Goal: Transaction & Acquisition: Book appointment/travel/reservation

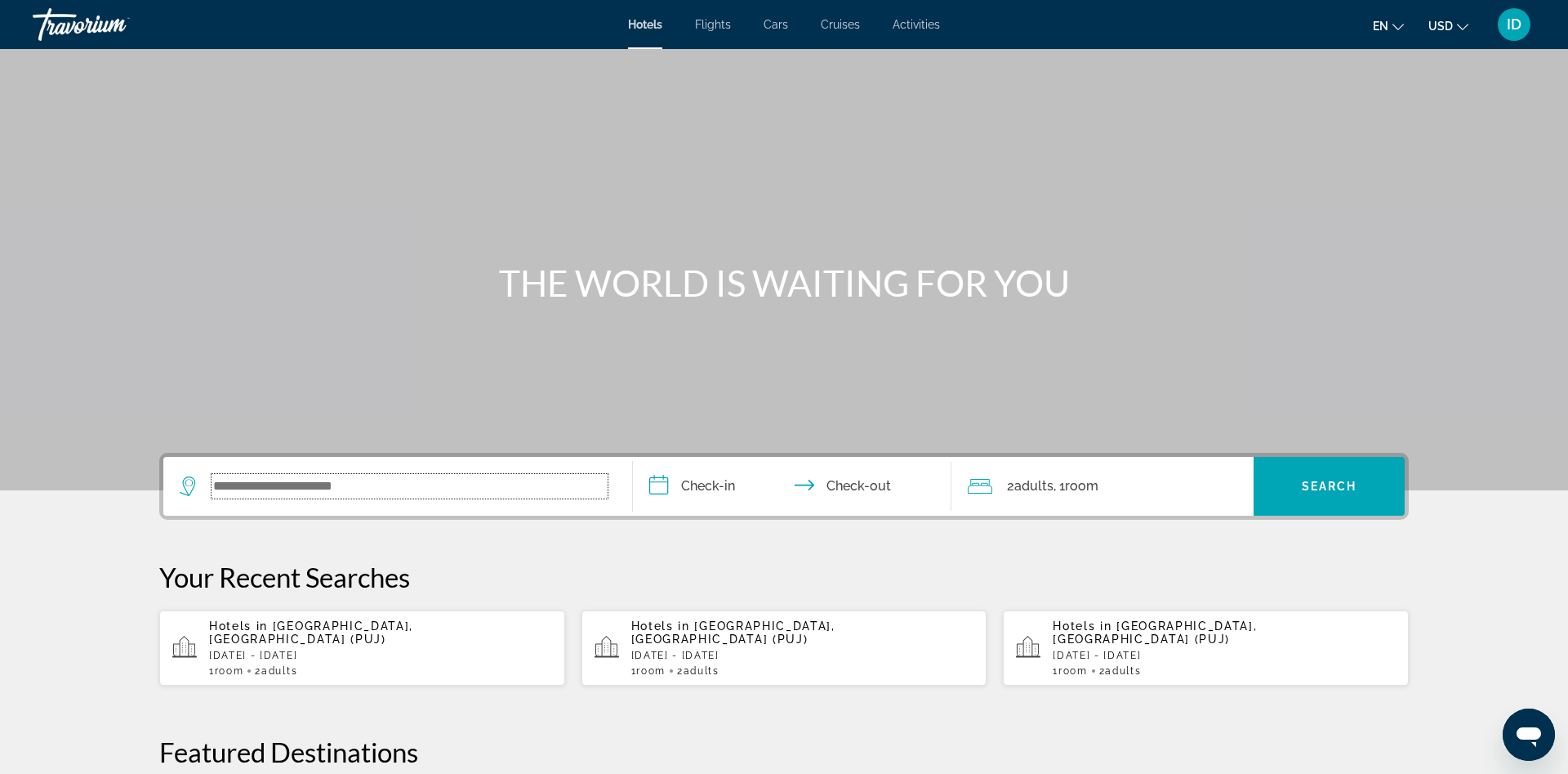
click at [464, 484] on input "Search widget" at bounding box center [409, 486] width 396 height 25
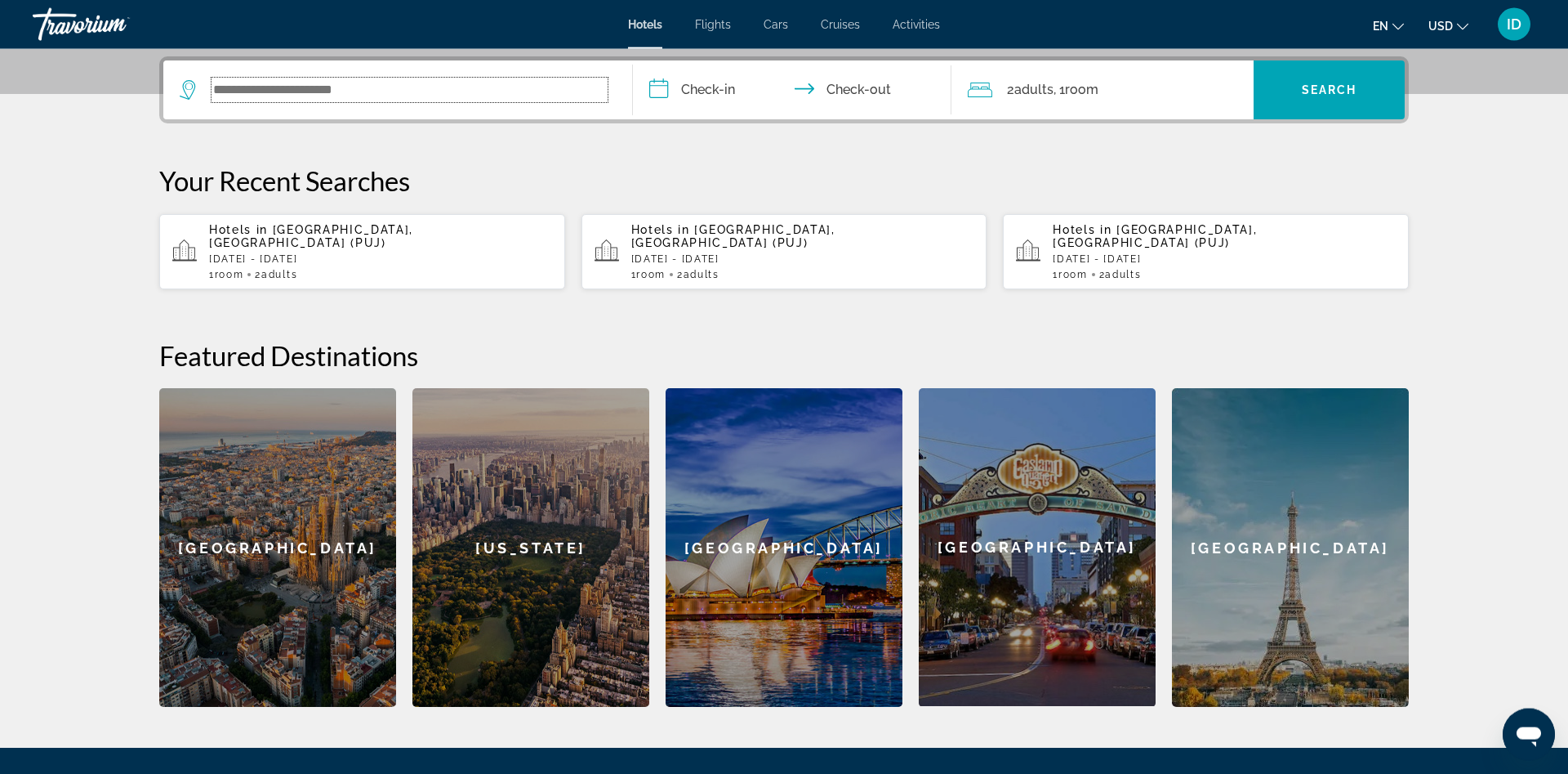
scroll to position [400, 0]
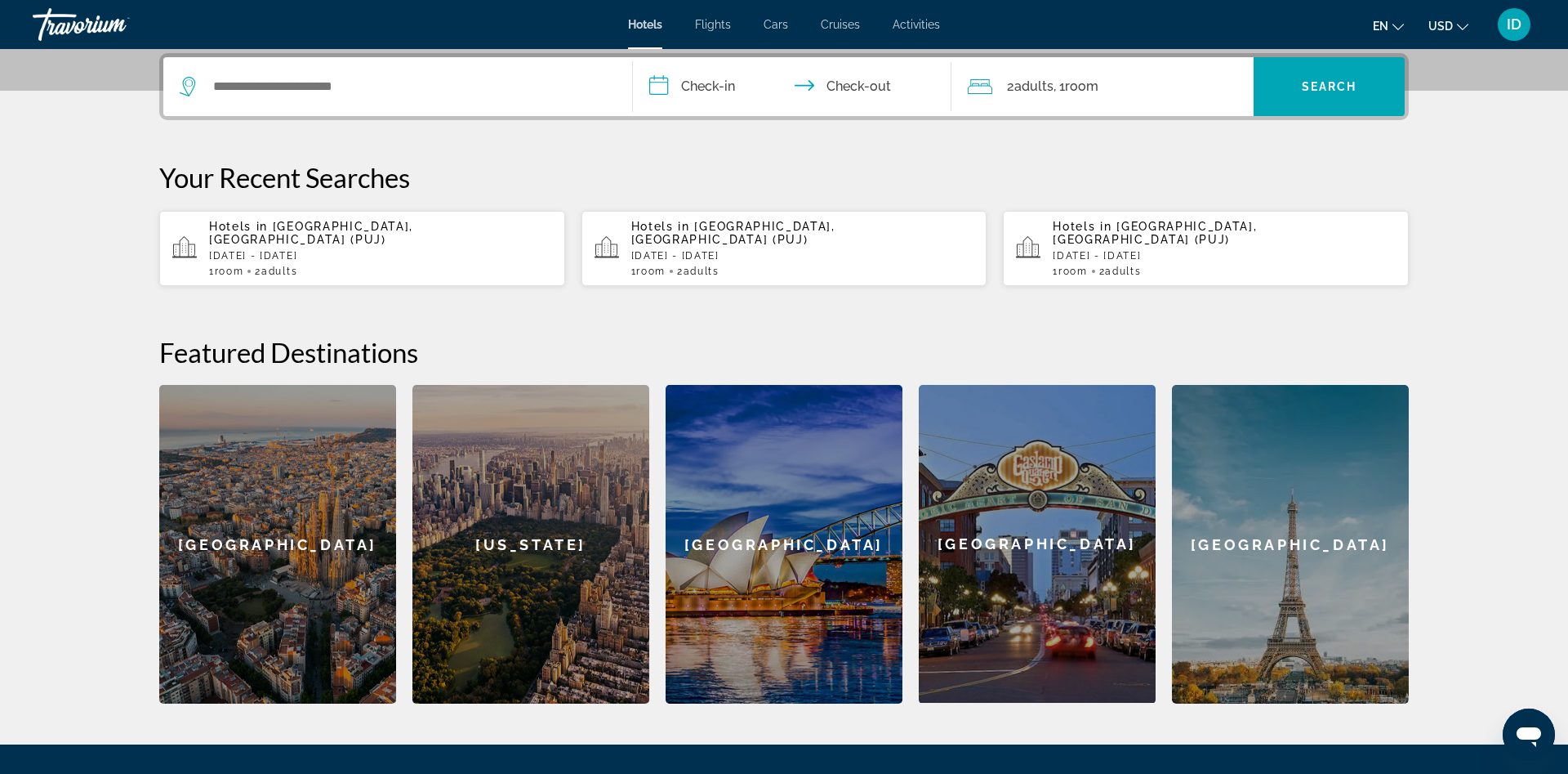
click at [363, 250] on p "[DATE] - [DATE]" at bounding box center [380, 255] width 343 height 11
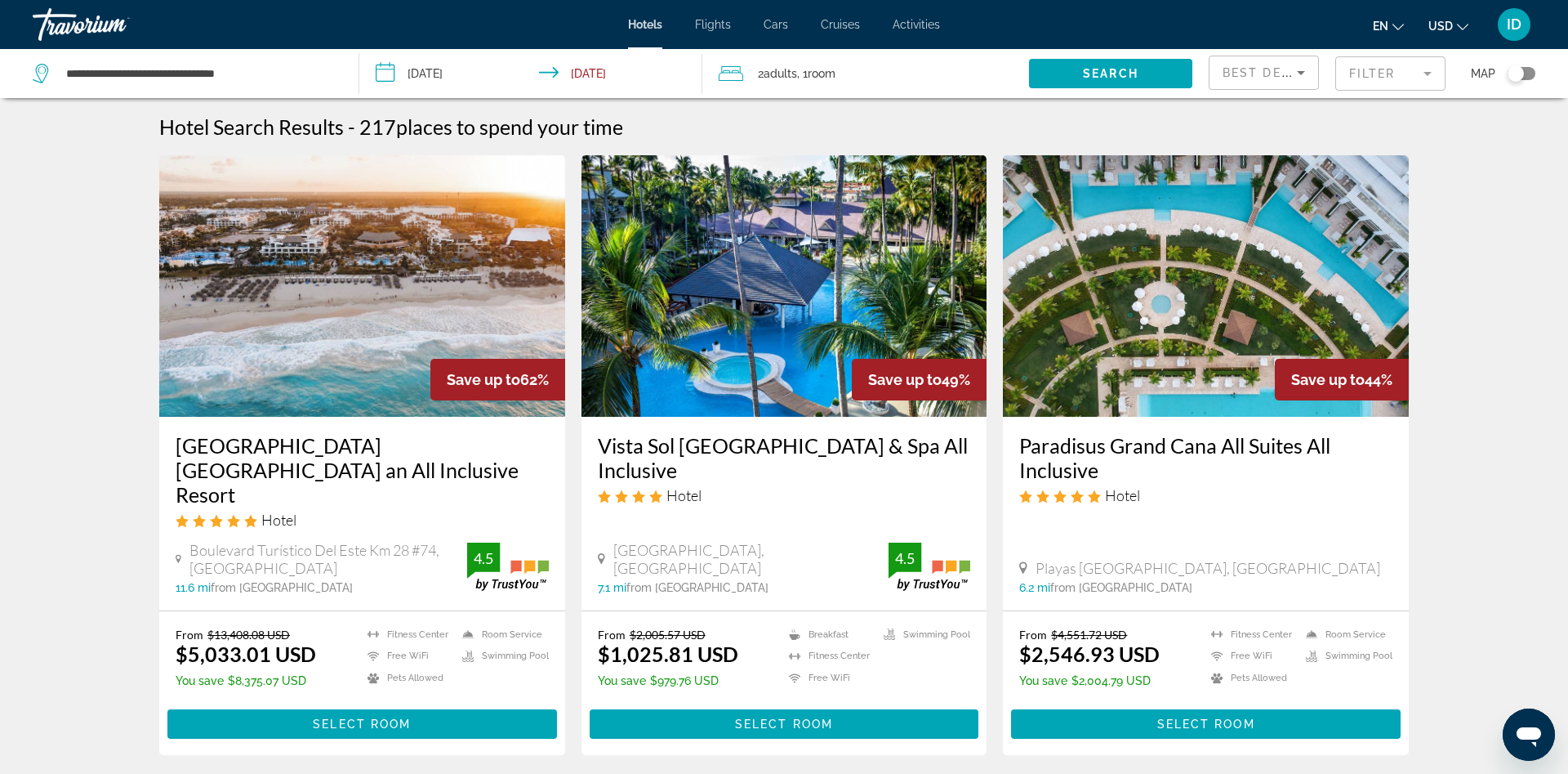
click at [1292, 74] on icon "Sort by" at bounding box center [1300, 72] width 20 height 20
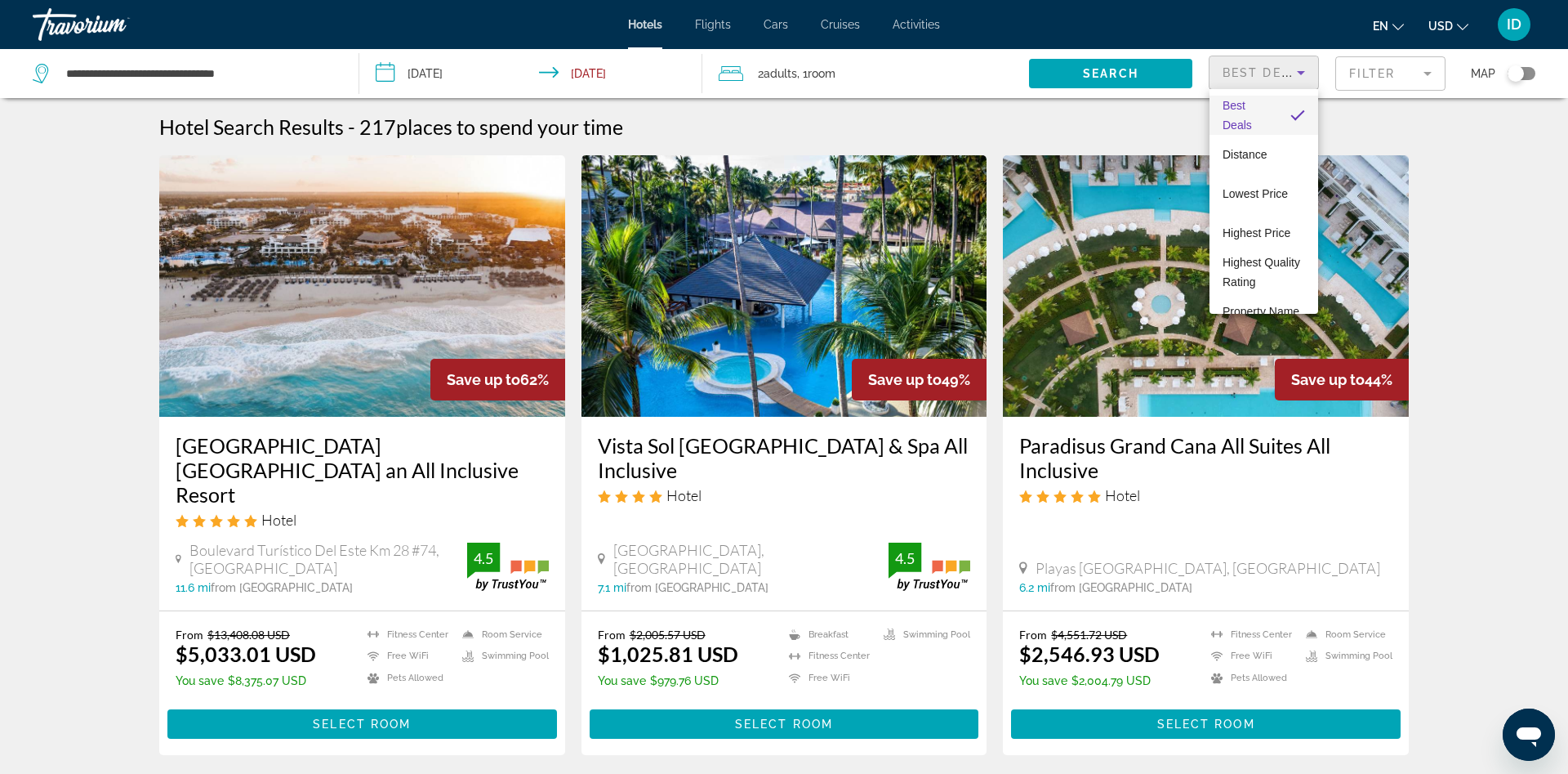
click at [1364, 64] on div at bounding box center [784, 387] width 1568 height 774
click at [1361, 68] on mat-form-field "Filter" at bounding box center [1391, 73] width 110 height 34
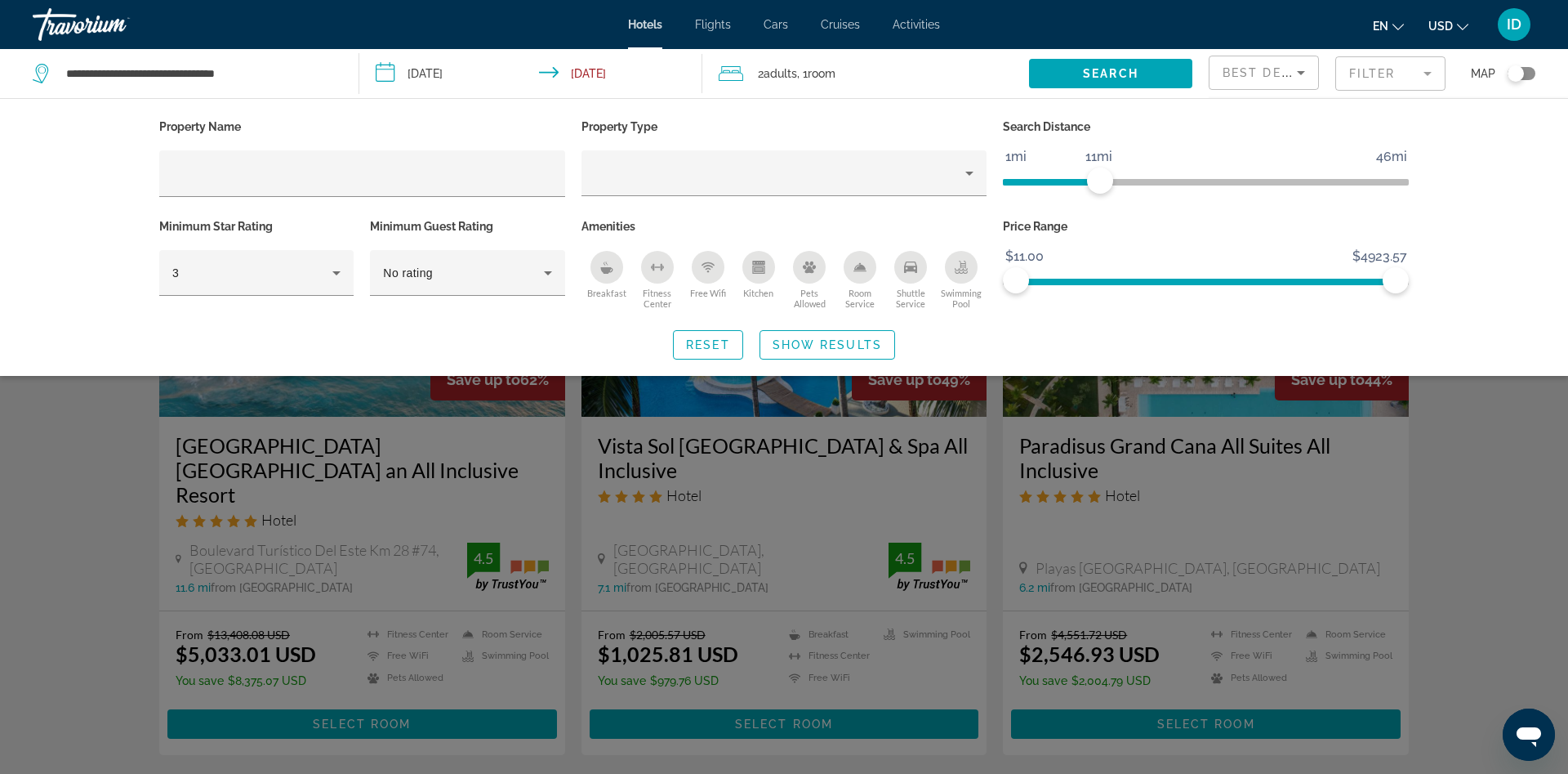
click at [1099, 182] on ngx-slider "1mi 46mi 11mi" at bounding box center [1206, 179] width 406 height 3
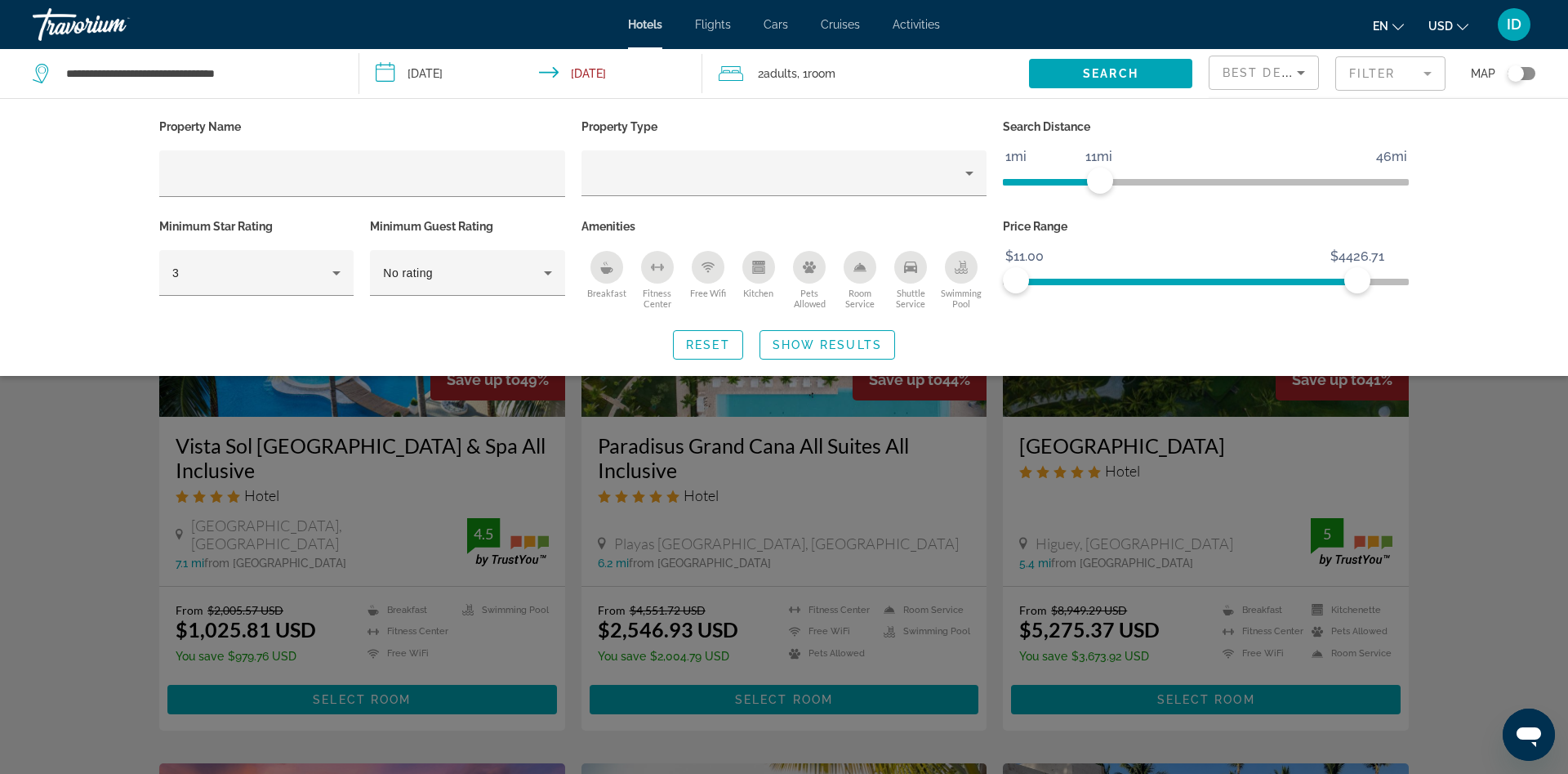
drag, startPoint x: 1355, startPoint y: 276, endPoint x: 1174, endPoint y: 287, distance: 181.3
click at [1174, 287] on span "ngx-slider" at bounding box center [1186, 279] width 342 height 27
click at [1178, 280] on span "ngx-slider" at bounding box center [1186, 281] width 342 height 7
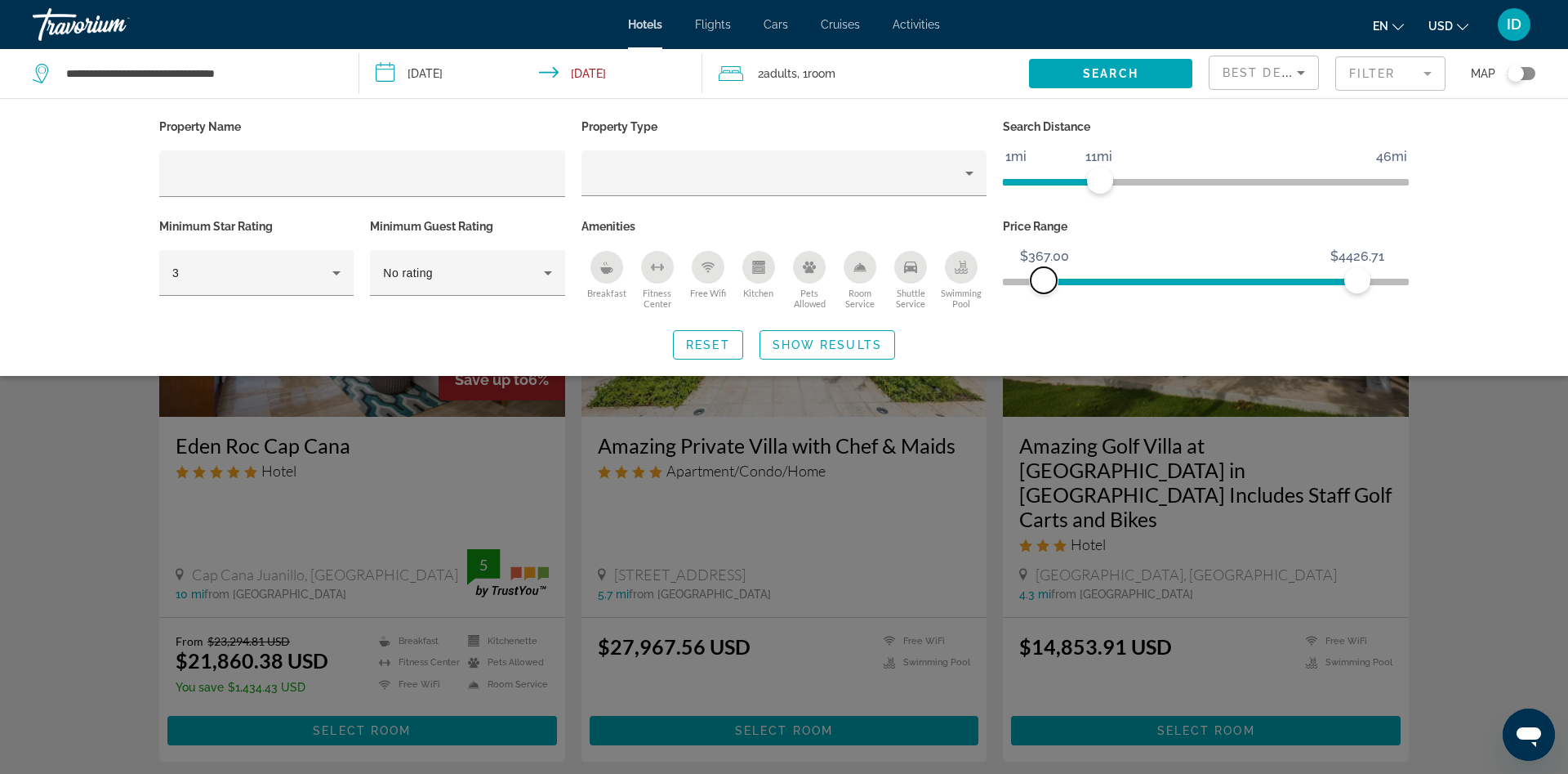
drag, startPoint x: 1178, startPoint y: 278, endPoint x: 1056, endPoint y: 283, distance: 122.1
click at [1031, 292] on span "ngx-slider" at bounding box center [1044, 280] width 27 height 27
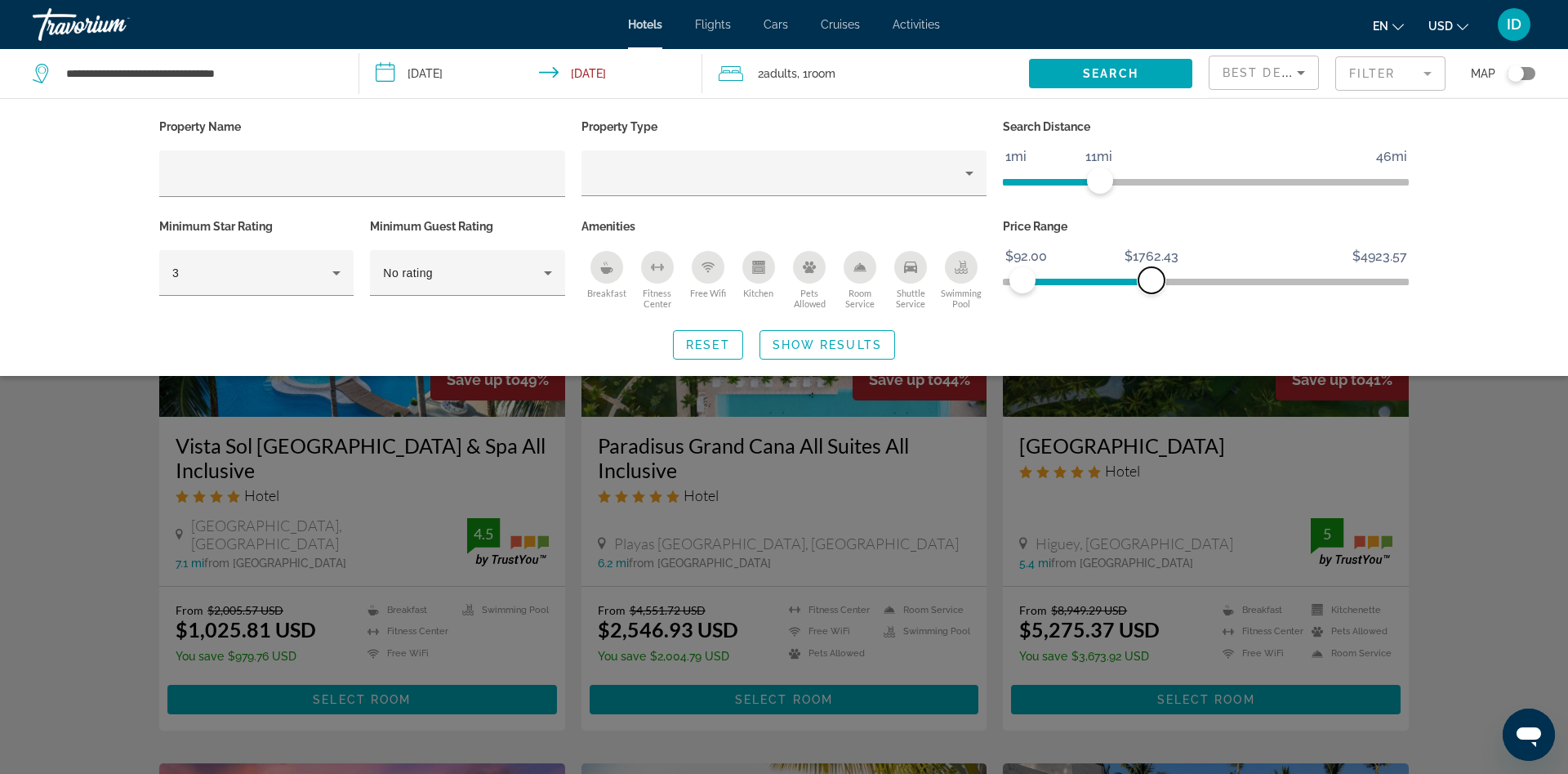
drag, startPoint x: 1358, startPoint y: 278, endPoint x: 1151, endPoint y: 305, distance: 208.8
click at [1151, 305] on div "Price Range $11.00 $4923.57 $92.00 $1762.43" at bounding box center [1205, 264] width 422 height 99
drag, startPoint x: 1107, startPoint y: 184, endPoint x: 1417, endPoint y: 176, distance: 310.1
click at [1417, 176] on div "Property Name Property Type Search Distance 1mi 46mi 46mi Minimum Star Rating 3…" at bounding box center [783, 236] width 1315 height 244
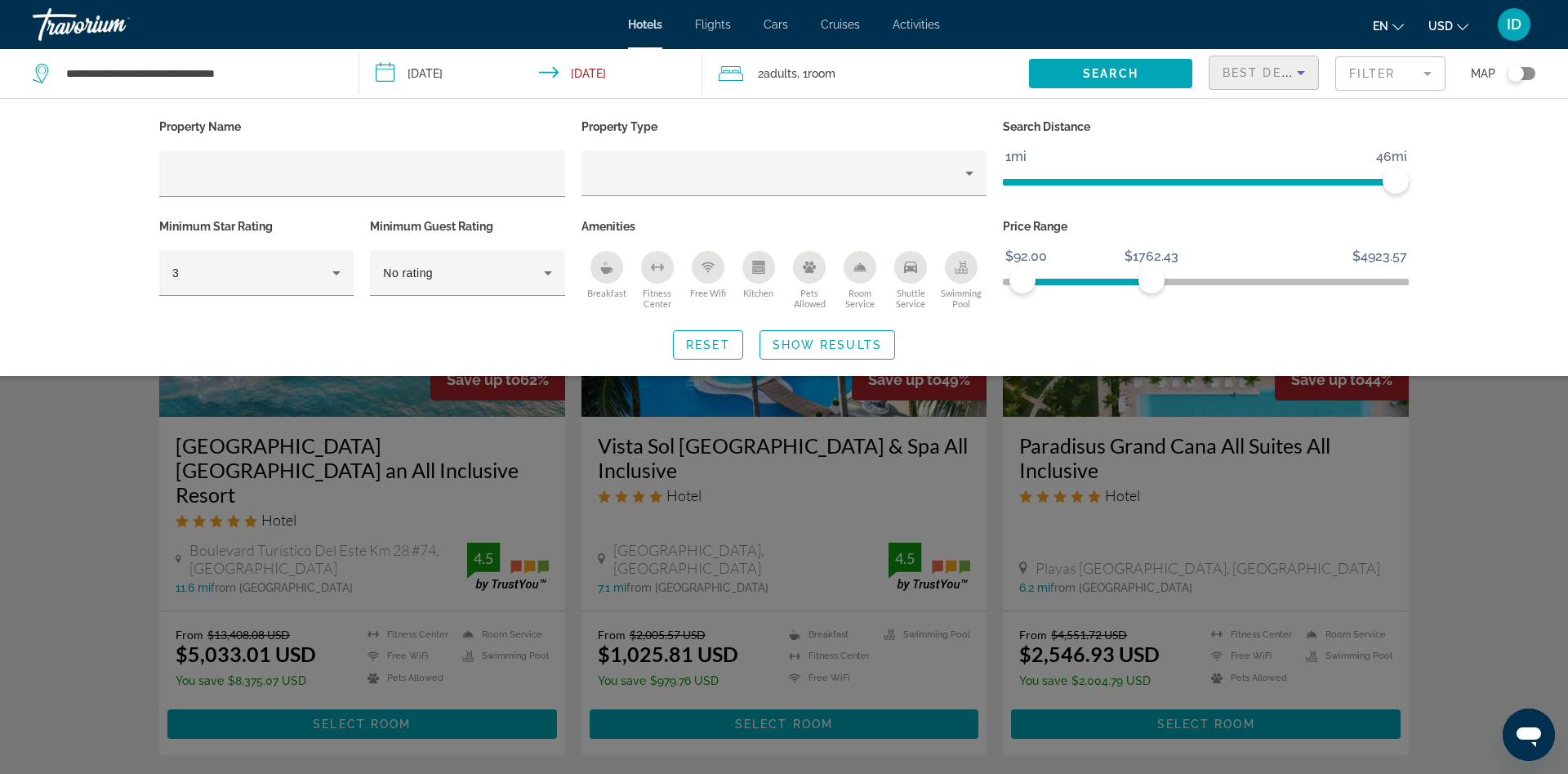
click at [1235, 63] on div "Best Deals" at bounding box center [1260, 72] width 74 height 20
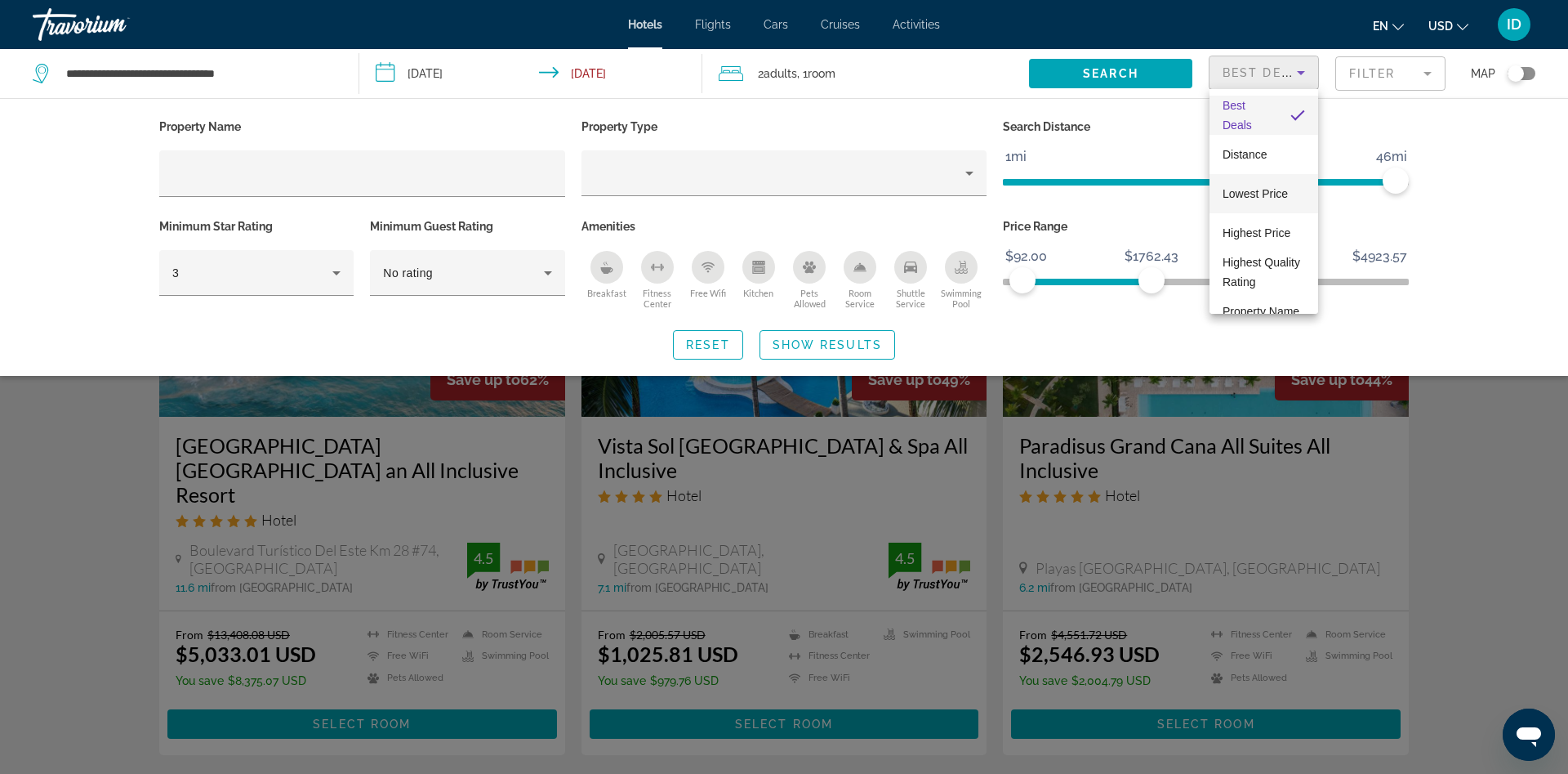
click at [1255, 191] on span "Lowest Price" at bounding box center [1255, 194] width 65 height 13
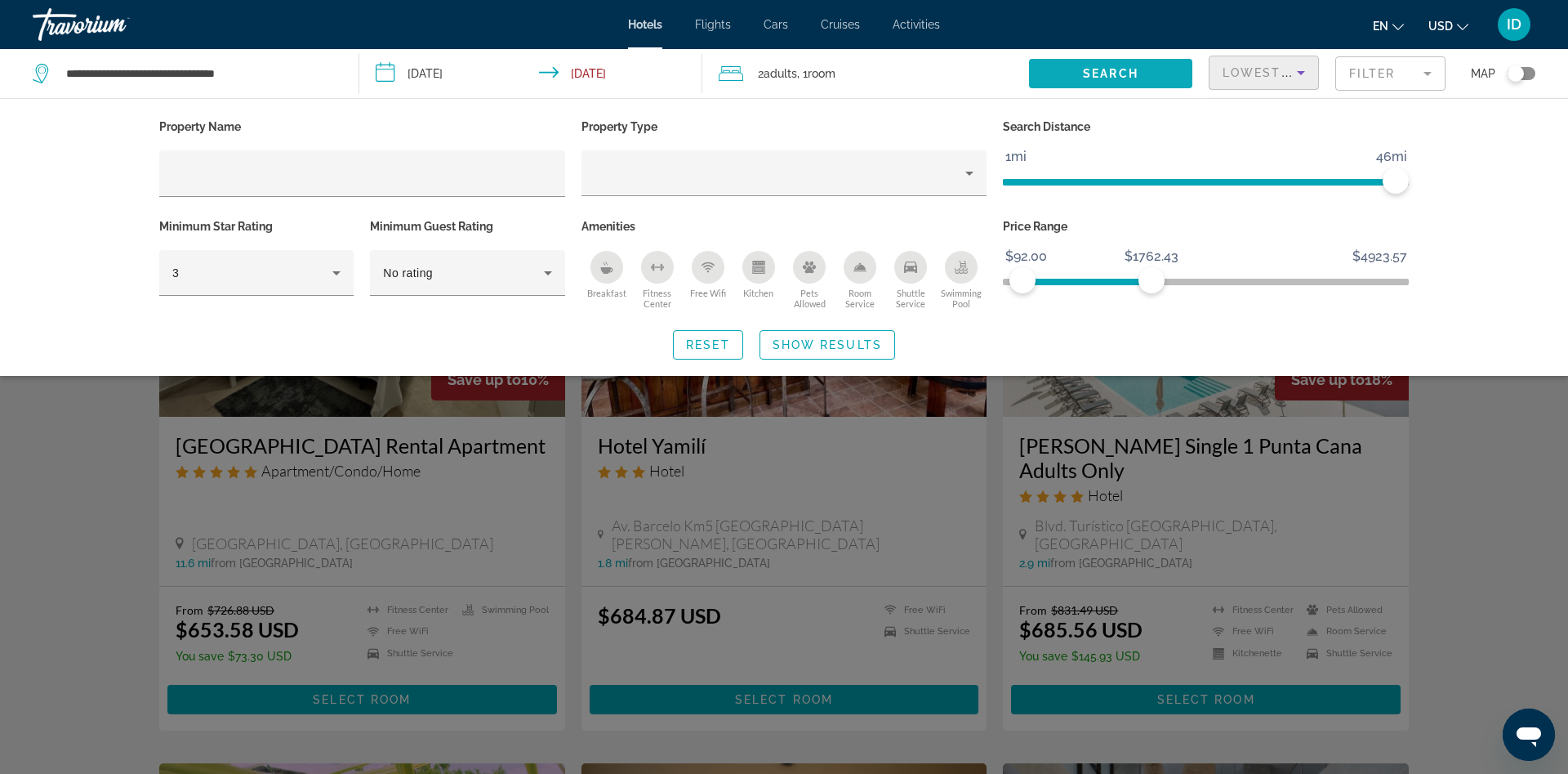
click at [1127, 84] on span "Search widget" at bounding box center [1111, 73] width 163 height 39
click at [1124, 87] on span "Search widget" at bounding box center [1111, 73] width 163 height 39
click at [1151, 76] on span "Search widget" at bounding box center [1111, 73] width 163 height 39
click at [1061, 78] on span "Search widget" at bounding box center [1111, 73] width 163 height 39
click at [791, 342] on span "Show Results" at bounding box center [827, 345] width 109 height 13
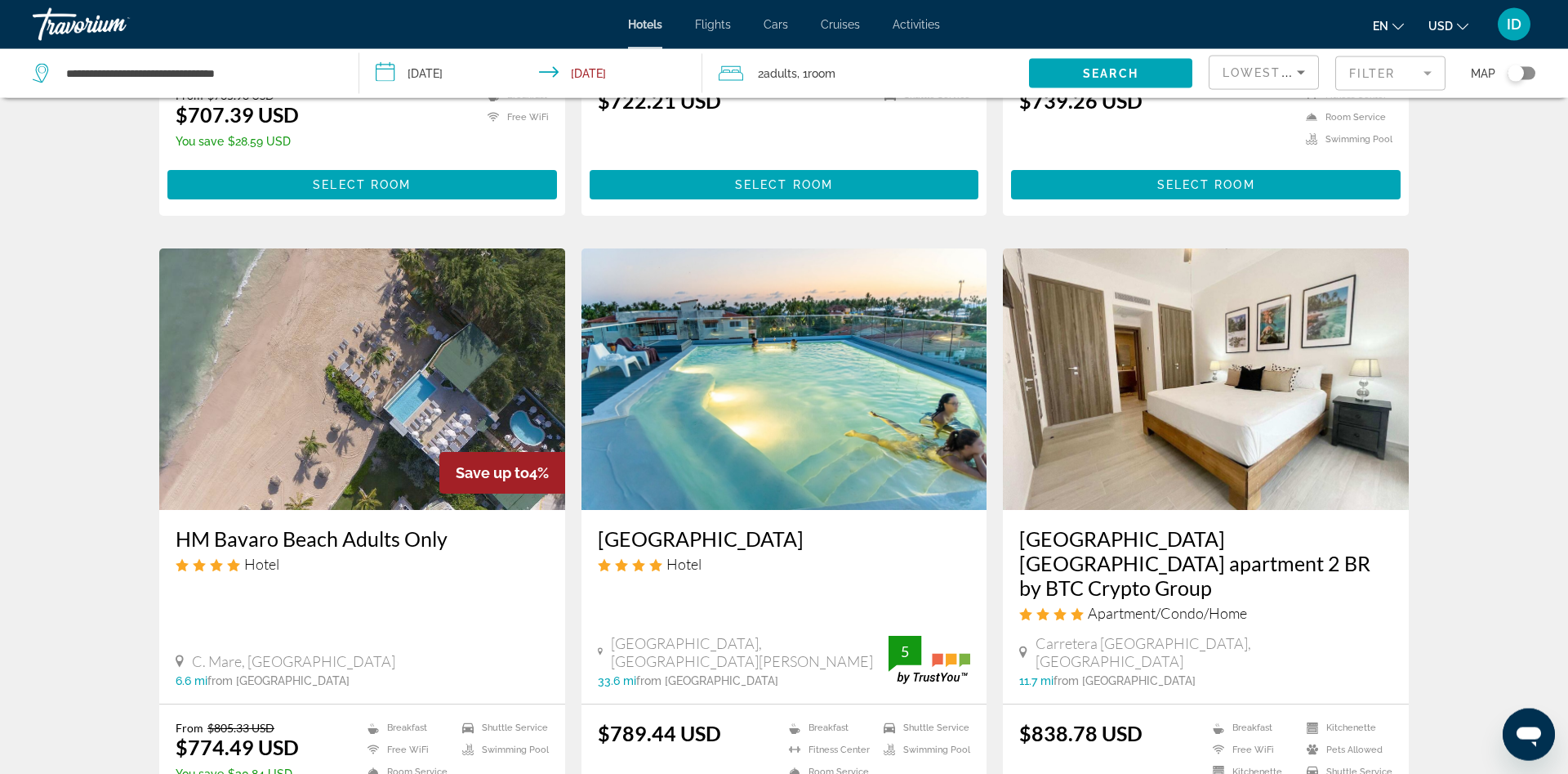
scroll to position [1974, 0]
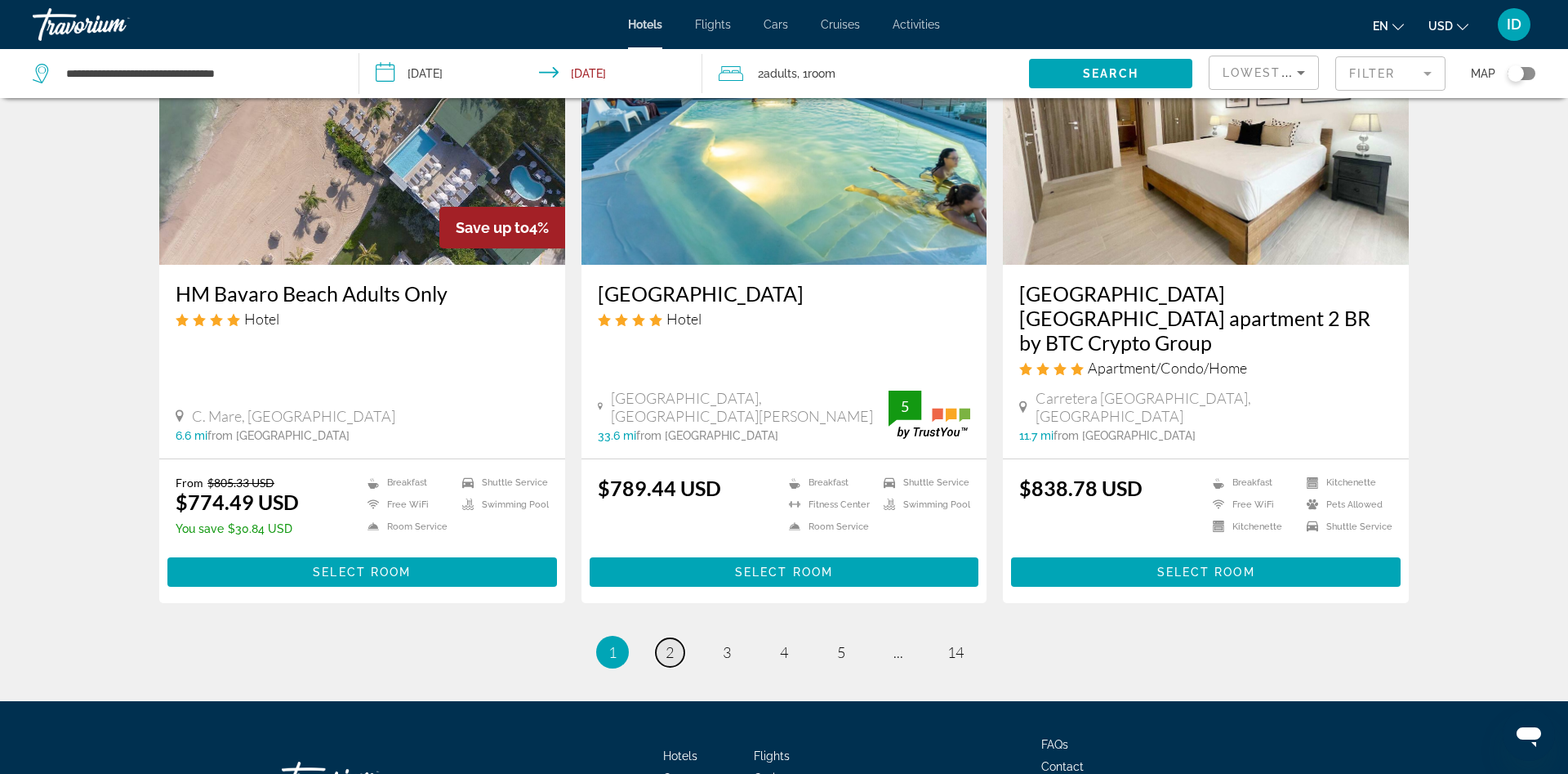
click at [666, 643] on span "2" at bounding box center [669, 651] width 9 height 18
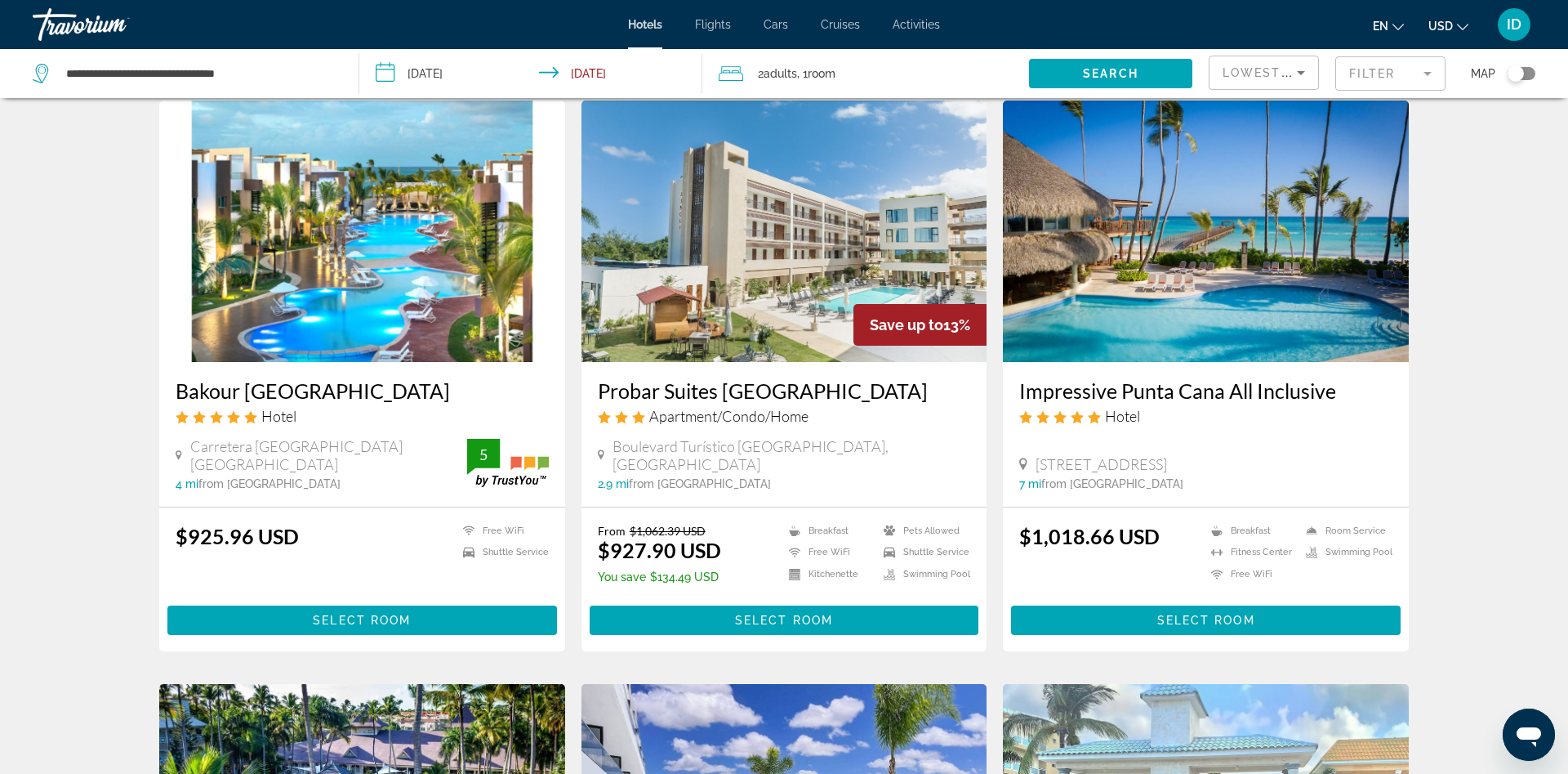
scroll to position [1167, 0]
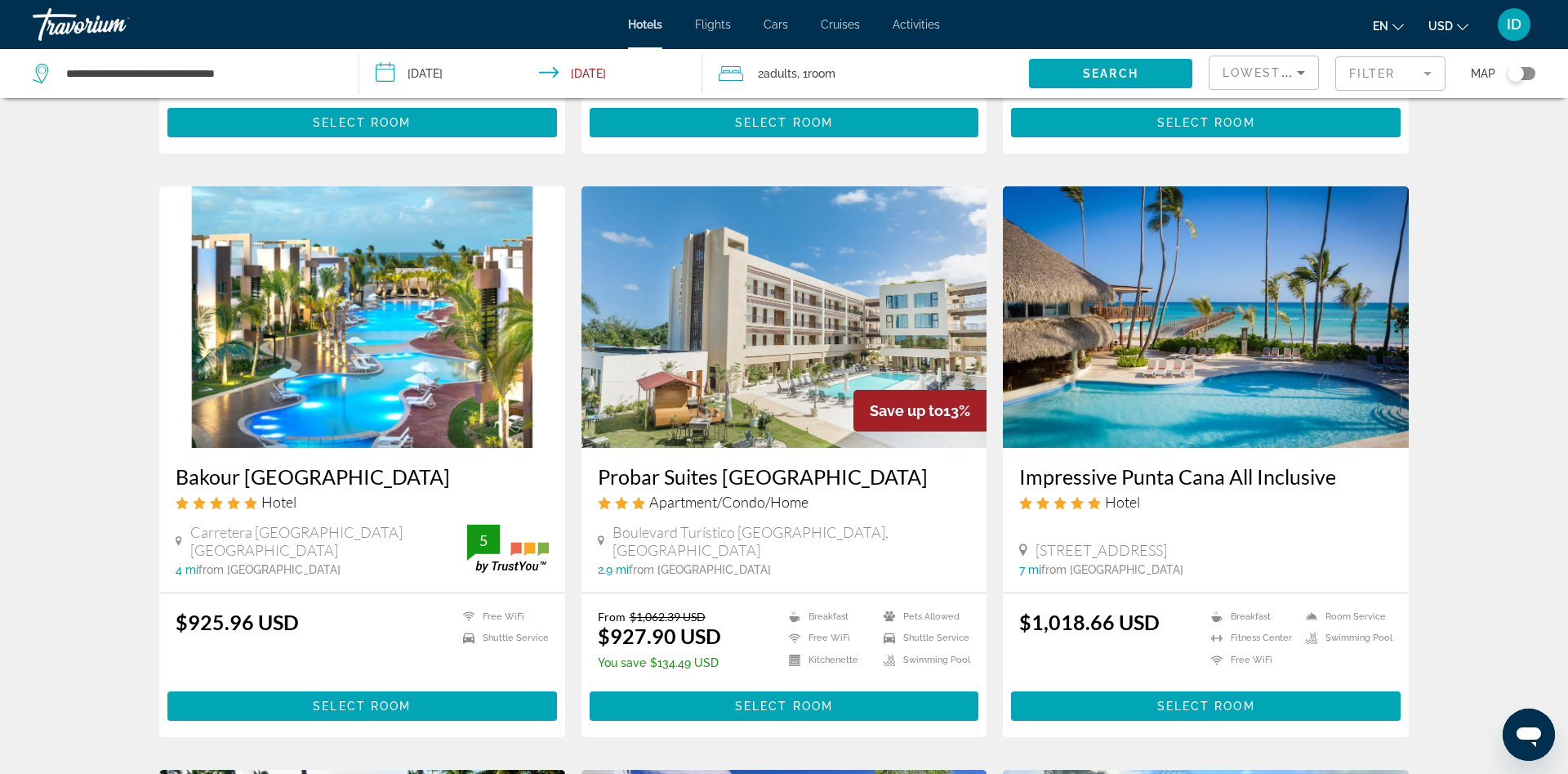
click at [1101, 383] on img "Main content" at bounding box center [1206, 316] width 406 height 261
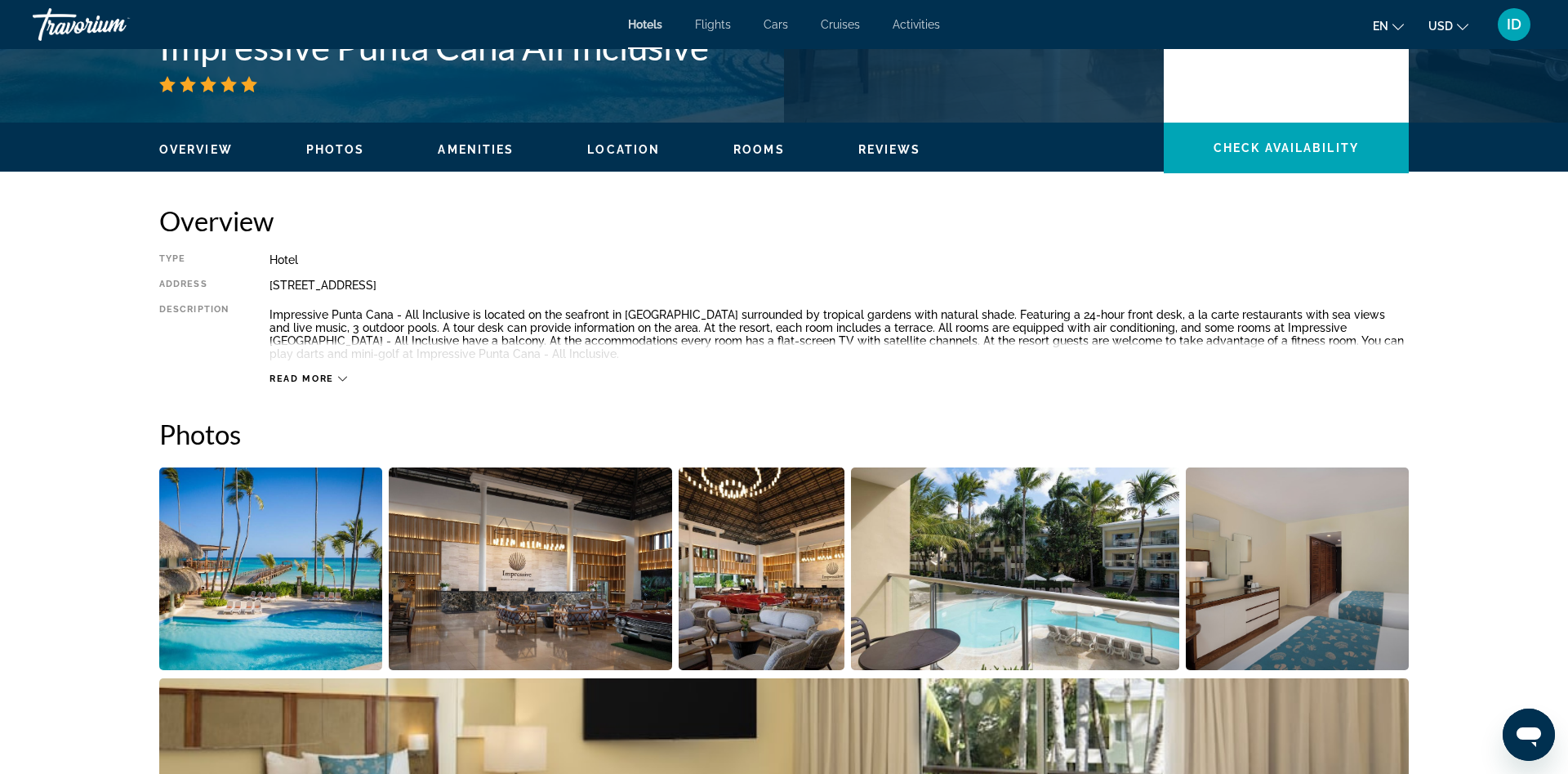
scroll to position [84, 0]
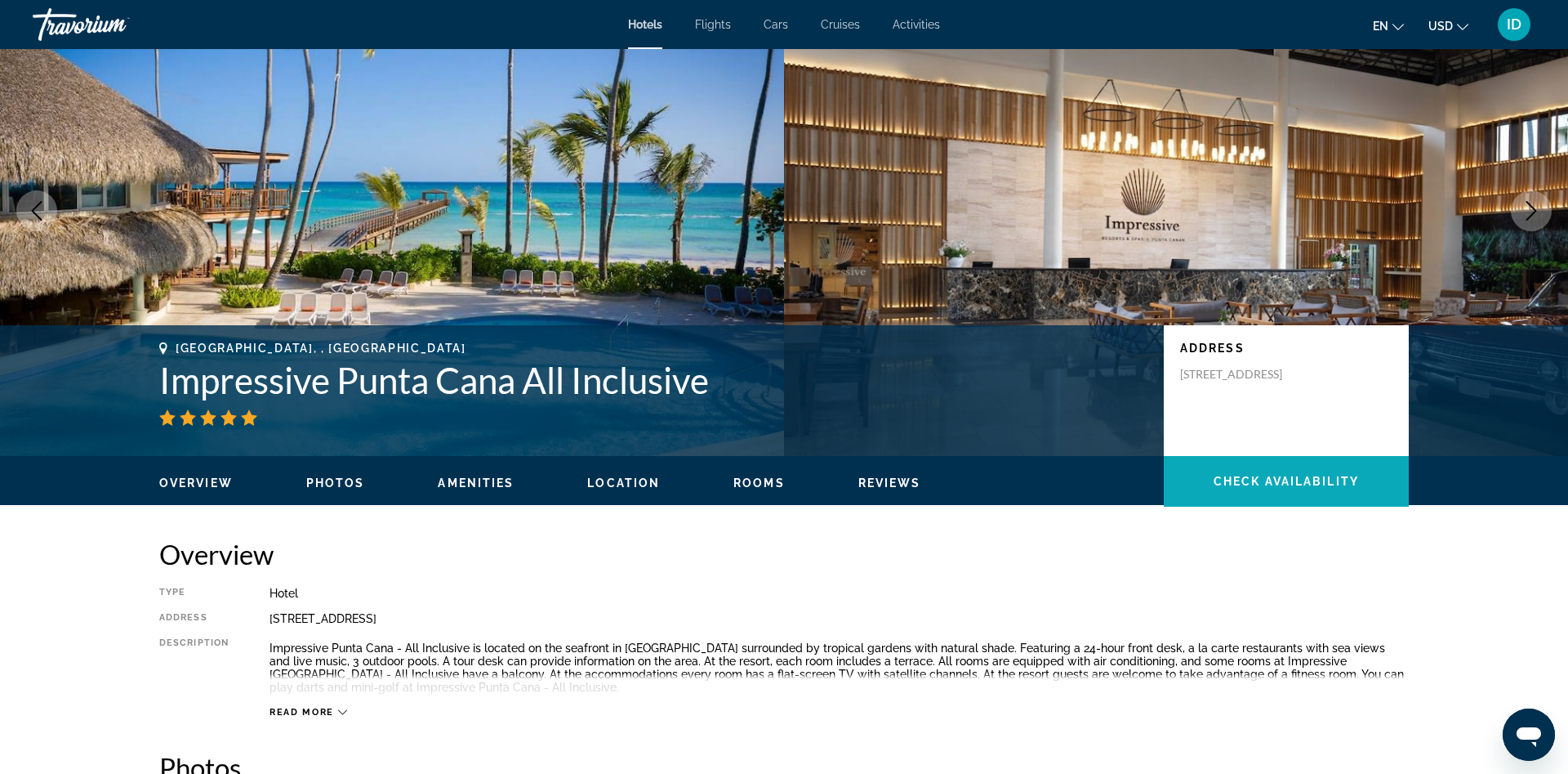
click at [1288, 484] on span "Check Availability" at bounding box center [1286, 481] width 145 height 13
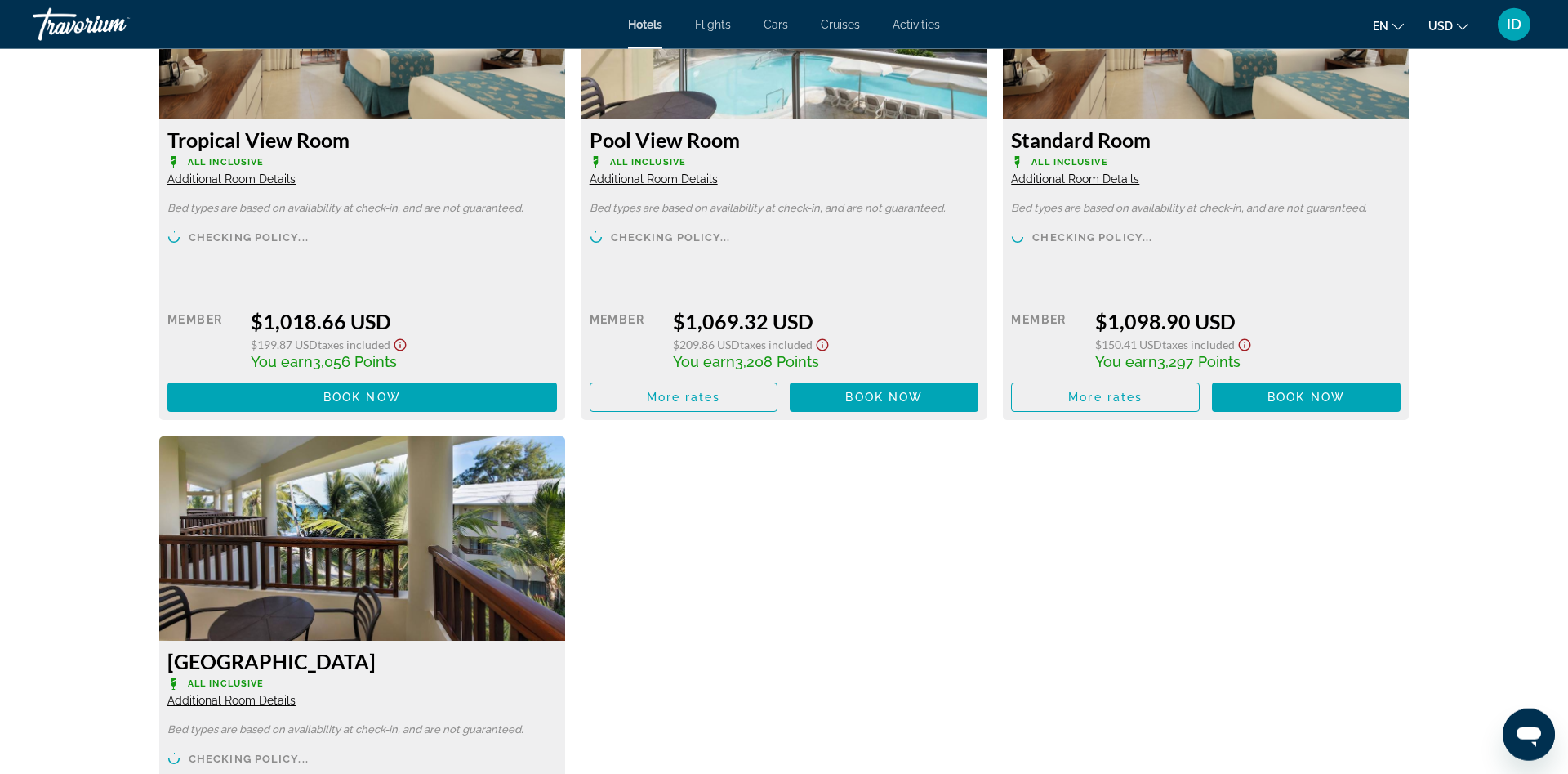
scroll to position [2340, 0]
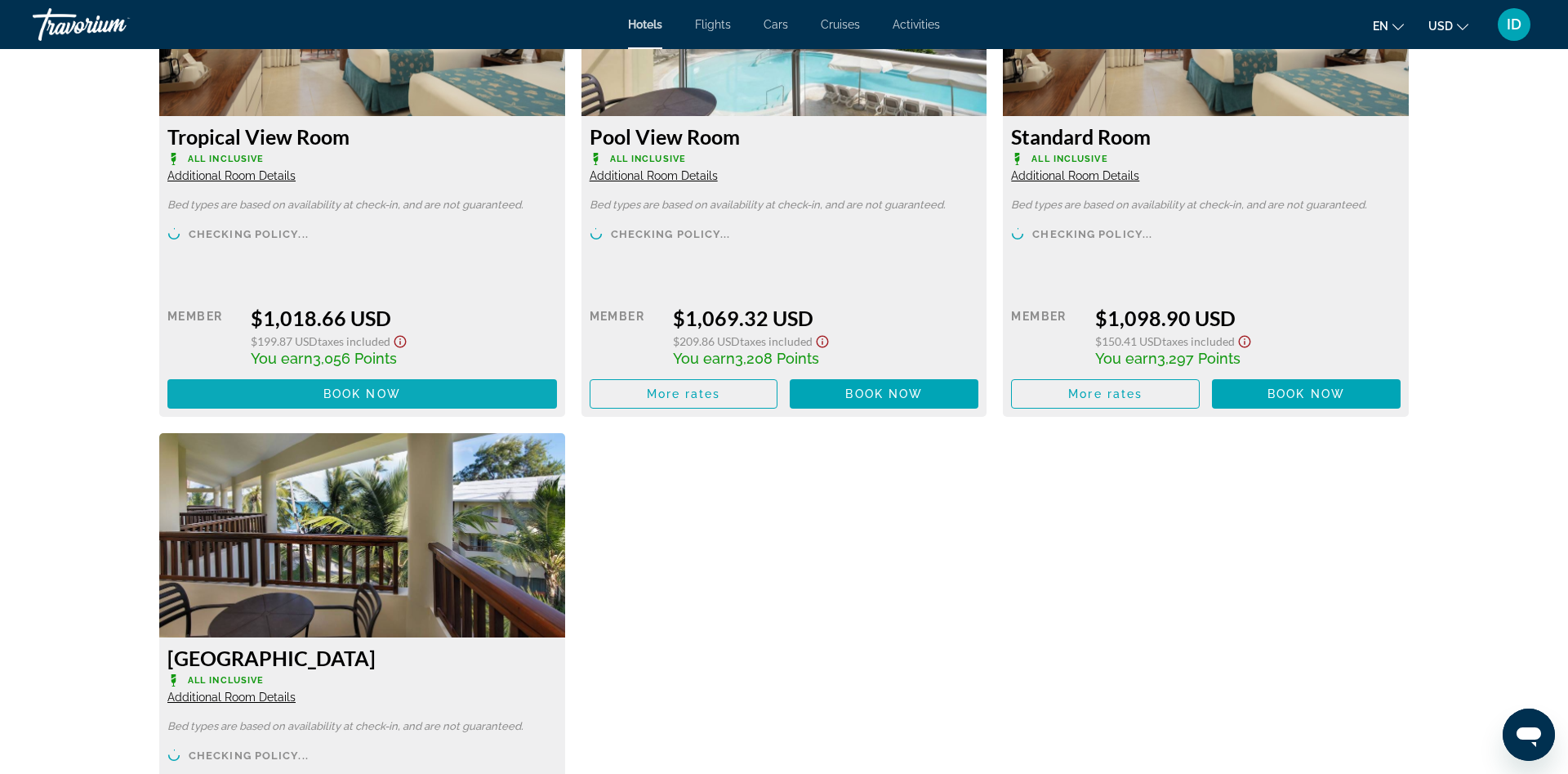
click at [390, 395] on span "Book now" at bounding box center [363, 394] width 78 height 13
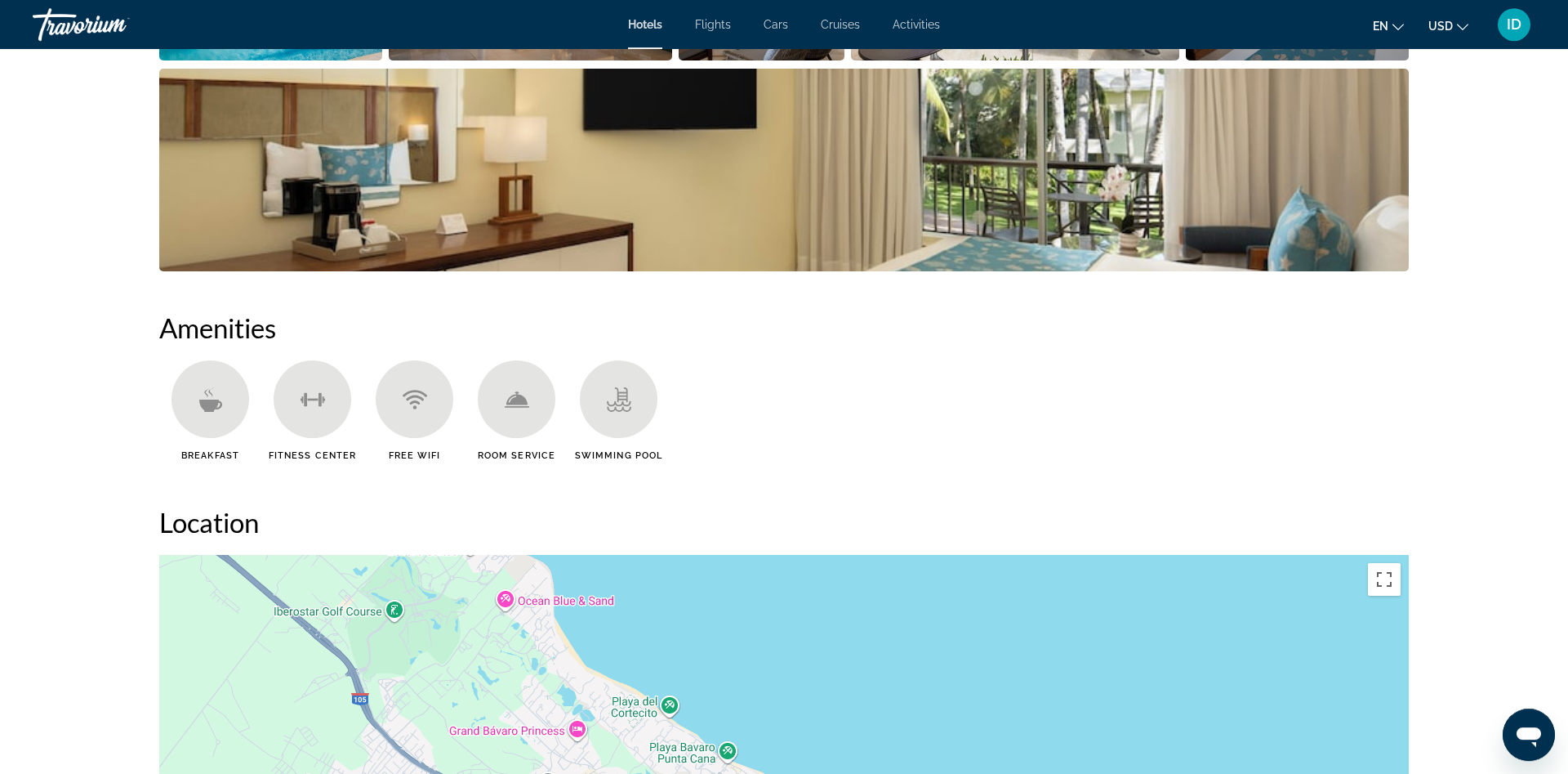
scroll to position [1000, 0]
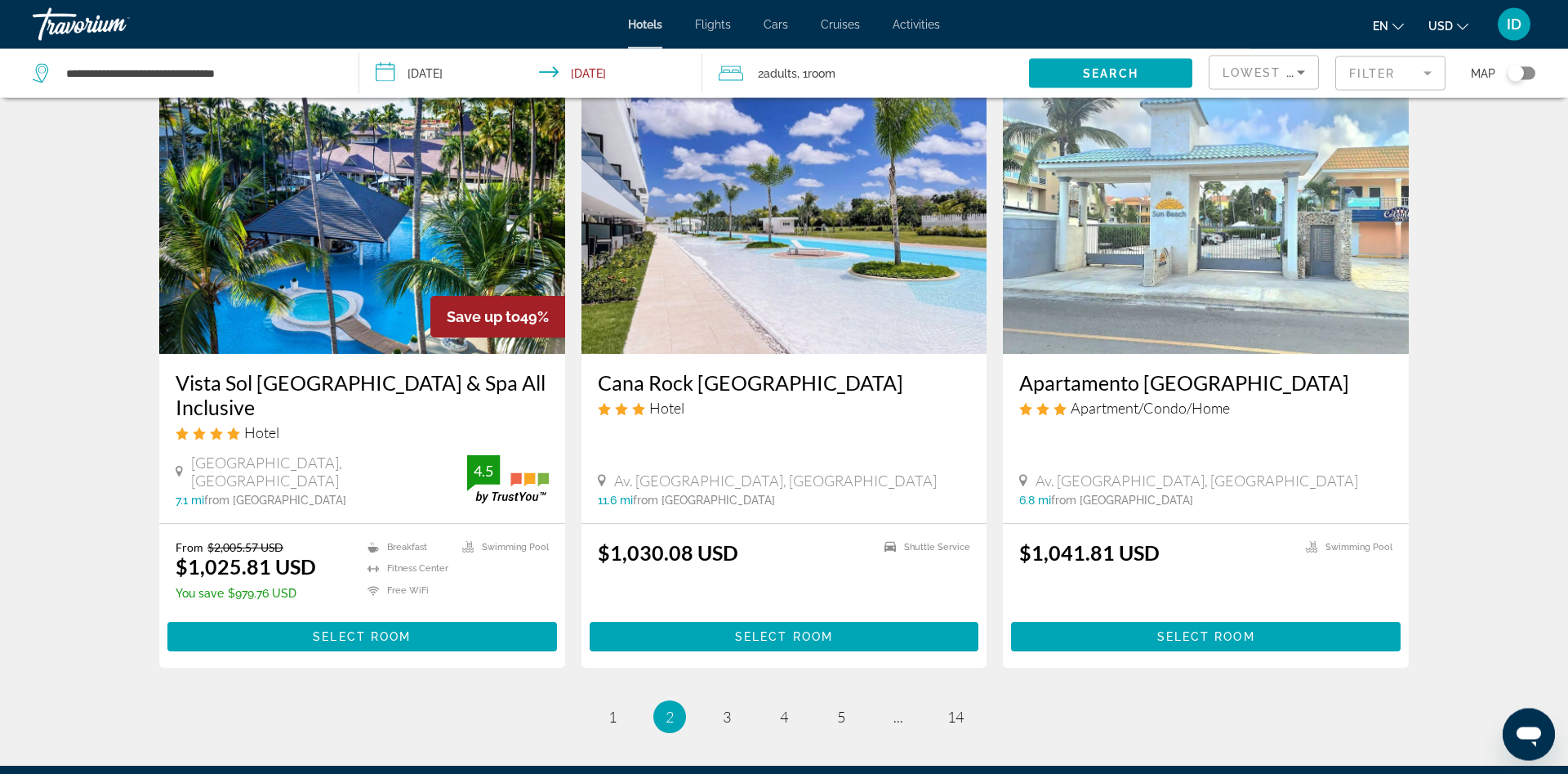
scroll to position [1917, 0]
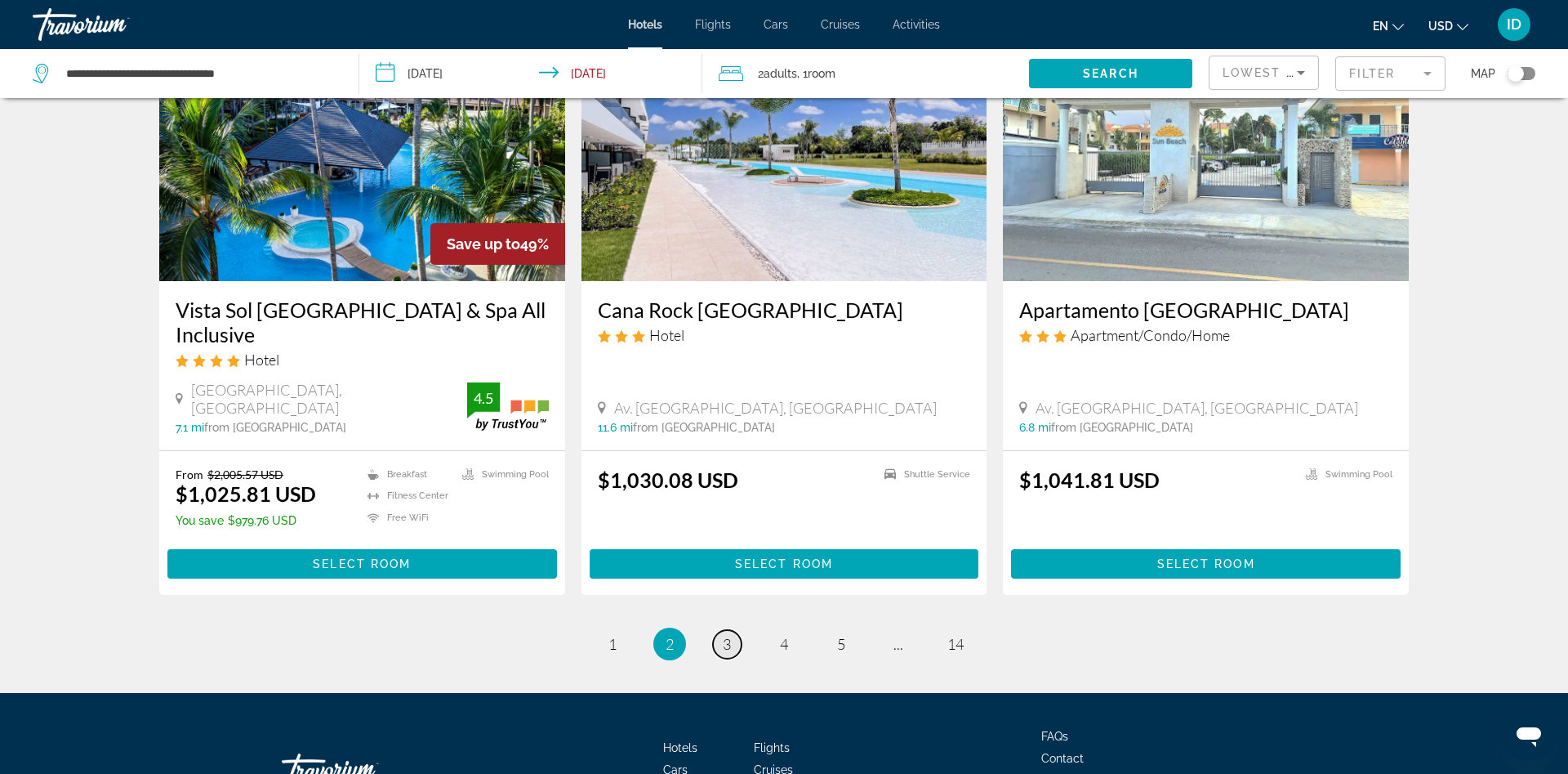
click at [737, 630] on link "page 3" at bounding box center [727, 644] width 28 height 28
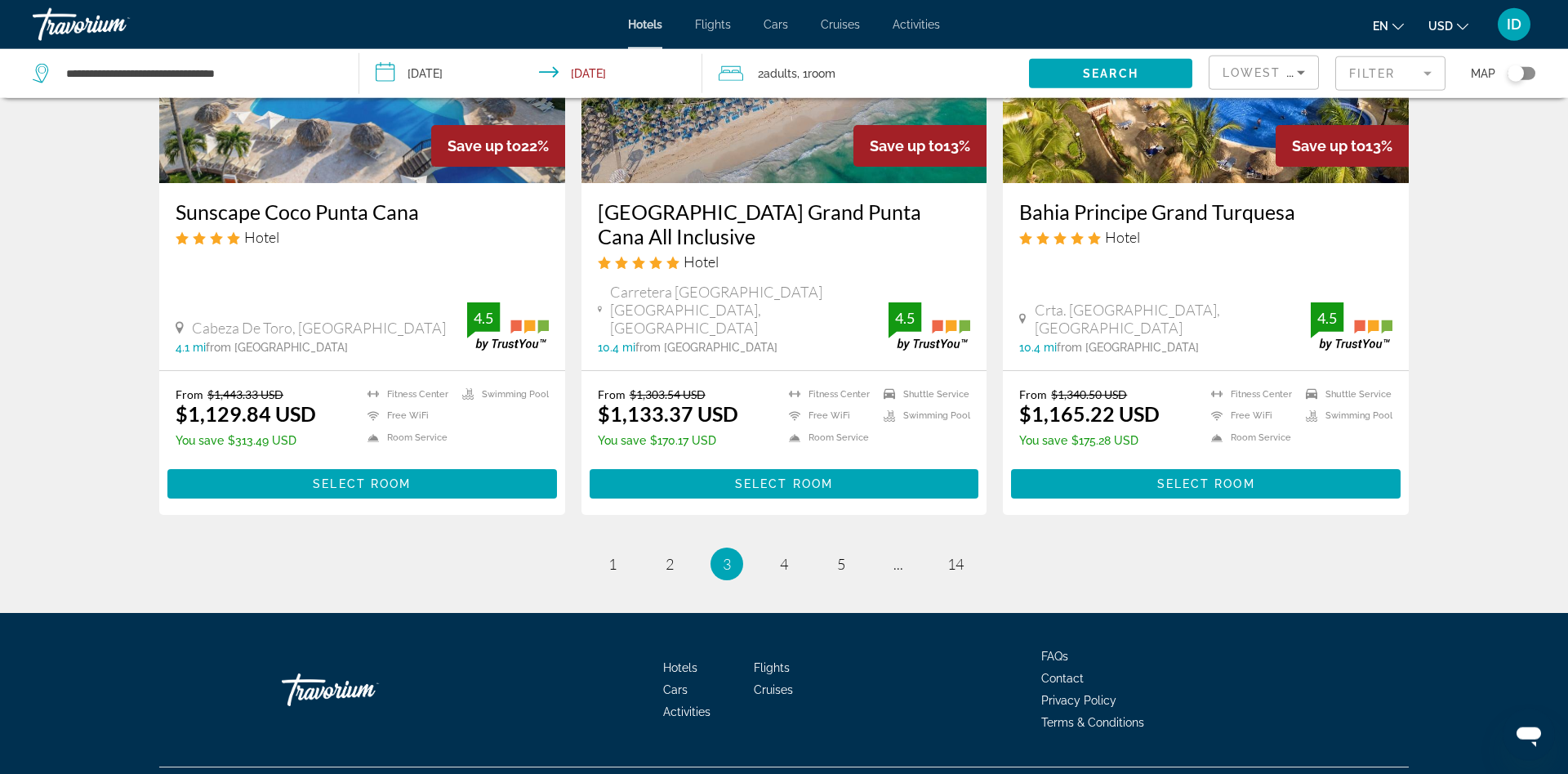
scroll to position [2034, 0]
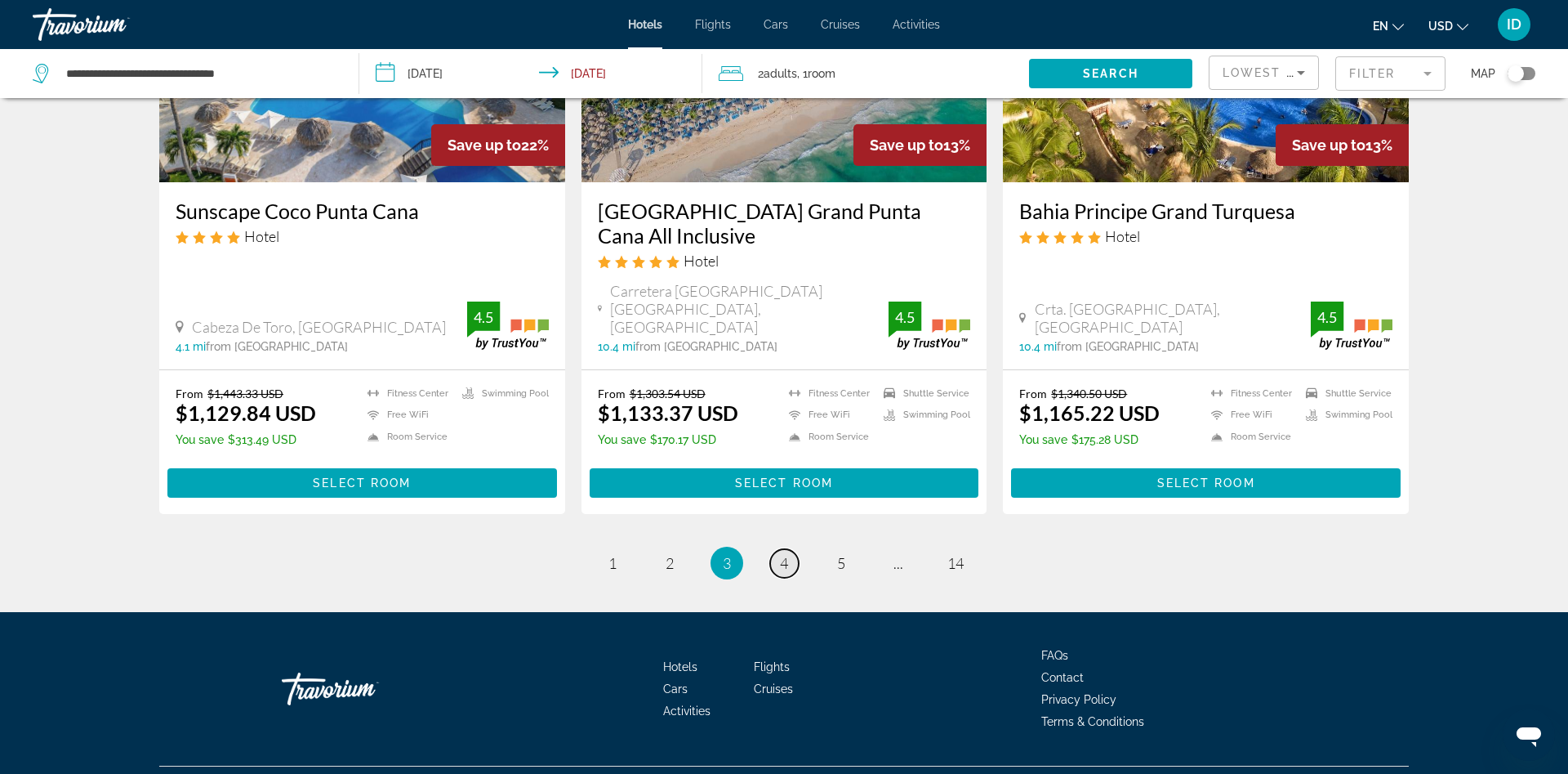
click at [774, 549] on link "page 4" at bounding box center [784, 563] width 28 height 28
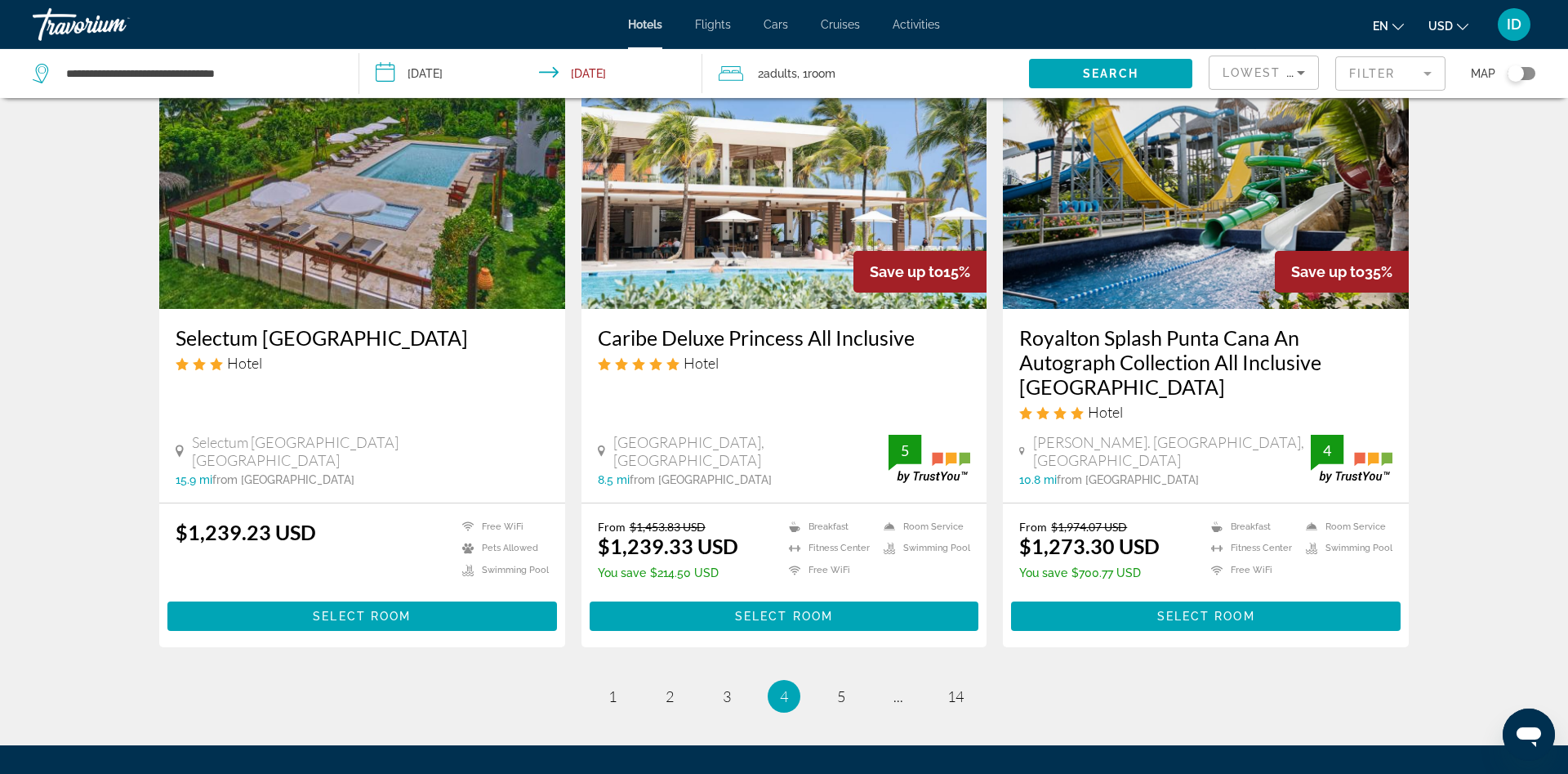
scroll to position [2000, 0]
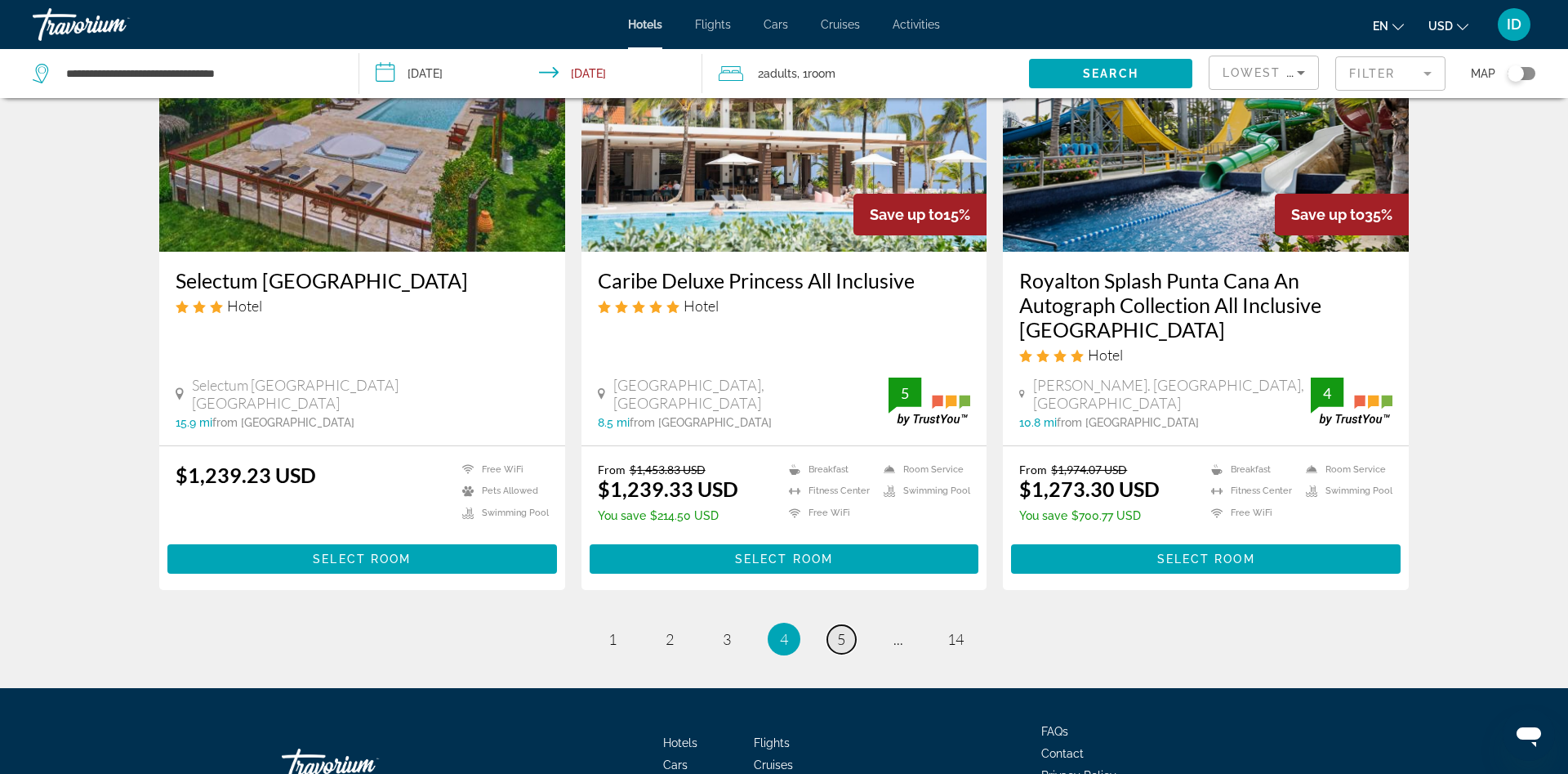
click at [846, 625] on link "page 5" at bounding box center [842, 639] width 28 height 28
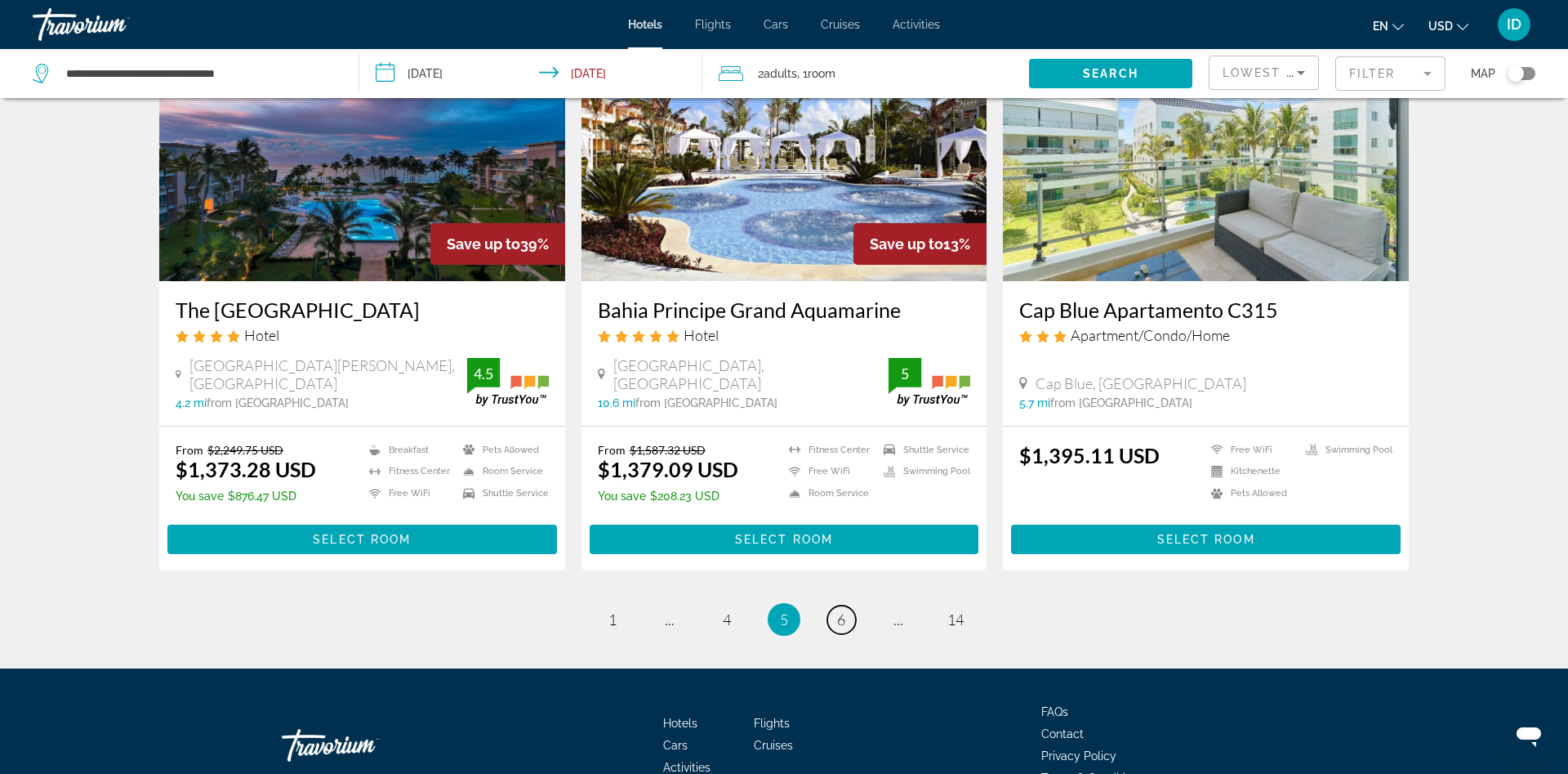
scroll to position [1834, 0]
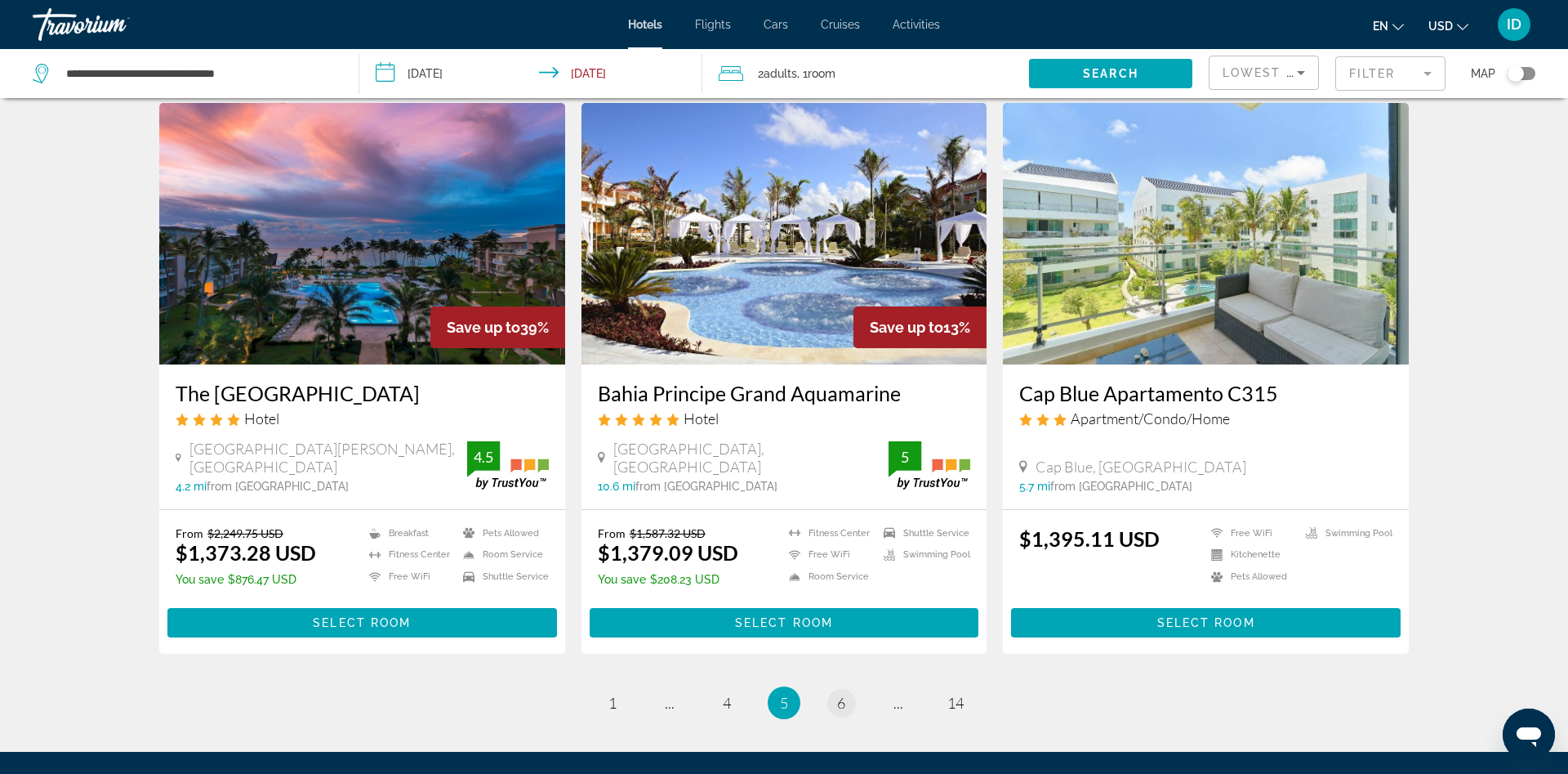
drag, startPoint x: 846, startPoint y: 701, endPoint x: 844, endPoint y: 689, distance: 12.2
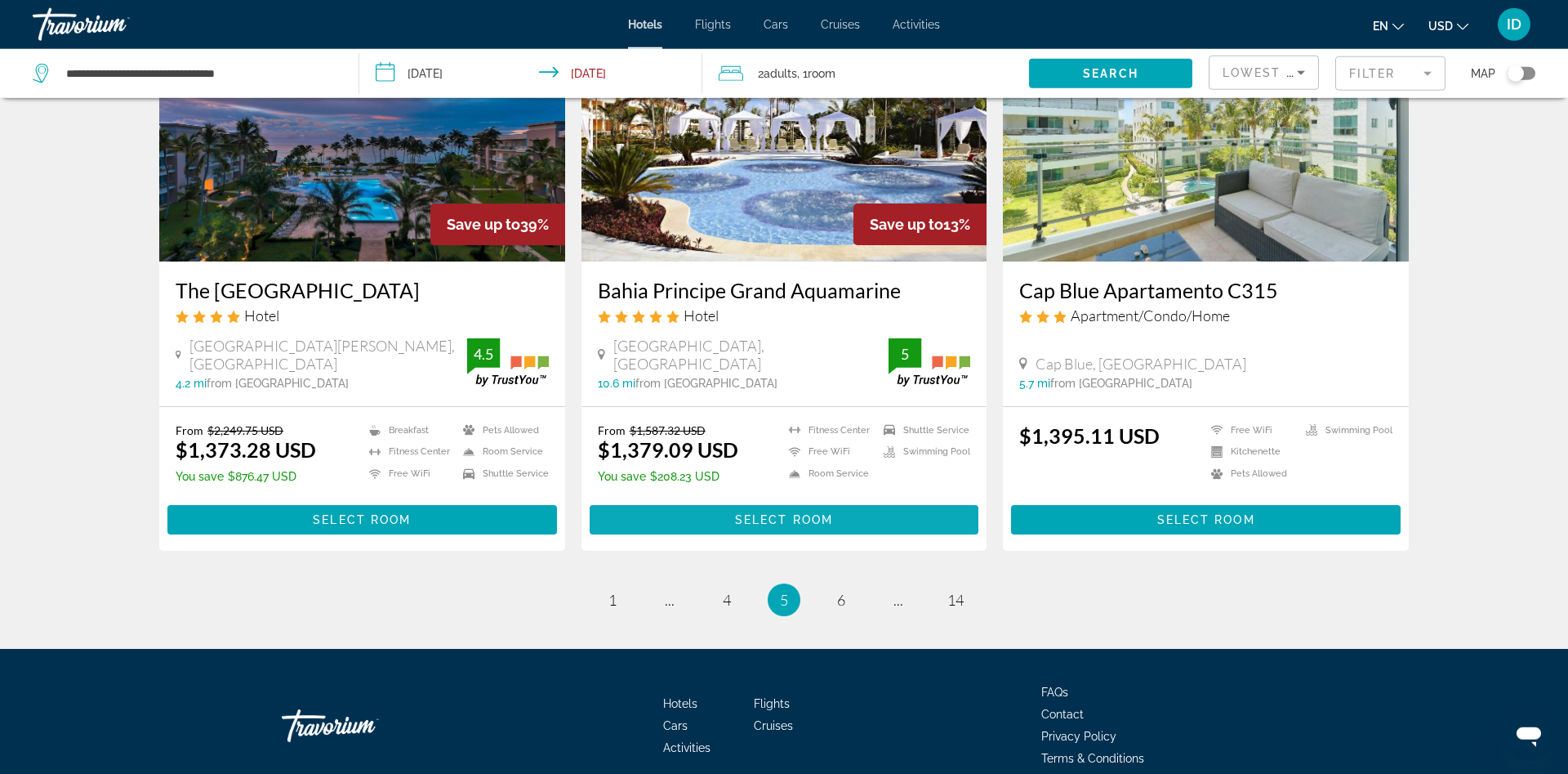
scroll to position [1908, 0]
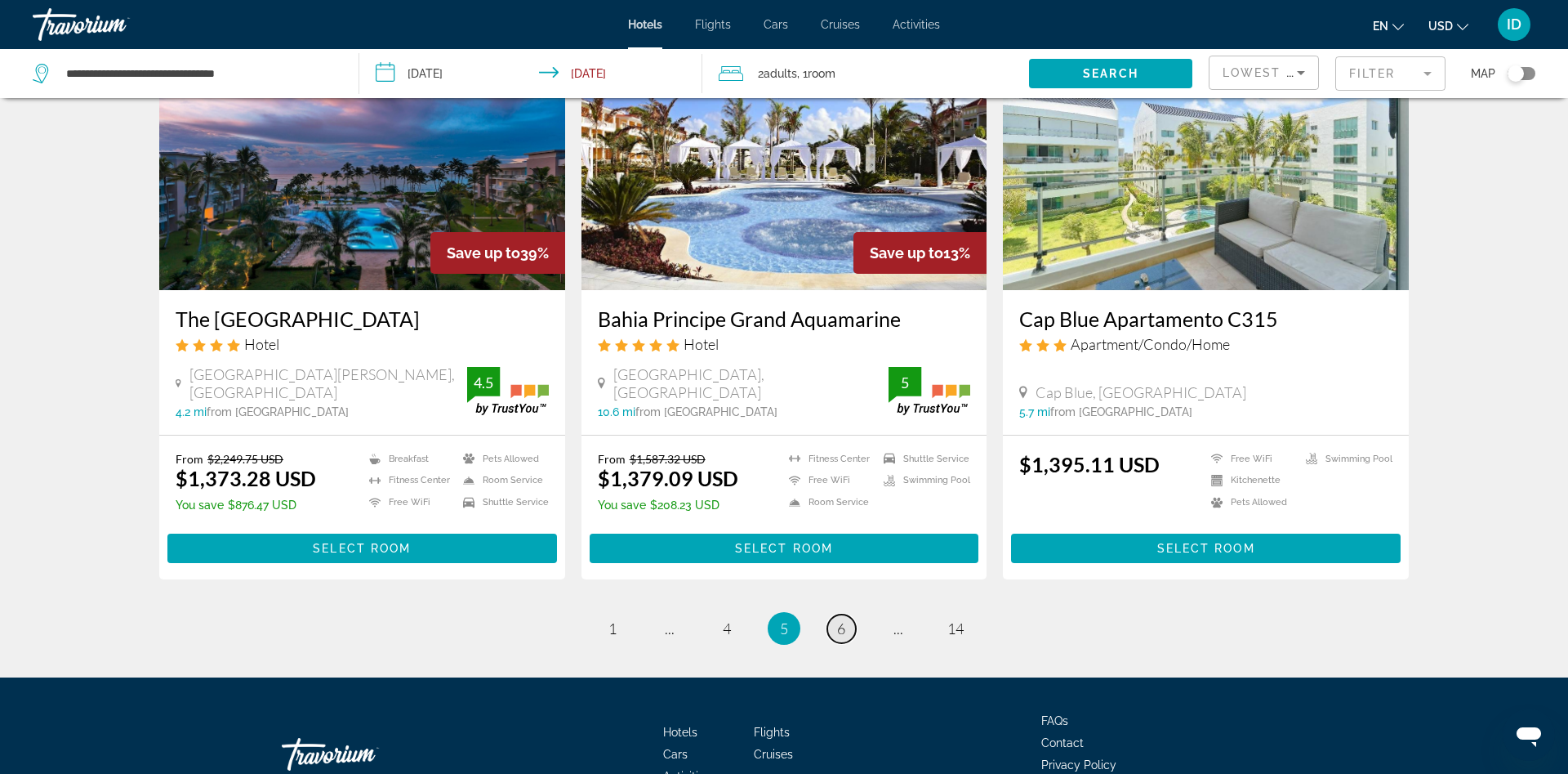
click at [833, 614] on link "page 6" at bounding box center [842, 629] width 28 height 28
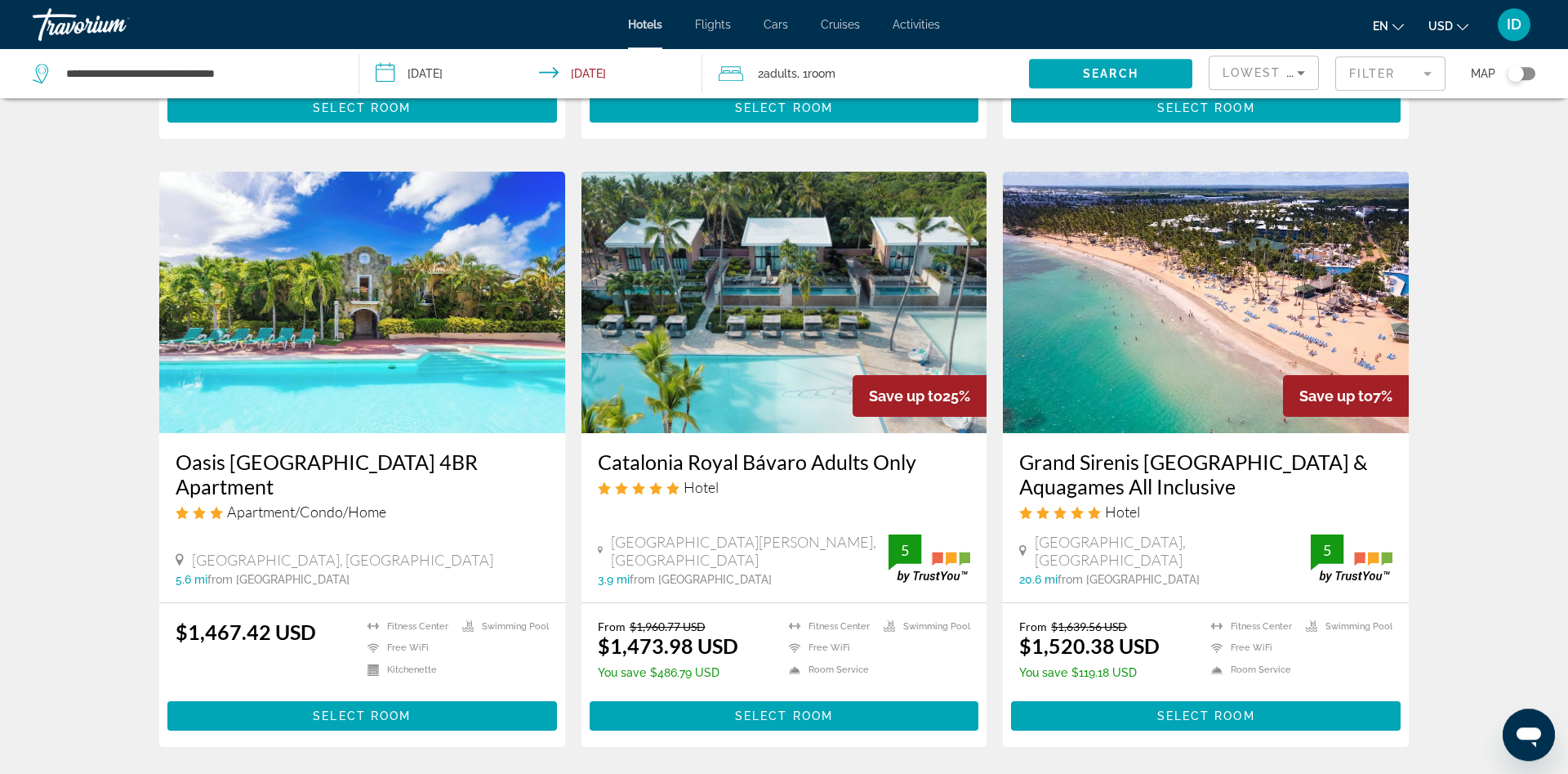
scroll to position [667, 0]
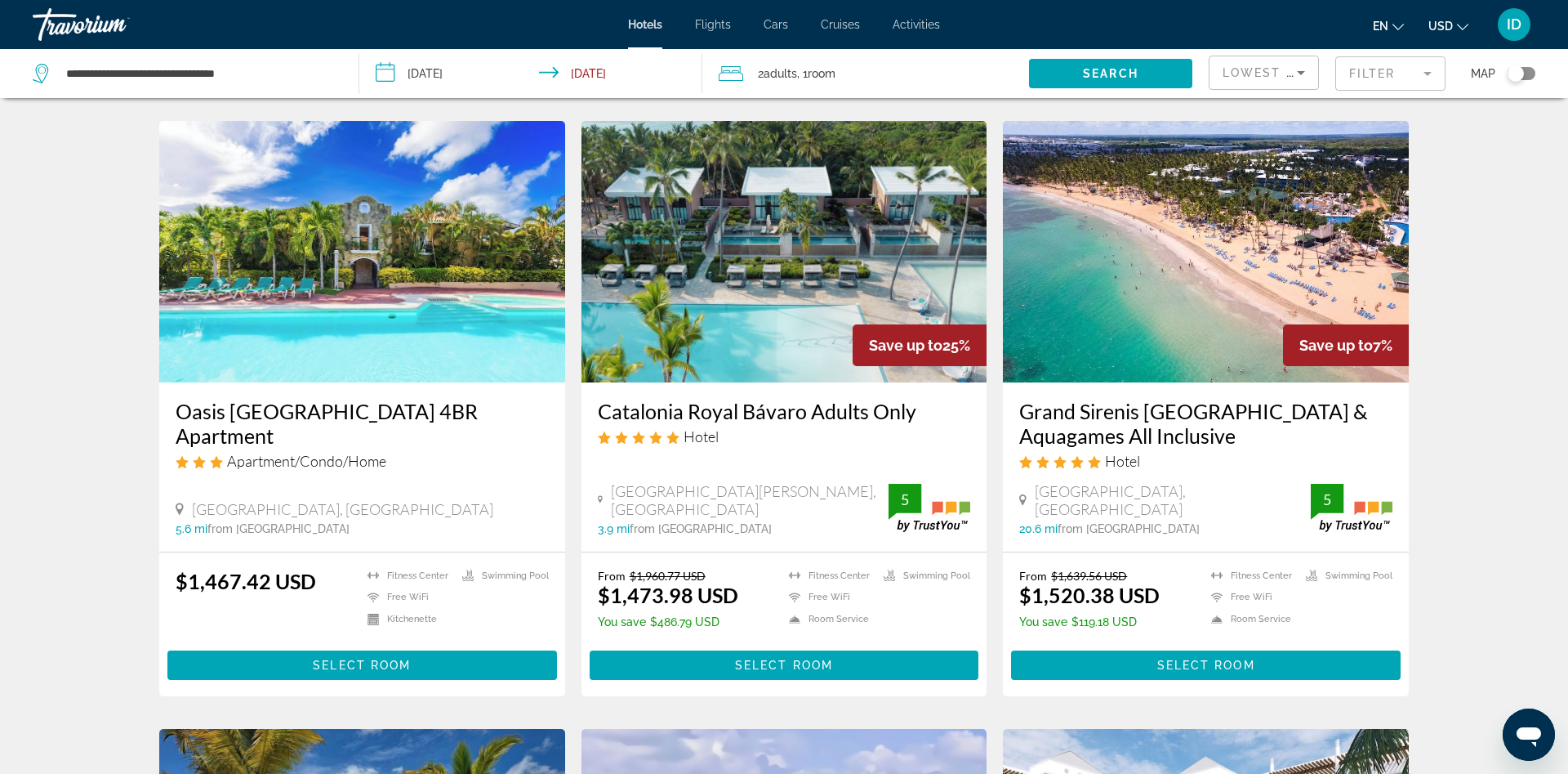
click at [1169, 344] on img "Main content" at bounding box center [1206, 251] width 406 height 261
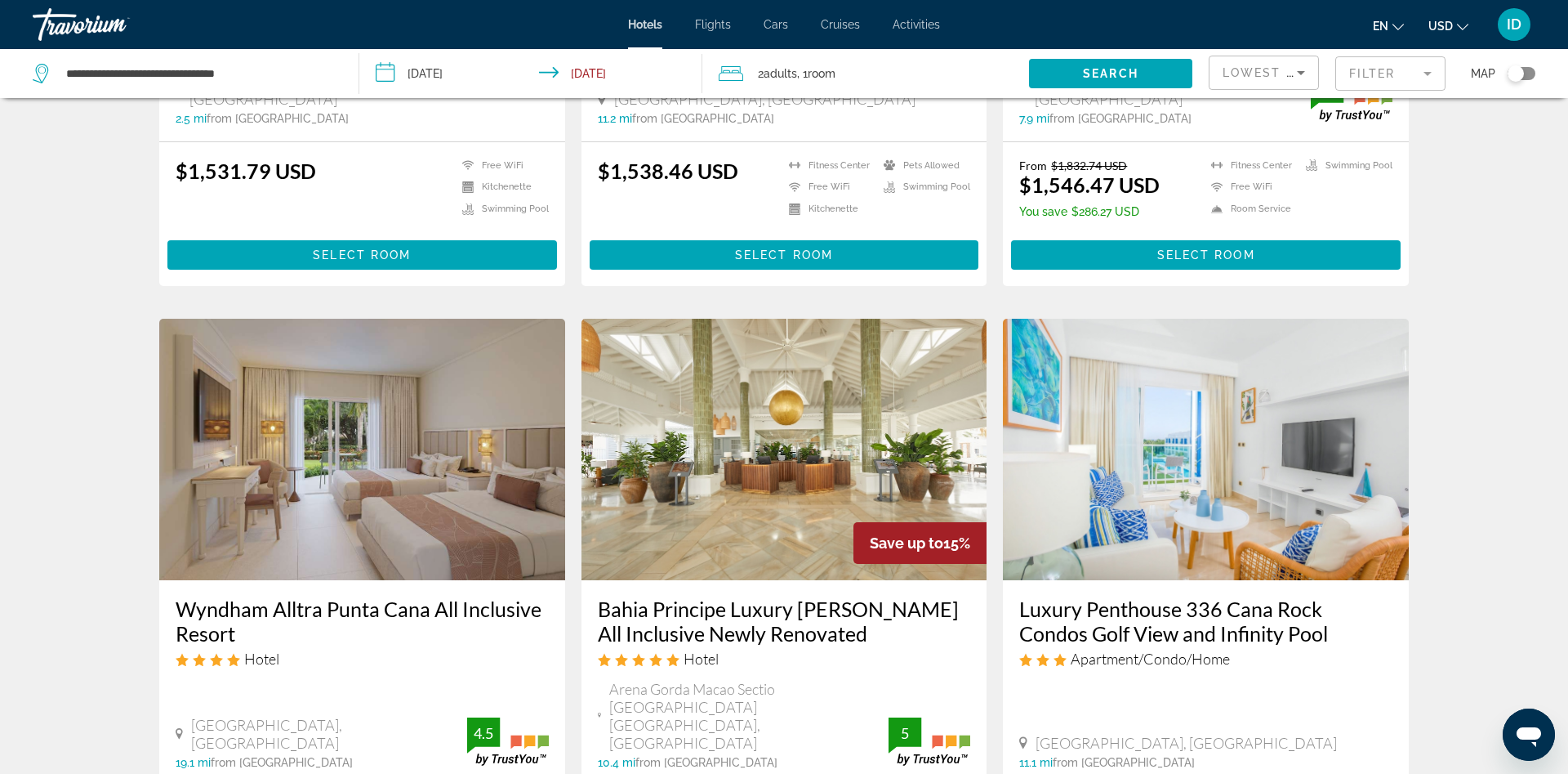
scroll to position [2102, 0]
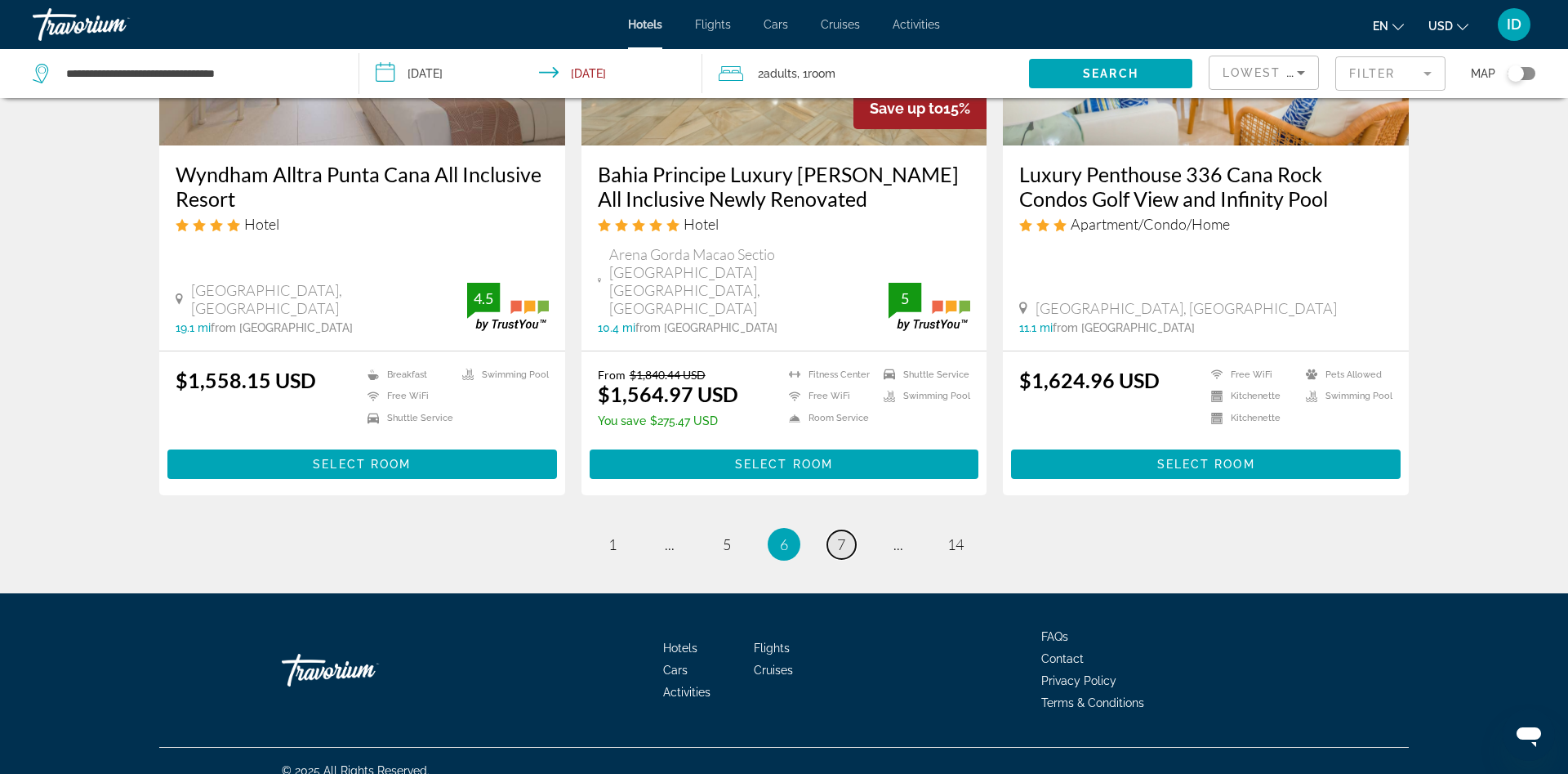
click at [840, 536] on span "7" at bounding box center [841, 544] width 9 height 18
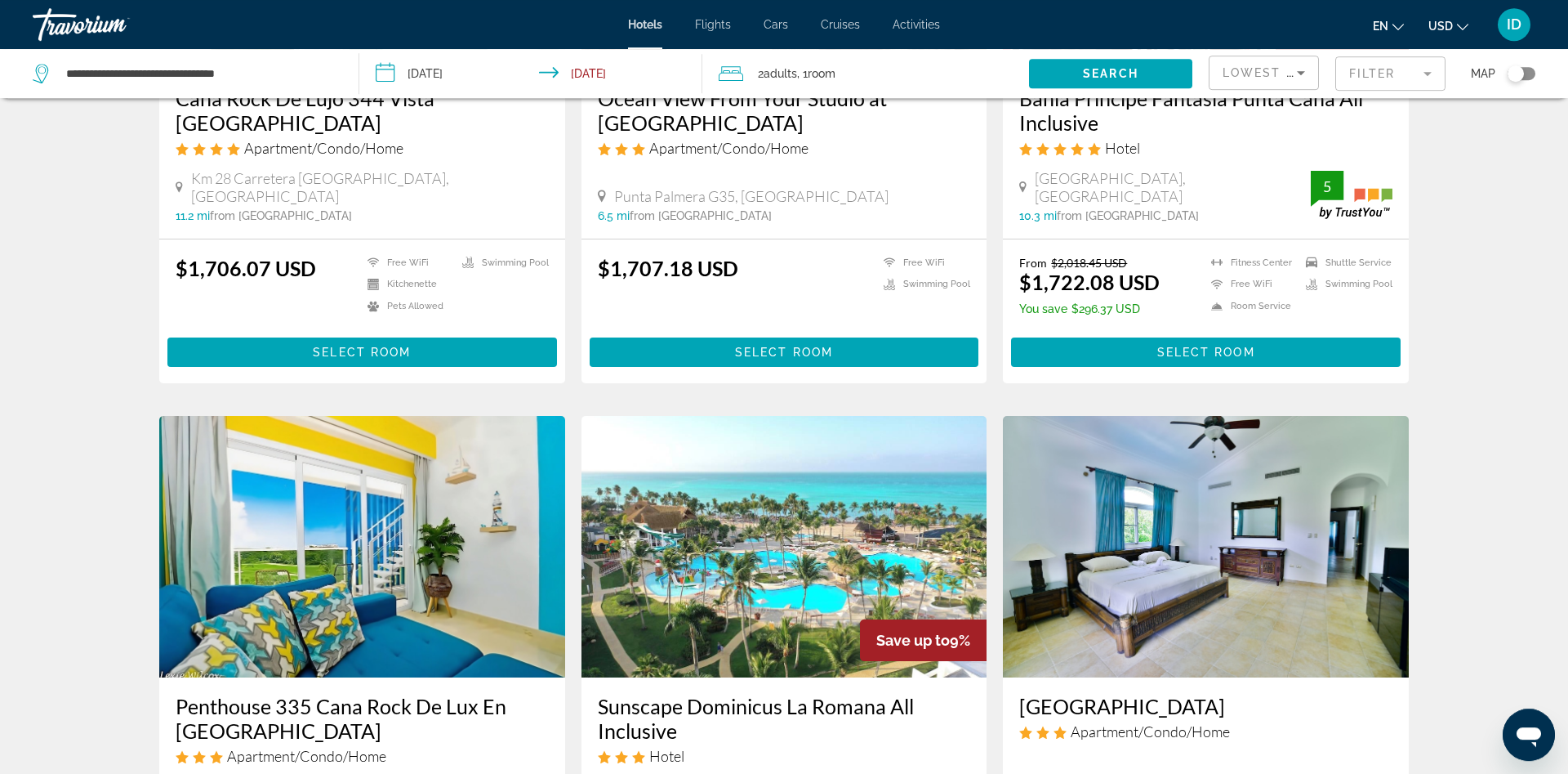
scroll to position [1000, 0]
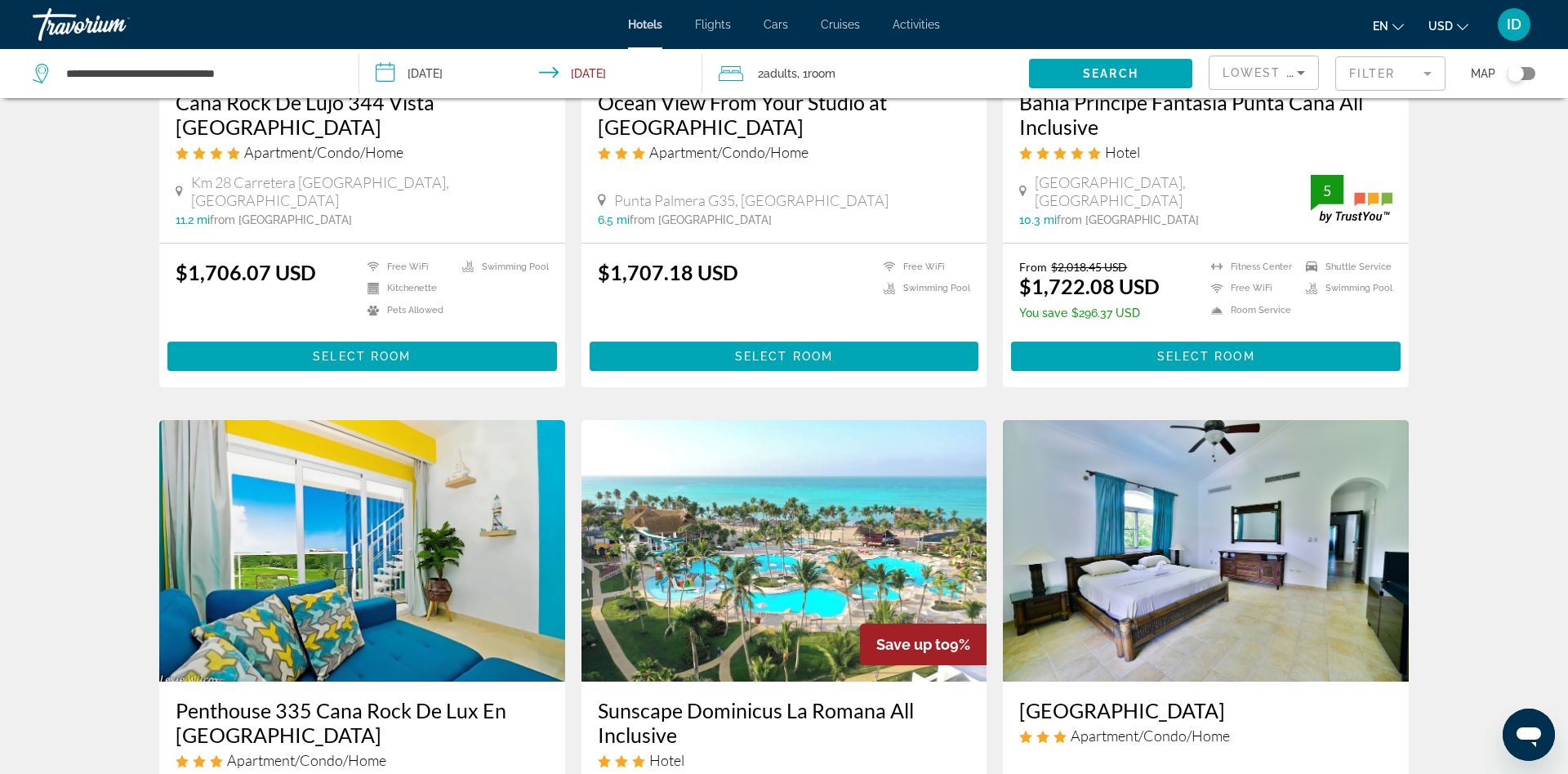
click at [726, 21] on span "Flights" at bounding box center [713, 25] width 36 height 13
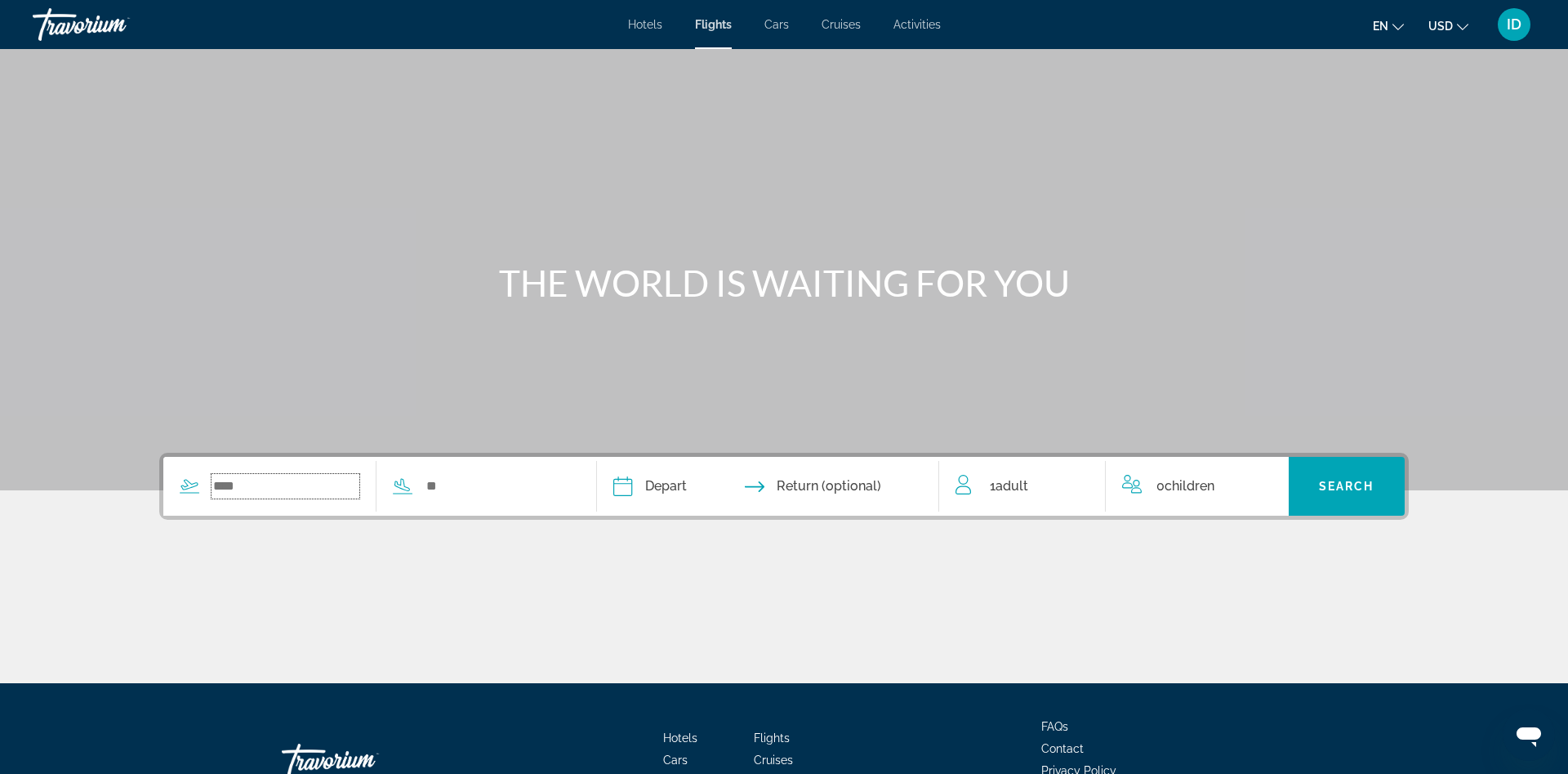
click at [343, 481] on input "Search widget" at bounding box center [286, 486] width 148 height 25
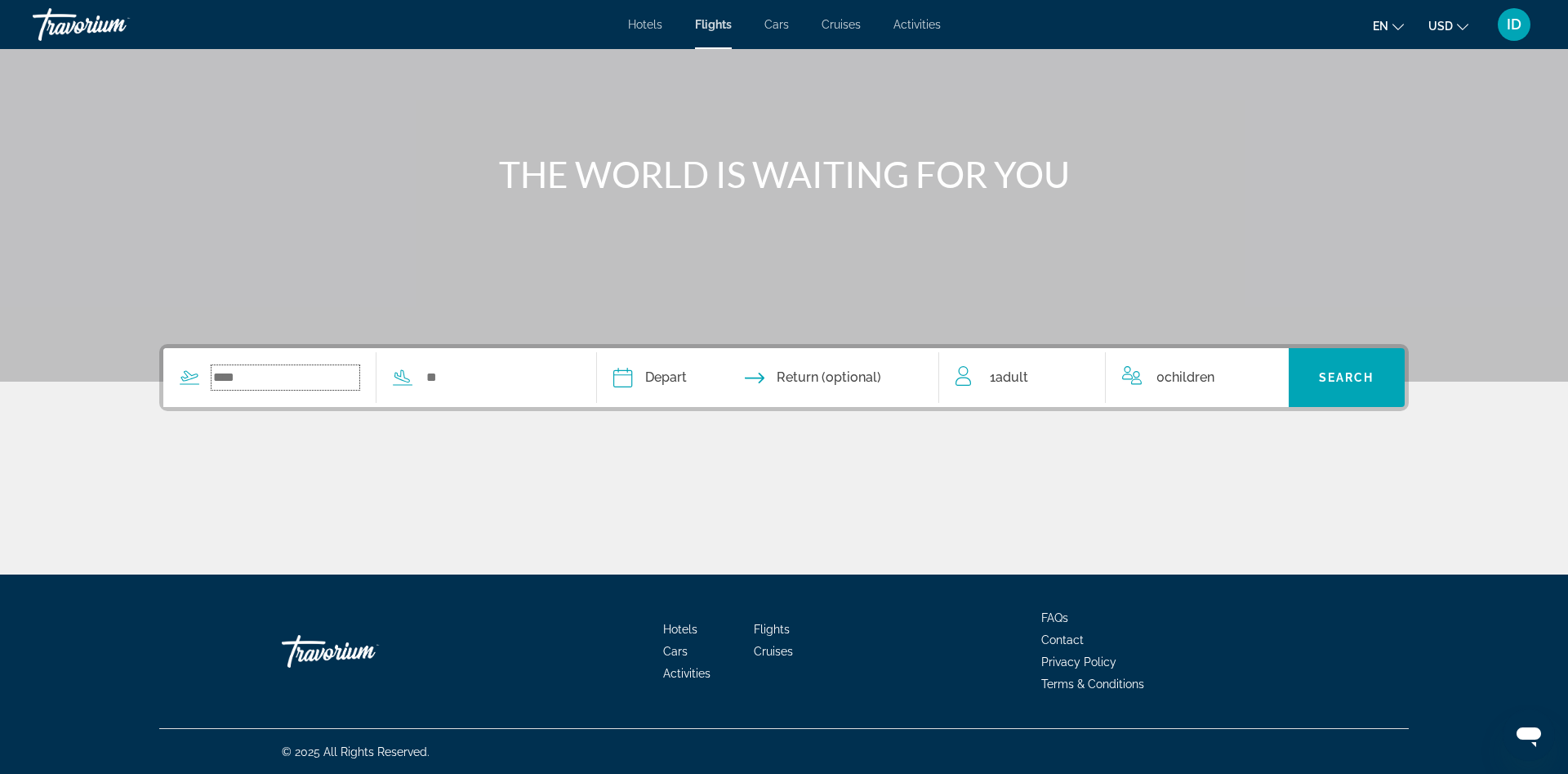
scroll to position [109, 0]
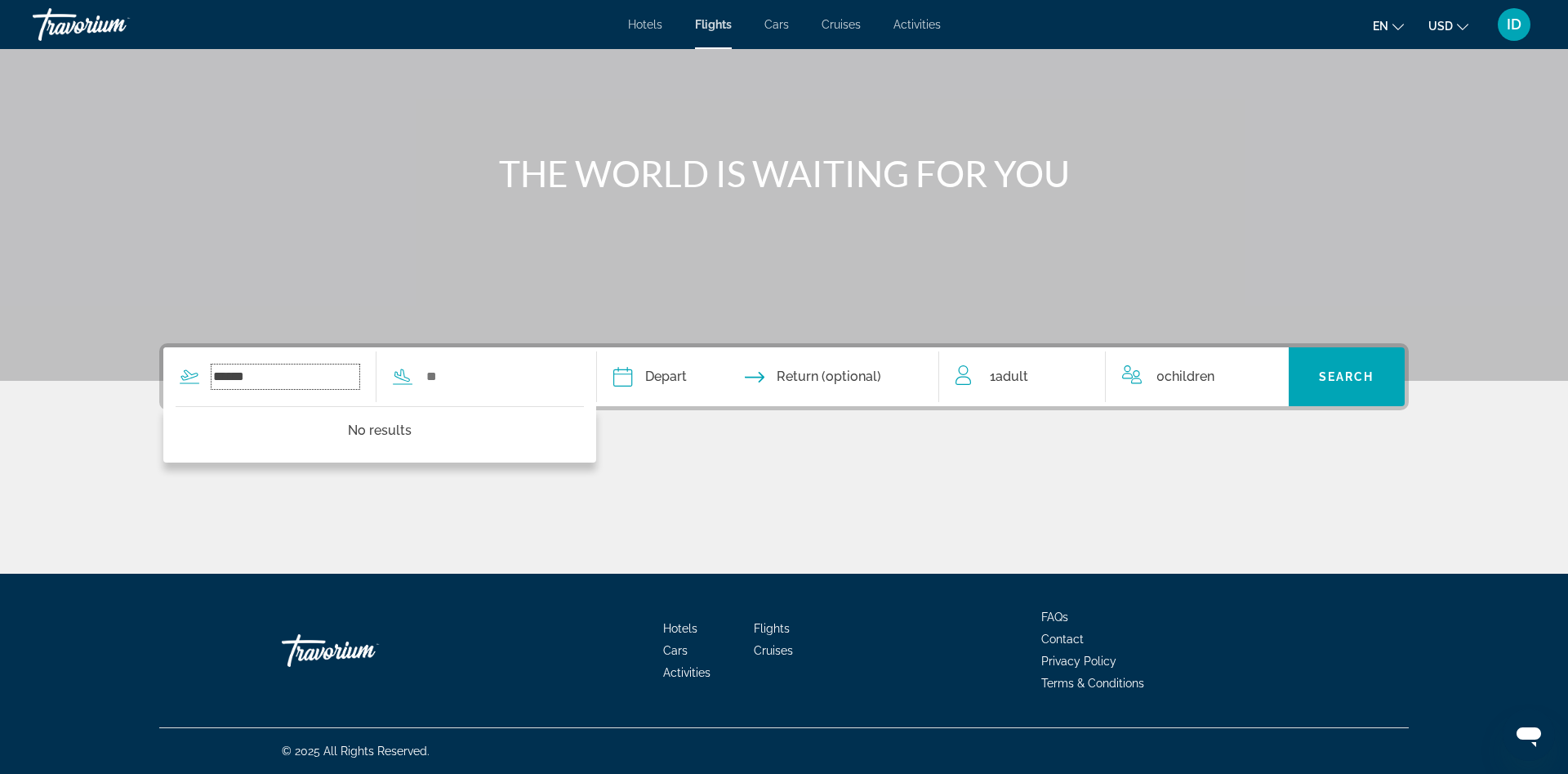
click at [290, 380] on input "******" at bounding box center [286, 377] width 148 height 25
type input "*"
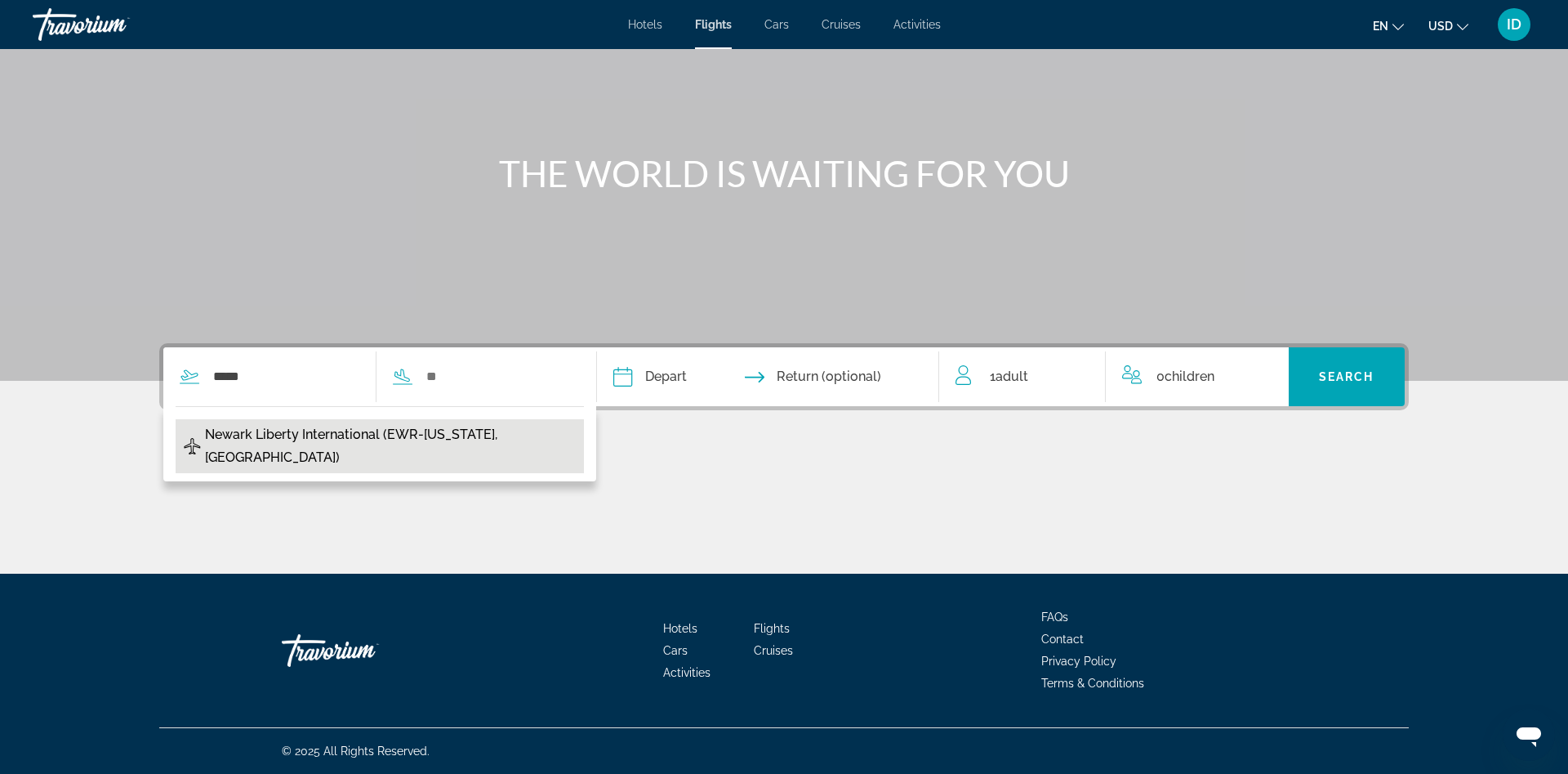
click at [268, 425] on span "Newark Liberty International (EWR-New York, United States of America)" at bounding box center [391, 446] width 372 height 46
type input "**********"
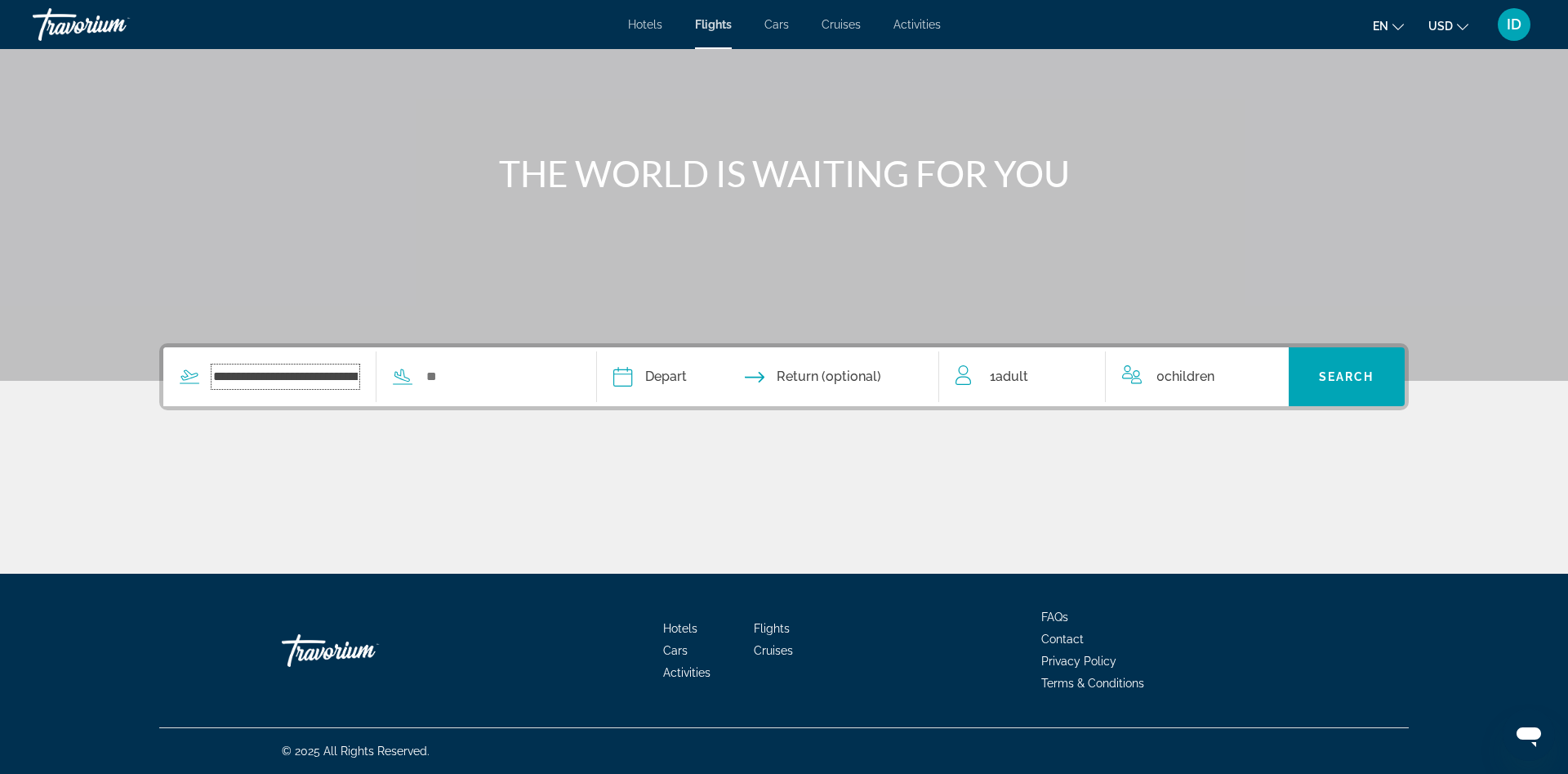
scroll to position [0, 258]
click at [579, 372] on input "Search widget" at bounding box center [520, 377] width 134 height 25
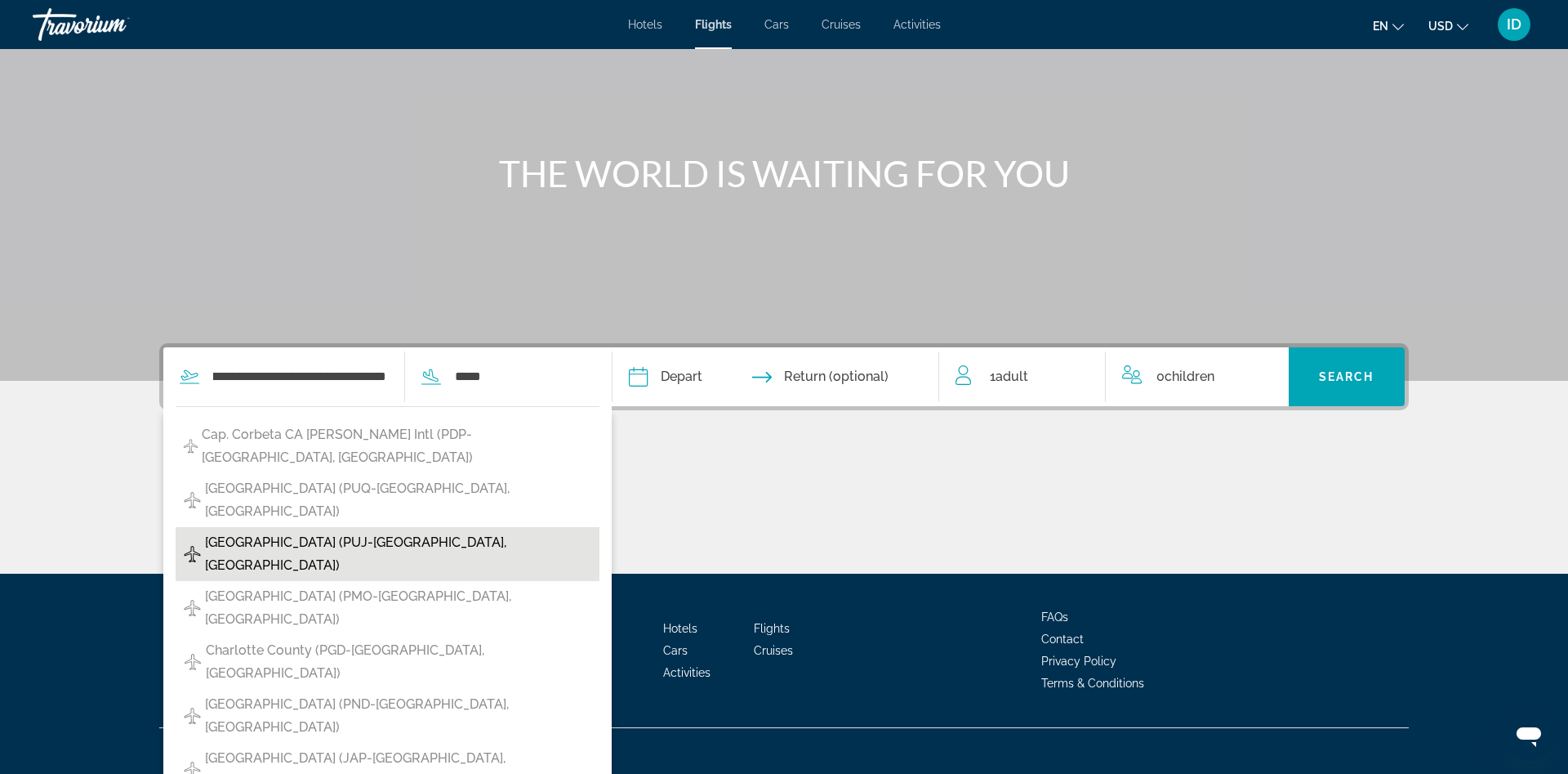
click at [495, 531] on span "Punta Cana Intl (PUJ-Punta Cana, Dominican Republic)" at bounding box center [398, 554] width 386 height 46
type input "**********"
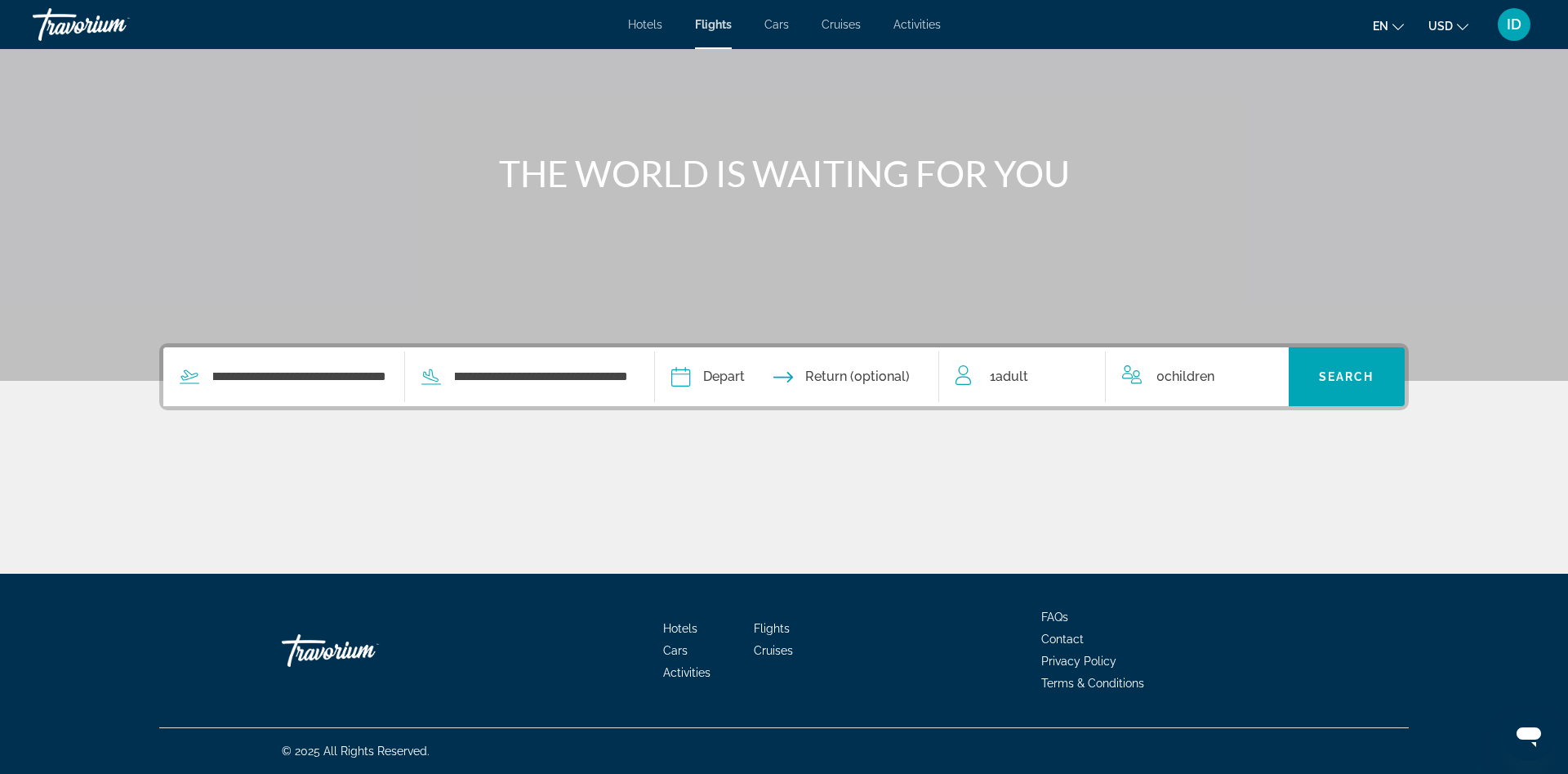
click at [714, 382] on input "Depart date" at bounding box center [737, 379] width 140 height 64
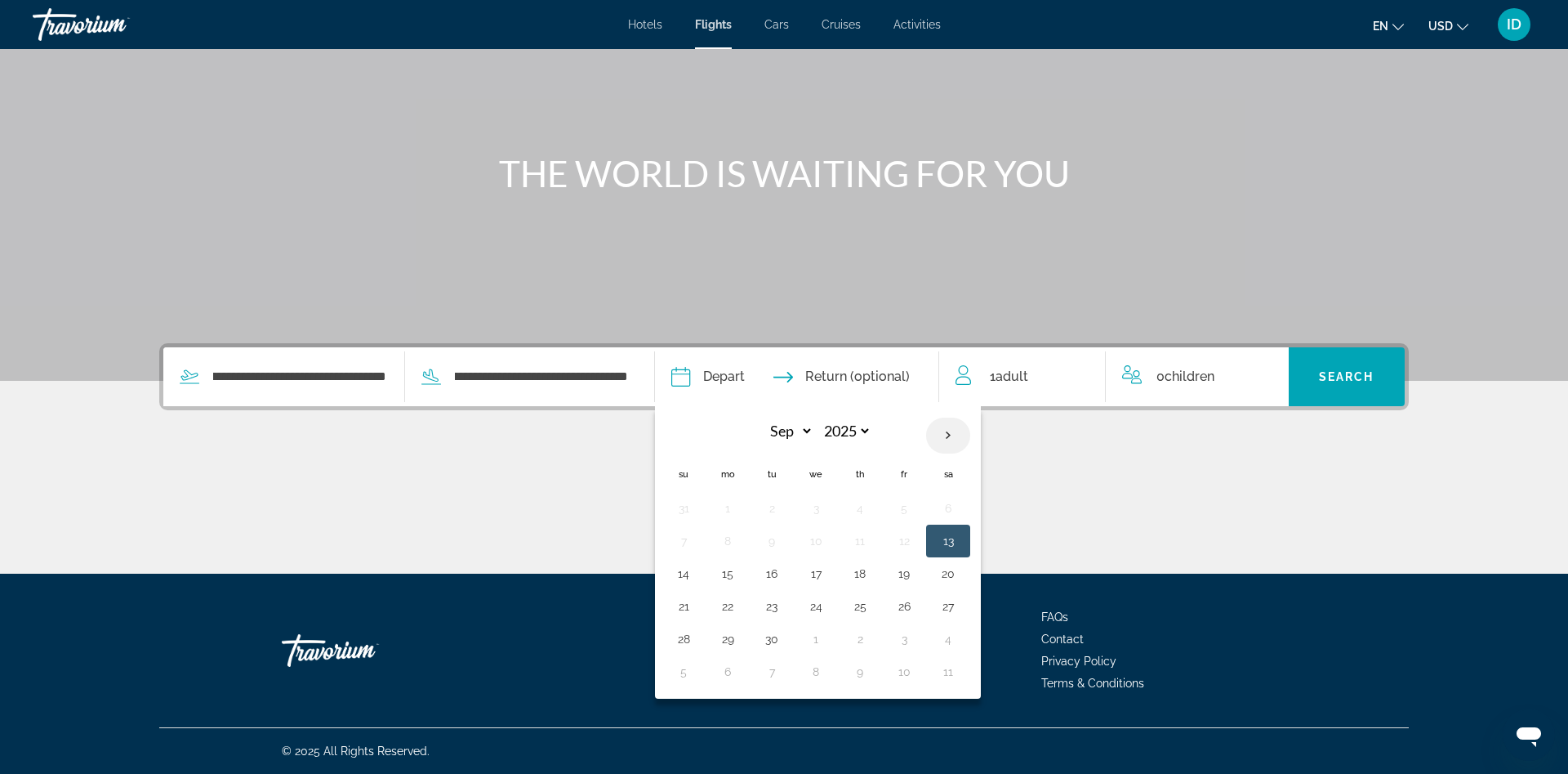
click at [947, 428] on th "Next month" at bounding box center [948, 436] width 44 height 36
select select "*"
click at [856, 539] on button "9" at bounding box center [860, 541] width 27 height 23
type input "**********"
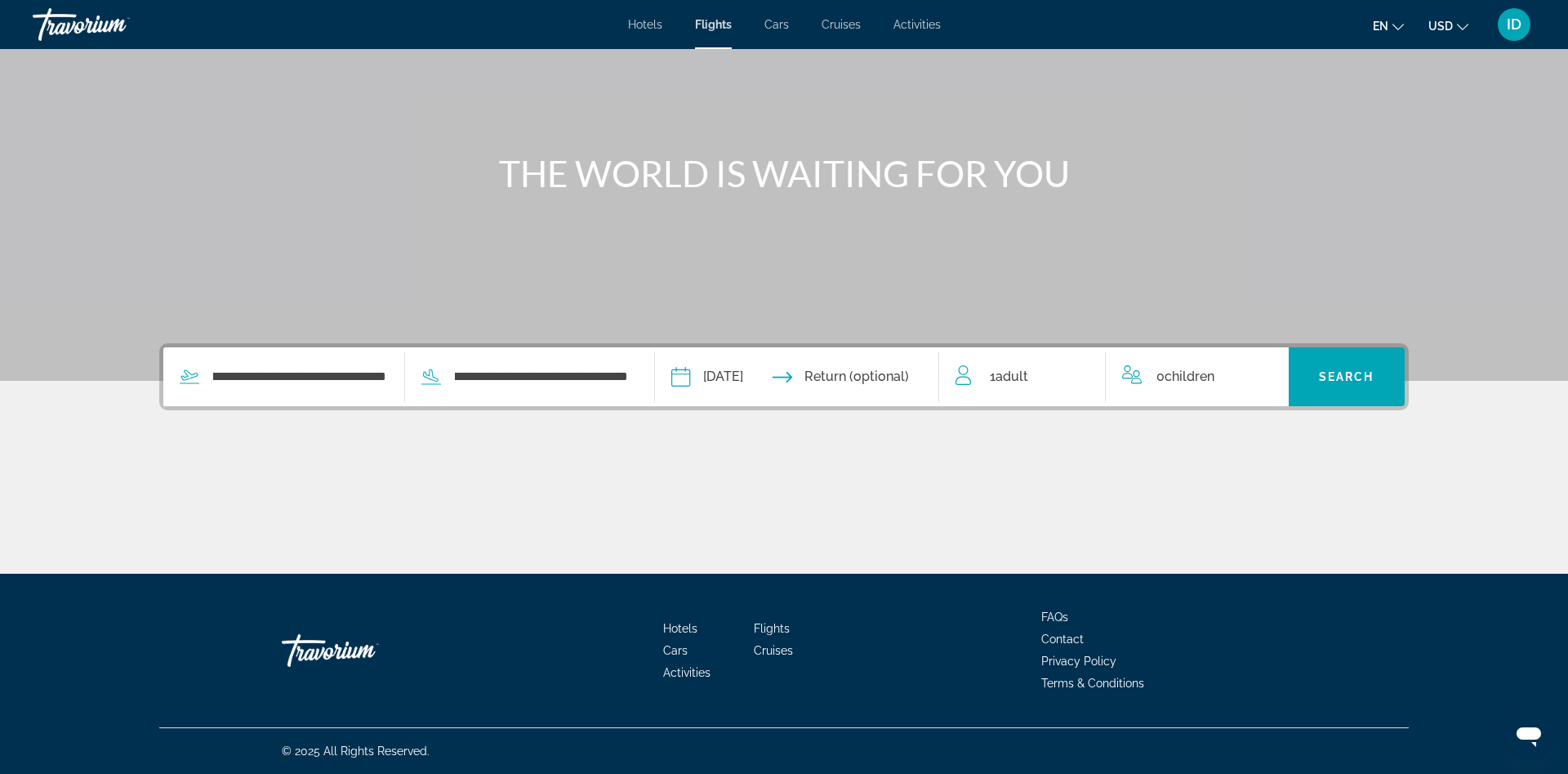
drag, startPoint x: 887, startPoint y: 380, endPoint x: 886, endPoint y: 403, distance: 23.0
click at [887, 381] on input "Return date" at bounding box center [875, 379] width 140 height 64
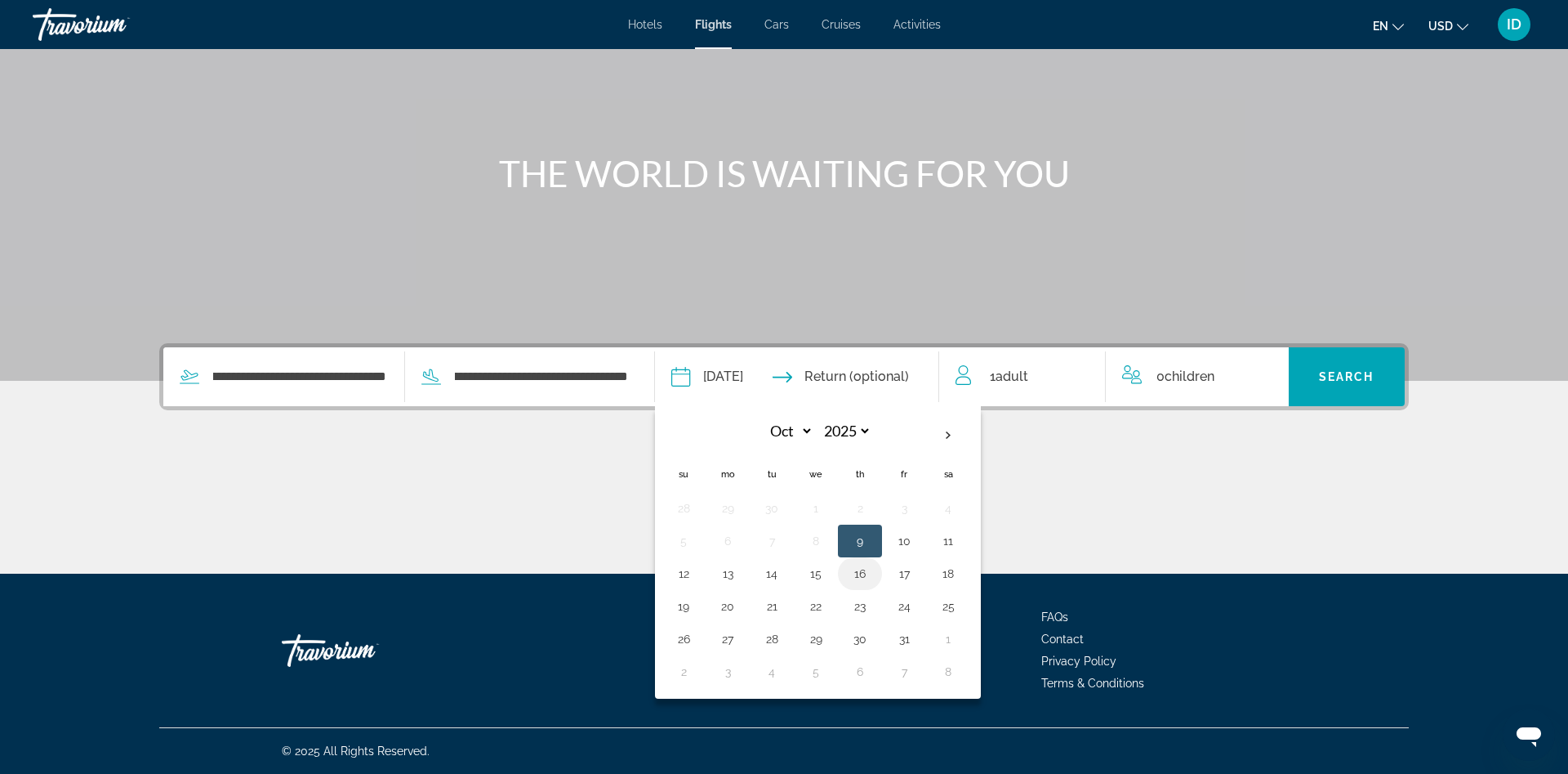
click at [858, 568] on button "16" at bounding box center [860, 574] width 27 height 23
type input "**********"
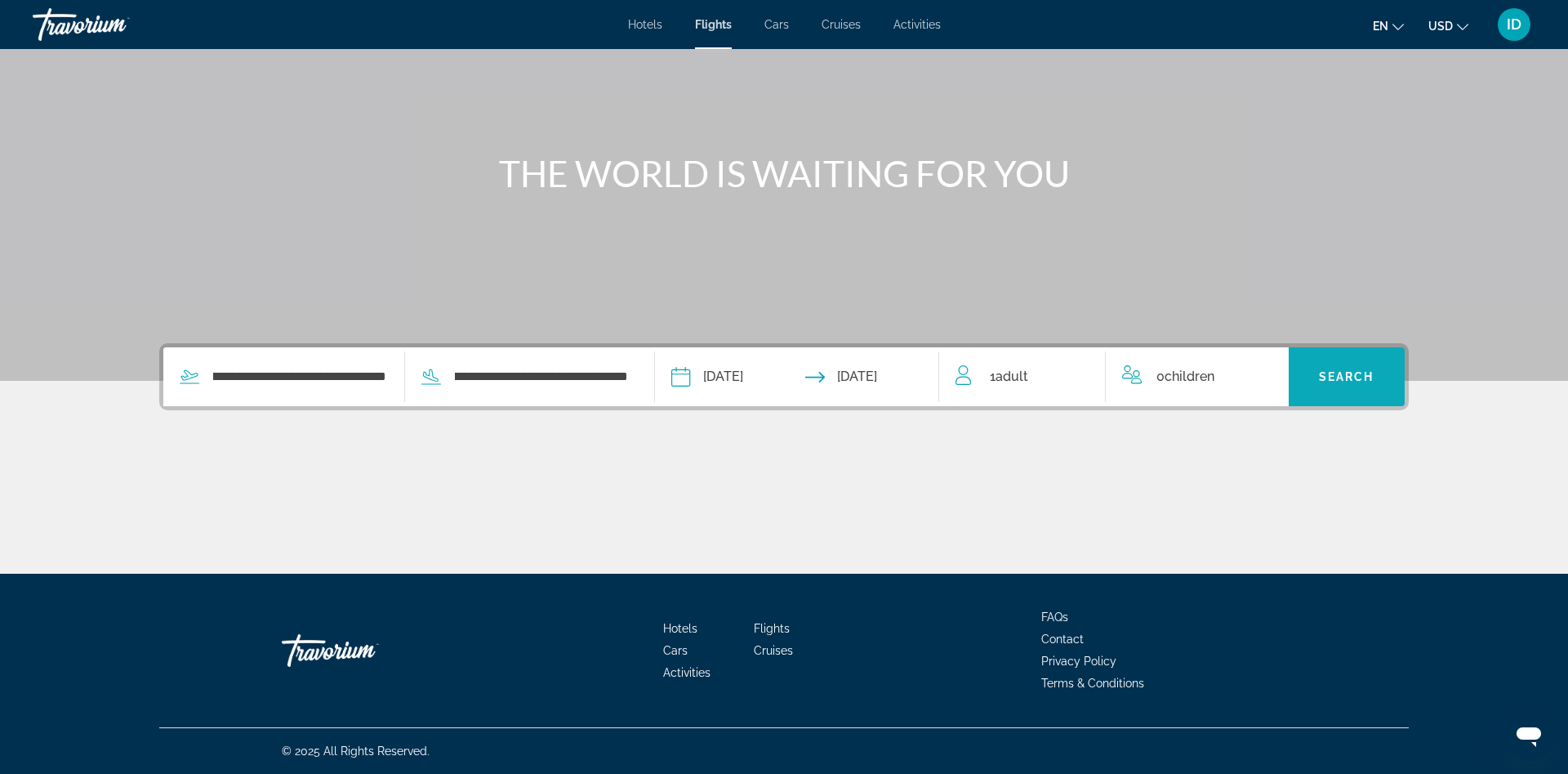
click at [1335, 386] on span "Search widget" at bounding box center [1347, 376] width 117 height 39
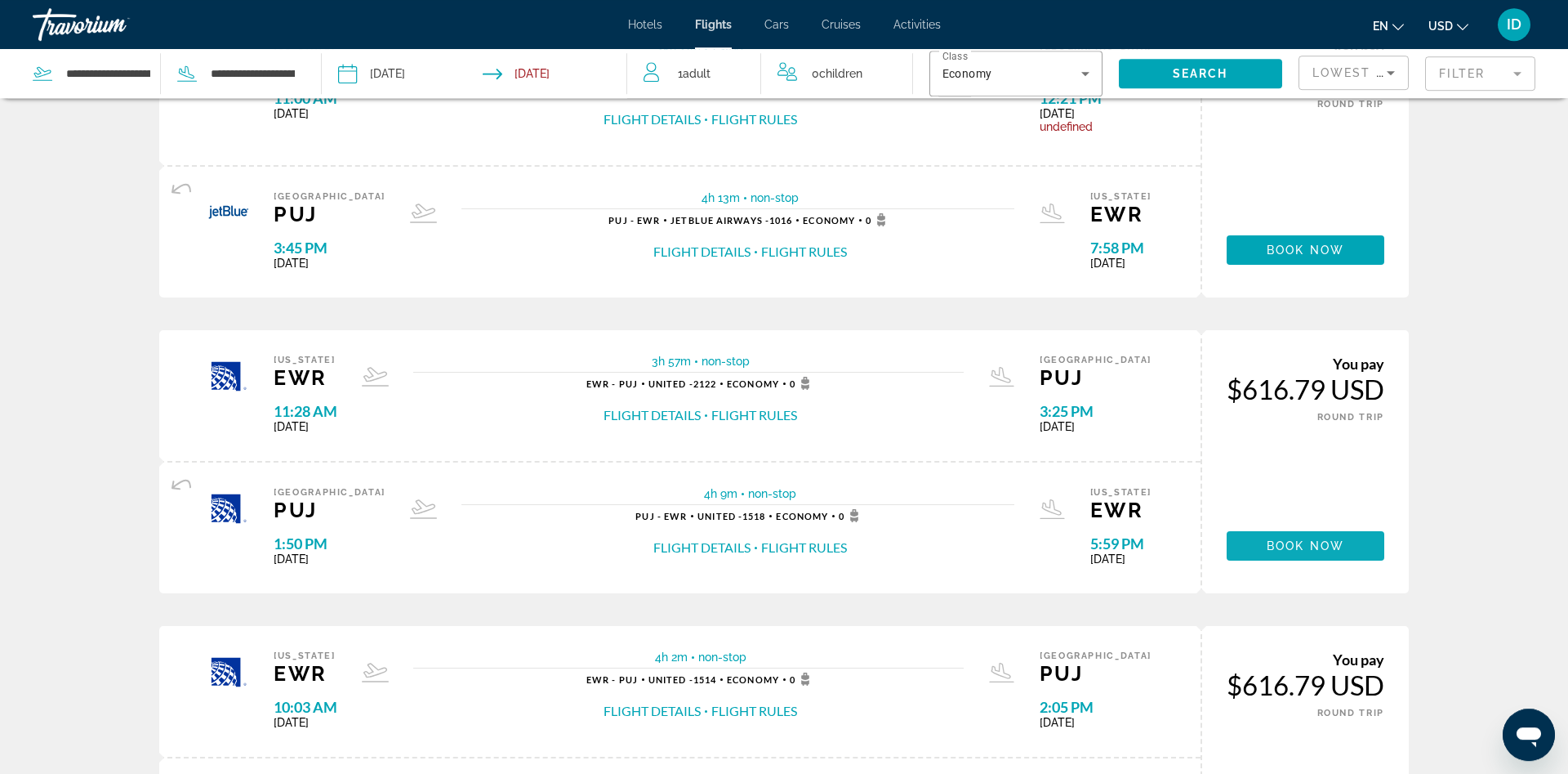
scroll to position [167, 0]
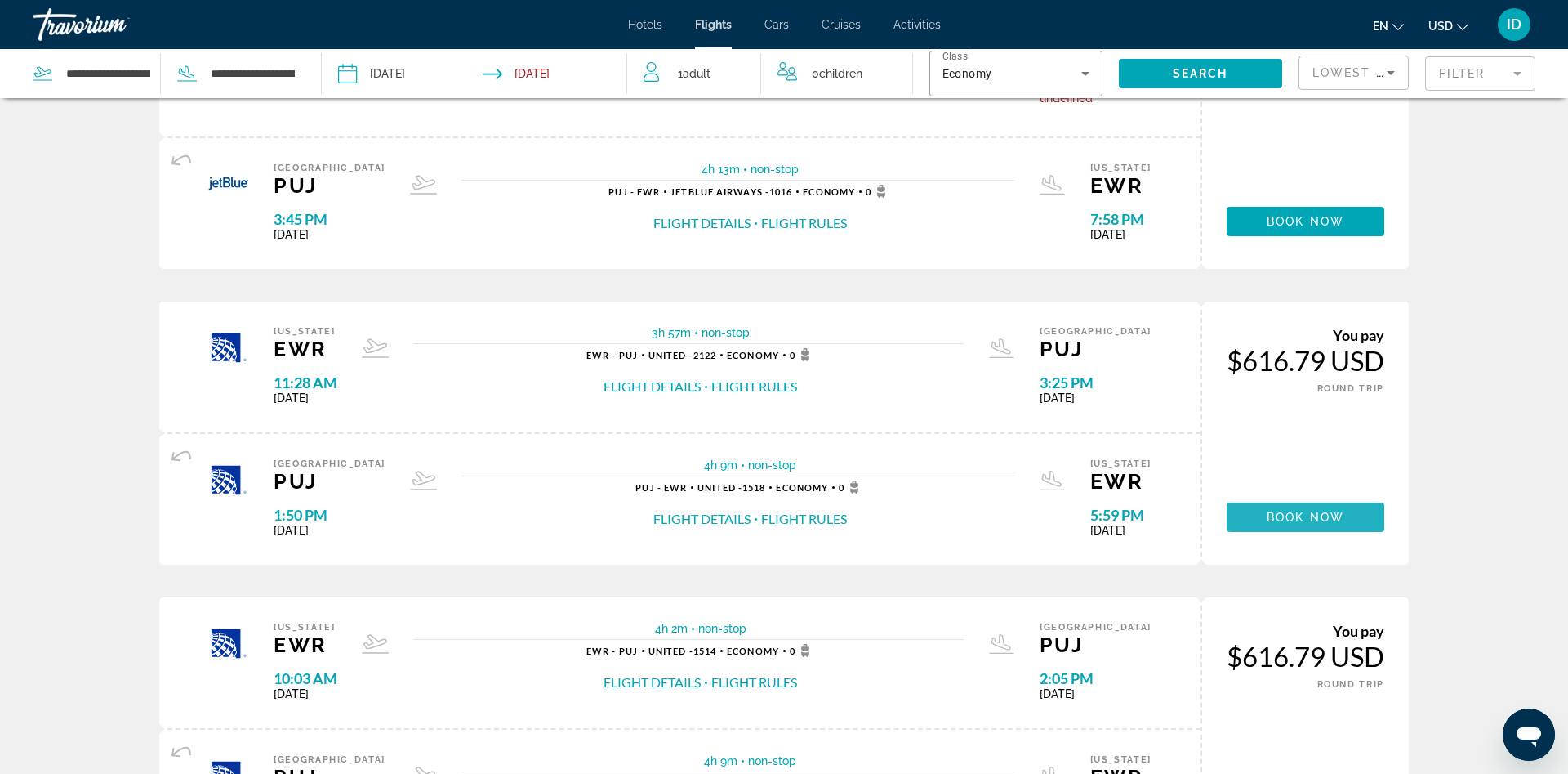
click at [1293, 516] on span "Book now" at bounding box center [1306, 518] width 78 height 13
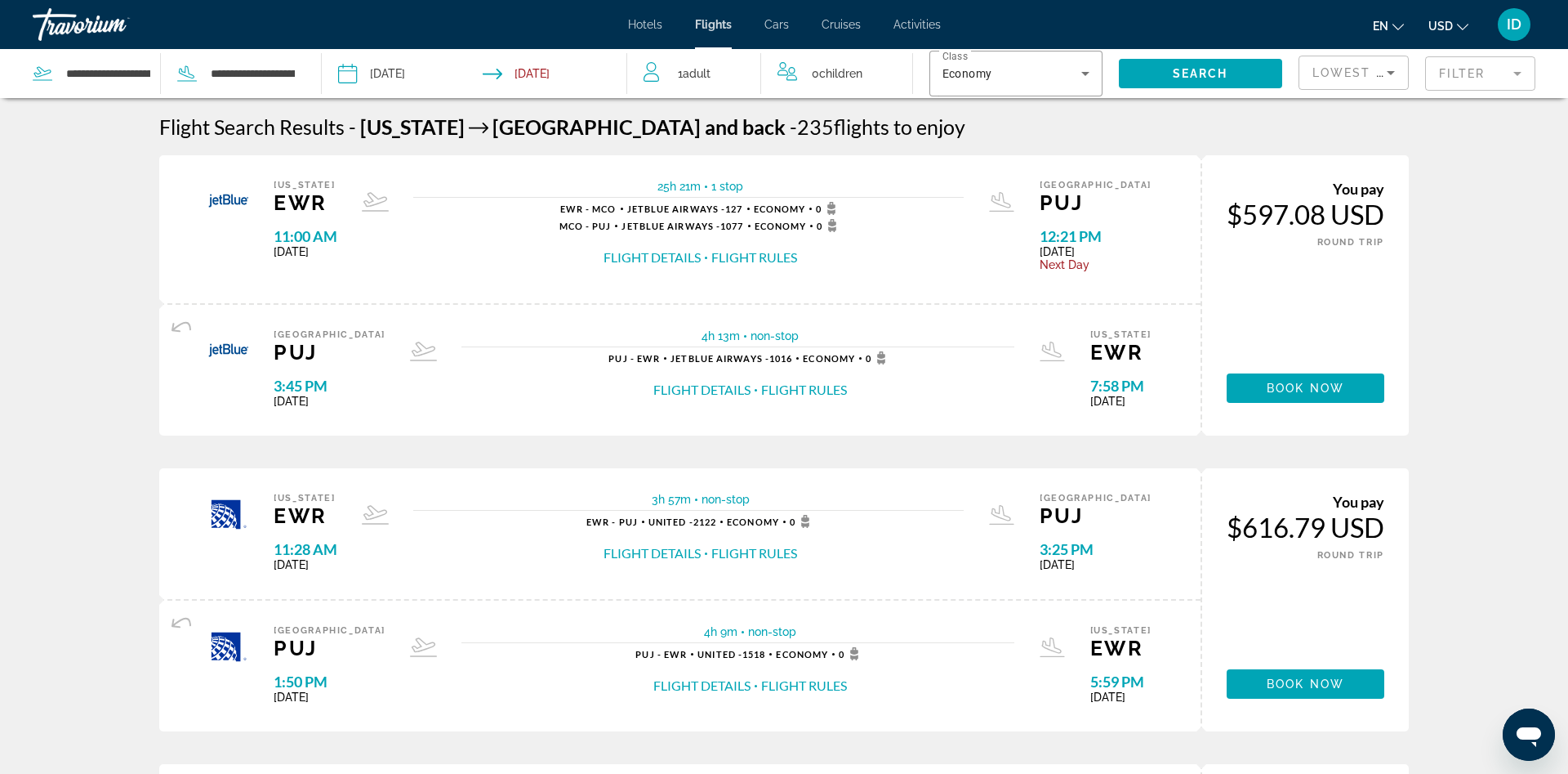
click at [681, 76] on span "1 Adult Adults" at bounding box center [694, 73] width 32 height 23
click at [746, 73] on icon "Increment adults" at bounding box center [741, 70] width 14 height 20
click at [1202, 79] on span "Search" at bounding box center [1201, 74] width 56 height 13
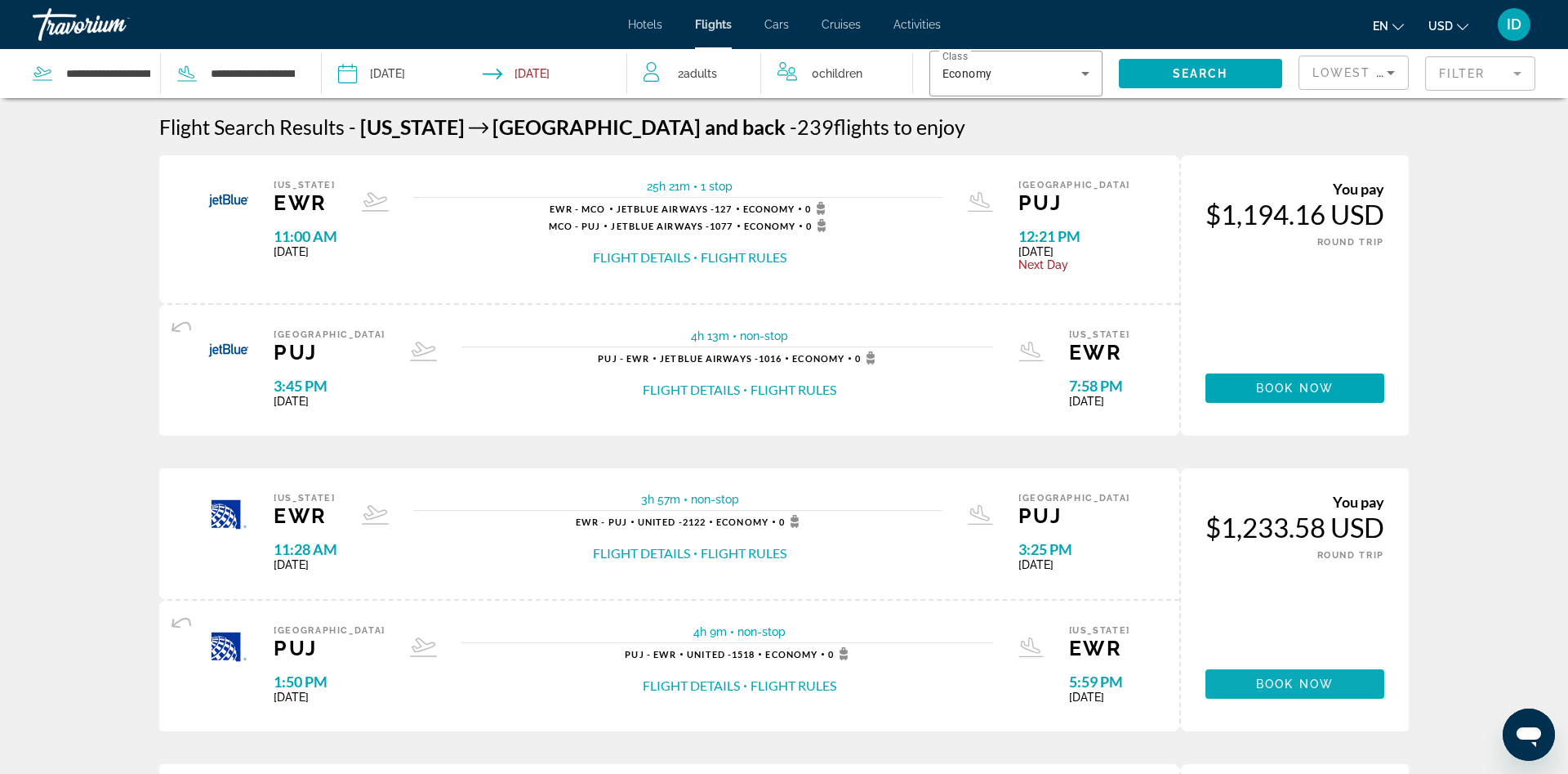
click at [1312, 689] on span "Book now" at bounding box center [1295, 684] width 78 height 13
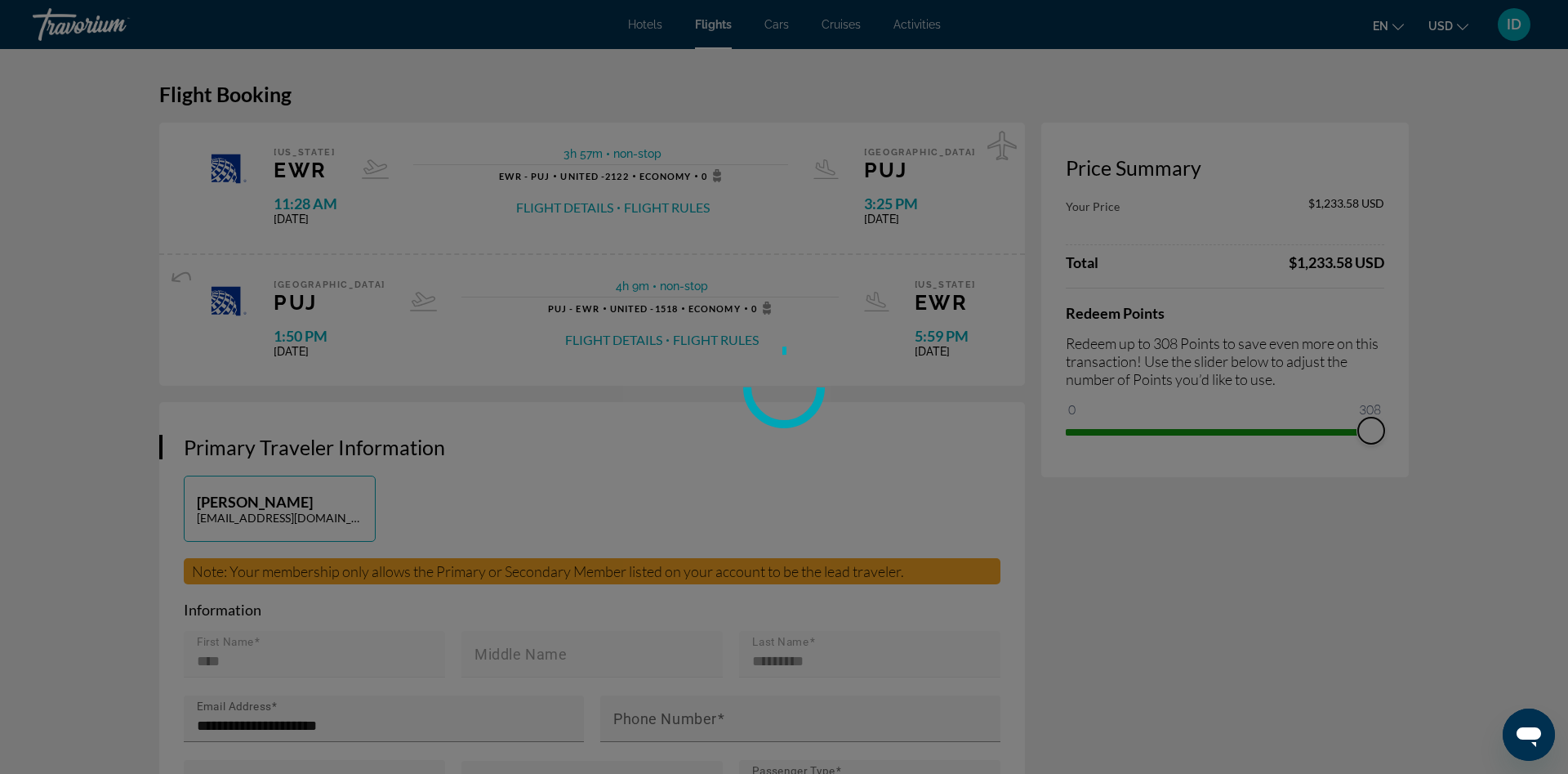
drag, startPoint x: 1081, startPoint y: 410, endPoint x: 1480, endPoint y: 403, distance: 399.1
click at [1480, 403] on div "Skip to main content Hotels Flights Cars Cruises Activities Hotels Flights Cars…" at bounding box center [784, 387] width 1568 height 774
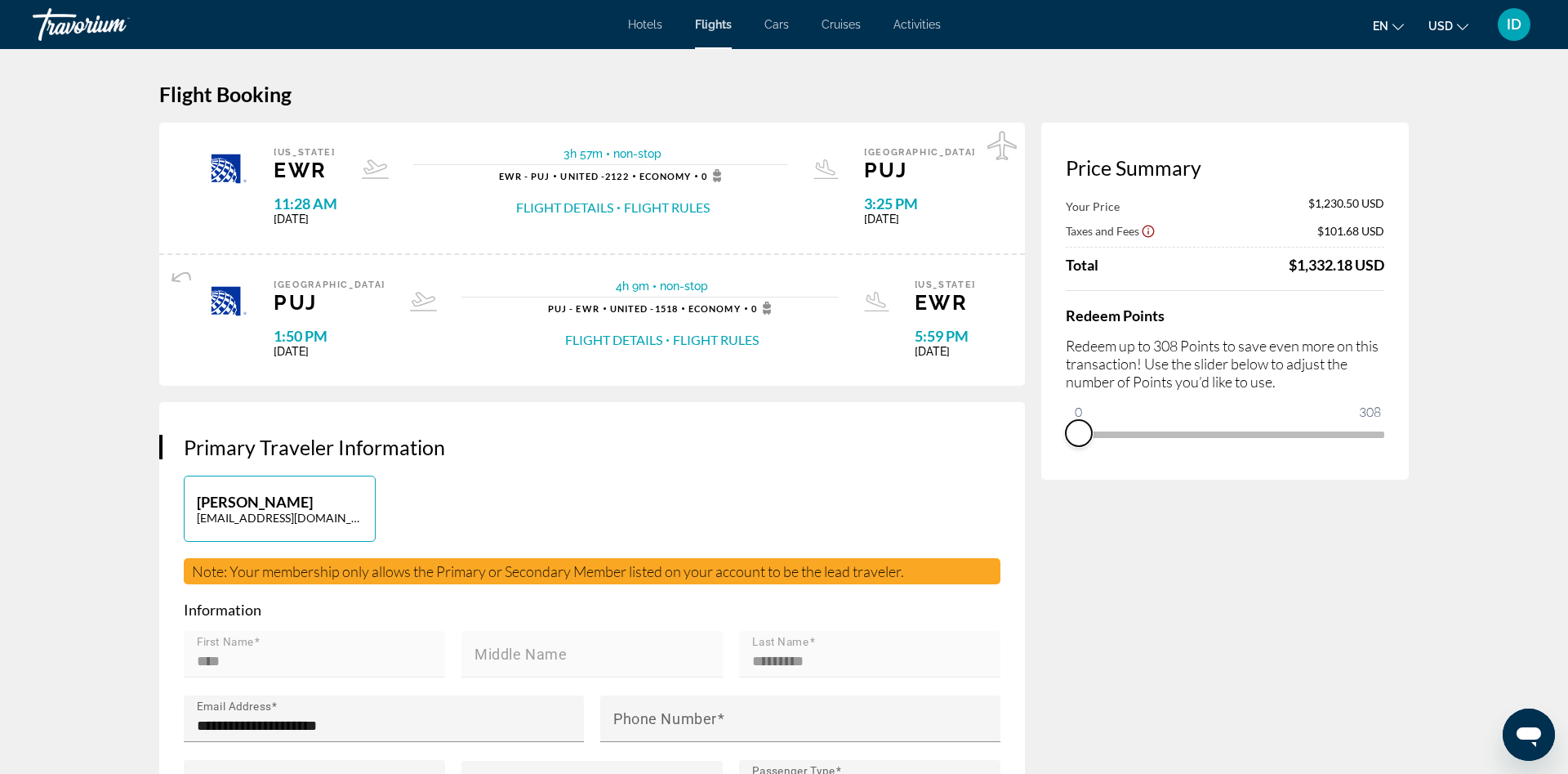
drag, startPoint x: 1370, startPoint y: 453, endPoint x: 995, endPoint y: 502, distance: 378.2
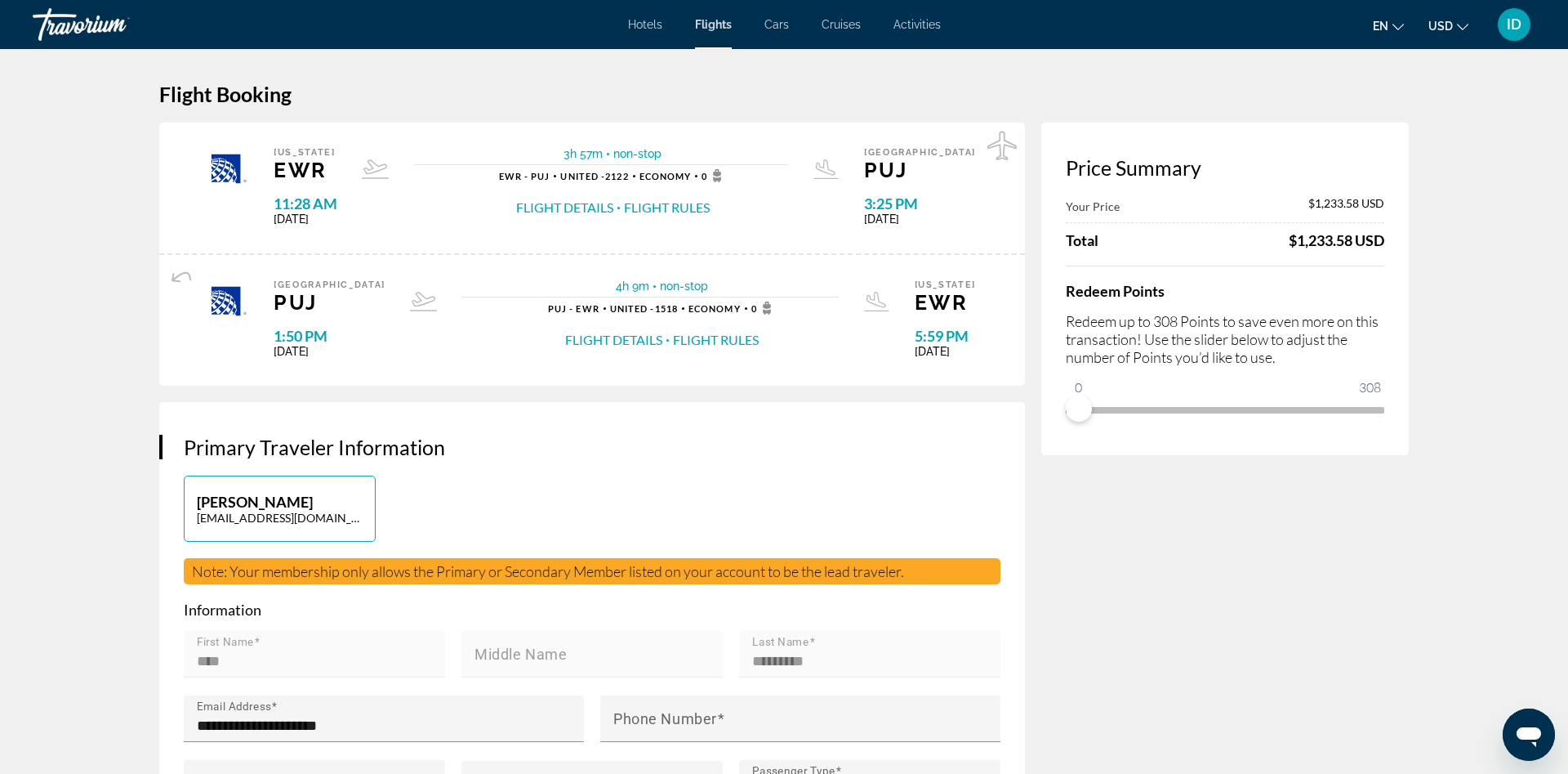
click at [1176, 389] on div "Redeem Points Redeem up to 308 Points to save even more on this transaction! Us…" at bounding box center [1225, 344] width 319 height 157
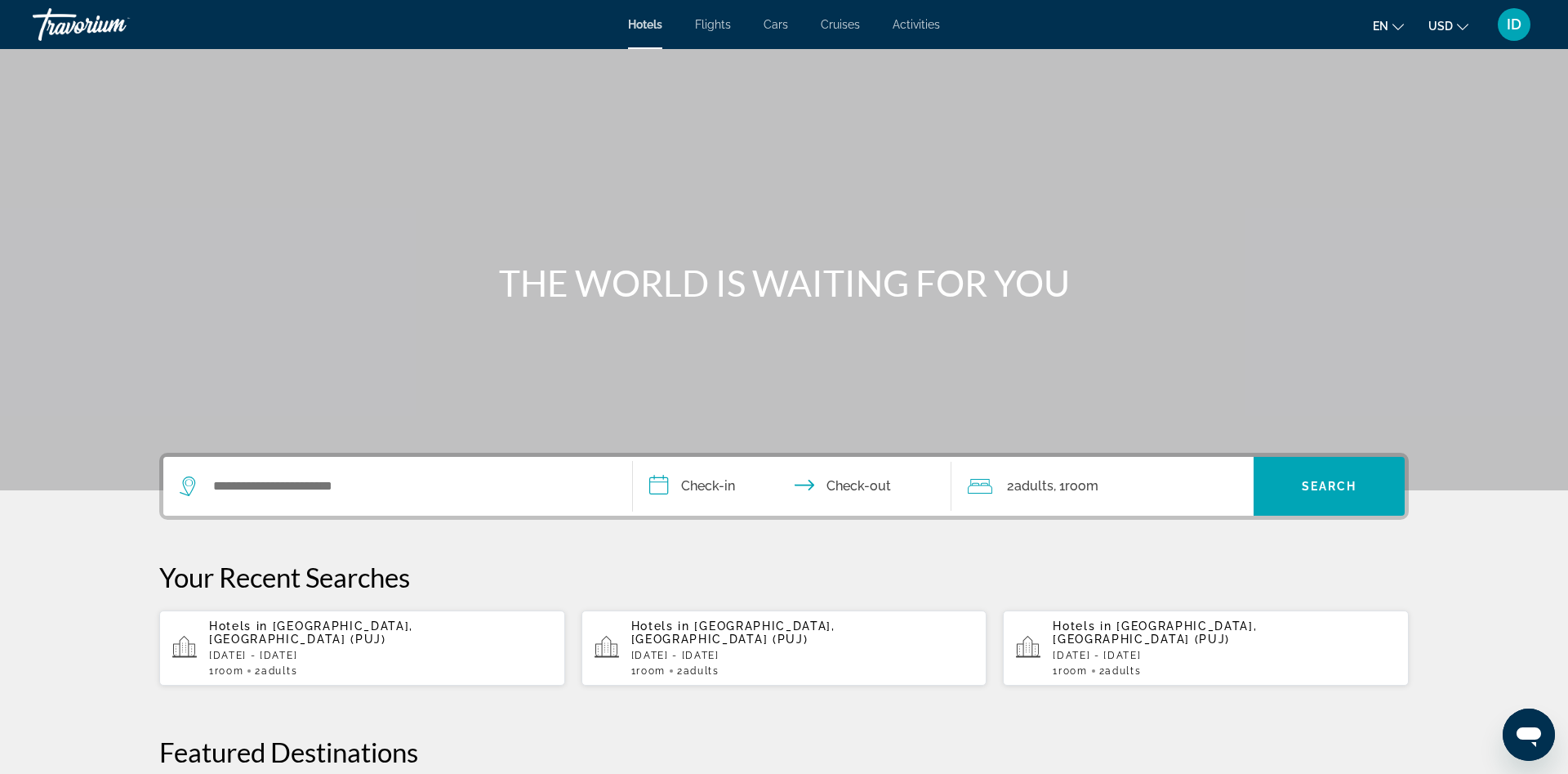
scroll to position [417, 0]
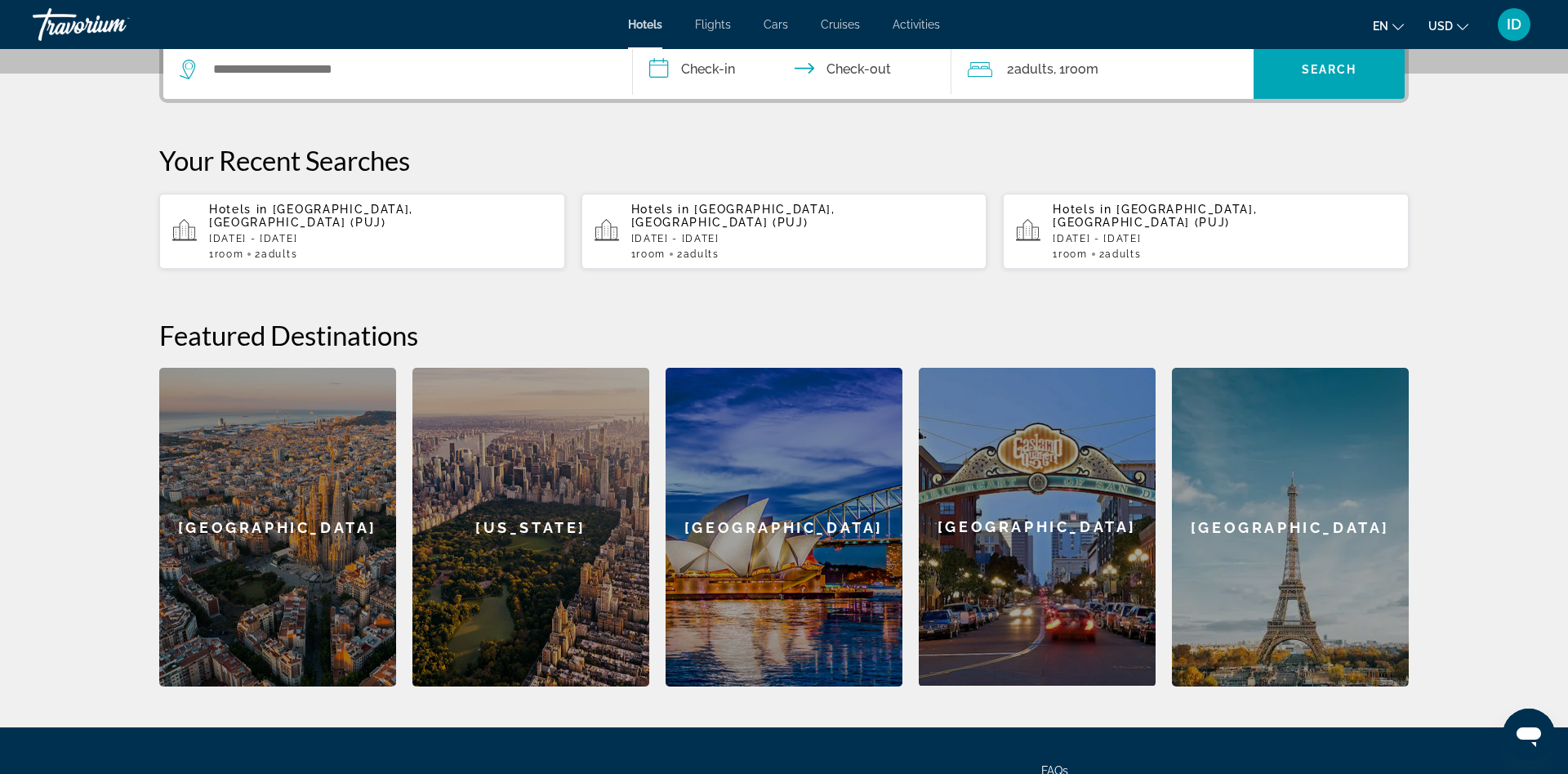
click at [743, 218] on div "Hotels in [GEOGRAPHIC_DATA], [GEOGRAPHIC_DATA] ([GEOGRAPHIC_DATA]) [DATE] - [DA…" at bounding box center [802, 231] width 343 height 57
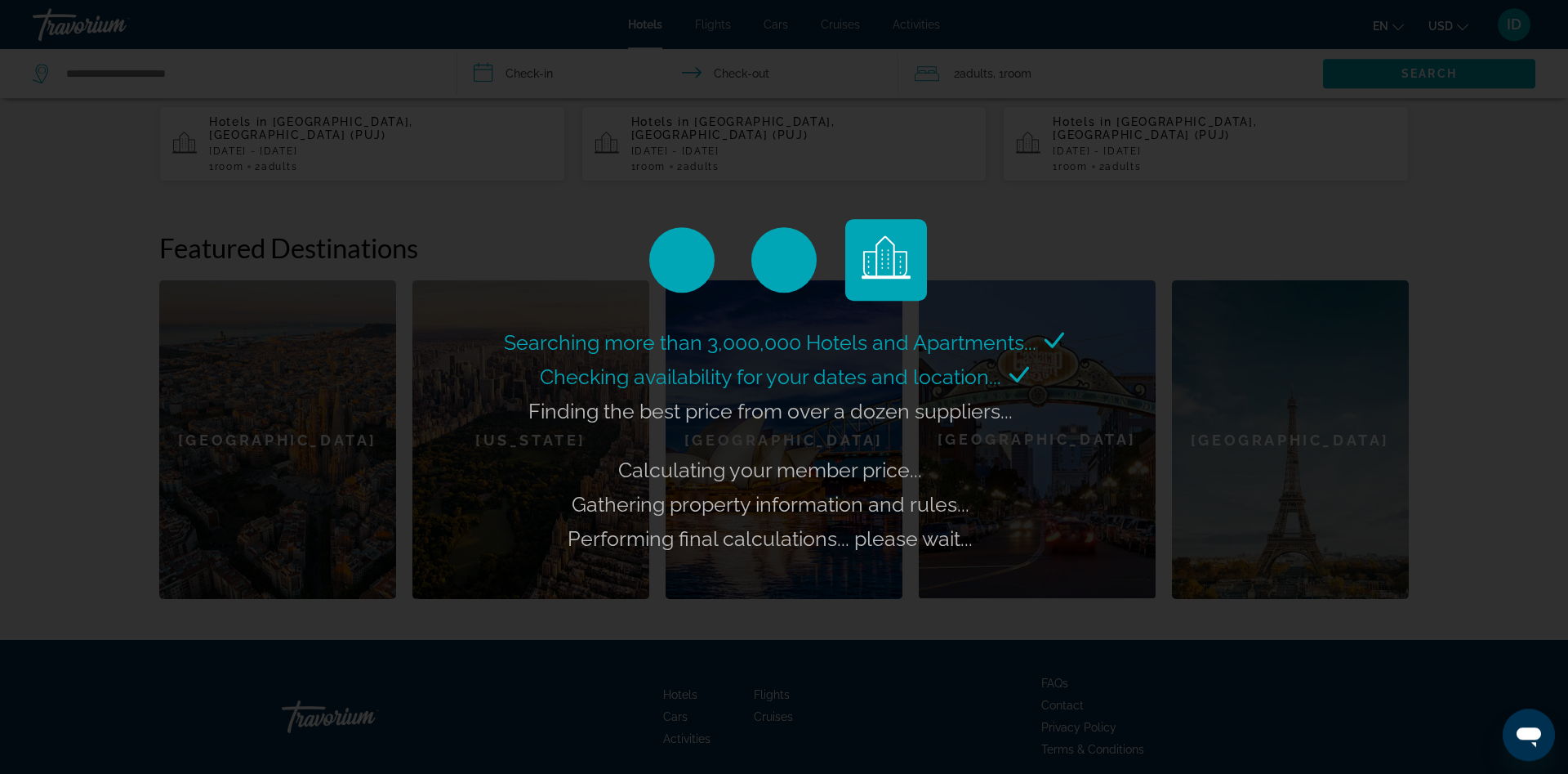
scroll to position [557, 0]
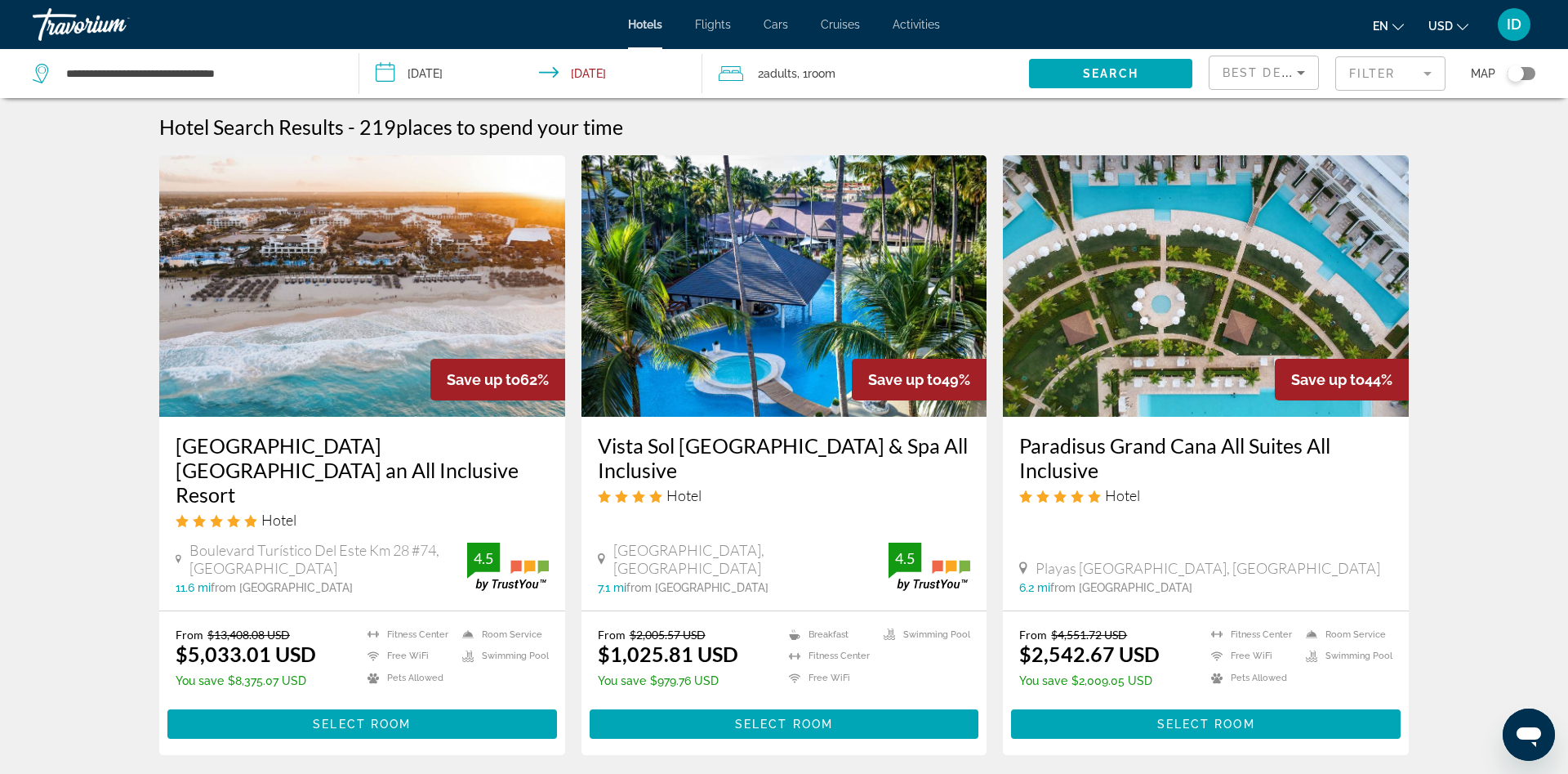
click at [1283, 78] on span "Best Deals" at bounding box center [1264, 73] width 84 height 13
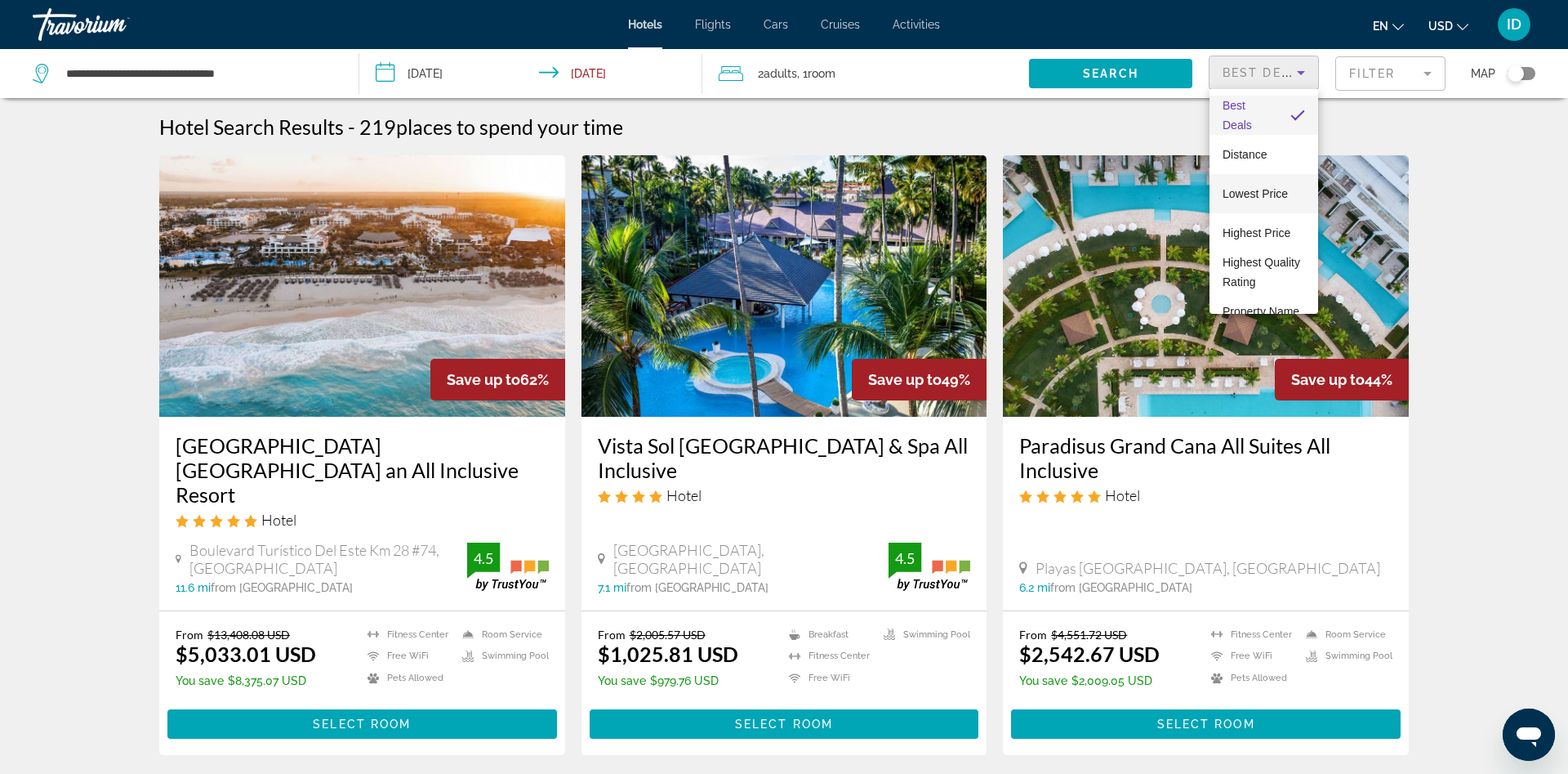
click at [1247, 182] on mat-option "Lowest Price" at bounding box center [1263, 193] width 108 height 39
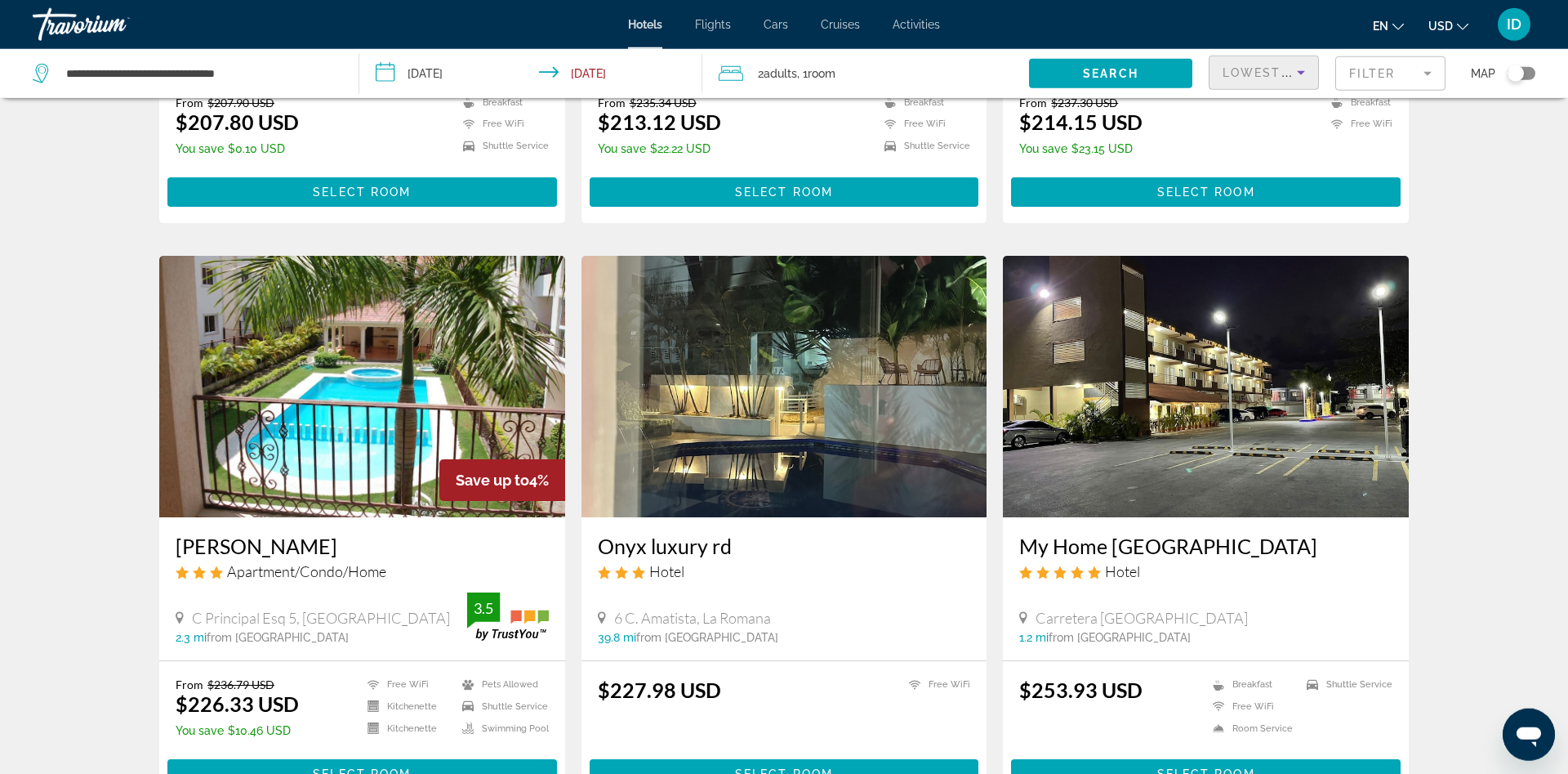
scroll to position [1251, 0]
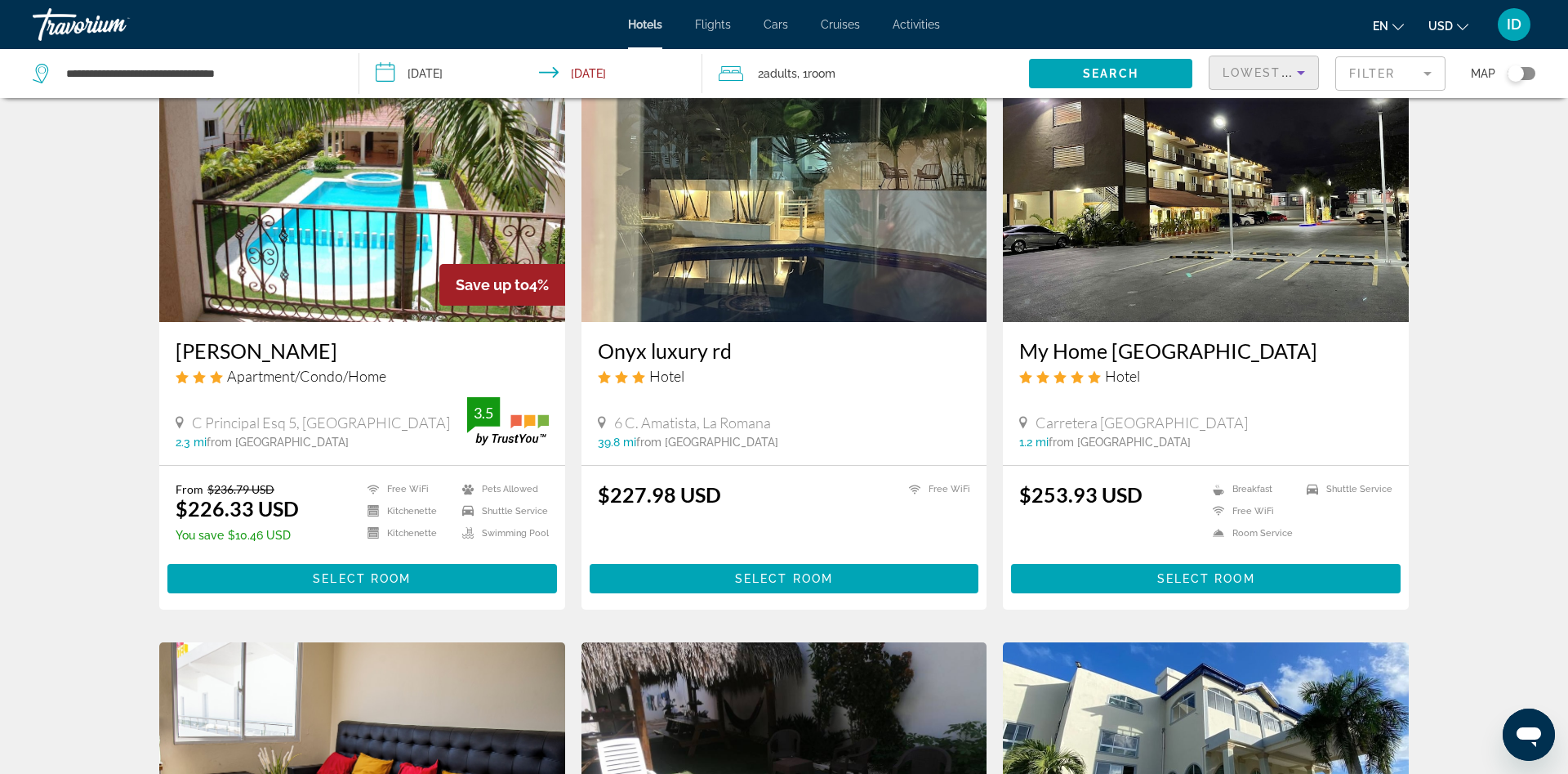
click at [1367, 57] on mat-form-field "Filter" at bounding box center [1391, 73] width 110 height 34
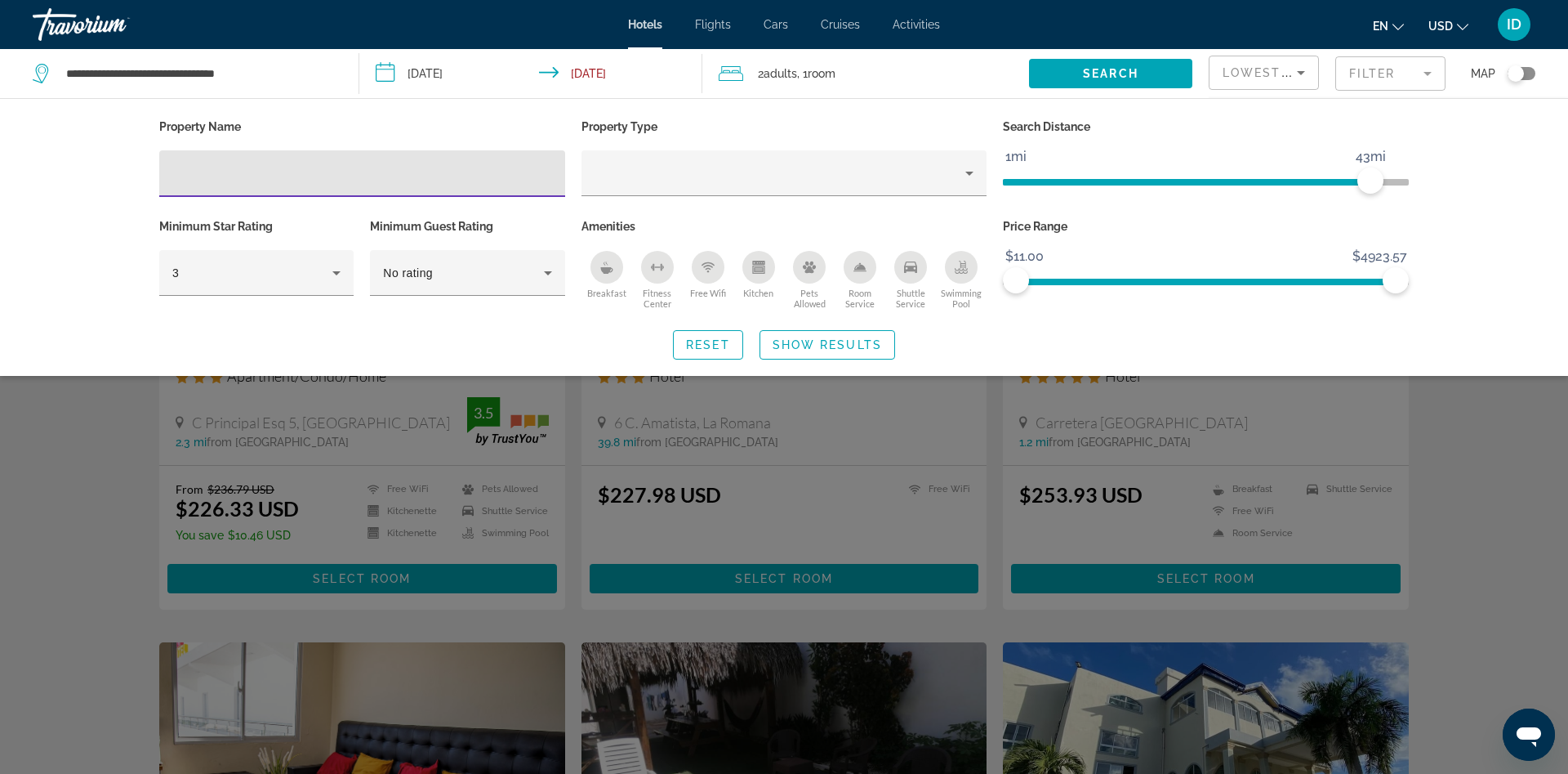
click at [607, 276] on div "Breakfast" at bounding box center [607, 267] width 32 height 32
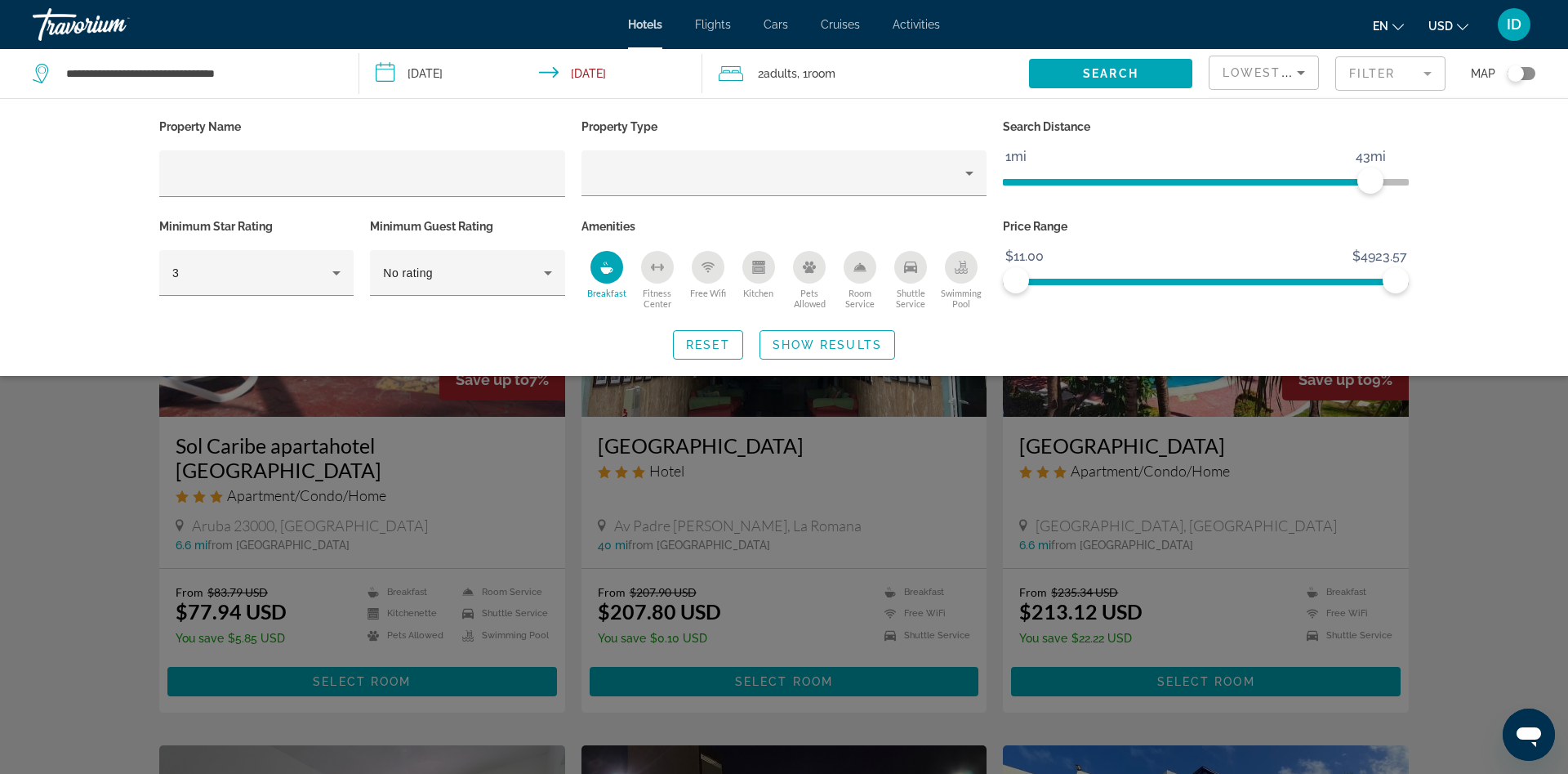
click at [711, 273] on icon "Free Wifi" at bounding box center [708, 267] width 13 height 13
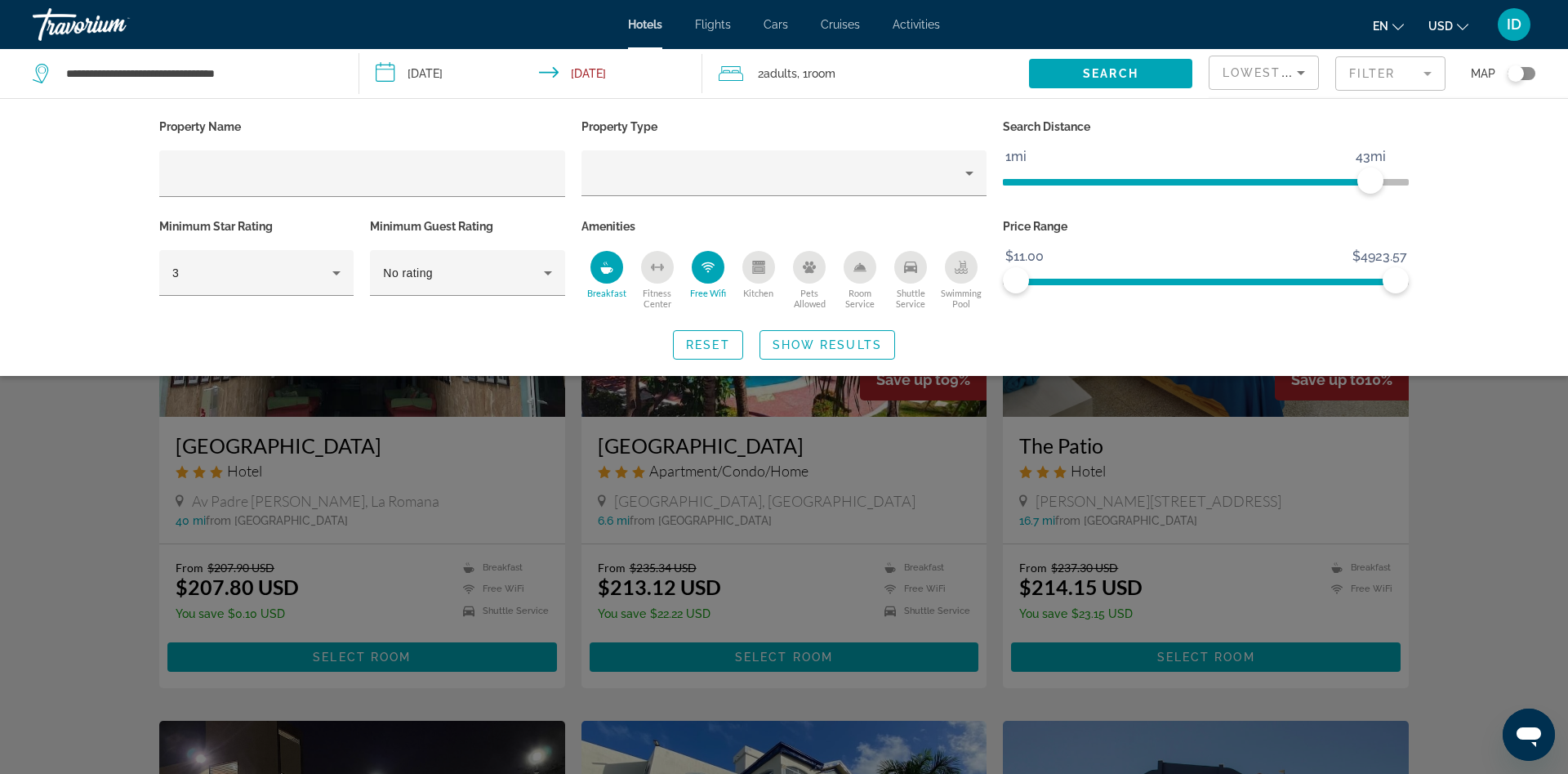
click at [858, 271] on icon "Room Service" at bounding box center [860, 271] width 13 height 1
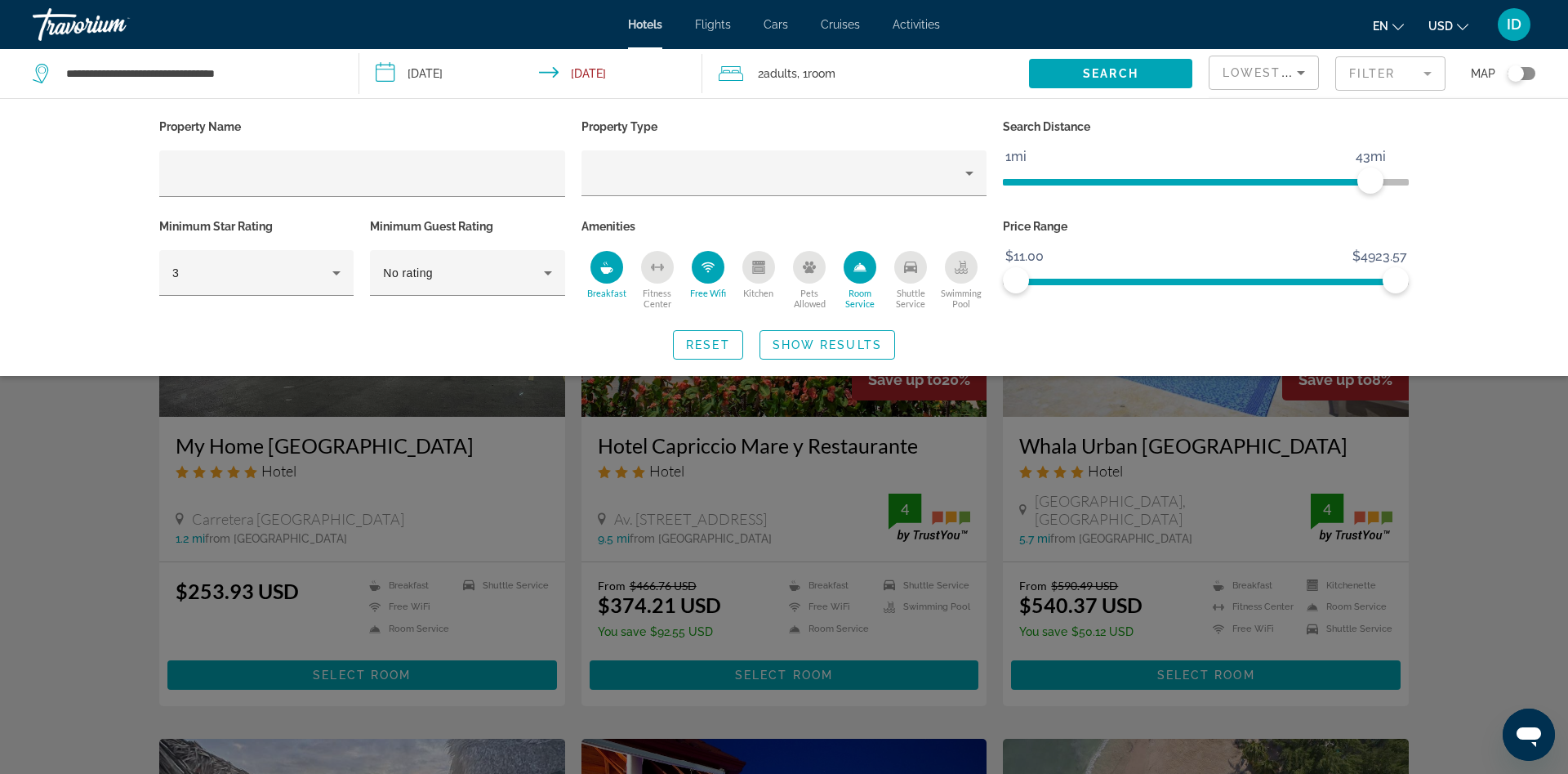
click at [965, 270] on icon "Swimming Pool" at bounding box center [961, 269] width 13 height 3
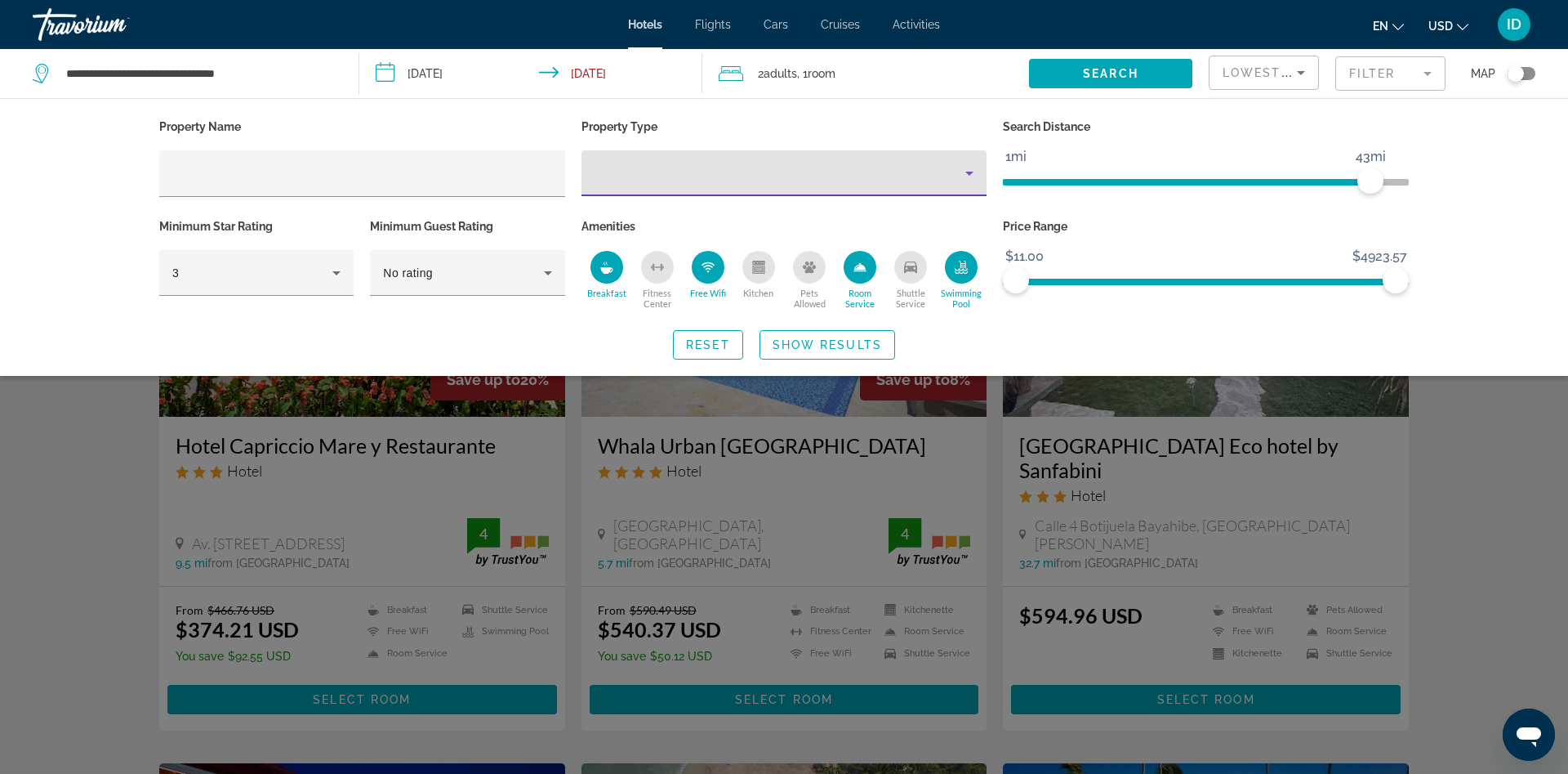
click at [678, 178] on div "Property type" at bounding box center [780, 173] width 372 height 20
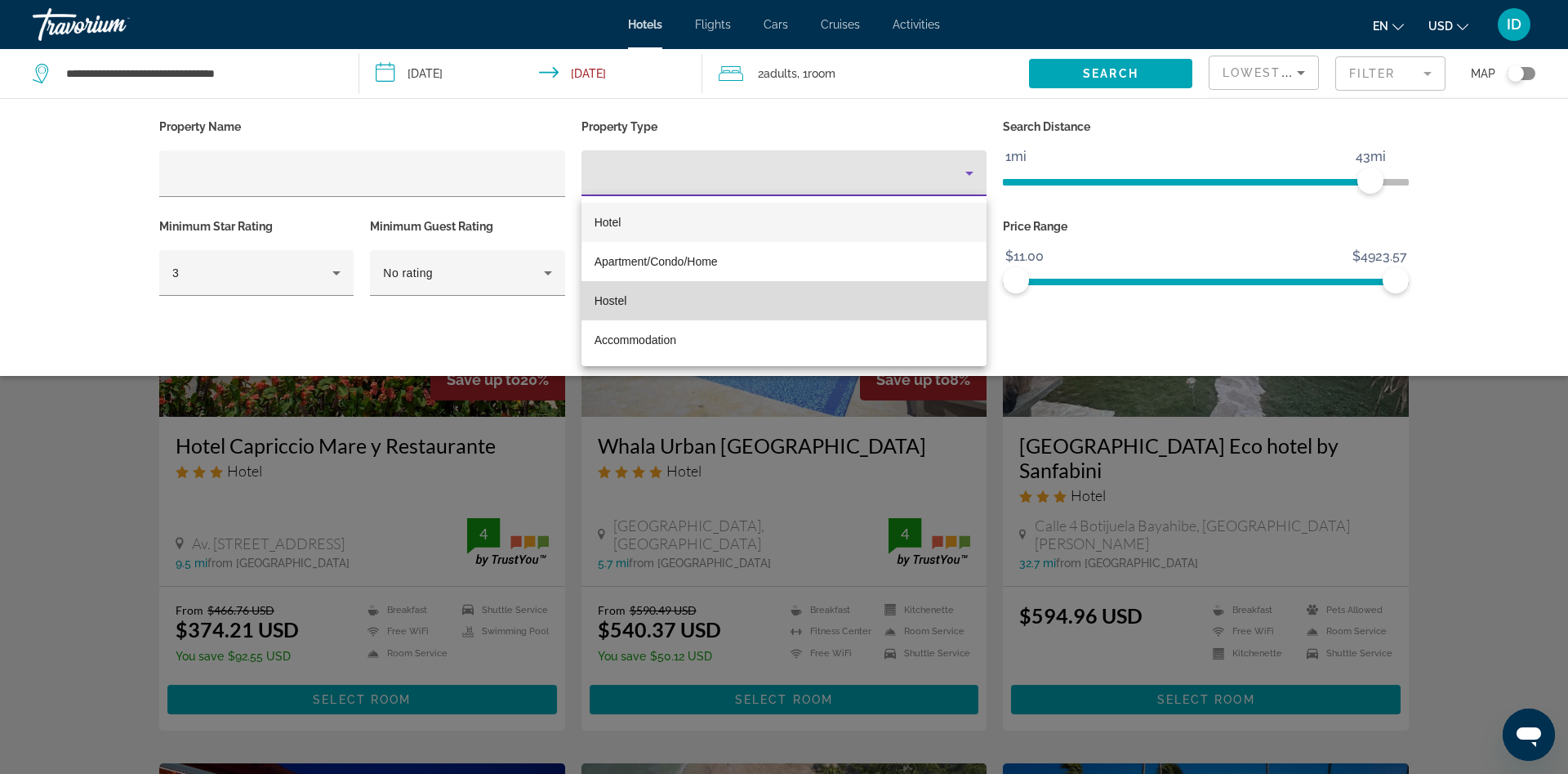
click at [671, 294] on mat-option "Hostel" at bounding box center [785, 300] width 406 height 39
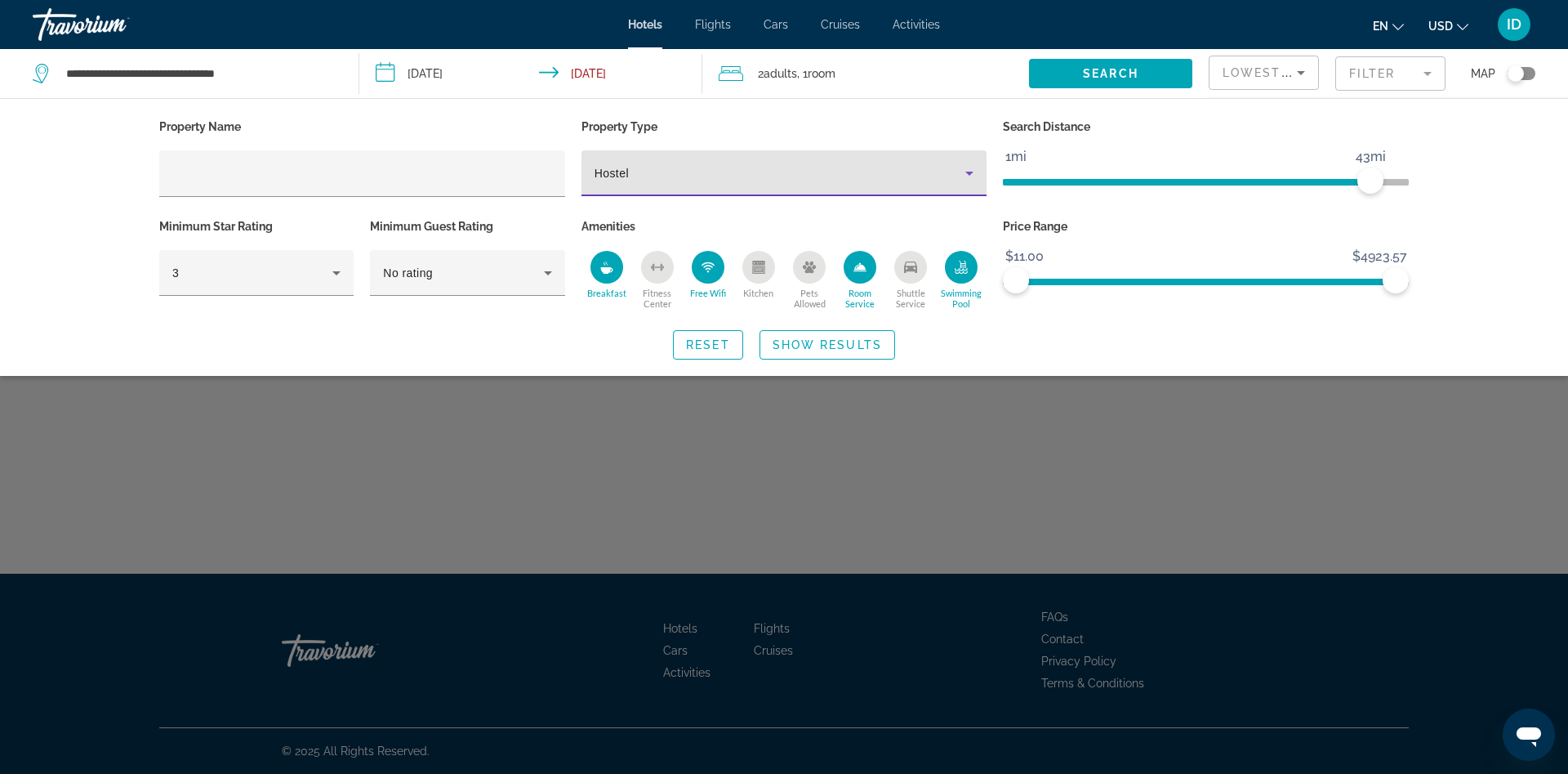
click at [666, 179] on div "Hostel" at bounding box center [780, 173] width 372 height 20
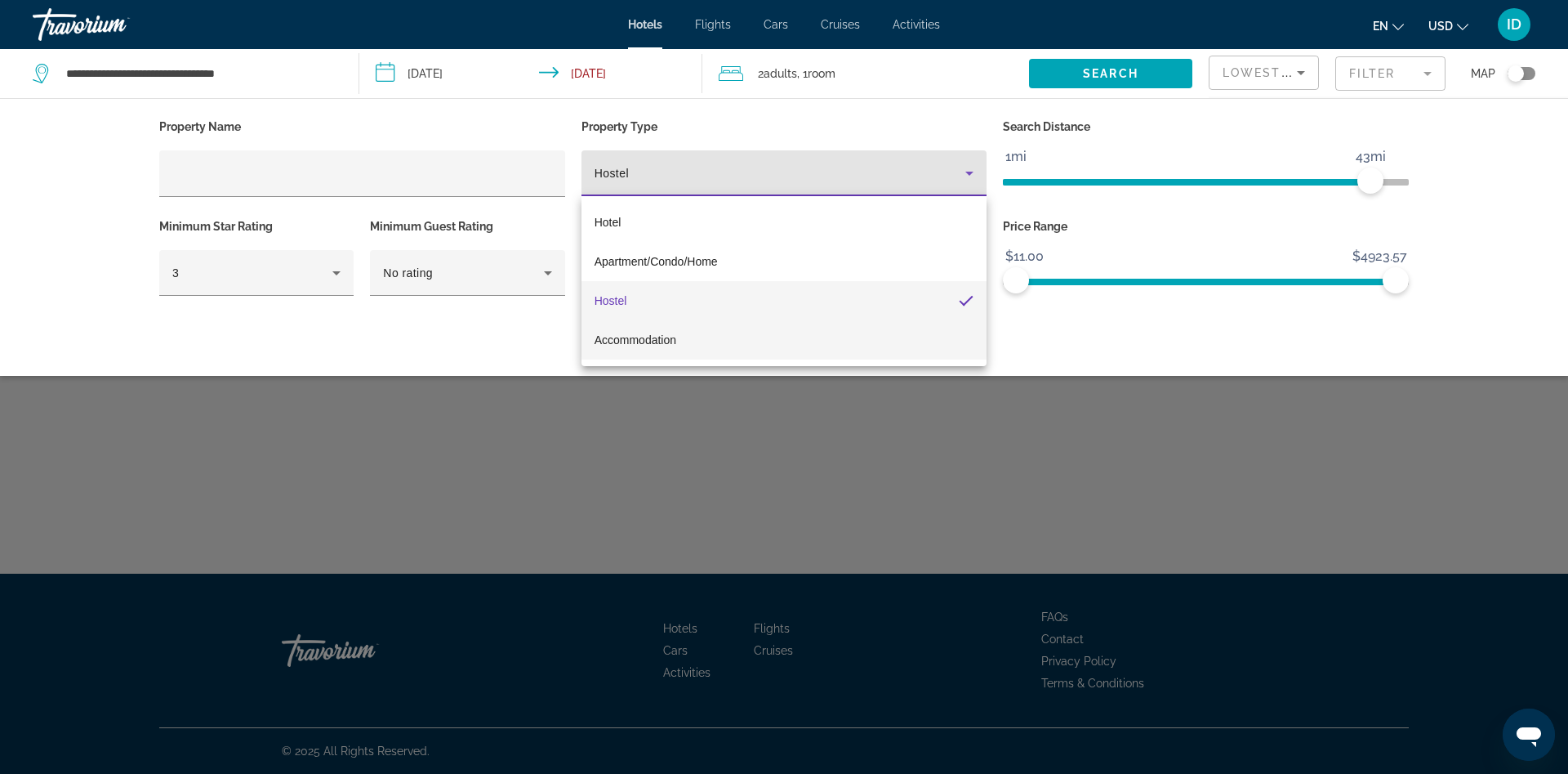
click at [623, 330] on span "Accommodation" at bounding box center [635, 340] width 82 height 20
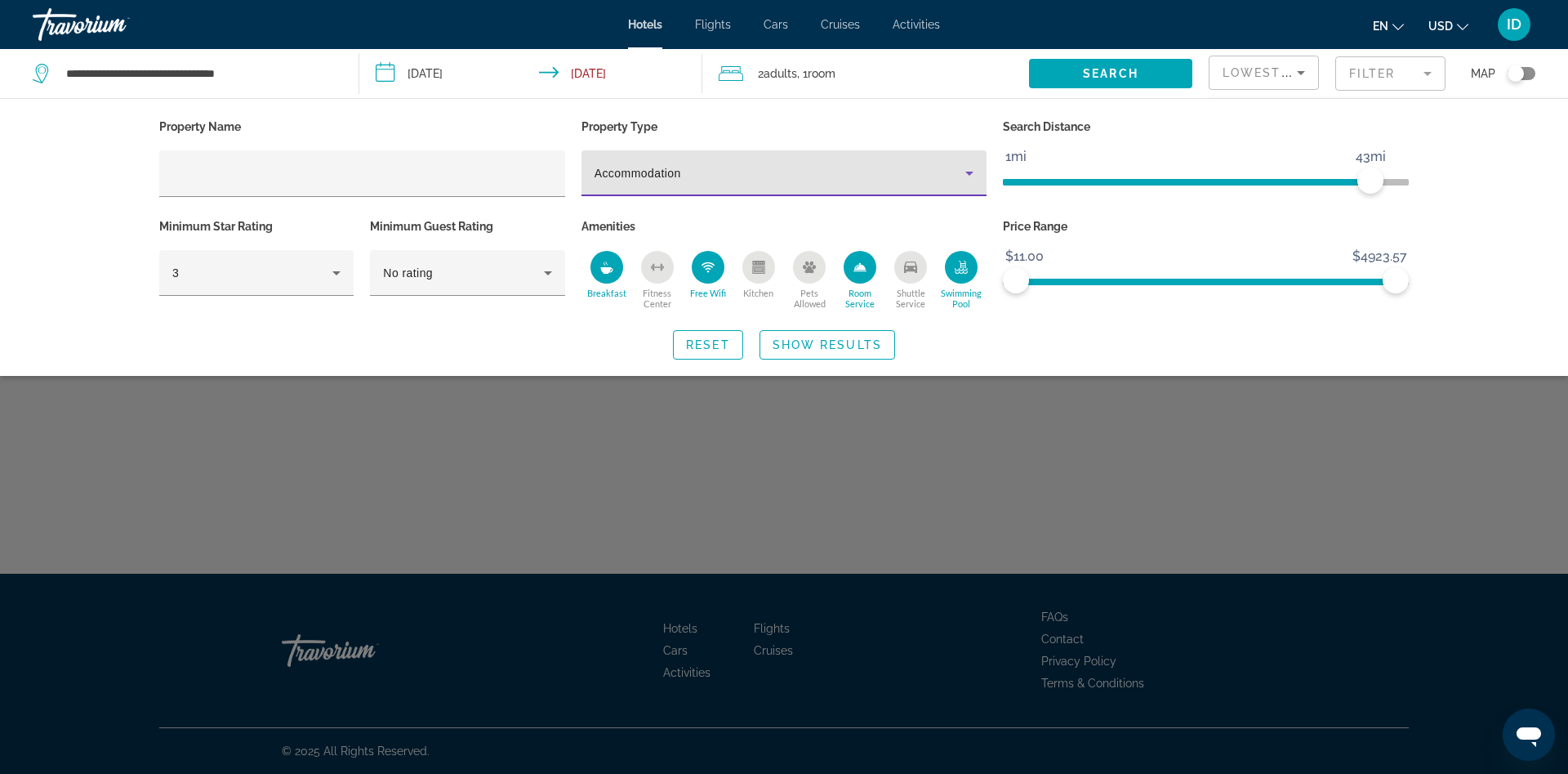
click at [681, 179] on div "Accommodation" at bounding box center [780, 173] width 372 height 20
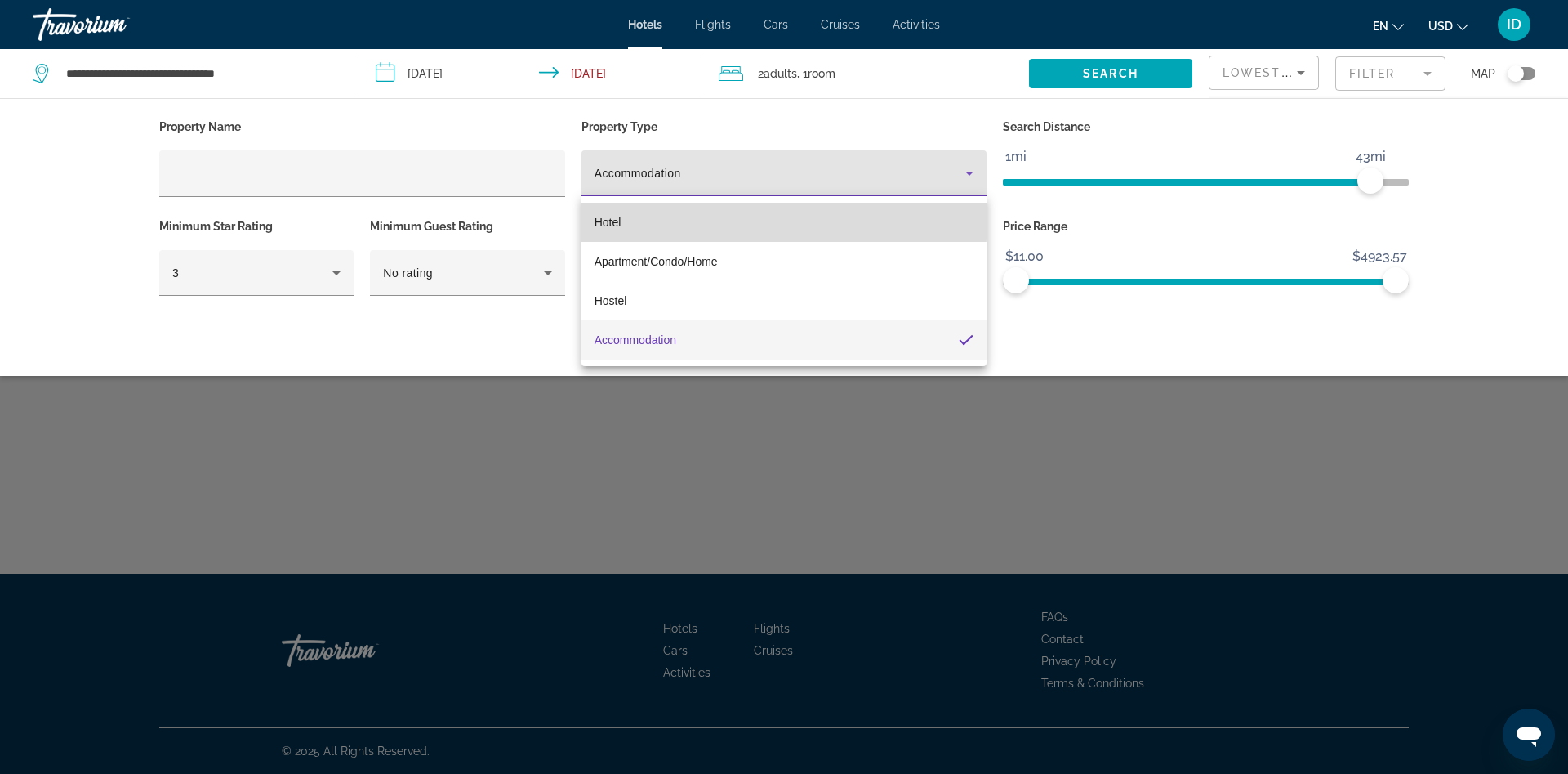
click at [646, 217] on mat-option "Hotel" at bounding box center [785, 221] width 406 height 39
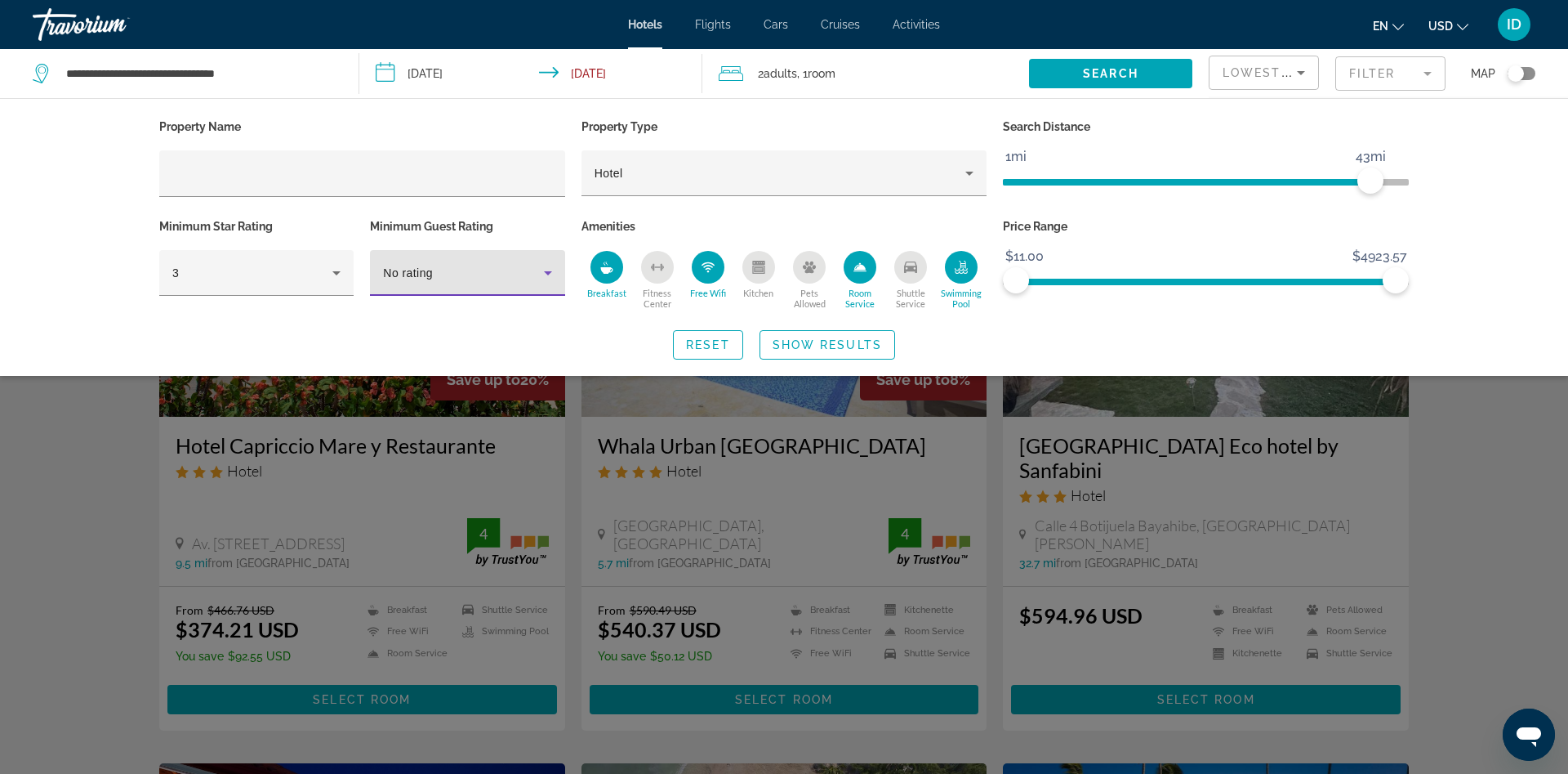
click at [434, 276] on div "No rating" at bounding box center [463, 273] width 160 height 20
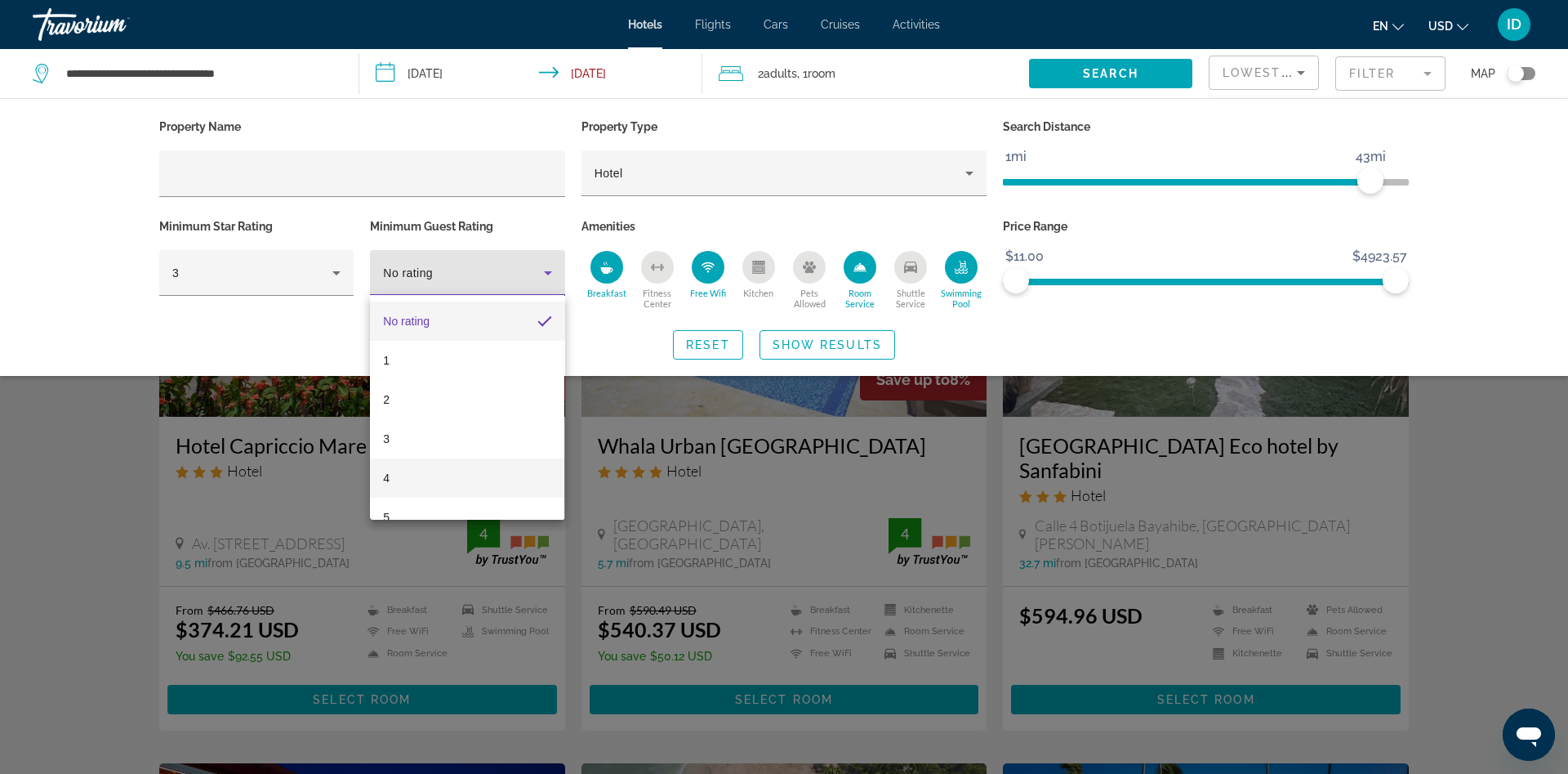
click at [394, 482] on mat-option "4" at bounding box center [467, 478] width 195 height 39
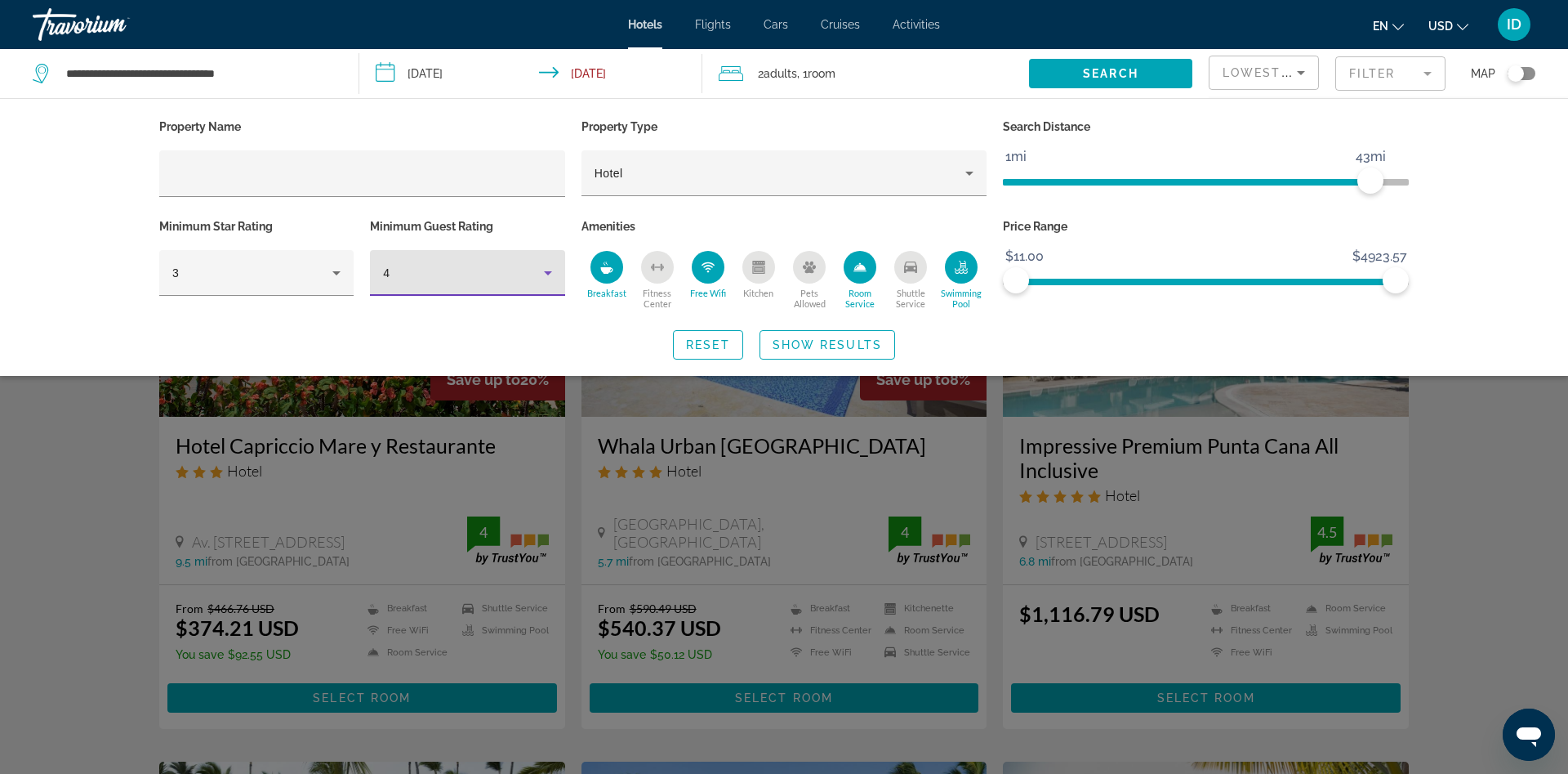
click at [395, 278] on div "4" at bounding box center [463, 273] width 160 height 20
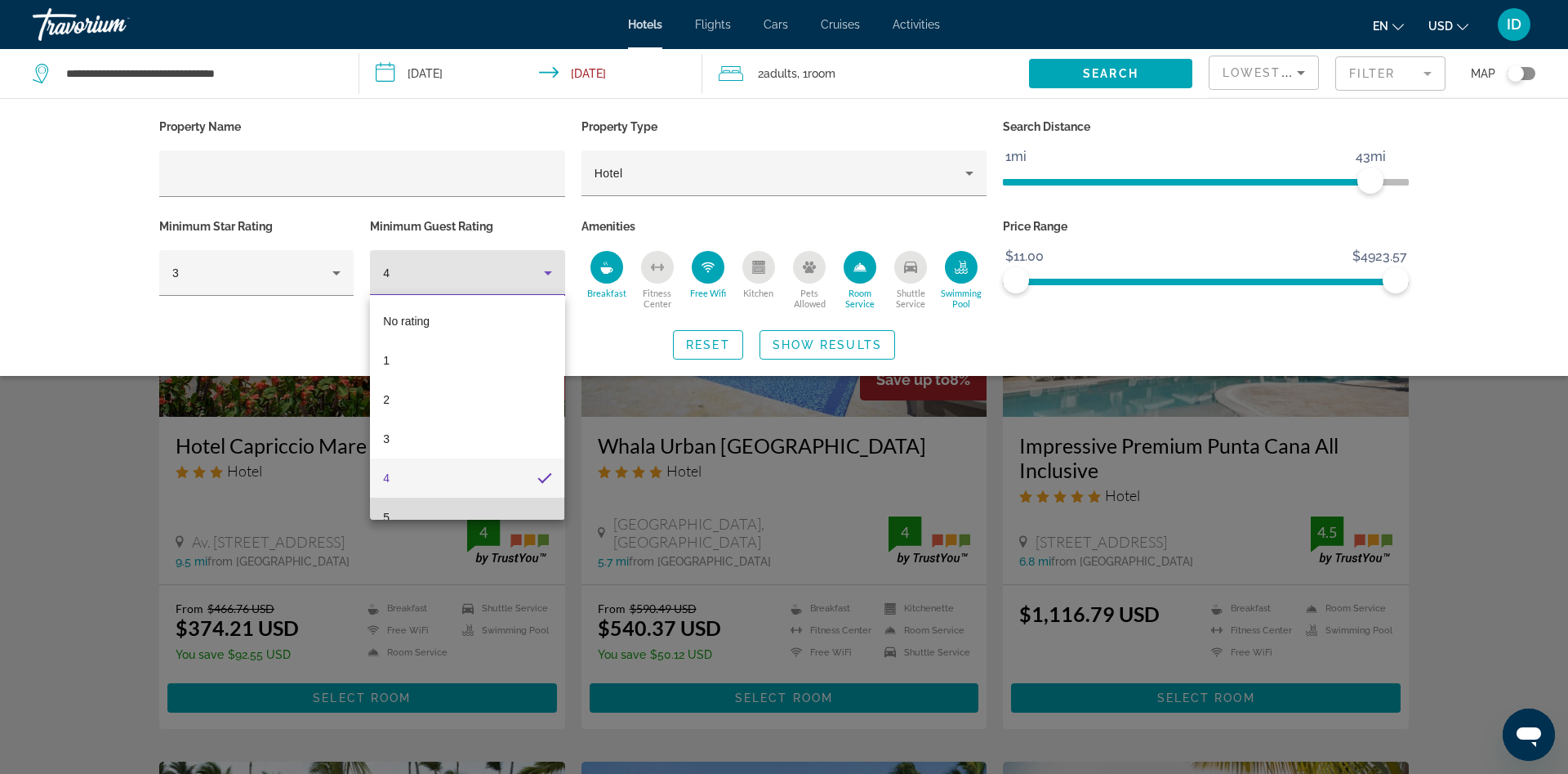
click at [394, 501] on mat-option "5" at bounding box center [467, 517] width 195 height 39
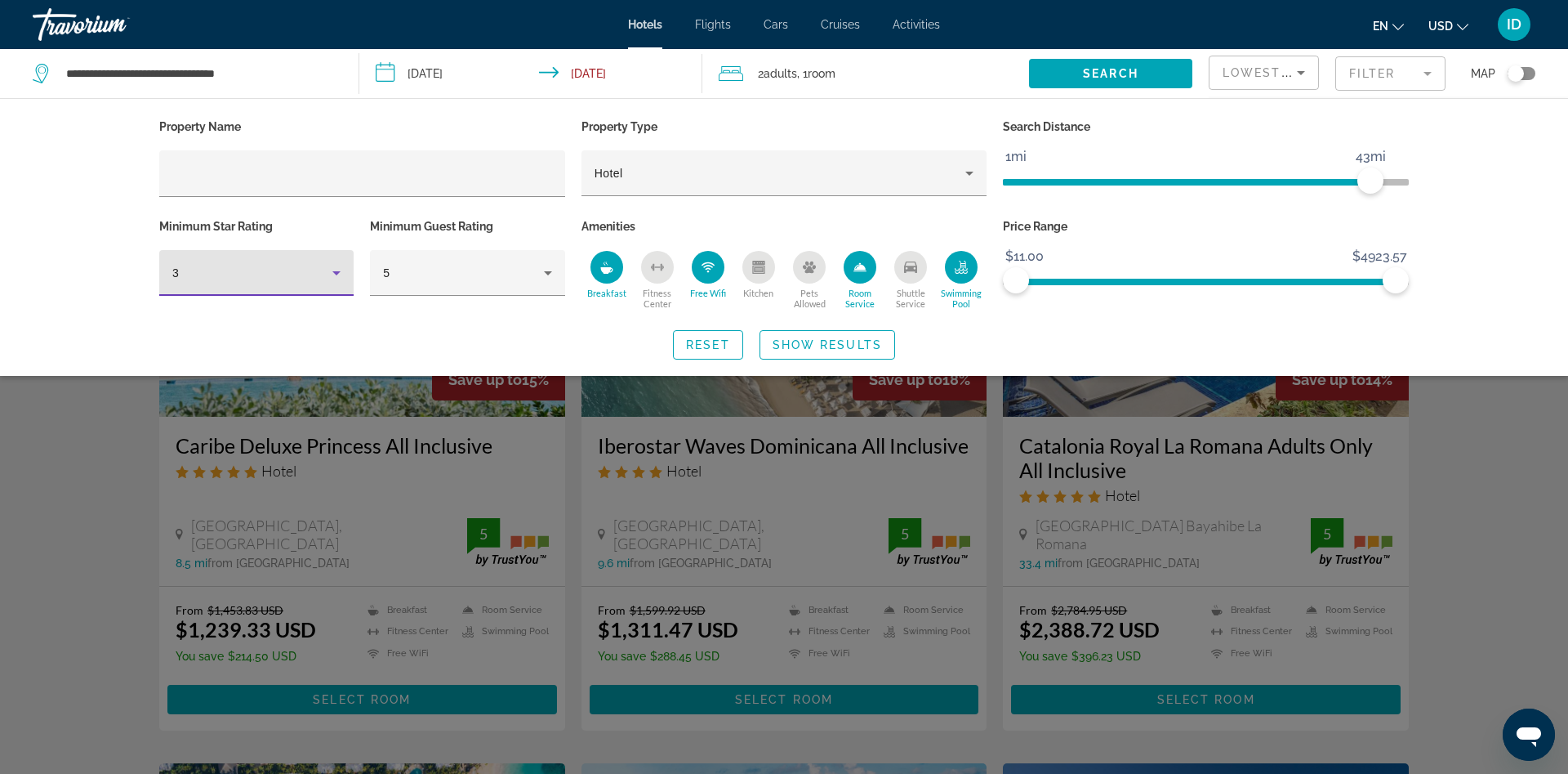
click at [263, 280] on div "3" at bounding box center [252, 273] width 160 height 20
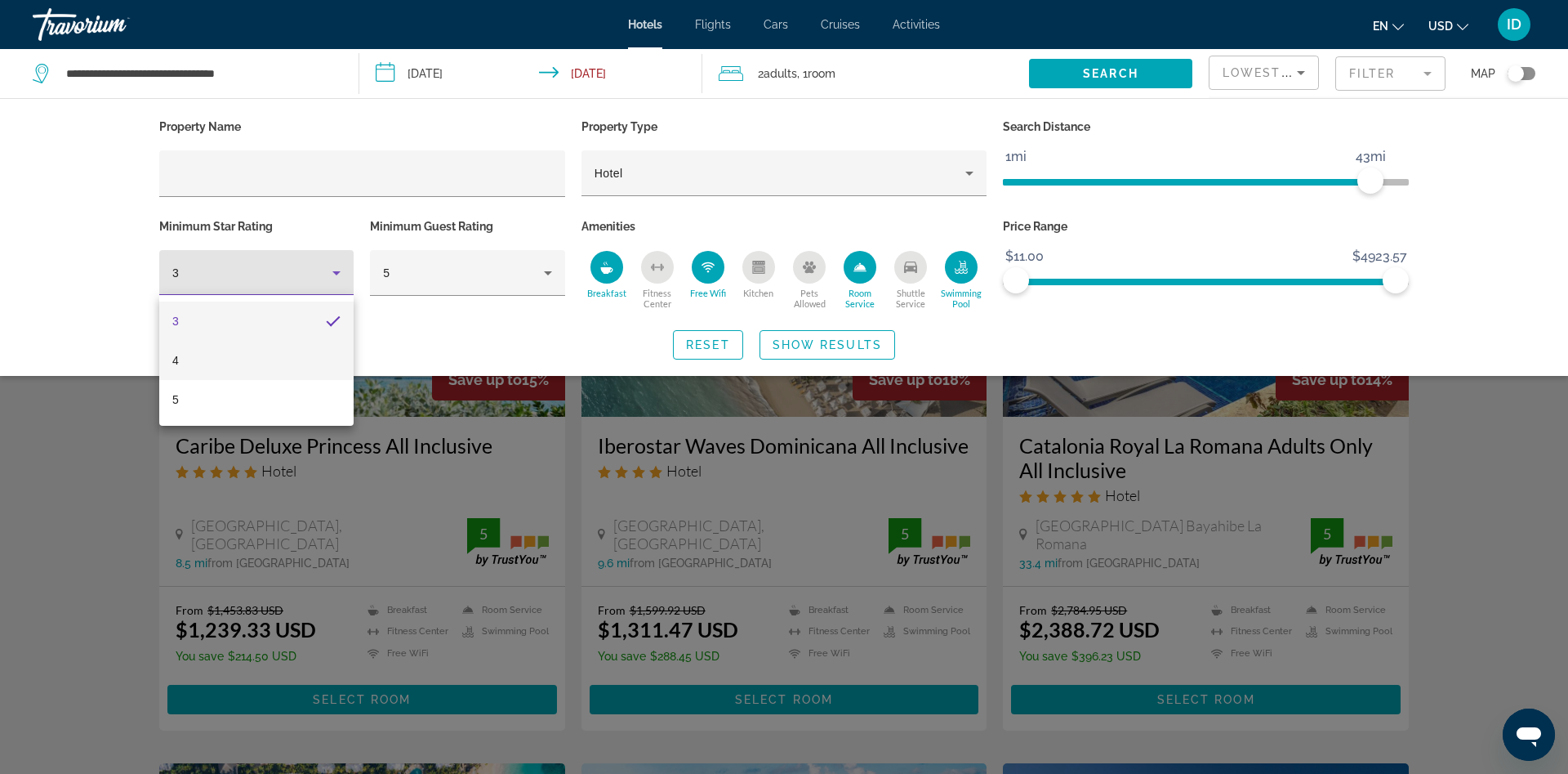
click at [188, 363] on mat-option "4" at bounding box center [256, 360] width 195 height 39
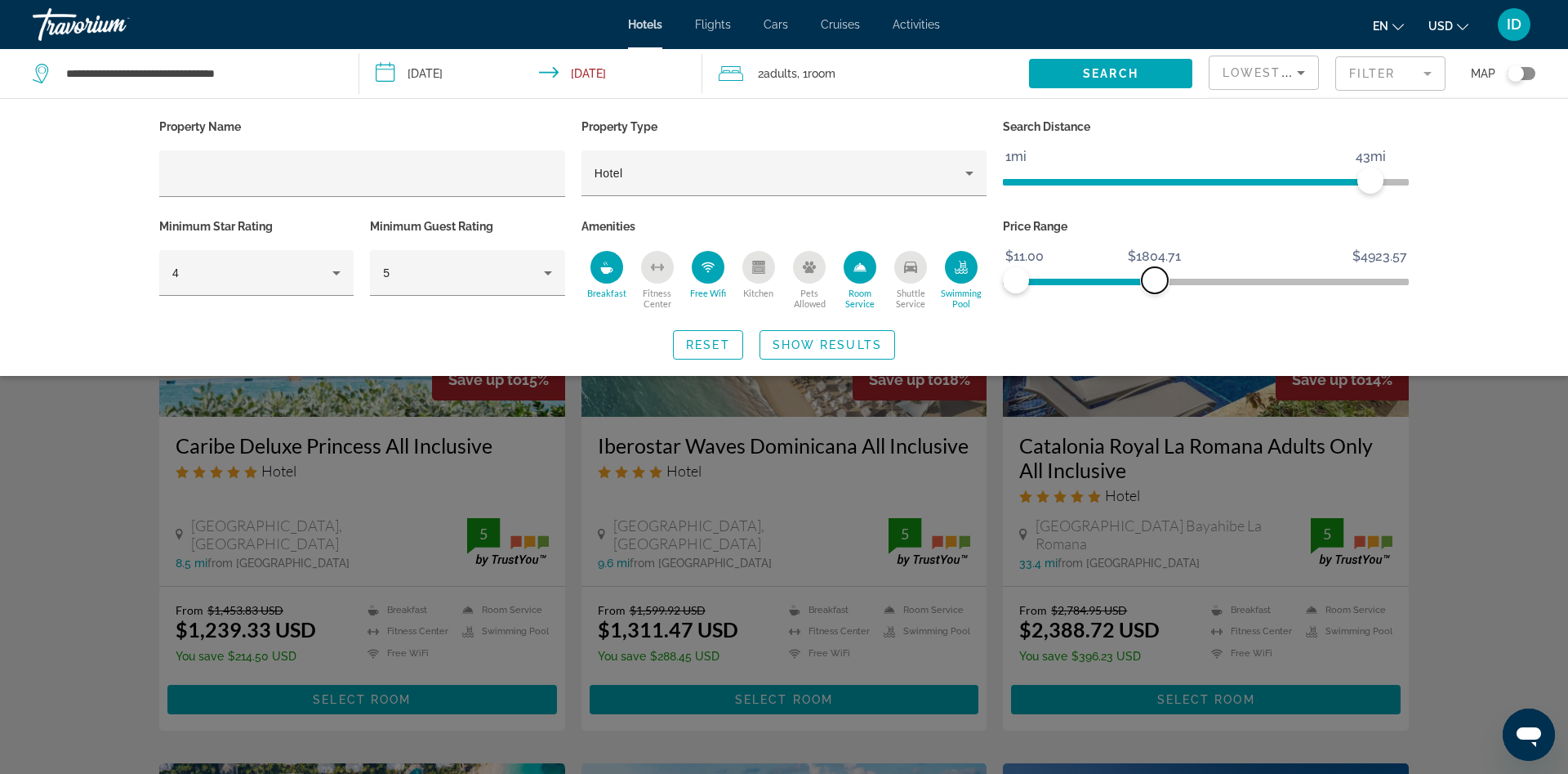
drag, startPoint x: 1352, startPoint y: 290, endPoint x: 1168, endPoint y: 295, distance: 184.1
click at [1157, 308] on div "Price Range $11.00 $4923.57 $11.00 $1804.71" at bounding box center [1205, 264] width 422 height 99
click at [1459, 235] on div "Property Name Property Type Hotel Search Distance 1mi 46mi 43mi Minimum Star Ra…" at bounding box center [784, 236] width 1568 height 278
click at [1146, 79] on span "Search widget" at bounding box center [1111, 73] width 163 height 39
click at [806, 344] on span "Show Results" at bounding box center [827, 345] width 109 height 13
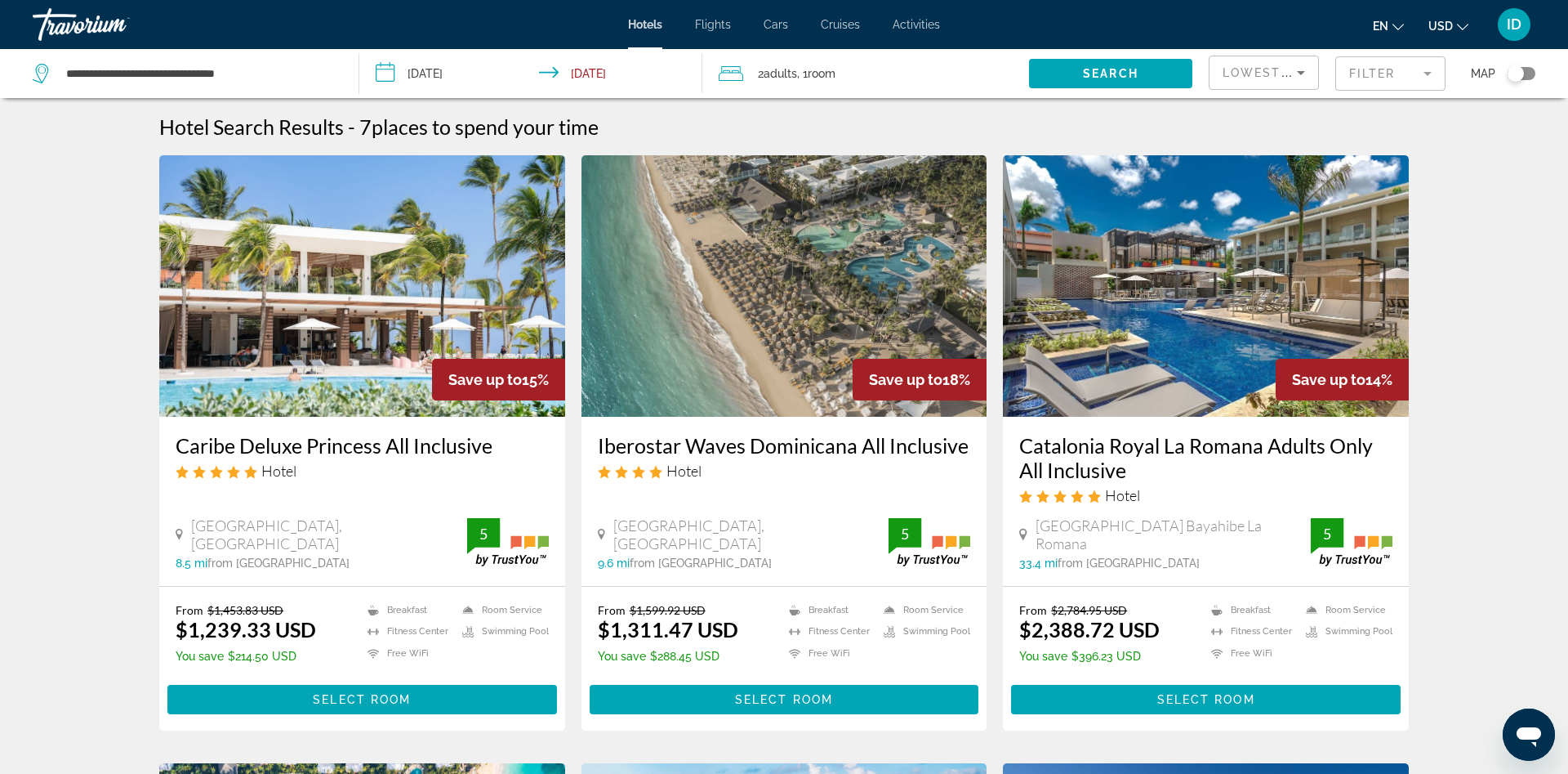
click at [405, 354] on img "Main content" at bounding box center [363, 285] width 406 height 261
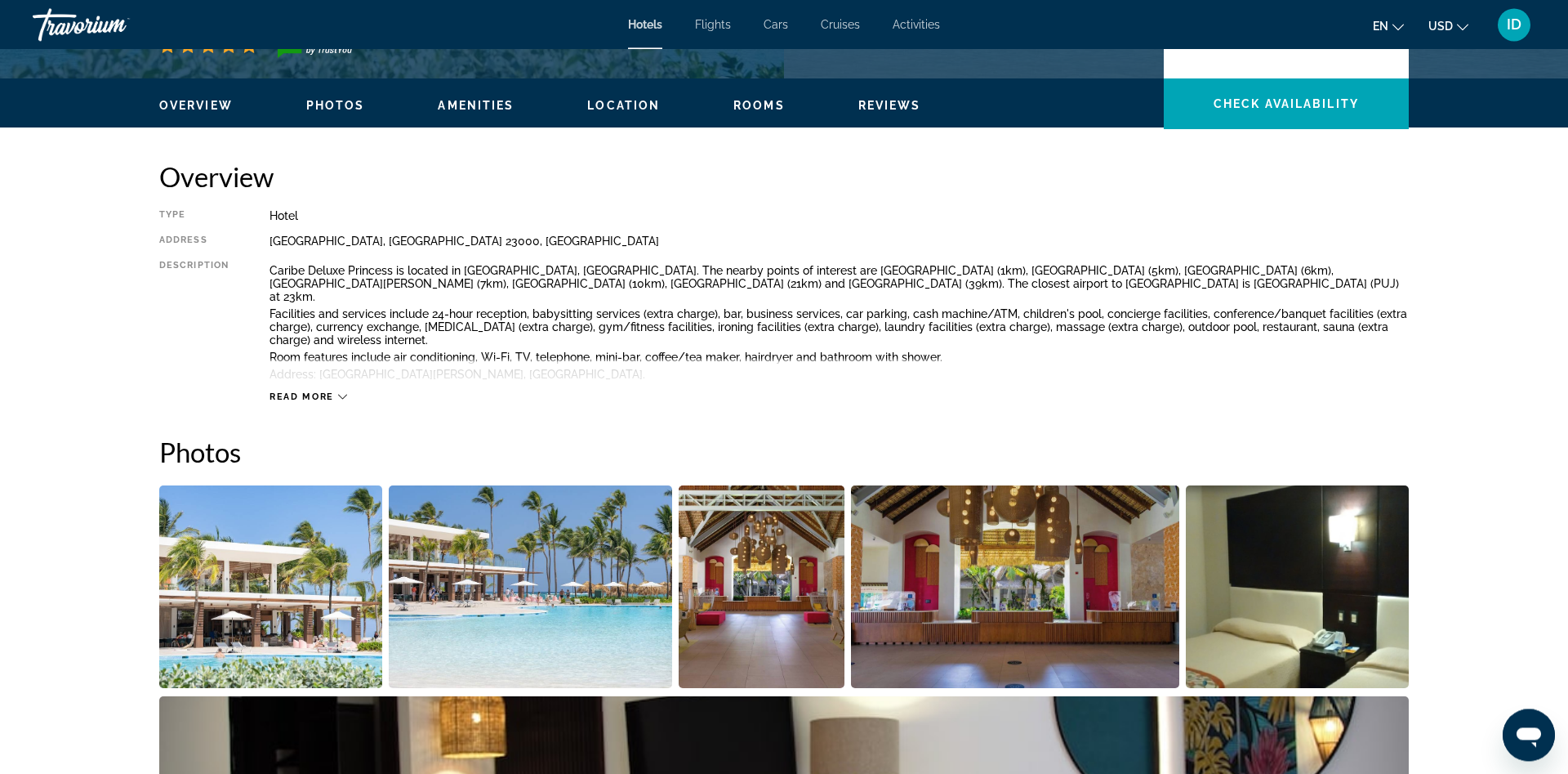
scroll to position [750, 0]
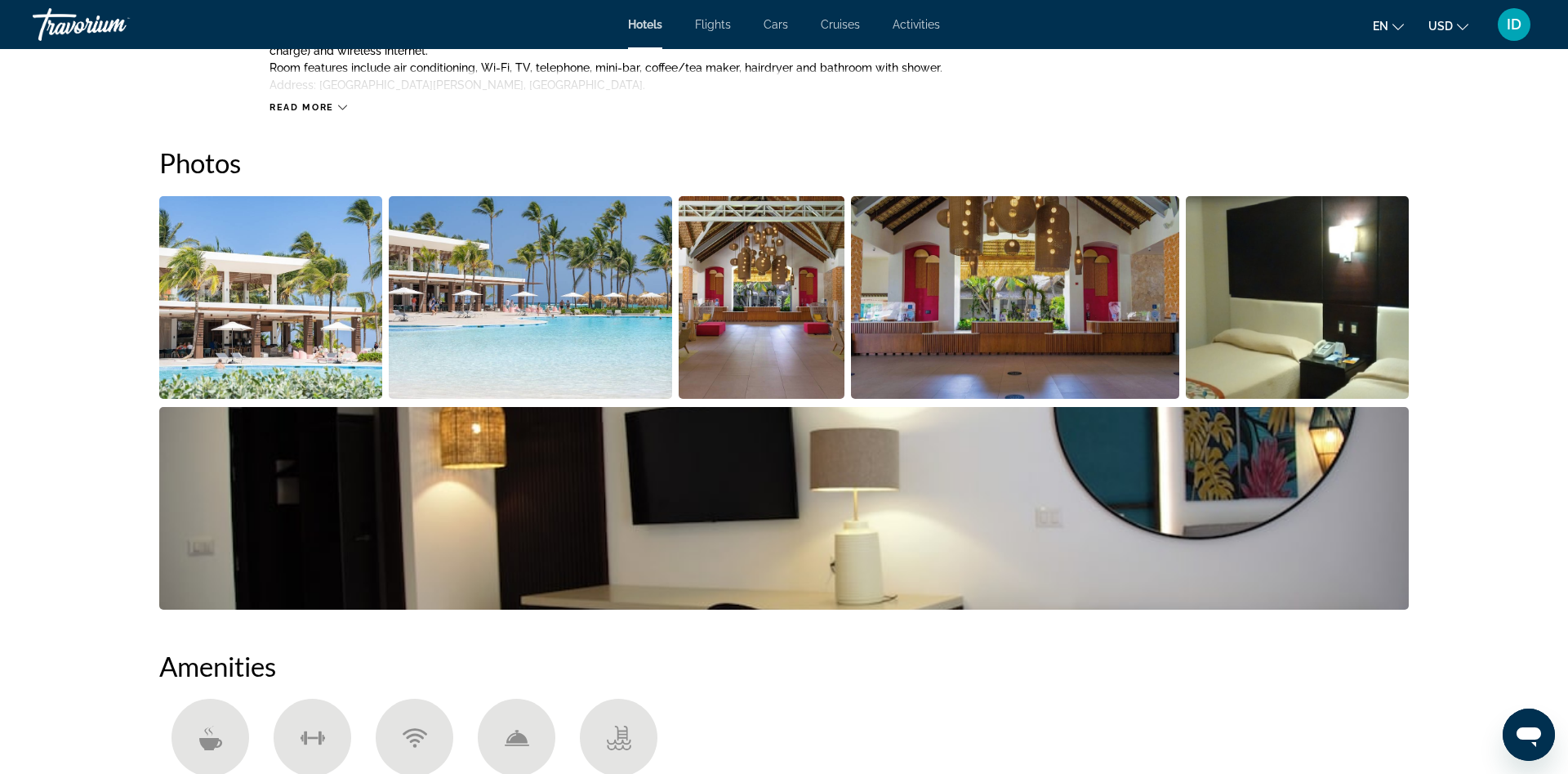
click at [515, 362] on img "Open full-screen image slider" at bounding box center [531, 297] width 284 height 202
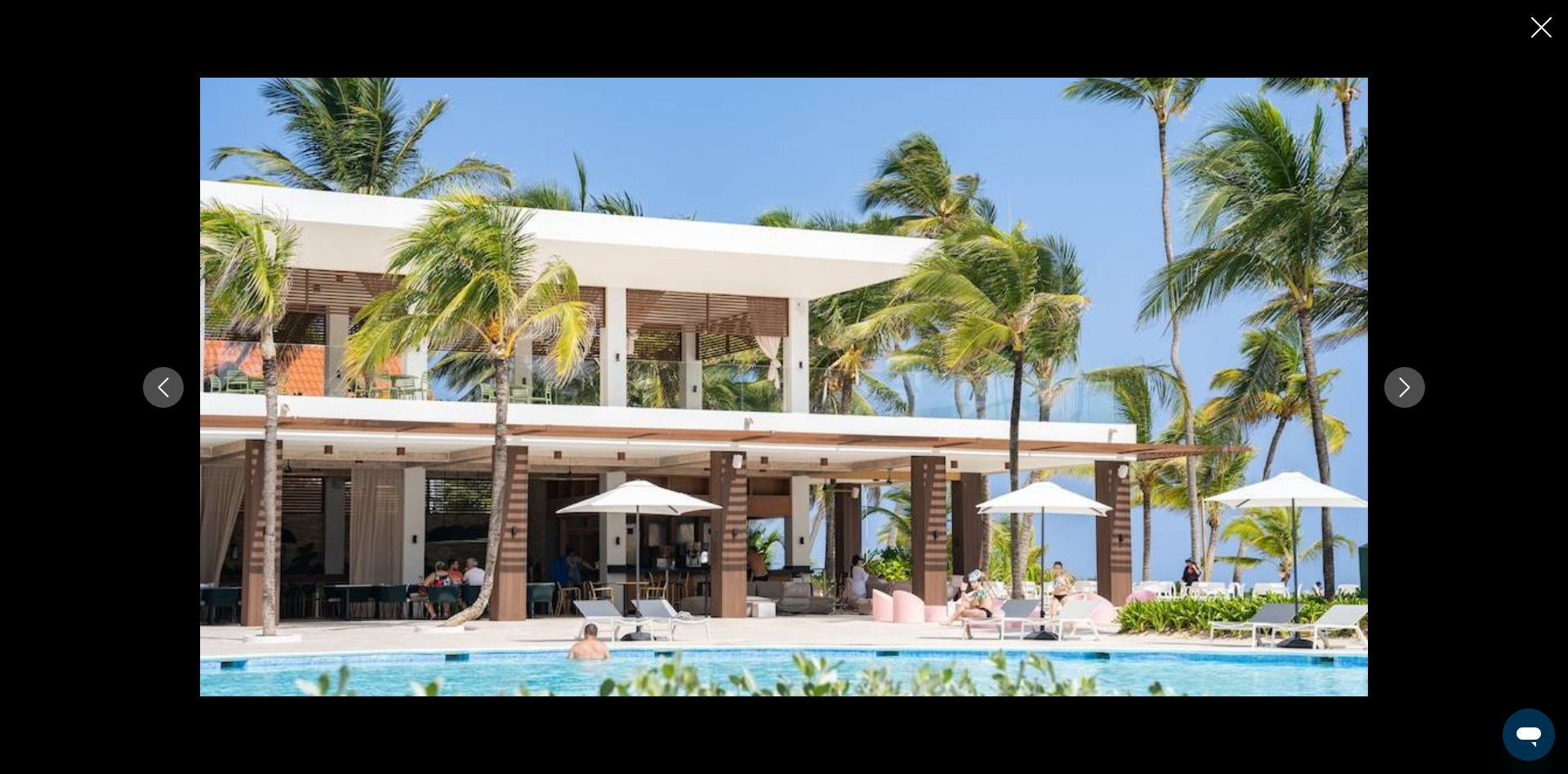
click at [1411, 384] on icon "Next image" at bounding box center [1405, 387] width 20 height 20
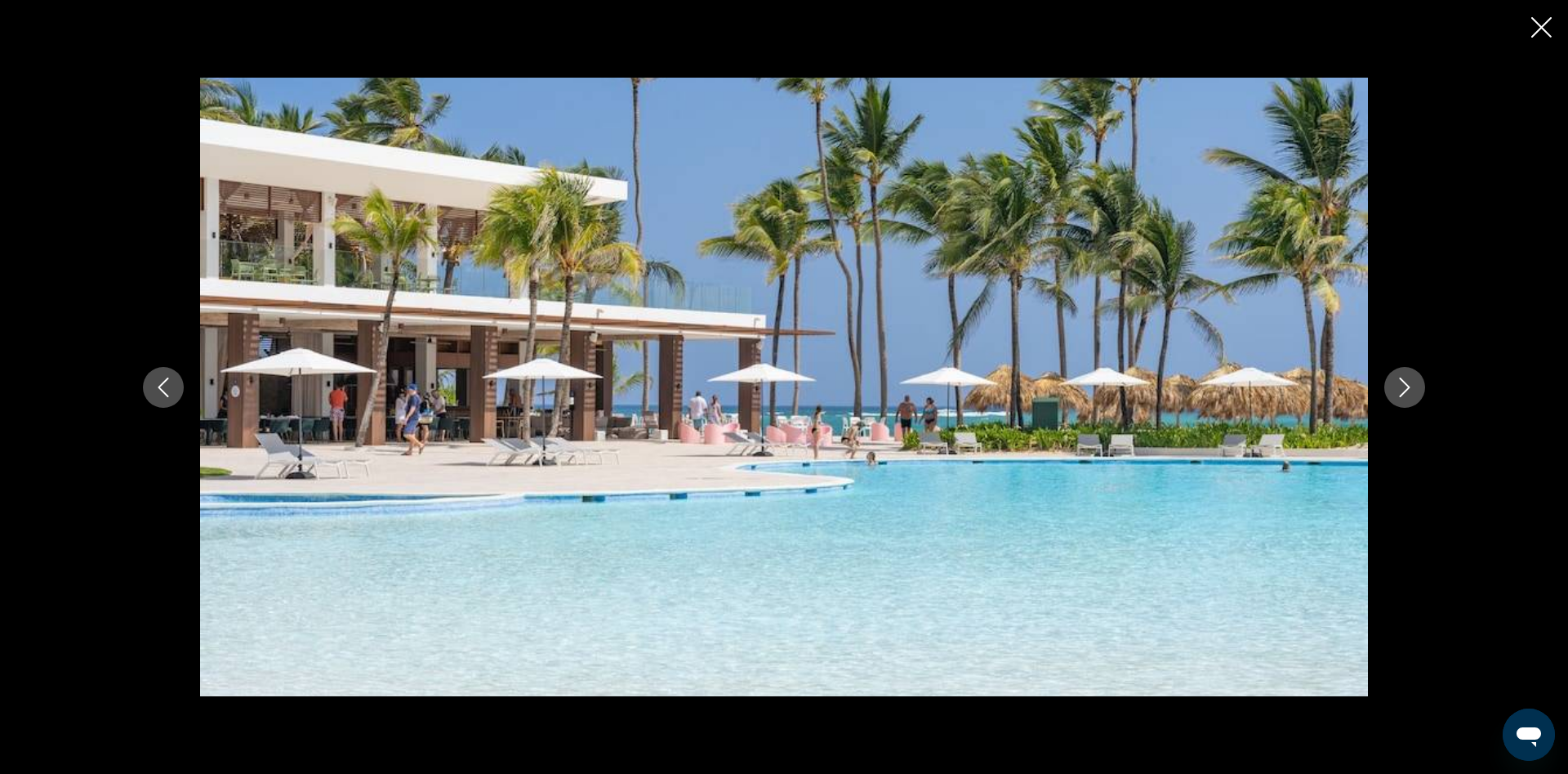
click at [1411, 384] on icon "Next image" at bounding box center [1405, 387] width 20 height 20
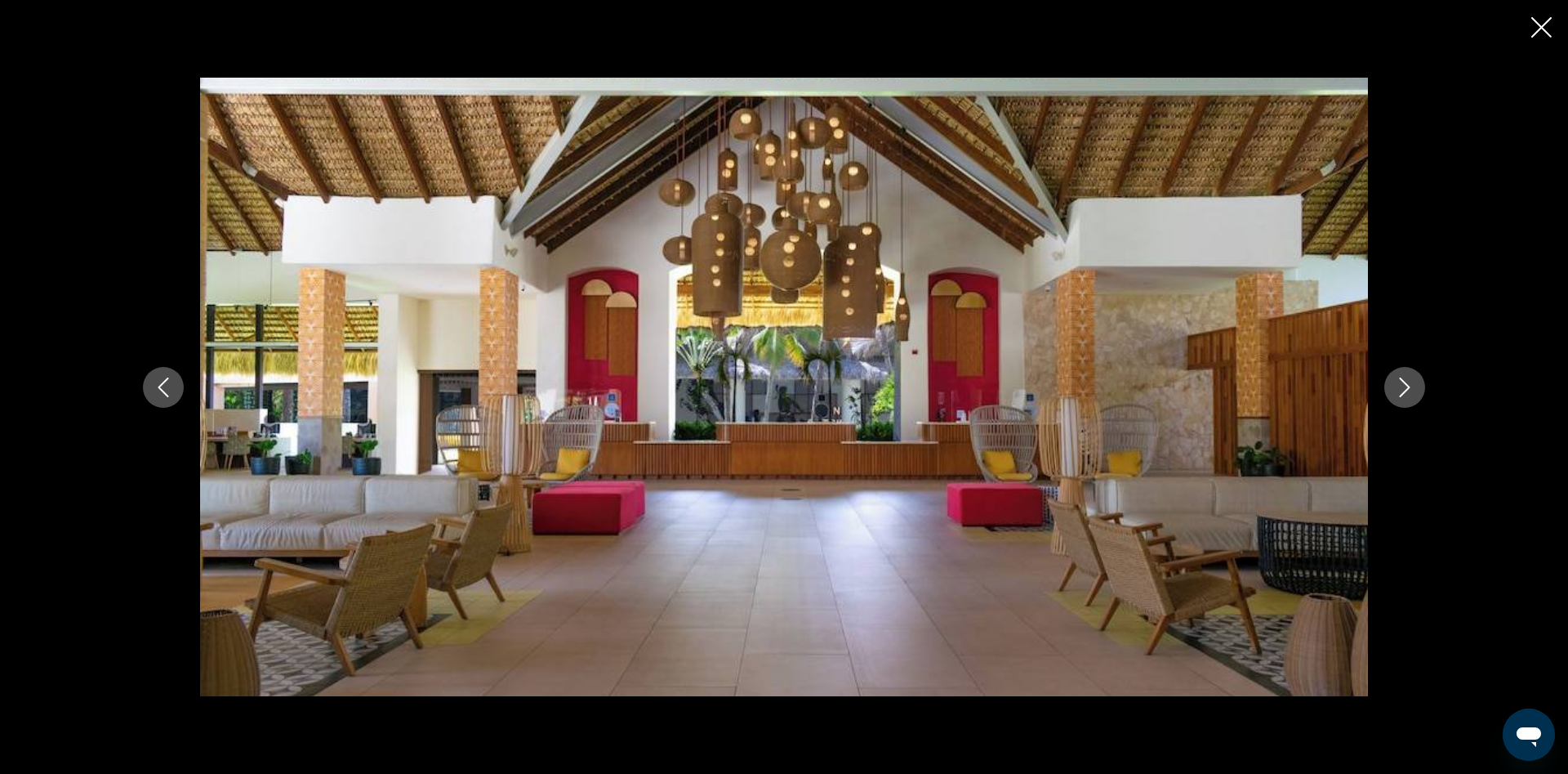
click at [1410, 384] on icon "Next image" at bounding box center [1405, 387] width 20 height 20
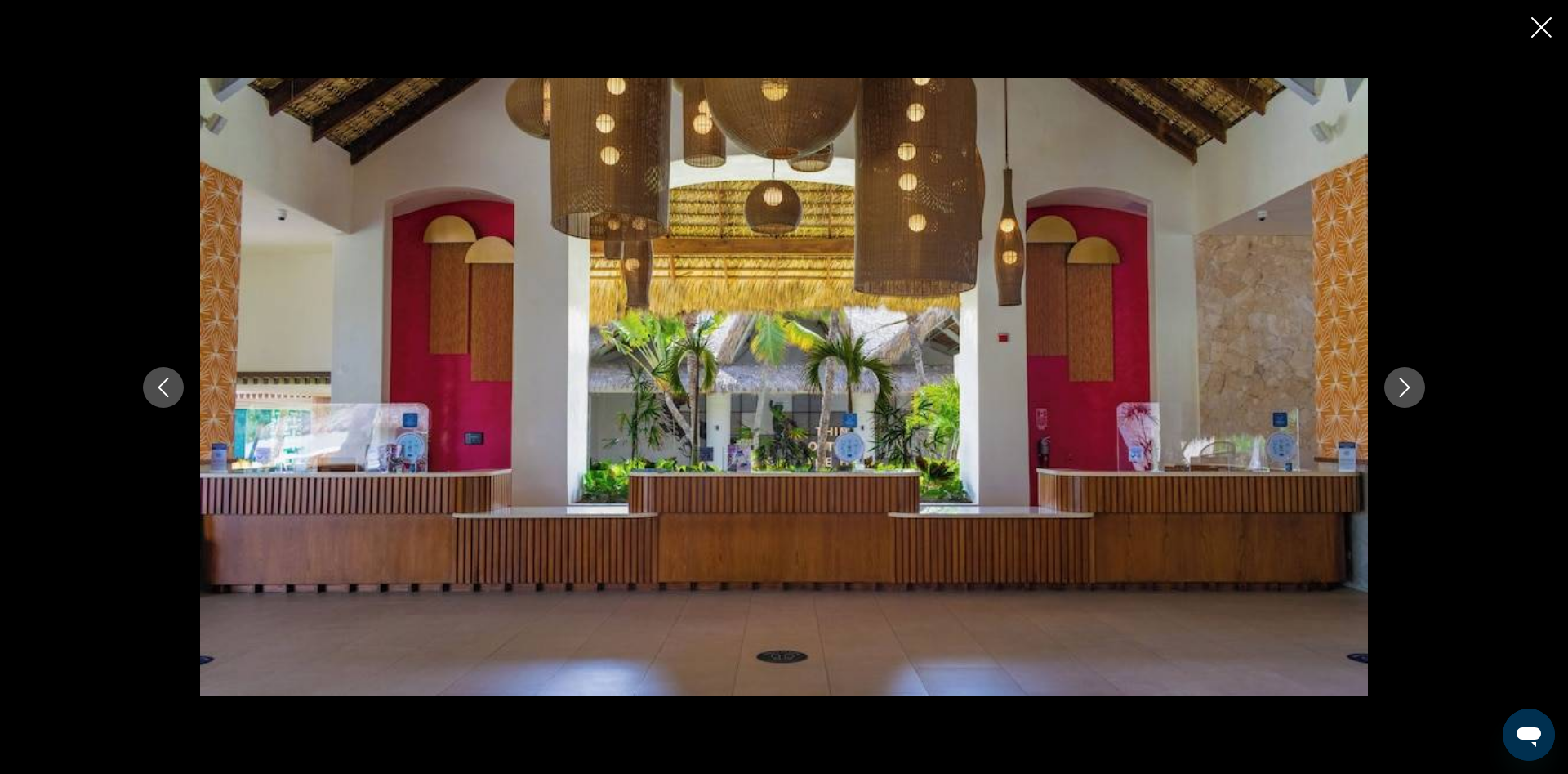
click at [1410, 384] on icon "Next image" at bounding box center [1405, 387] width 20 height 20
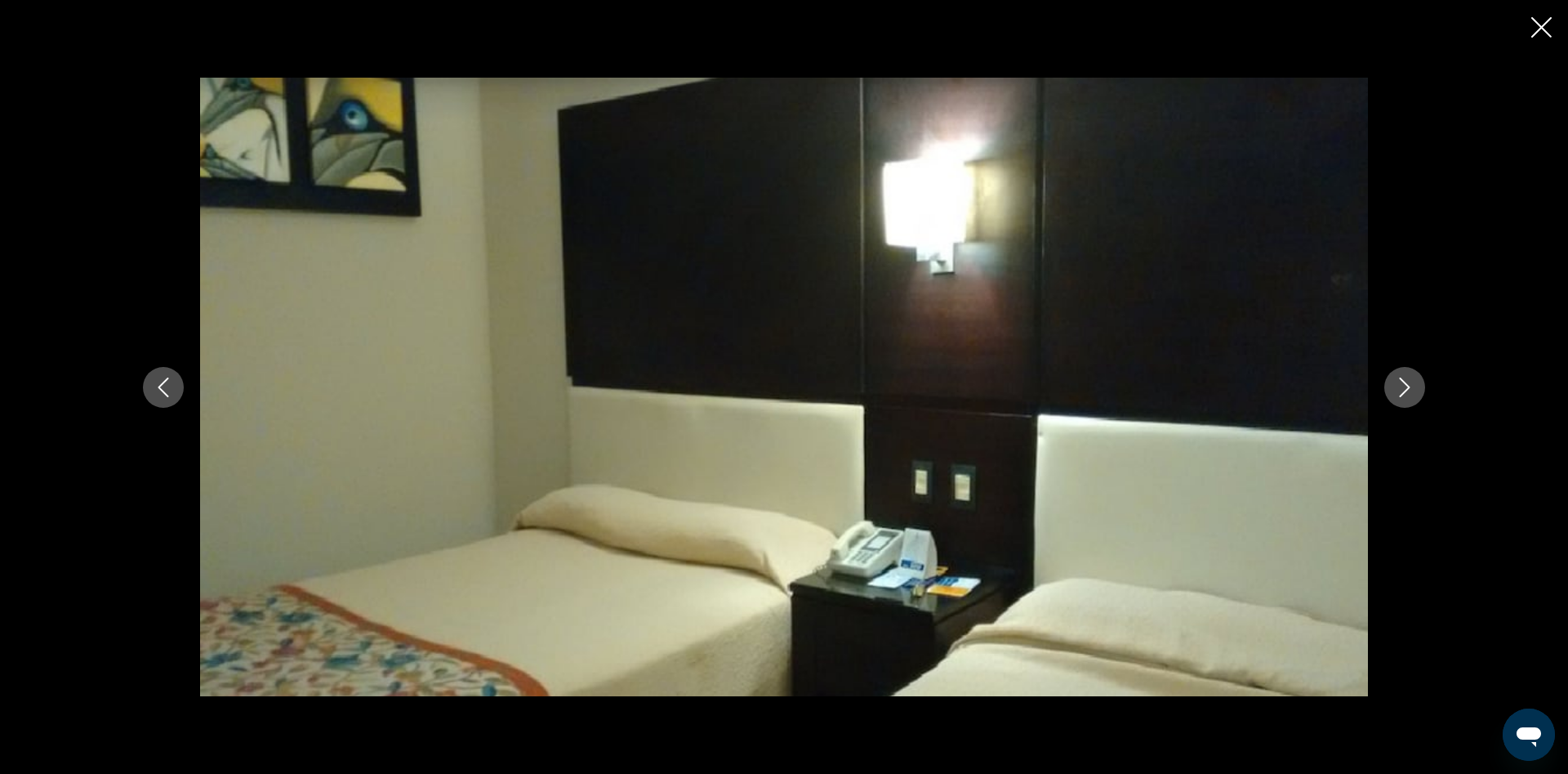
click at [1410, 384] on icon "Next image" at bounding box center [1405, 387] width 20 height 20
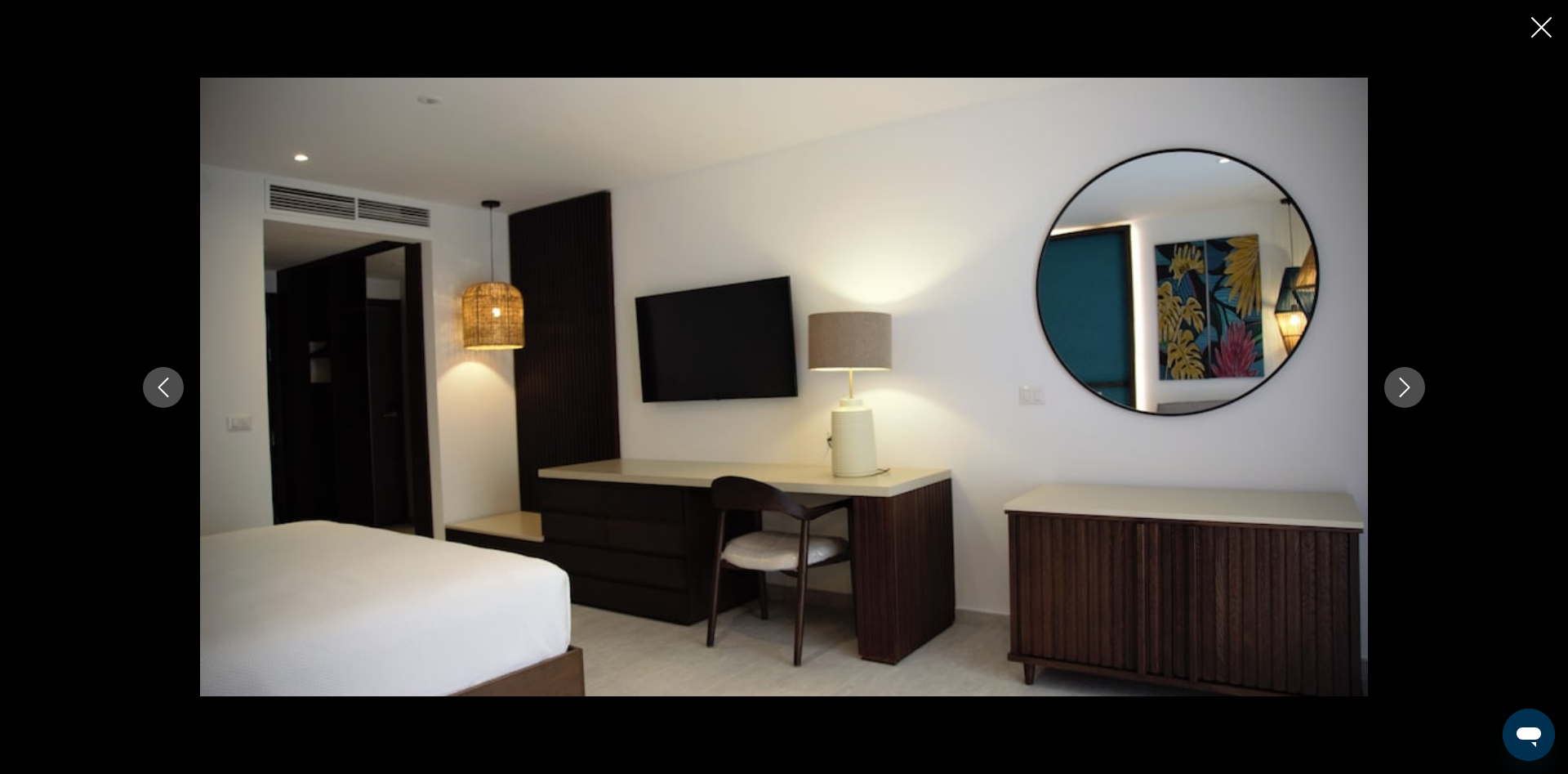
click at [1410, 384] on icon "Next image" at bounding box center [1405, 387] width 20 height 20
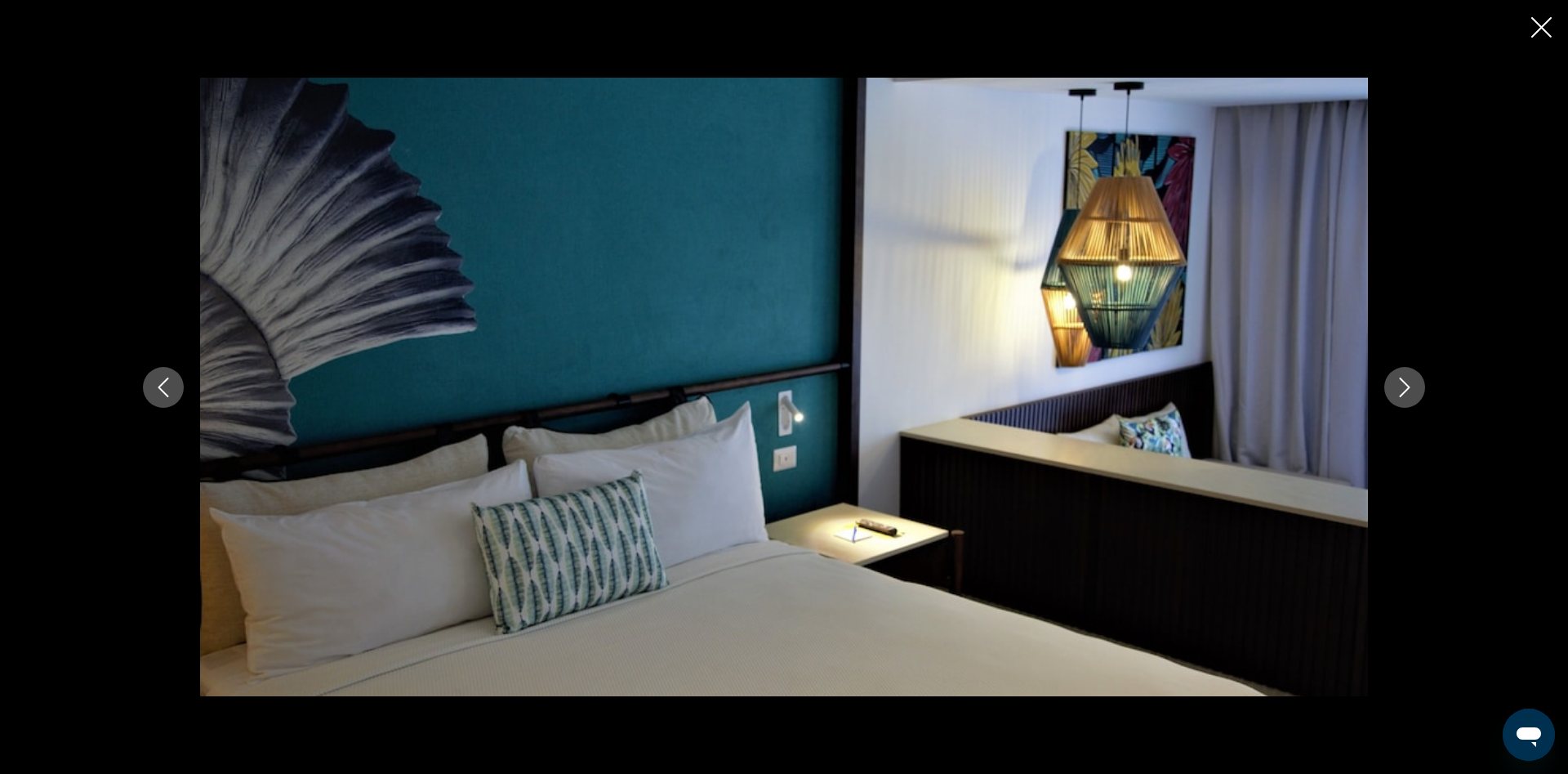
click at [1410, 384] on icon "Next image" at bounding box center [1405, 387] width 20 height 20
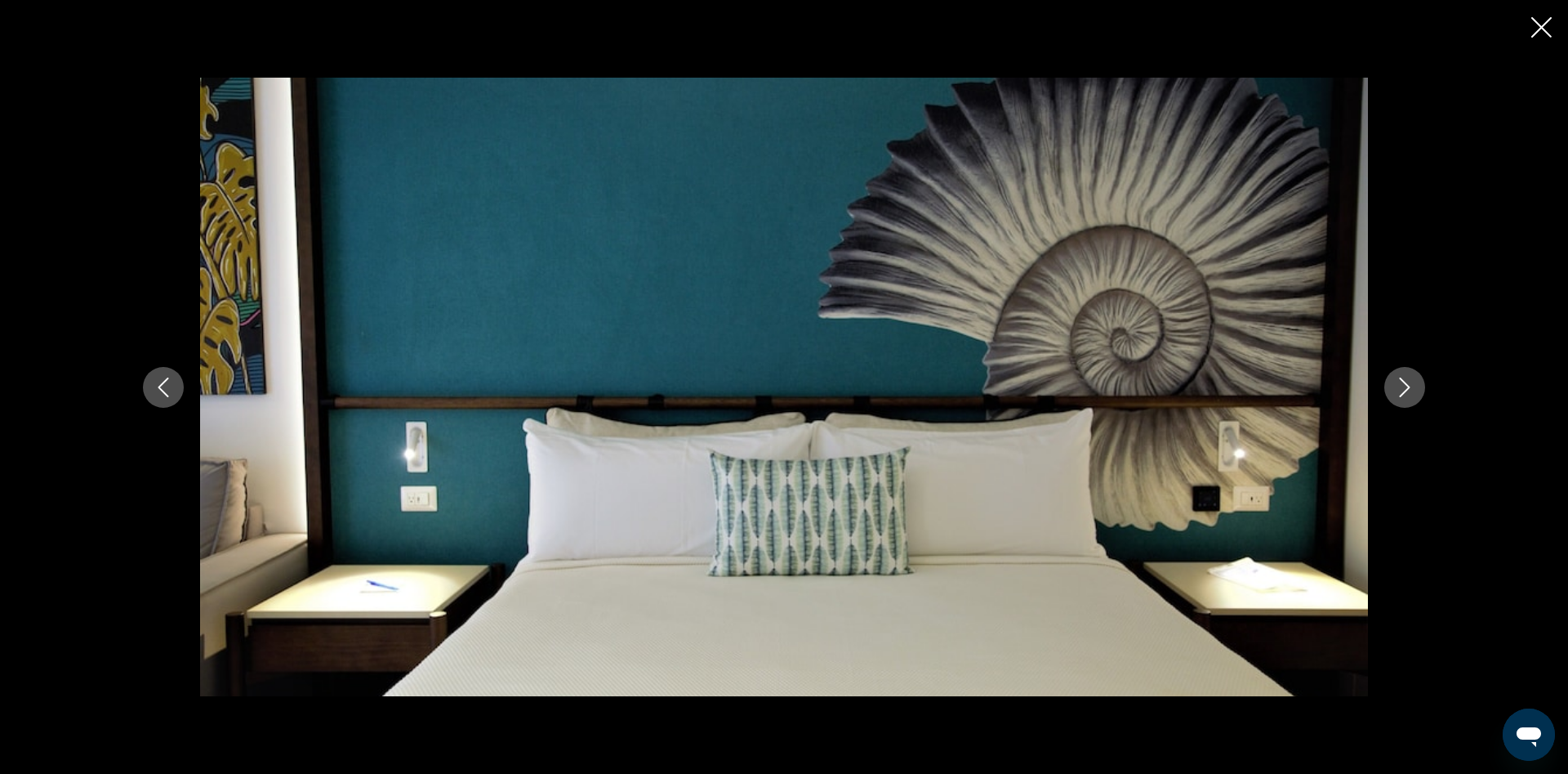
click at [1410, 384] on icon "Next image" at bounding box center [1405, 387] width 20 height 20
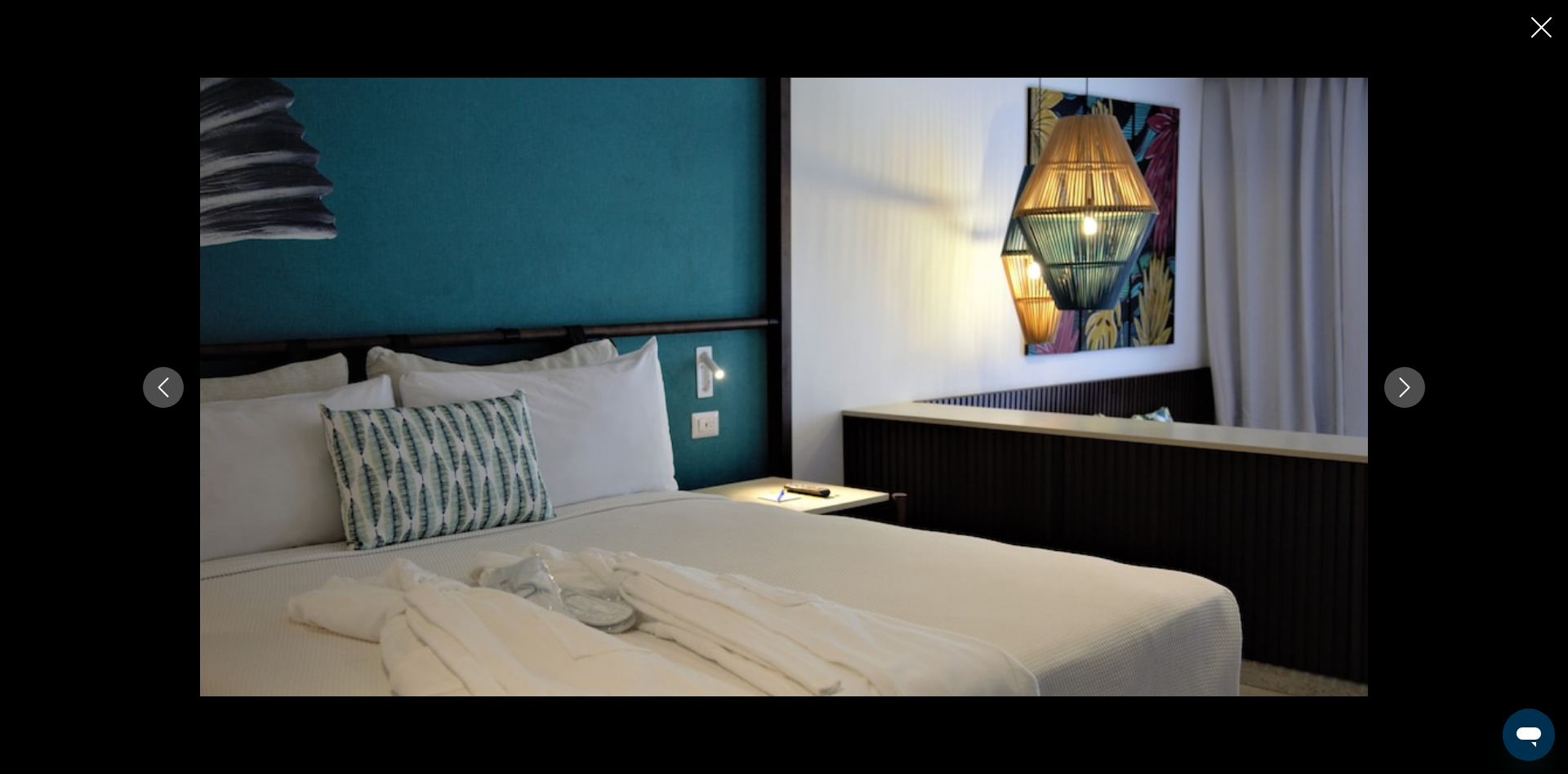
click at [1410, 384] on icon "Next image" at bounding box center [1405, 387] width 20 height 20
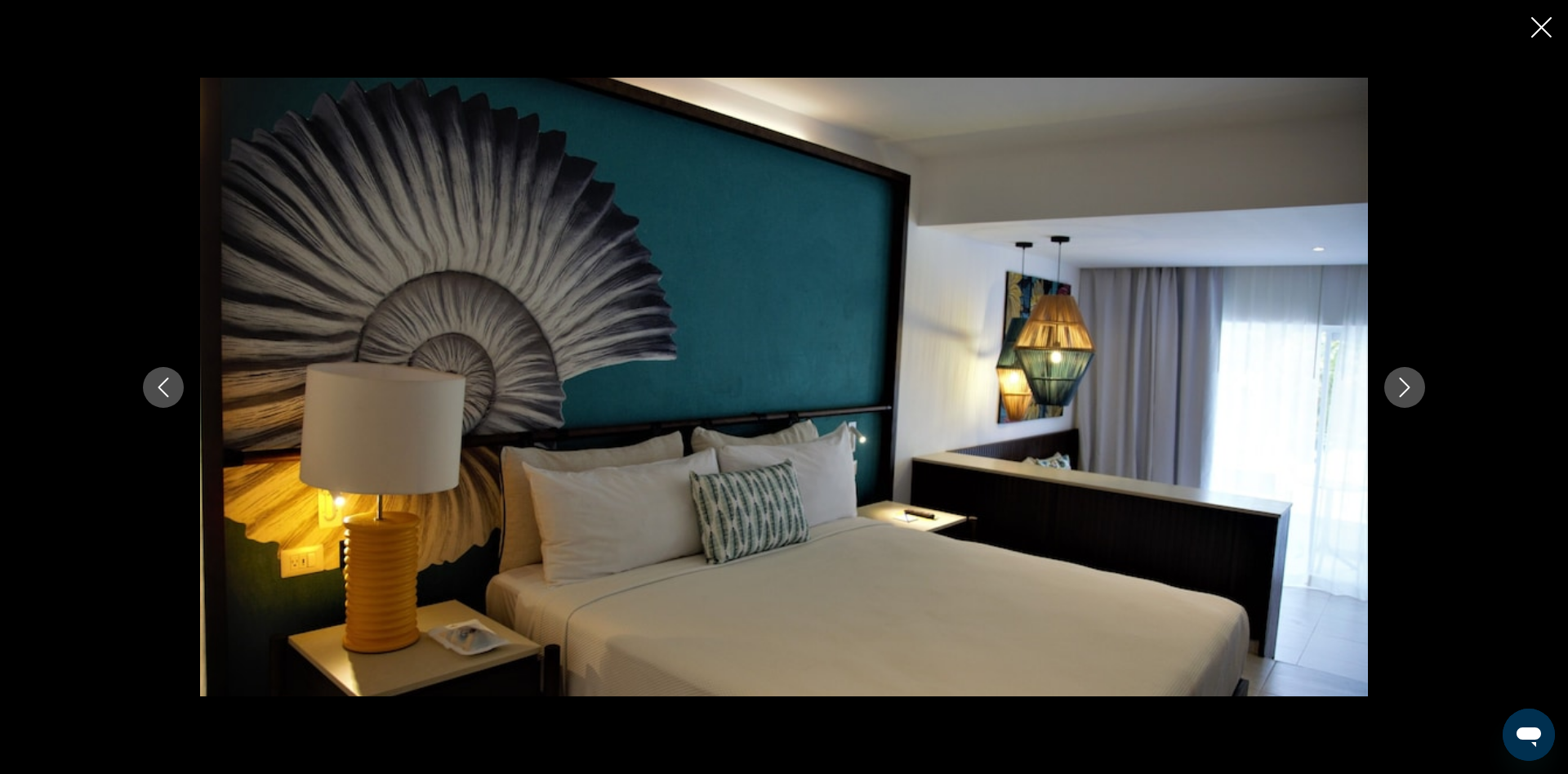
click at [1410, 384] on icon "Next image" at bounding box center [1405, 387] width 20 height 20
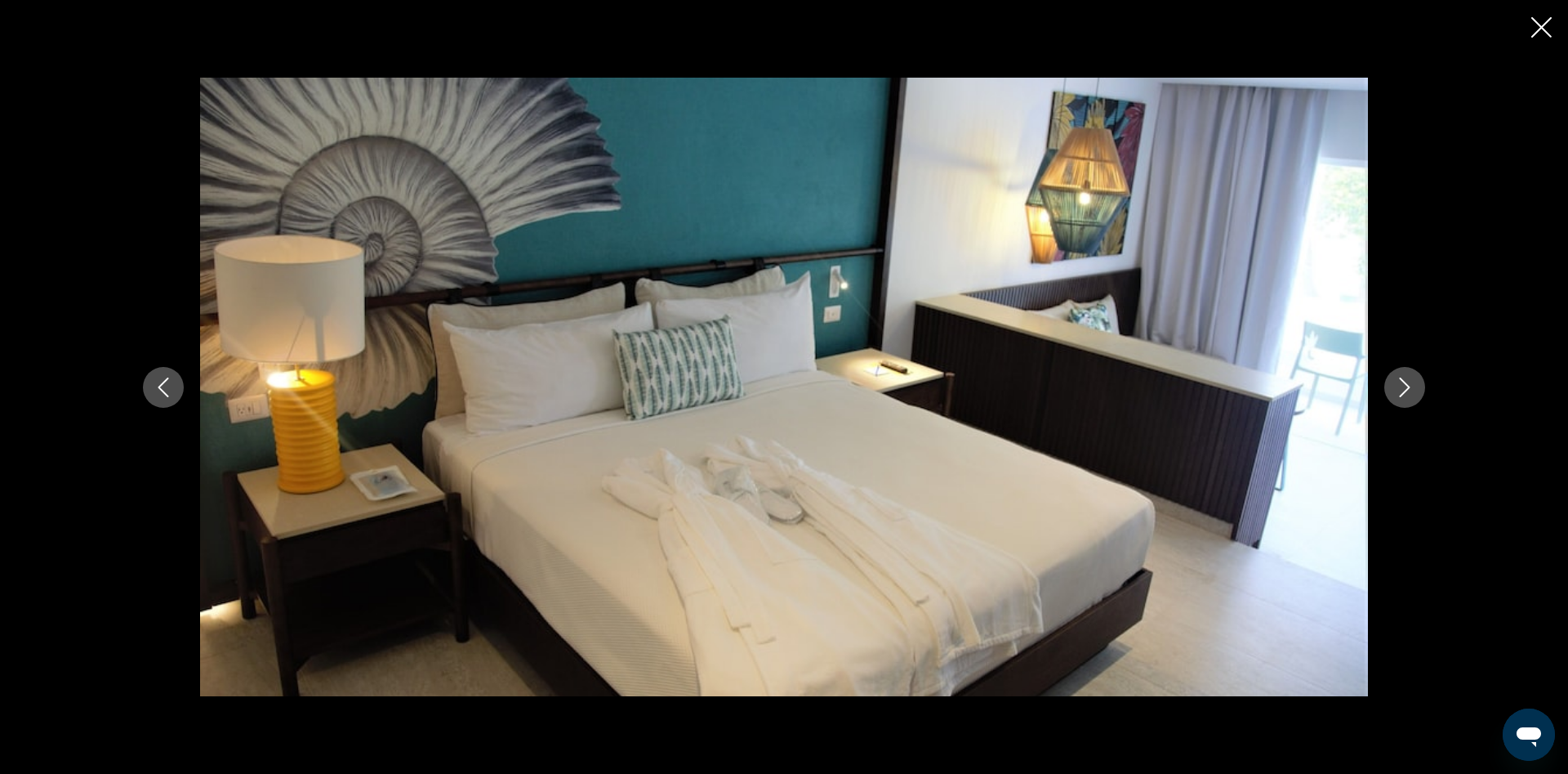
click at [1410, 384] on icon "Next image" at bounding box center [1405, 387] width 20 height 20
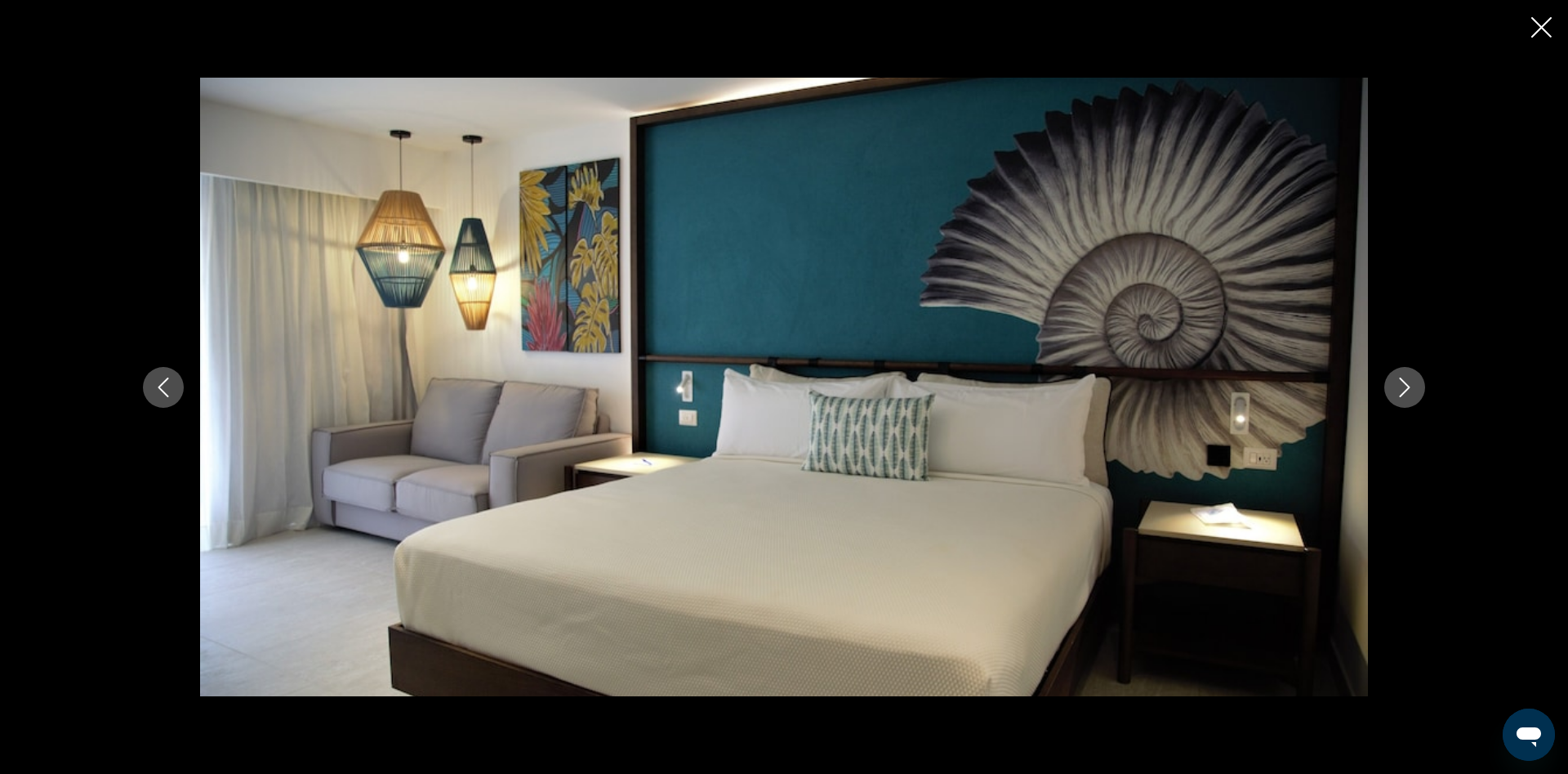
click at [1410, 384] on icon "Next image" at bounding box center [1405, 387] width 20 height 20
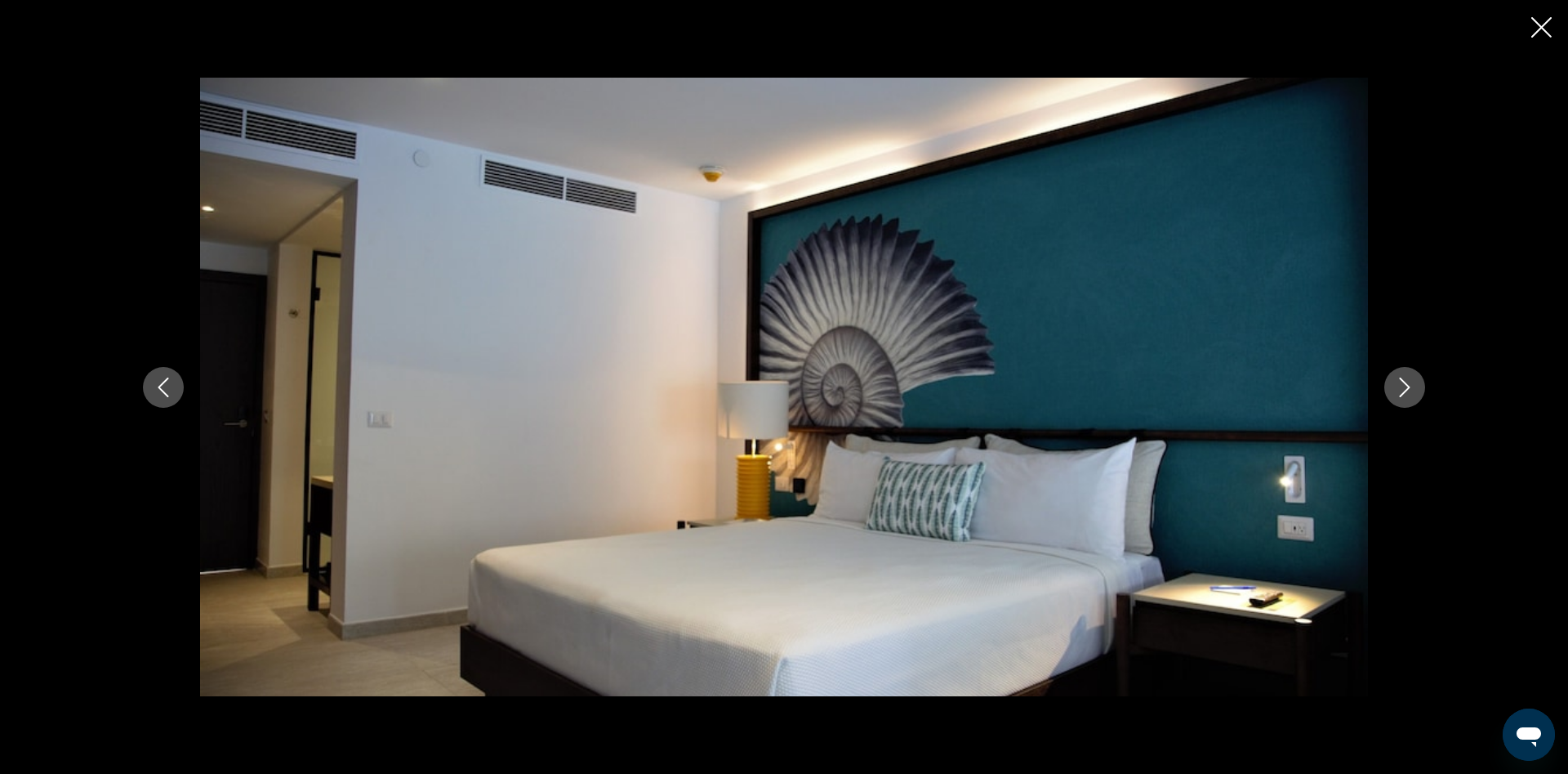
click at [1410, 384] on icon "Next image" at bounding box center [1405, 387] width 20 height 20
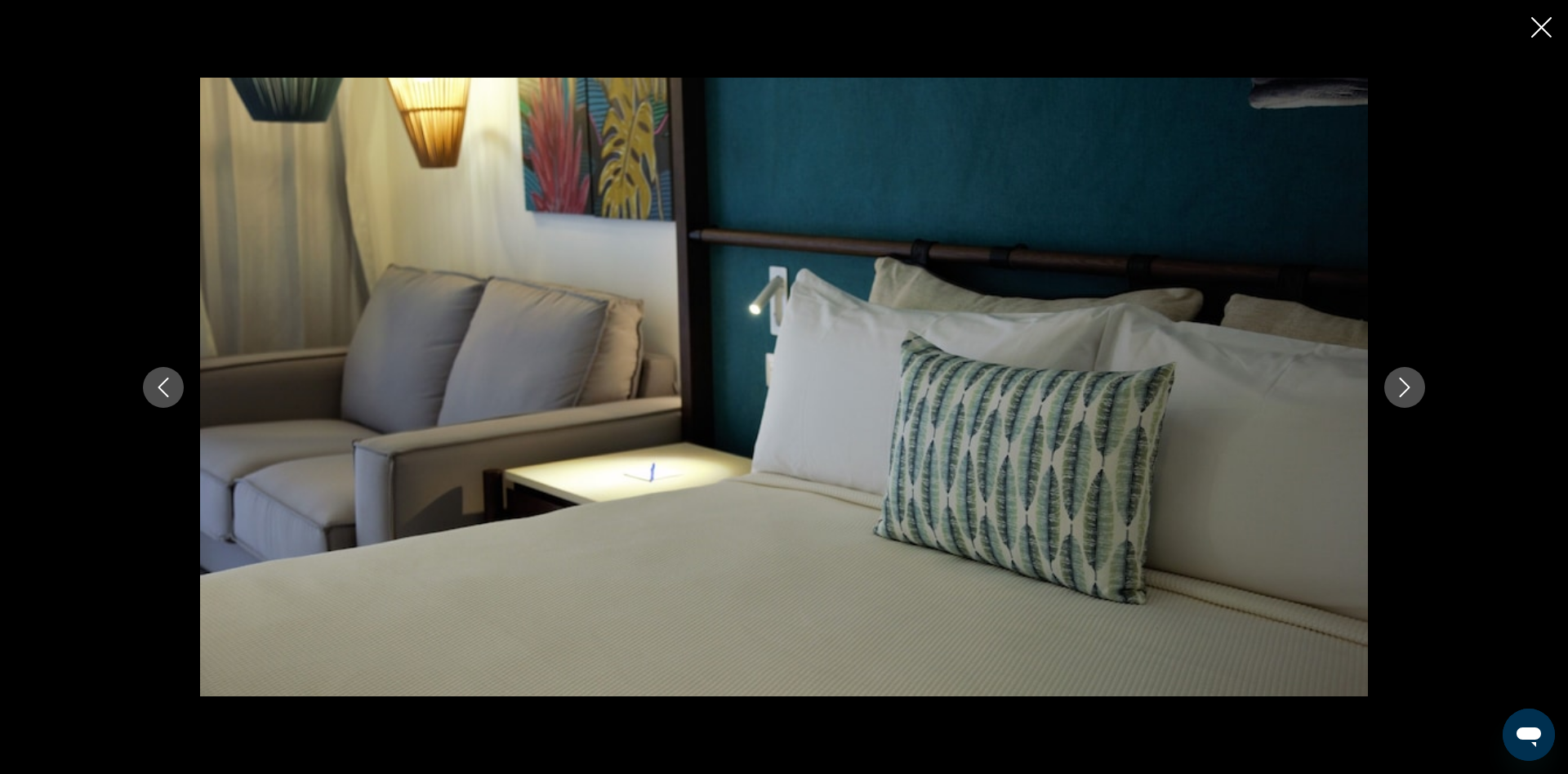
drag, startPoint x: 1537, startPoint y: 36, endPoint x: 1327, endPoint y: 174, distance: 251.3
click at [1532, 40] on button "Close slideshow" at bounding box center [1541, 28] width 21 height 26
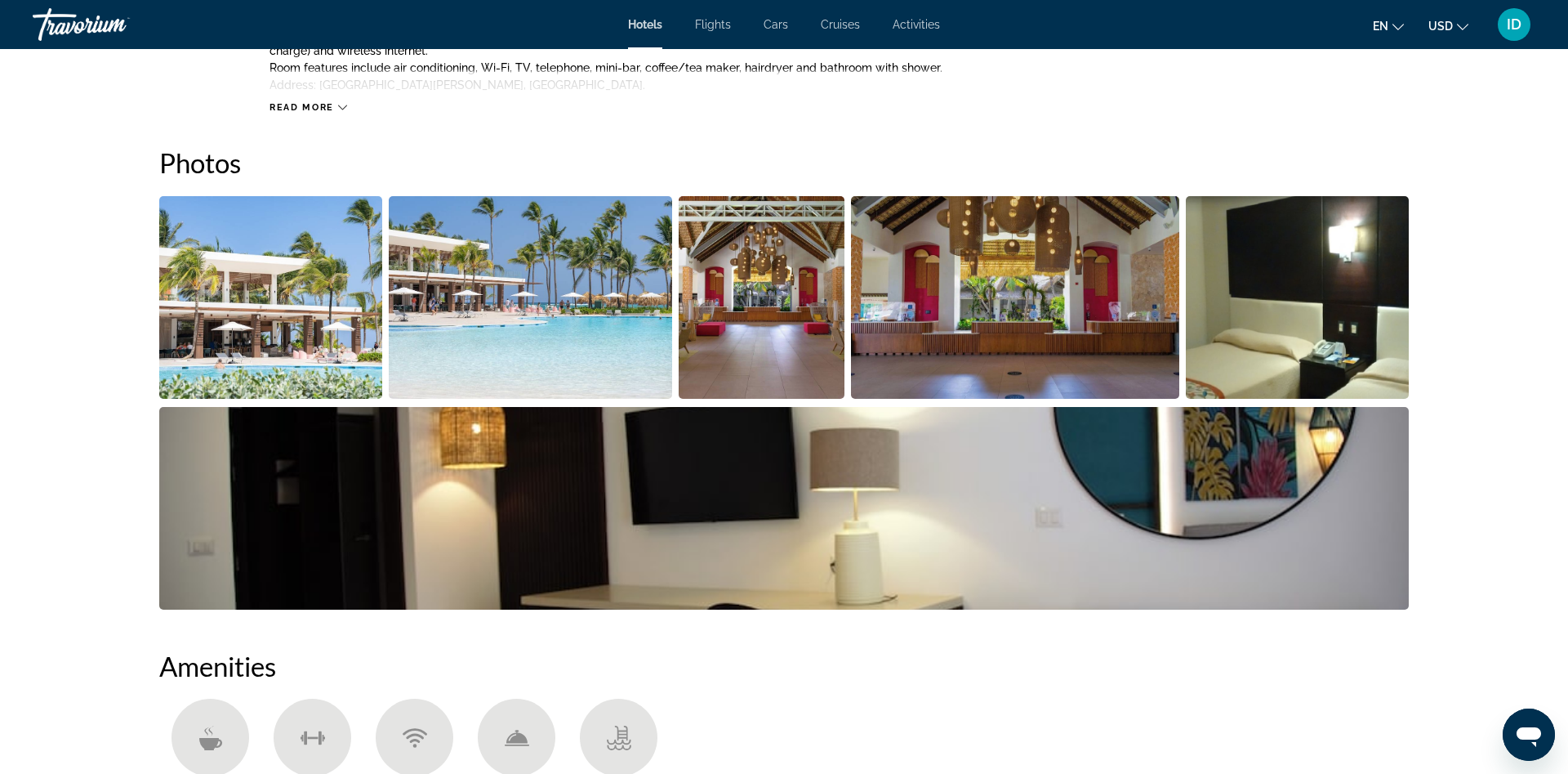
click at [258, 334] on img "Open full-screen image slider" at bounding box center [271, 297] width 223 height 202
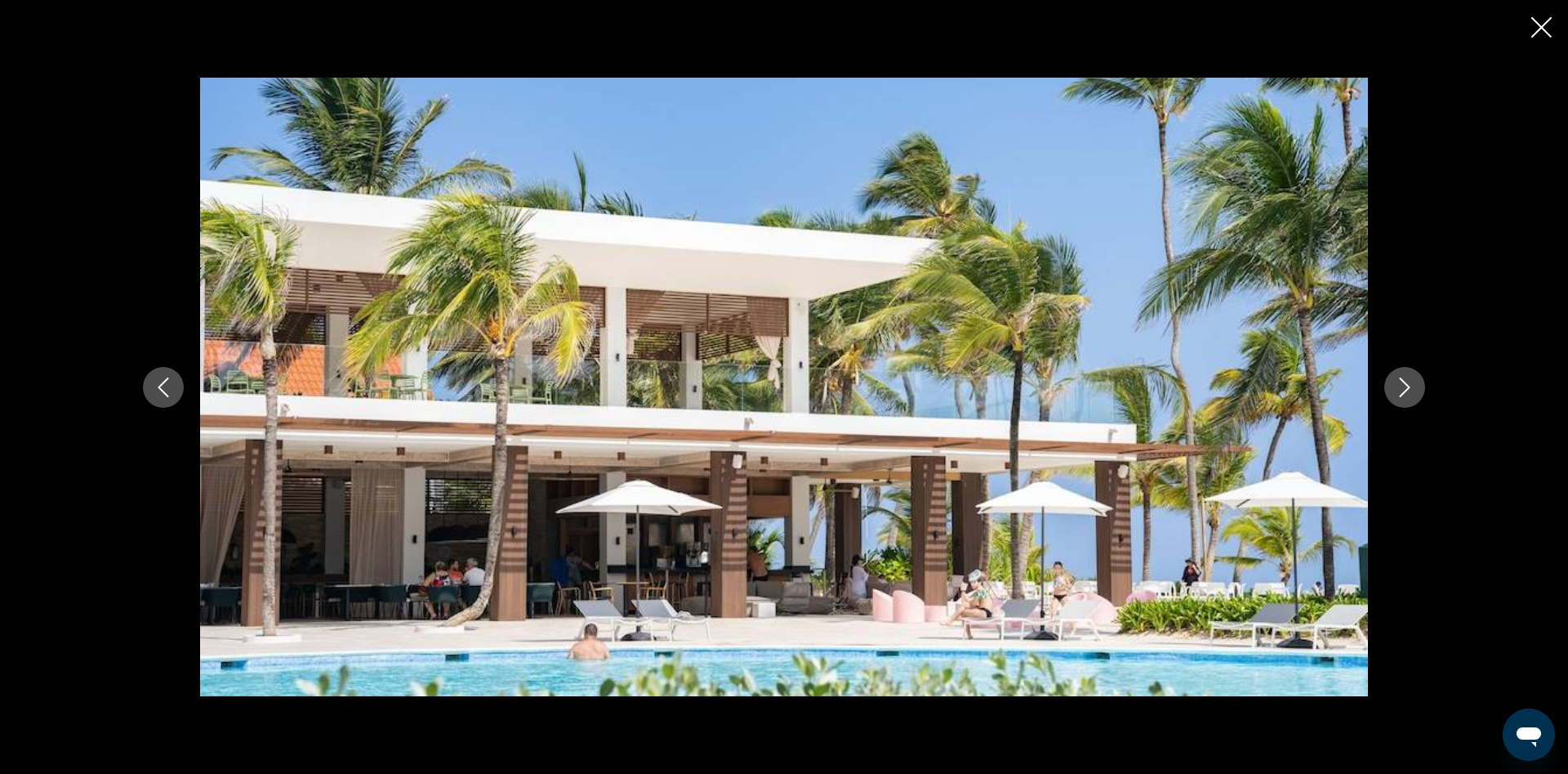
click at [1552, 20] on div "prev next" at bounding box center [784, 387] width 1568 height 774
click at [1549, 25] on icon "Close slideshow" at bounding box center [1541, 28] width 21 height 21
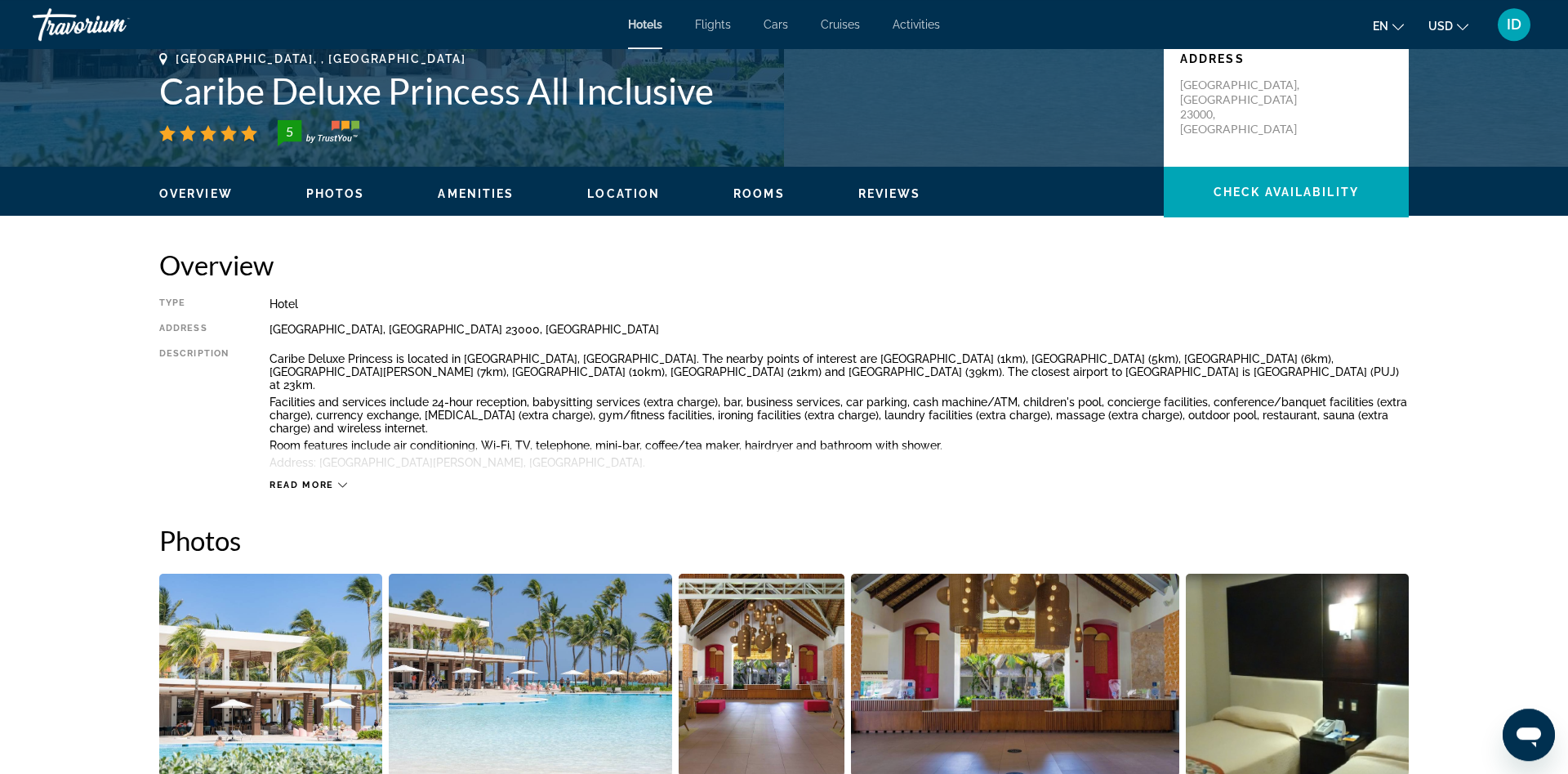
scroll to position [84, 0]
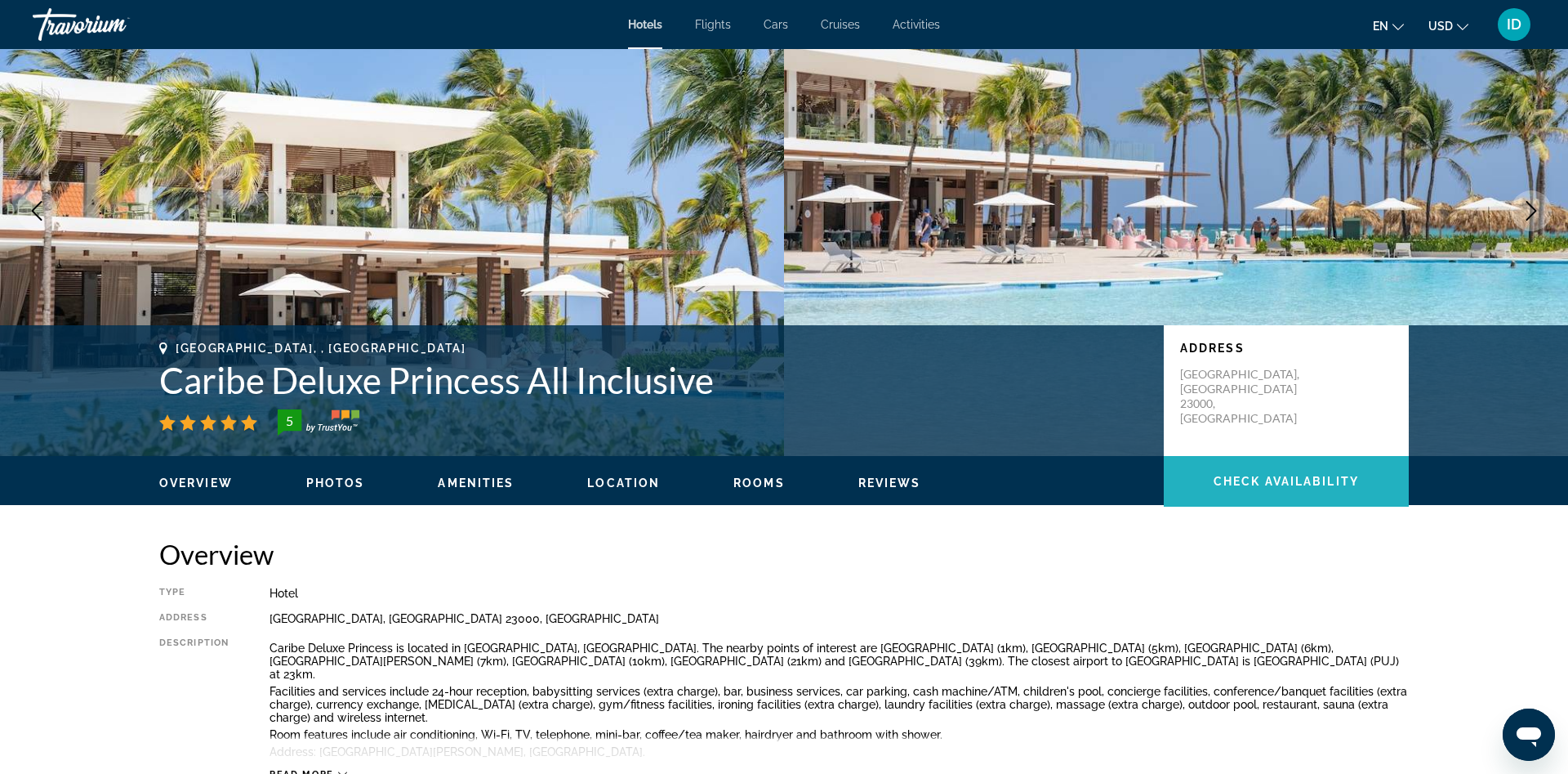
click at [1335, 498] on span "Main content" at bounding box center [1286, 481] width 245 height 39
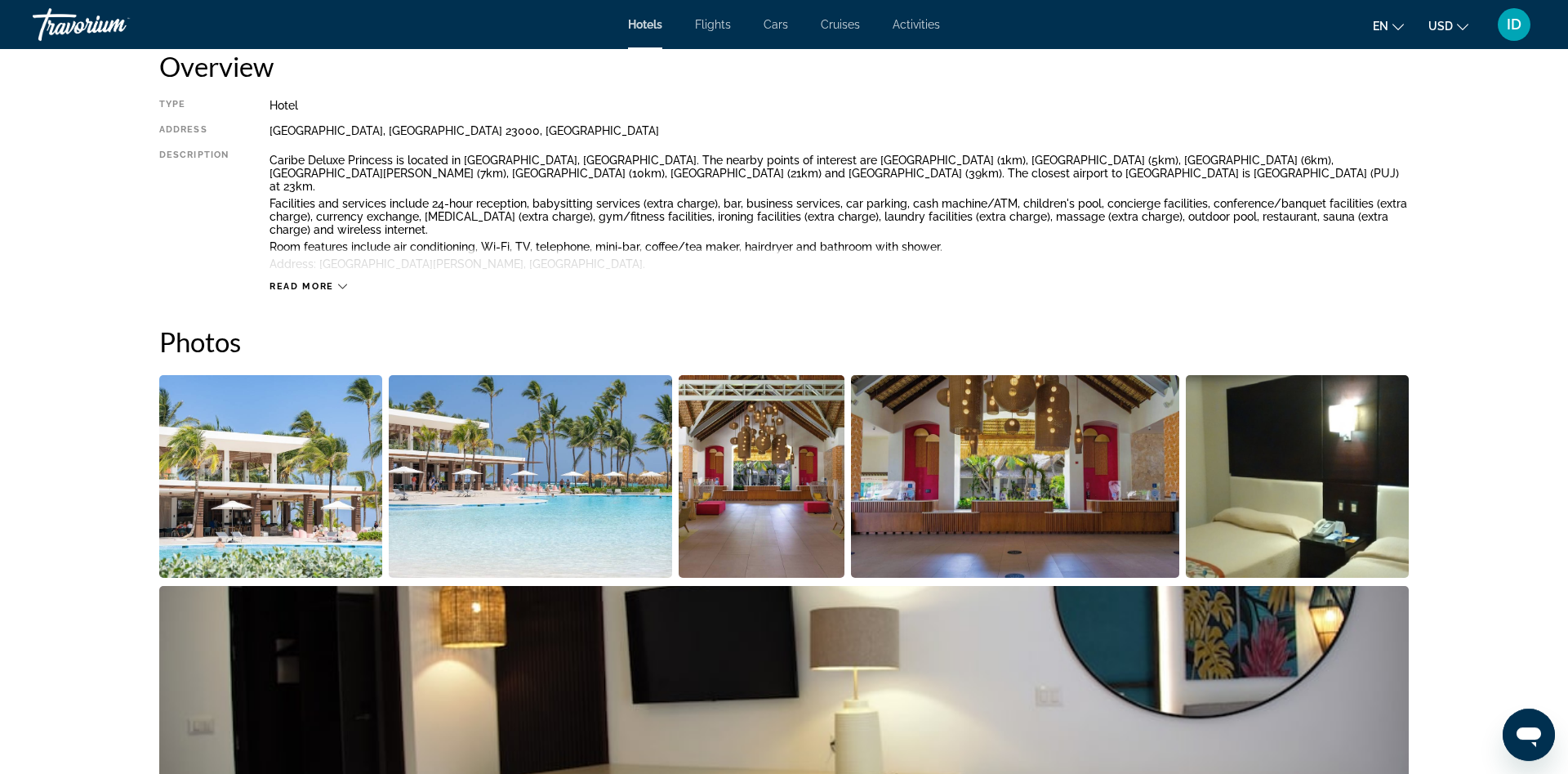
scroll to position [0, 0]
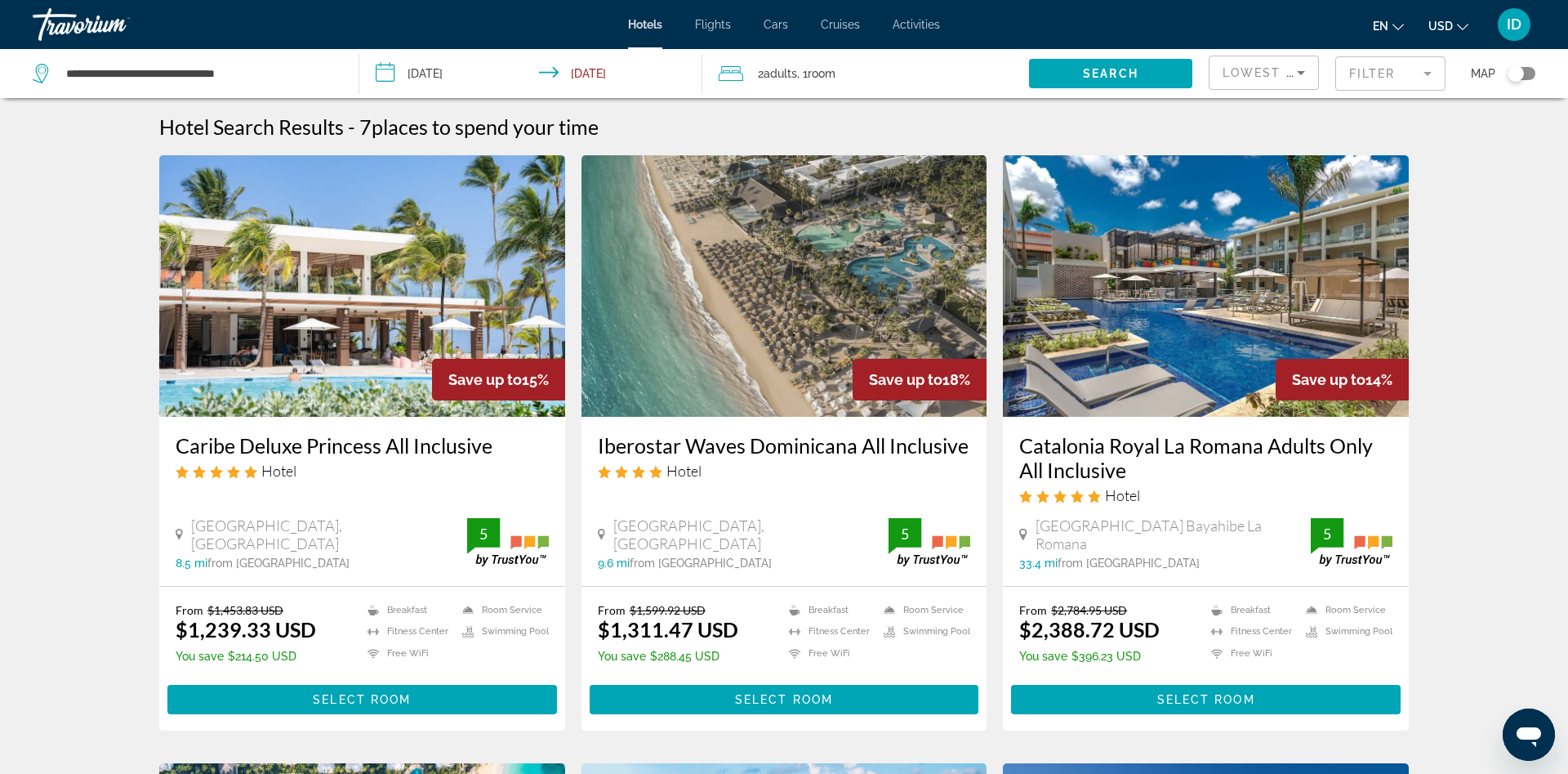
click at [909, 312] on img "Main content" at bounding box center [785, 285] width 406 height 261
click at [758, 452] on h3 "Iberostar Waves Dominicana All Inclusive" at bounding box center [784, 445] width 373 height 25
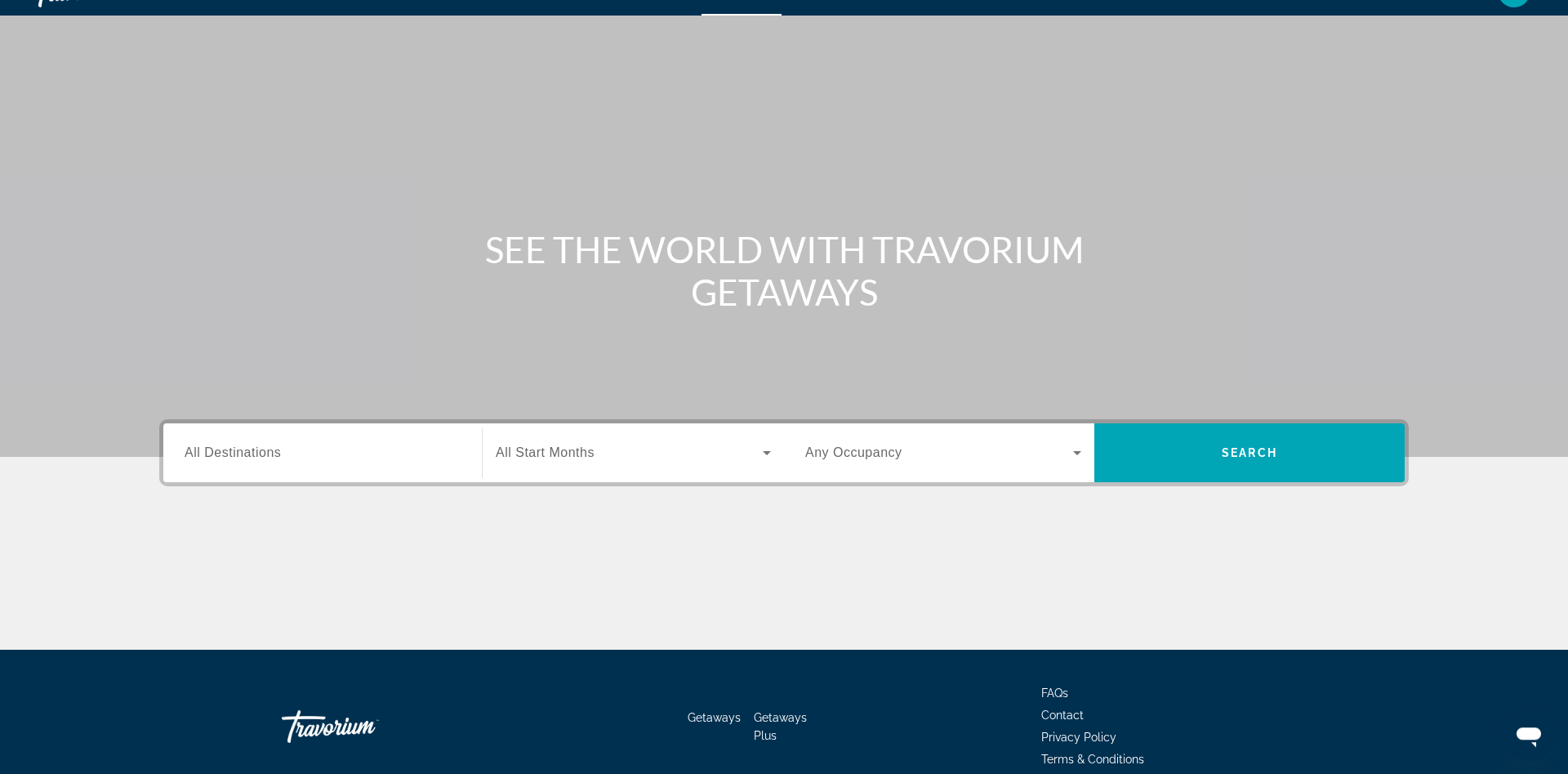
scroll to position [109, 0]
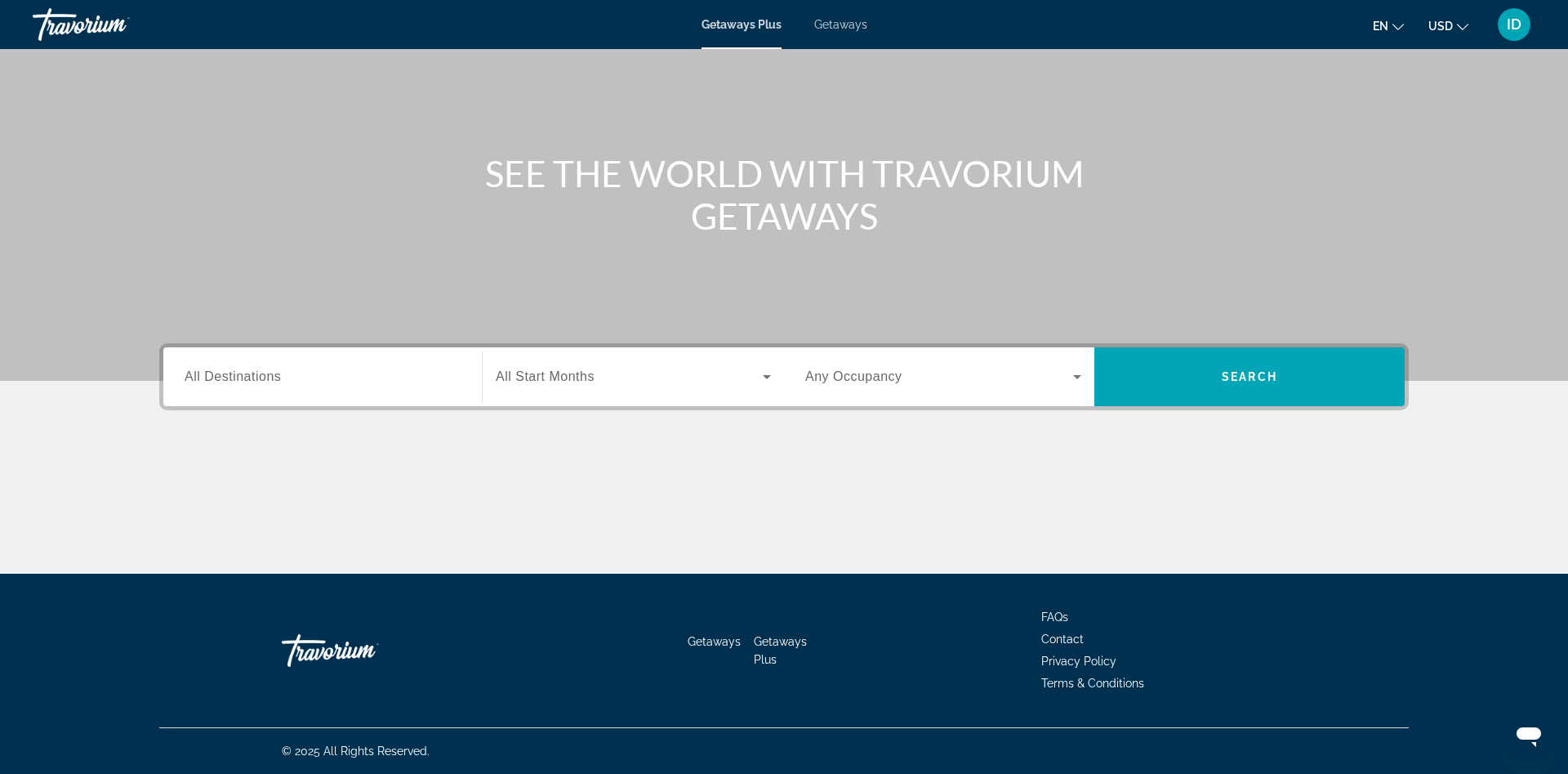
click at [319, 376] on input "Destination All Destinations" at bounding box center [322, 377] width 276 height 20
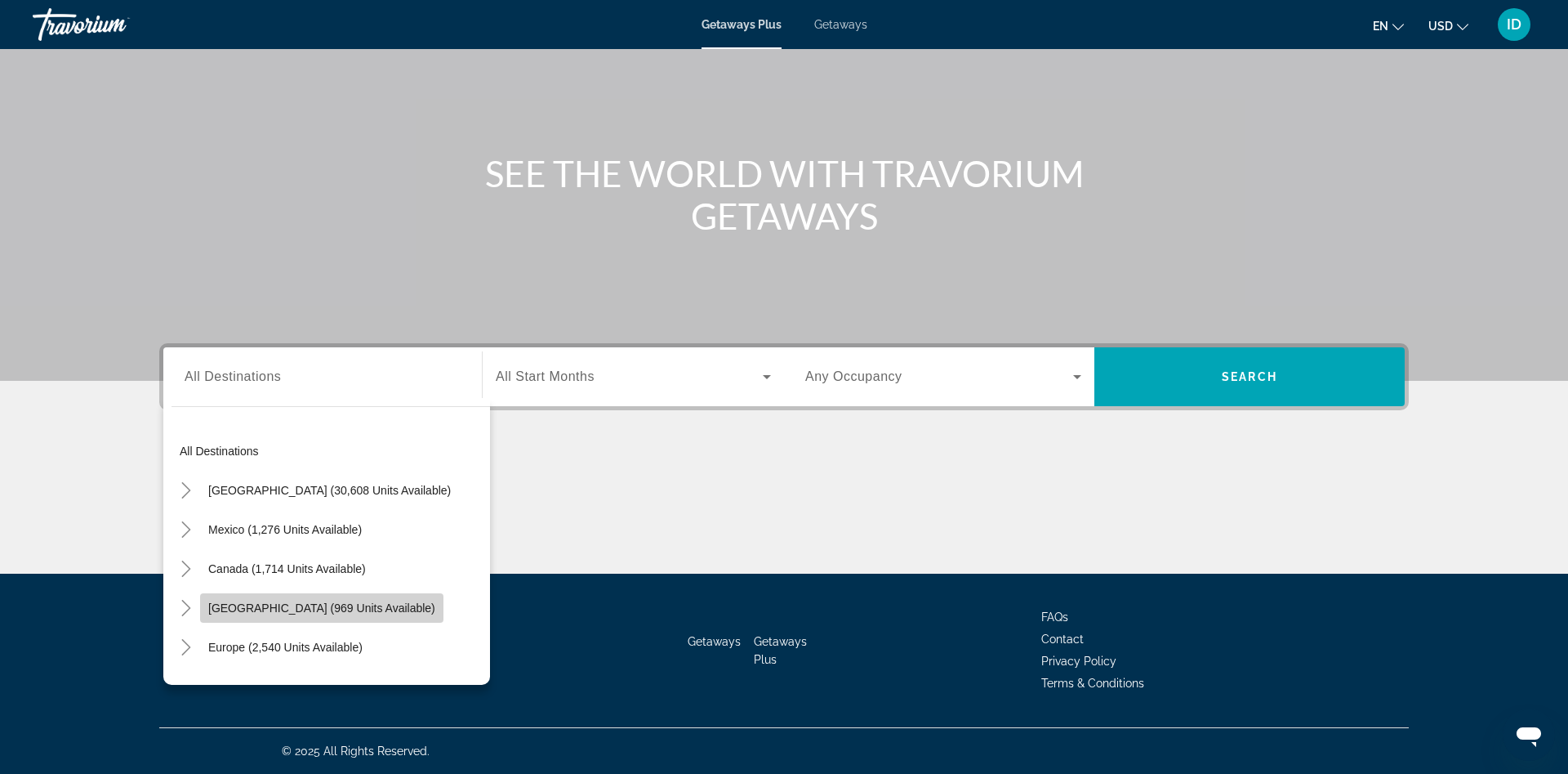
click at [343, 603] on span "[GEOGRAPHIC_DATA] (969 units available)" at bounding box center [321, 608] width 227 height 13
type input "**********"
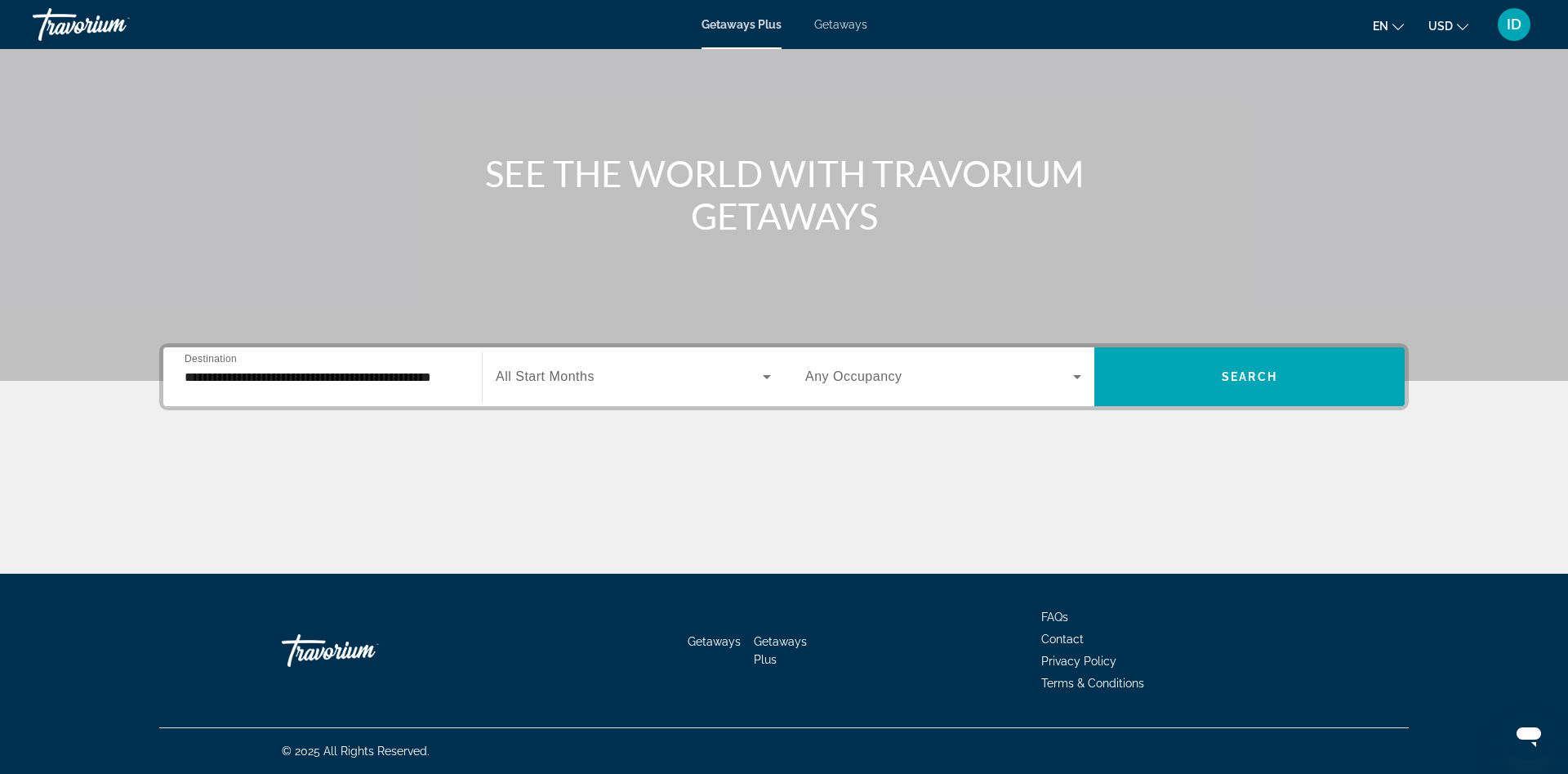
click at [540, 369] on label "Start Month All Start Months" at bounding box center [545, 376] width 99 height 14
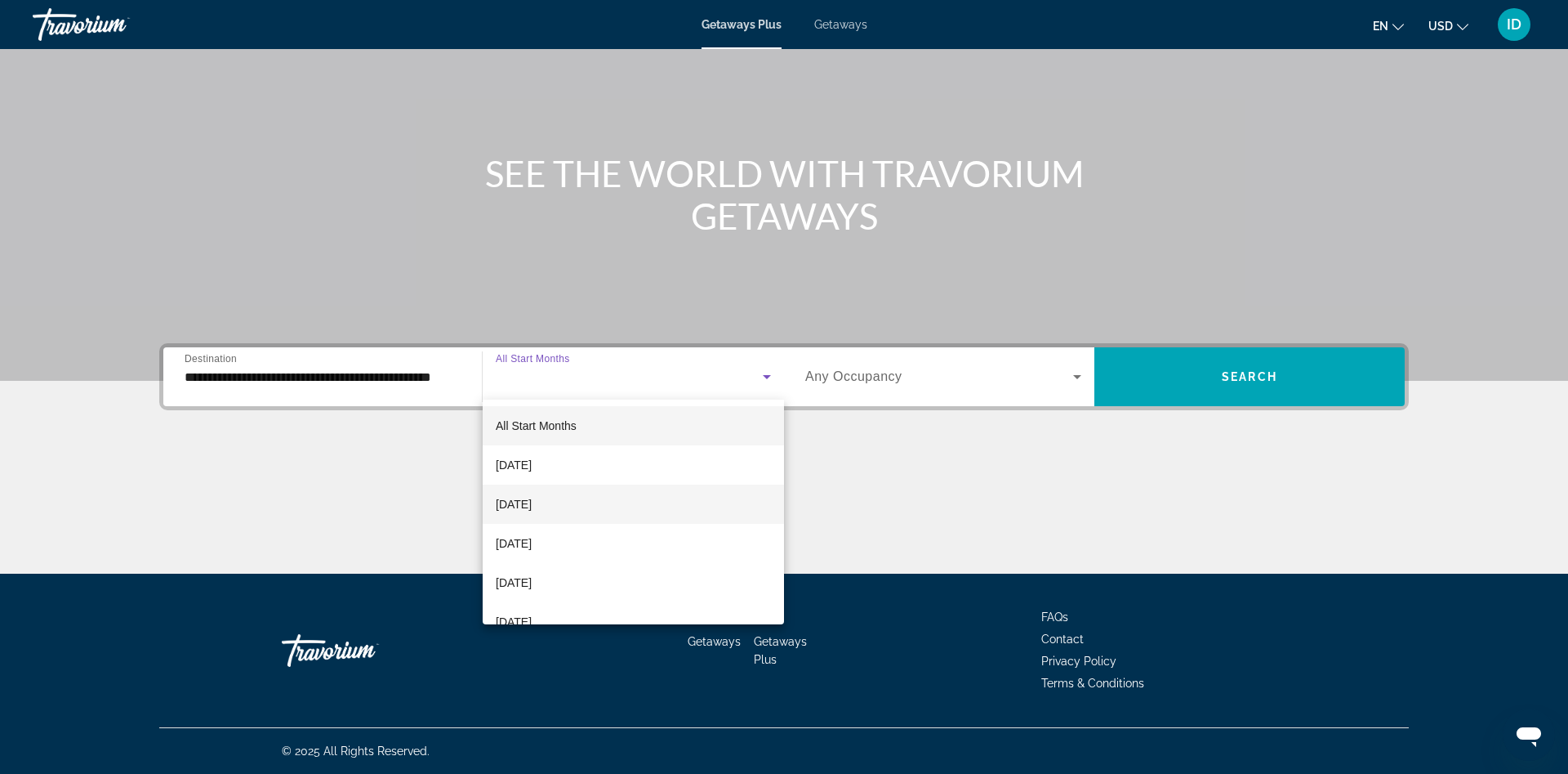
click at [532, 505] on span "[DATE]" at bounding box center [513, 504] width 36 height 20
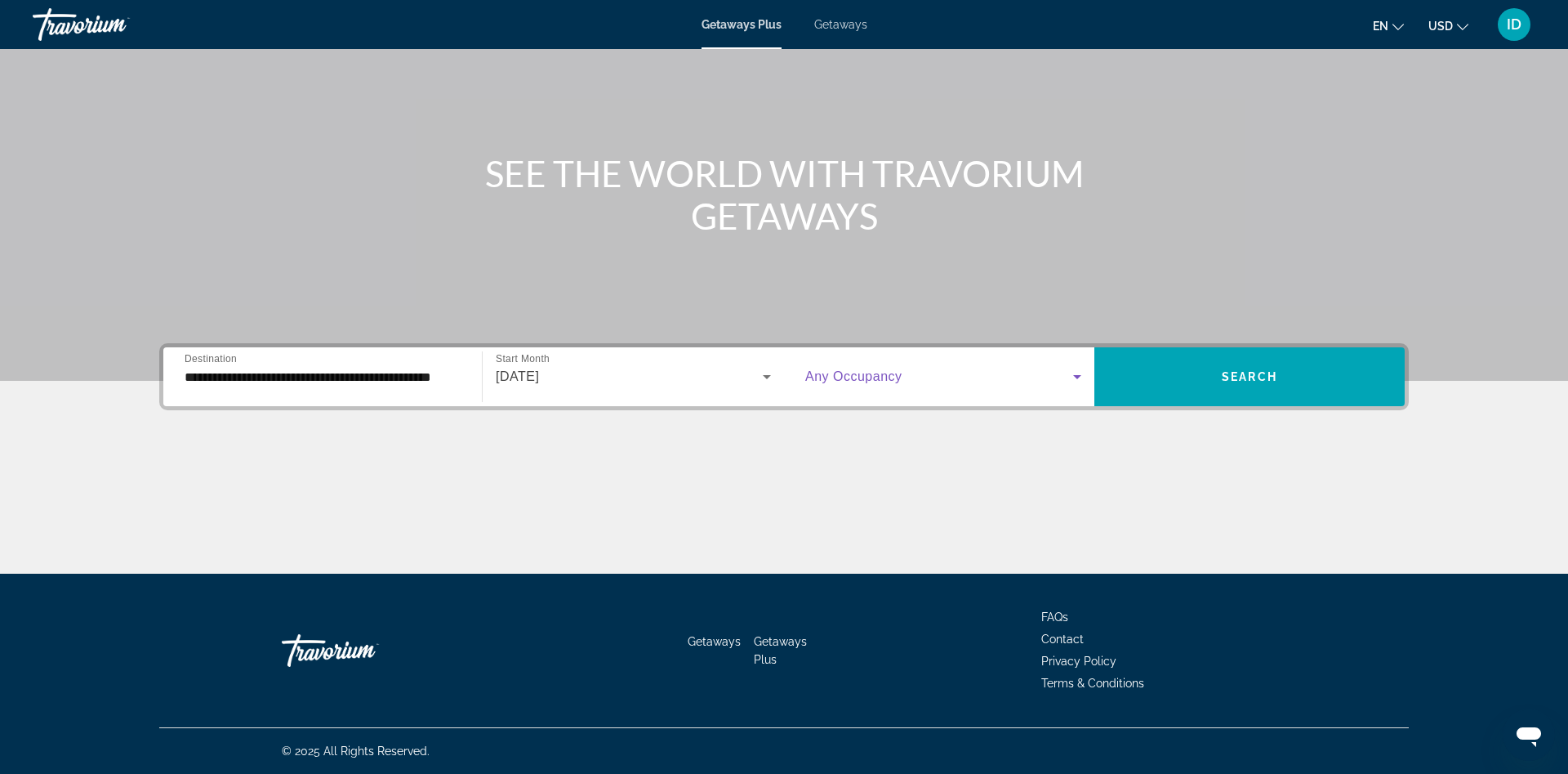
click at [902, 372] on span "Search widget" at bounding box center [939, 376] width 268 height 20
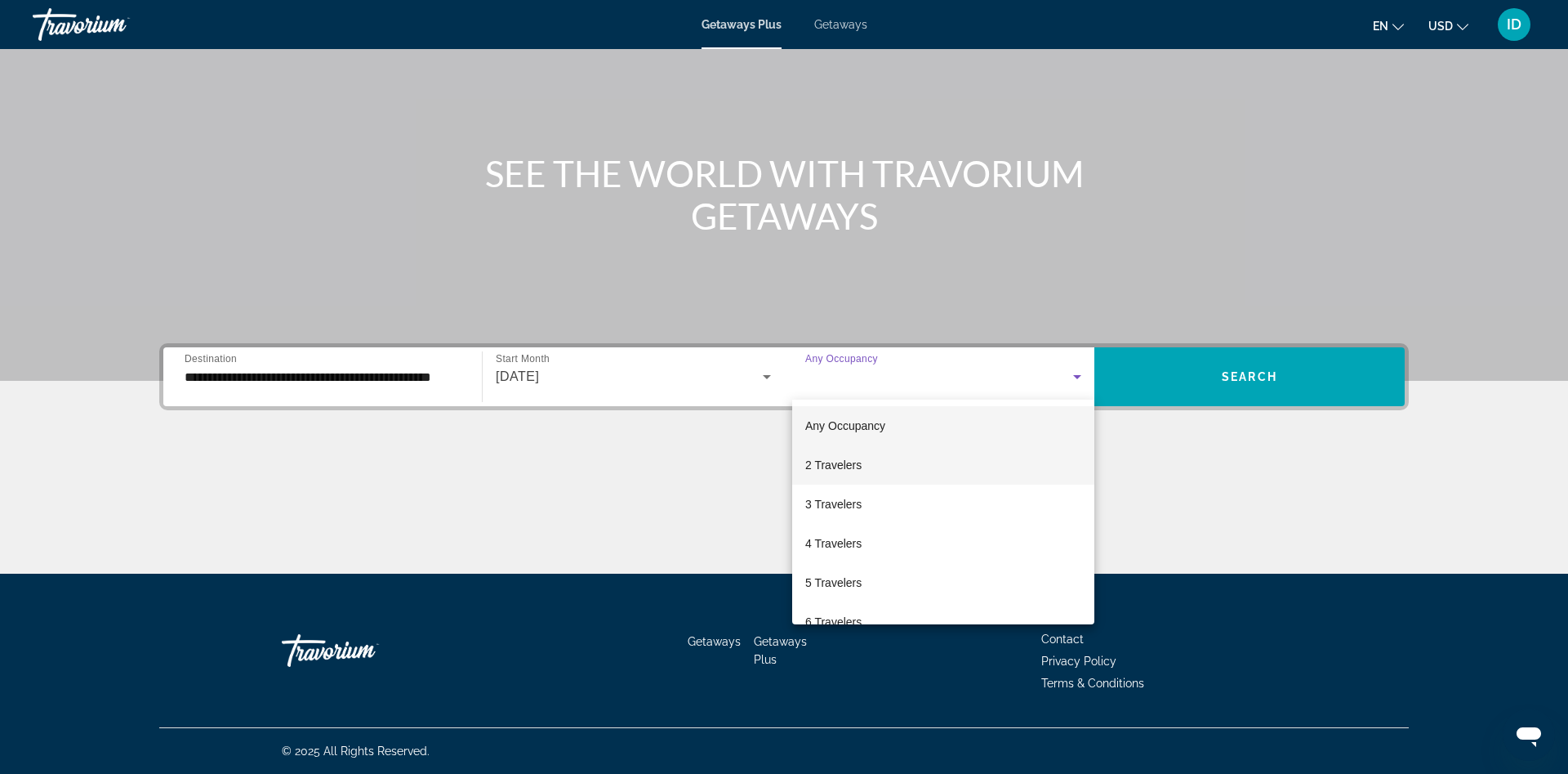
drag, startPoint x: 874, startPoint y: 460, endPoint x: 887, endPoint y: 457, distance: 13.3
click at [876, 460] on mat-option "2 Travelers" at bounding box center [943, 464] width 302 height 39
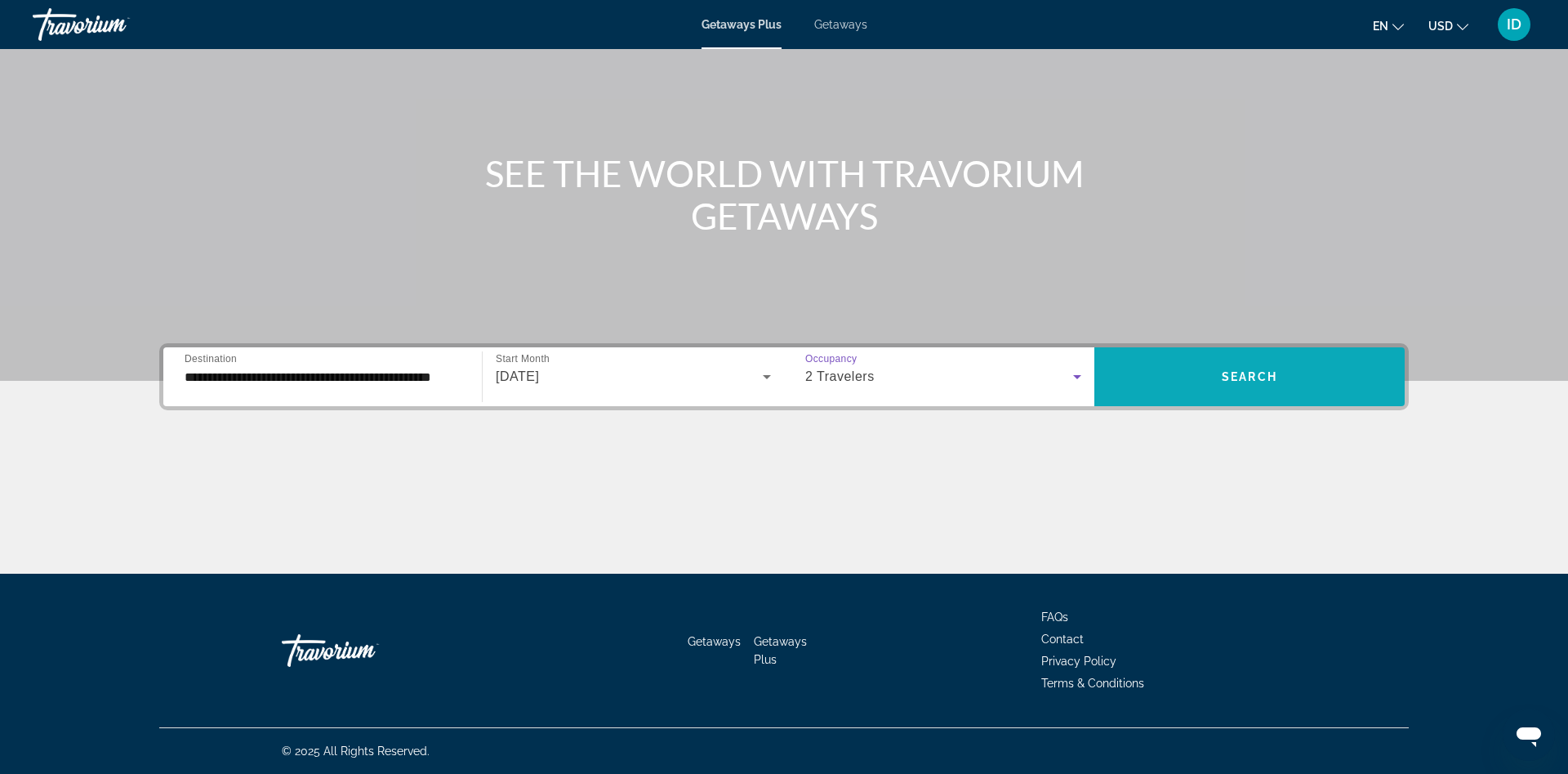
click at [1250, 372] on span "Search" at bounding box center [1249, 377] width 56 height 13
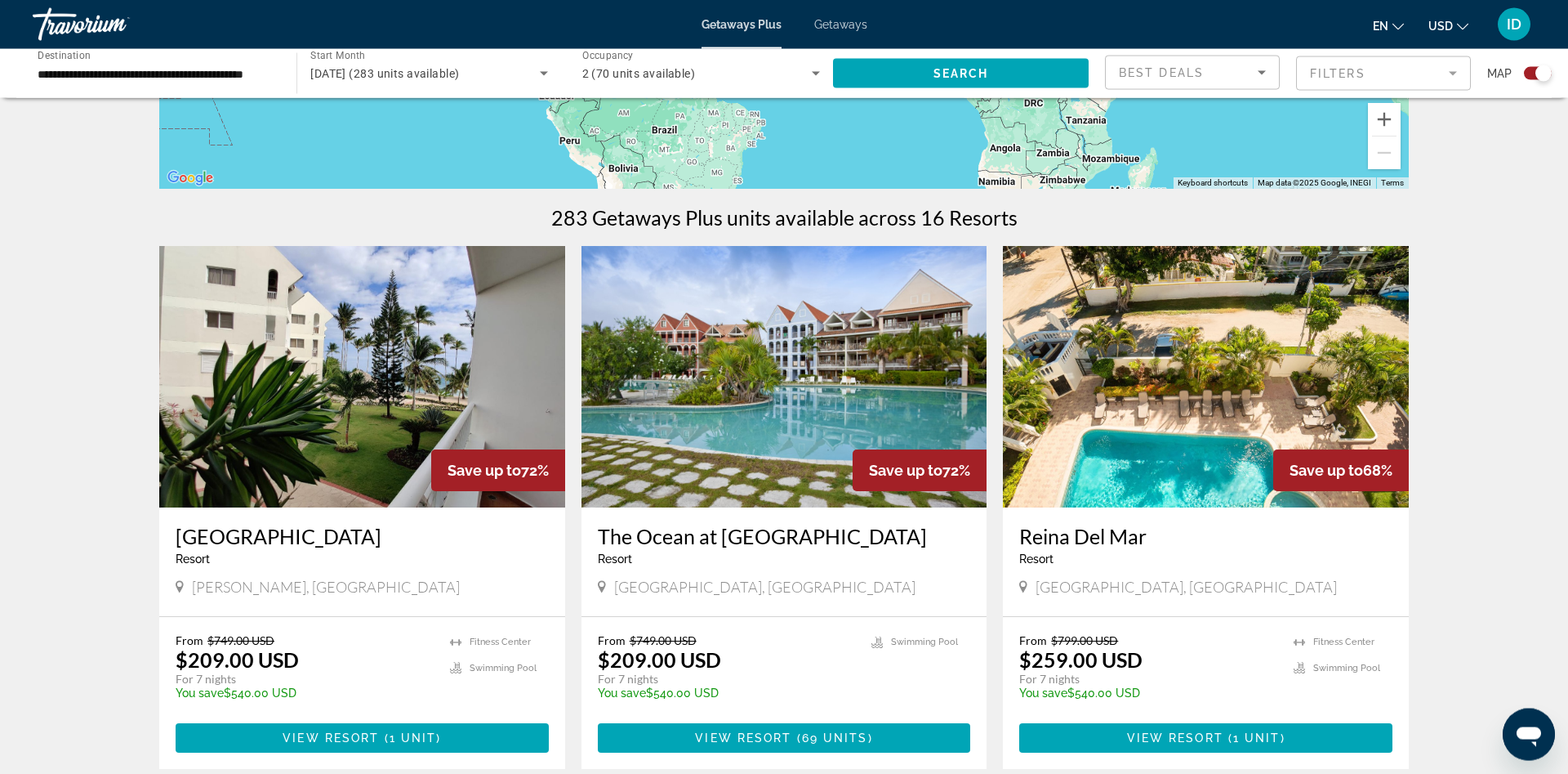
scroll to position [167, 0]
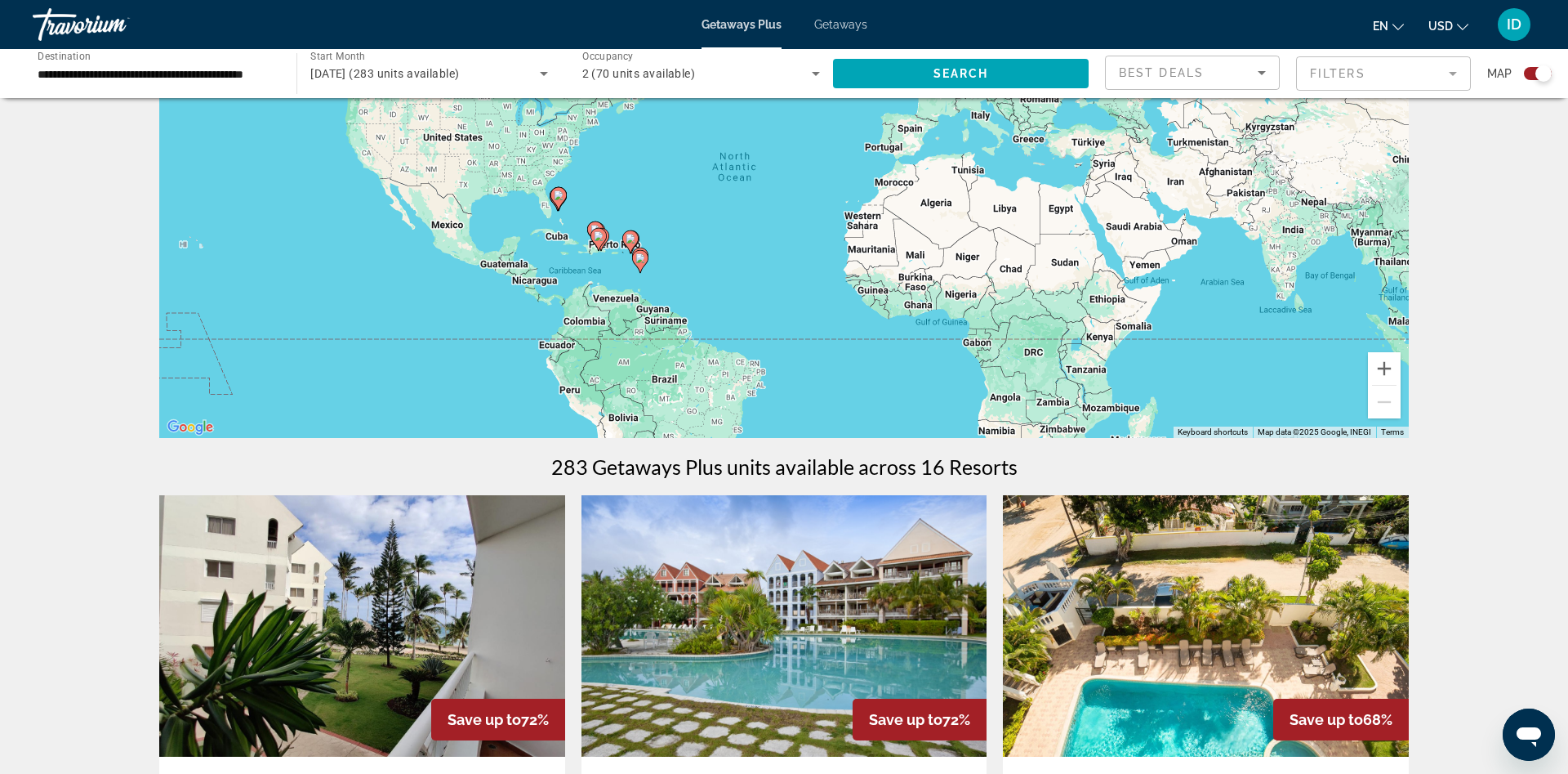
click at [1251, 67] on div "Best Deals" at bounding box center [1192, 72] width 147 height 20
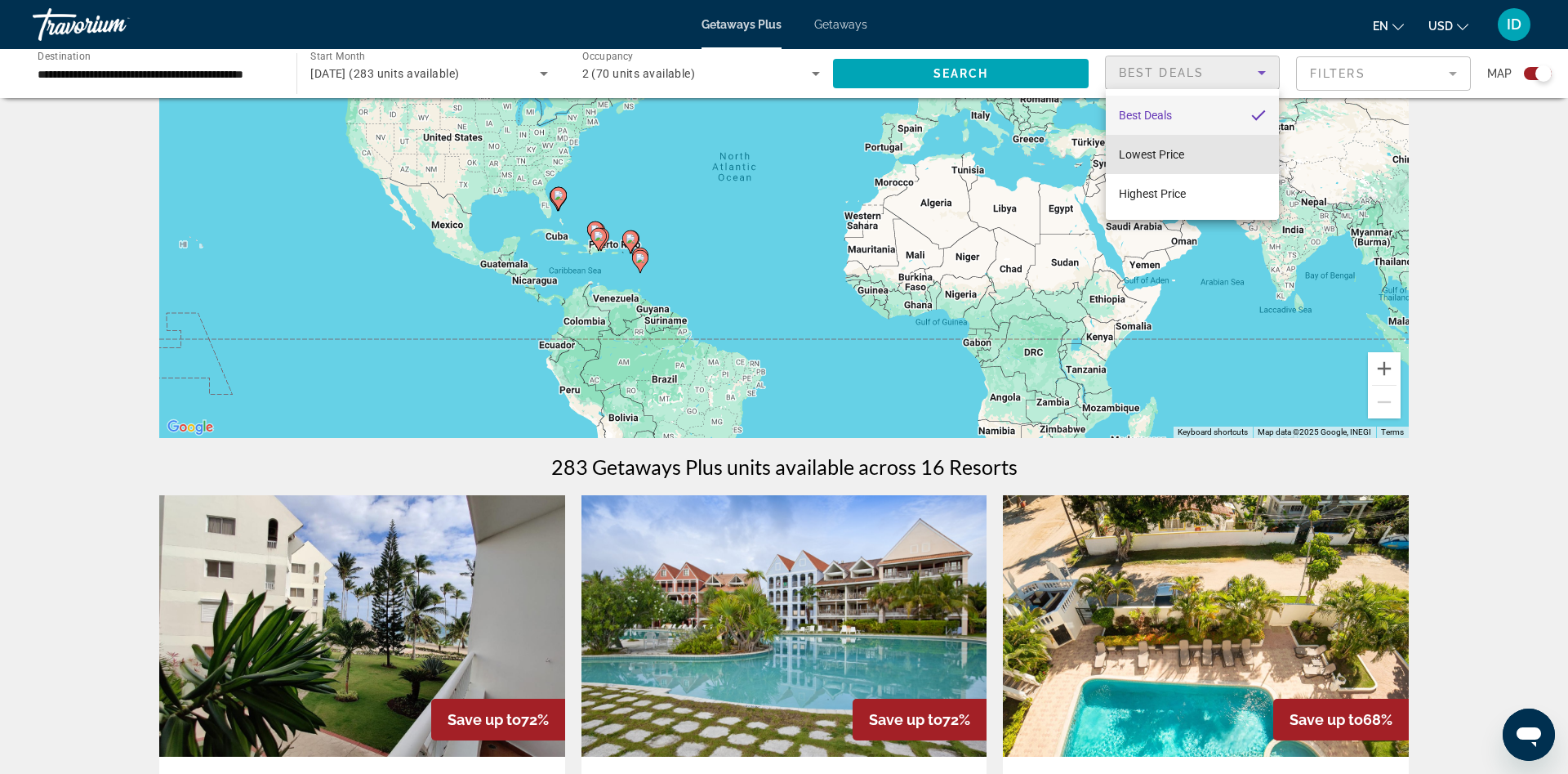
drag, startPoint x: 1172, startPoint y: 154, endPoint x: 1183, endPoint y: 149, distance: 12.1
click at [1170, 154] on span "Lowest Price" at bounding box center [1151, 155] width 65 height 13
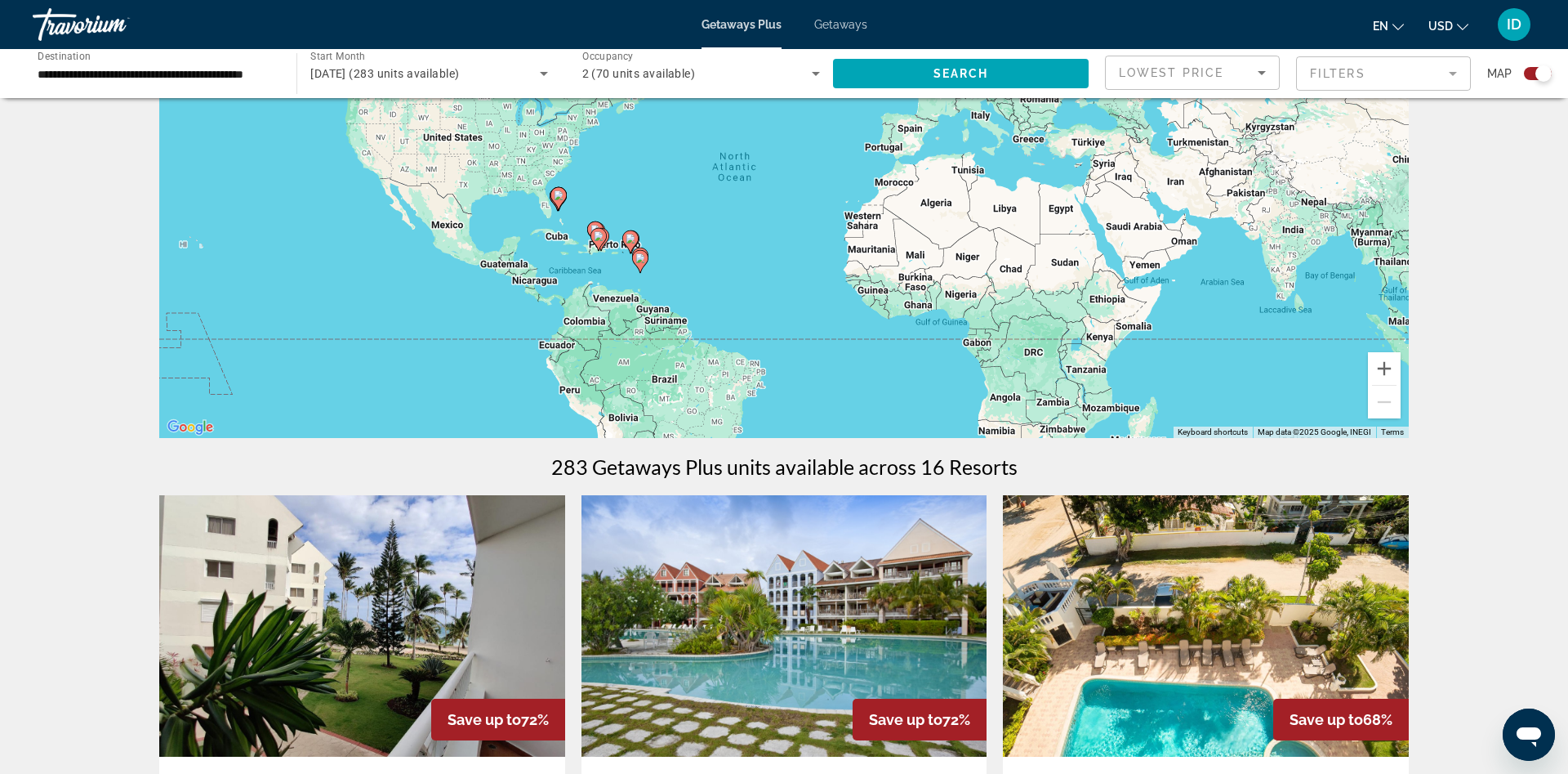
click at [1335, 86] on mat-form-field "Filters" at bounding box center [1384, 73] width 175 height 34
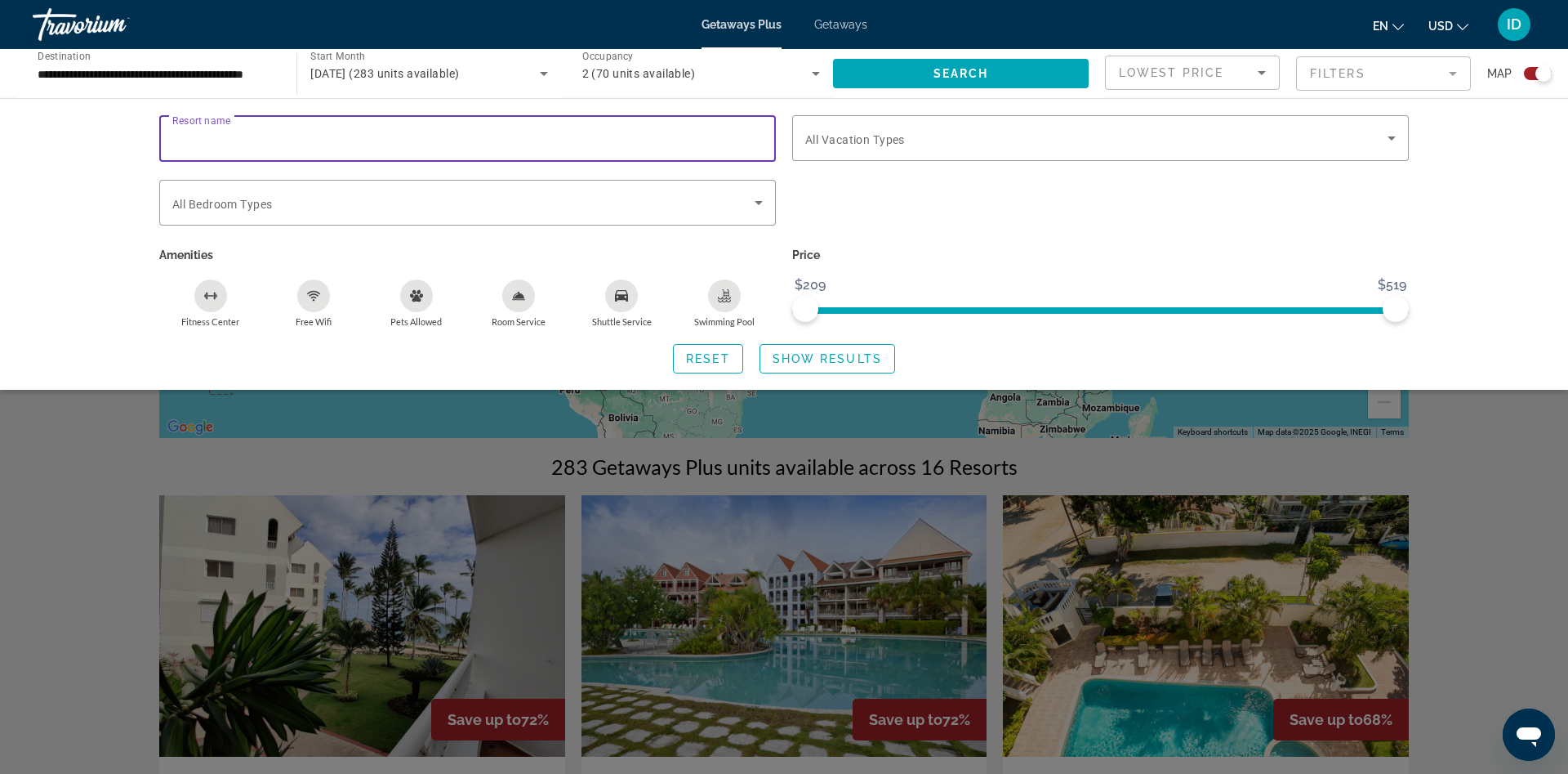
click at [279, 142] on input "Resort name" at bounding box center [468, 139] width 590 height 20
click at [272, 198] on span "All Bedroom Types" at bounding box center [222, 204] width 100 height 13
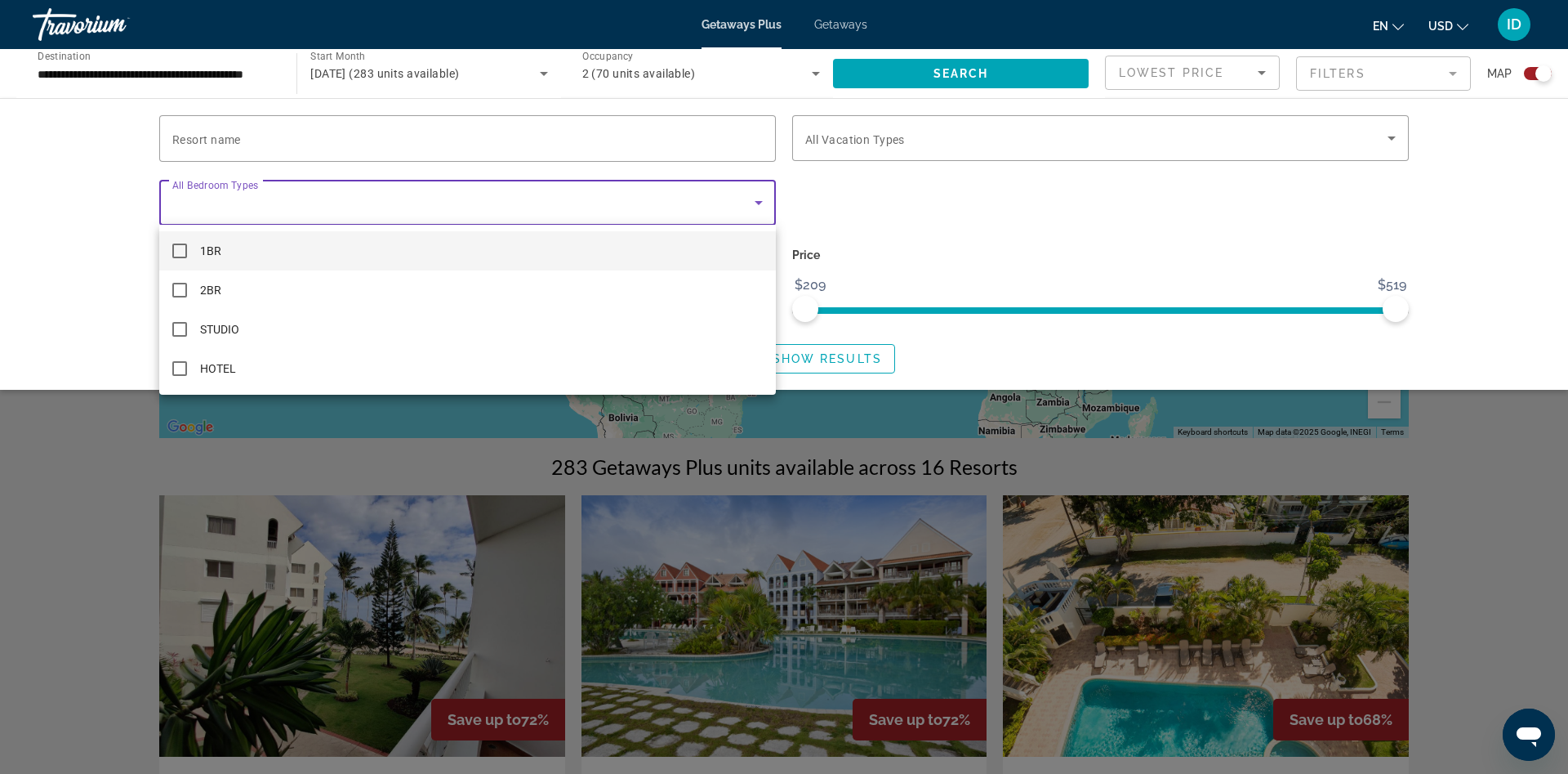
click at [215, 253] on span "1BR" at bounding box center [211, 251] width 21 height 20
click at [959, 150] on div at bounding box center [784, 387] width 1568 height 774
click at [957, 144] on span "Search widget" at bounding box center [1096, 138] width 583 height 20
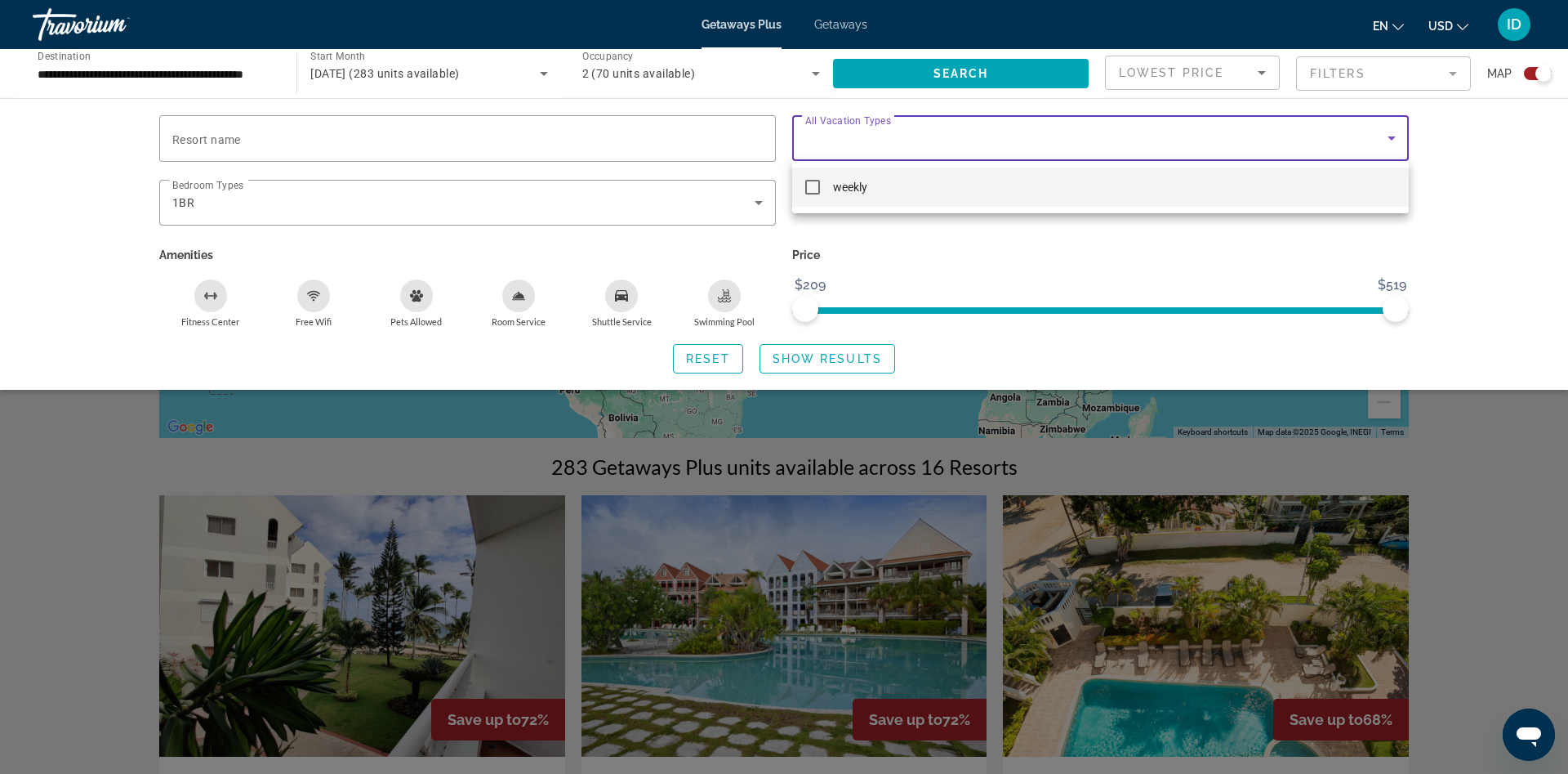
click at [1002, 262] on div at bounding box center [784, 387] width 1568 height 774
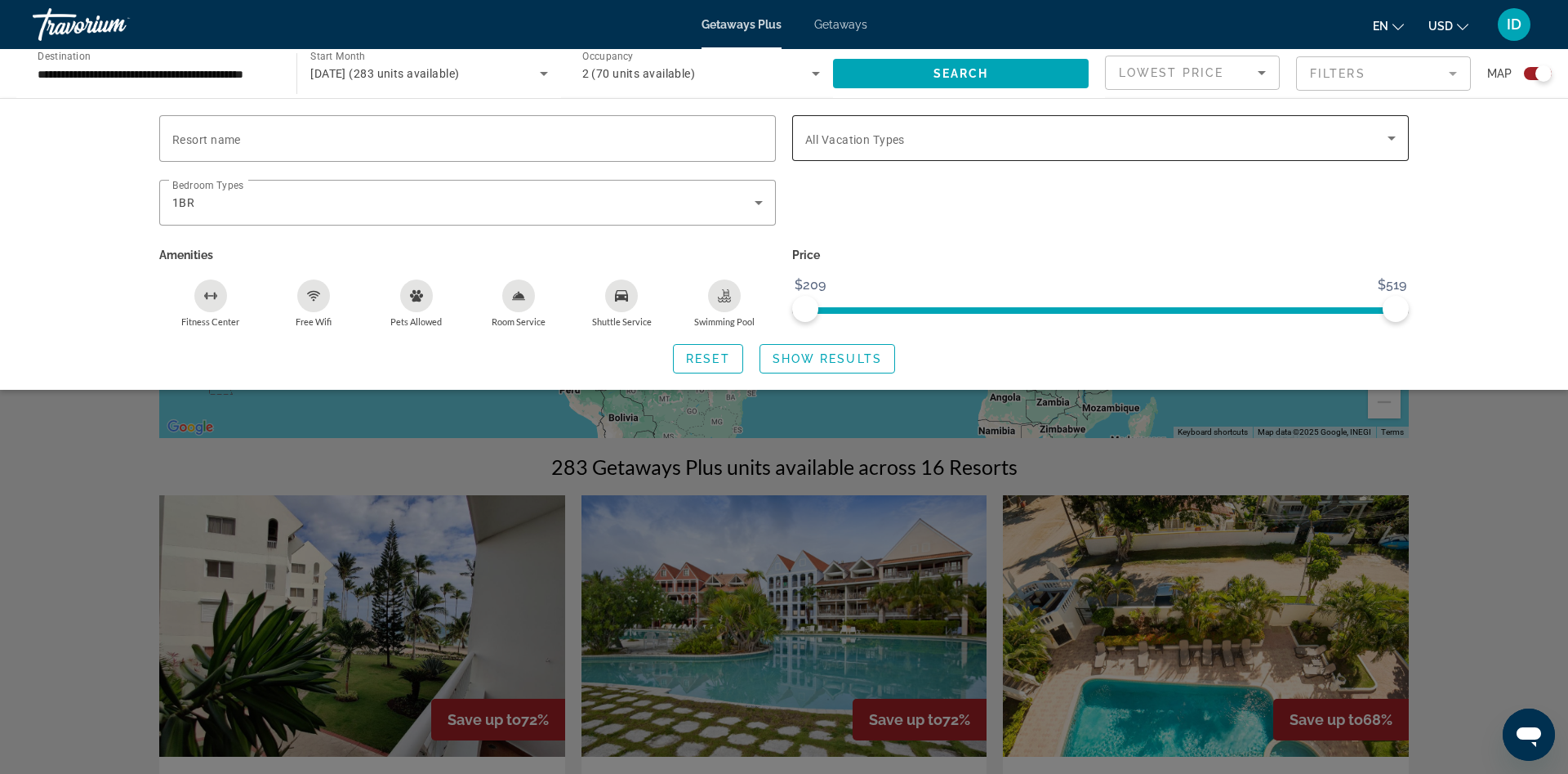
click at [836, 144] on span "All Vacation Types" at bounding box center [854, 140] width 100 height 13
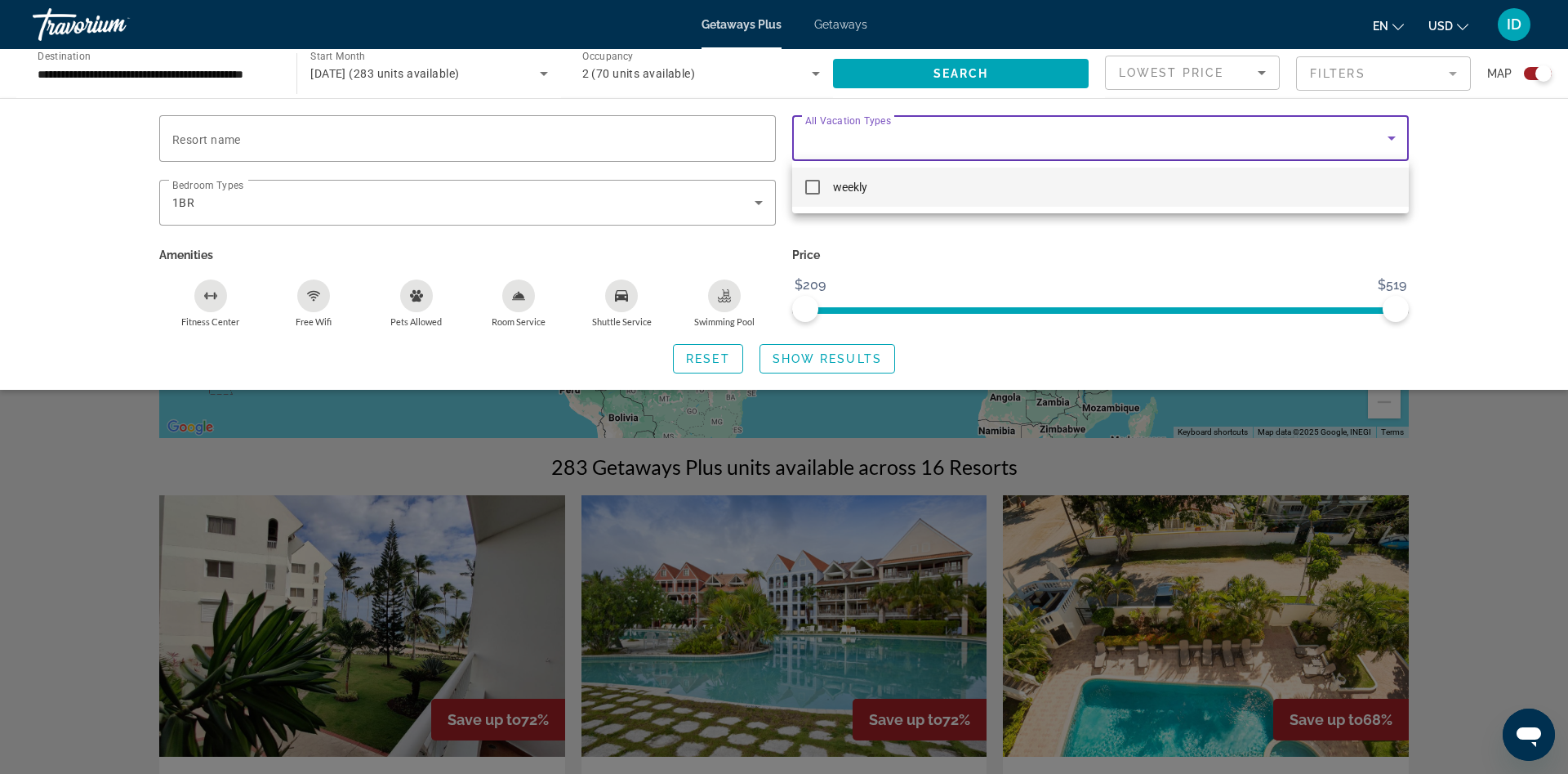
click at [810, 190] on mat-pseudo-checkbox at bounding box center [812, 186] width 14 height 14
drag, startPoint x: 1483, startPoint y: 208, endPoint x: 1259, endPoint y: 230, distance: 225.1
click at [1482, 208] on div at bounding box center [784, 387] width 1568 height 774
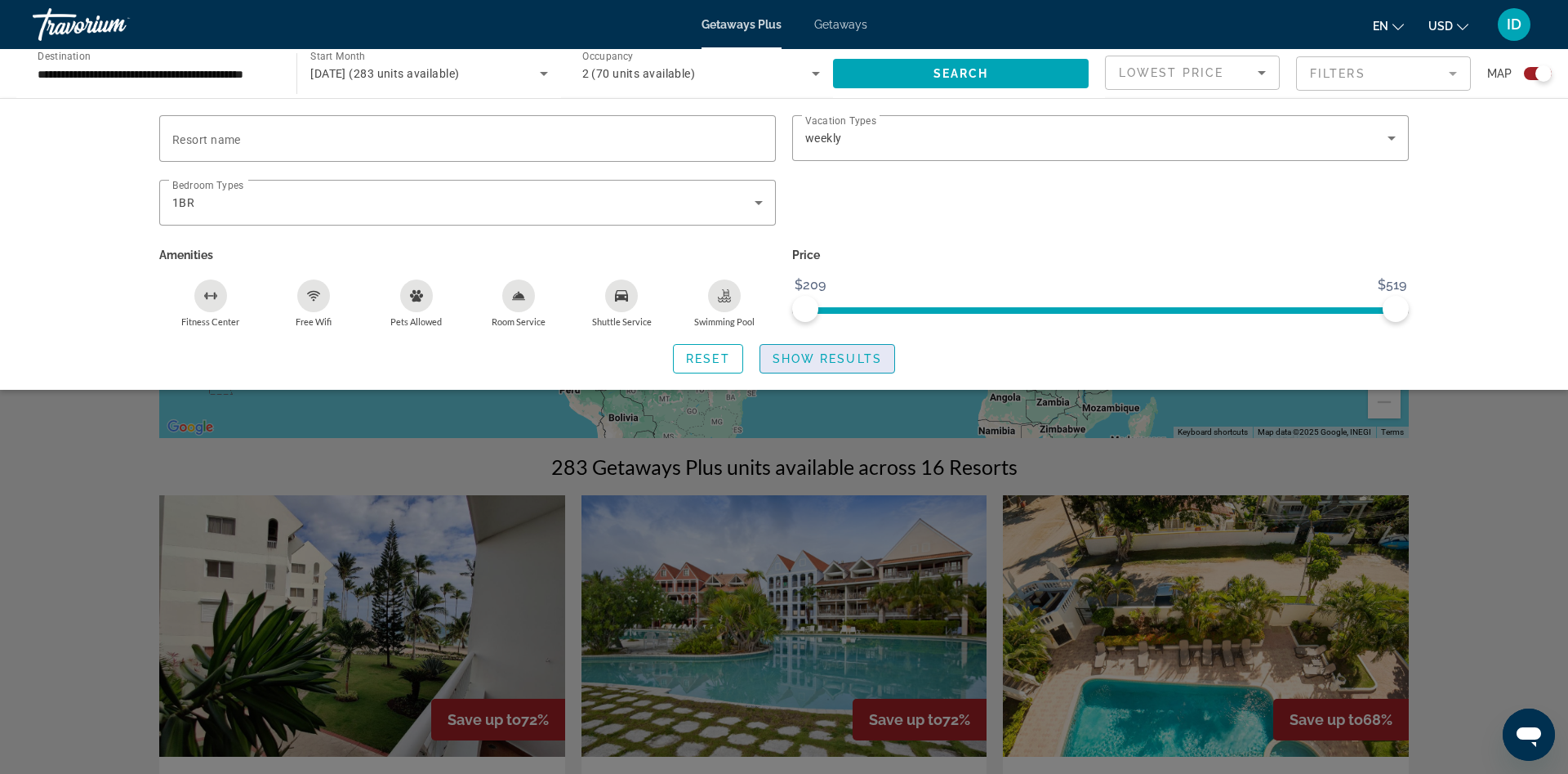
click at [776, 359] on span "Show Results" at bounding box center [827, 359] width 109 height 13
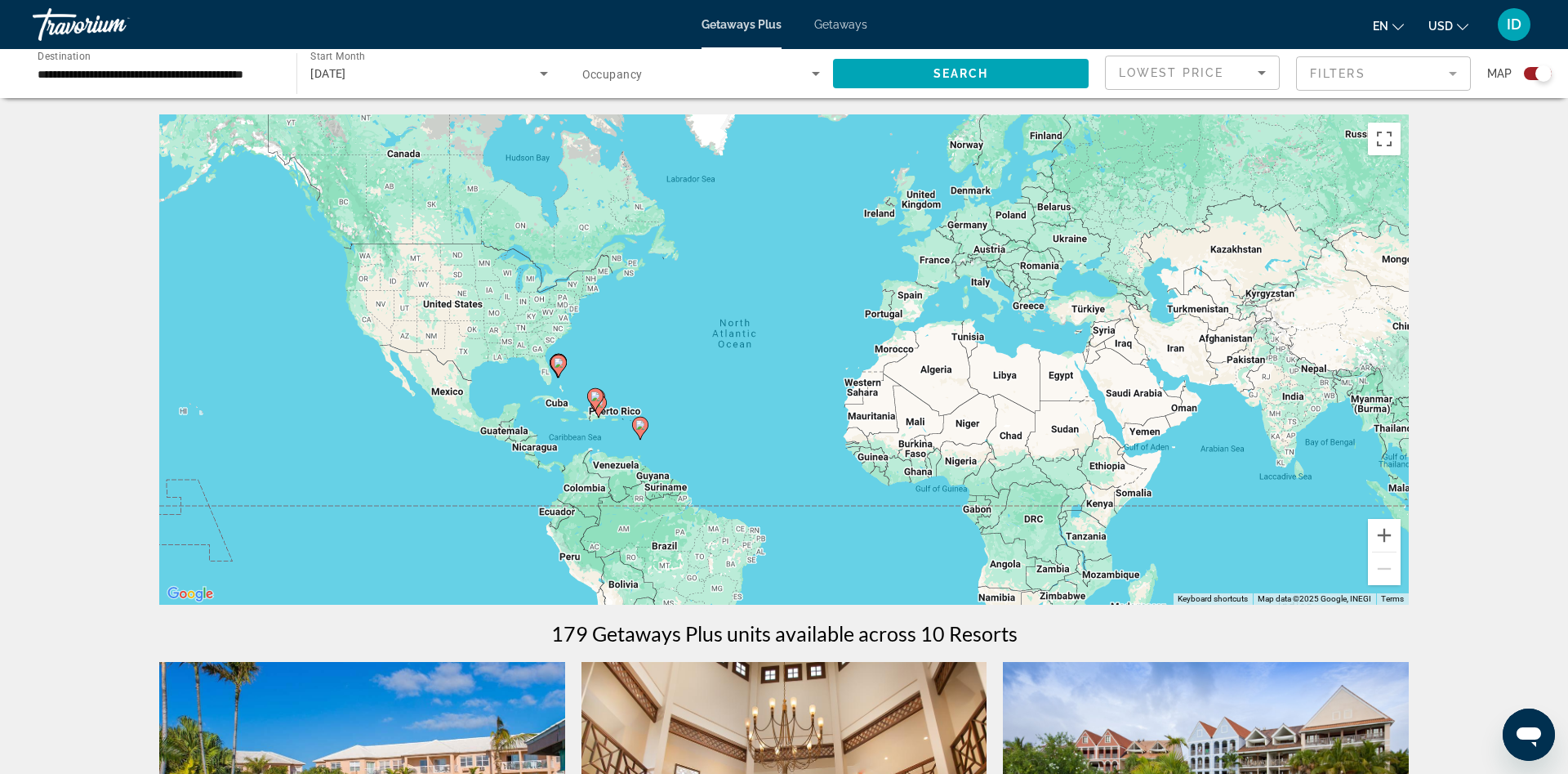
click at [1342, 74] on mat-form-field "Filters" at bounding box center [1384, 73] width 175 height 34
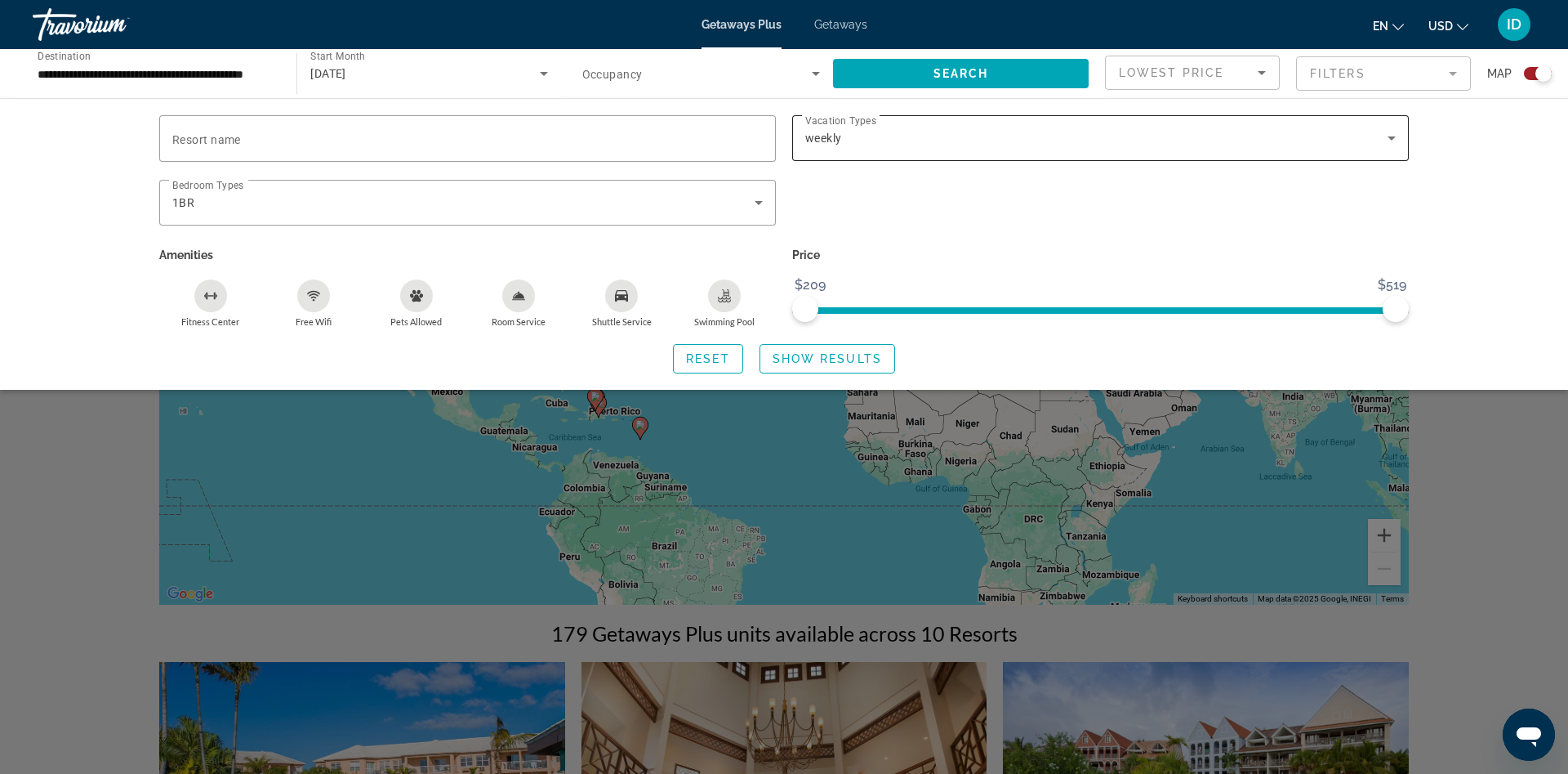
click at [872, 142] on div "weekly" at bounding box center [1096, 138] width 583 height 20
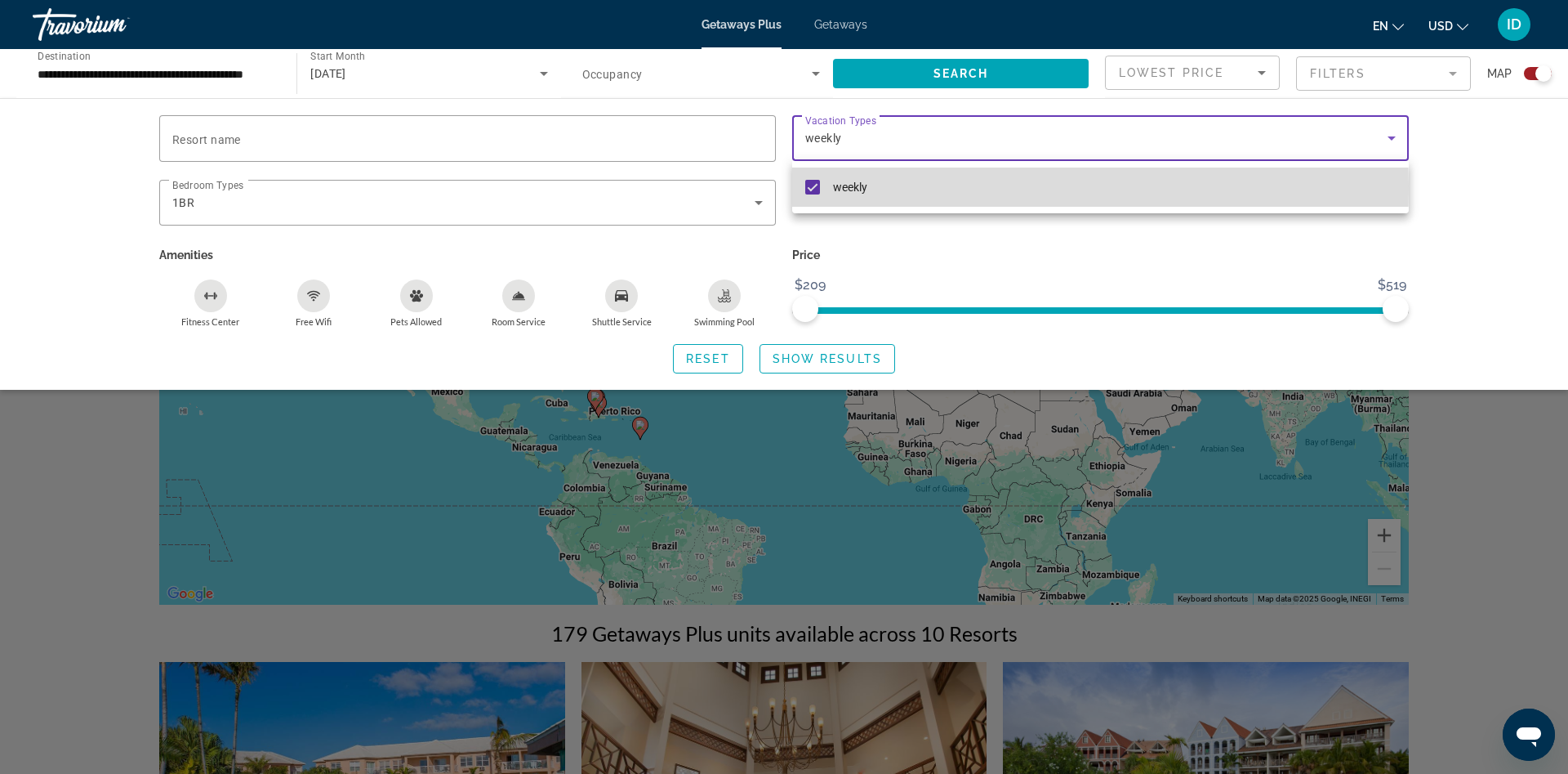
click at [825, 186] on mat-option "weekly" at bounding box center [1101, 186] width 617 height 39
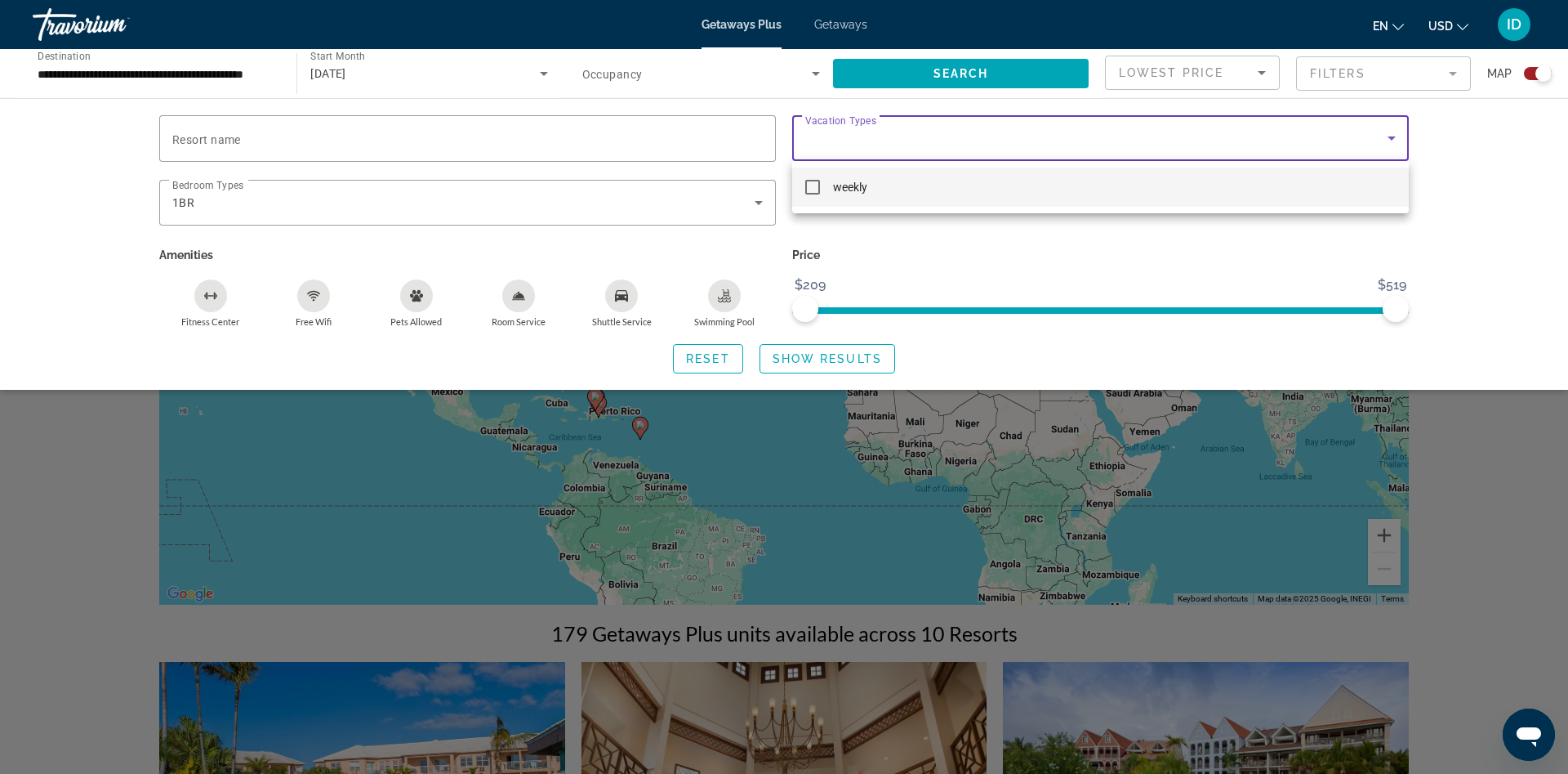
drag, startPoint x: 822, startPoint y: 357, endPoint x: 810, endPoint y: 360, distance: 12.4
click at [819, 357] on div at bounding box center [784, 387] width 1568 height 774
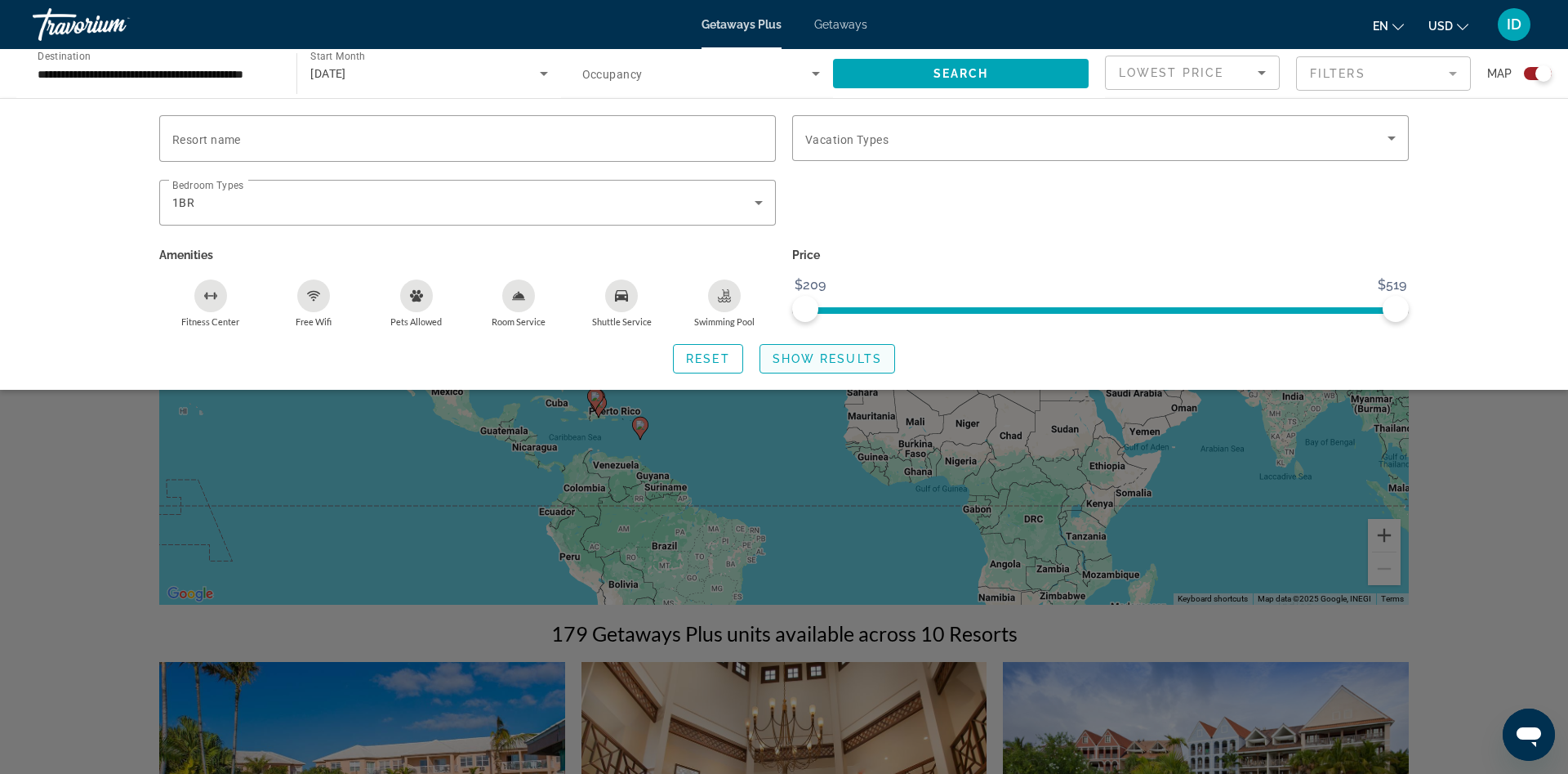
click at [784, 354] on span "Show Results" at bounding box center [827, 359] width 109 height 13
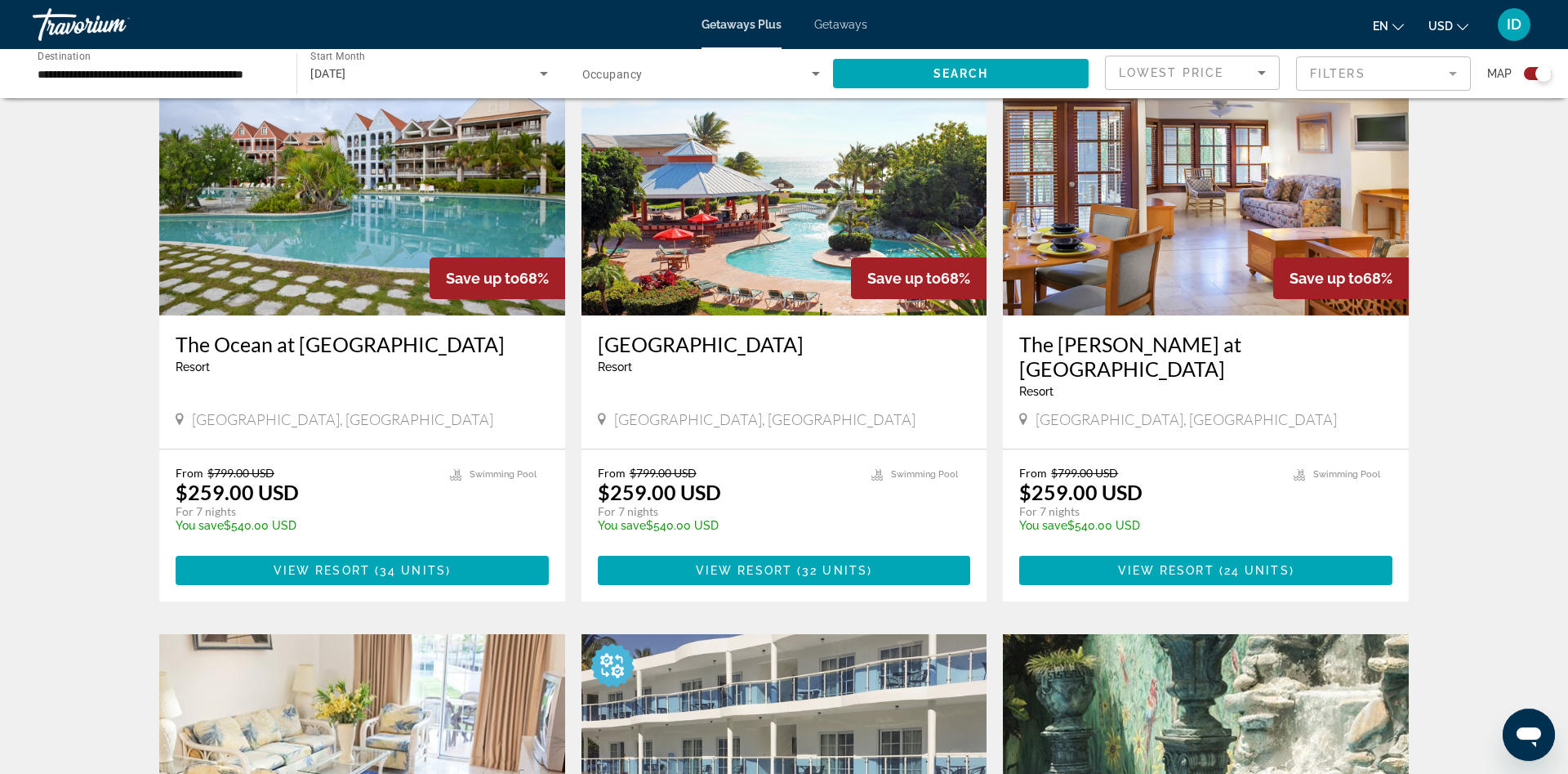
scroll to position [1084, 0]
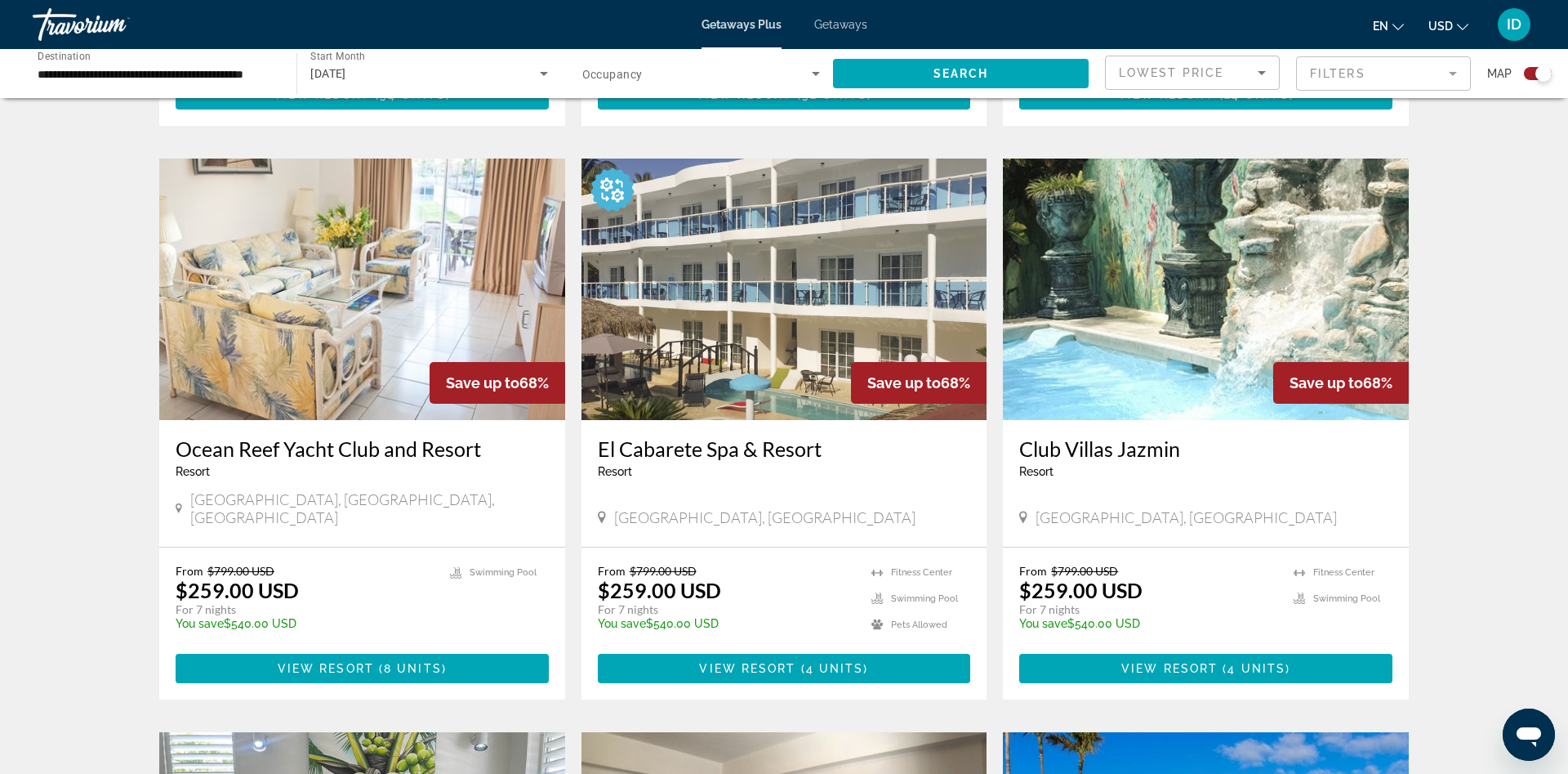
click at [1130, 354] on img "Main content" at bounding box center [1206, 289] width 406 height 261
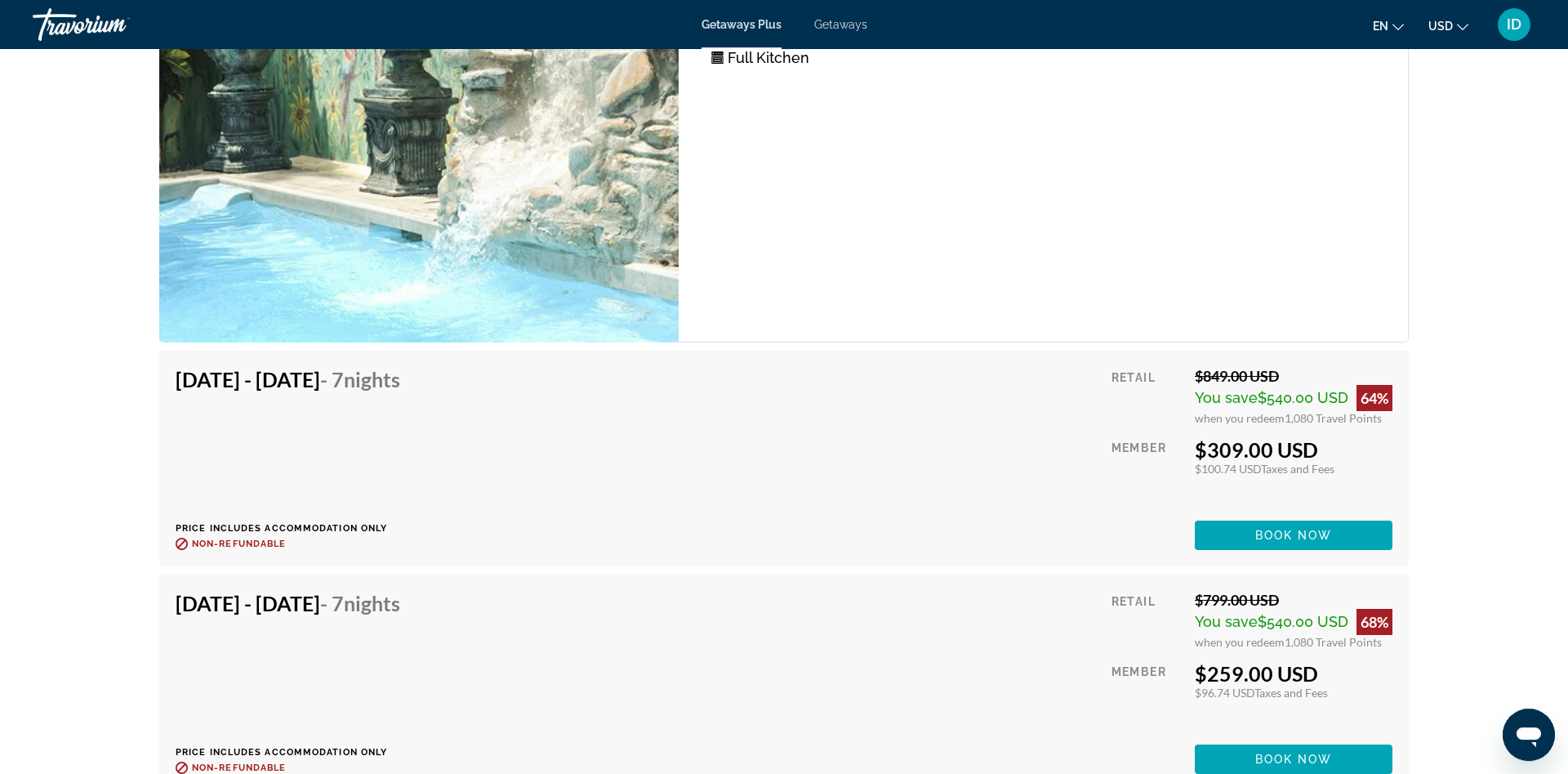
scroll to position [3251, 0]
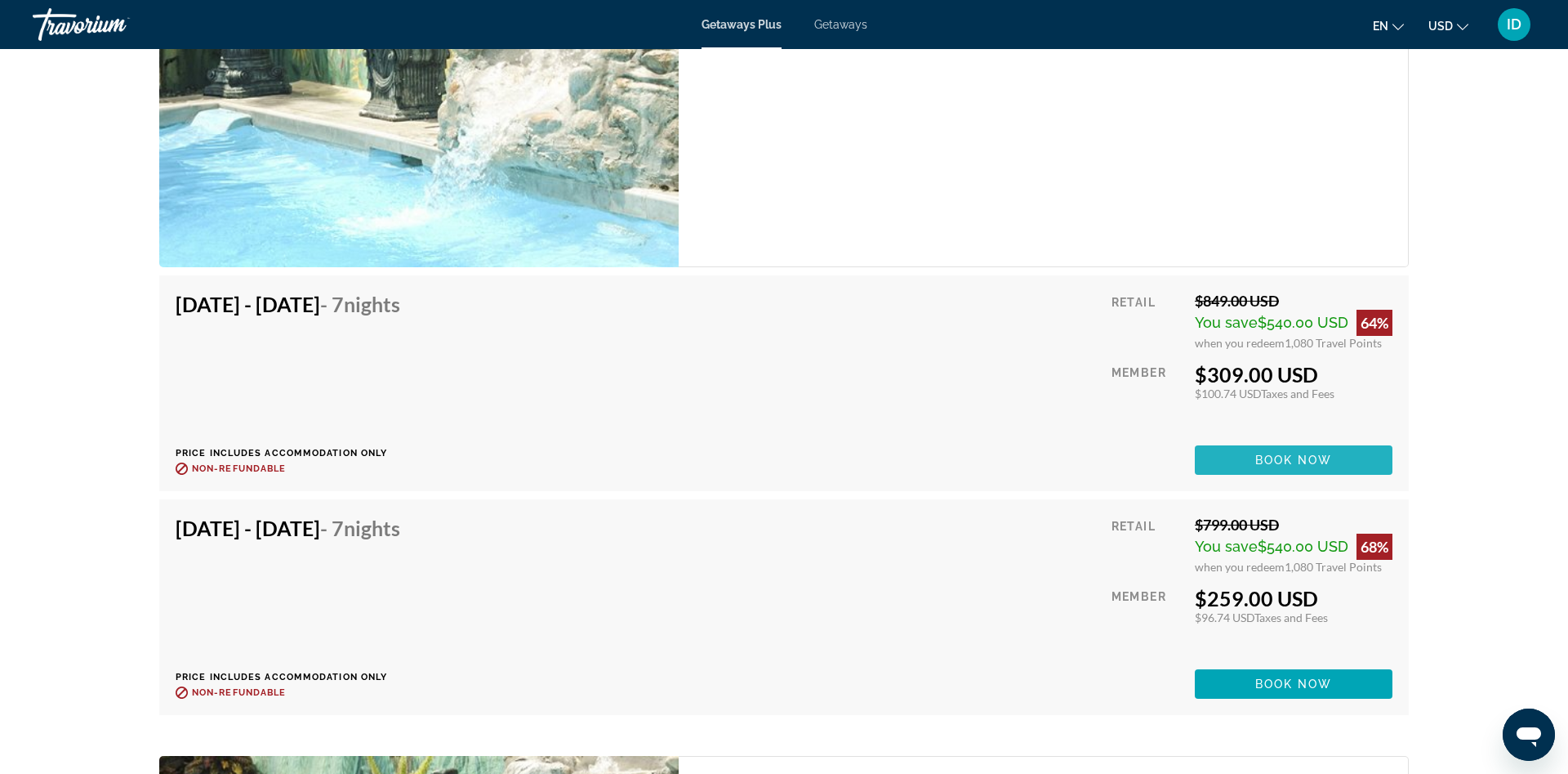
click at [1300, 462] on span "Book now" at bounding box center [1295, 461] width 78 height 13
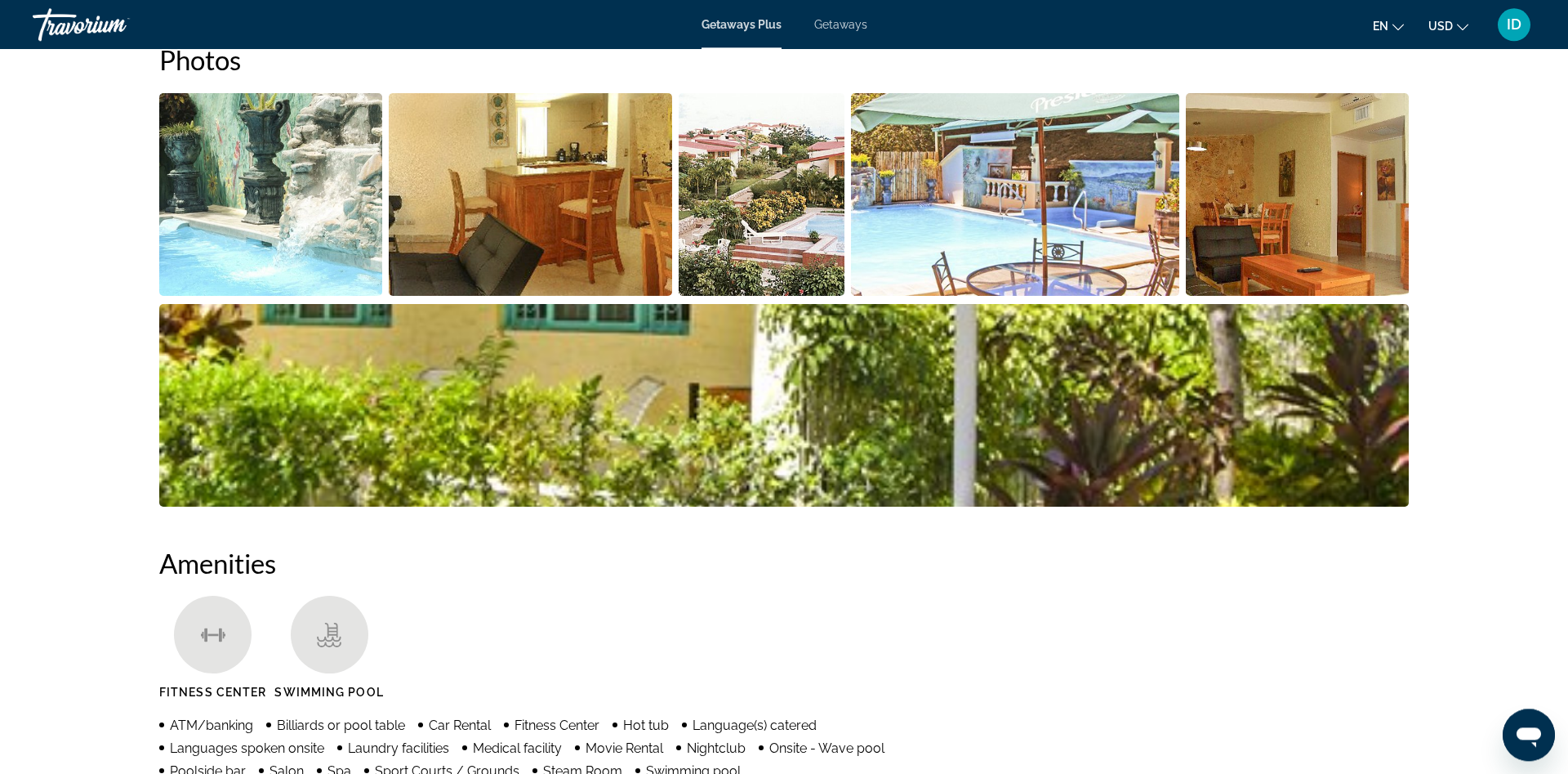
scroll to position [583, 0]
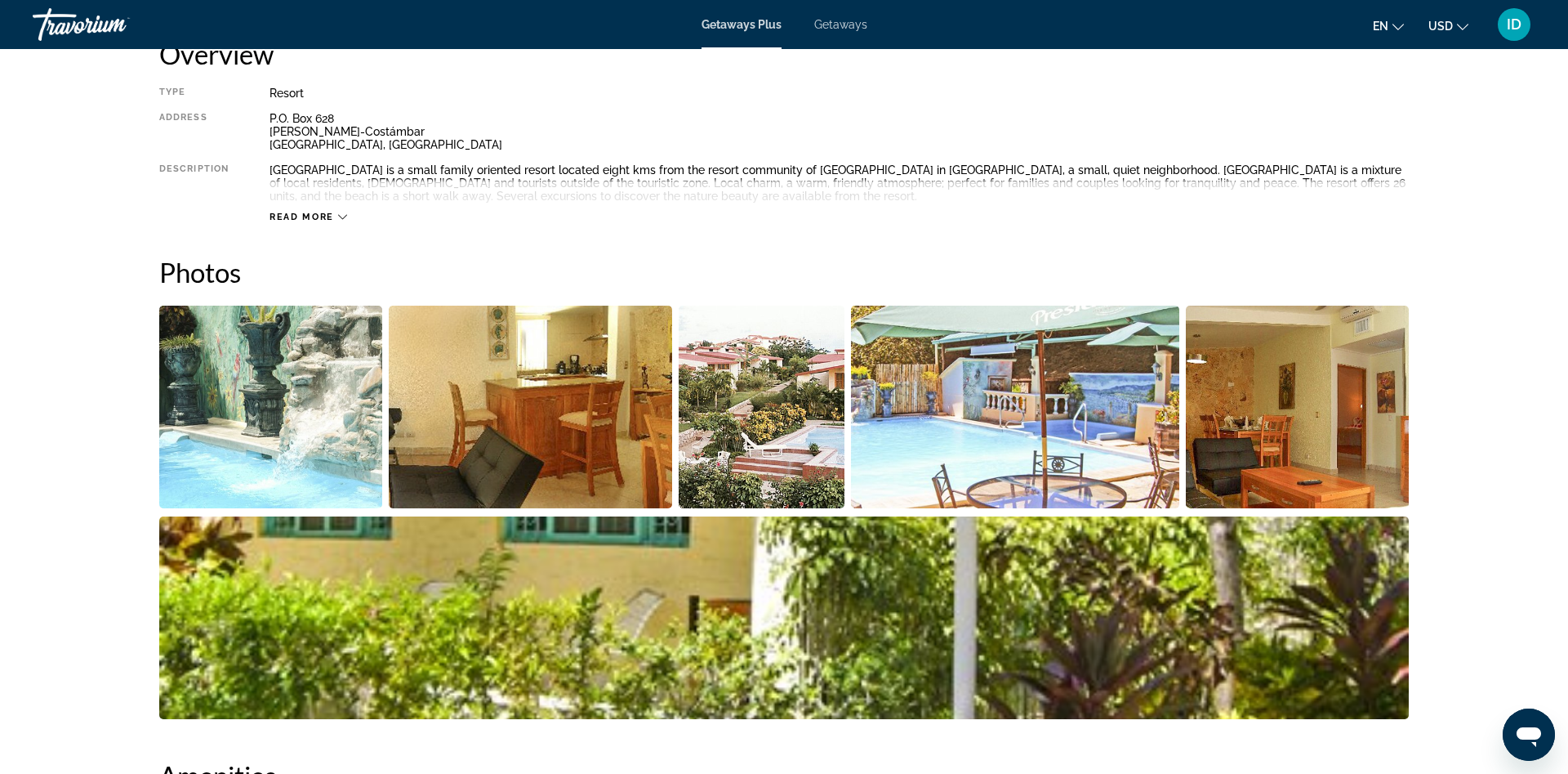
click at [775, 398] on img "Open full-screen image slider" at bounding box center [761, 406] width 166 height 202
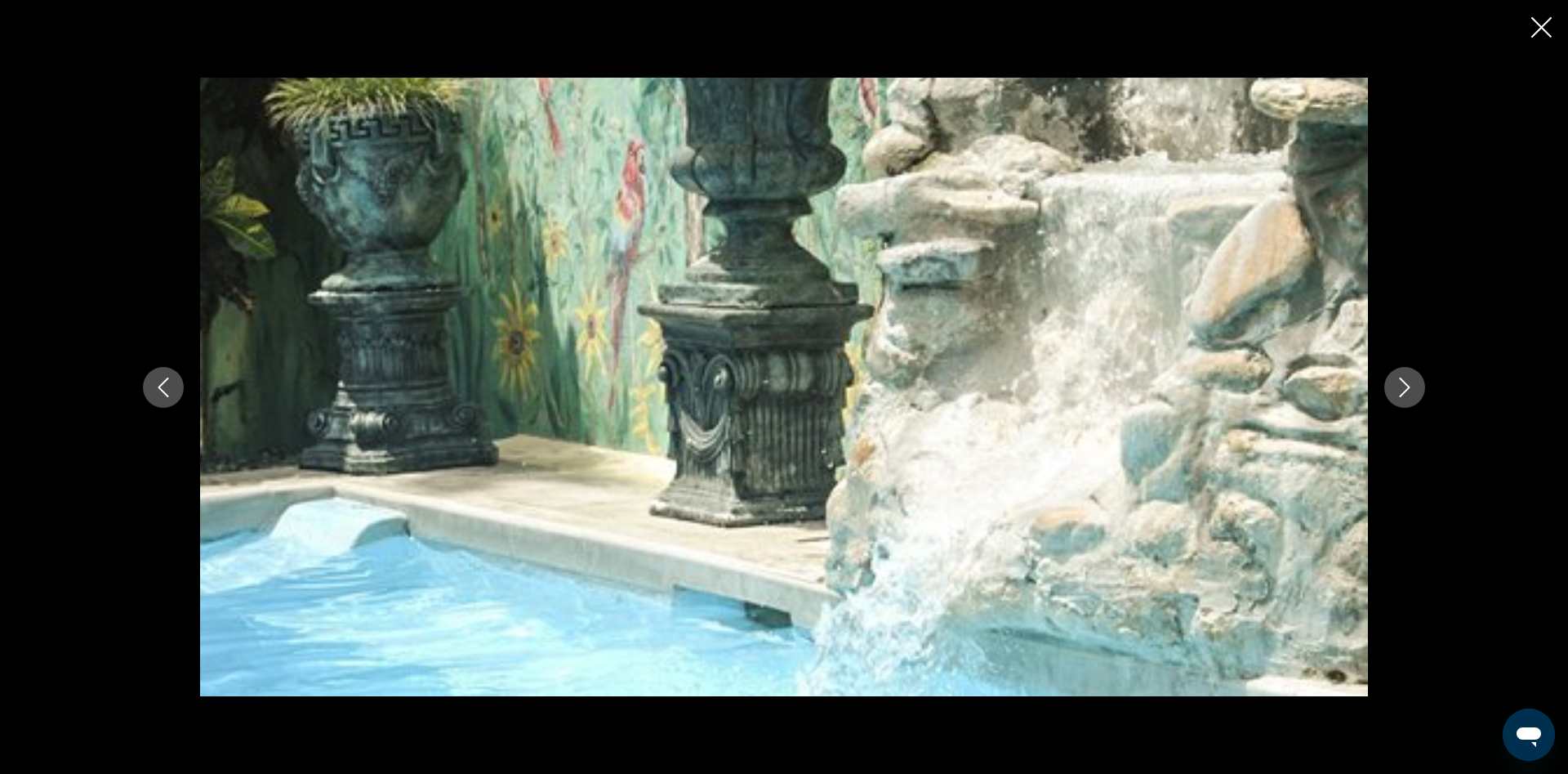
click at [1405, 387] on icon "Next image" at bounding box center [1405, 387] width 20 height 20
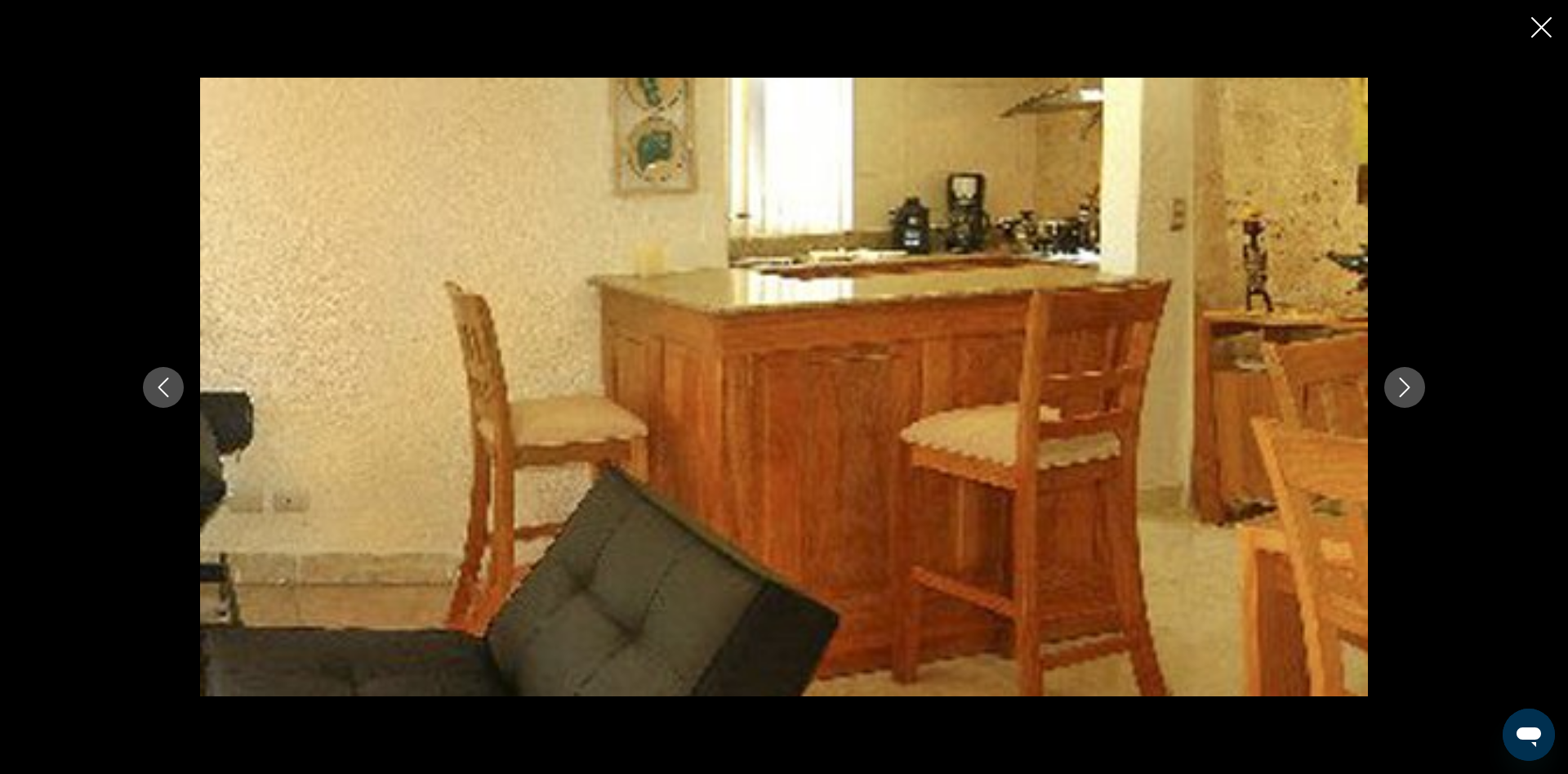
click at [1402, 388] on icon "Next image" at bounding box center [1405, 387] width 20 height 20
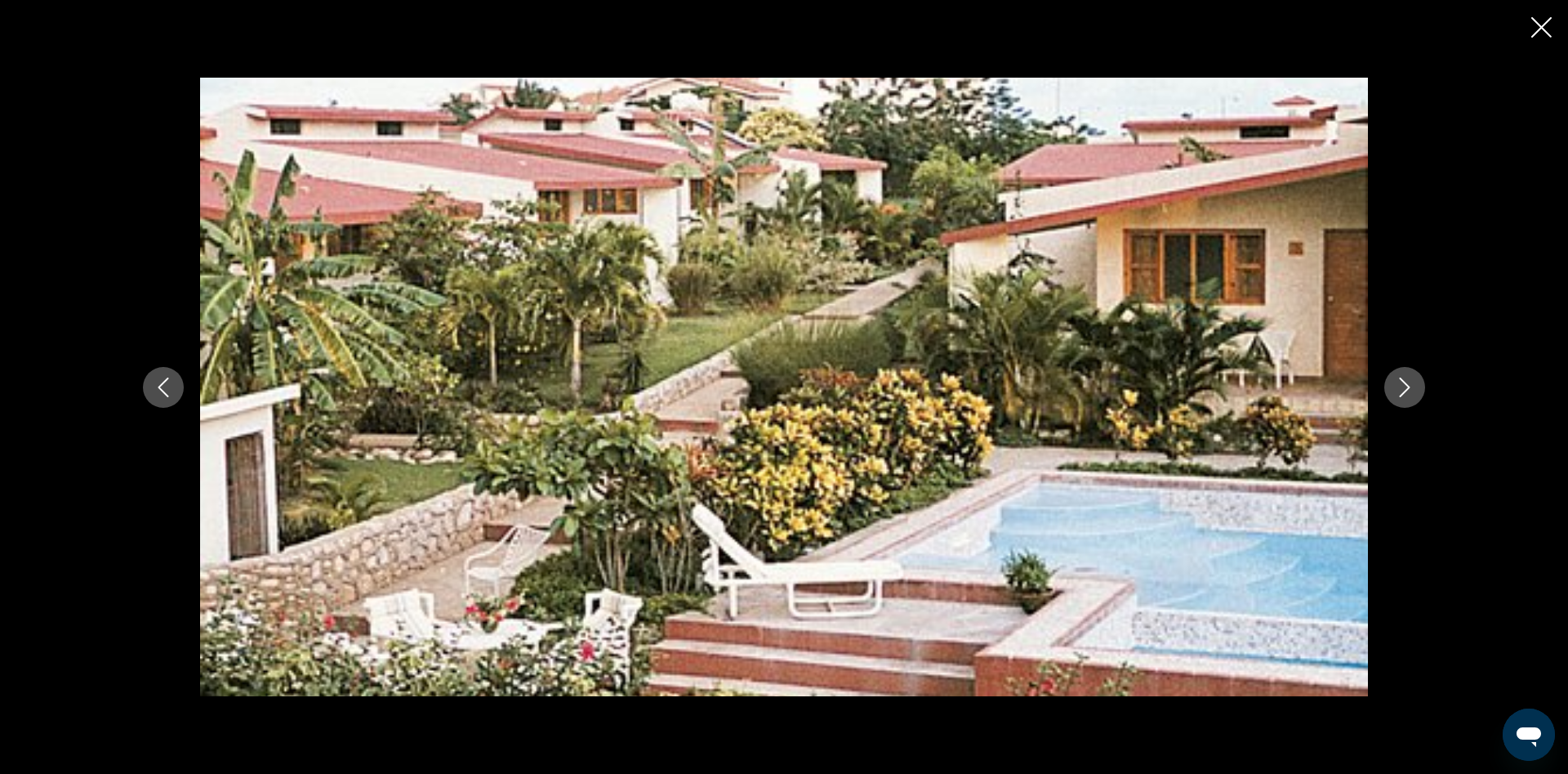
click at [1421, 386] on button "Next image" at bounding box center [1405, 387] width 41 height 41
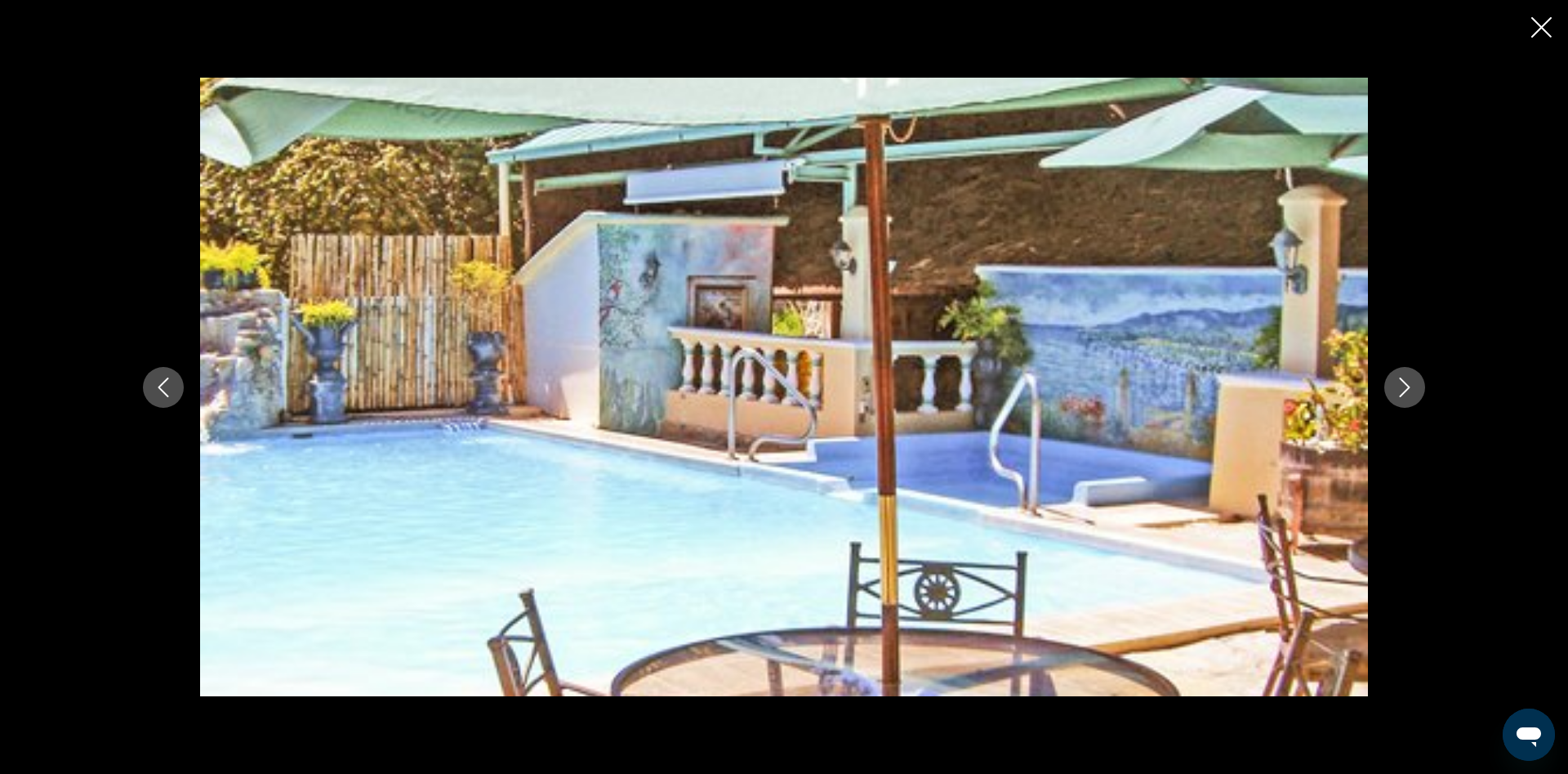
click at [1421, 387] on button "Next image" at bounding box center [1405, 387] width 41 height 41
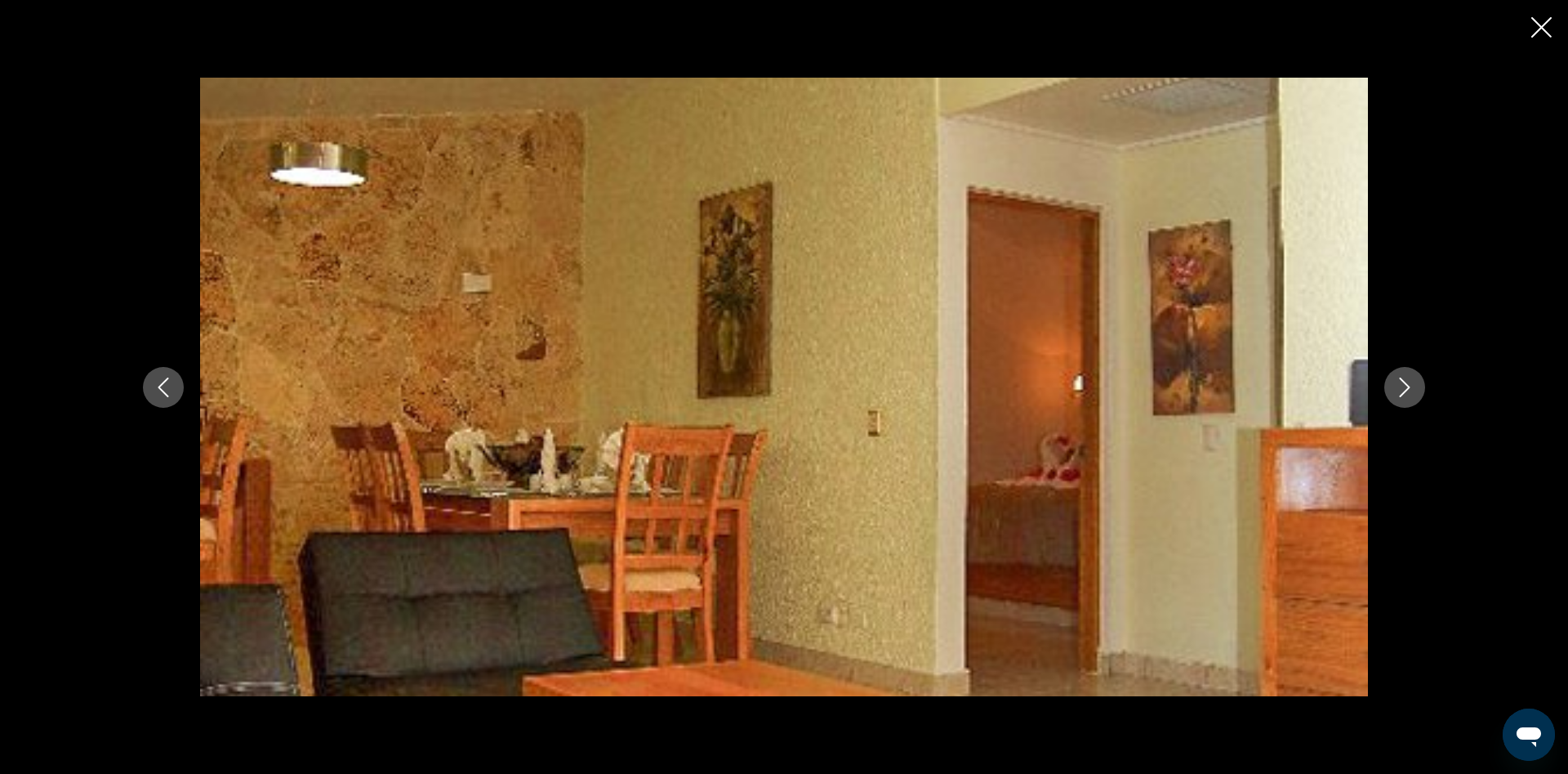
click at [1421, 387] on button "Next image" at bounding box center [1405, 387] width 41 height 41
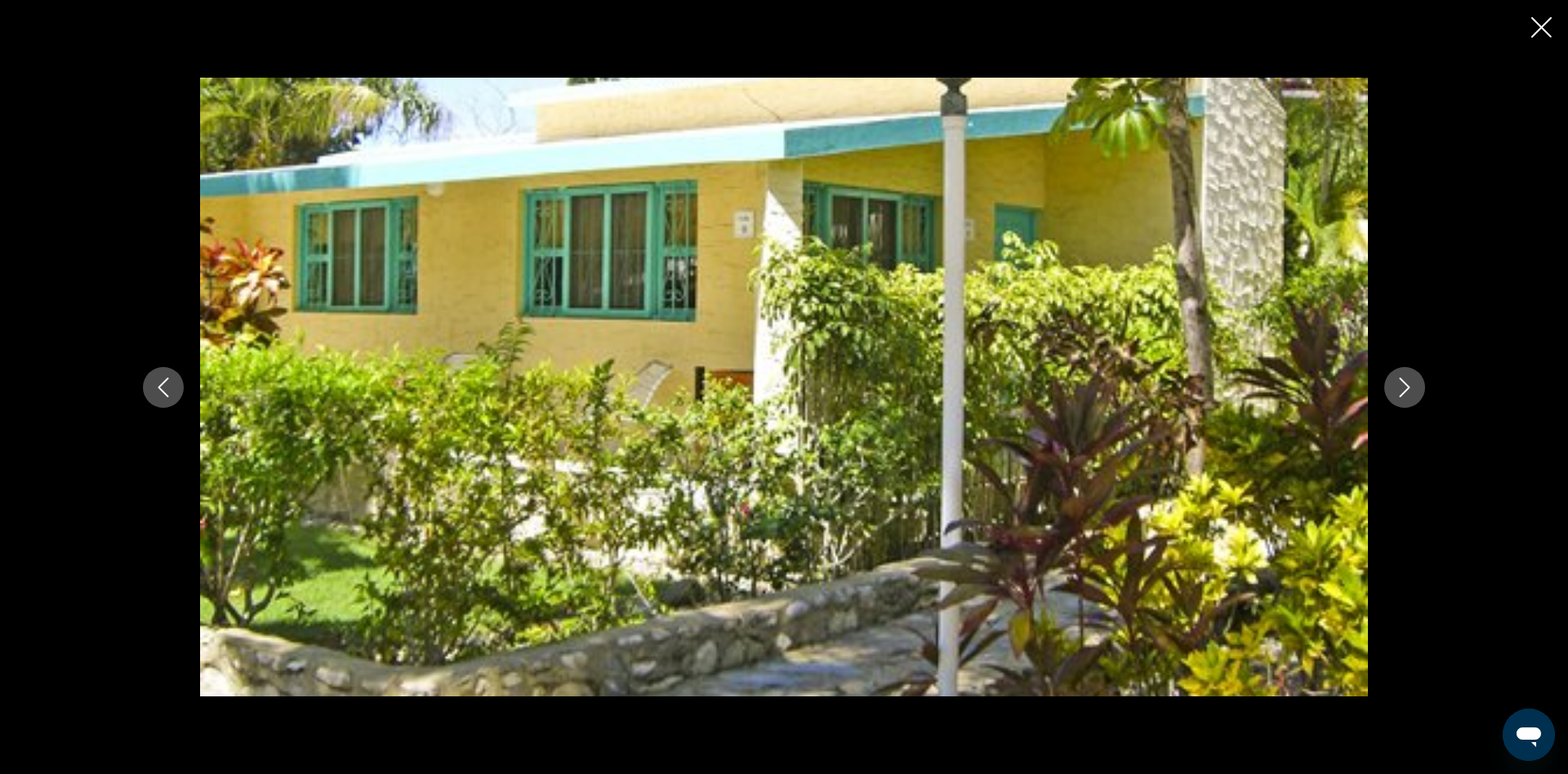
click at [1421, 387] on button "Next image" at bounding box center [1405, 387] width 41 height 41
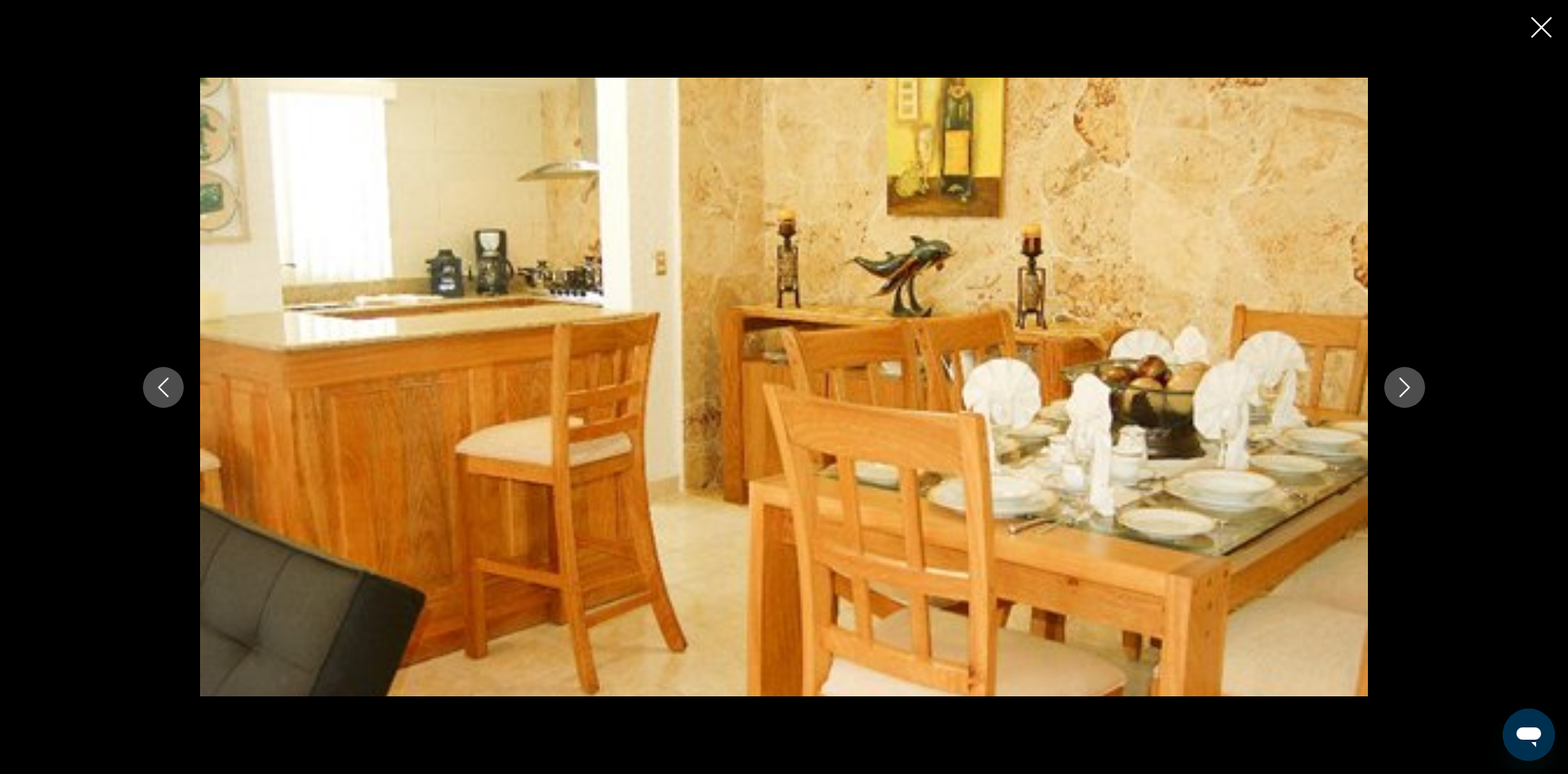
click at [1421, 387] on button "Next image" at bounding box center [1405, 387] width 41 height 41
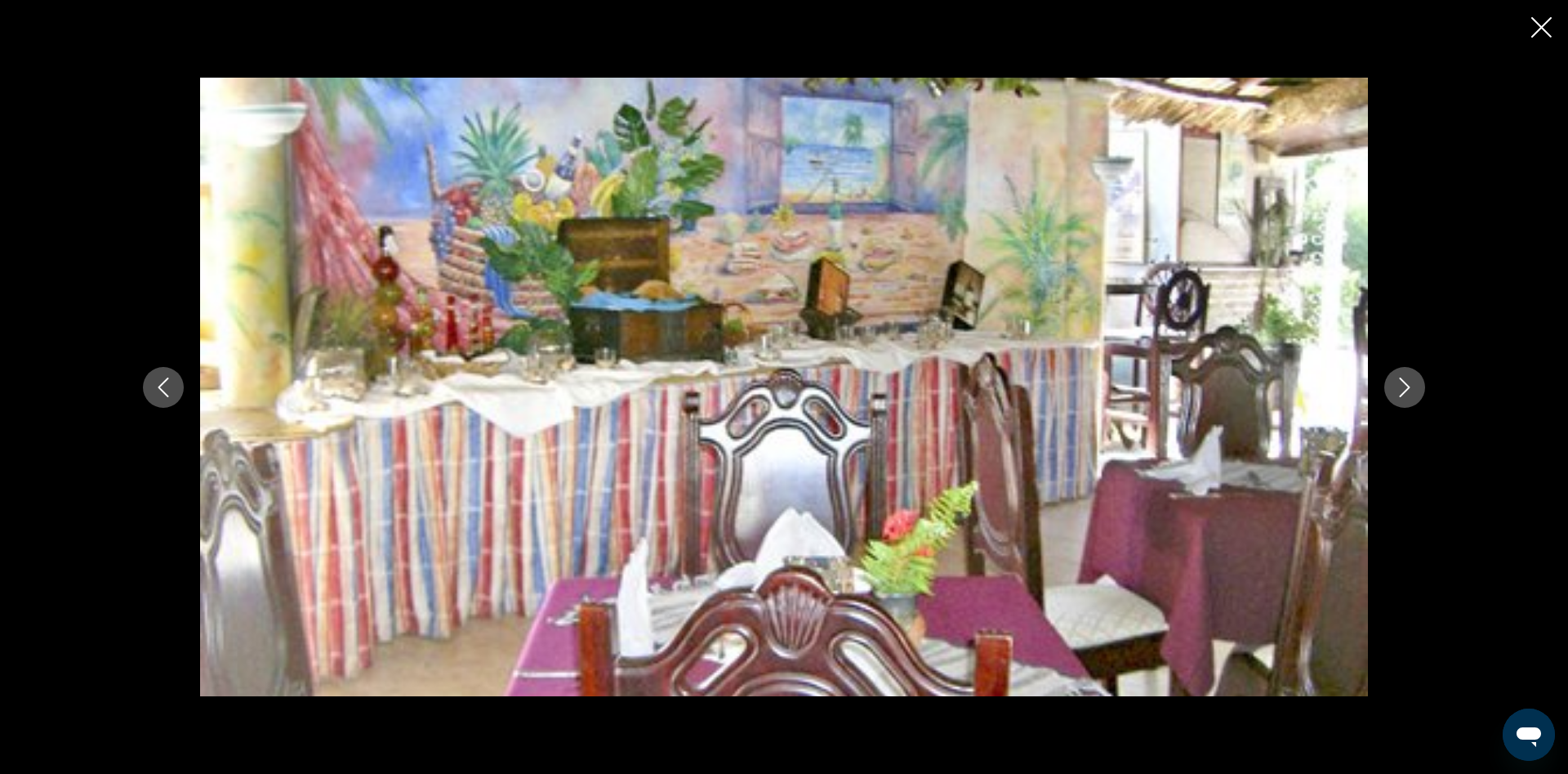
click at [1421, 387] on button "Next image" at bounding box center [1405, 387] width 41 height 41
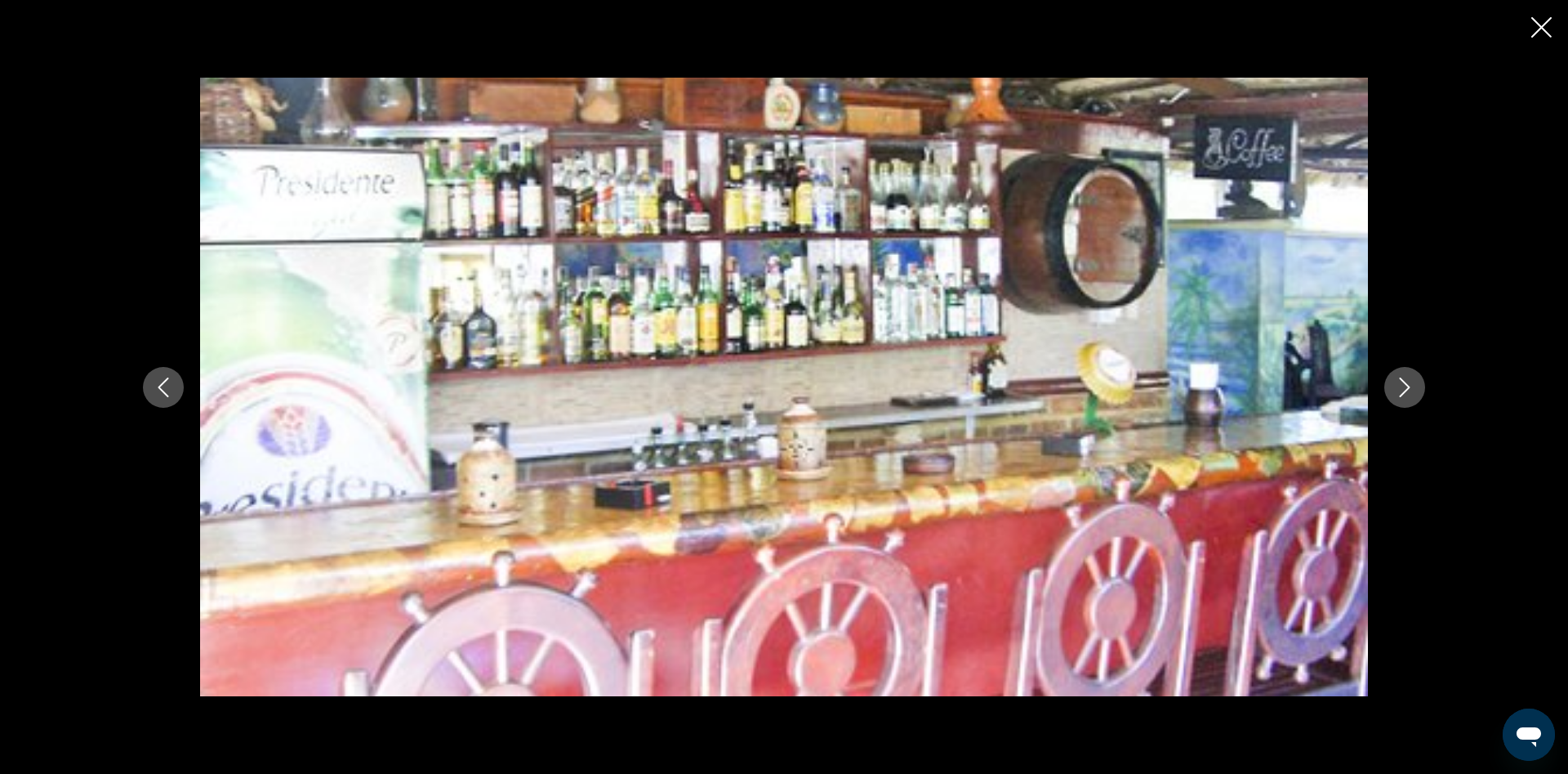
click at [1421, 387] on button "Next image" at bounding box center [1405, 387] width 41 height 41
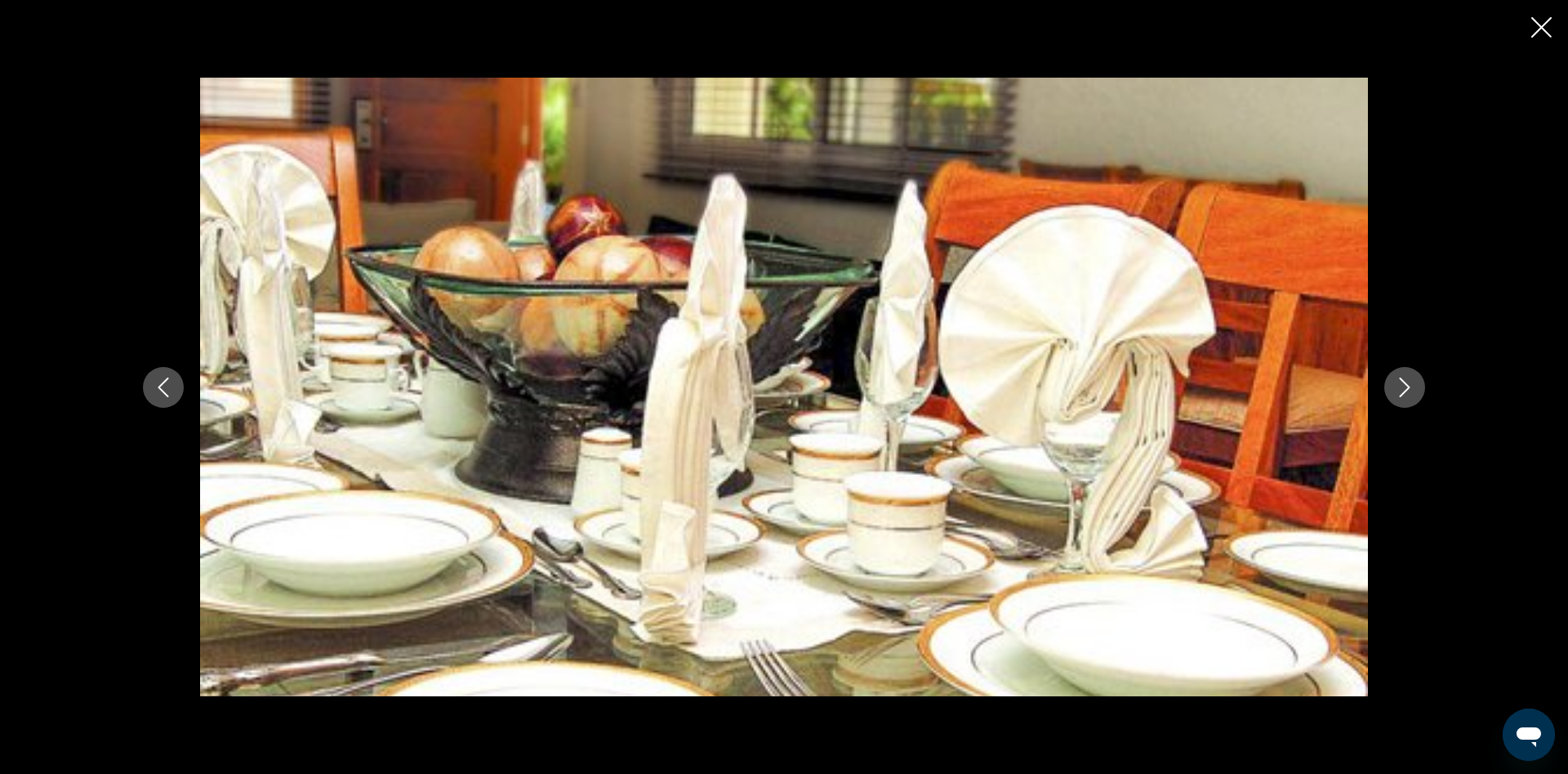
click at [1421, 387] on button "Next image" at bounding box center [1405, 387] width 41 height 41
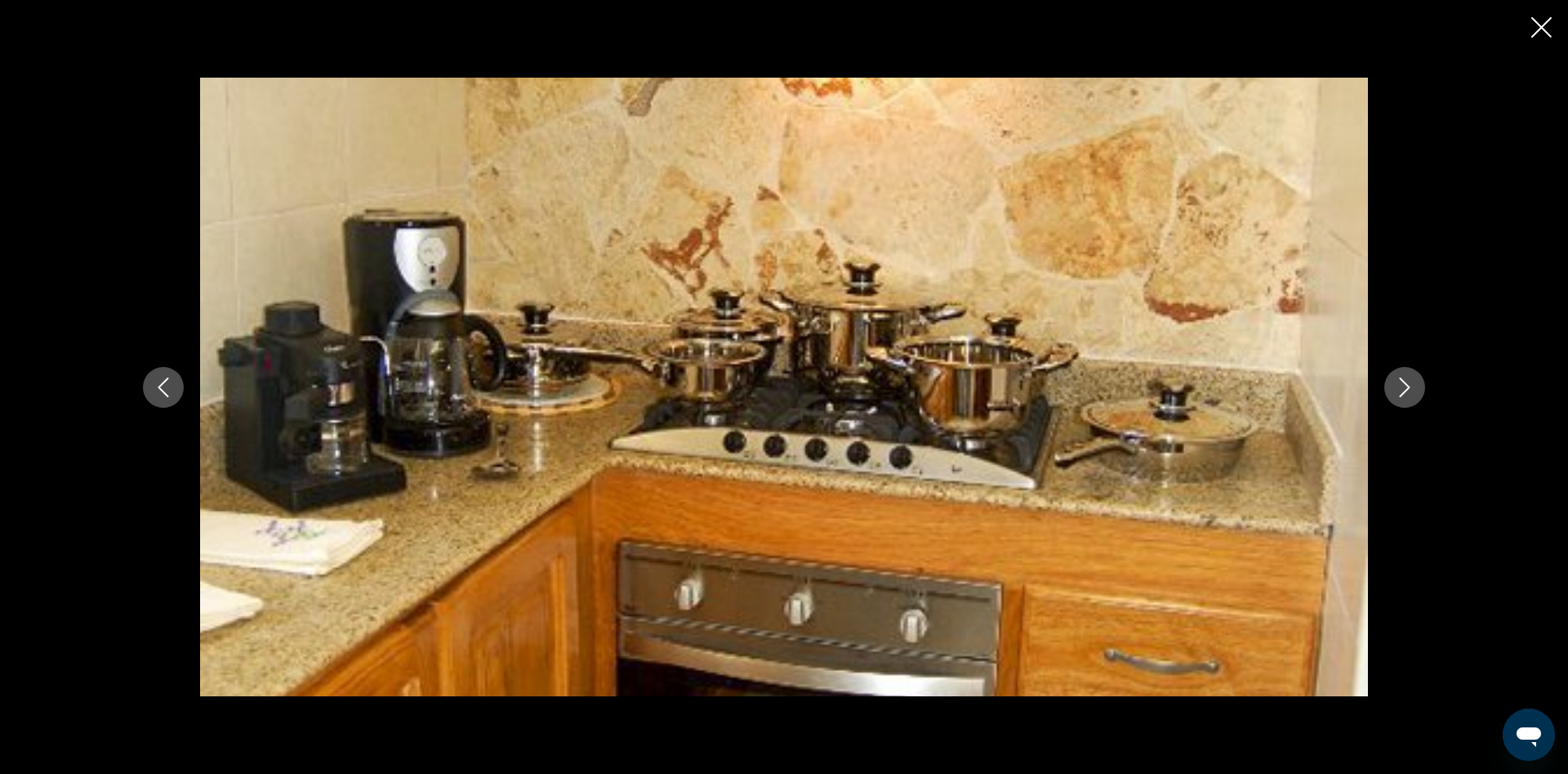
click at [1421, 387] on button "Next image" at bounding box center [1405, 387] width 41 height 41
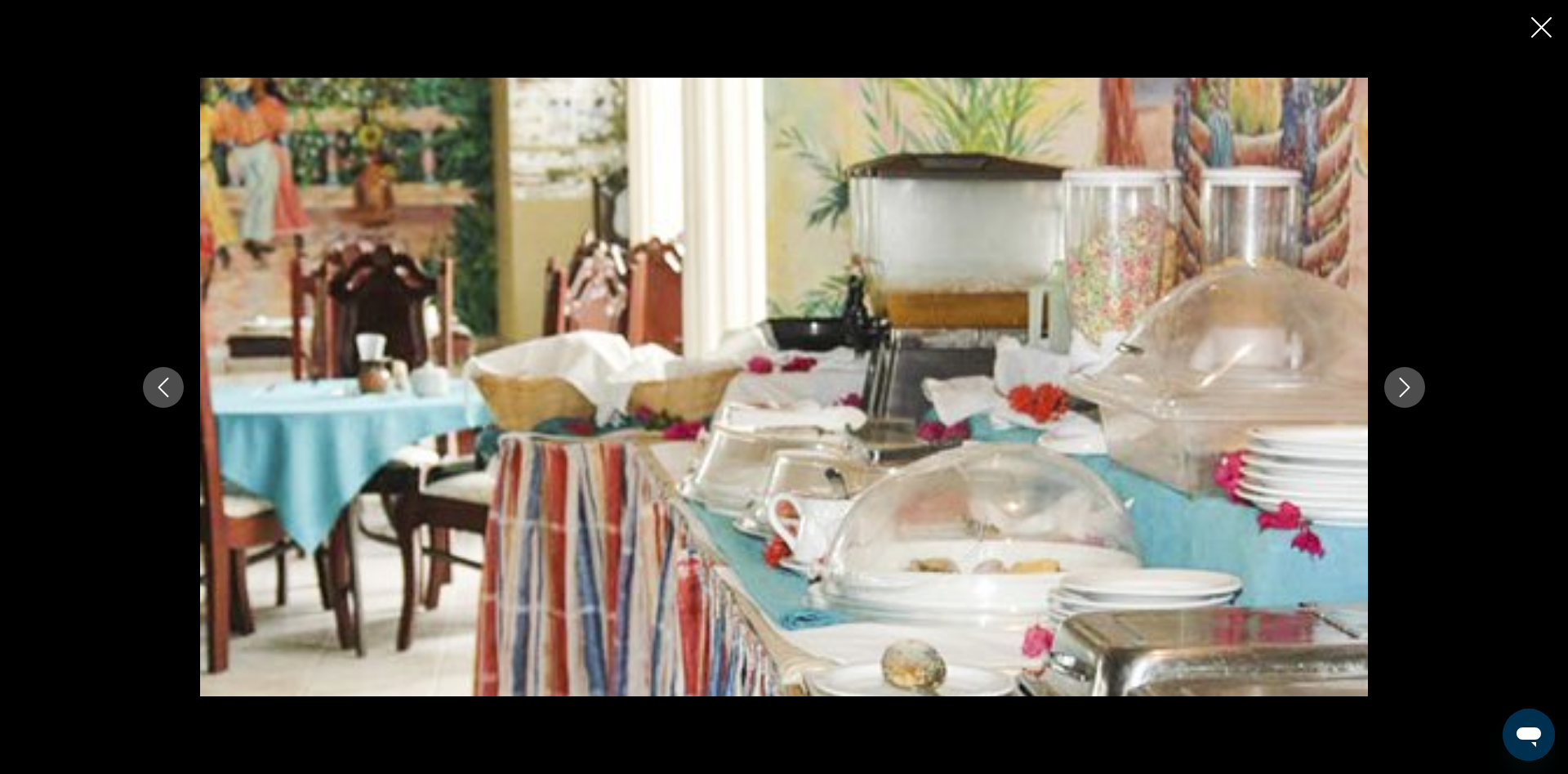
click at [1421, 387] on button "Next image" at bounding box center [1405, 387] width 41 height 41
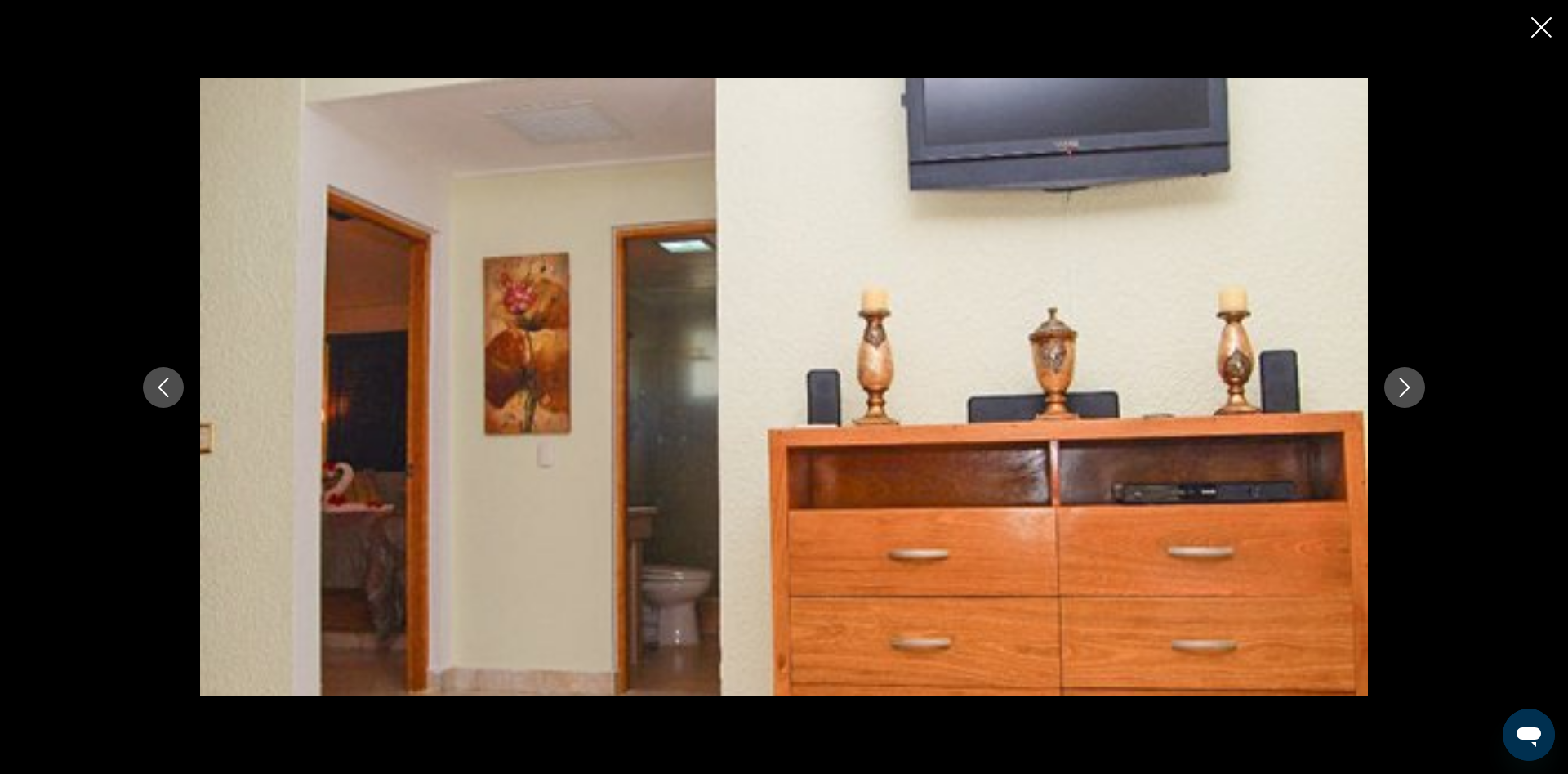
click at [1421, 387] on button "Next image" at bounding box center [1405, 387] width 41 height 41
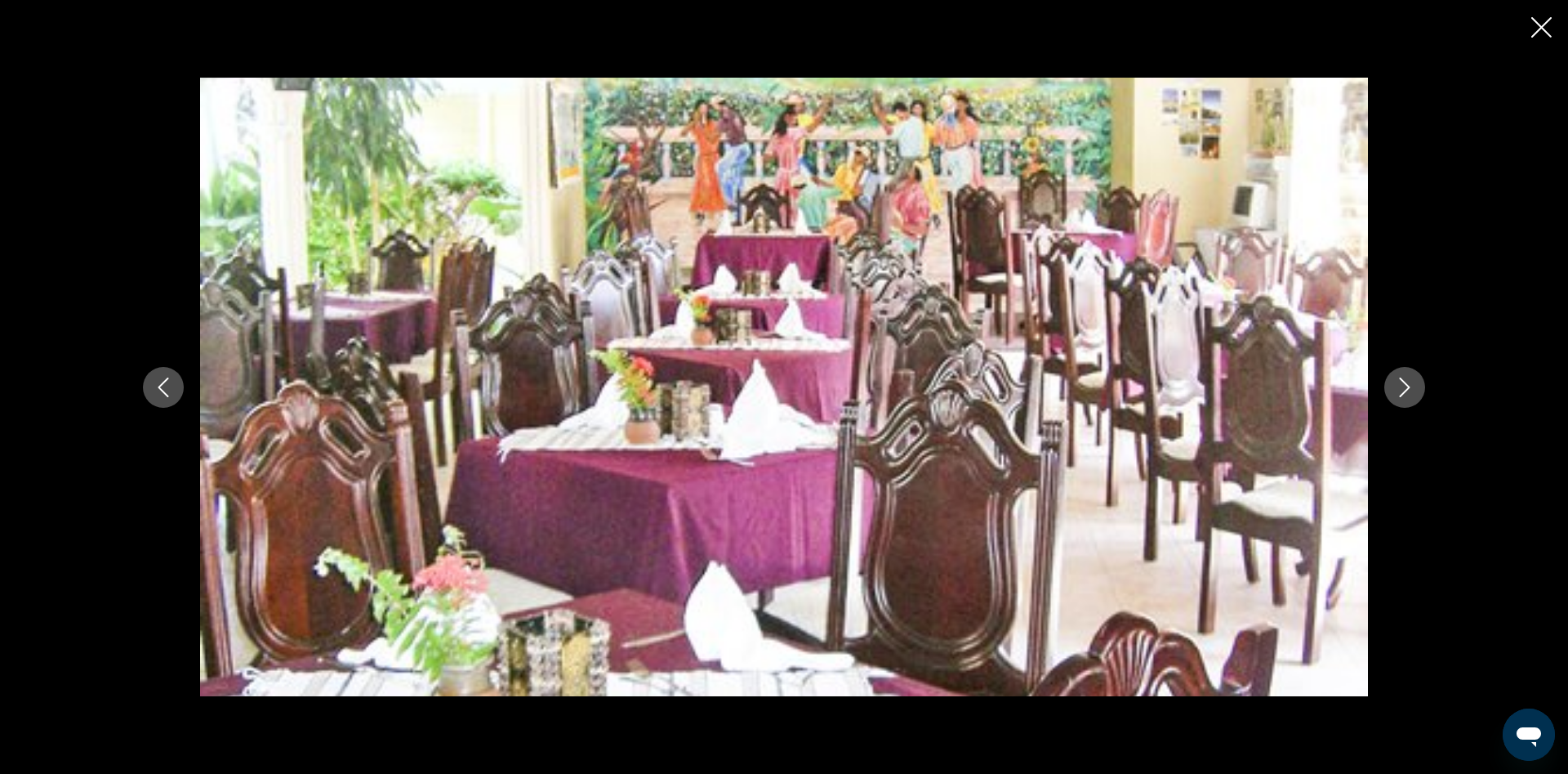
click at [1421, 387] on button "Next image" at bounding box center [1405, 387] width 41 height 41
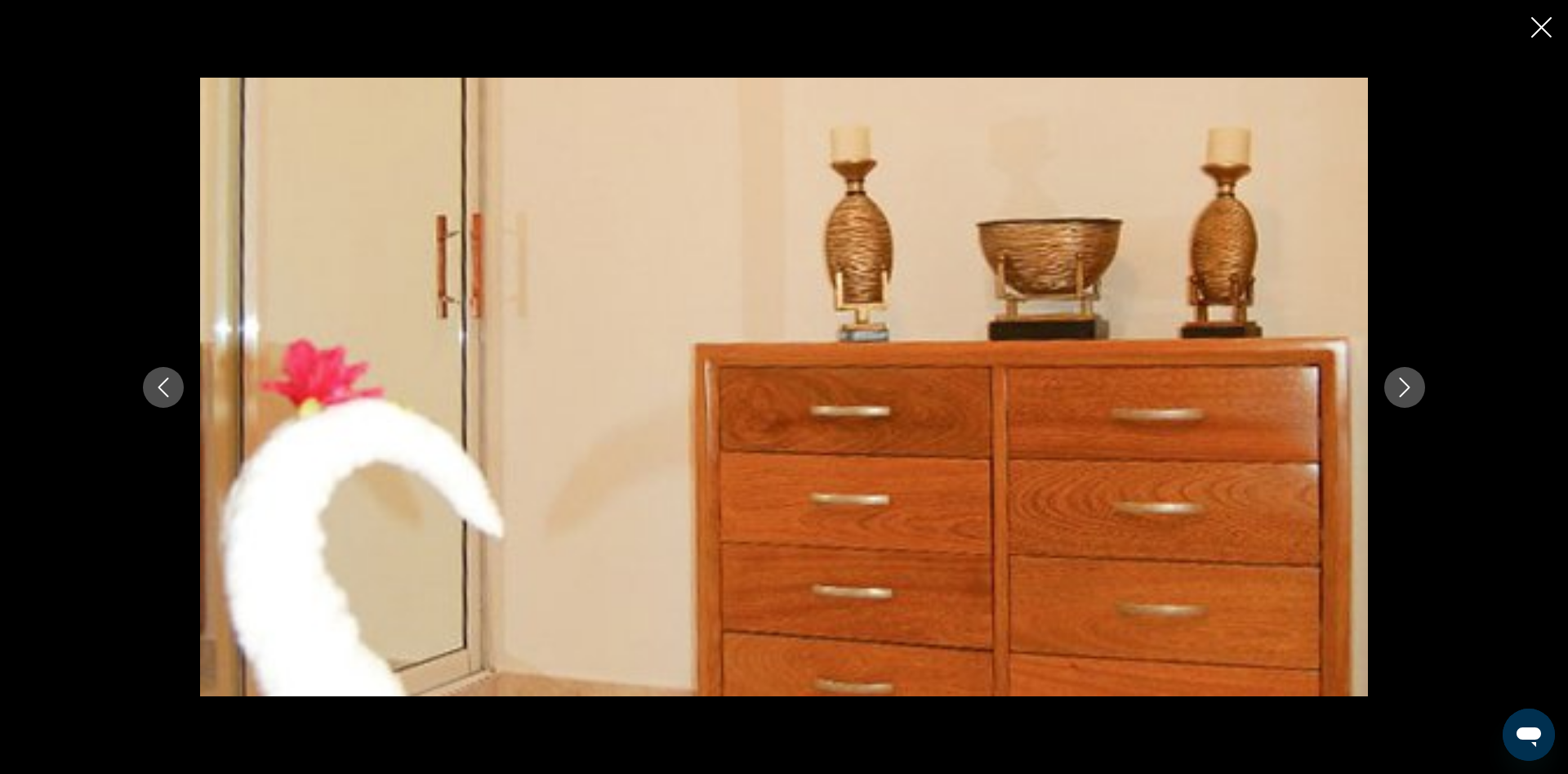
click at [1421, 387] on button "Next image" at bounding box center [1405, 387] width 41 height 41
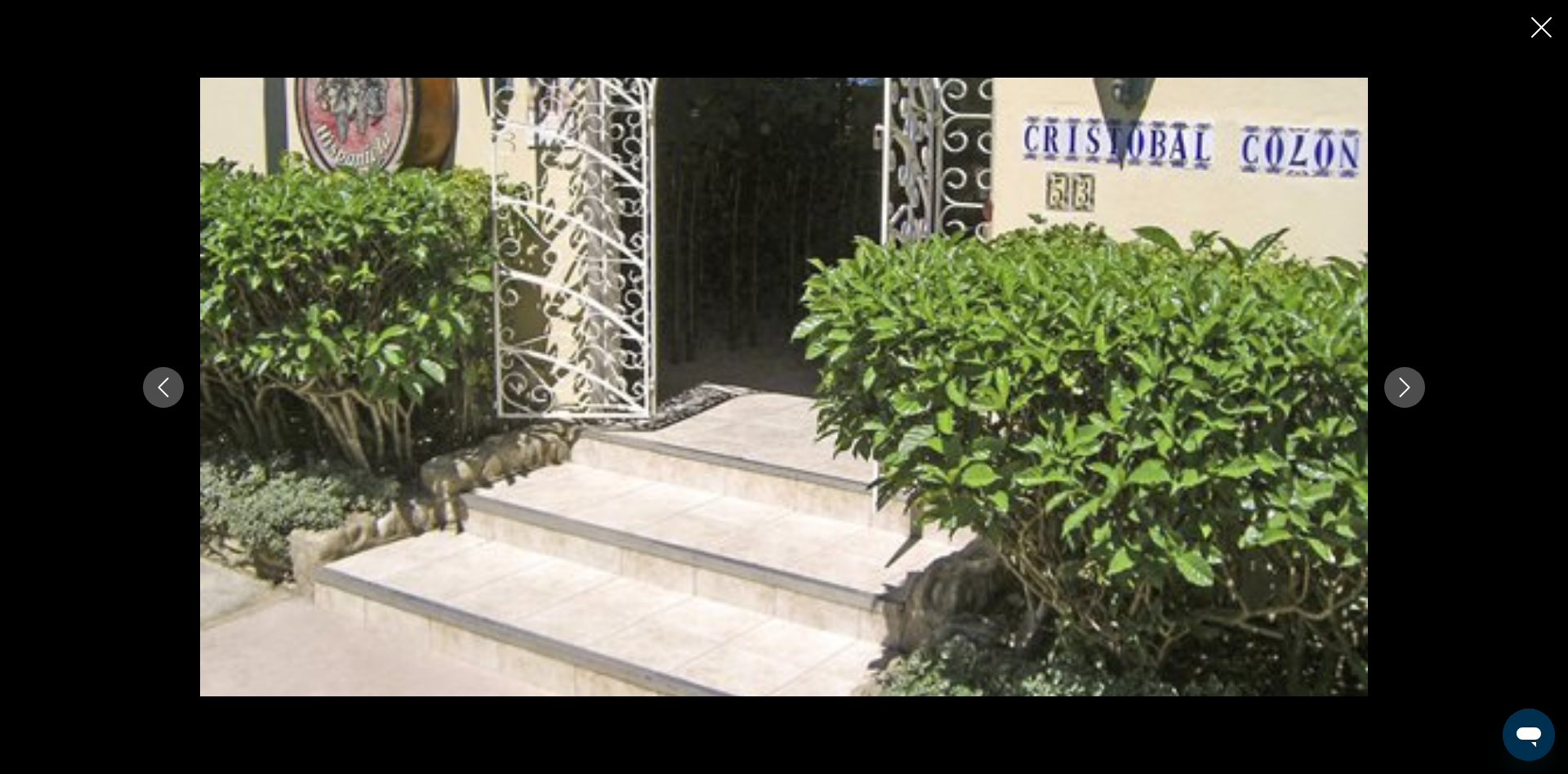
click at [1421, 387] on button "Next image" at bounding box center [1405, 387] width 41 height 41
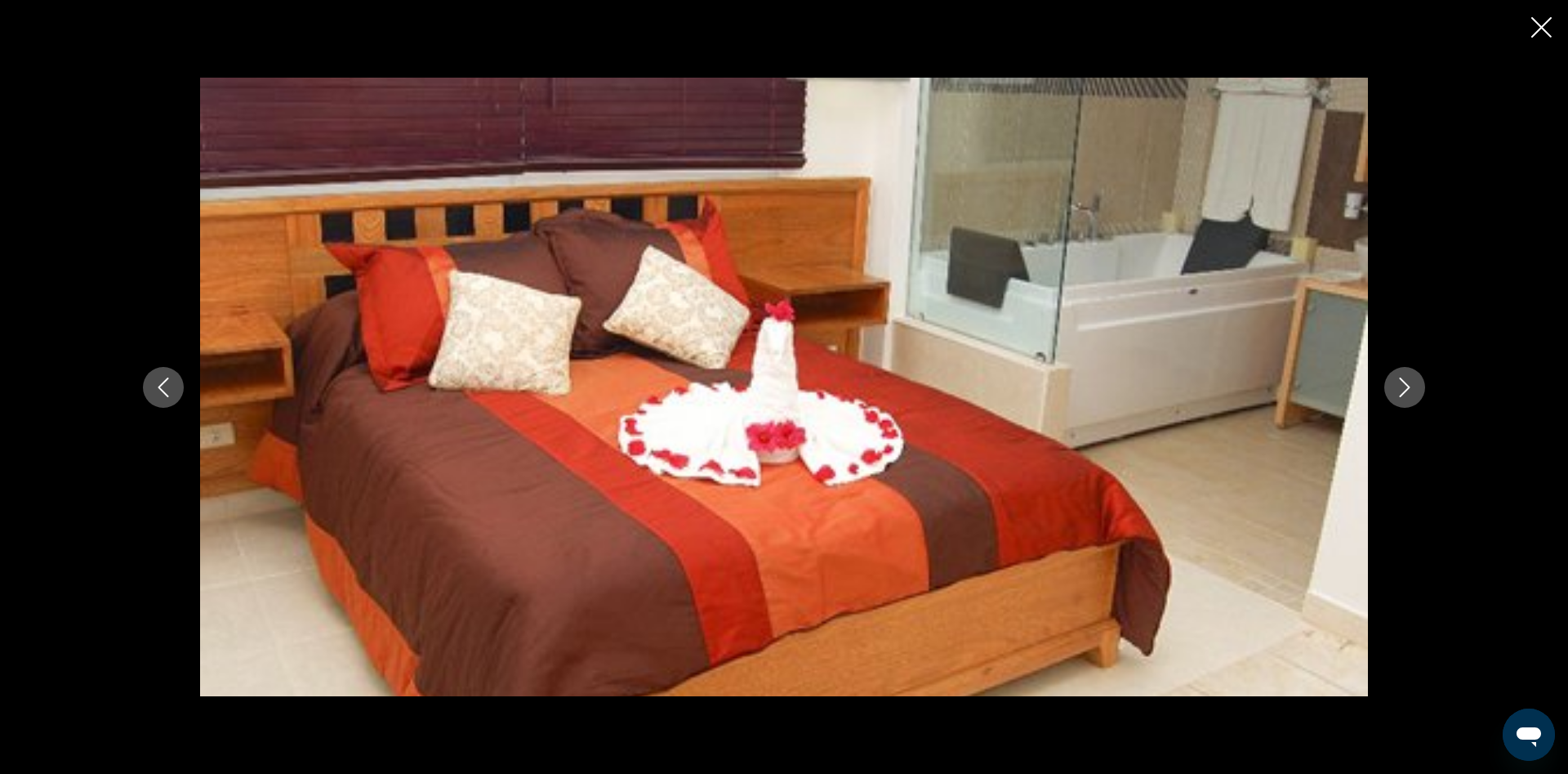
click at [1421, 387] on button "Next image" at bounding box center [1405, 387] width 41 height 41
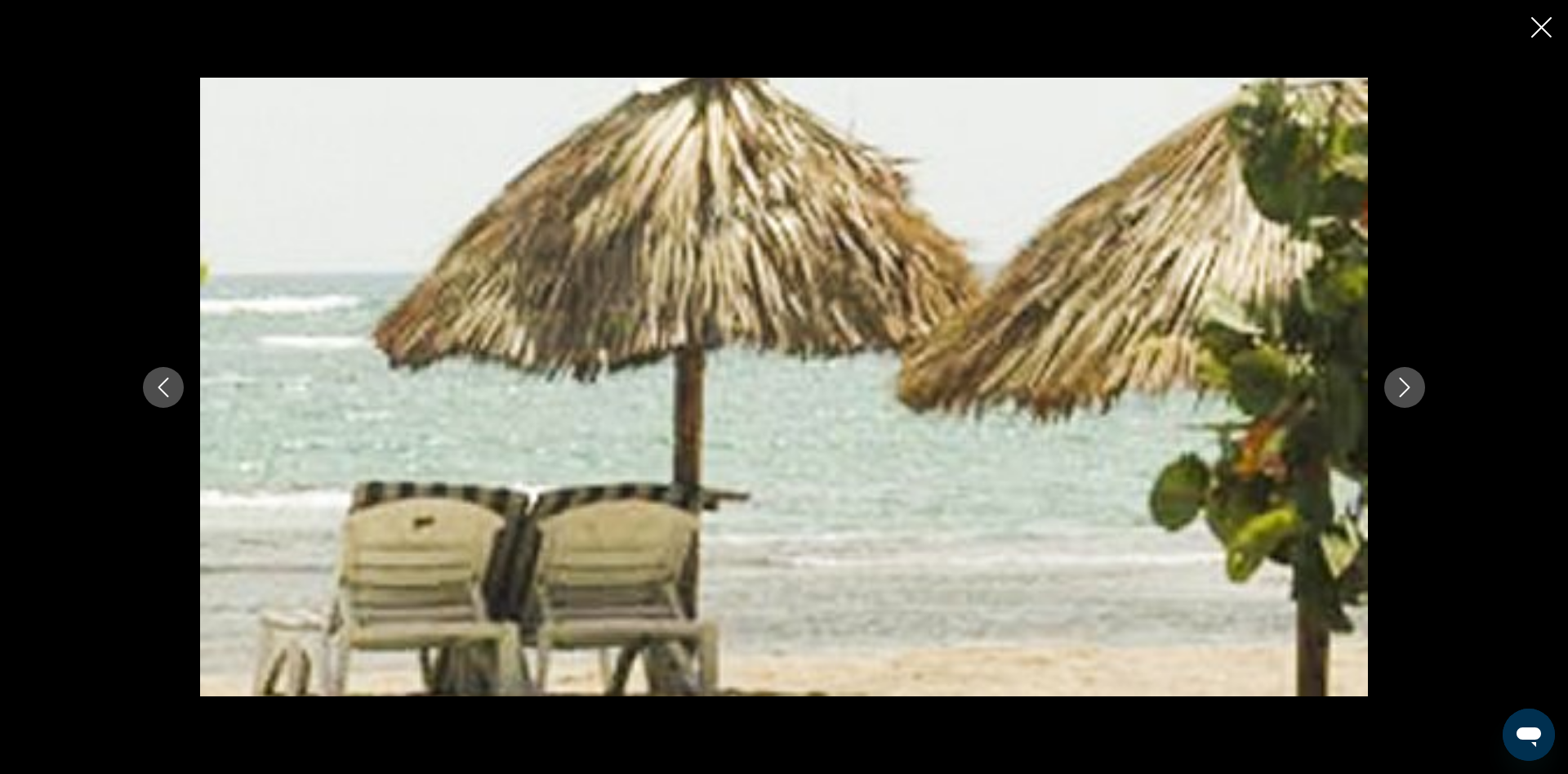
click at [1417, 389] on button "Next image" at bounding box center [1405, 387] width 41 height 41
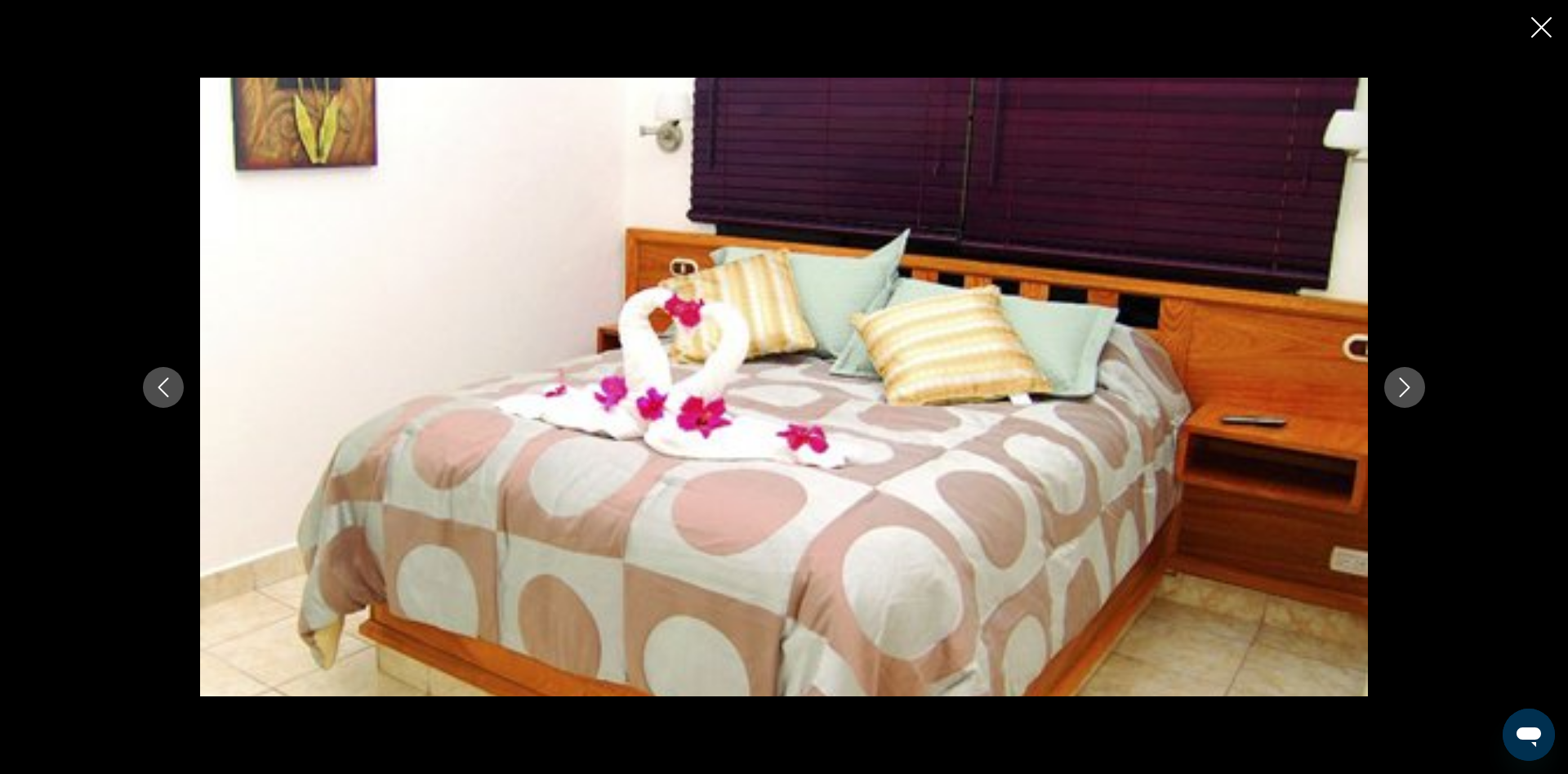
click at [1545, 37] on icon "Close slideshow" at bounding box center [1541, 28] width 21 height 21
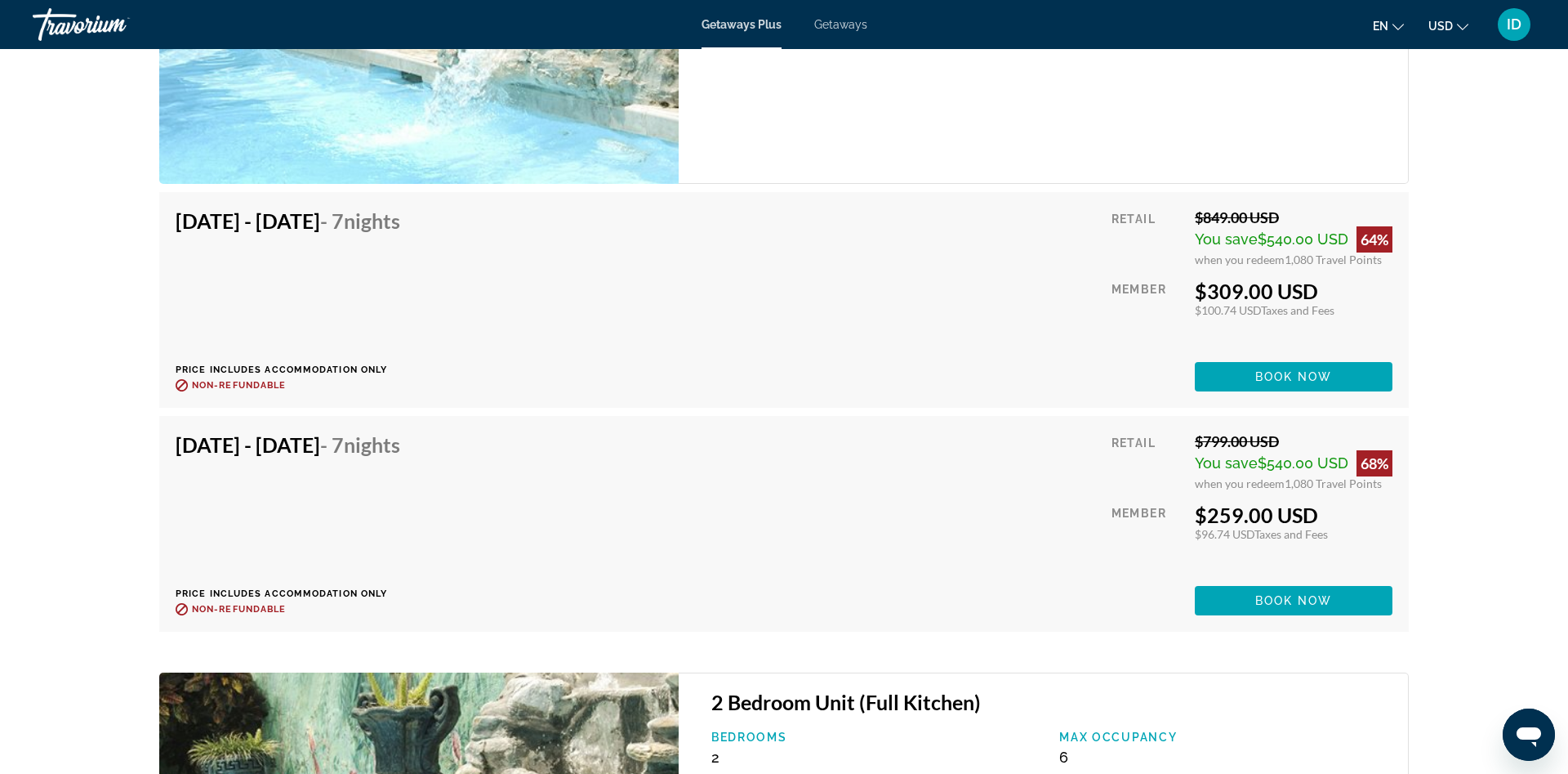
scroll to position [3418, 0]
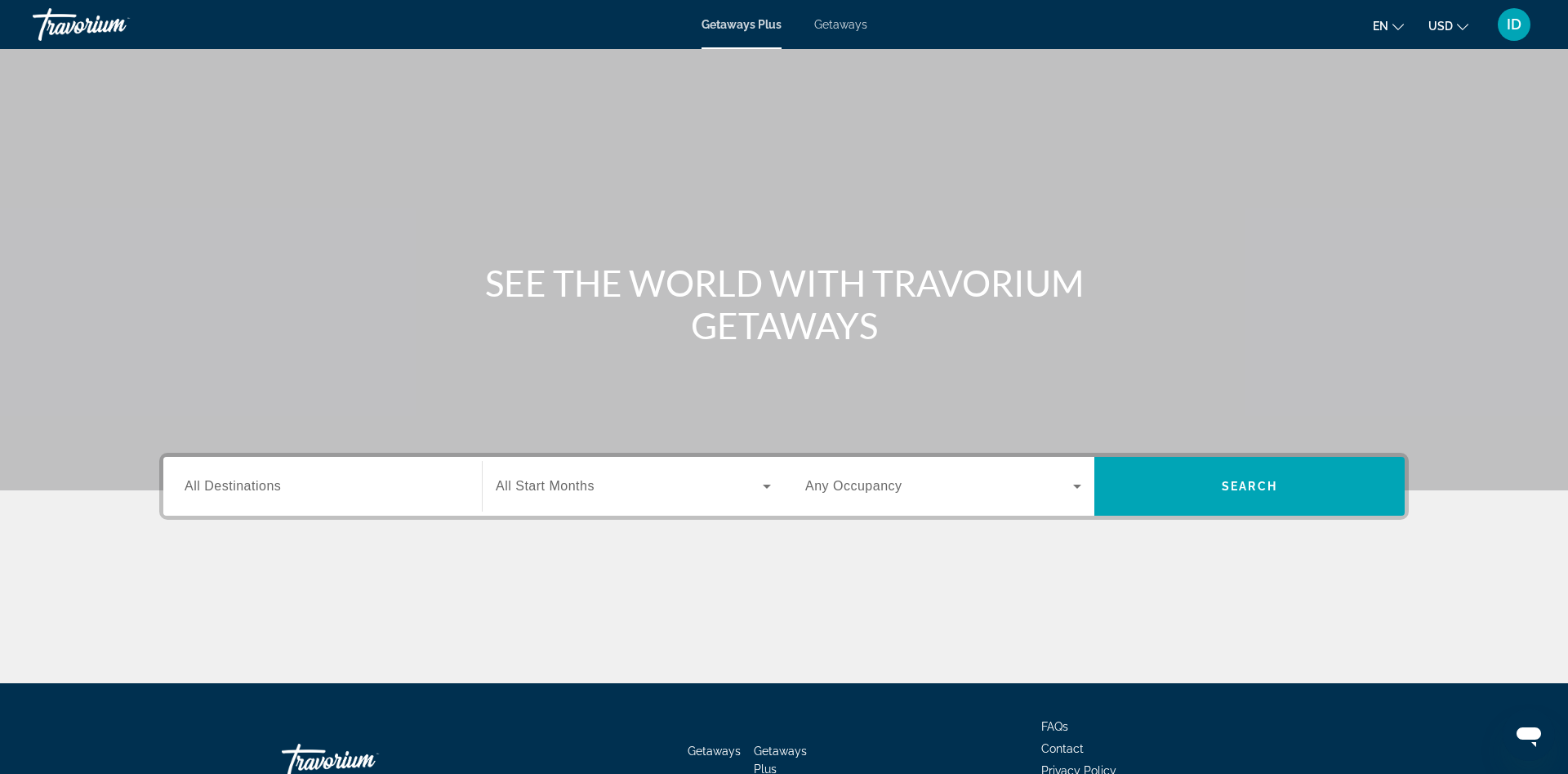
click at [841, 28] on span "Getaways" at bounding box center [841, 25] width 53 height 13
click at [368, 500] on div "Search widget" at bounding box center [322, 486] width 276 height 47
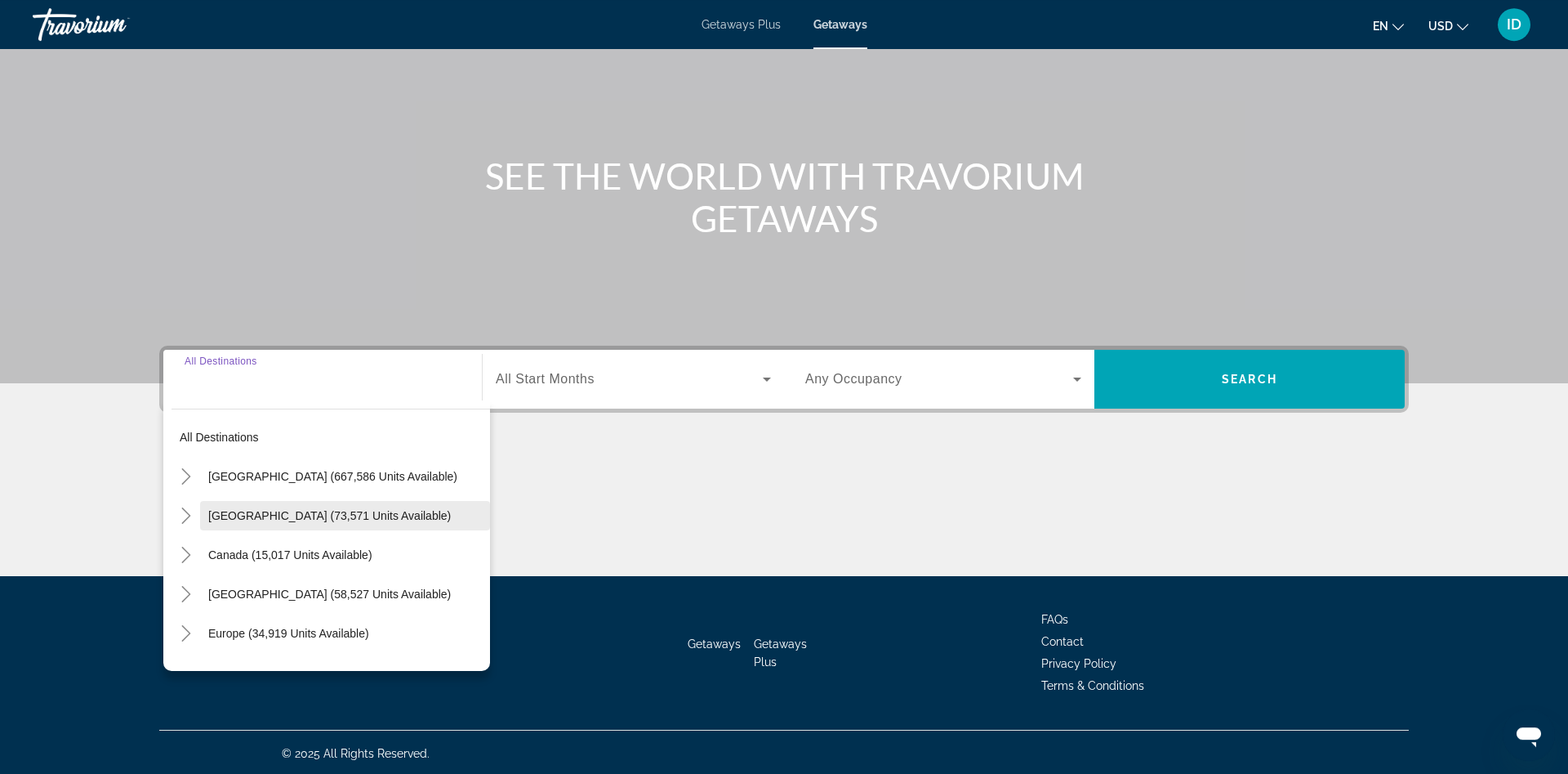
scroll to position [109, 0]
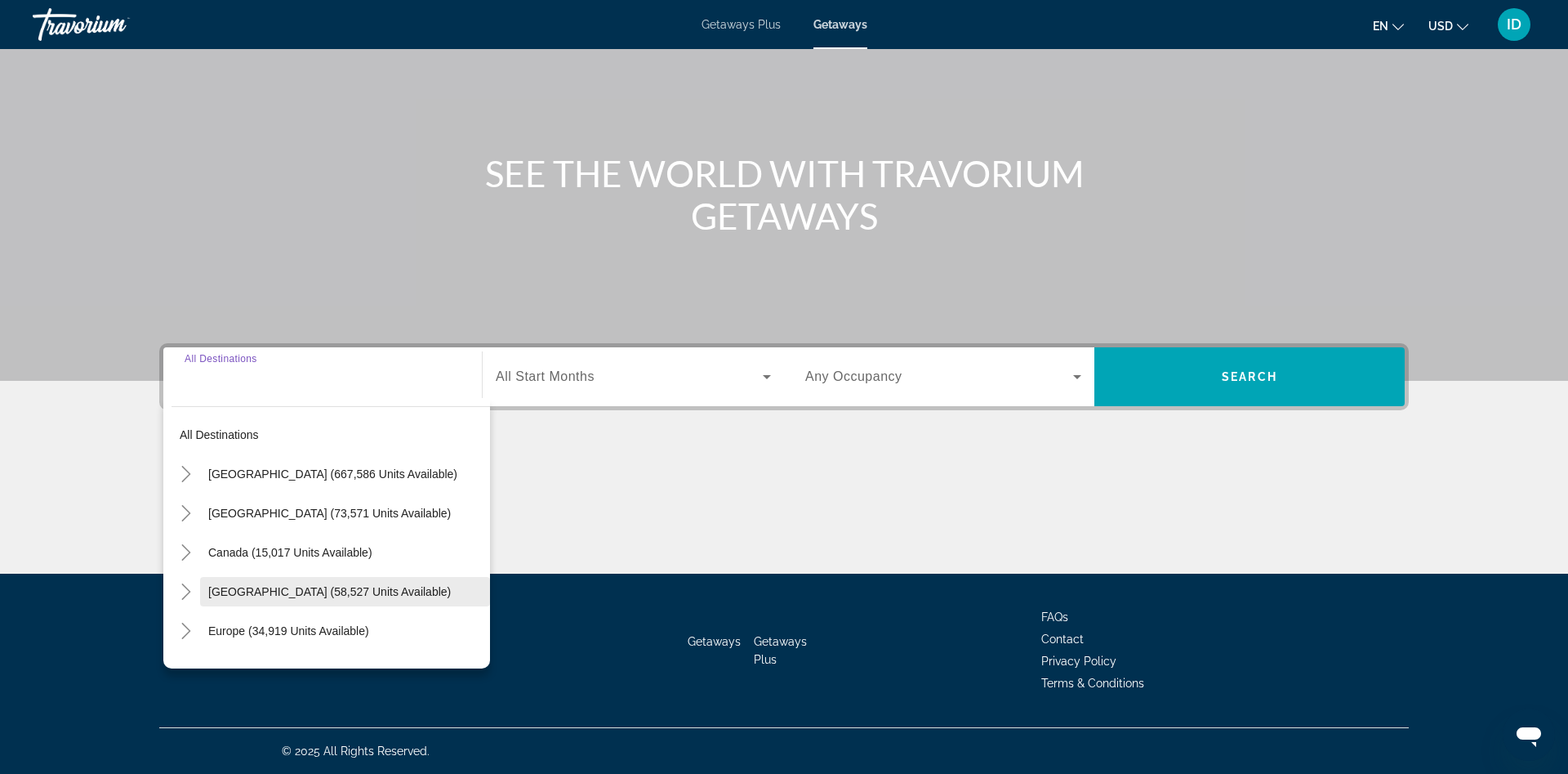
click at [327, 592] on span "Caribbean & Atlantic Islands (58,527 units available)" at bounding box center [329, 592] width 243 height 13
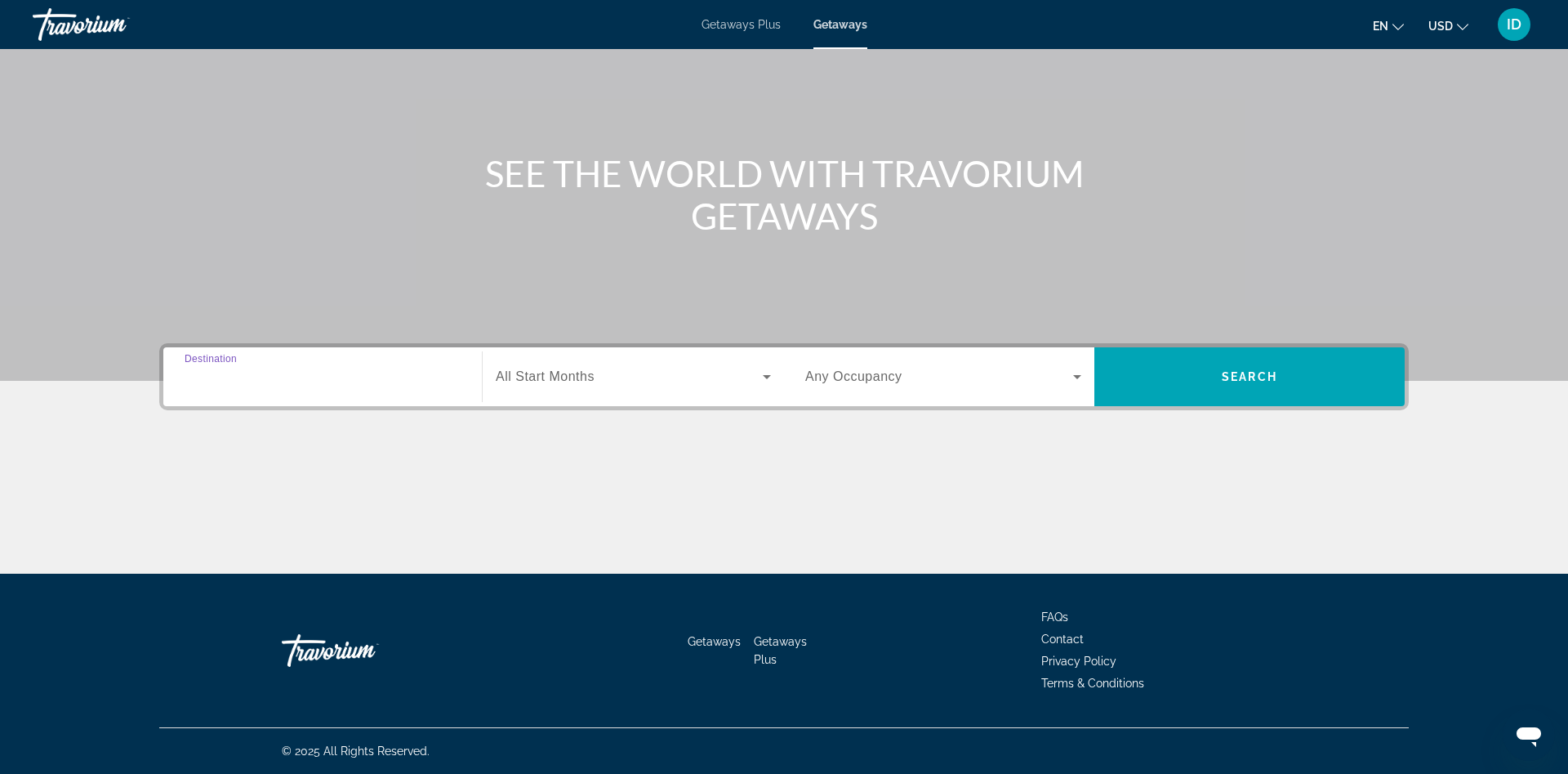
type input "**********"
click at [599, 381] on span "Search widget" at bounding box center [628, 376] width 267 height 20
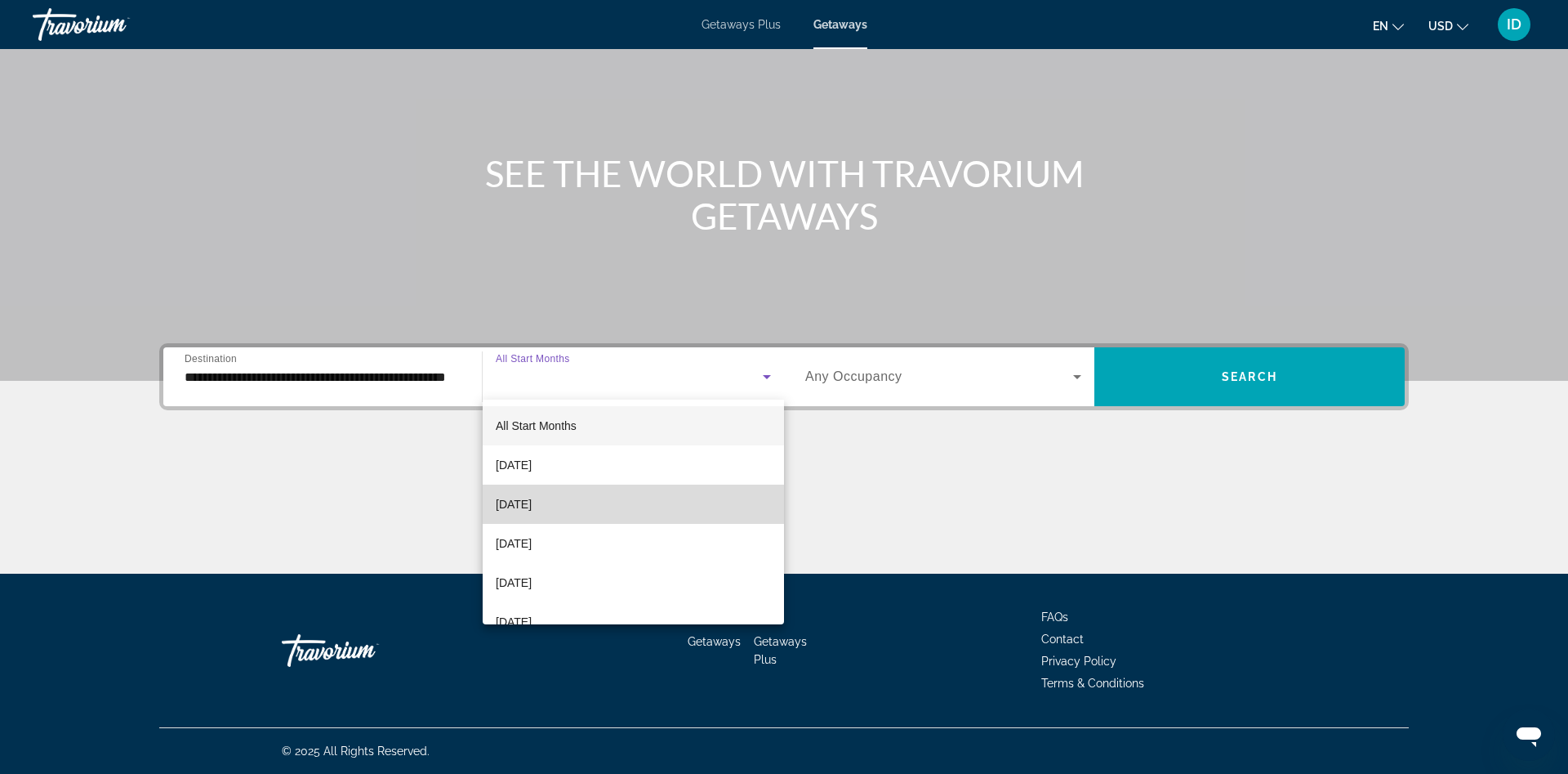
drag, startPoint x: 548, startPoint y: 499, endPoint x: 793, endPoint y: 388, distance: 269.0
click at [532, 499] on span "October 2025" at bounding box center [513, 504] width 36 height 20
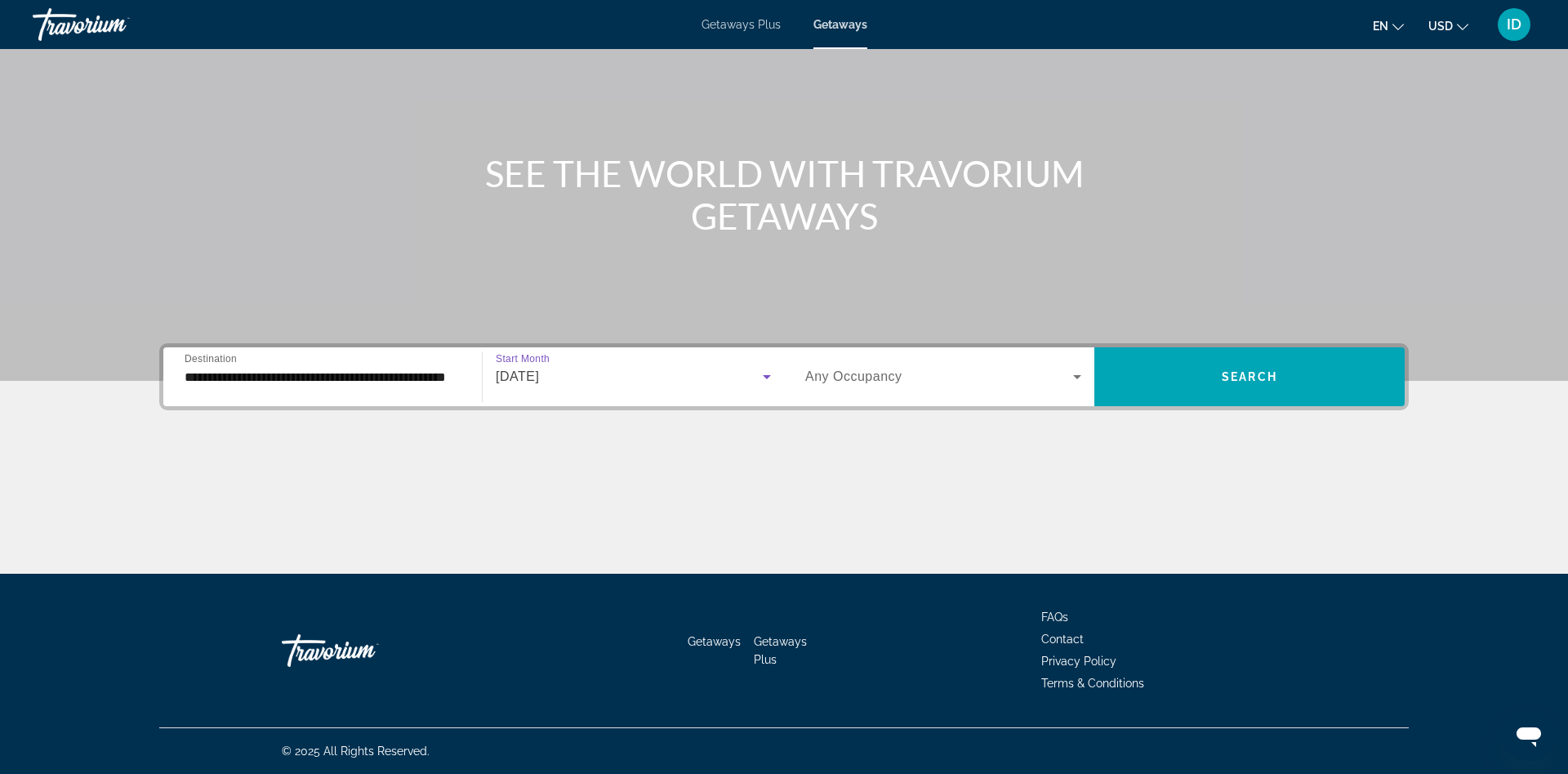
click at [953, 349] on div "Occupancy Any Occupancy" at bounding box center [943, 377] width 302 height 59
click at [929, 375] on span "Search widget" at bounding box center [939, 376] width 268 height 20
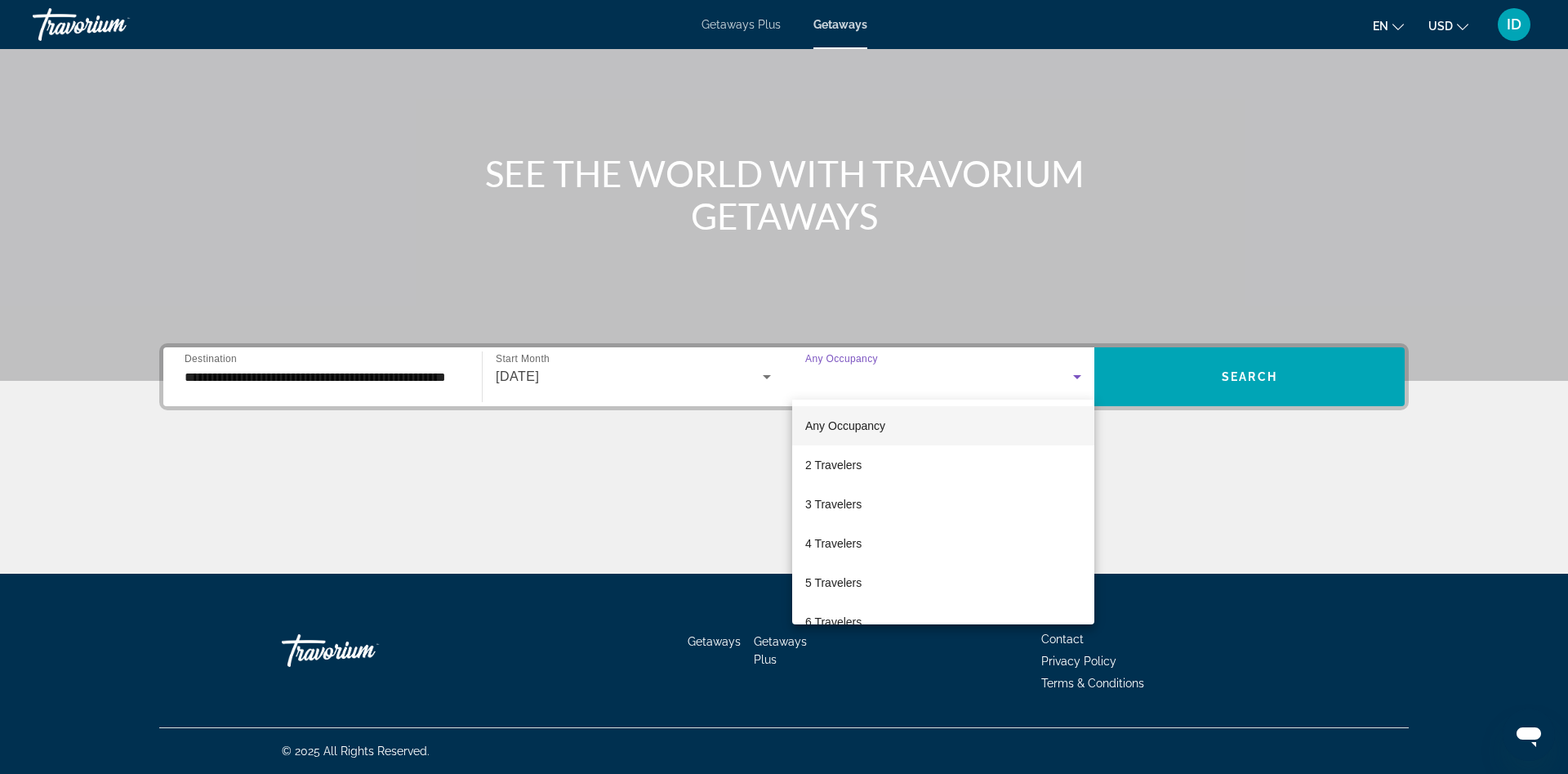
drag, startPoint x: 858, startPoint y: 467, endPoint x: 1021, endPoint y: 406, distance: 174.0
click at [864, 460] on mat-option "2 Travelers" at bounding box center [943, 464] width 302 height 39
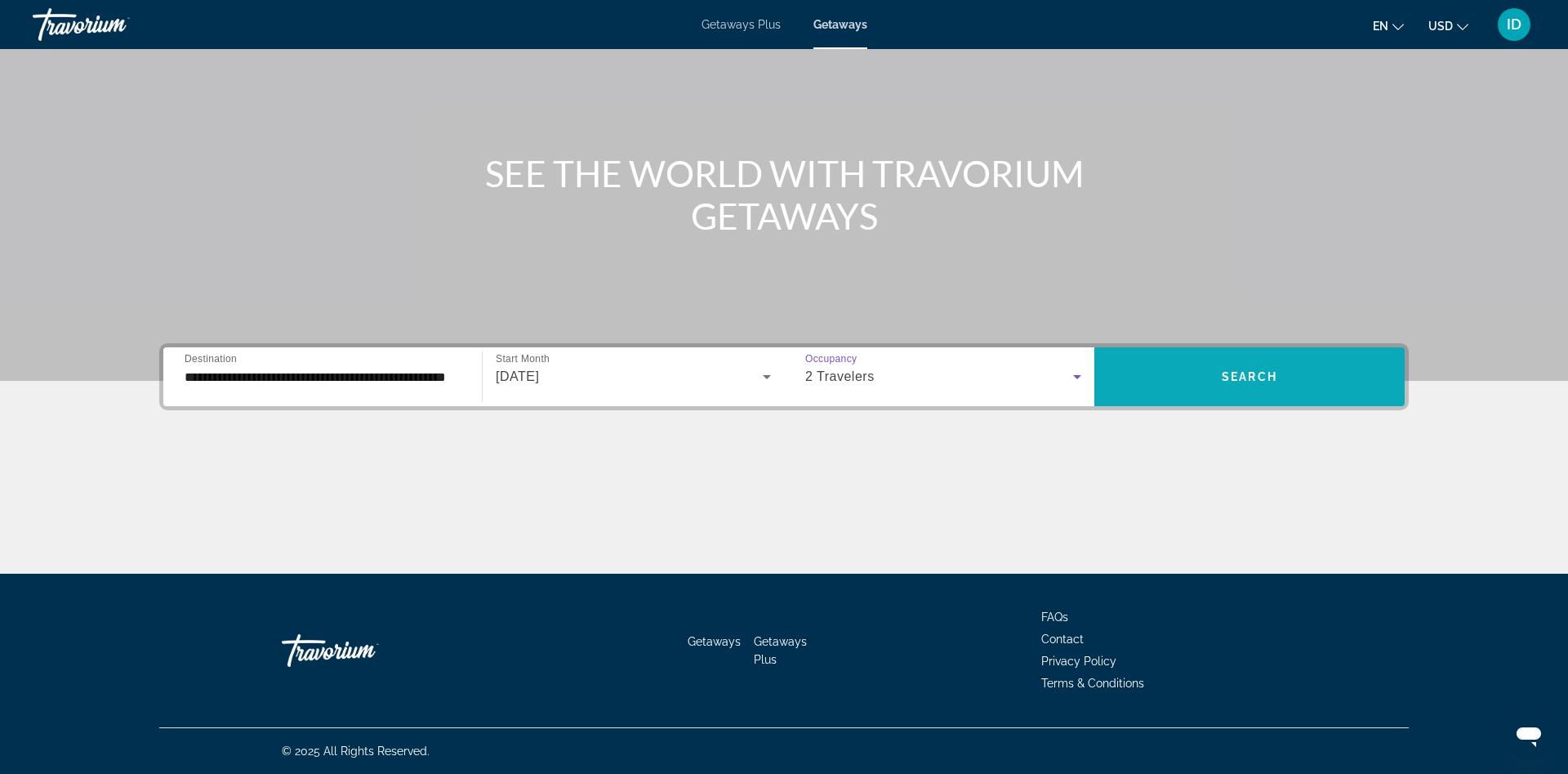
click at [1139, 368] on span "Search widget" at bounding box center [1249, 376] width 310 height 39
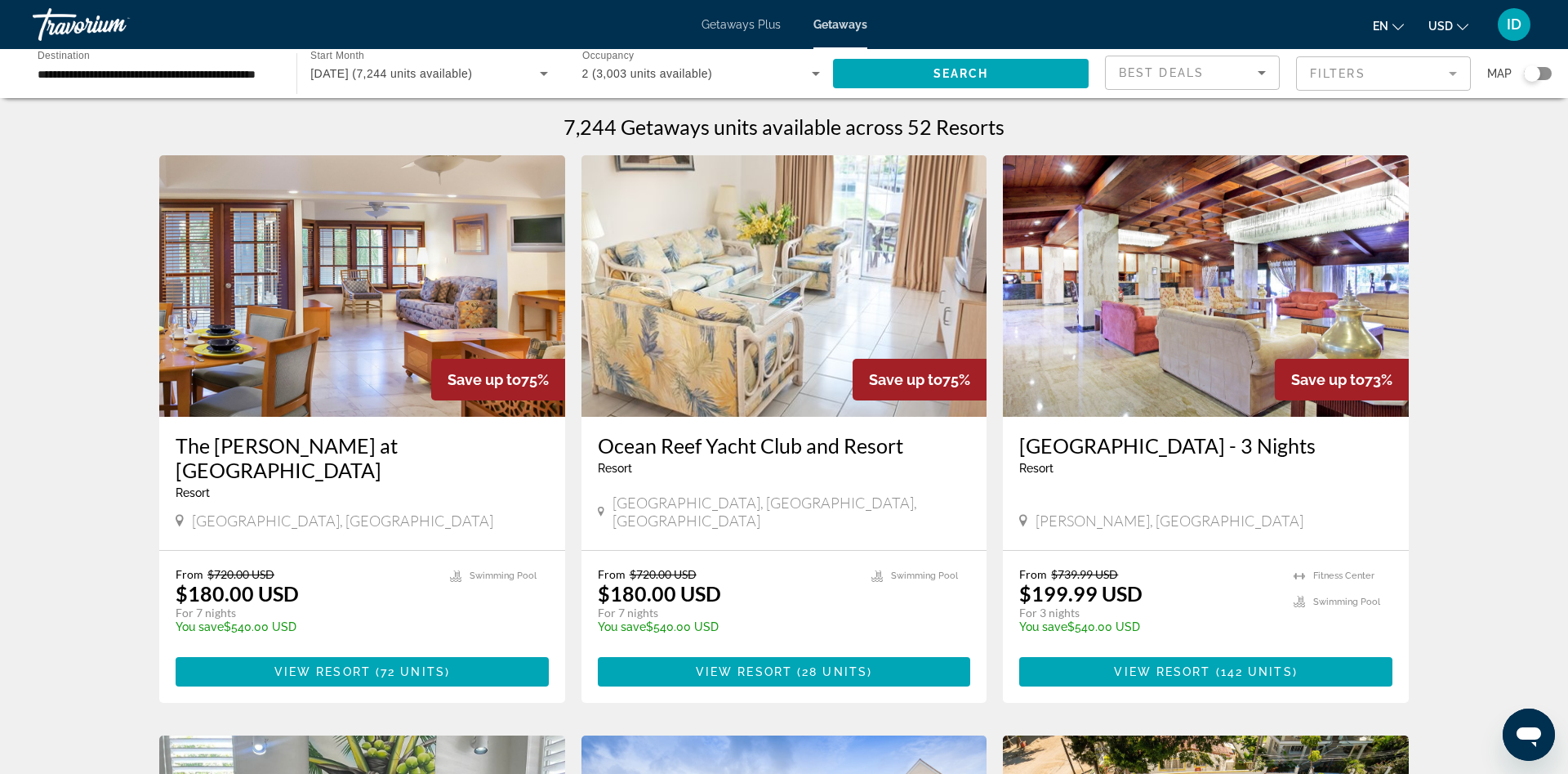
click at [1144, 66] on div "Best Deals" at bounding box center [1188, 72] width 139 height 20
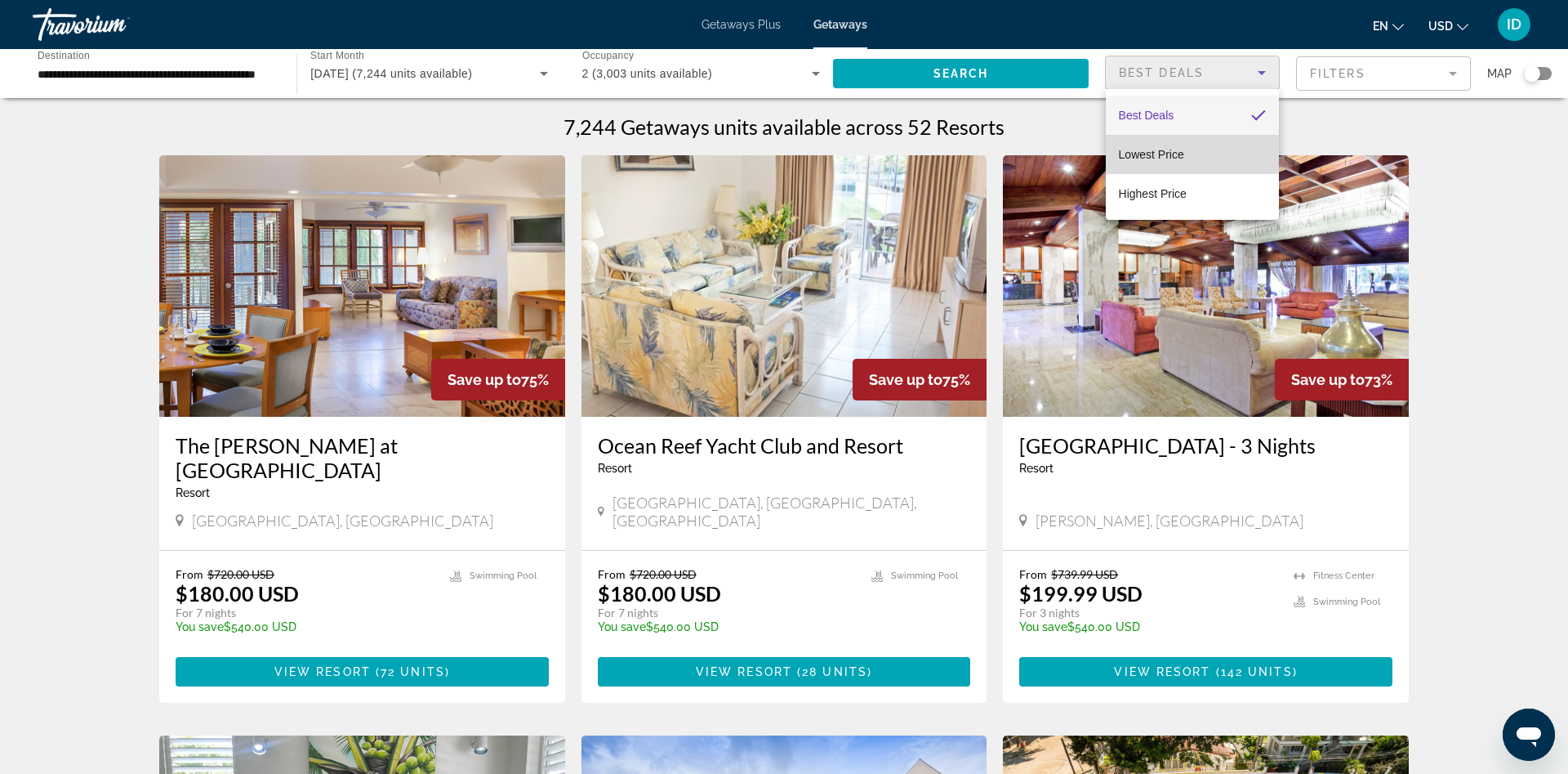
click at [1135, 151] on span "Lowest Price" at bounding box center [1151, 155] width 65 height 13
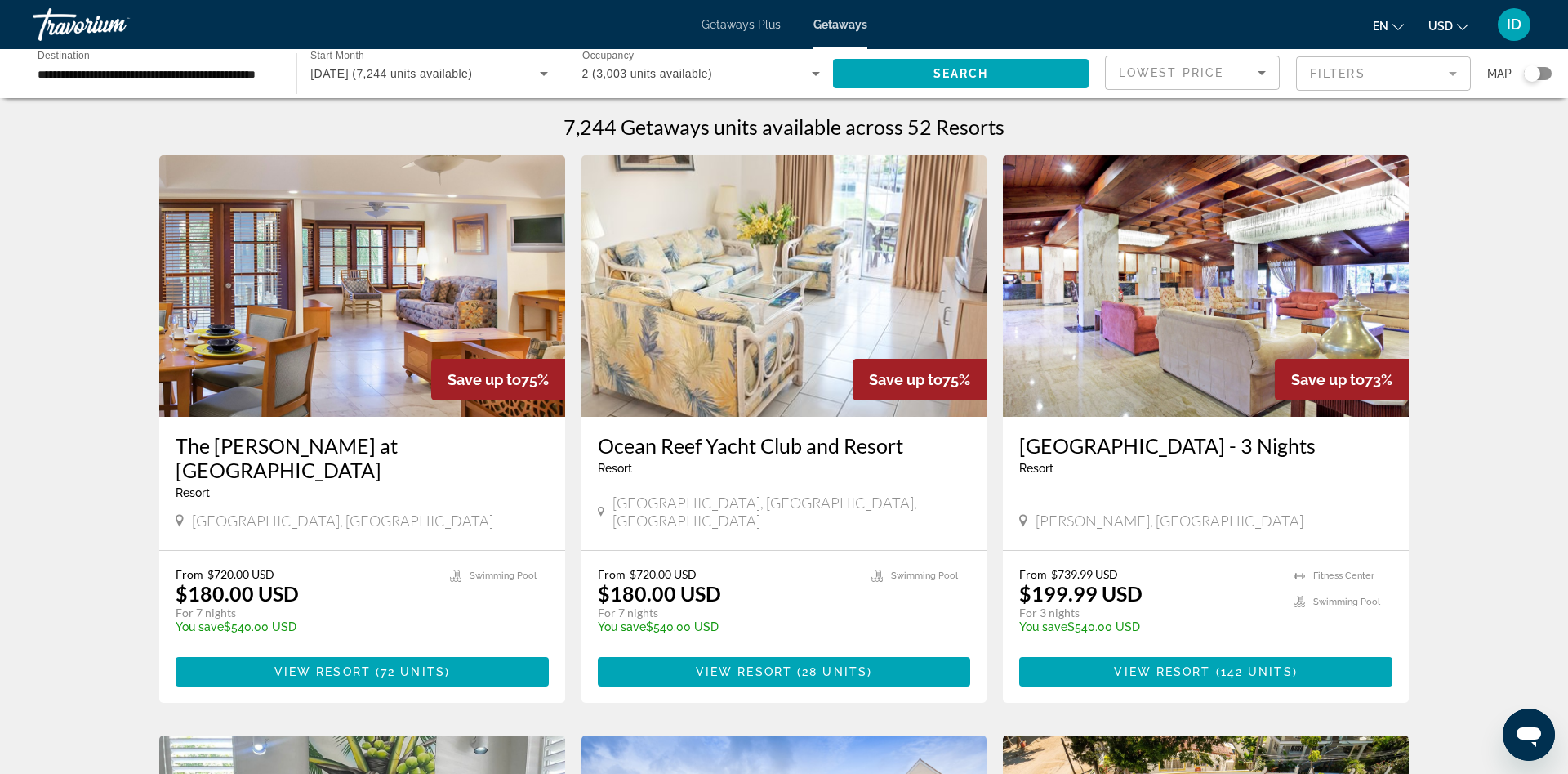
click at [1326, 76] on mat-form-field "Filters" at bounding box center [1384, 73] width 175 height 34
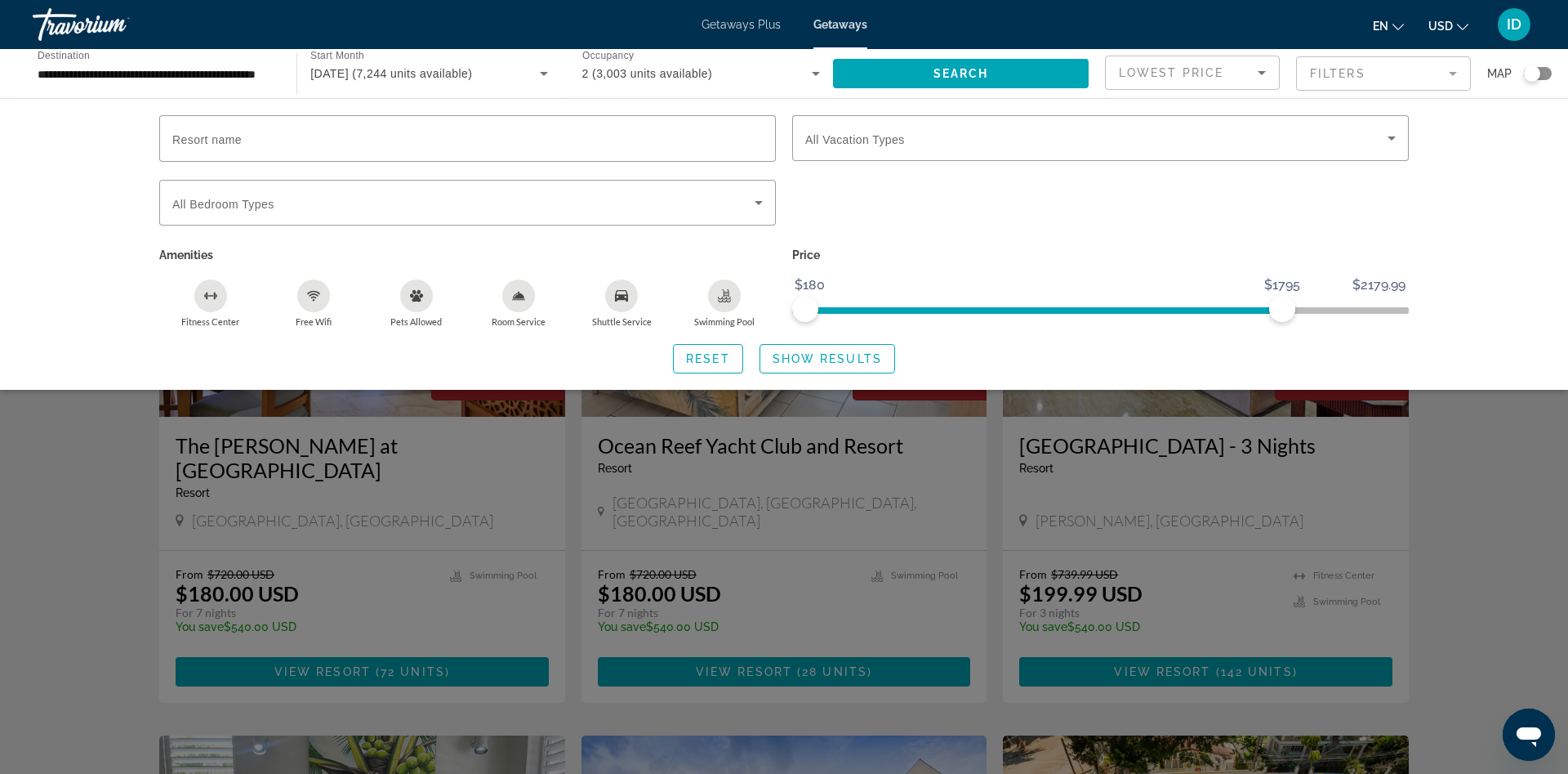
drag, startPoint x: 1268, startPoint y: 313, endPoint x: 1206, endPoint y: 314, distance: 62.0
click at [1233, 313] on span "ngx-slider" at bounding box center [1043, 308] width 477 height 27
click at [836, 353] on span "Show Results" at bounding box center [827, 359] width 109 height 13
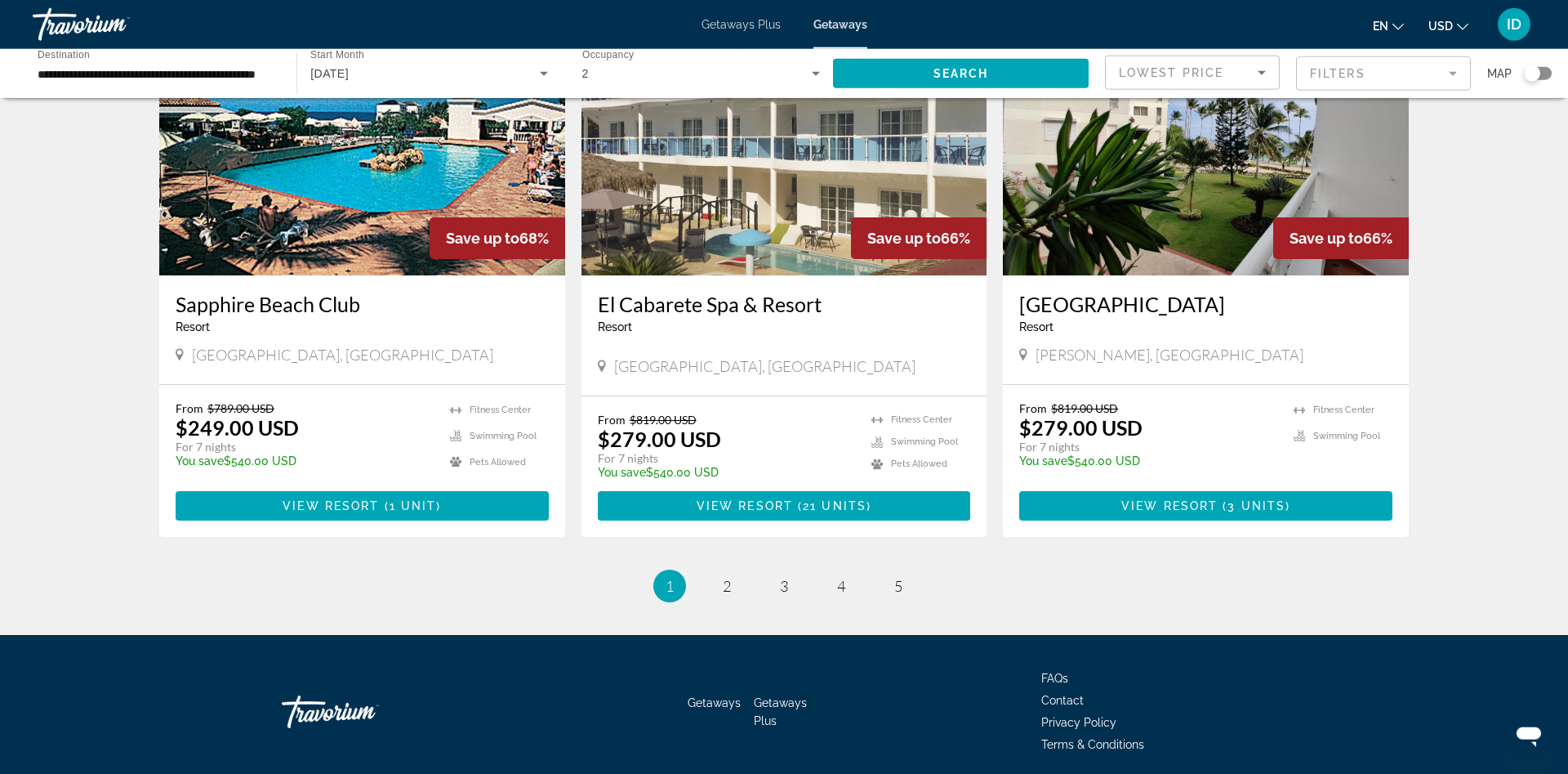
scroll to position [1895, 0]
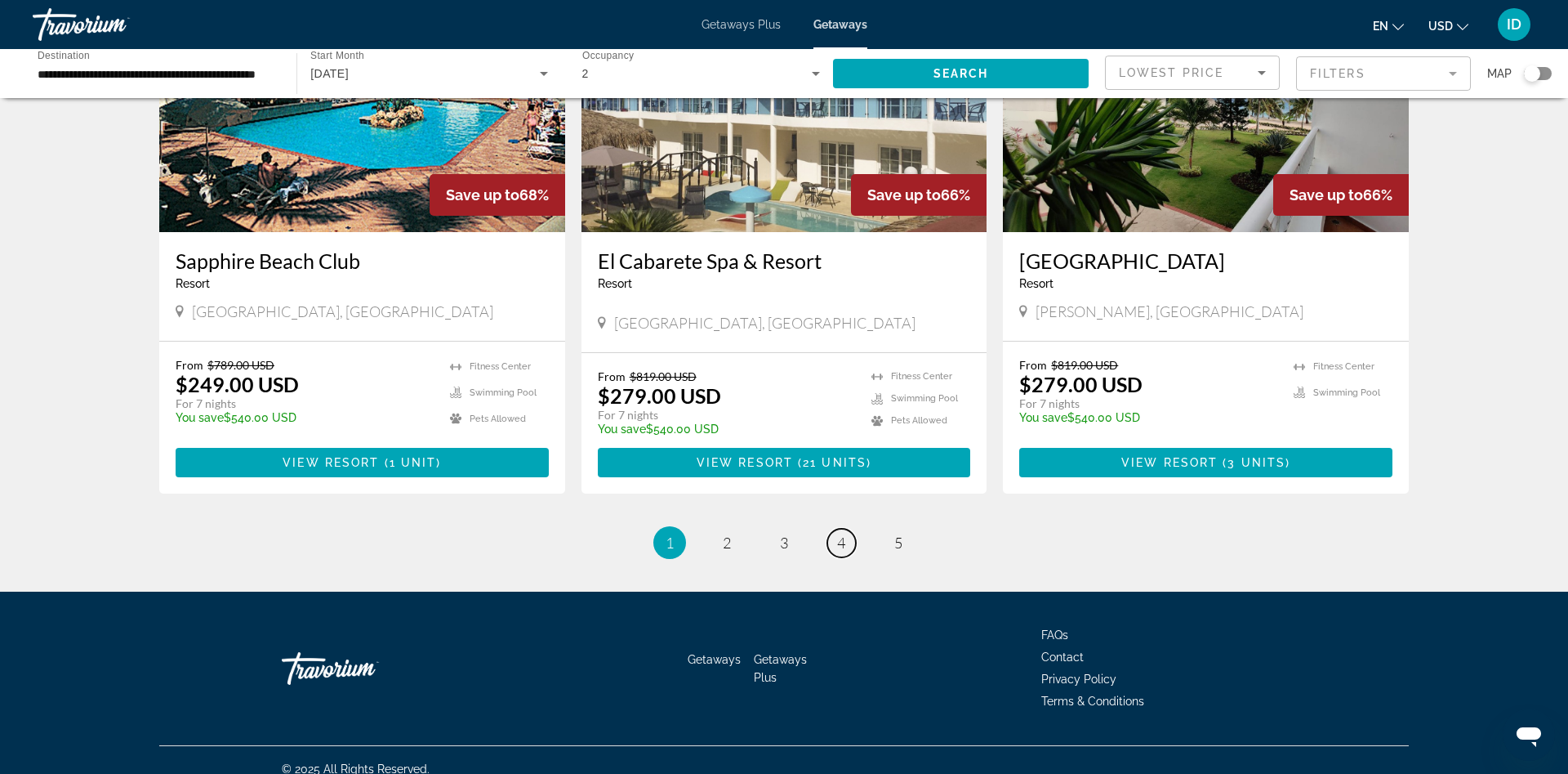
click at [842, 534] on span "4" at bounding box center [841, 542] width 9 height 18
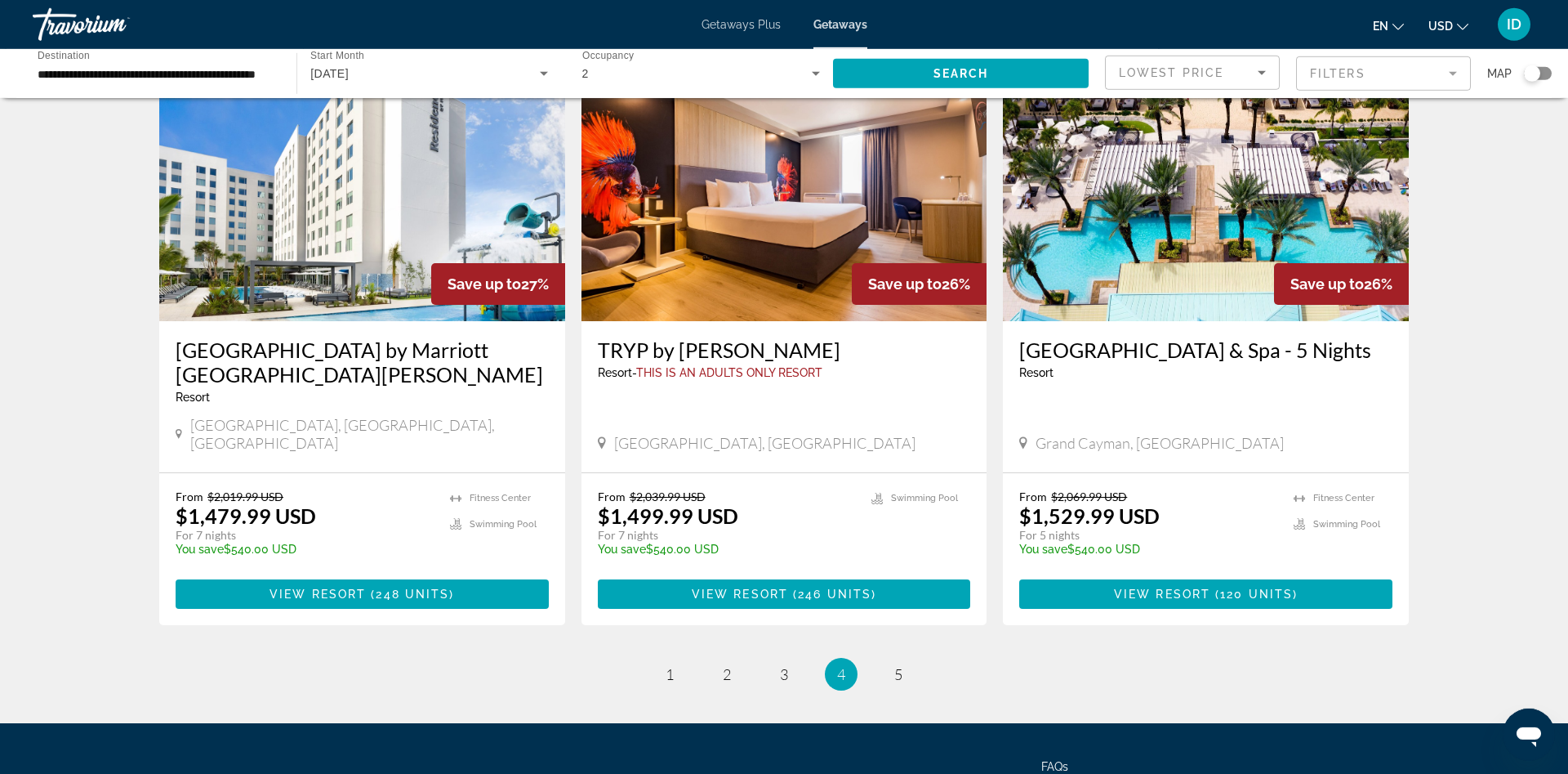
scroll to position [1918, 0]
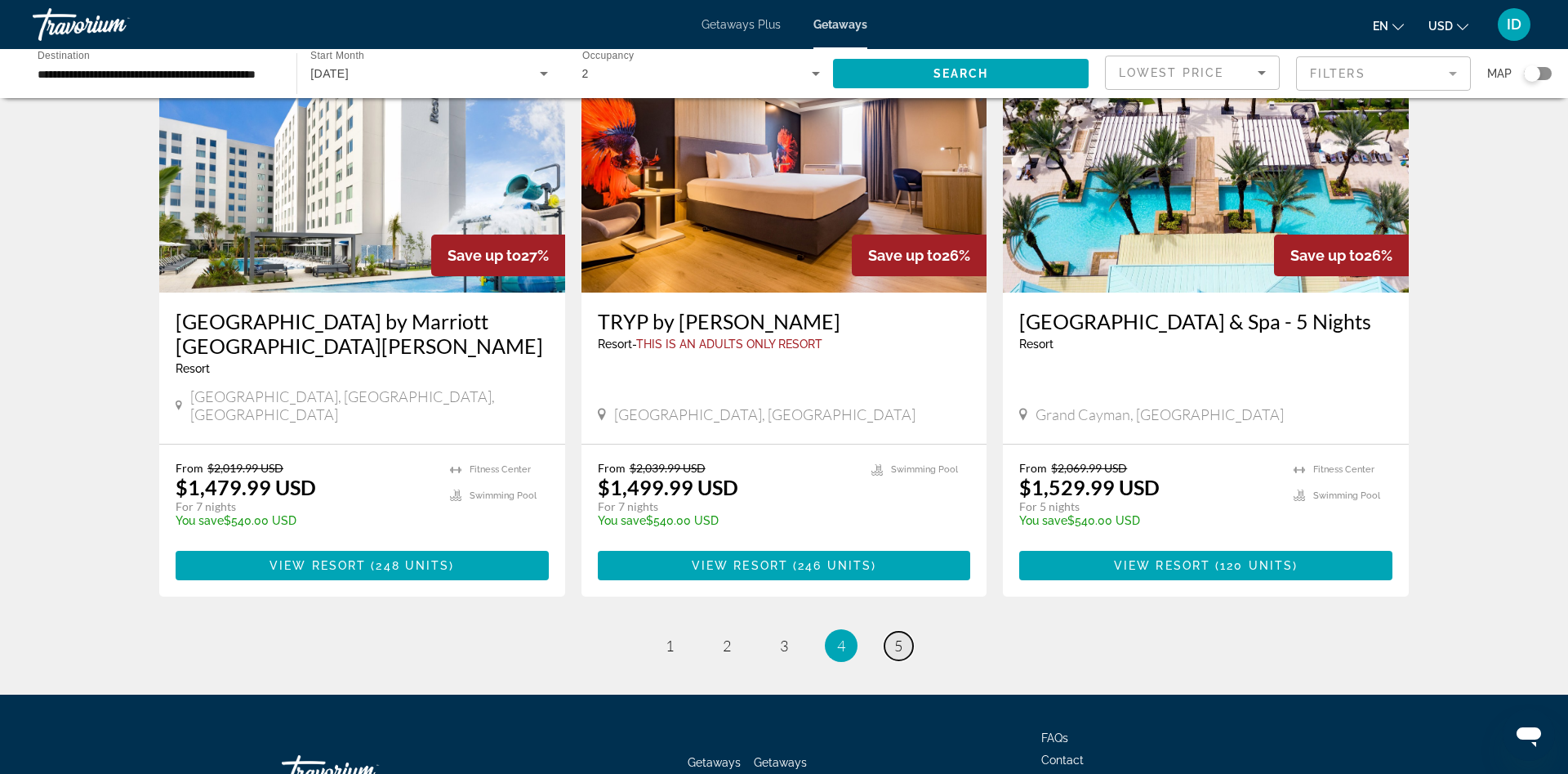
click at [898, 636] on span "5" at bounding box center [898, 645] width 9 height 18
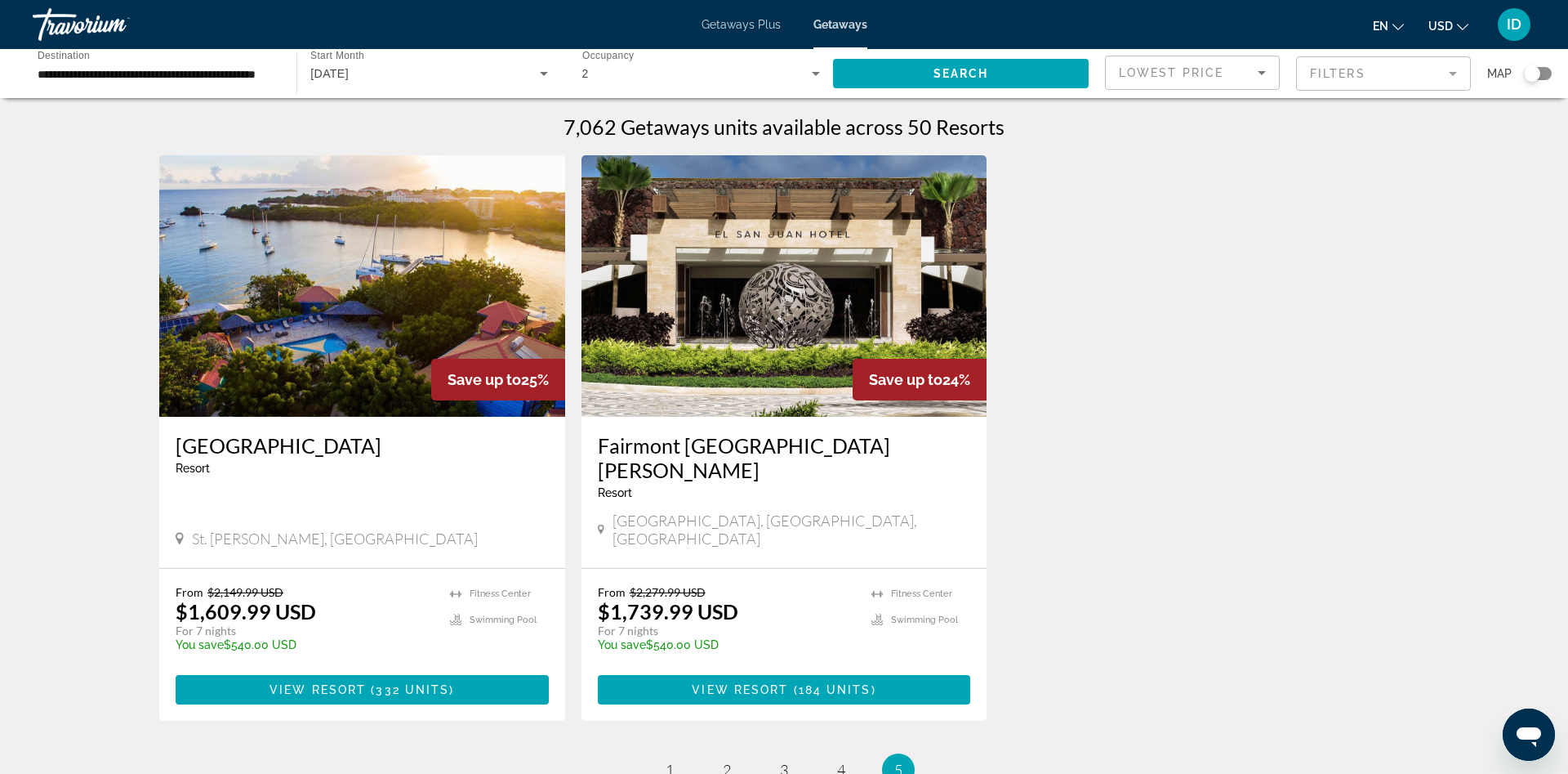
scroll to position [202, 0]
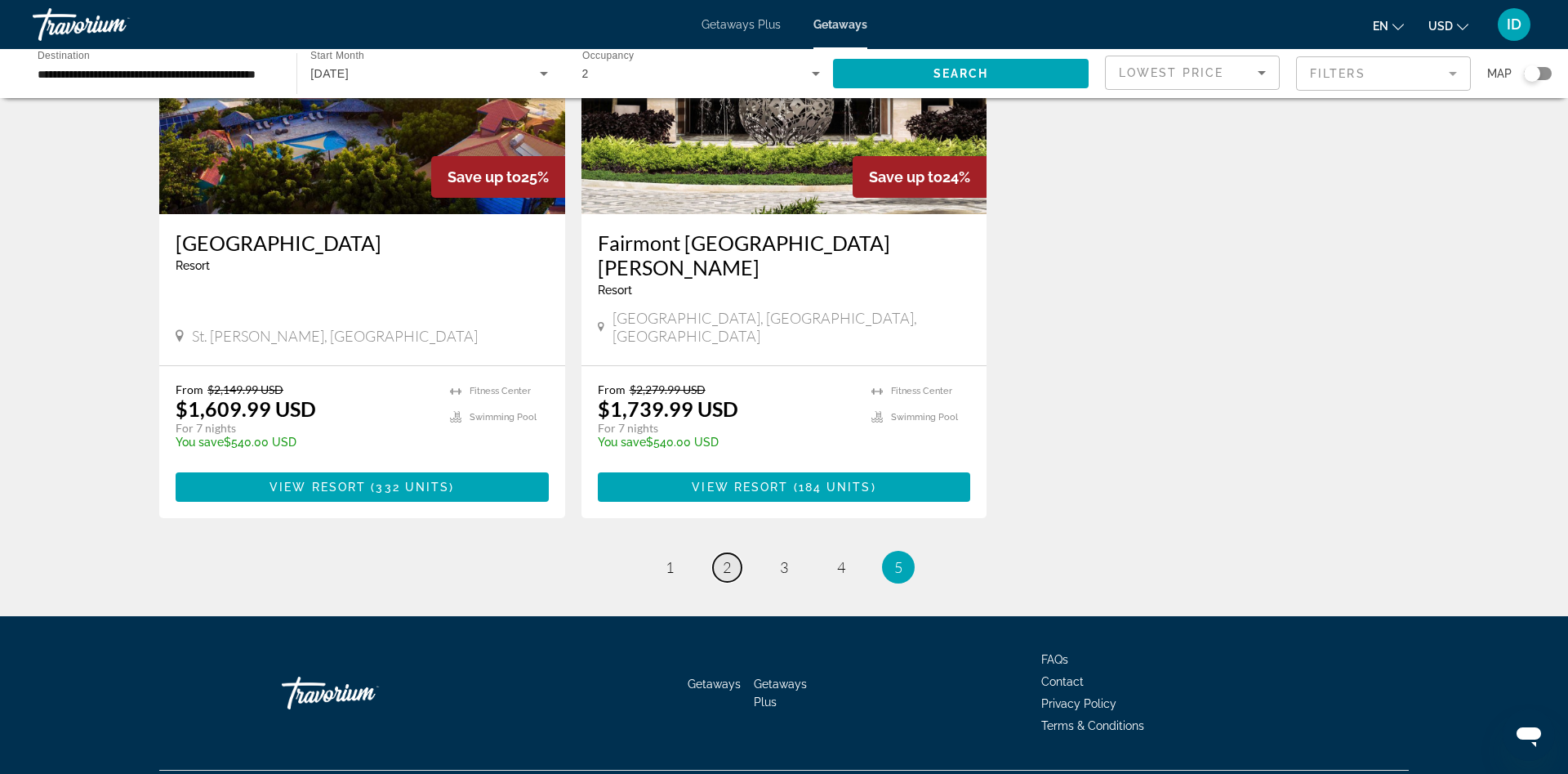
click at [727, 558] on span "2" at bounding box center [727, 567] width 9 height 18
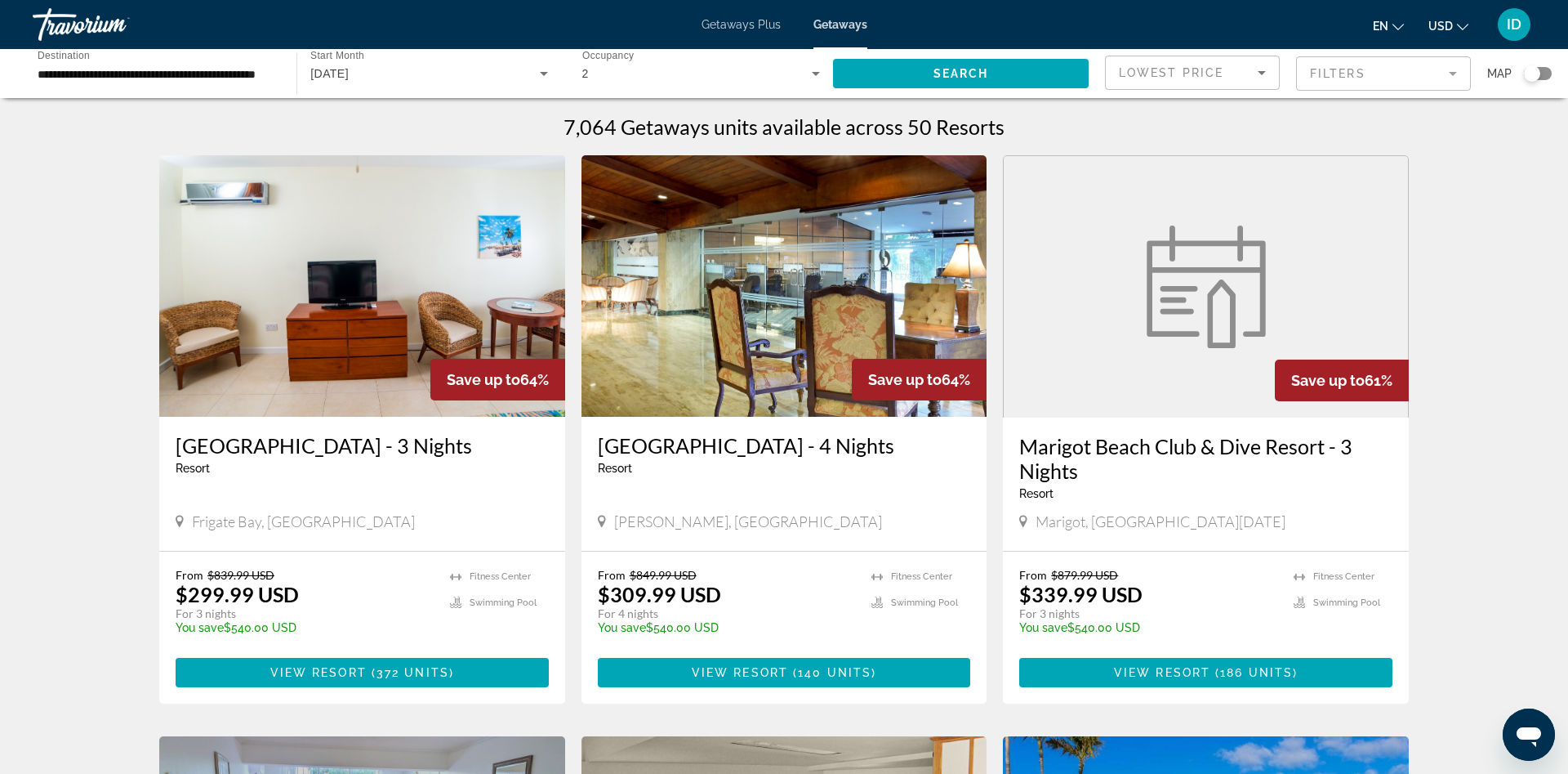
click at [793, 445] on h3 "Dominican Fiesta Hotel & Casino - 4 Nights" at bounding box center [784, 445] width 373 height 25
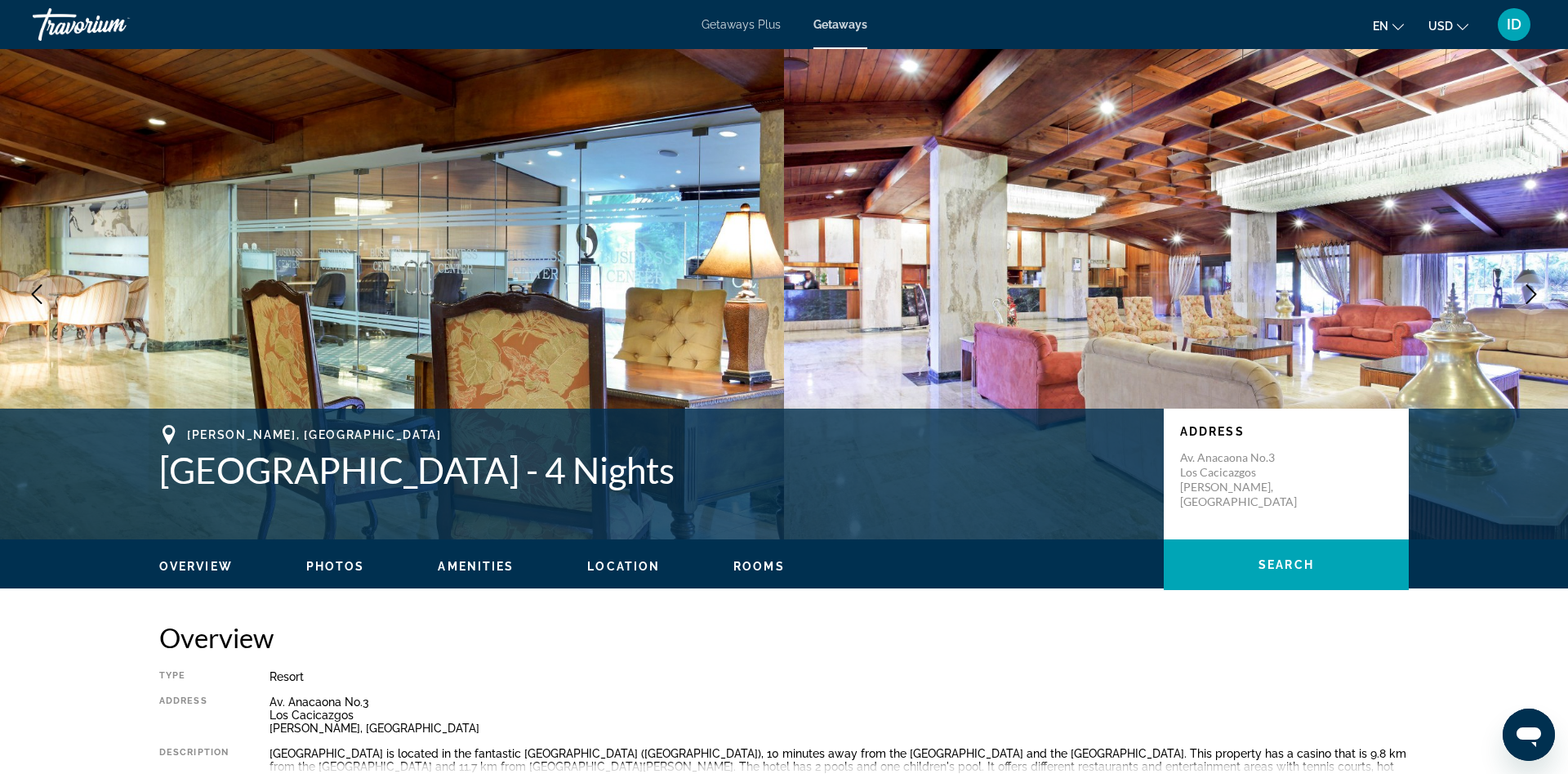
click at [461, 565] on span "Amenities" at bounding box center [476, 566] width 76 height 13
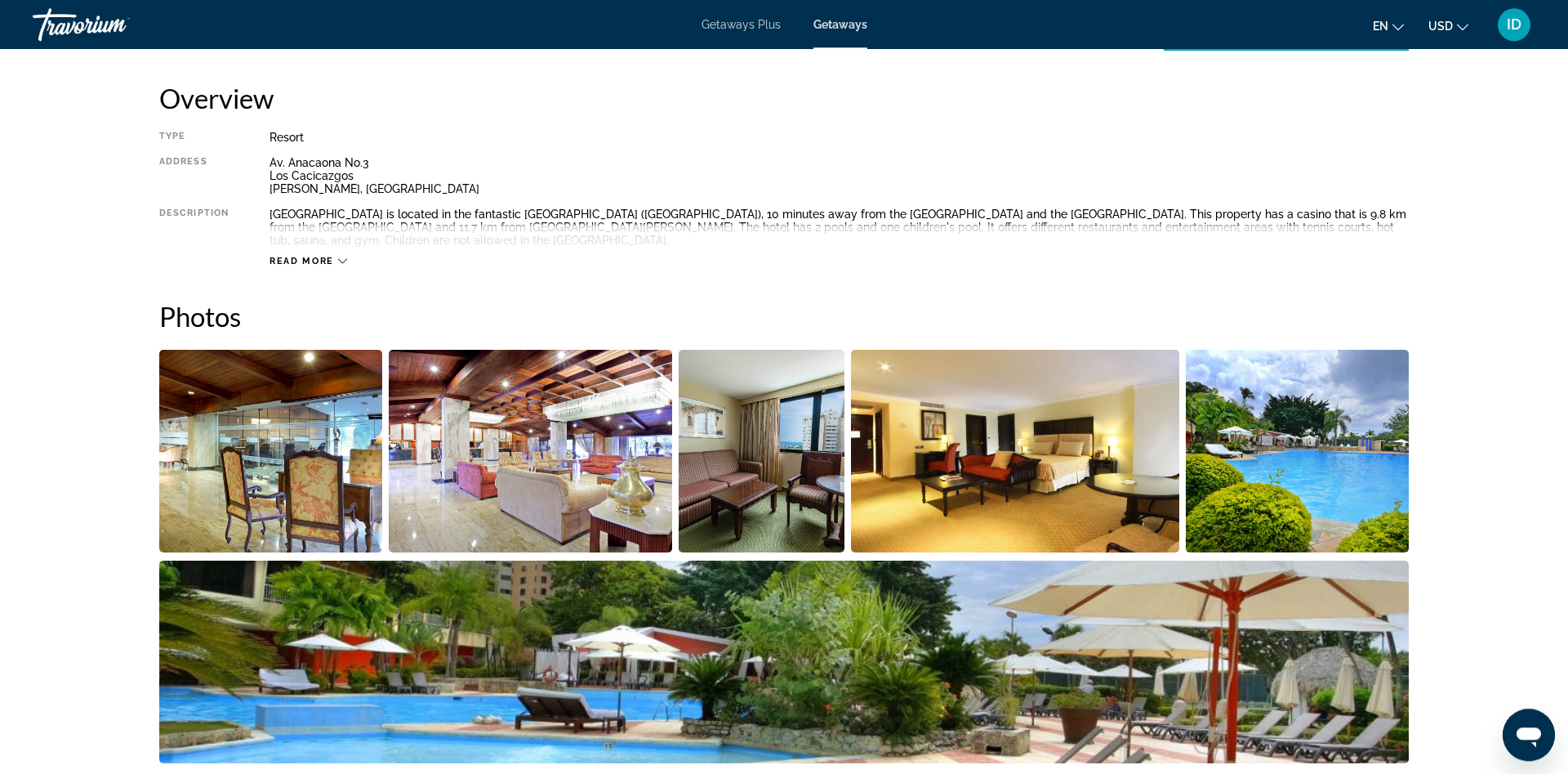
scroll to position [745, 0]
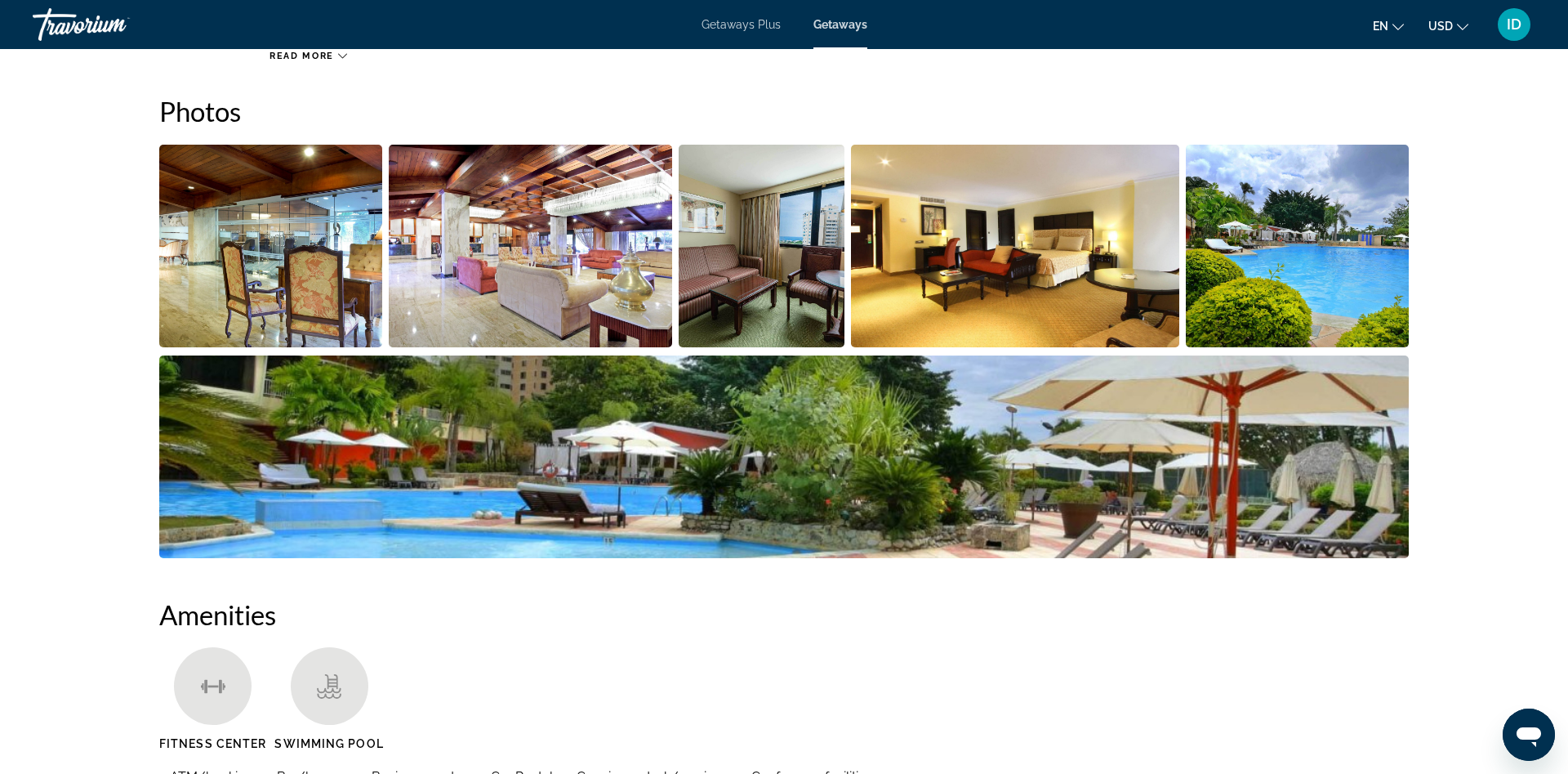
click at [1274, 267] on img "Open full-screen image slider" at bounding box center [1297, 245] width 223 height 202
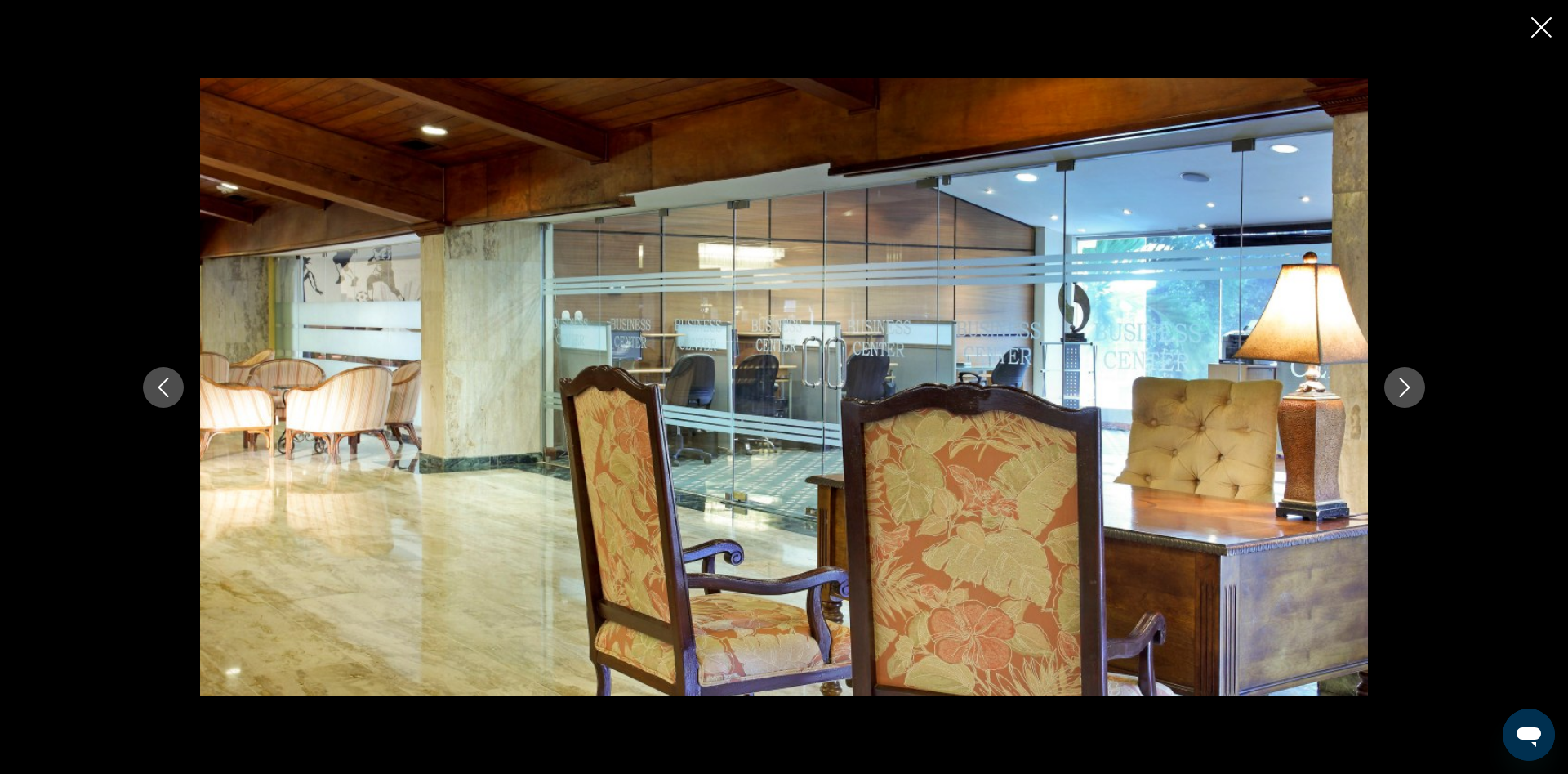
click at [1404, 388] on icon "Next image" at bounding box center [1405, 387] width 20 height 20
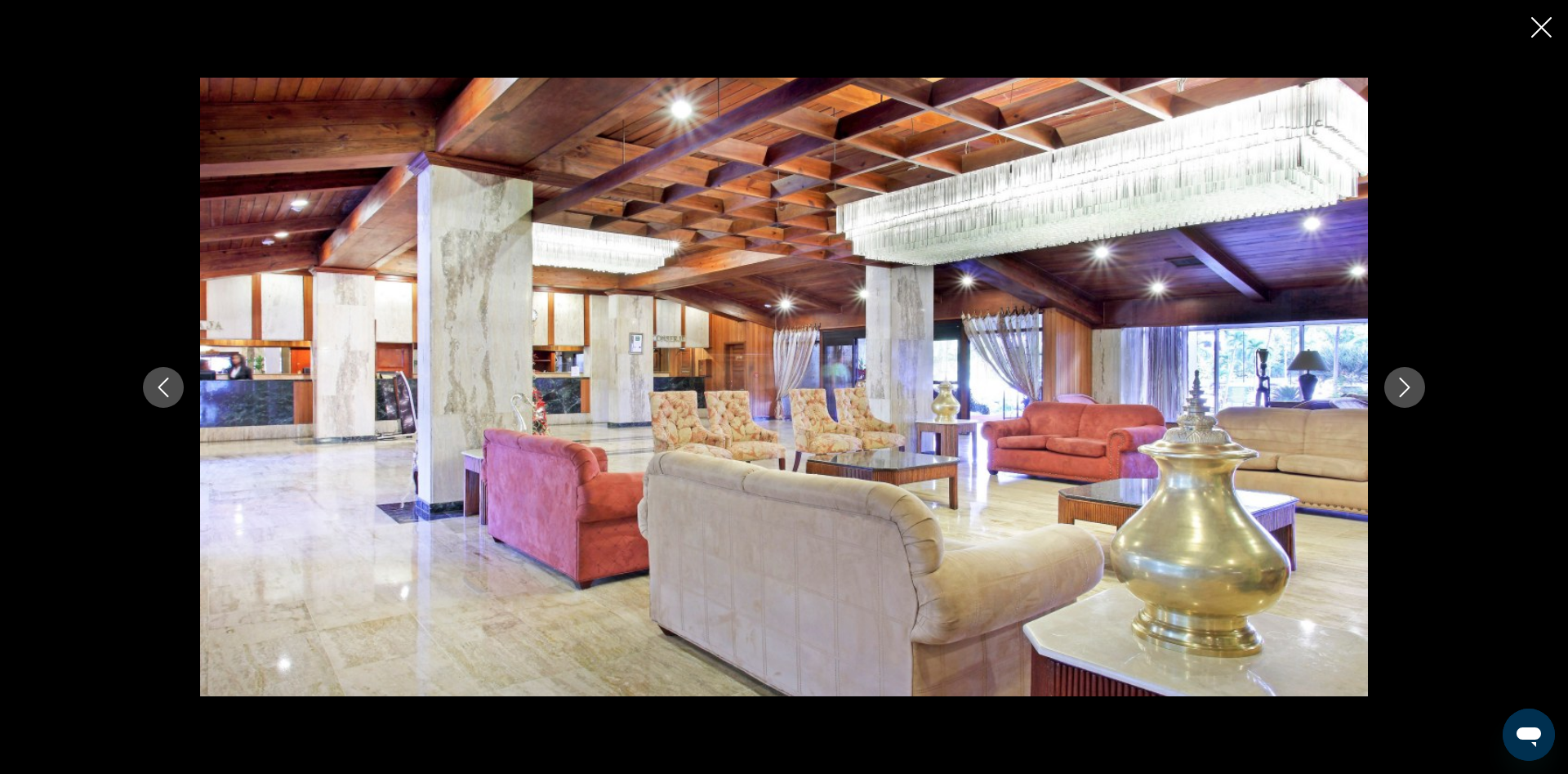
click at [1405, 388] on icon "Next image" at bounding box center [1405, 387] width 20 height 20
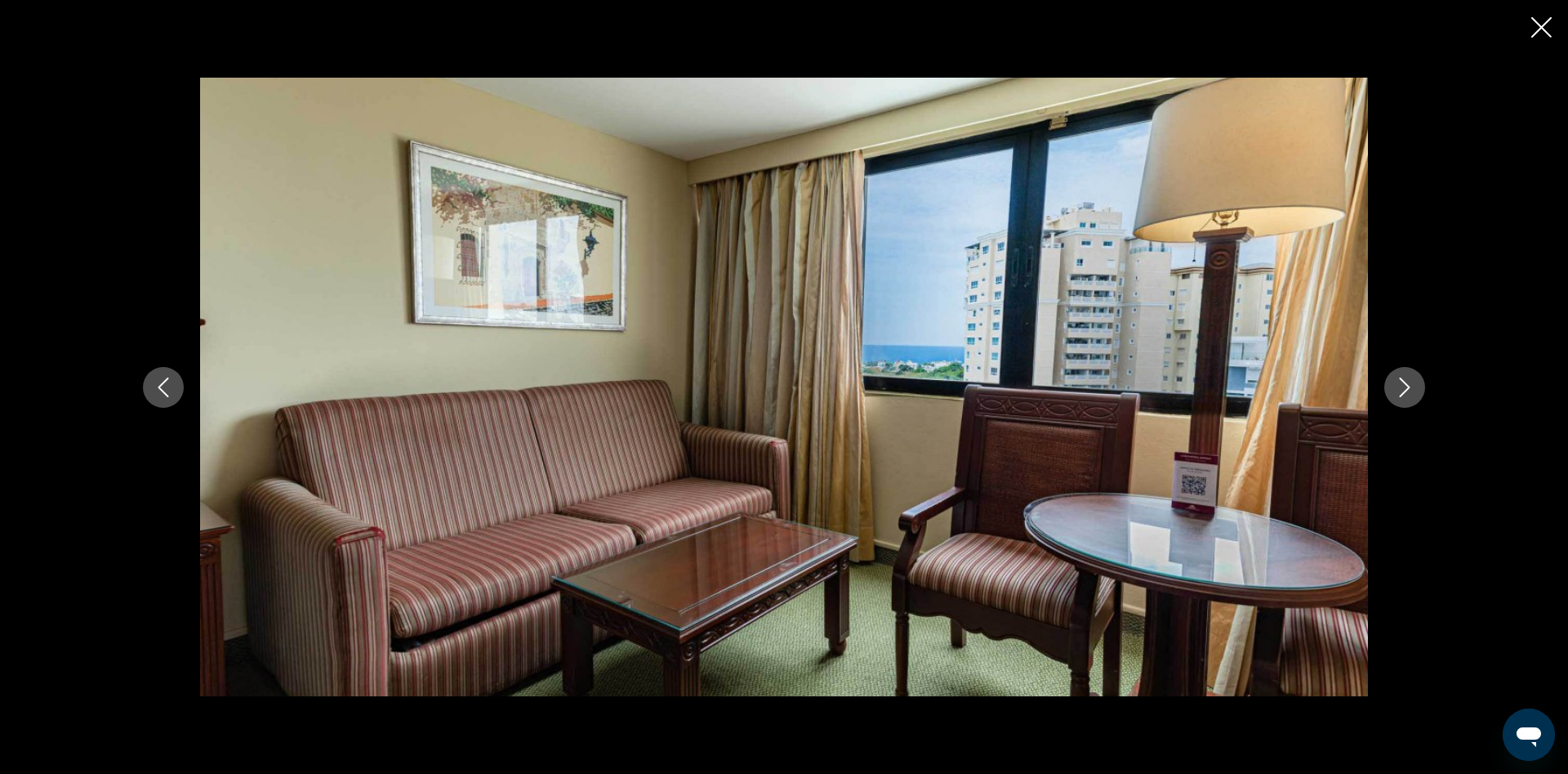
click at [1405, 388] on icon "Next image" at bounding box center [1405, 387] width 20 height 20
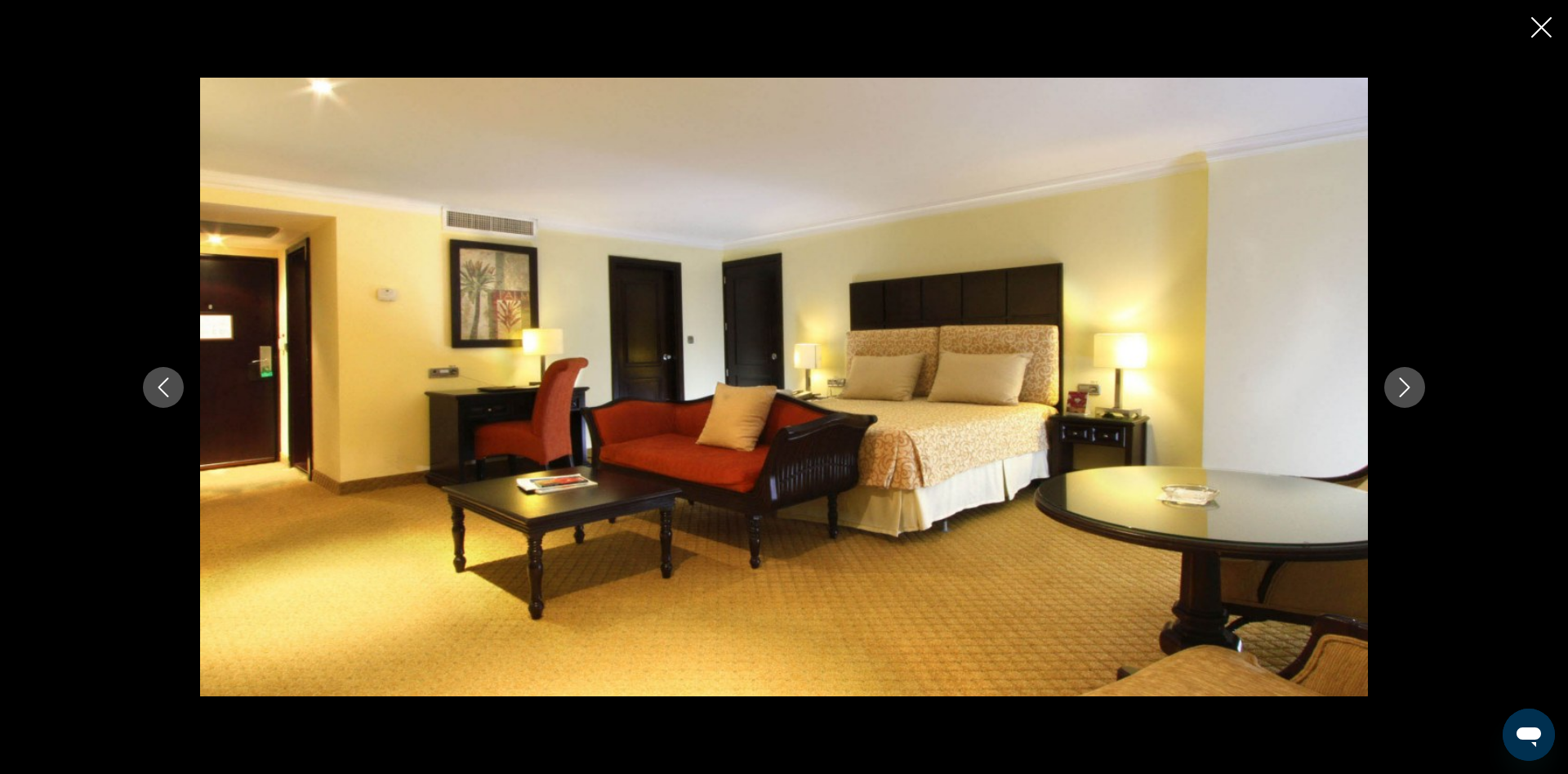
click at [1405, 388] on icon "Next image" at bounding box center [1405, 387] width 20 height 20
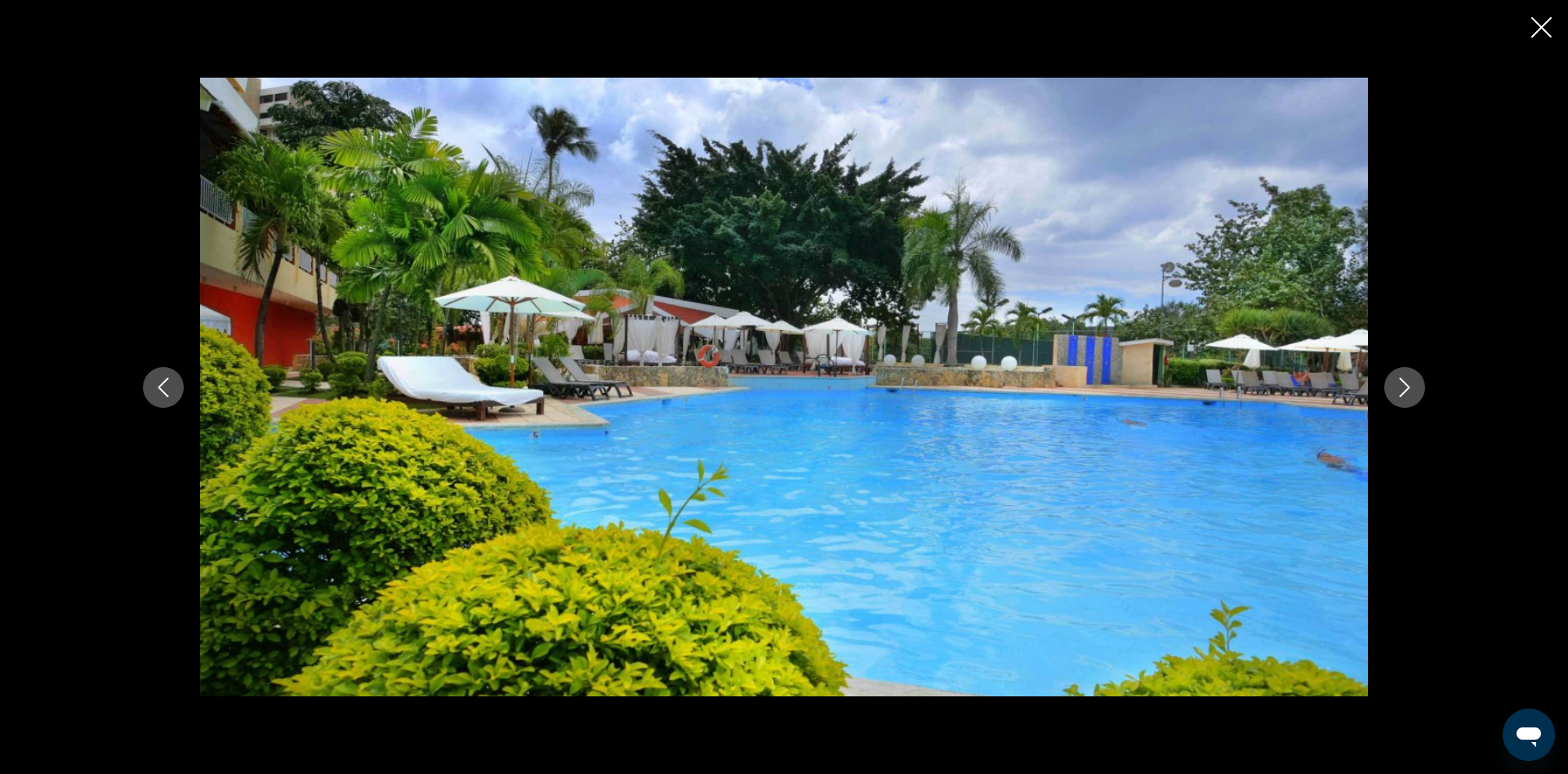
click at [1405, 387] on icon "Next image" at bounding box center [1405, 387] width 20 height 20
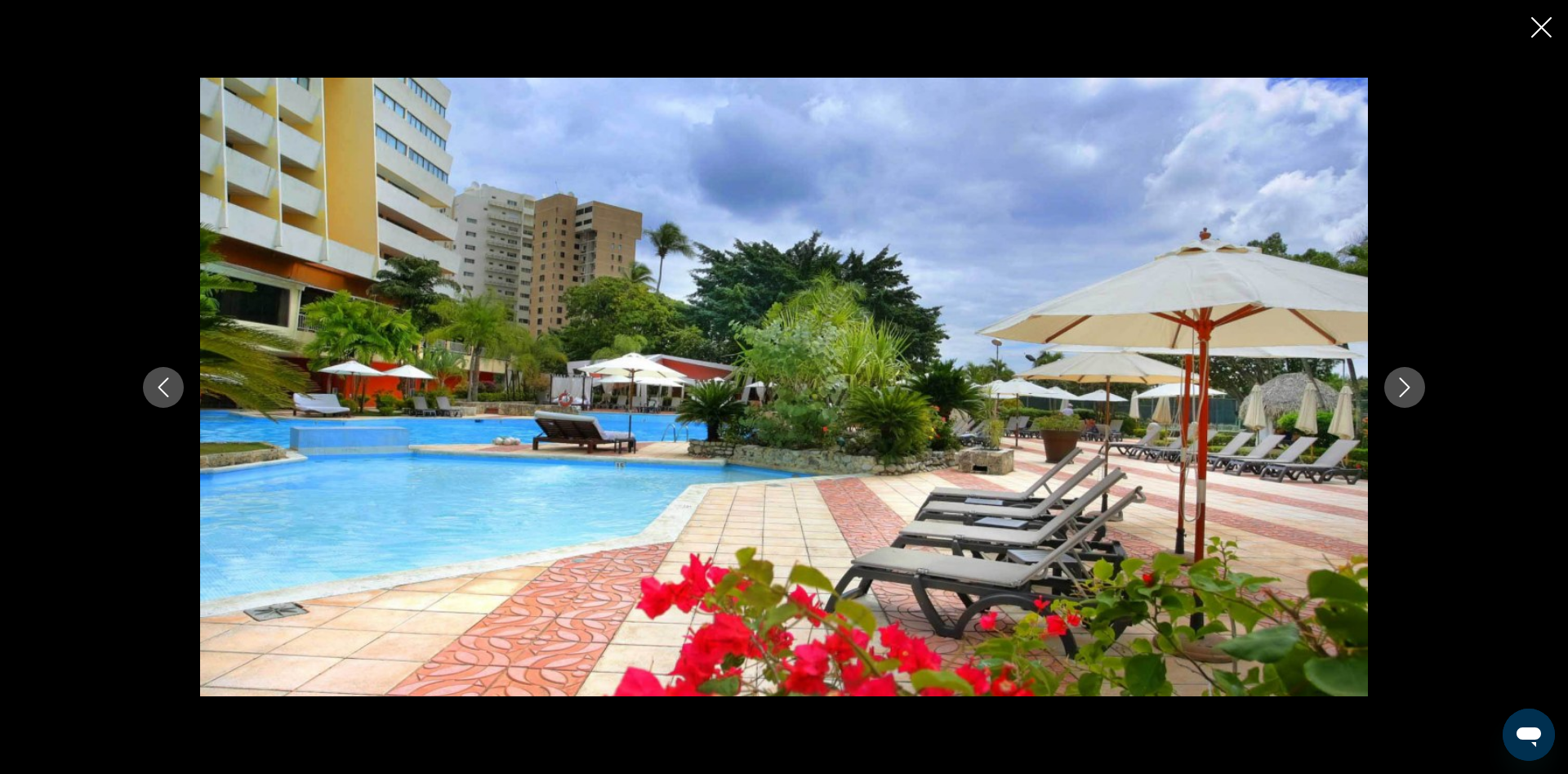
click at [1539, 42] on div "prev next" at bounding box center [784, 387] width 1568 height 774
click at [1539, 32] on icon "Close slideshow" at bounding box center [1541, 28] width 21 height 21
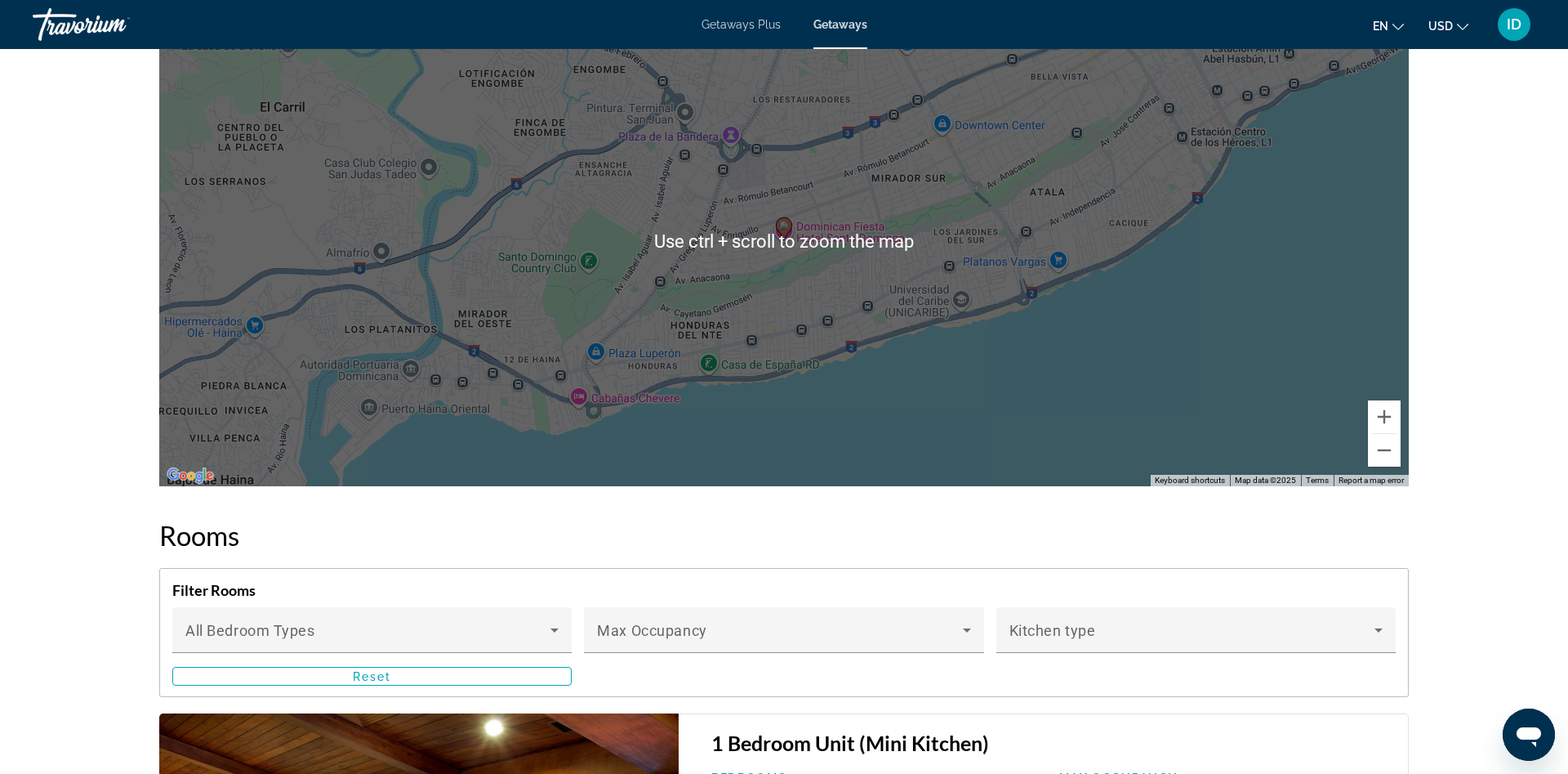
scroll to position [2245, 0]
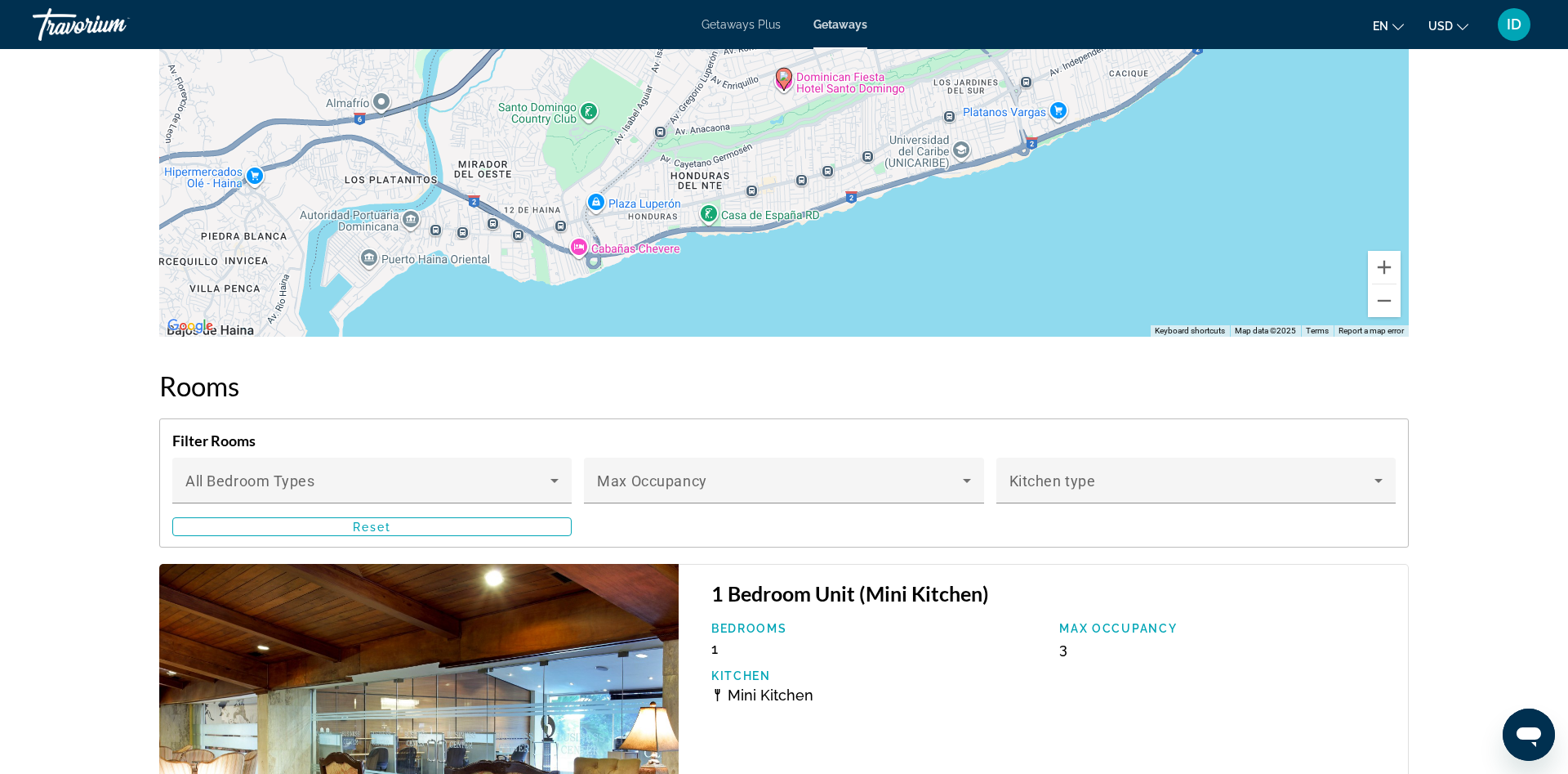
click at [844, 30] on span "Getaways" at bounding box center [840, 25] width 54 height 13
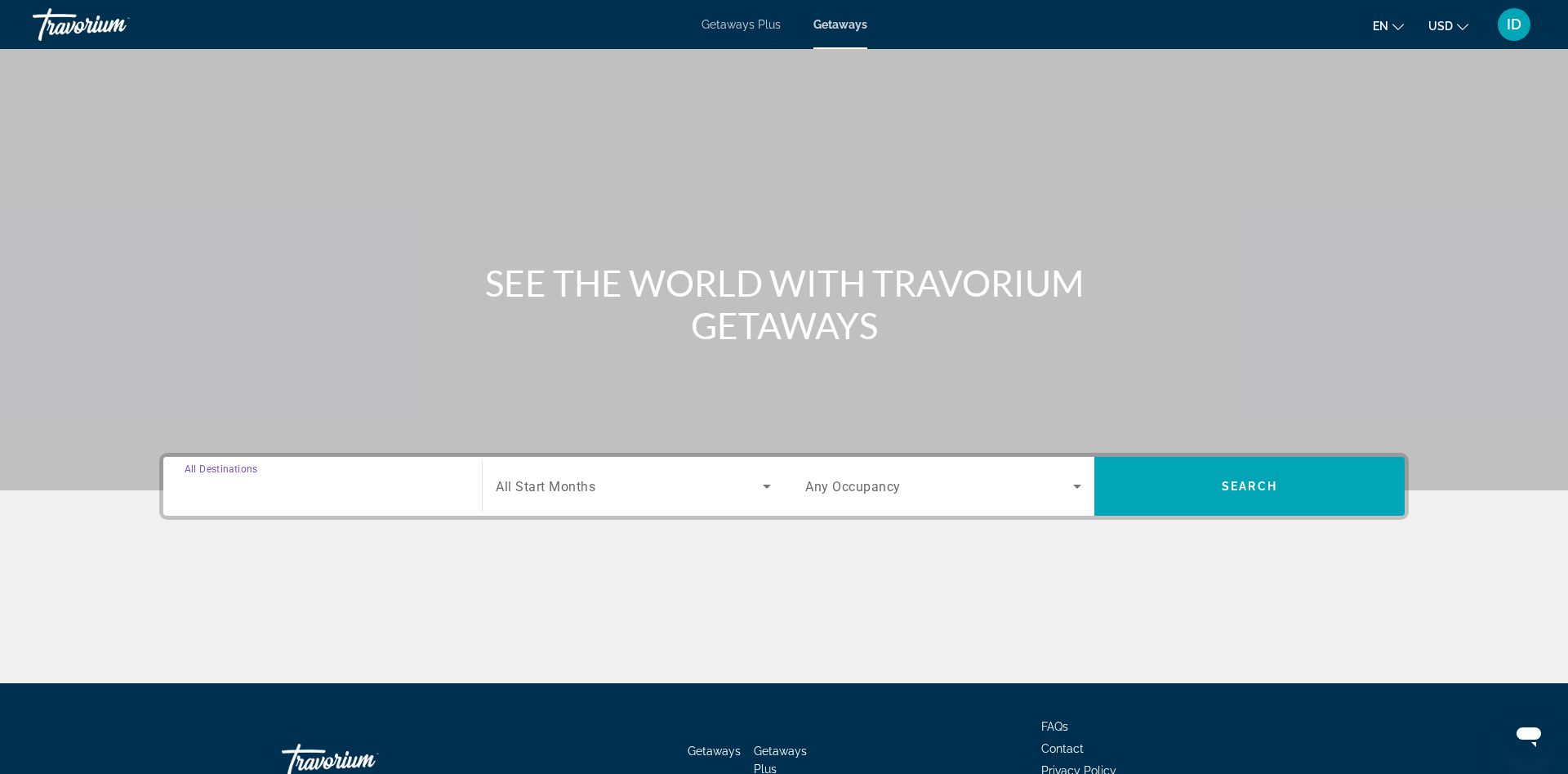
click at [357, 492] on input "Destination All Destinations" at bounding box center [322, 487] width 276 height 20
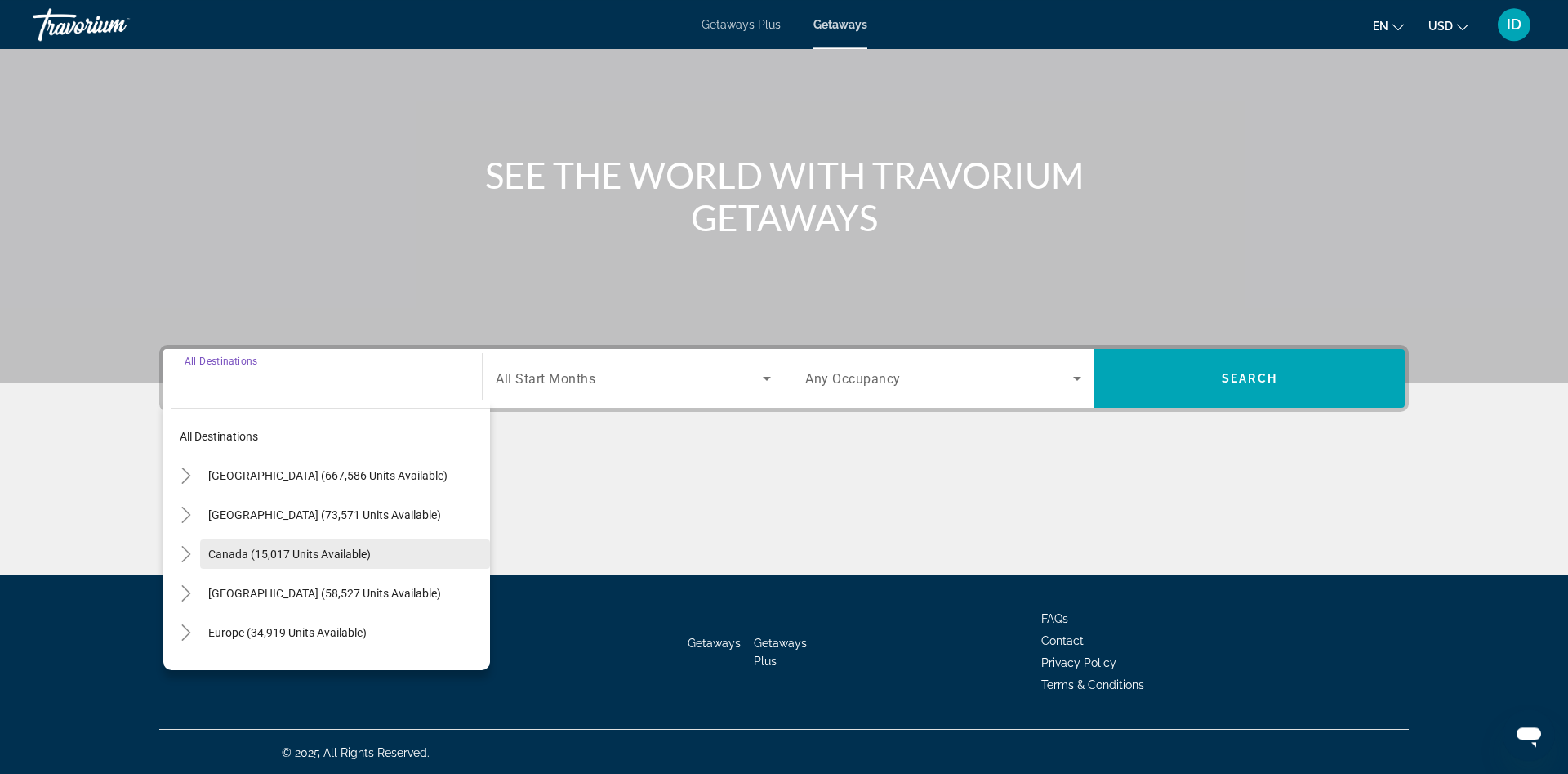
scroll to position [109, 0]
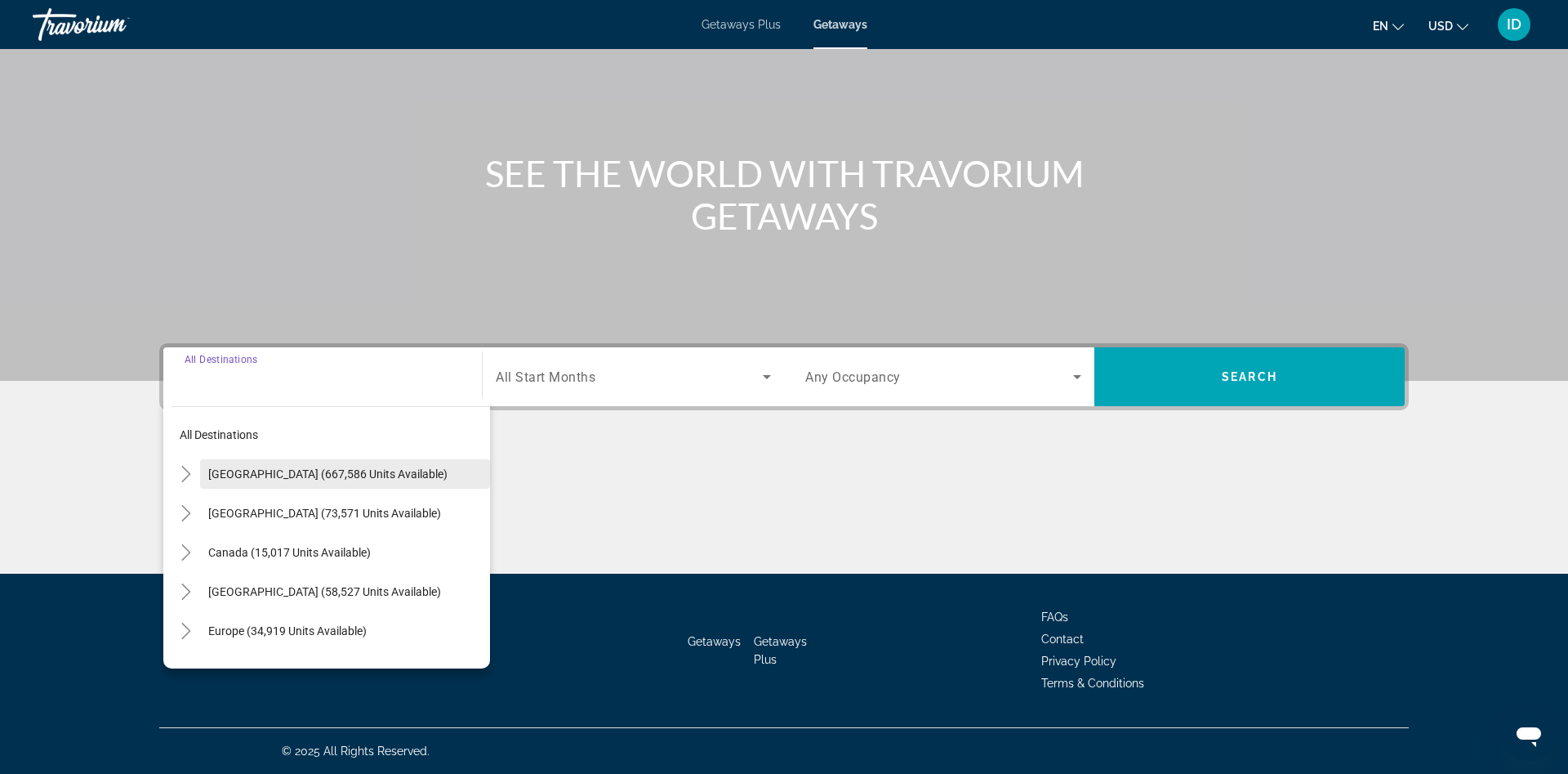
click at [325, 473] on span "United States (667,586 units available)" at bounding box center [327, 474] width 239 height 13
type input "**********"
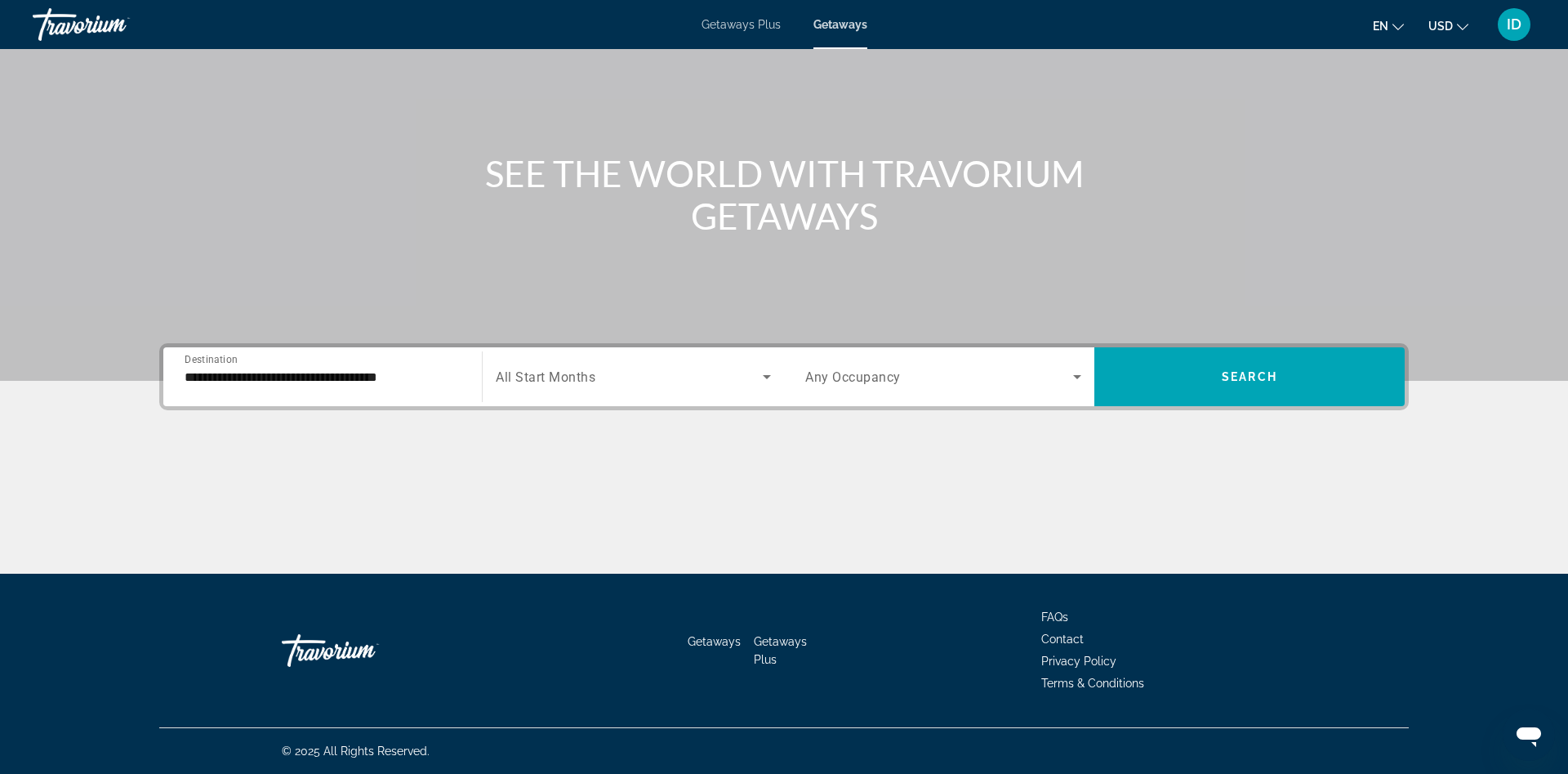
click at [541, 378] on span "All Start Months" at bounding box center [545, 377] width 100 height 15
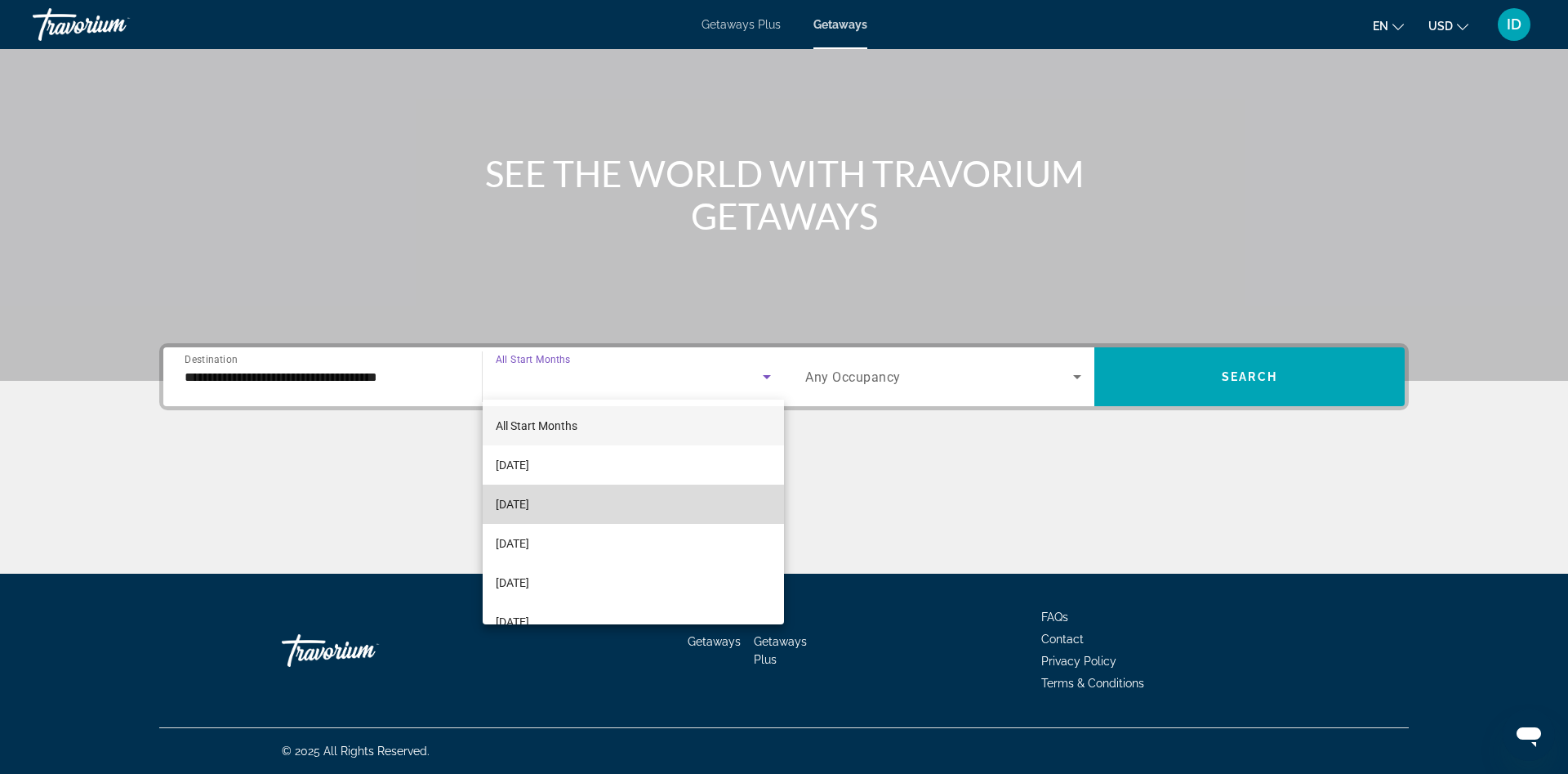
click at [528, 510] on span "[DATE]" at bounding box center [512, 504] width 33 height 20
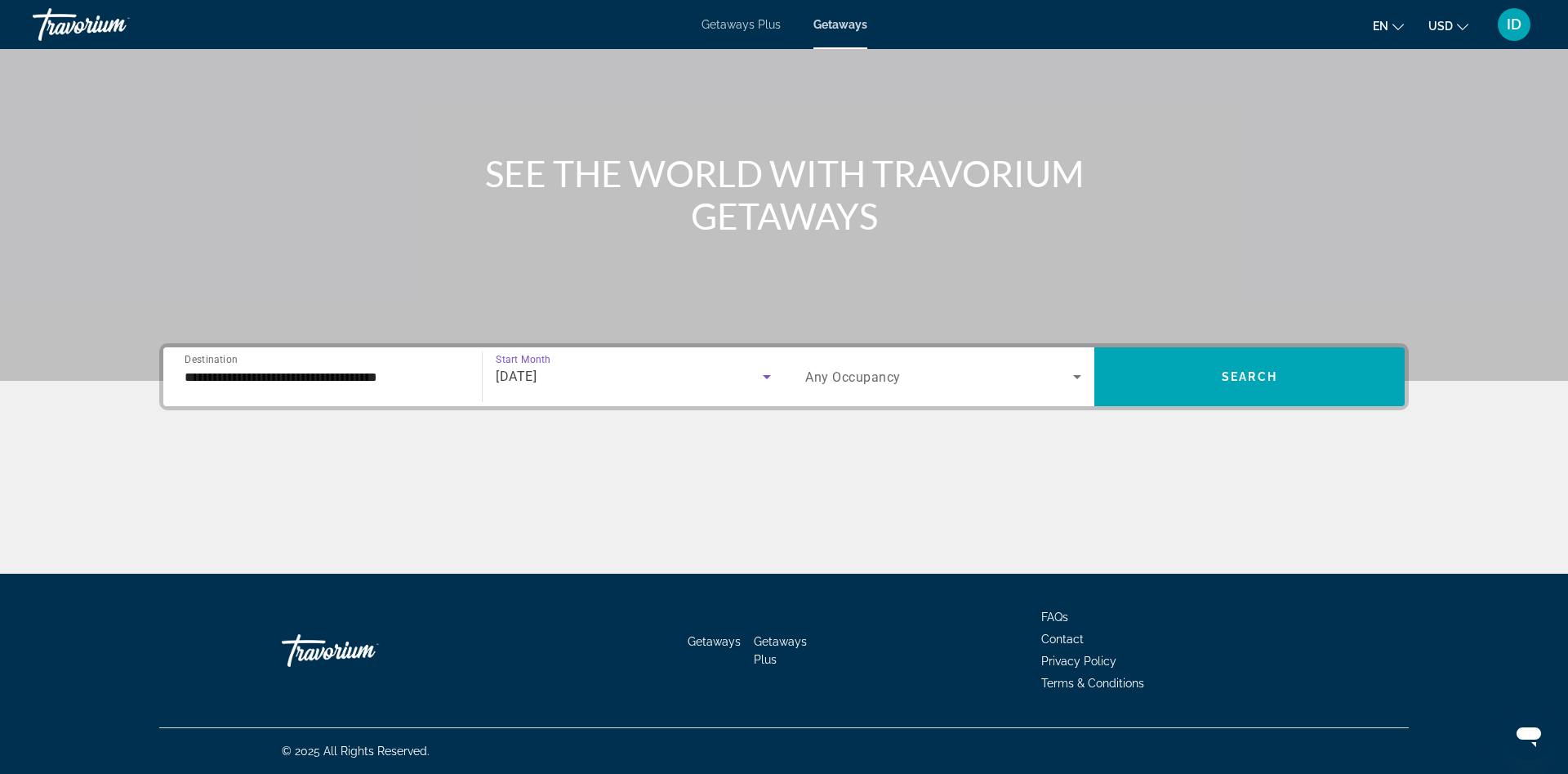
click at [822, 365] on div "Search widget" at bounding box center [943, 377] width 276 height 46
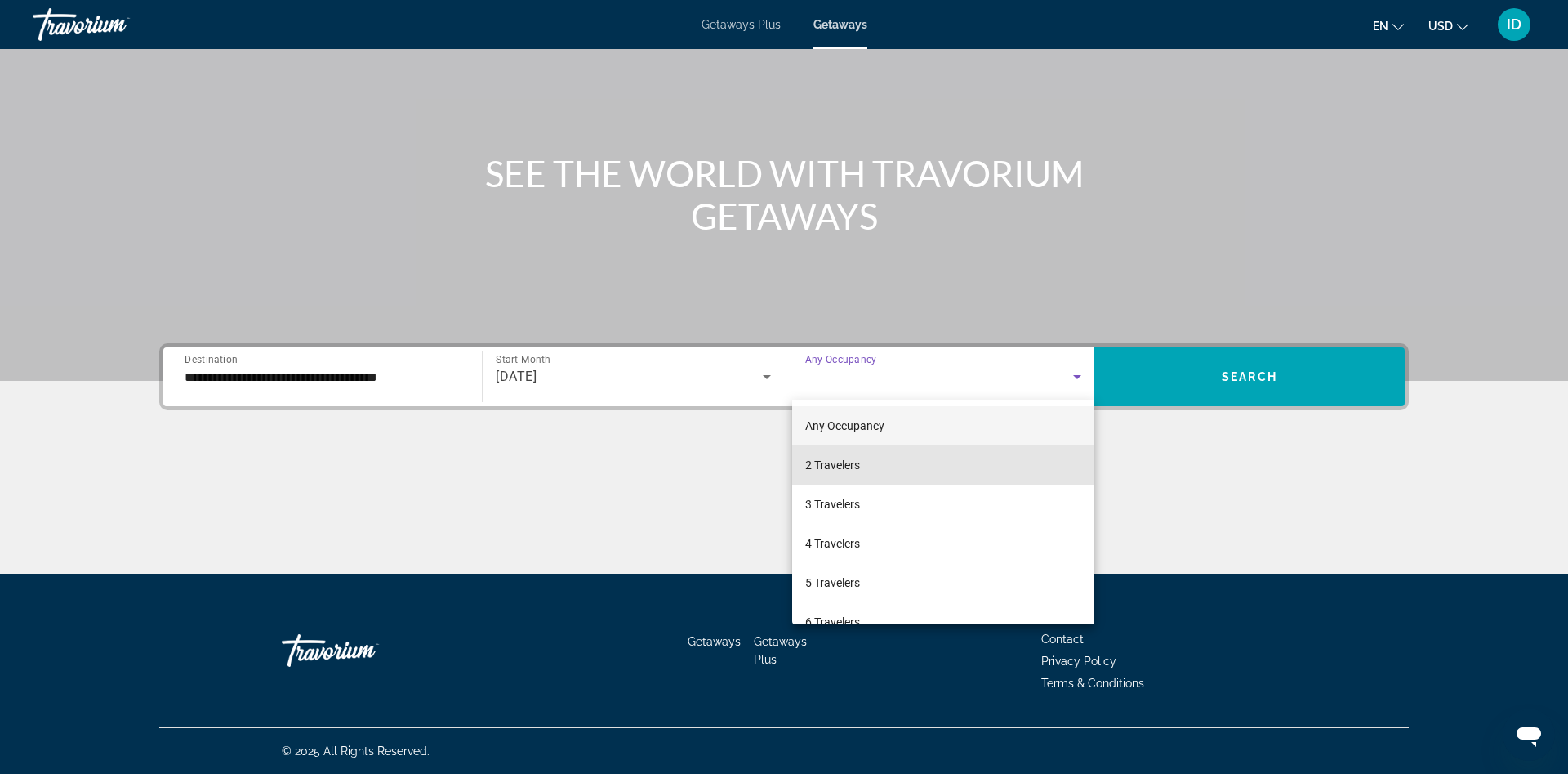
drag, startPoint x: 839, startPoint y: 465, endPoint x: 980, endPoint y: 387, distance: 161.1
click at [840, 464] on span "2 Travelers" at bounding box center [832, 464] width 55 height 20
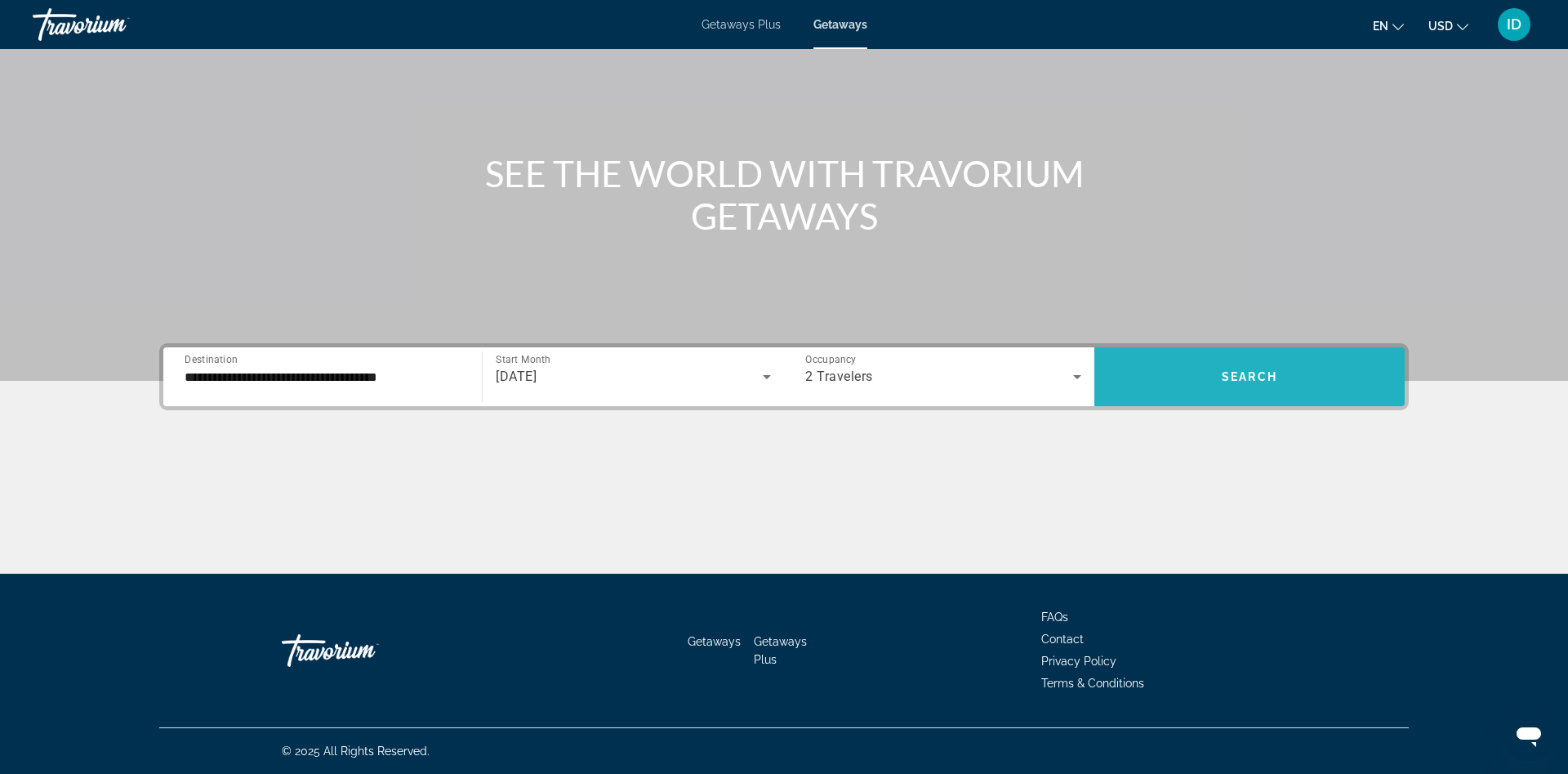
click at [1172, 360] on button "Search" at bounding box center [1249, 377] width 310 height 59
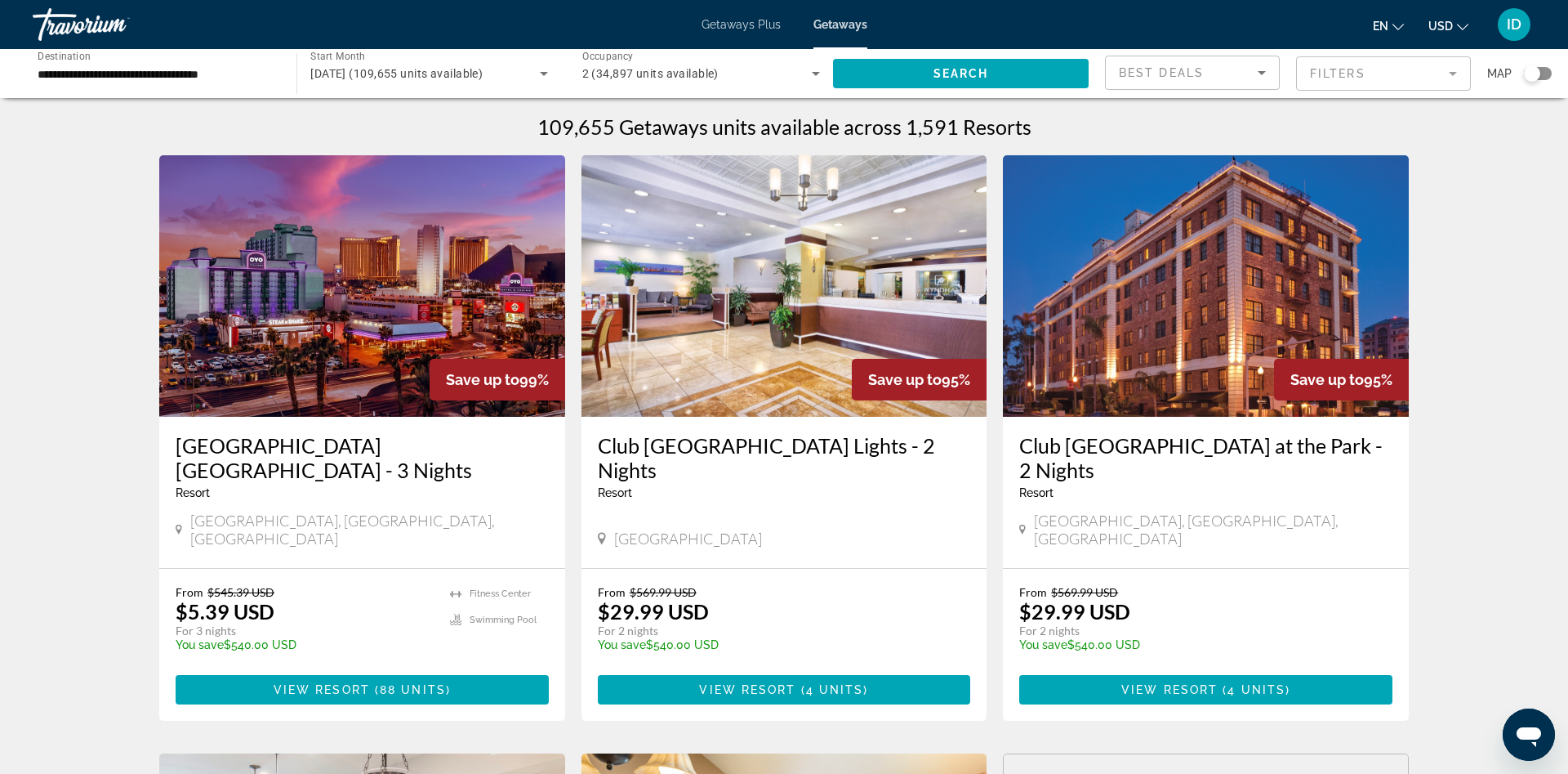
click at [1236, 63] on div "Best Deals" at bounding box center [1192, 79] width 147 height 46
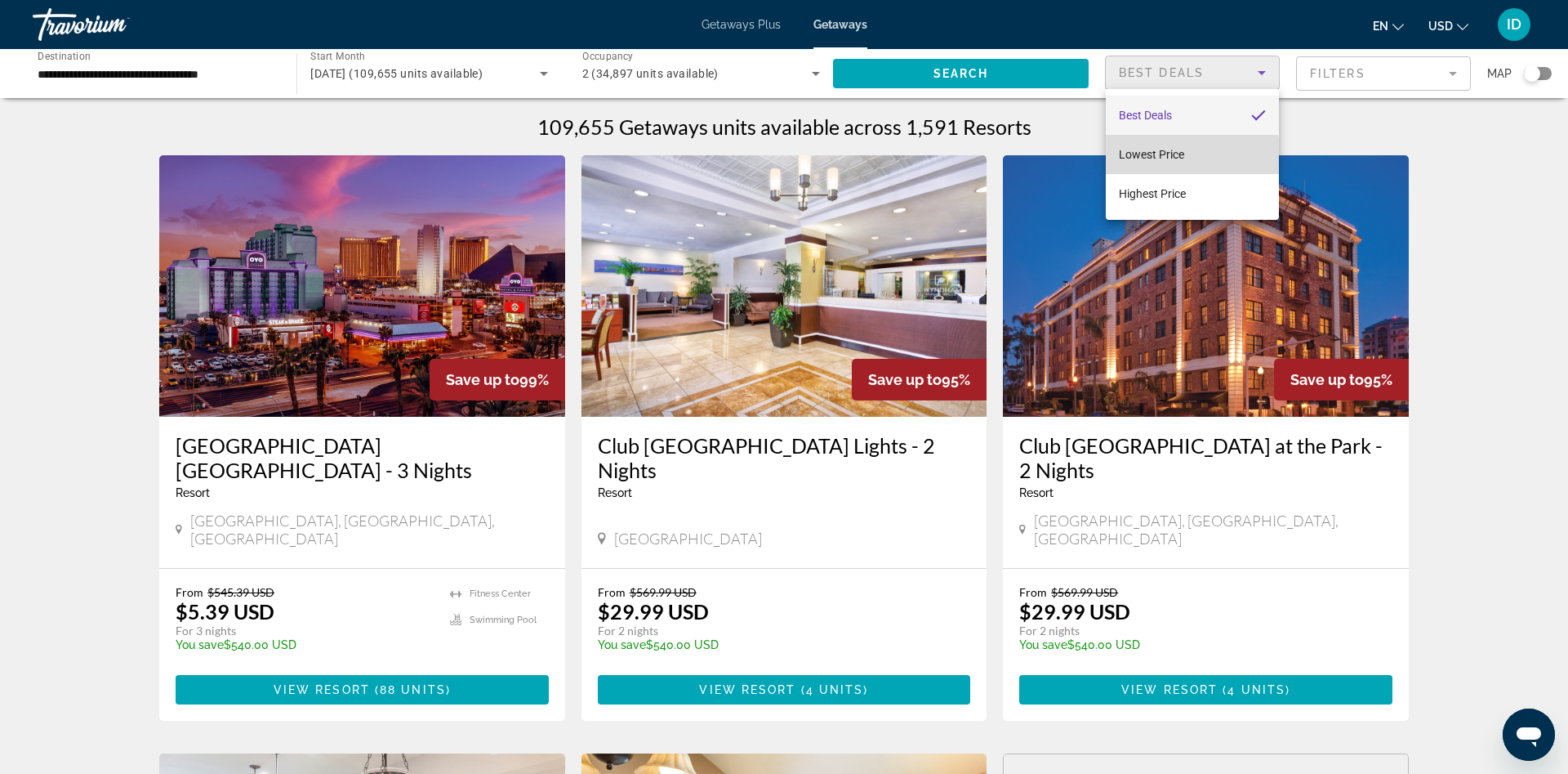
click at [1148, 160] on span "Lowest Price" at bounding box center [1151, 155] width 65 height 13
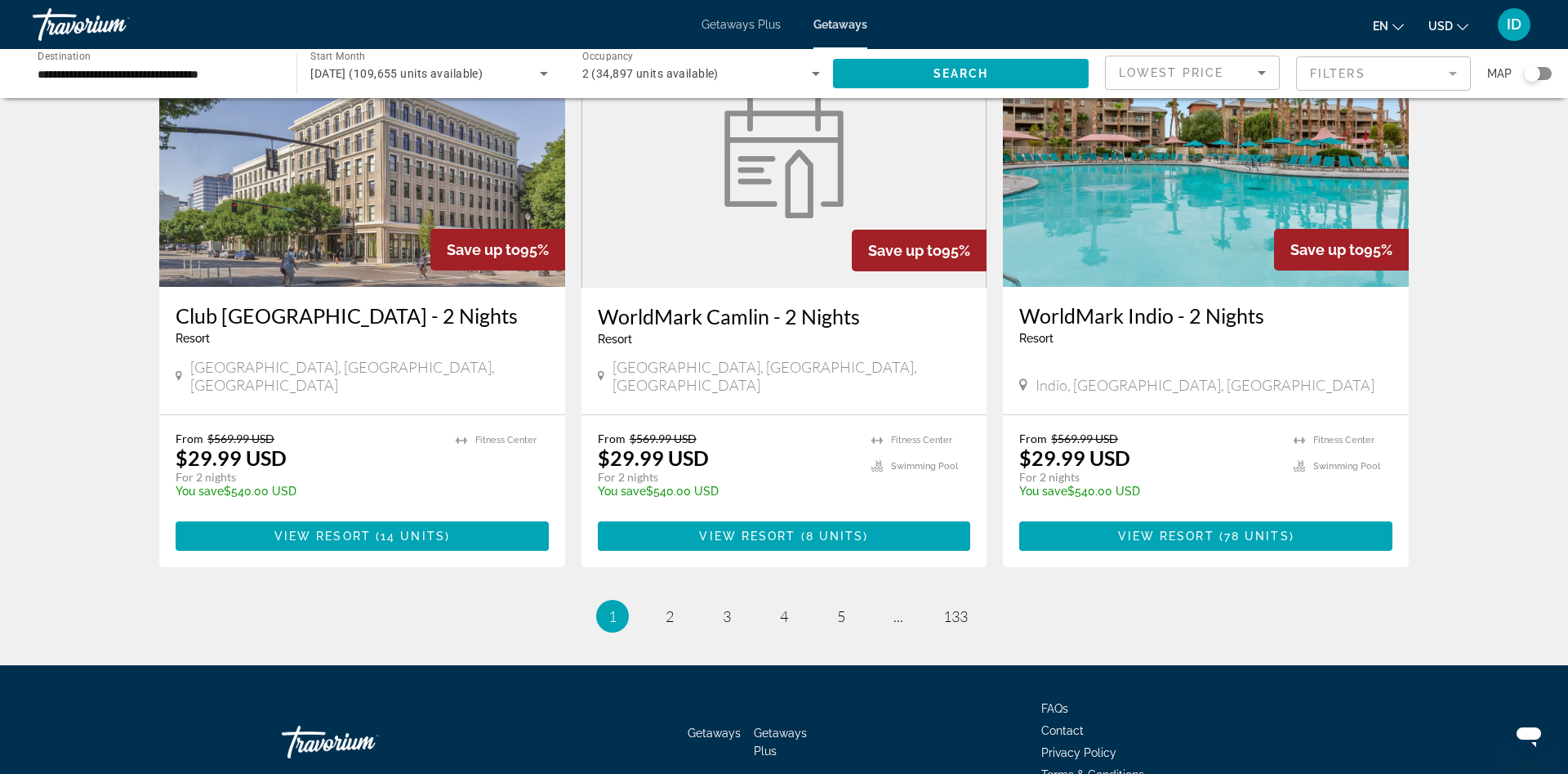
scroll to position [1944, 0]
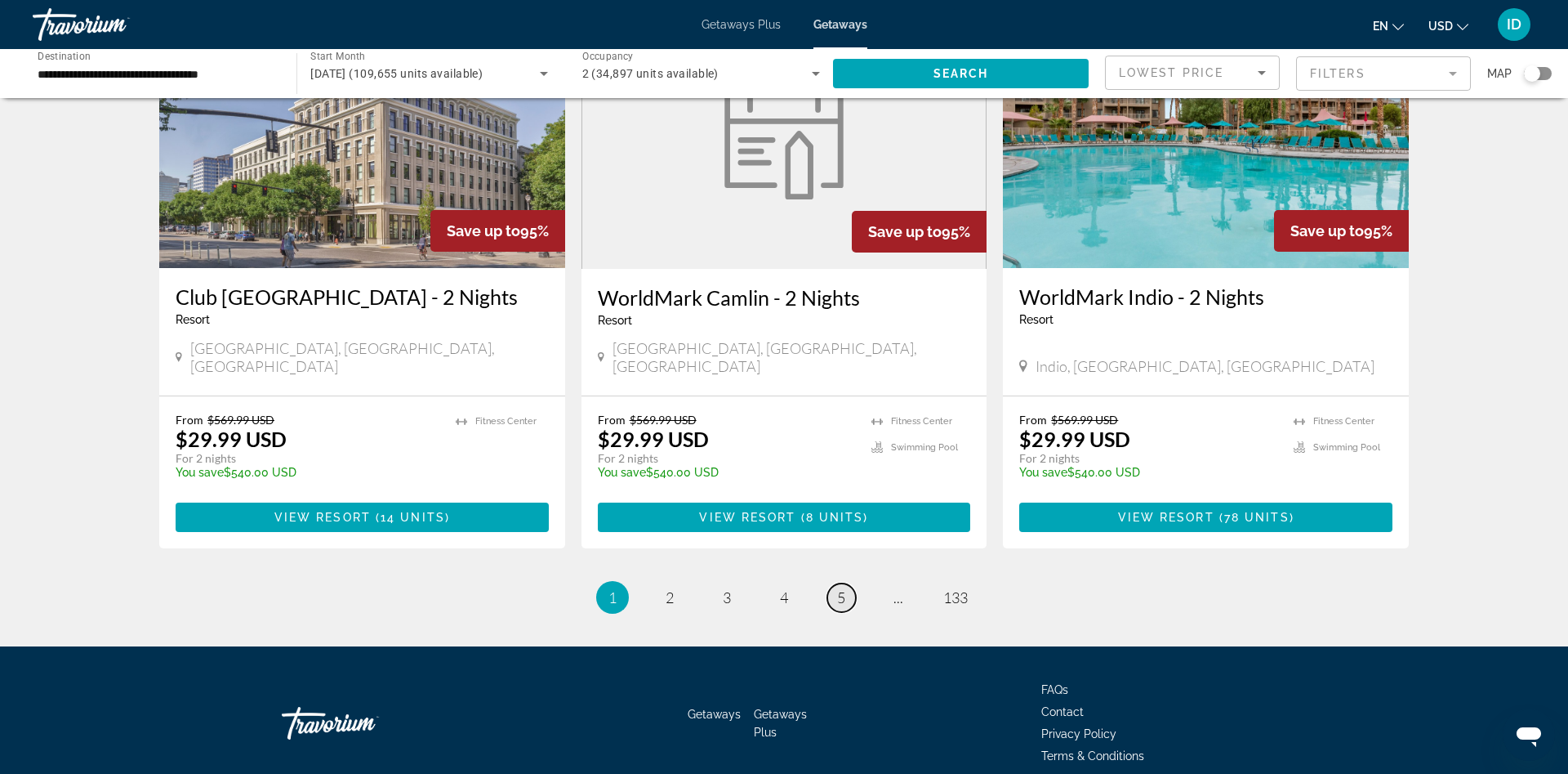
click at [837, 589] on span "5" at bounding box center [841, 597] width 9 height 18
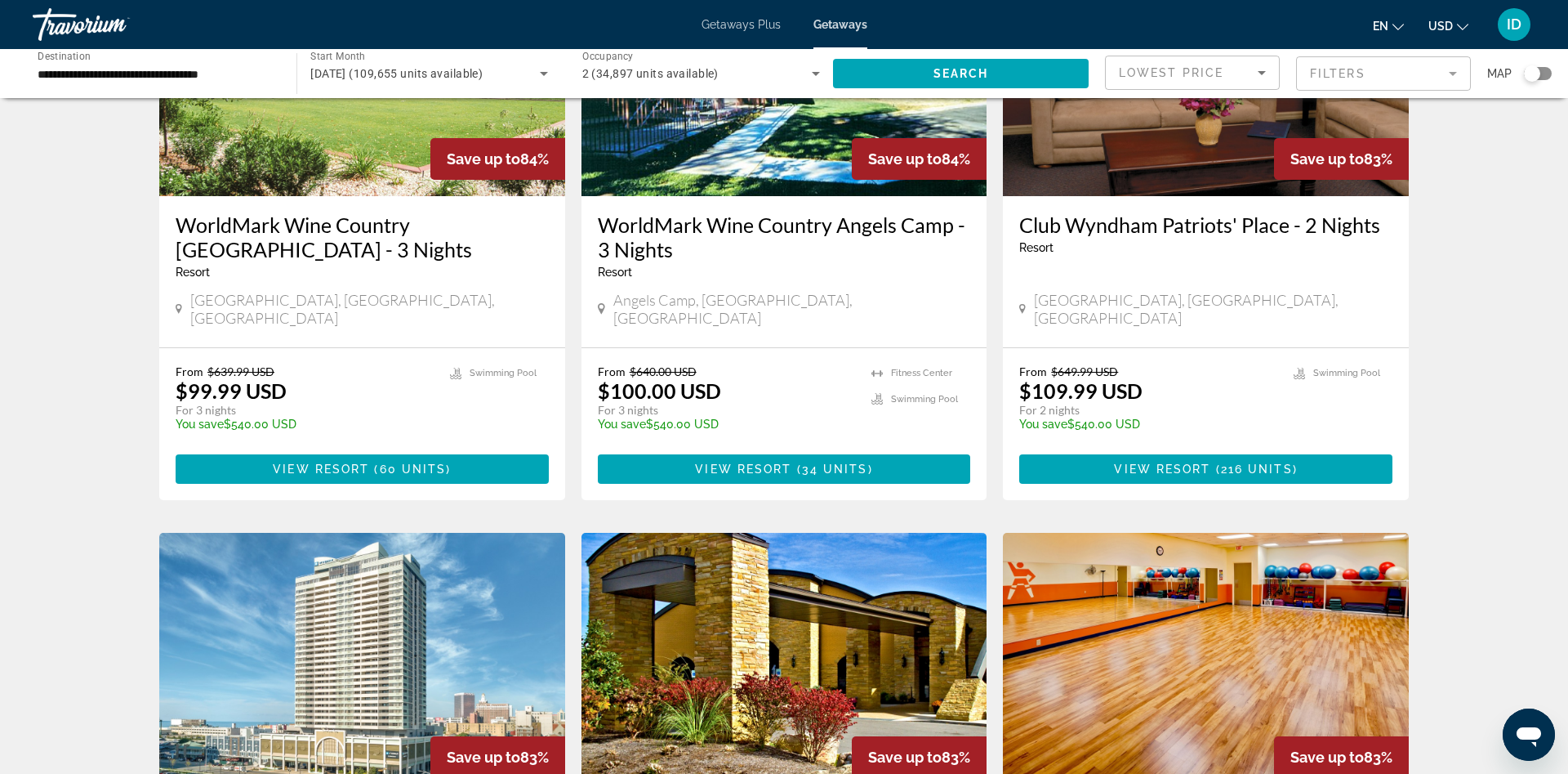
scroll to position [1667, 0]
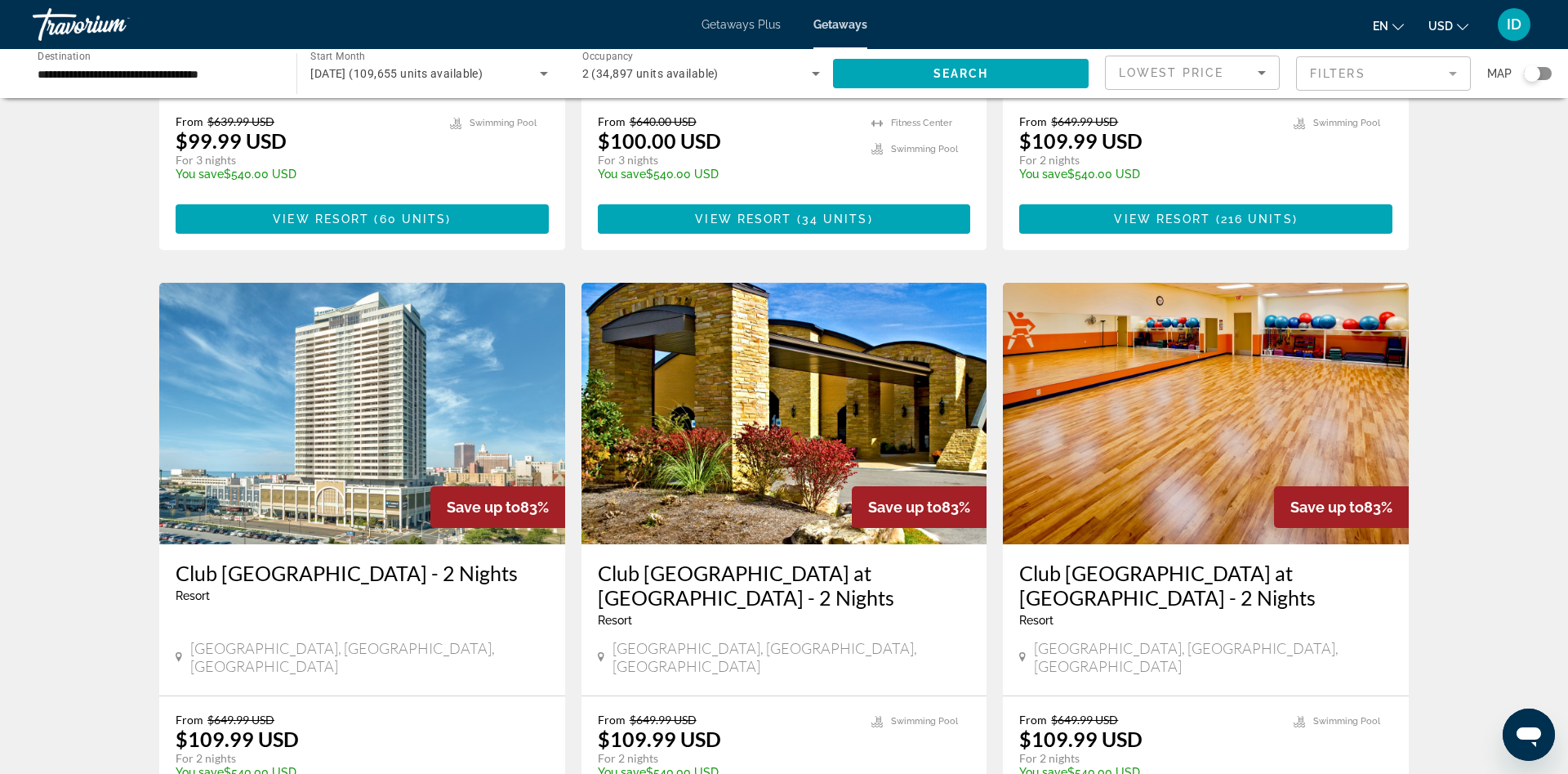
click at [1221, 560] on h3 "Club Wyndham Resort at Fairfield Bay - 2 Nights" at bounding box center [1205, 585] width 373 height 49
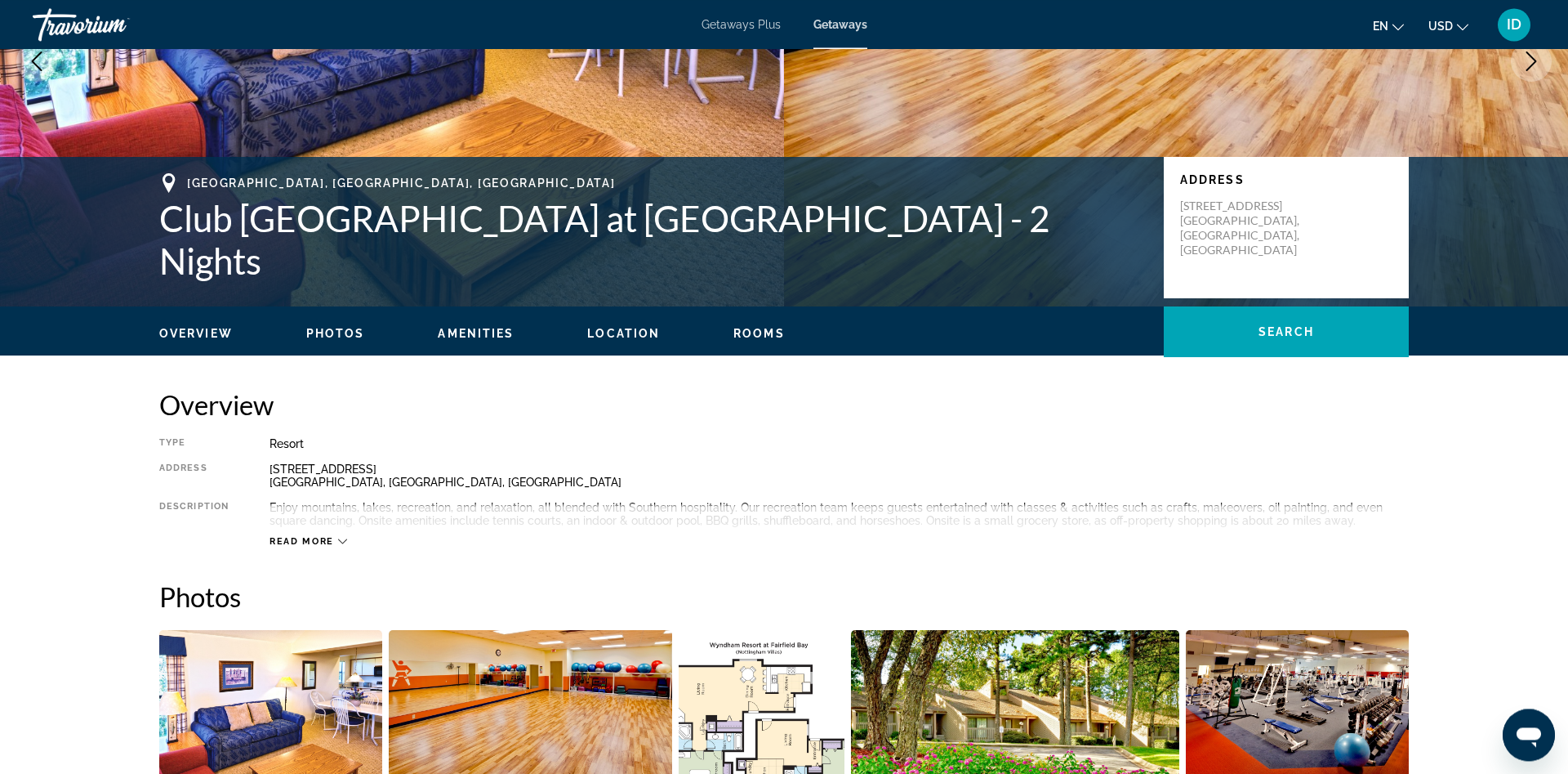
scroll to position [333, 0]
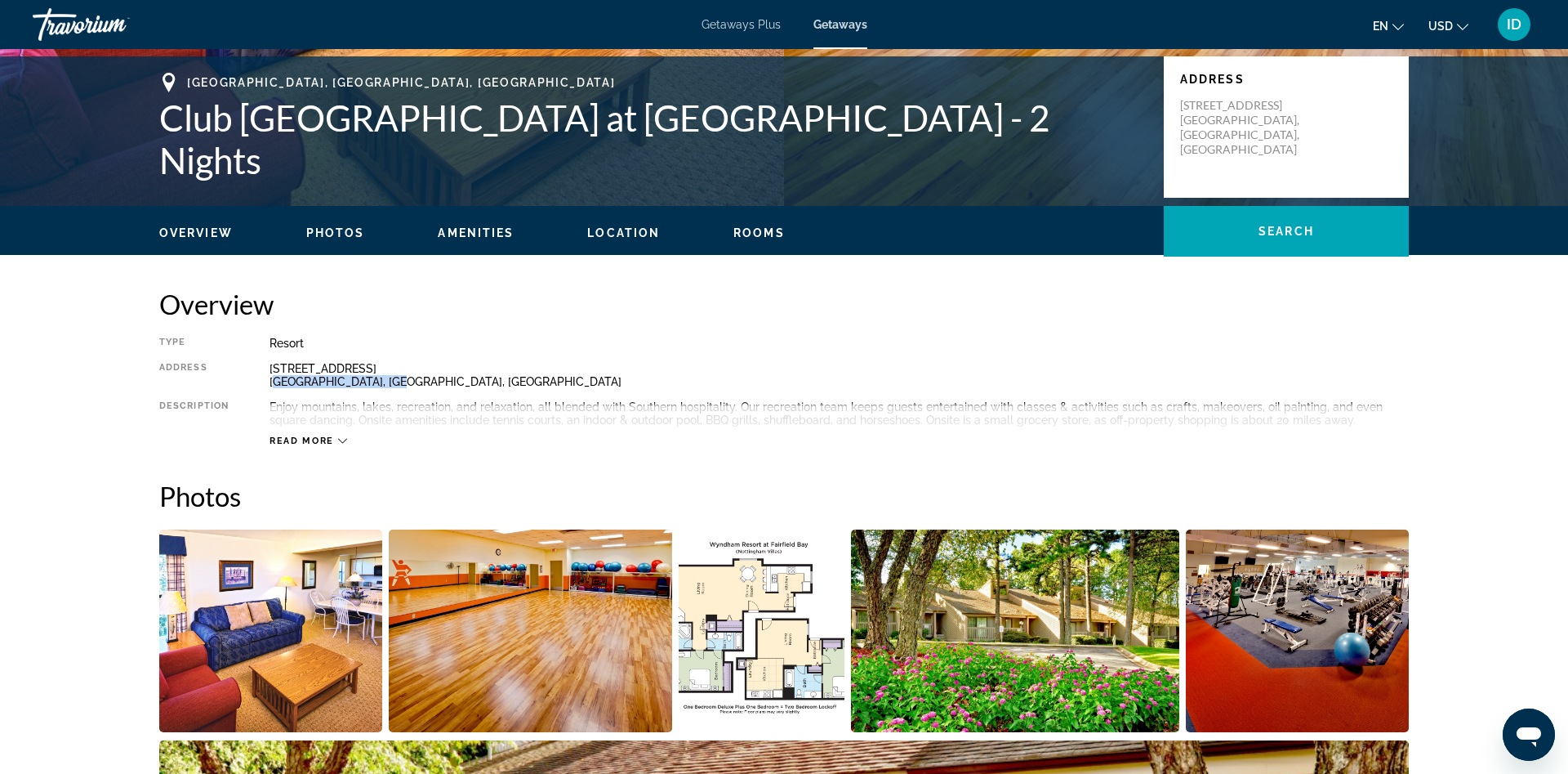
drag, startPoint x: 278, startPoint y: 382, endPoint x: 351, endPoint y: 380, distance: 73.0
click at [377, 380] on div "110 Village Lane Fairfield Bay, AR, USA" at bounding box center [839, 375] width 1139 height 27
drag, startPoint x: 271, startPoint y: 368, endPoint x: 383, endPoint y: 389, distance: 114.0
click at [383, 389] on div "Type Resort All-Inclusive No All-Inclusive Address 110 Village Lane Fairfield B…" at bounding box center [784, 392] width 1250 height 110
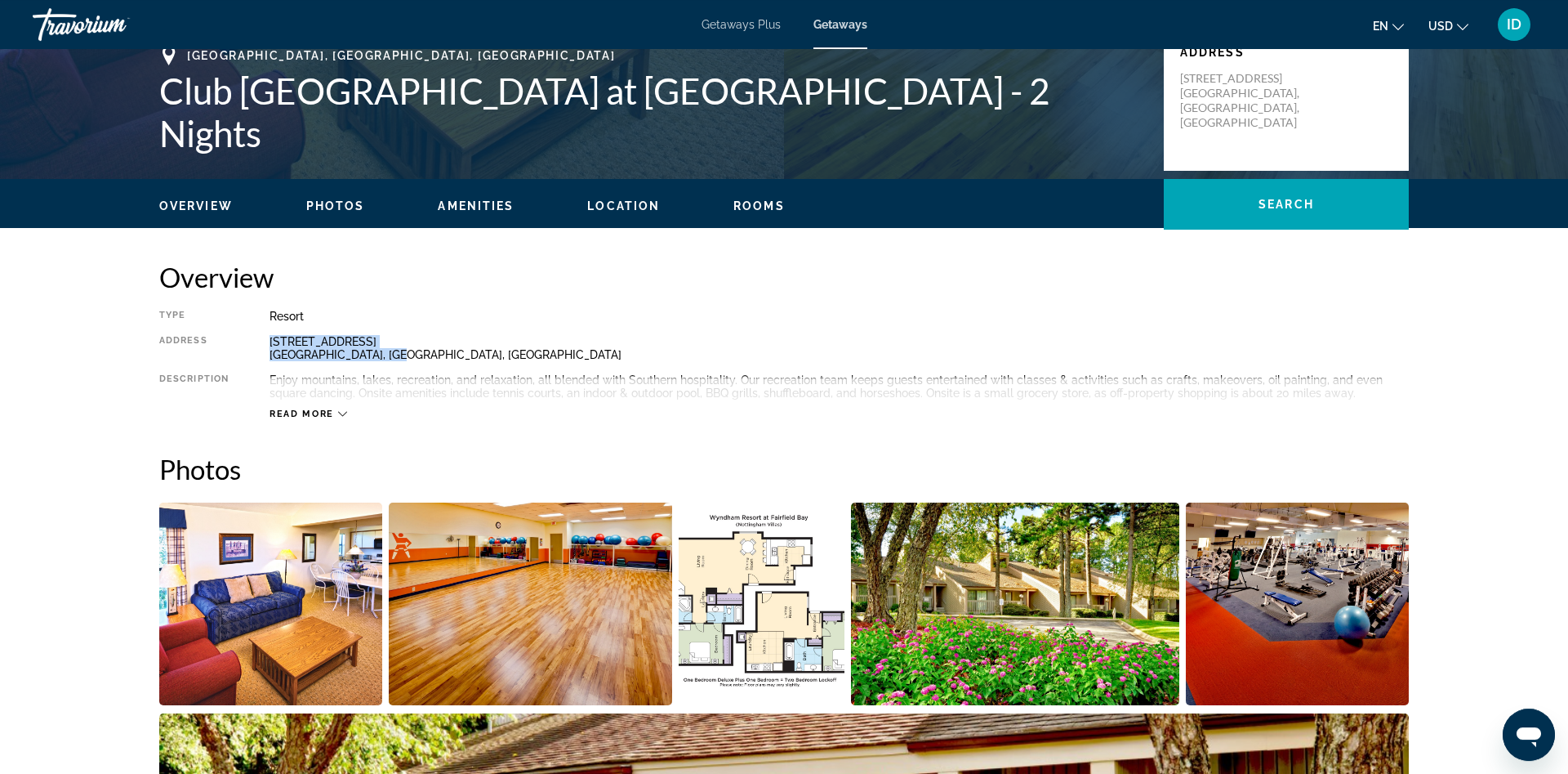
scroll to position [167, 0]
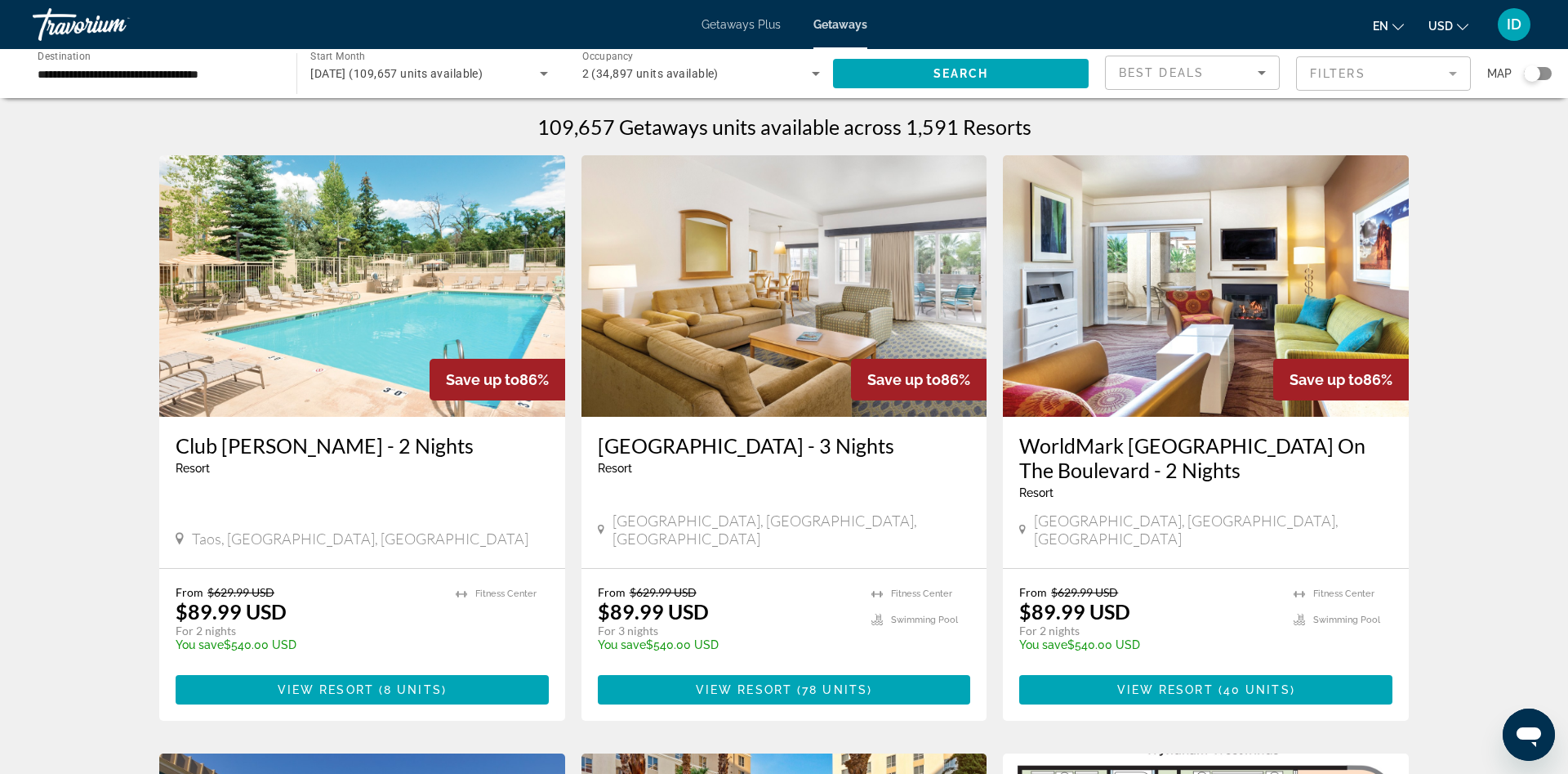
drag, startPoint x: 1456, startPoint y: 406, endPoint x: 1441, endPoint y: 413, distance: 16.6
click at [741, 35] on div "Getaways Plus Getaways en English Español Français Italiano Português русский U…" at bounding box center [784, 24] width 1568 height 43
click at [1178, 71] on span "Best Deals" at bounding box center [1161, 73] width 84 height 13
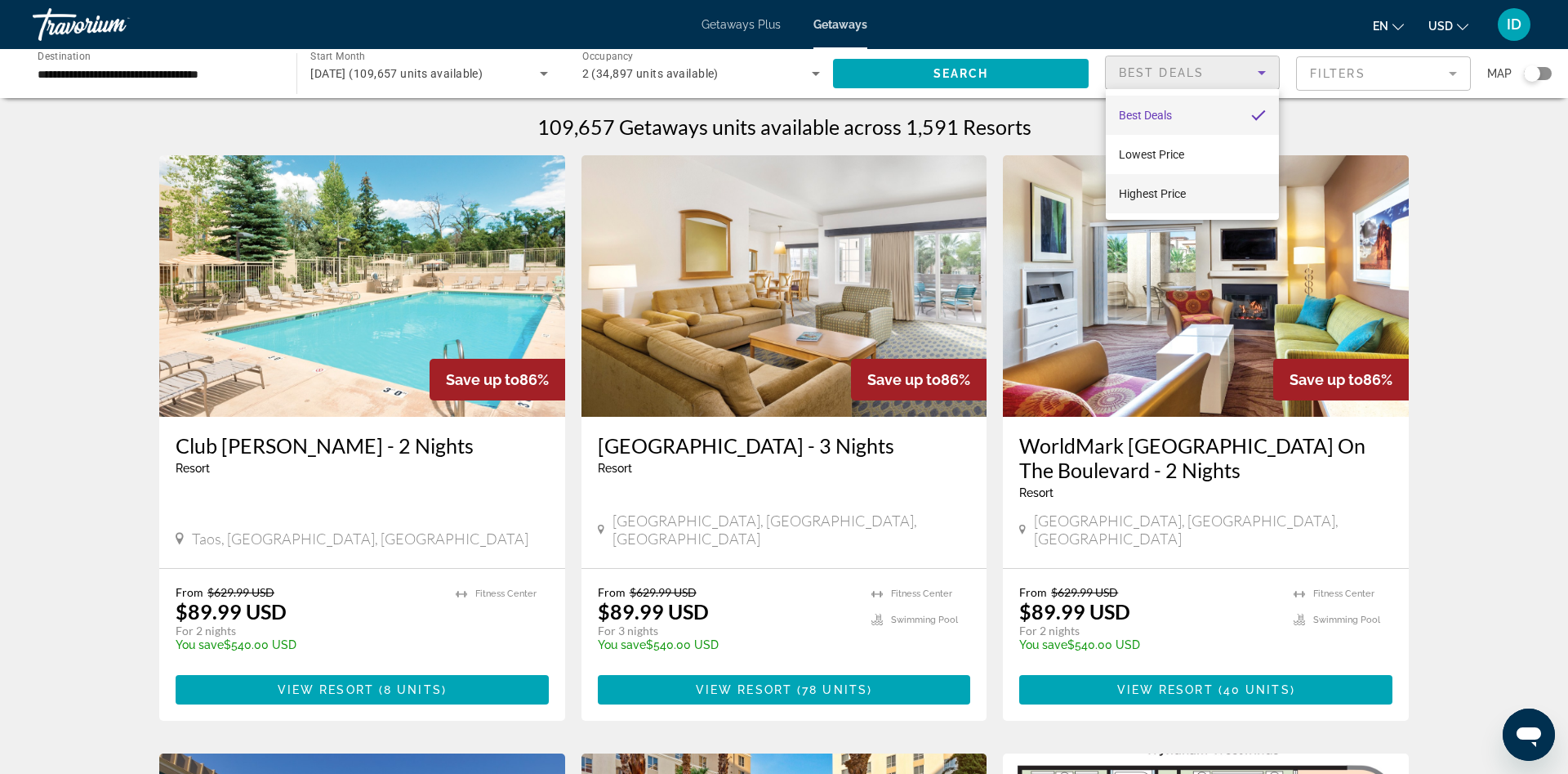
drag, startPoint x: 1165, startPoint y: 151, endPoint x: 1170, endPoint y: 197, distance: 46.3
click at [1170, 197] on div "Best Deals Lowest Price Highest Price" at bounding box center [1192, 155] width 173 height 131
click at [1170, 197] on span "Highest Price" at bounding box center [1152, 194] width 67 height 13
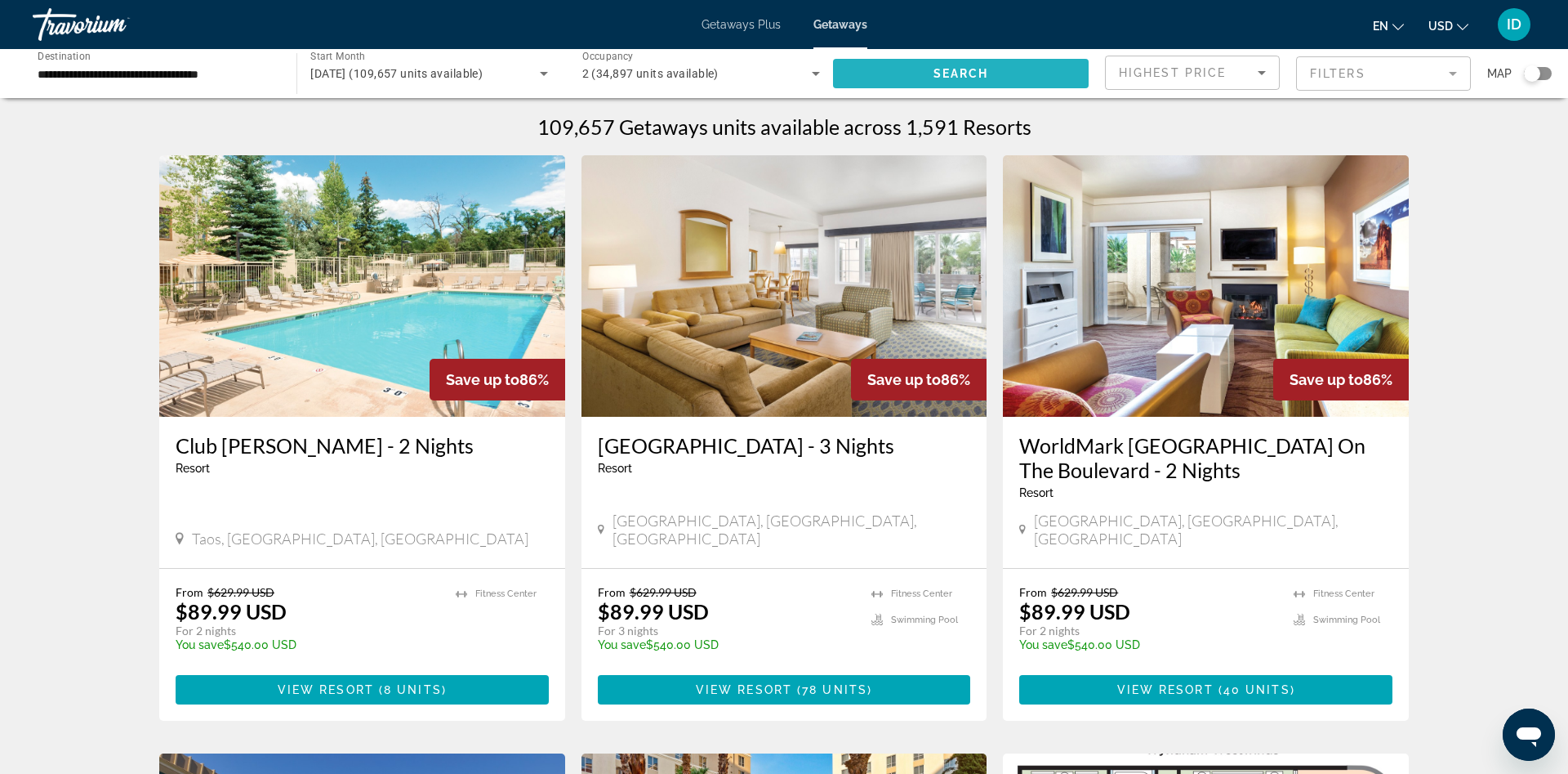
click at [943, 67] on span "Search" at bounding box center [961, 74] width 56 height 13
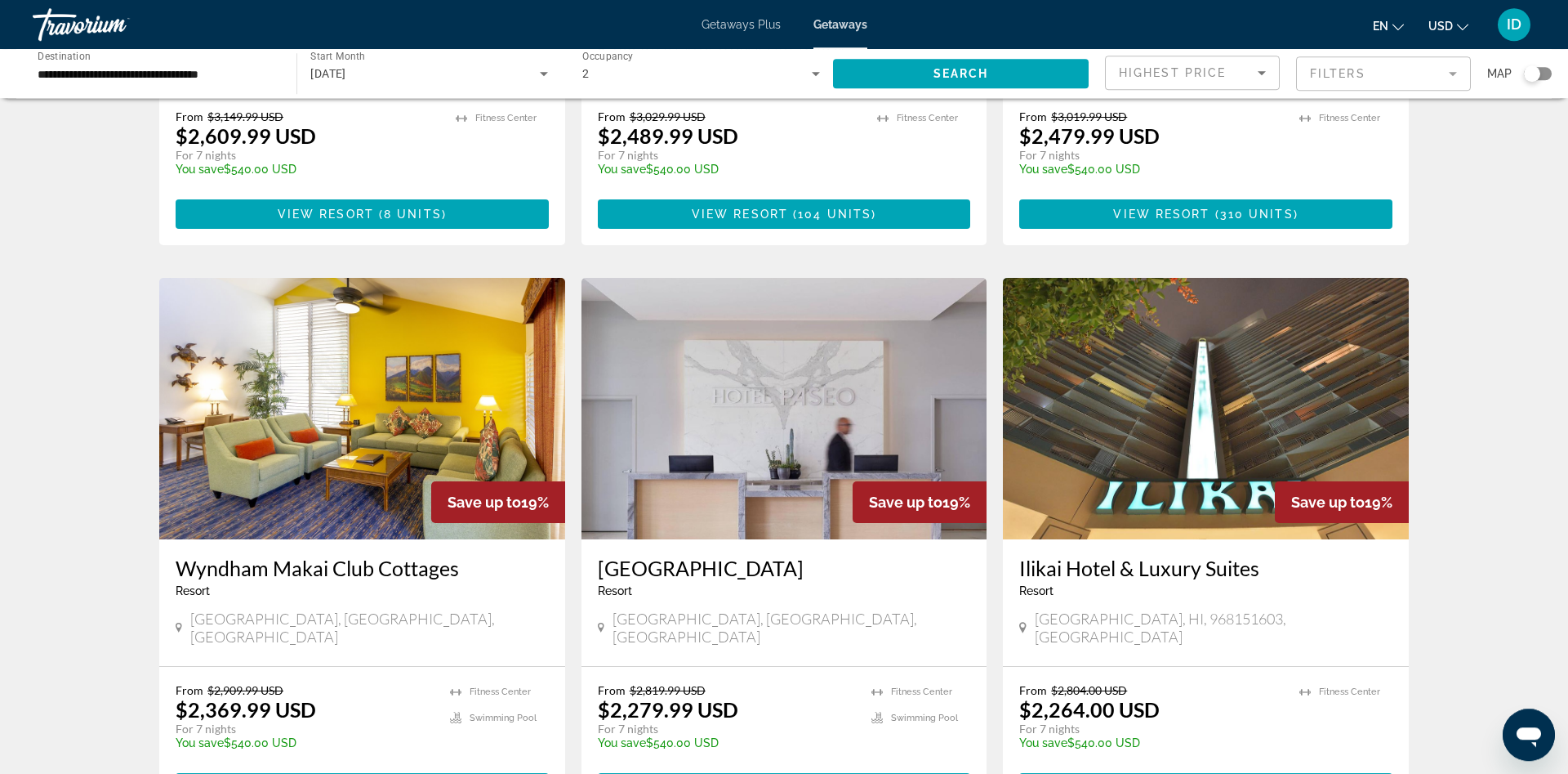
scroll to position [1895, 0]
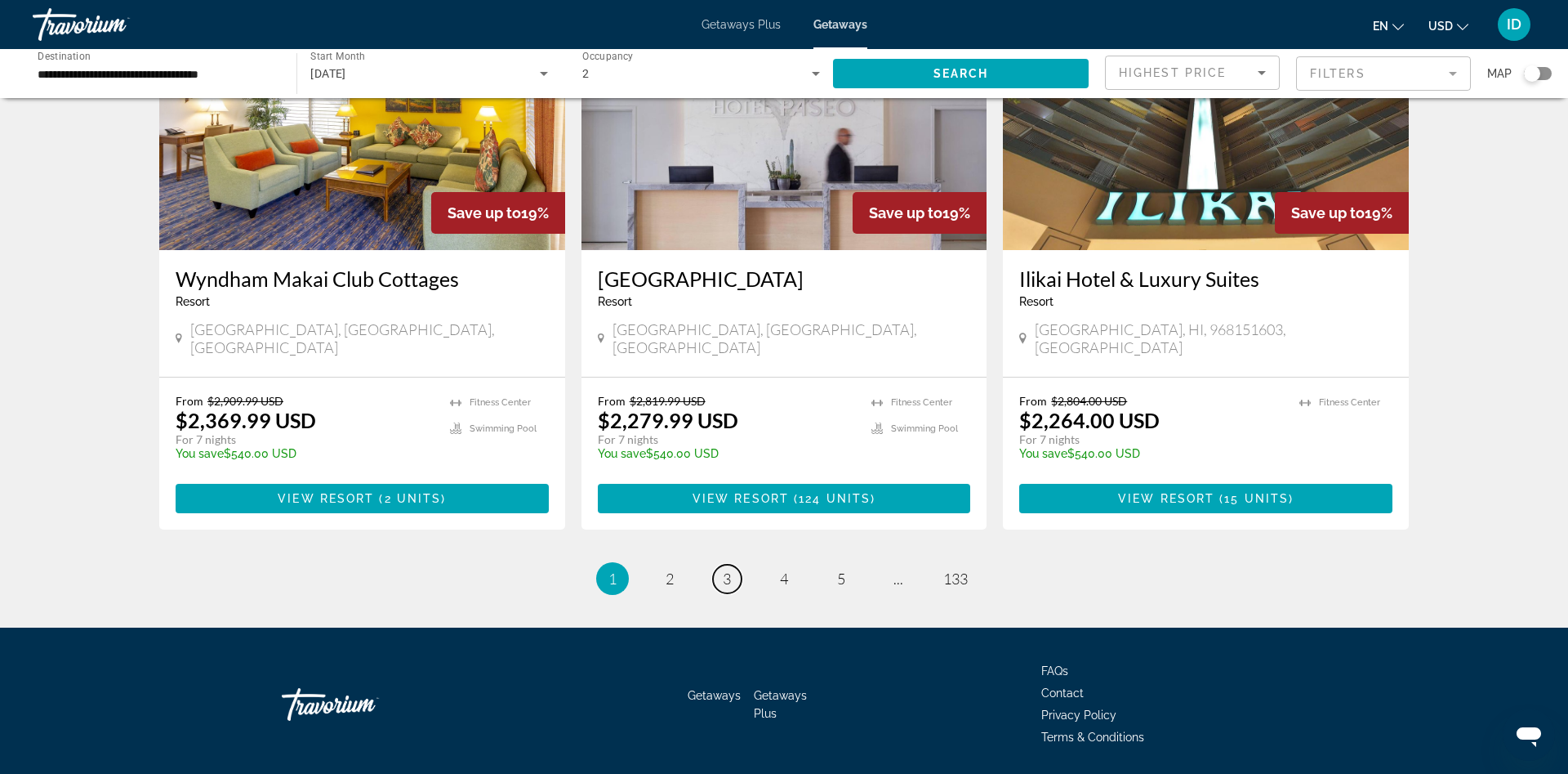
drag, startPoint x: 729, startPoint y: 519, endPoint x: 717, endPoint y: 526, distance: 13.9
click at [727, 570] on span "3" at bounding box center [727, 578] width 9 height 18
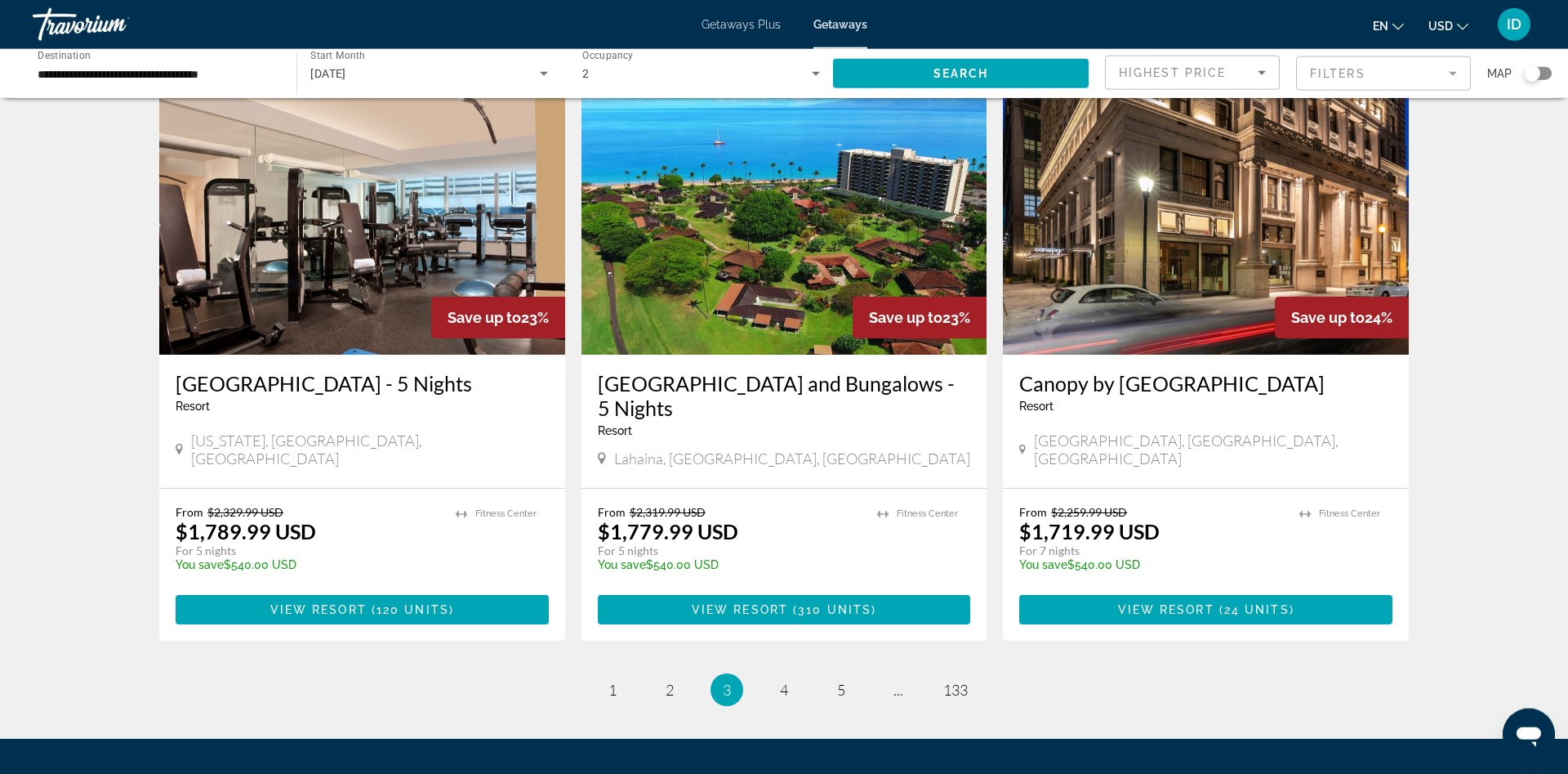
scroll to position [1918, 0]
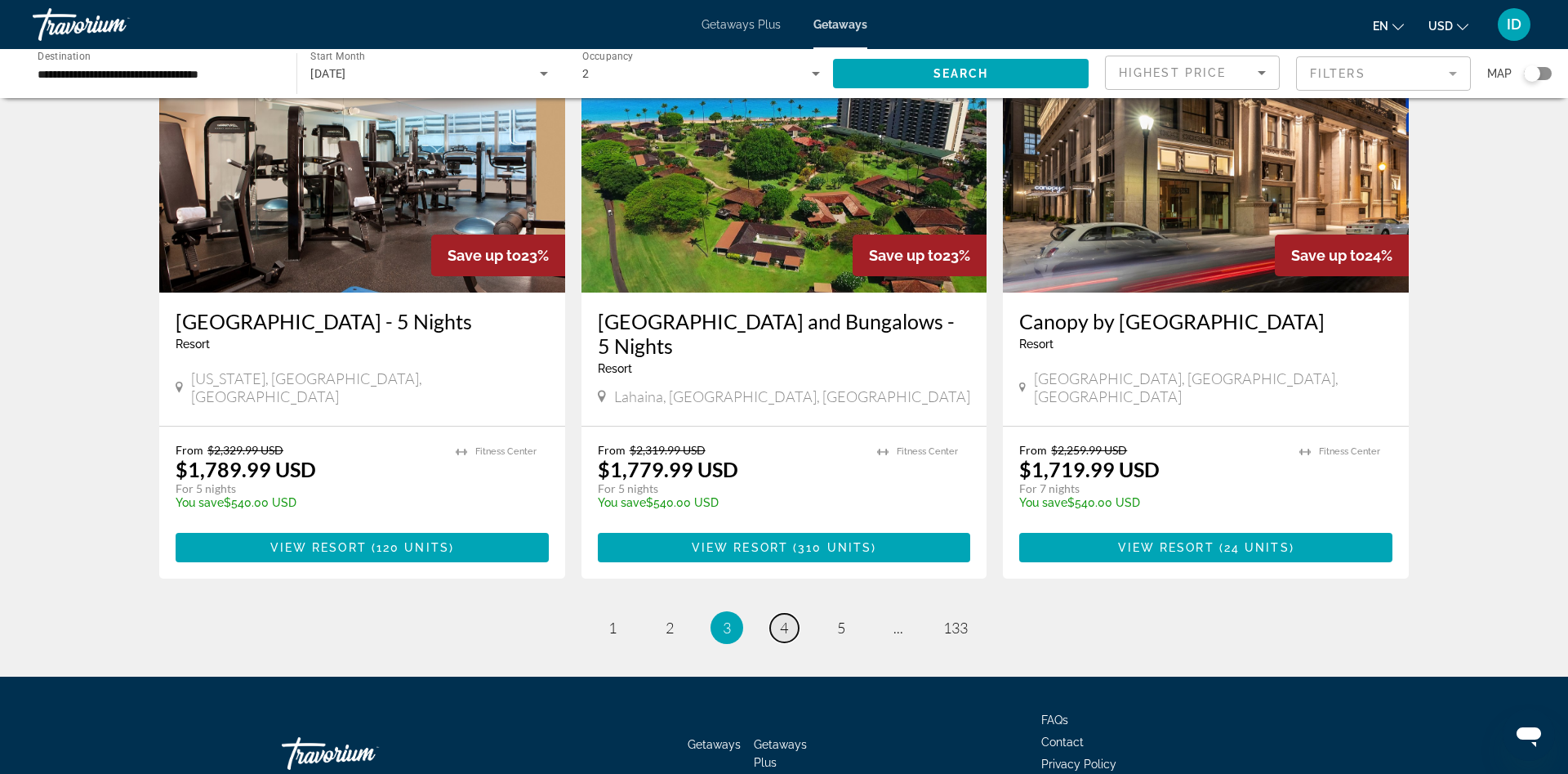
click at [781, 614] on link "page 4" at bounding box center [784, 628] width 28 height 28
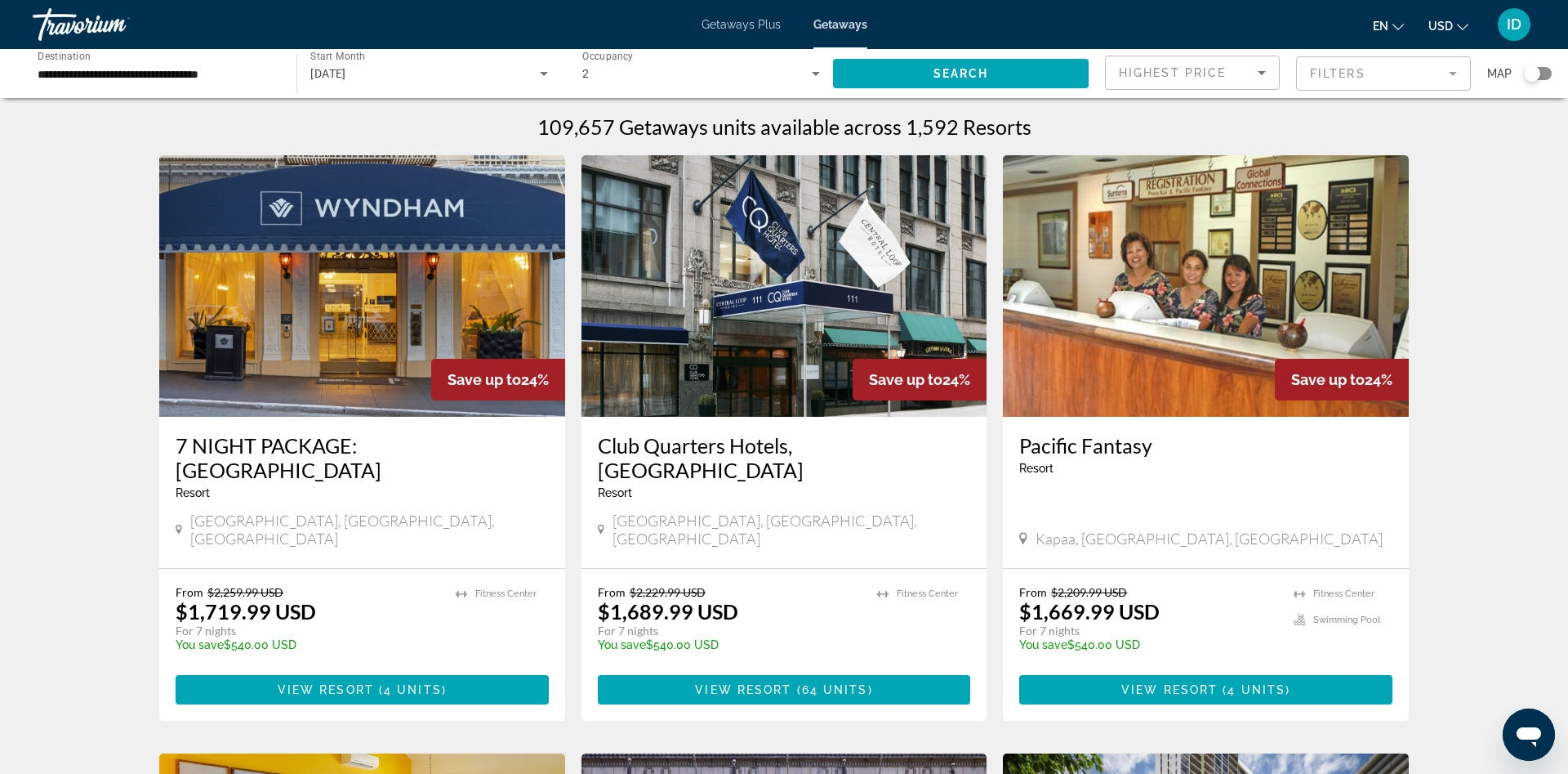
click at [241, 77] on input "**********" at bounding box center [157, 74] width 237 height 20
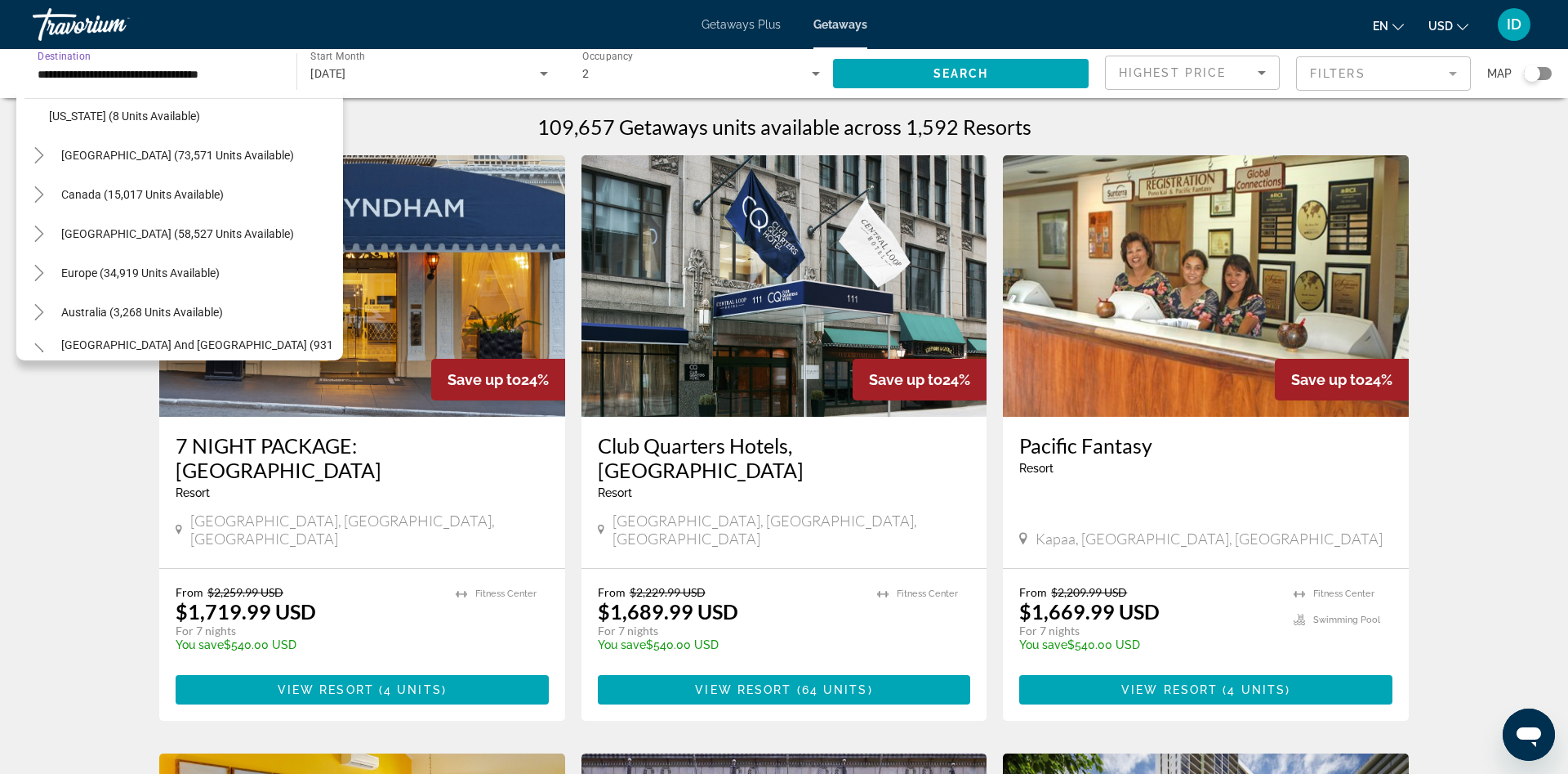
scroll to position [1804, 0]
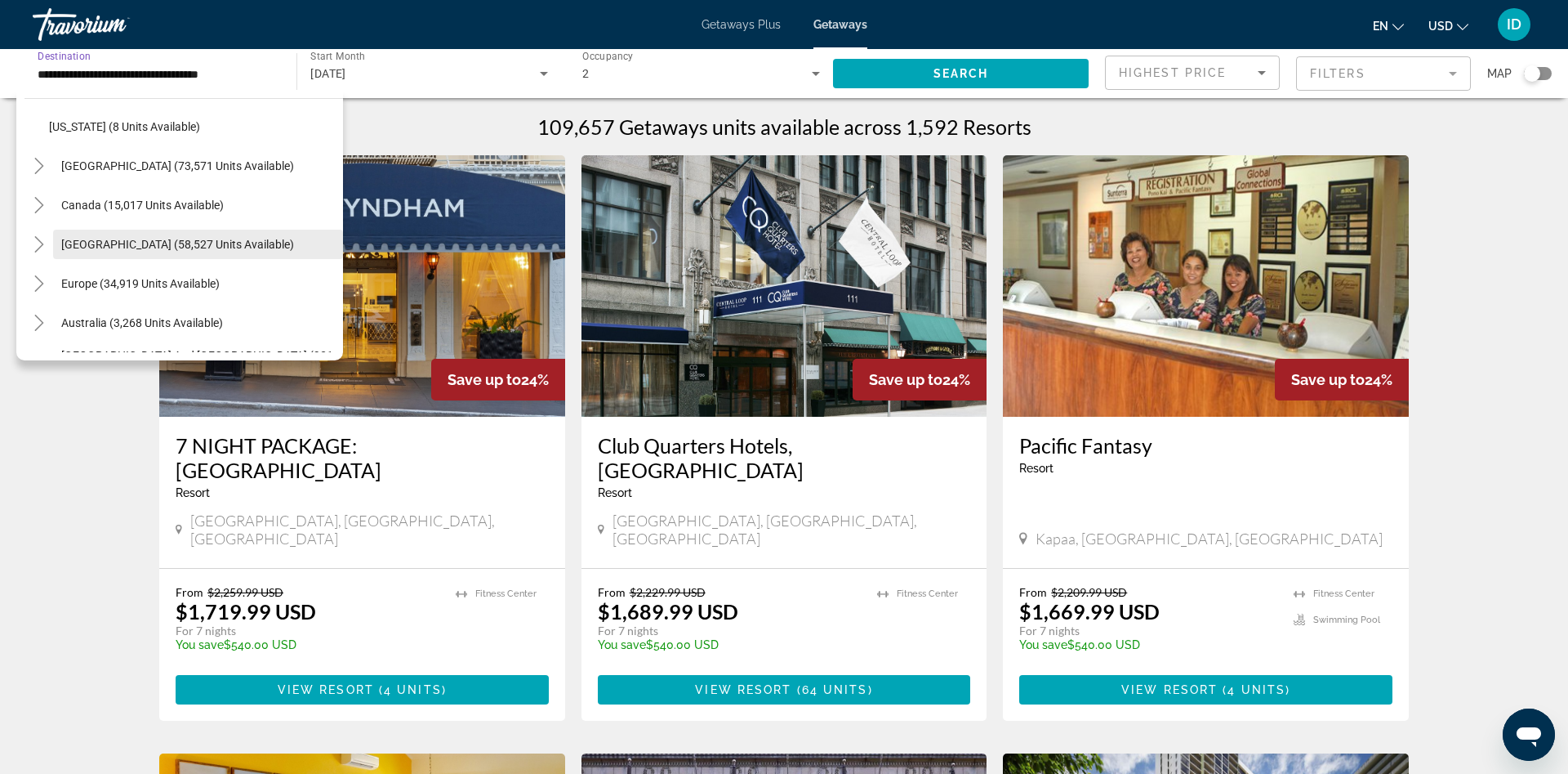
click at [132, 241] on span "Caribbean & Atlantic Islands (58,527 units available)" at bounding box center [177, 244] width 233 height 13
type input "**********"
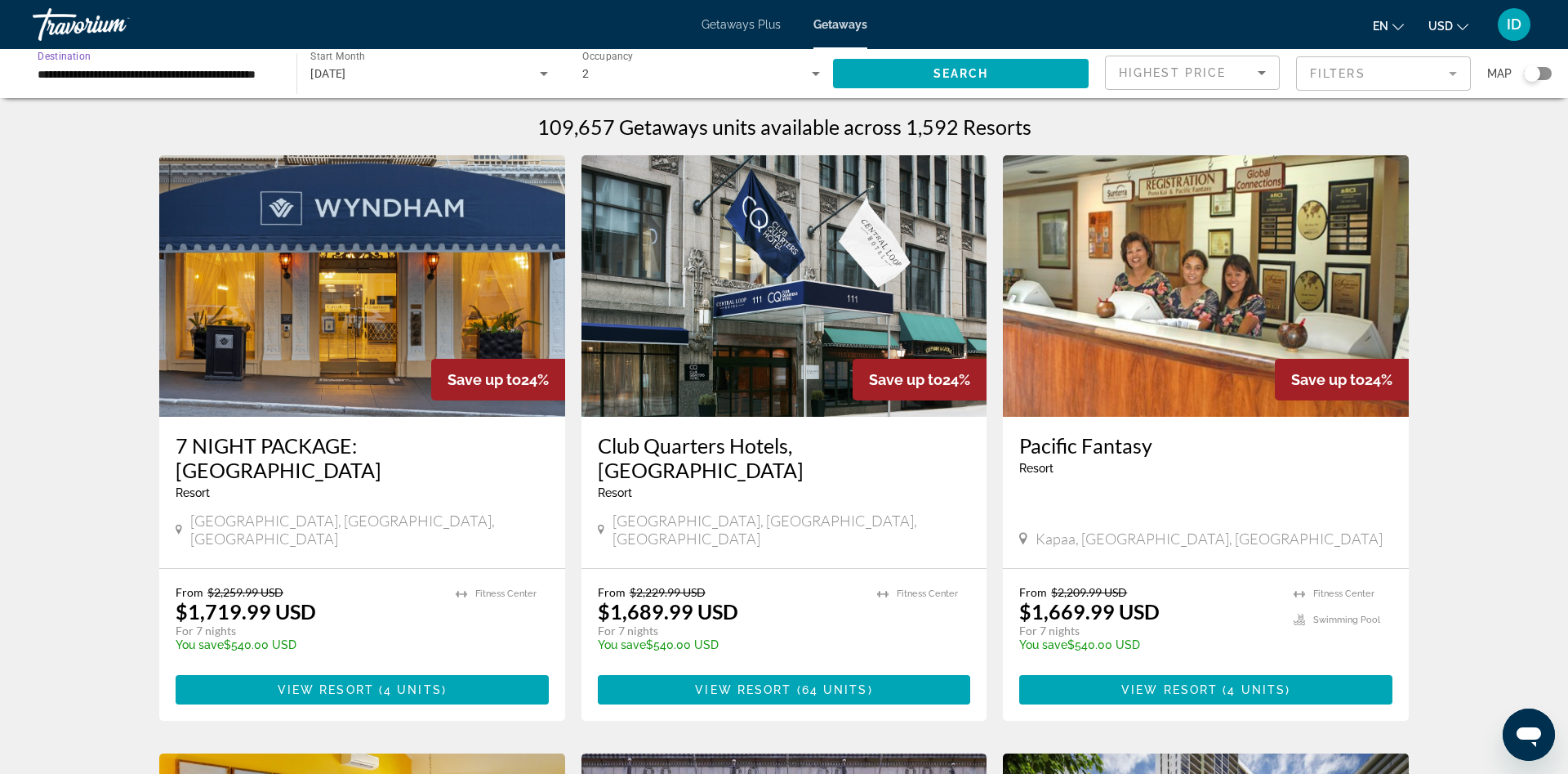
scroll to position [0, 45]
click at [893, 80] on span "Search widget" at bounding box center [961, 73] width 255 height 39
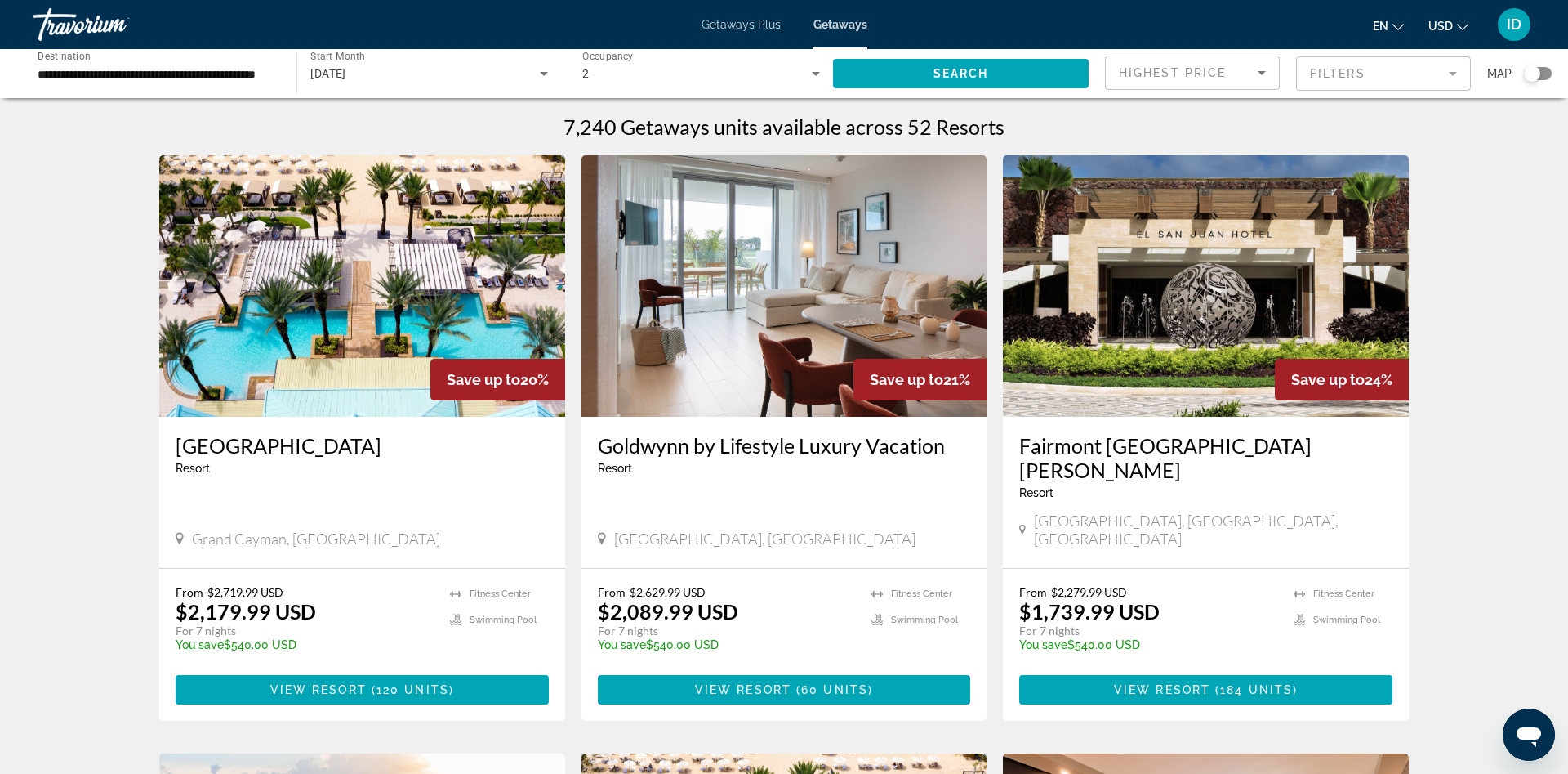
click at [1191, 79] on span "Highest Price" at bounding box center [1172, 73] width 107 height 13
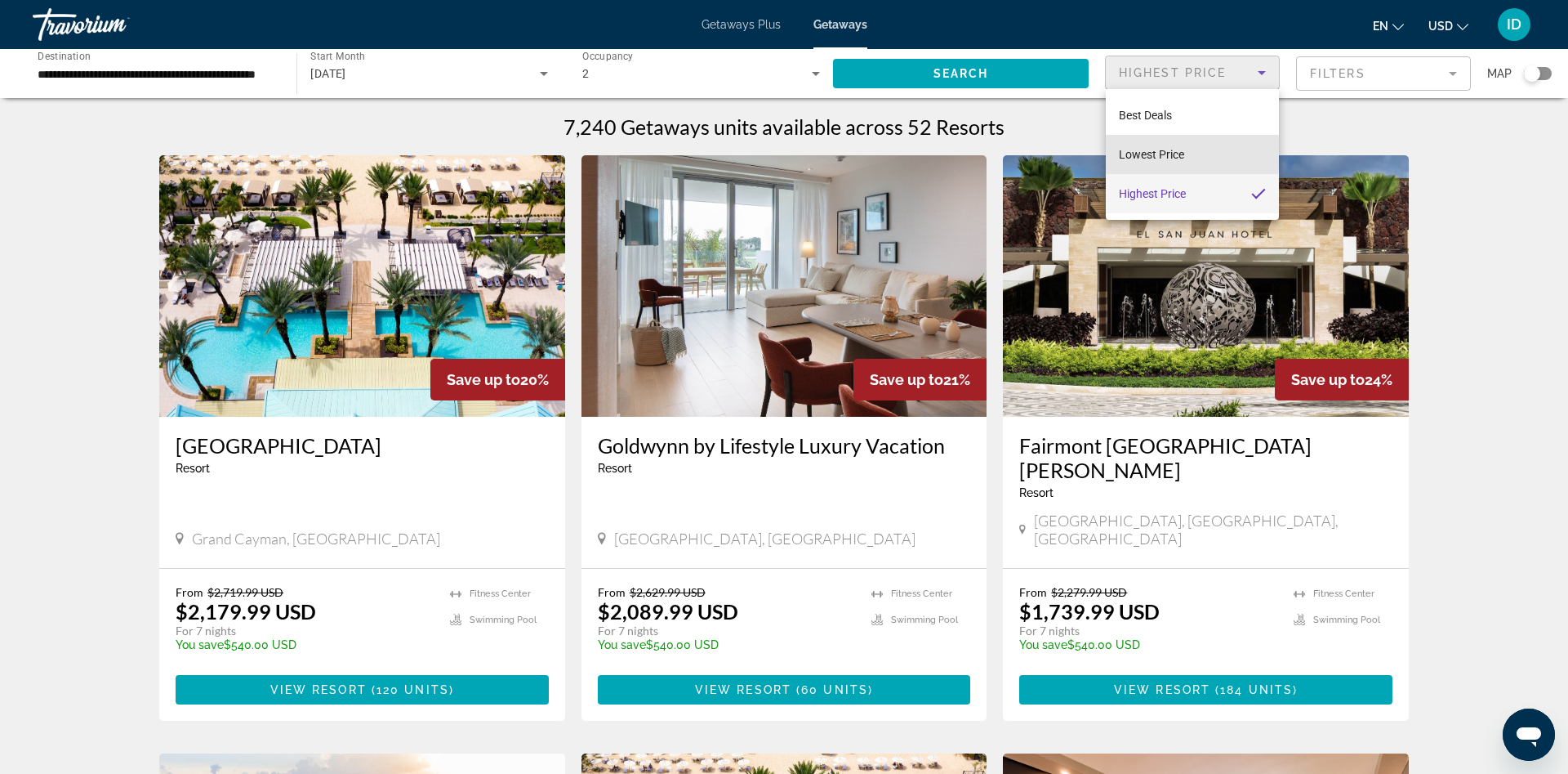
click at [1156, 152] on span "Lowest Price" at bounding box center [1151, 155] width 65 height 13
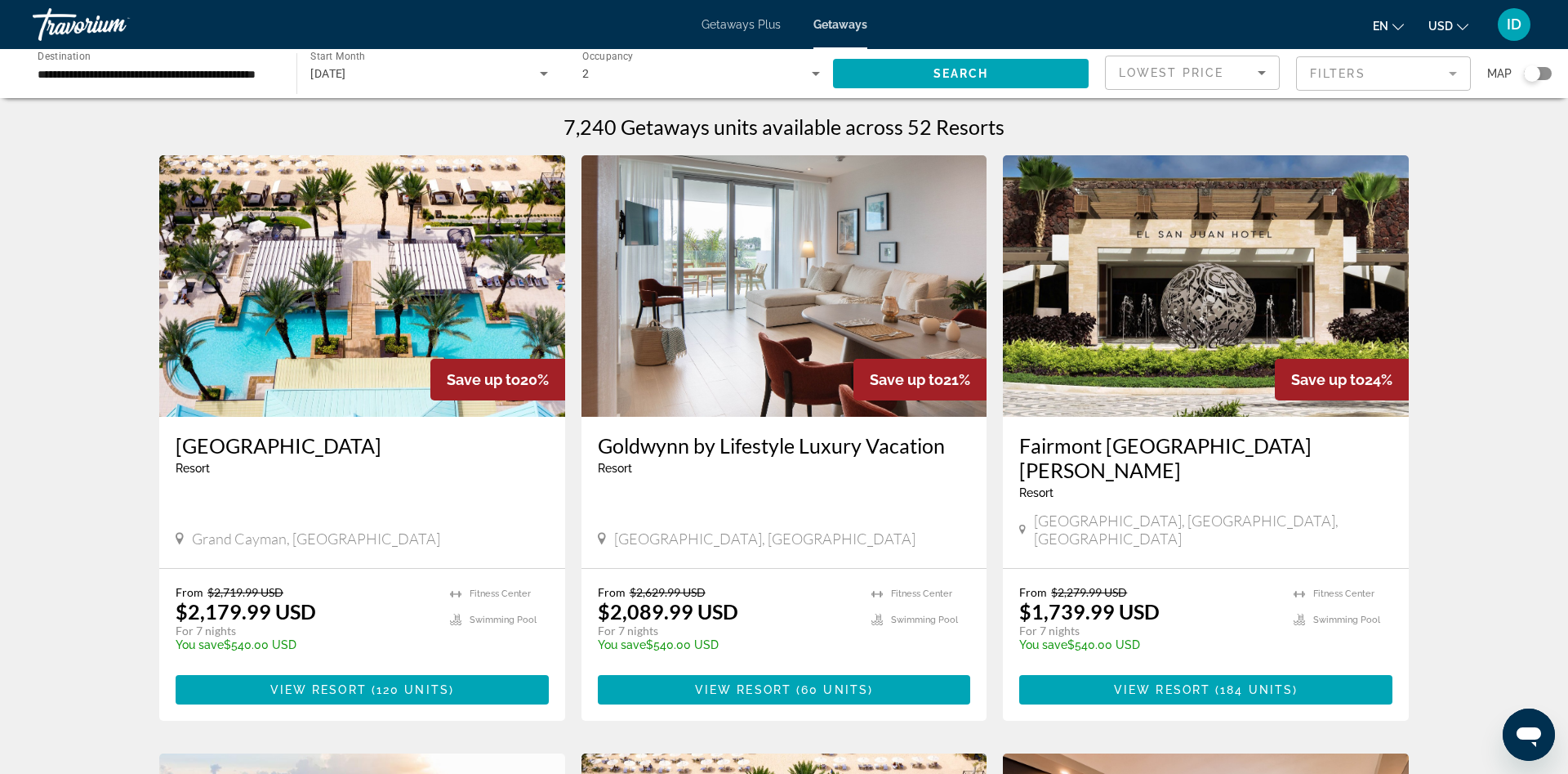
click at [1130, 126] on div "7,240 Getaways units available across 52 Resorts" at bounding box center [784, 126] width 1250 height 25
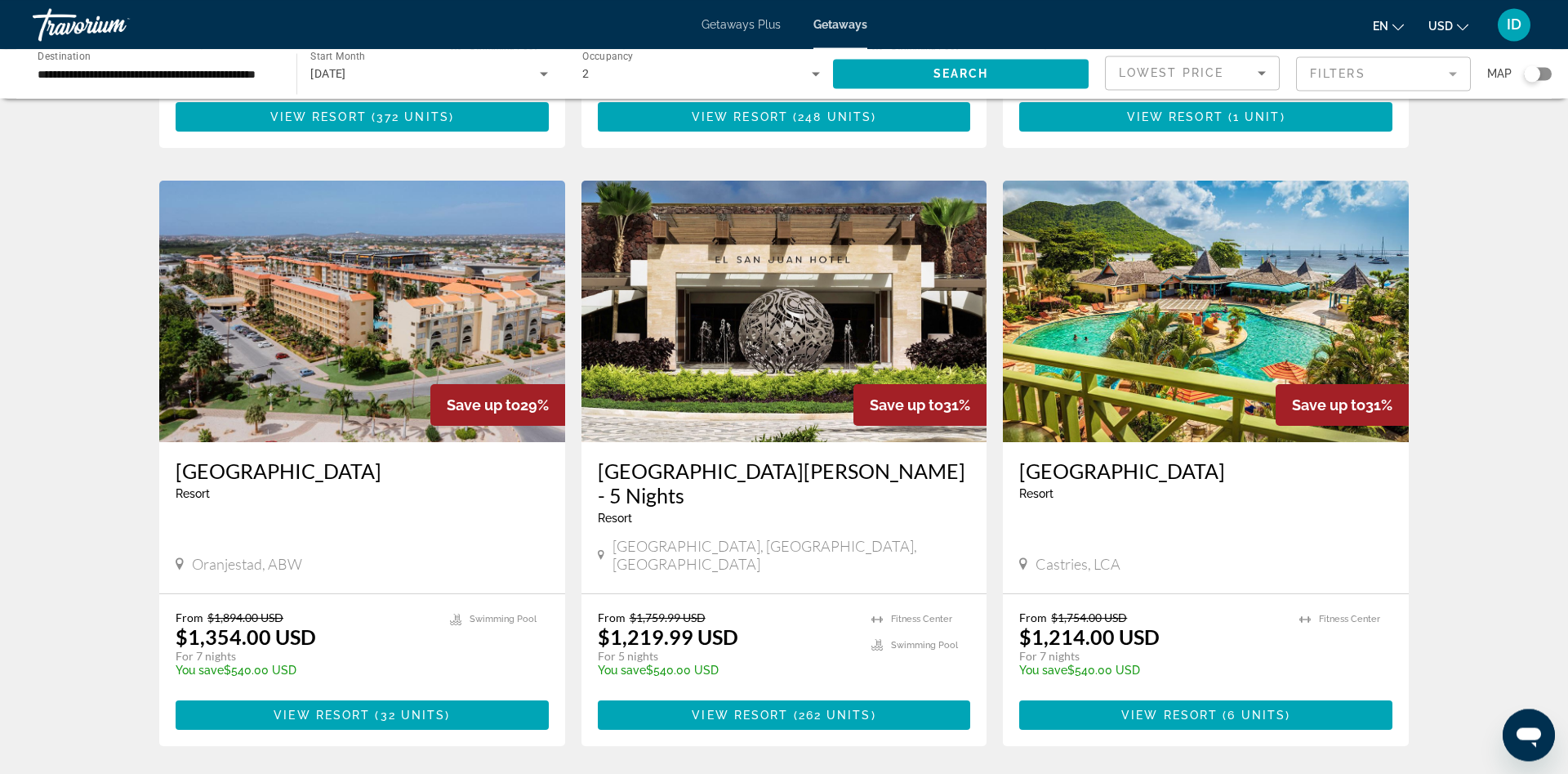
scroll to position [1943, 0]
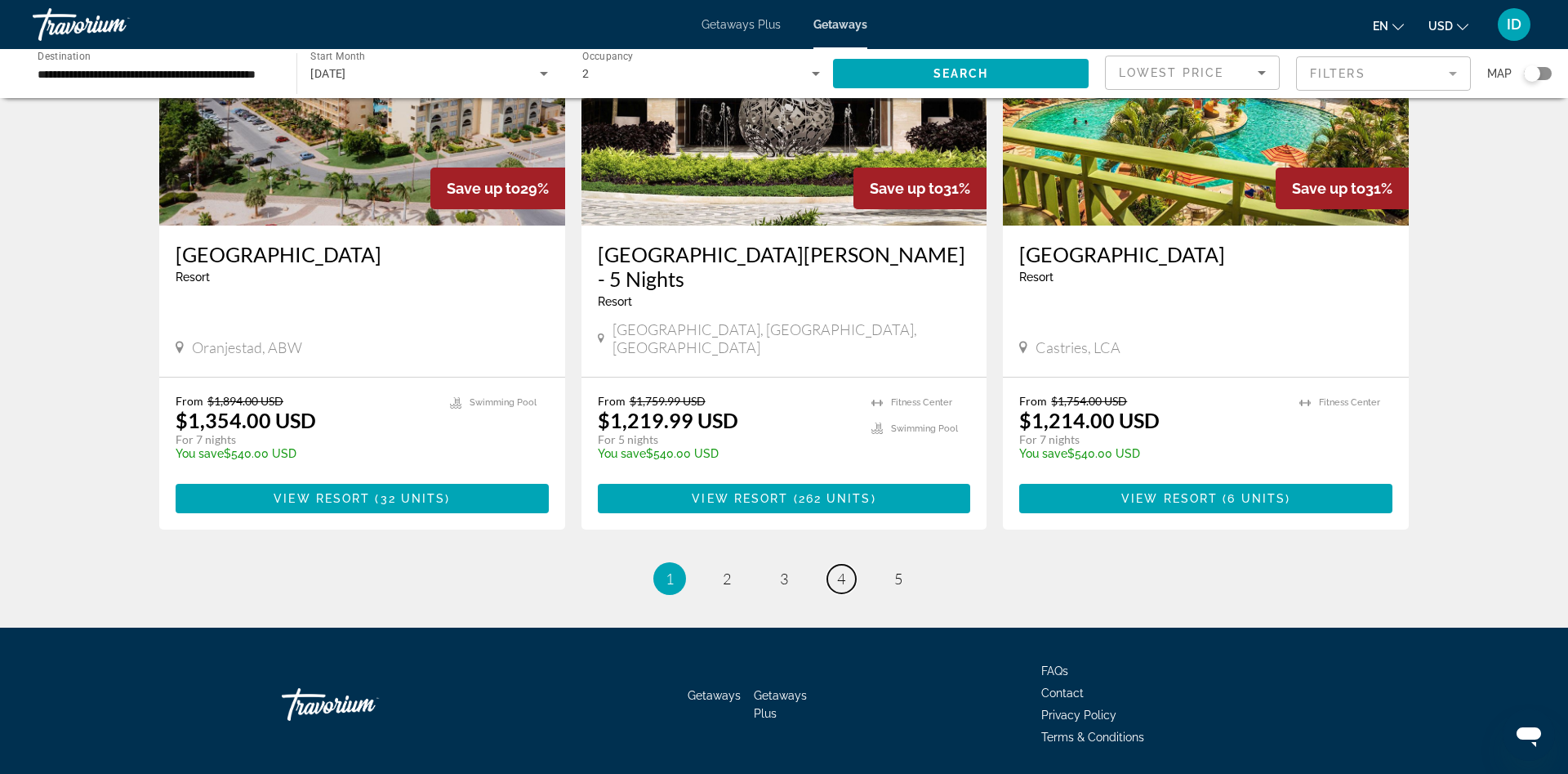
click at [836, 565] on link "page 4" at bounding box center [842, 579] width 28 height 28
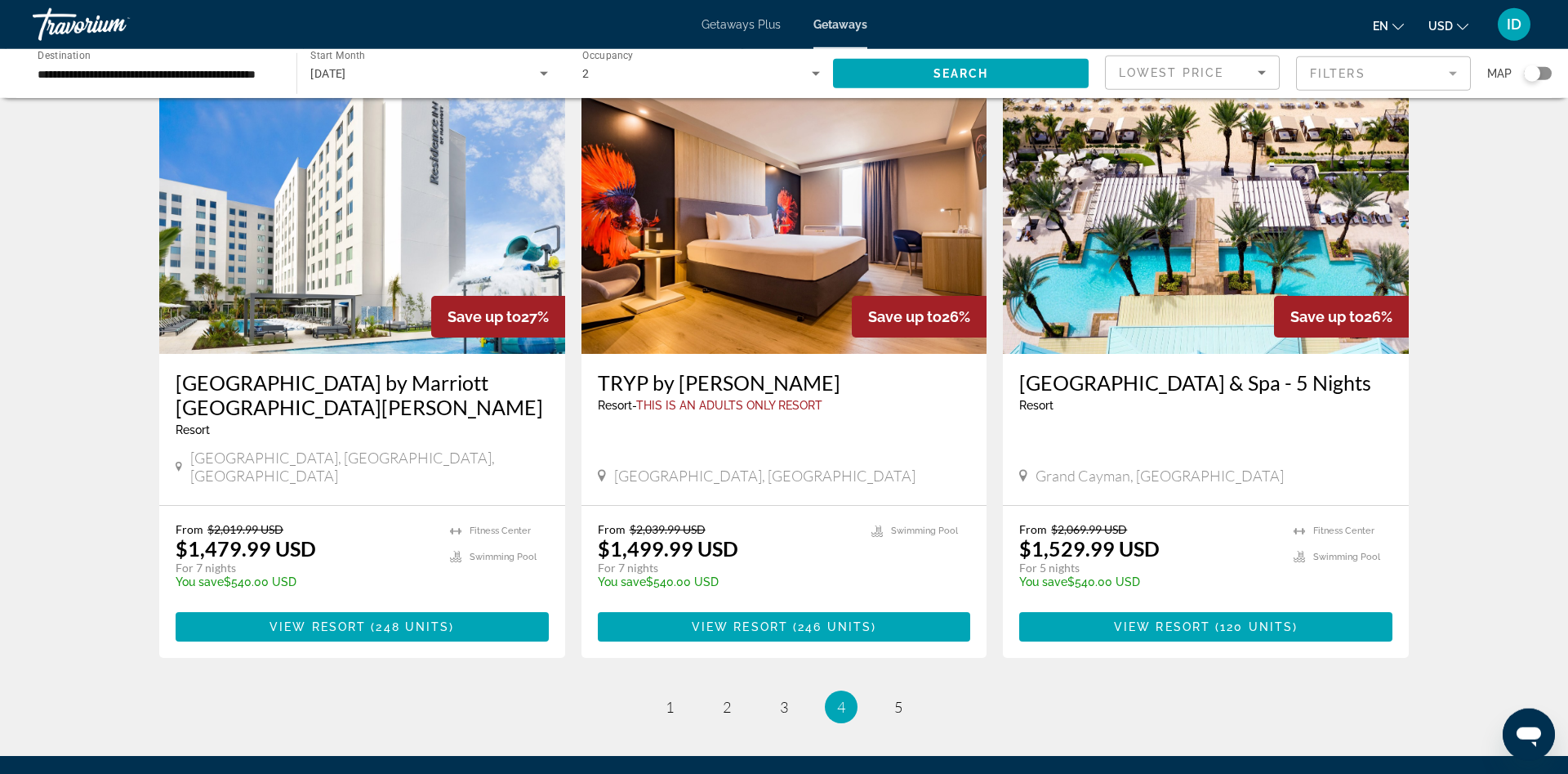
scroll to position [1918, 0]
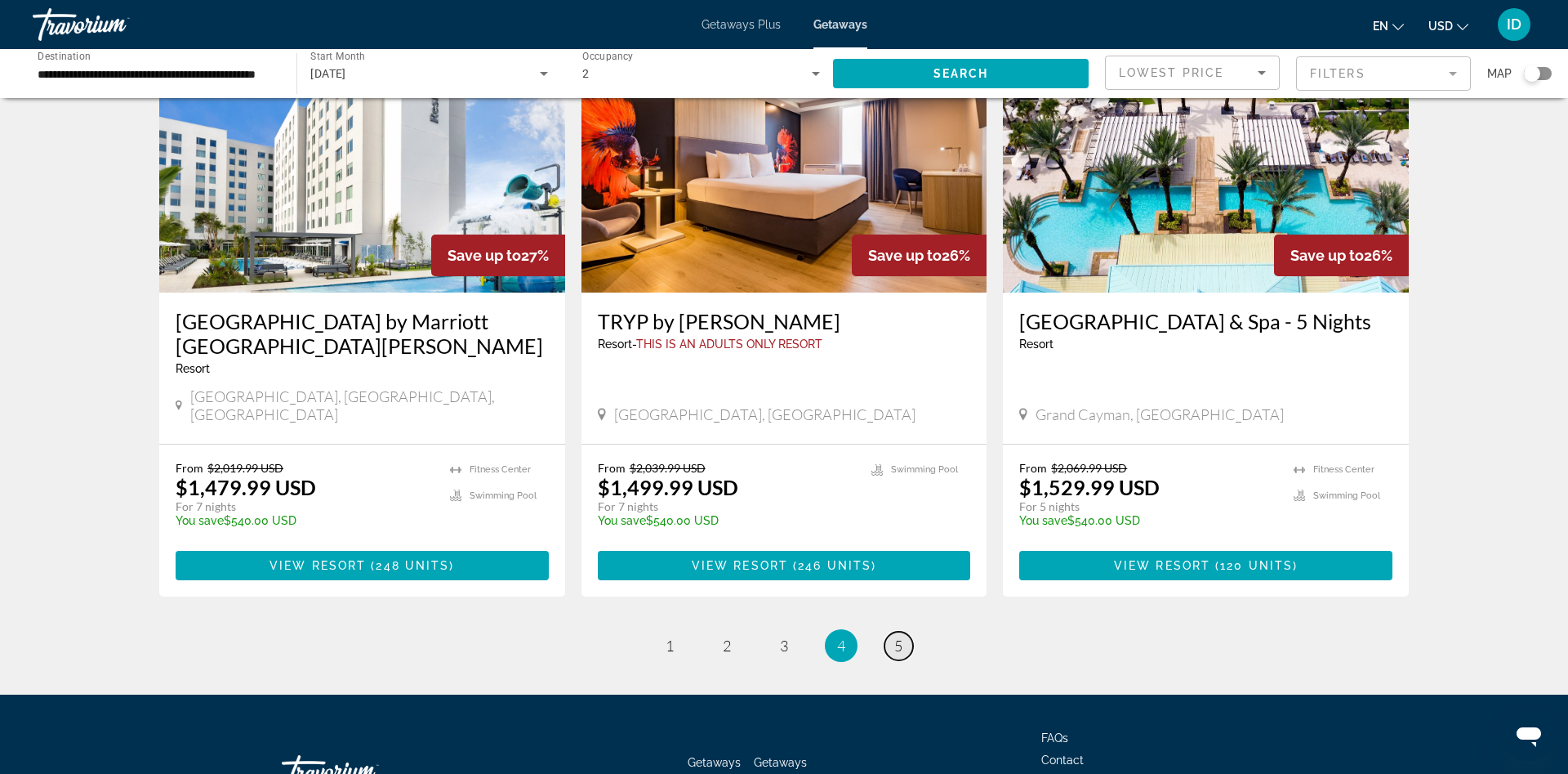
click at [907, 632] on link "page 5" at bounding box center [899, 646] width 28 height 28
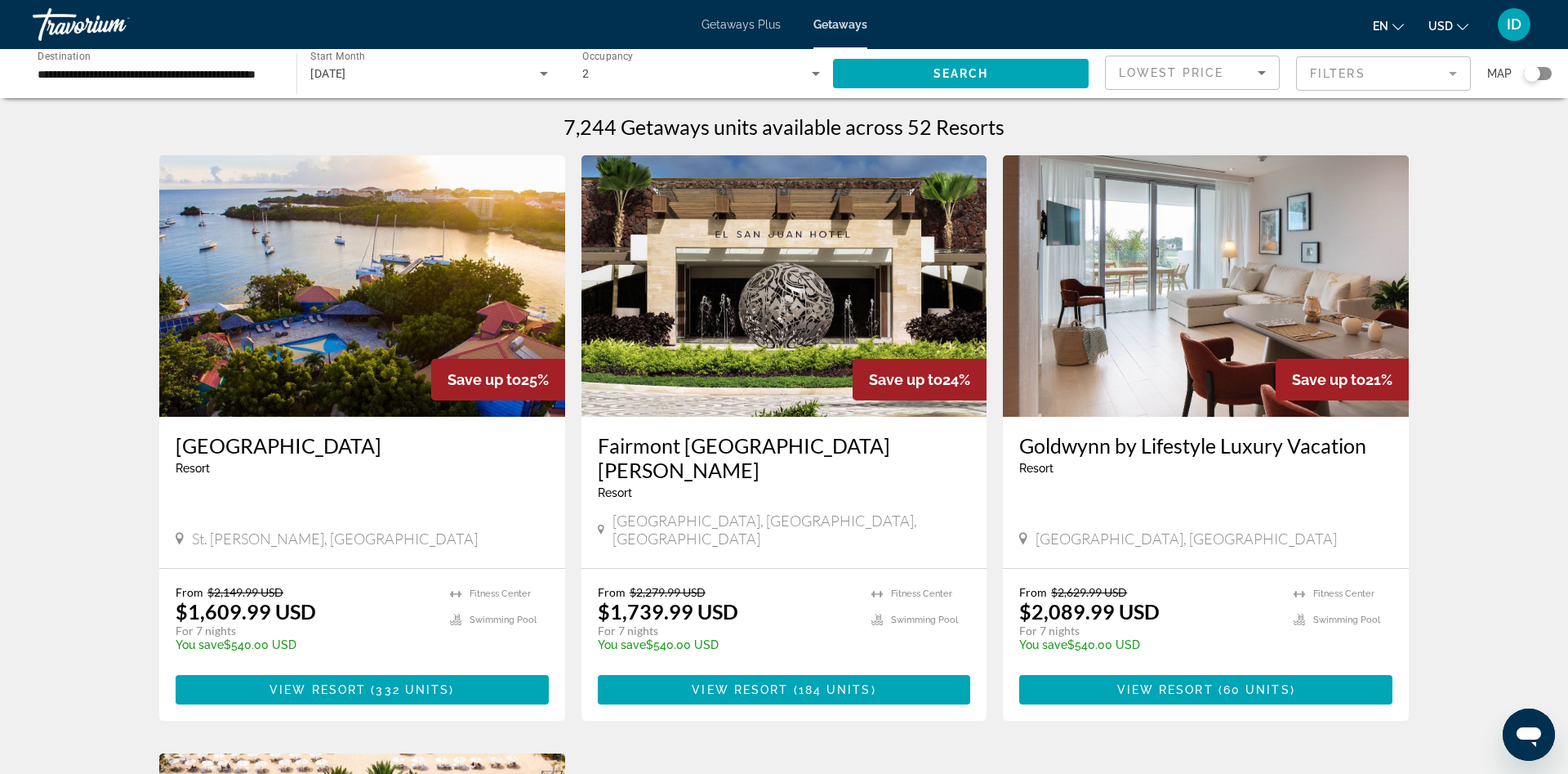
drag, startPoint x: 1455, startPoint y: 293, endPoint x: 1391, endPoint y: 308, distance: 65.7
click at [1445, 295] on div "7,244 Getaways units available across 52 Resorts Save up to 25% True Blue Bay R…" at bounding box center [784, 727] width 1568 height 1227
click at [243, 77] on input "**********" at bounding box center [157, 74] width 237 height 20
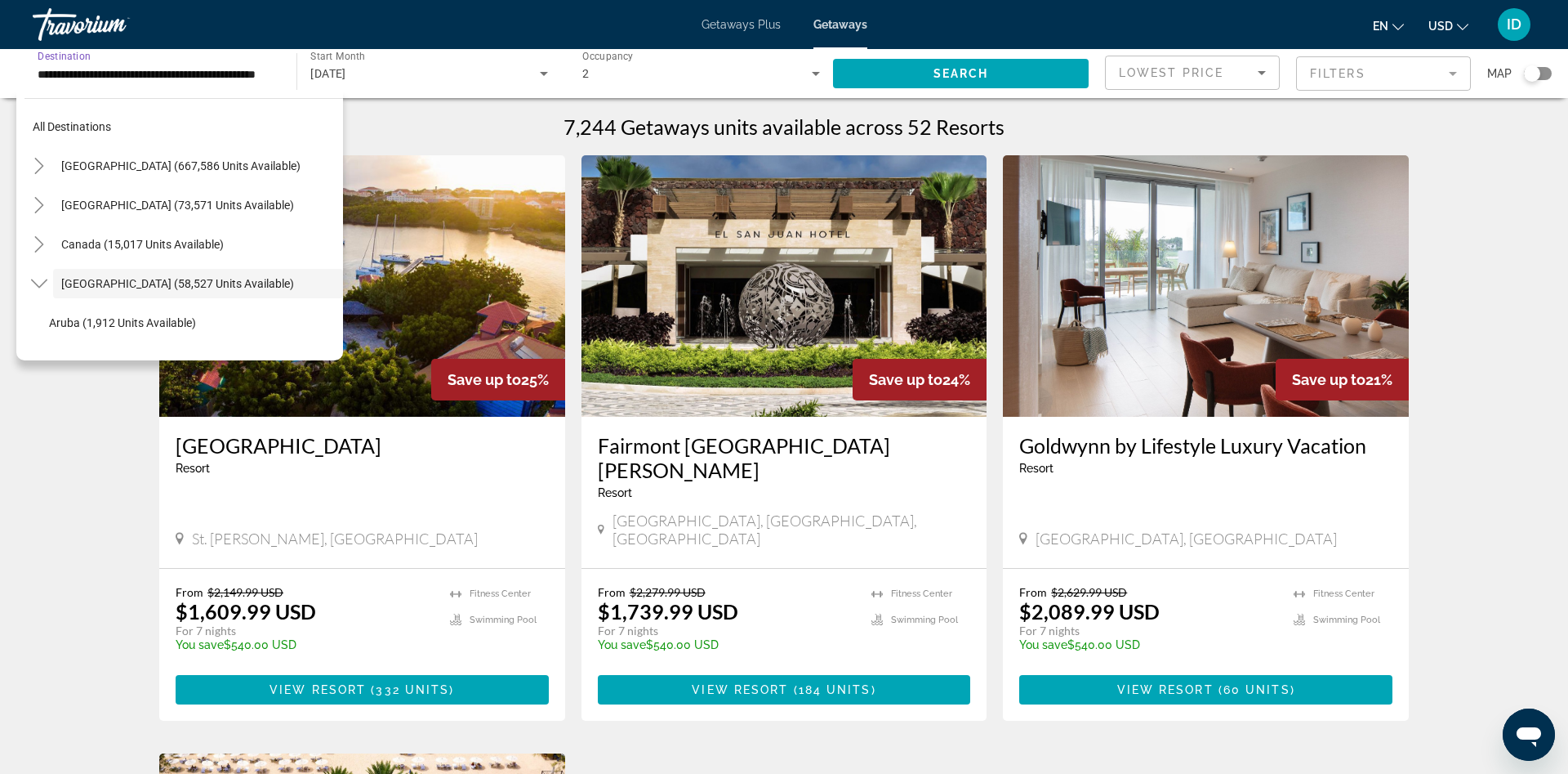
scroll to position [58, 0]
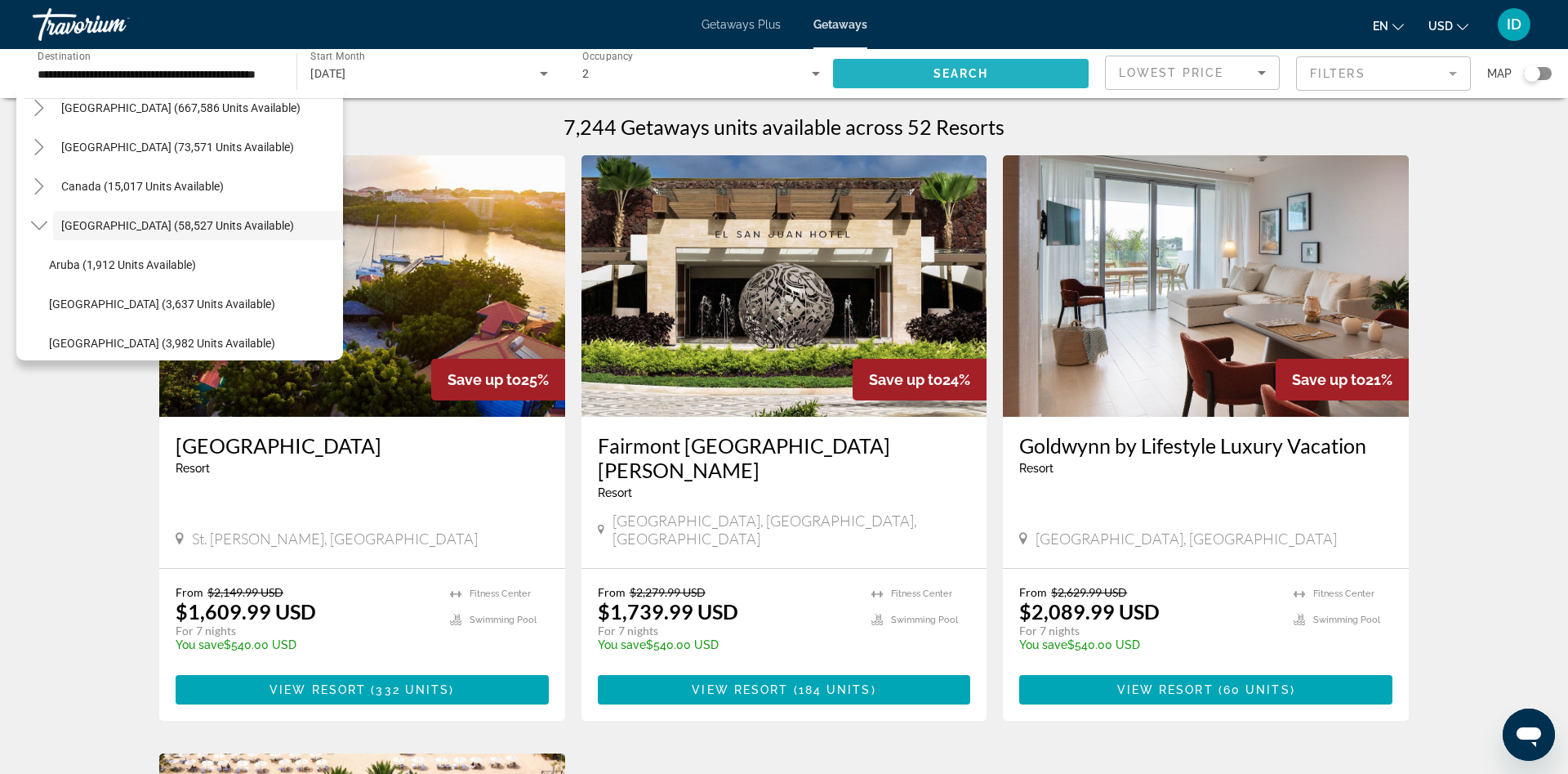
click at [1014, 86] on span "Search widget" at bounding box center [961, 73] width 255 height 39
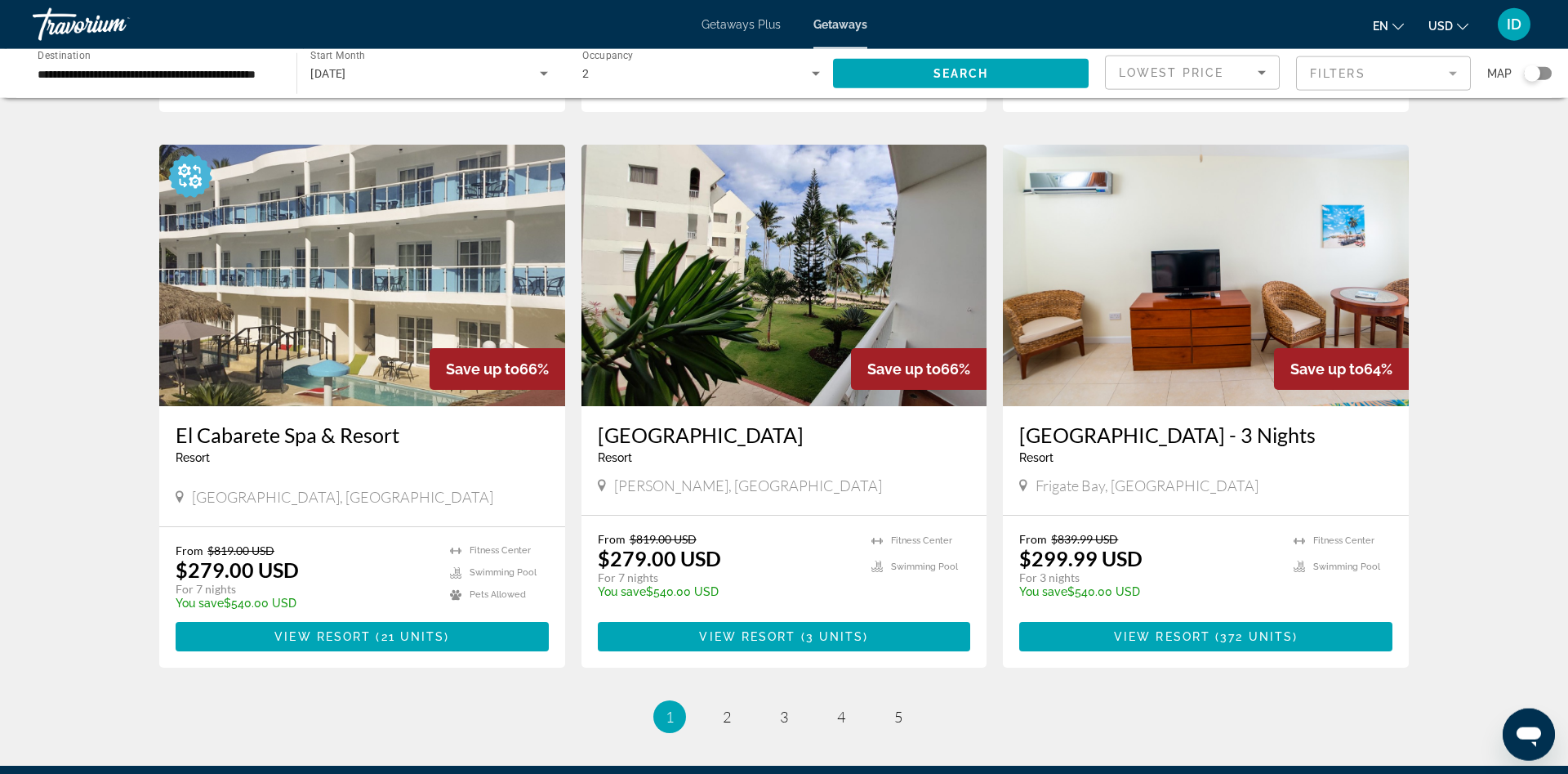
scroll to position [1895, 0]
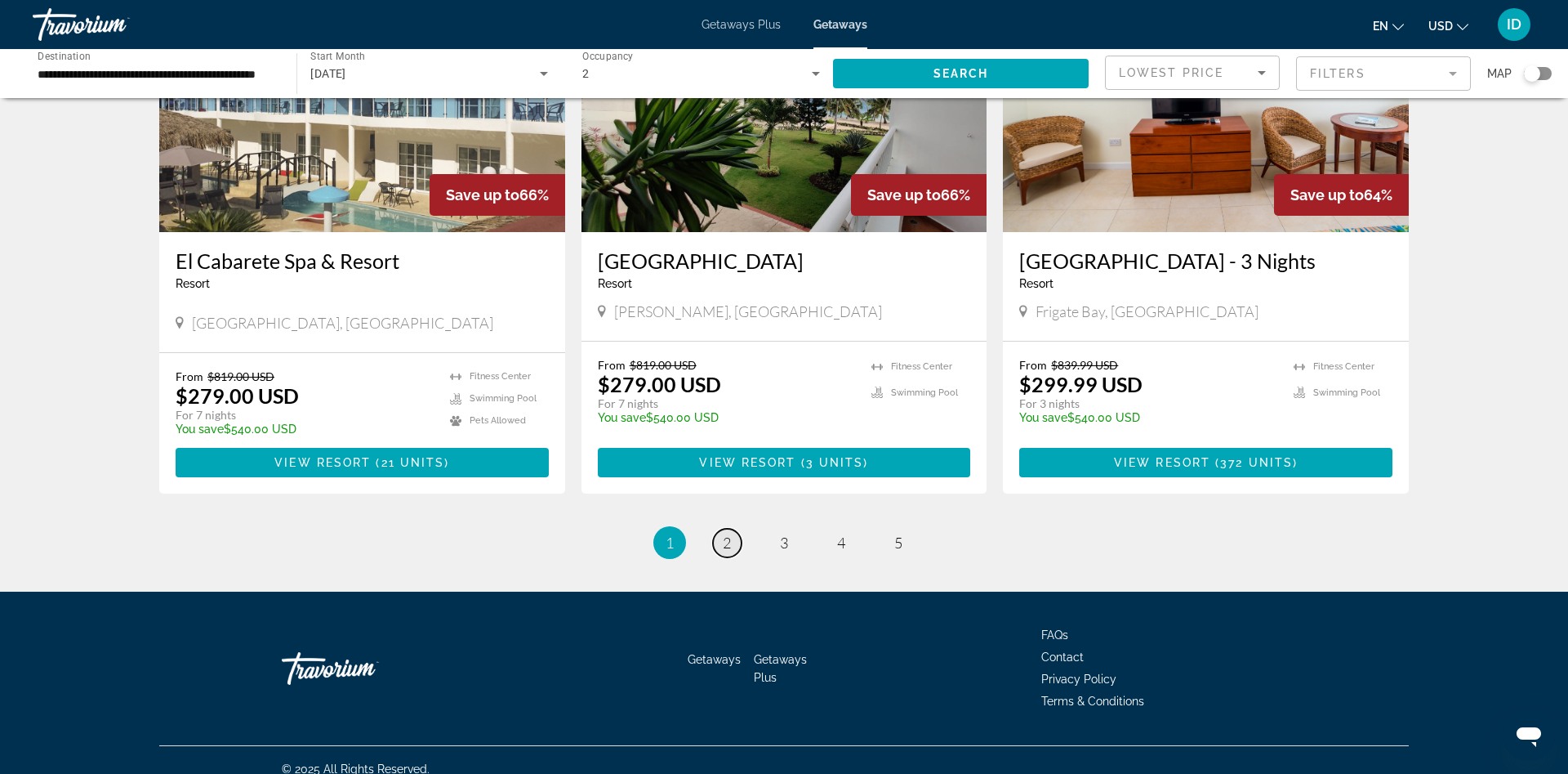
click at [729, 529] on link "page 2" at bounding box center [727, 543] width 28 height 28
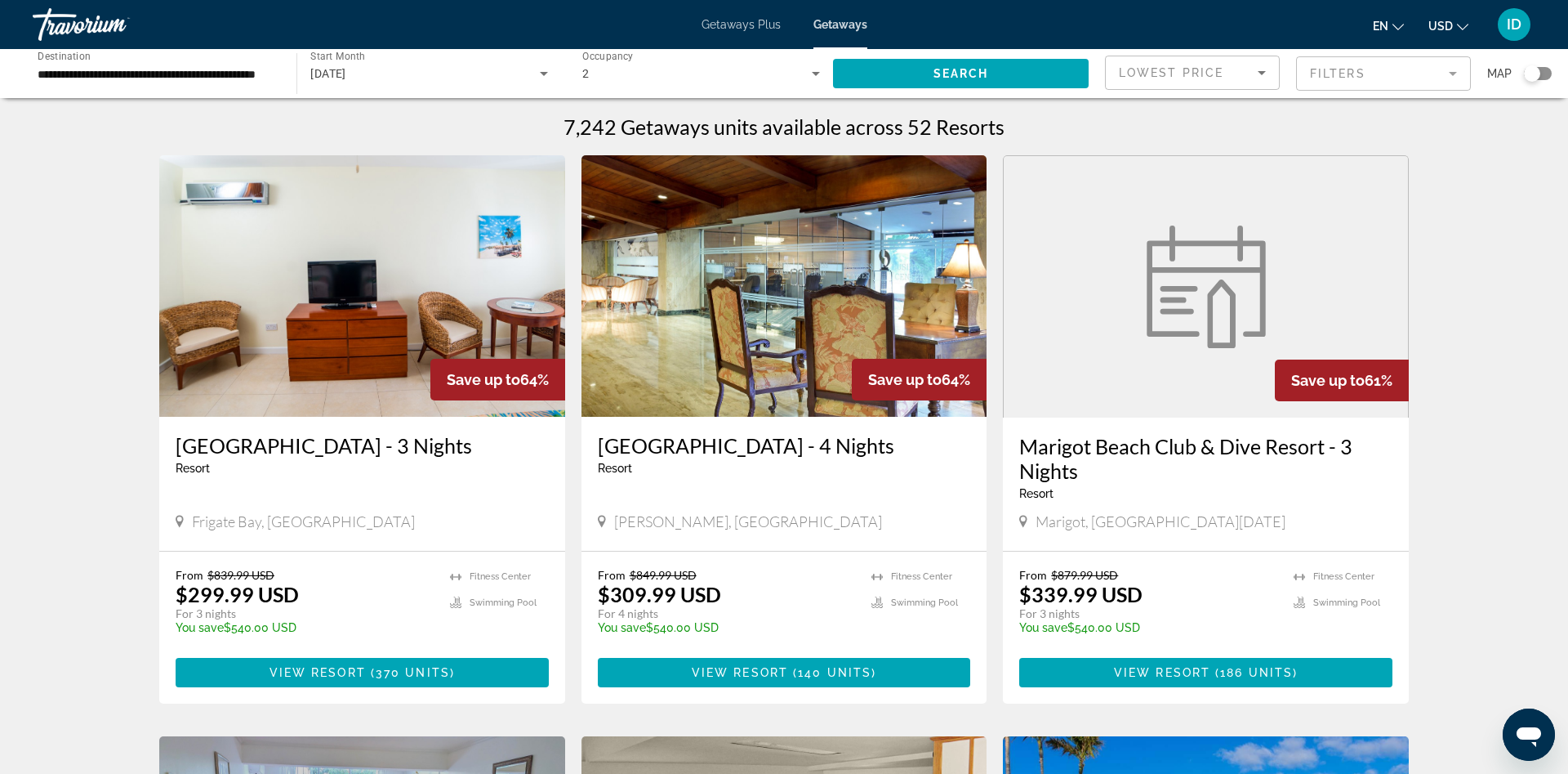
click at [763, 453] on h3 "Dominican Fiesta Hotel & Casino - 4 Nights" at bounding box center [784, 445] width 373 height 25
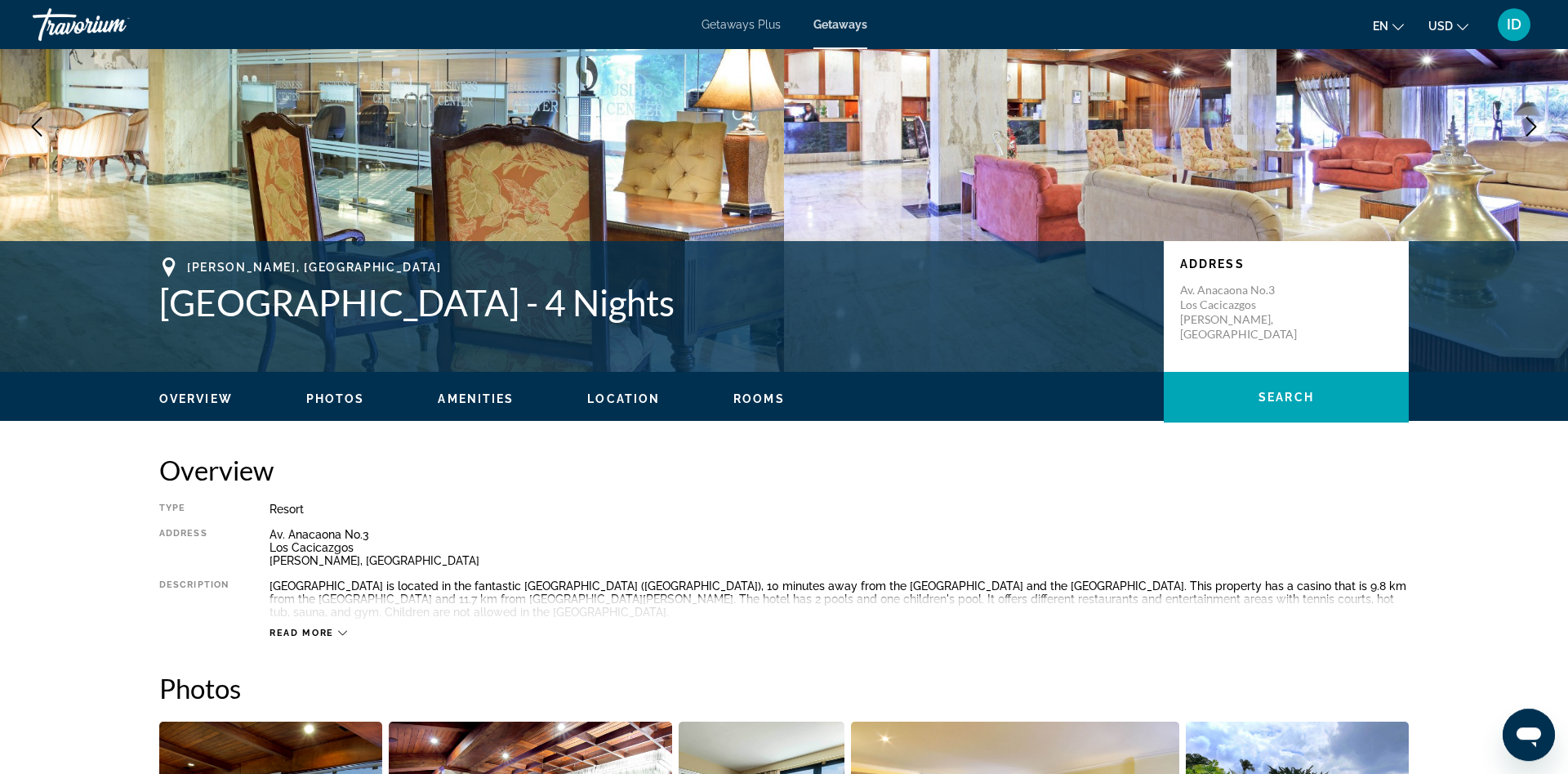
scroll to position [167, 0]
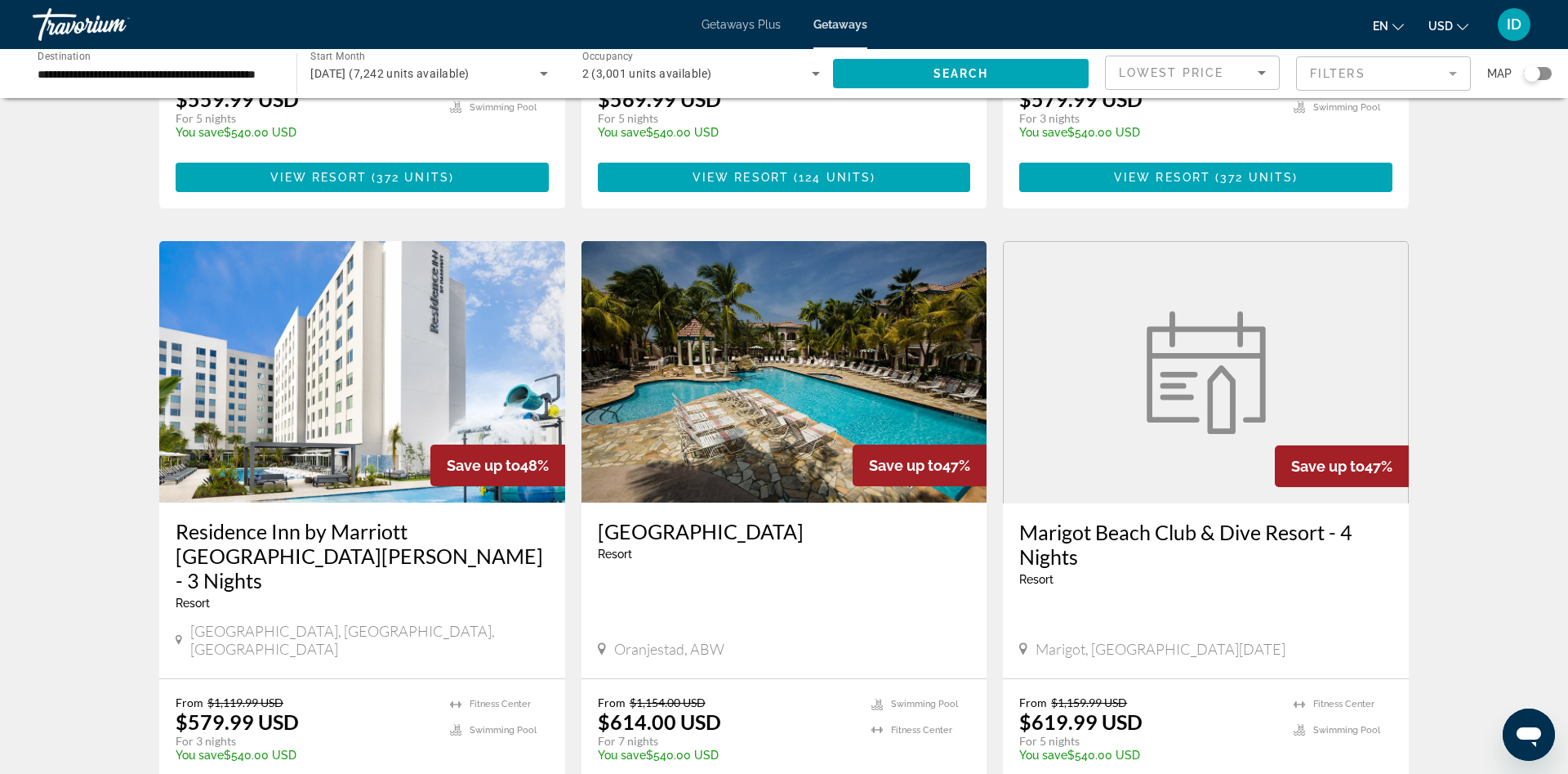
scroll to position [1920, 0]
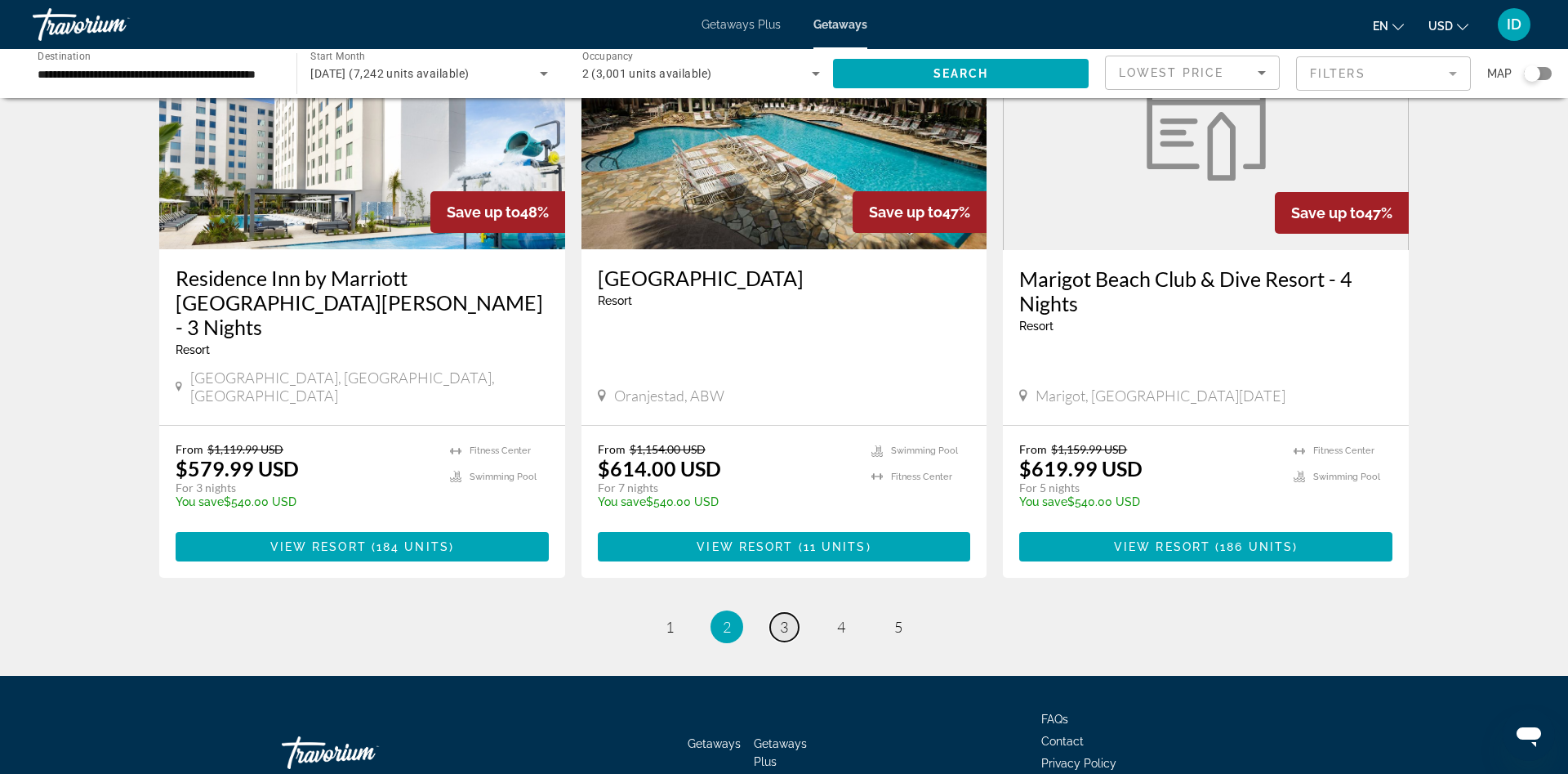
click at [783, 613] on link "page 3" at bounding box center [784, 627] width 28 height 28
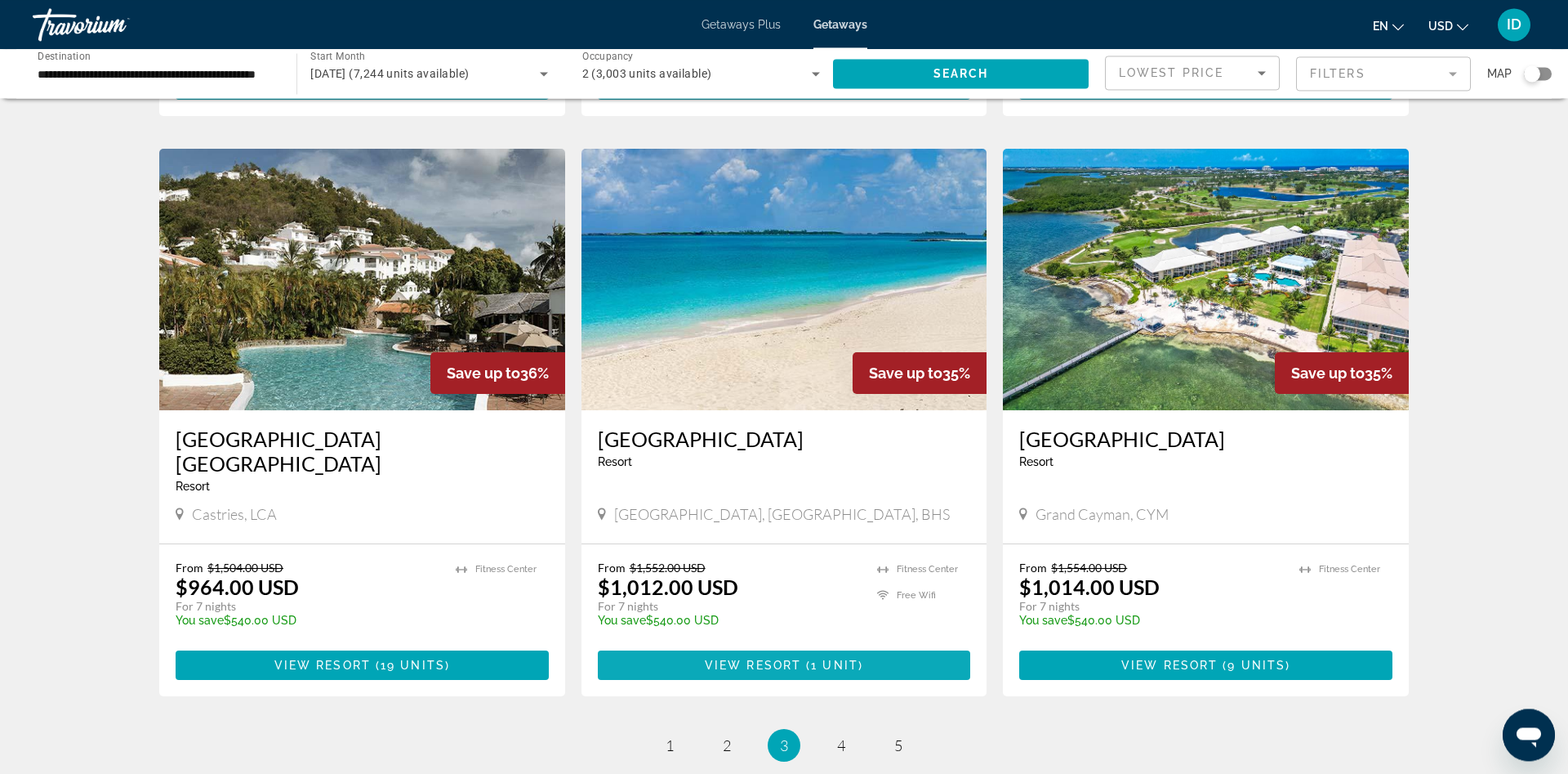
scroll to position [1895, 0]
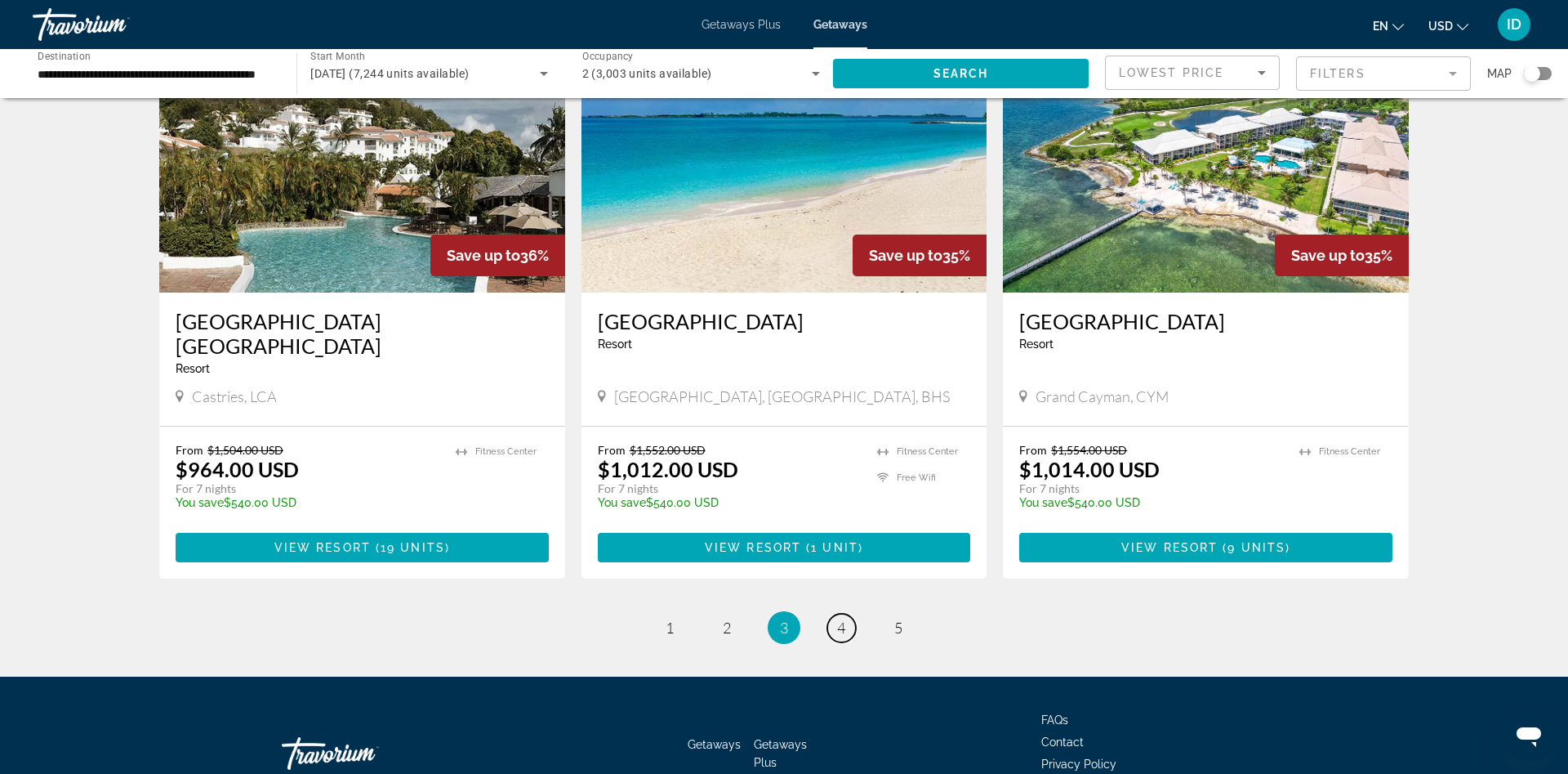
click at [831, 614] on link "page 4" at bounding box center [842, 628] width 28 height 28
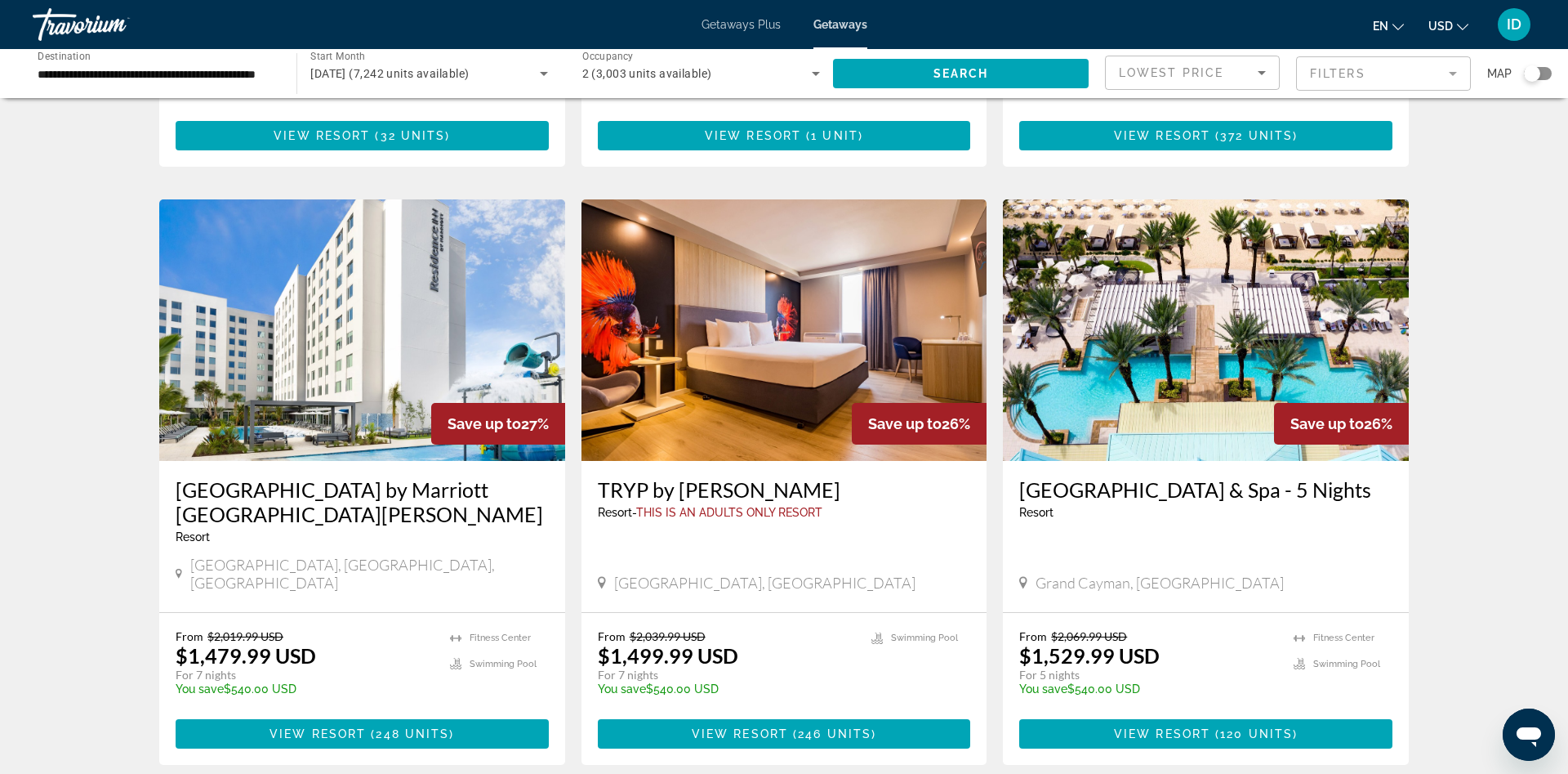
scroll to position [1918, 0]
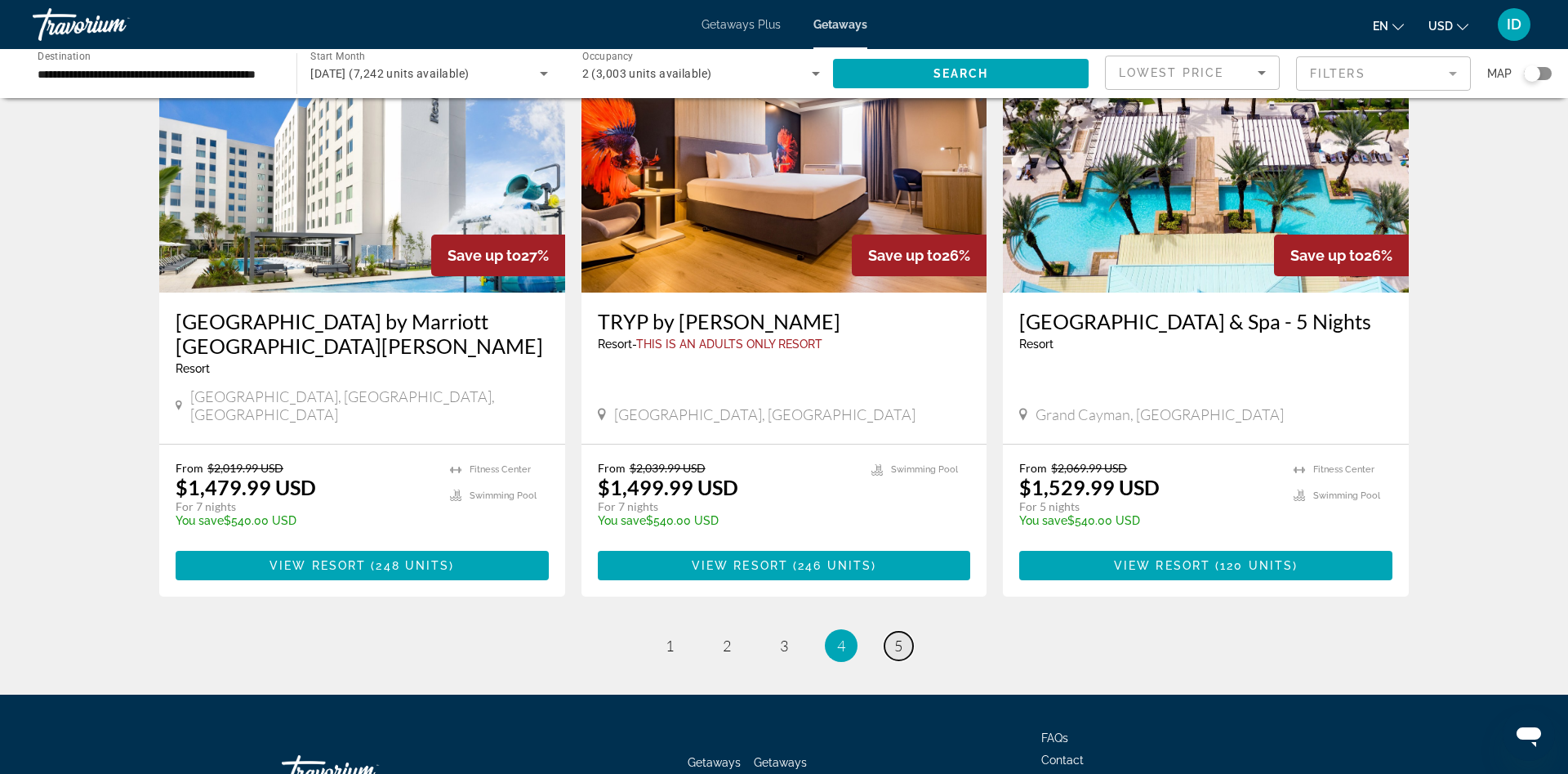
drag, startPoint x: 896, startPoint y: 514, endPoint x: 881, endPoint y: 511, distance: 15.3
click at [890, 632] on link "page 5" at bounding box center [899, 646] width 28 height 28
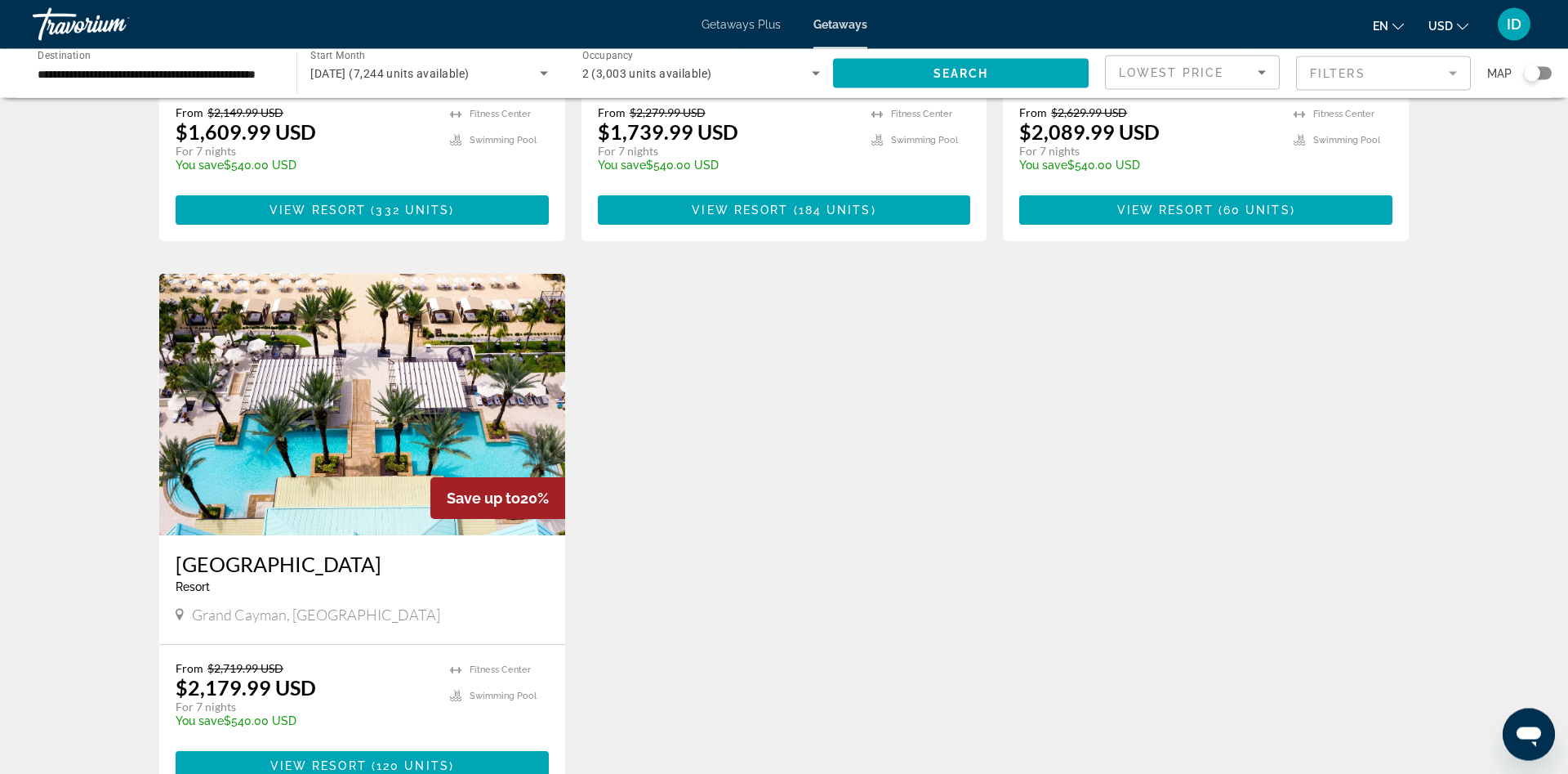
scroll to position [667, 0]
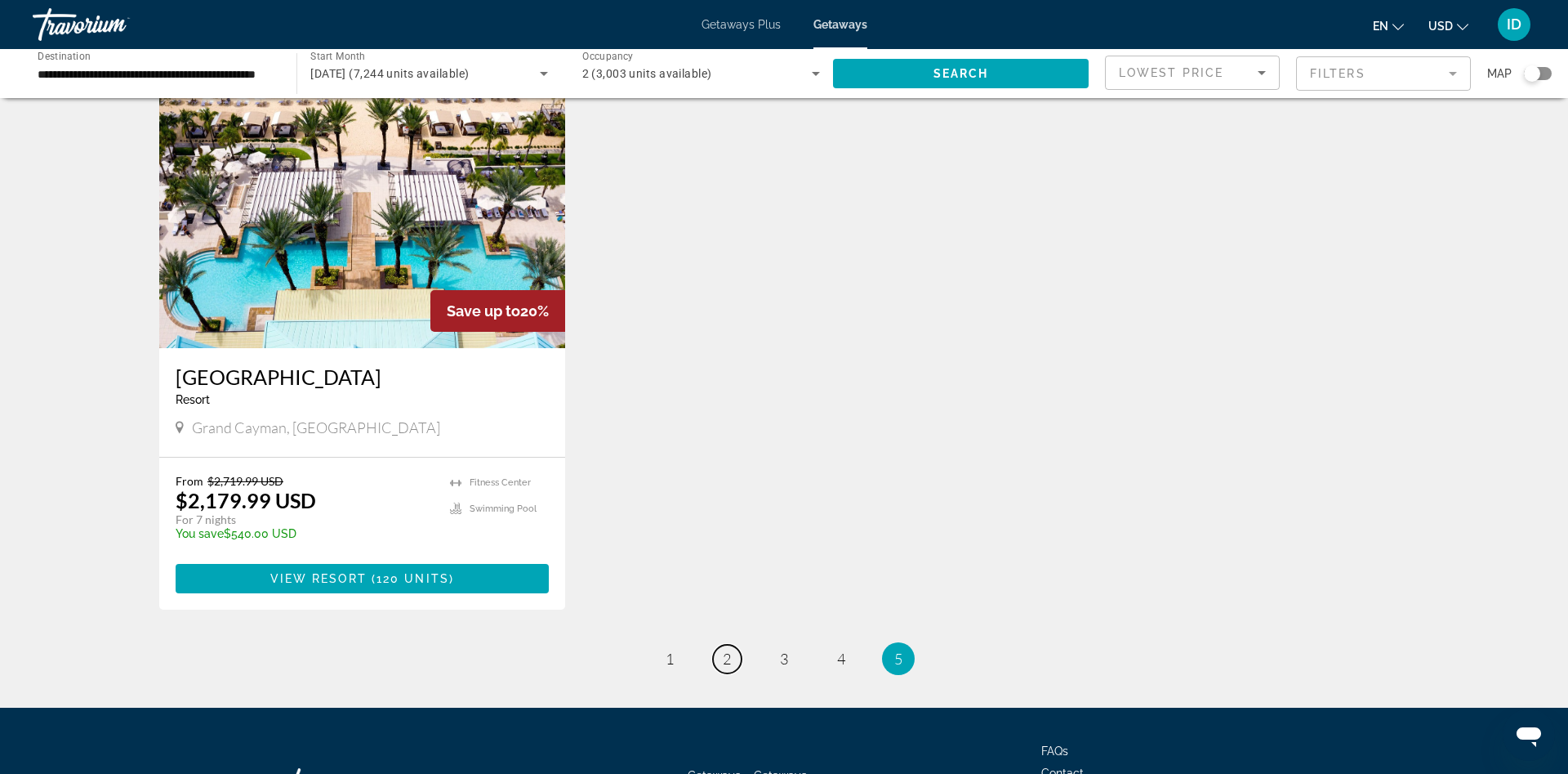
click at [721, 647] on link "page 2" at bounding box center [727, 659] width 28 height 28
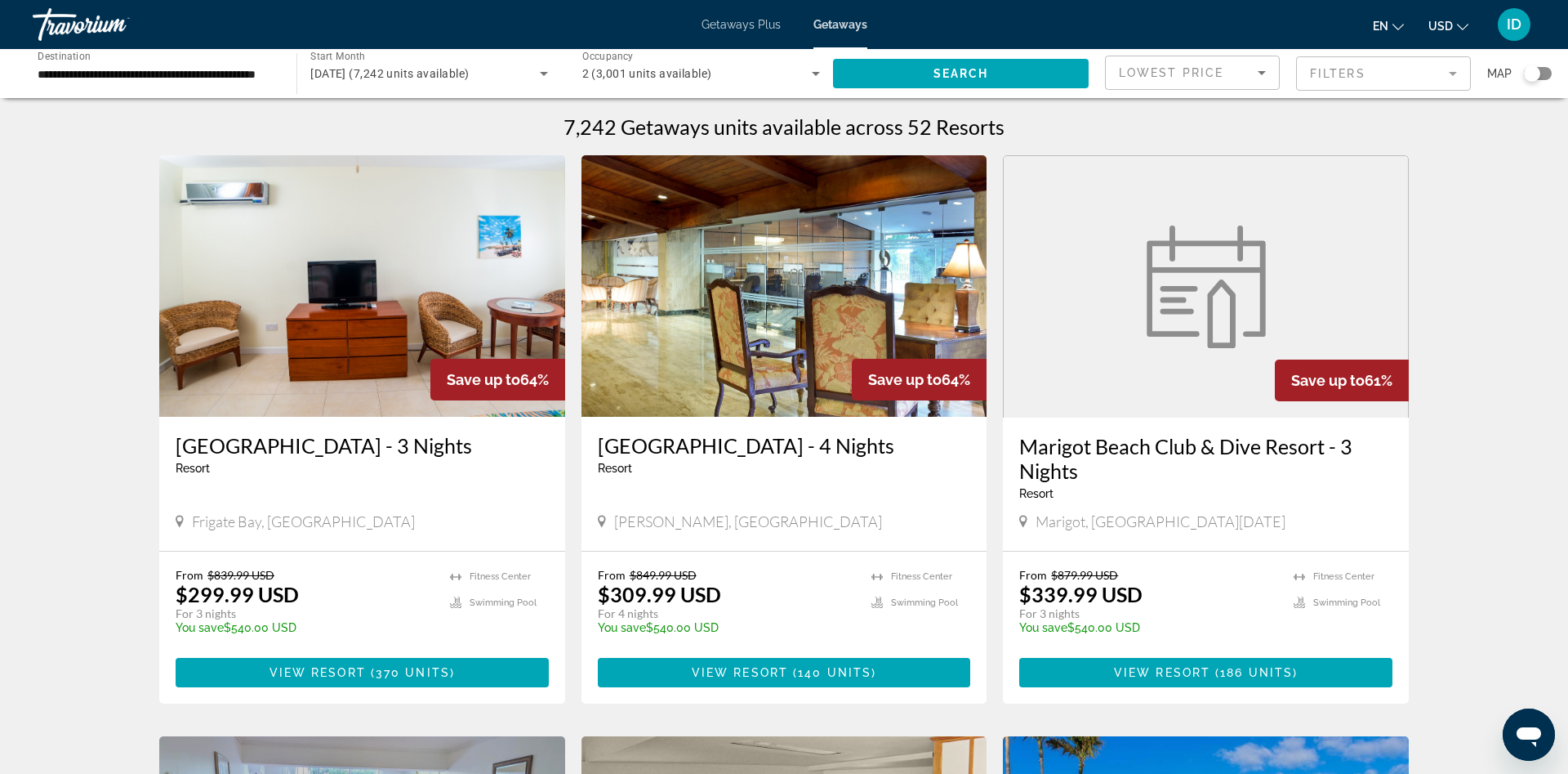
click at [743, 32] on div "Getaways Plus Getaways en English Español Français Italiano Português русский U…" at bounding box center [784, 24] width 1568 height 43
click at [753, 23] on span "Getaways Plus" at bounding box center [740, 25] width 79 height 13
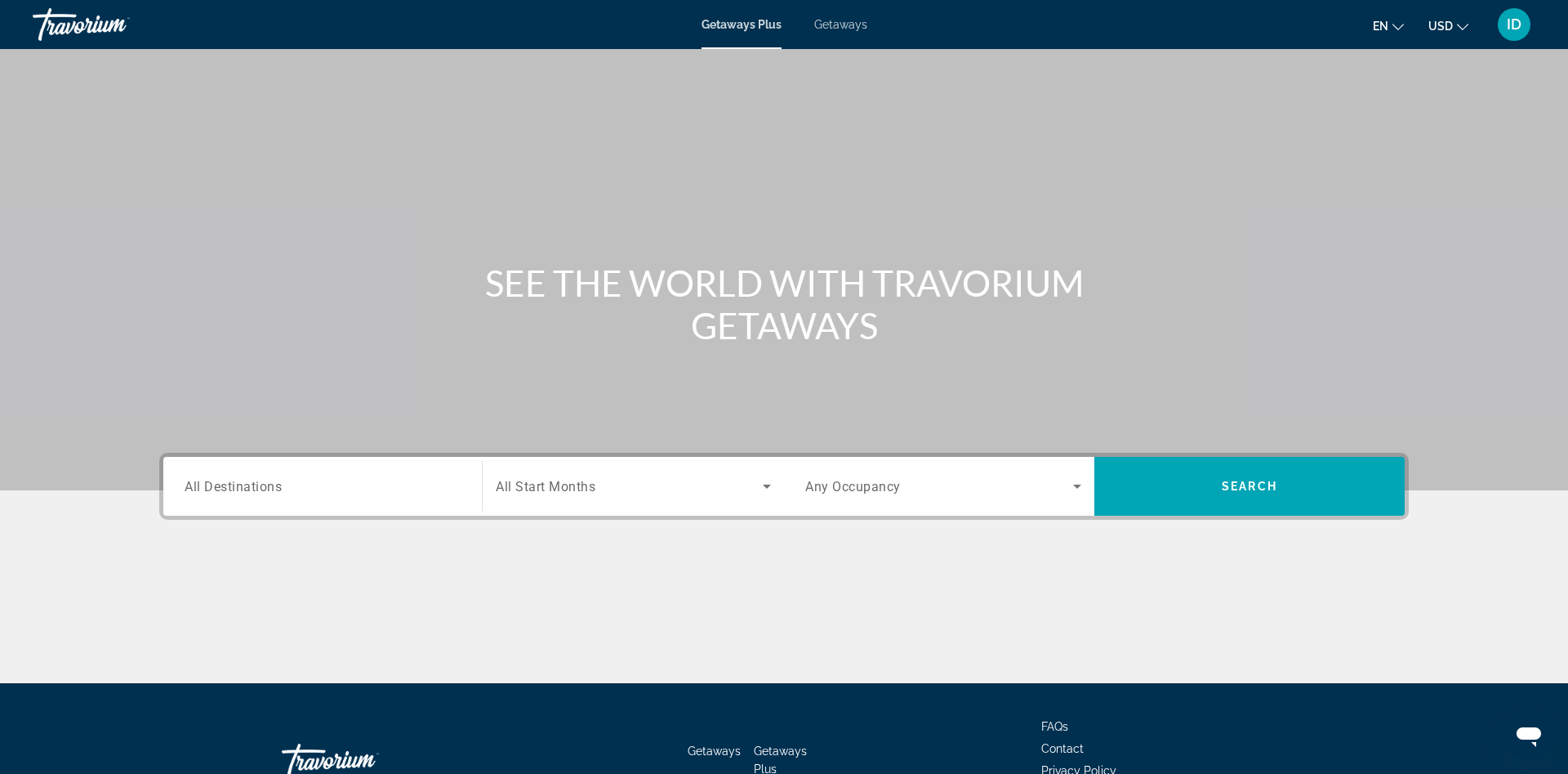
click at [378, 500] on div "Search widget" at bounding box center [322, 486] width 276 height 47
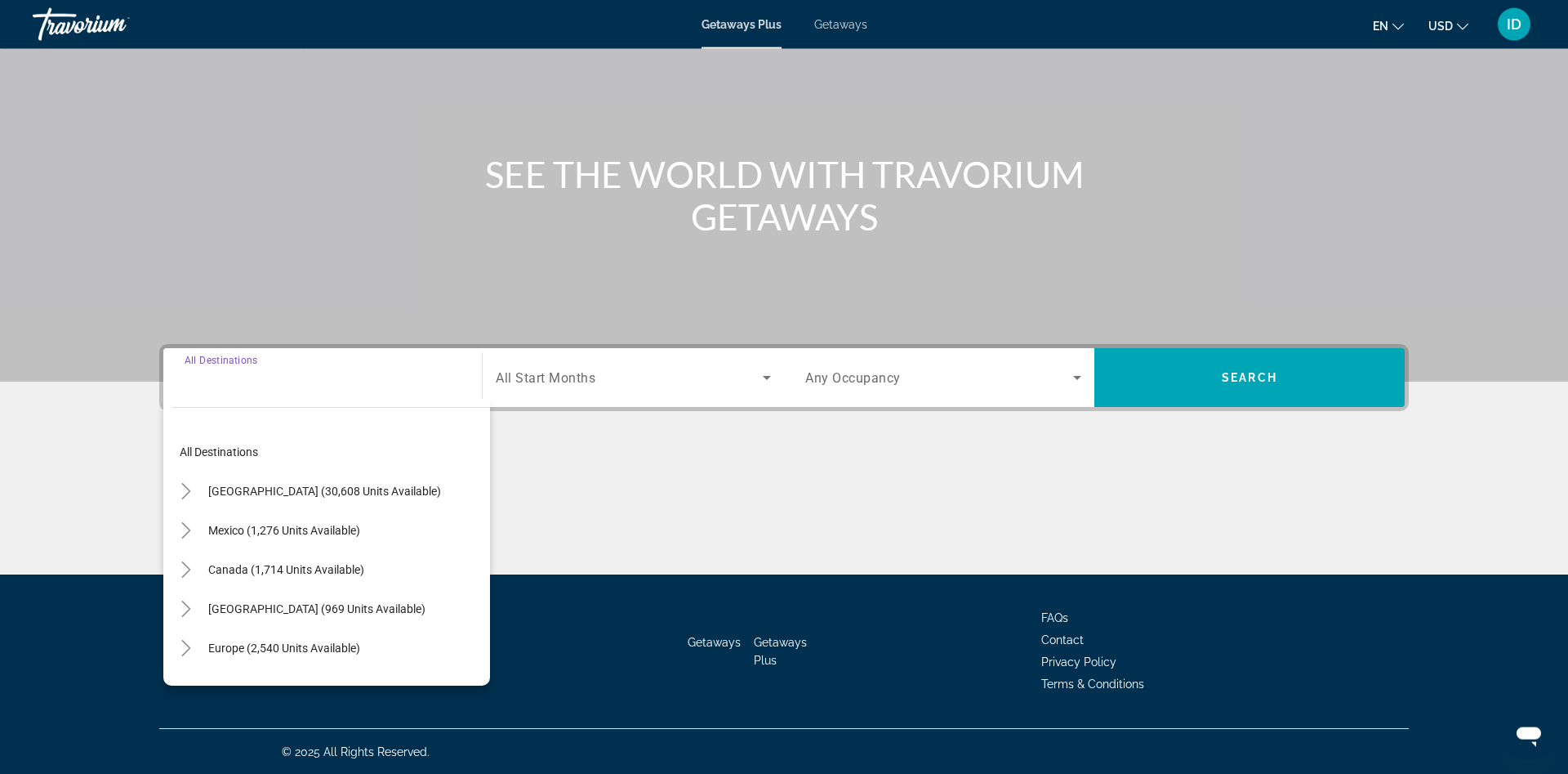
scroll to position [109, 0]
click at [335, 605] on span "[GEOGRAPHIC_DATA] (969 units available)" at bounding box center [316, 608] width 217 height 13
type input "**********"
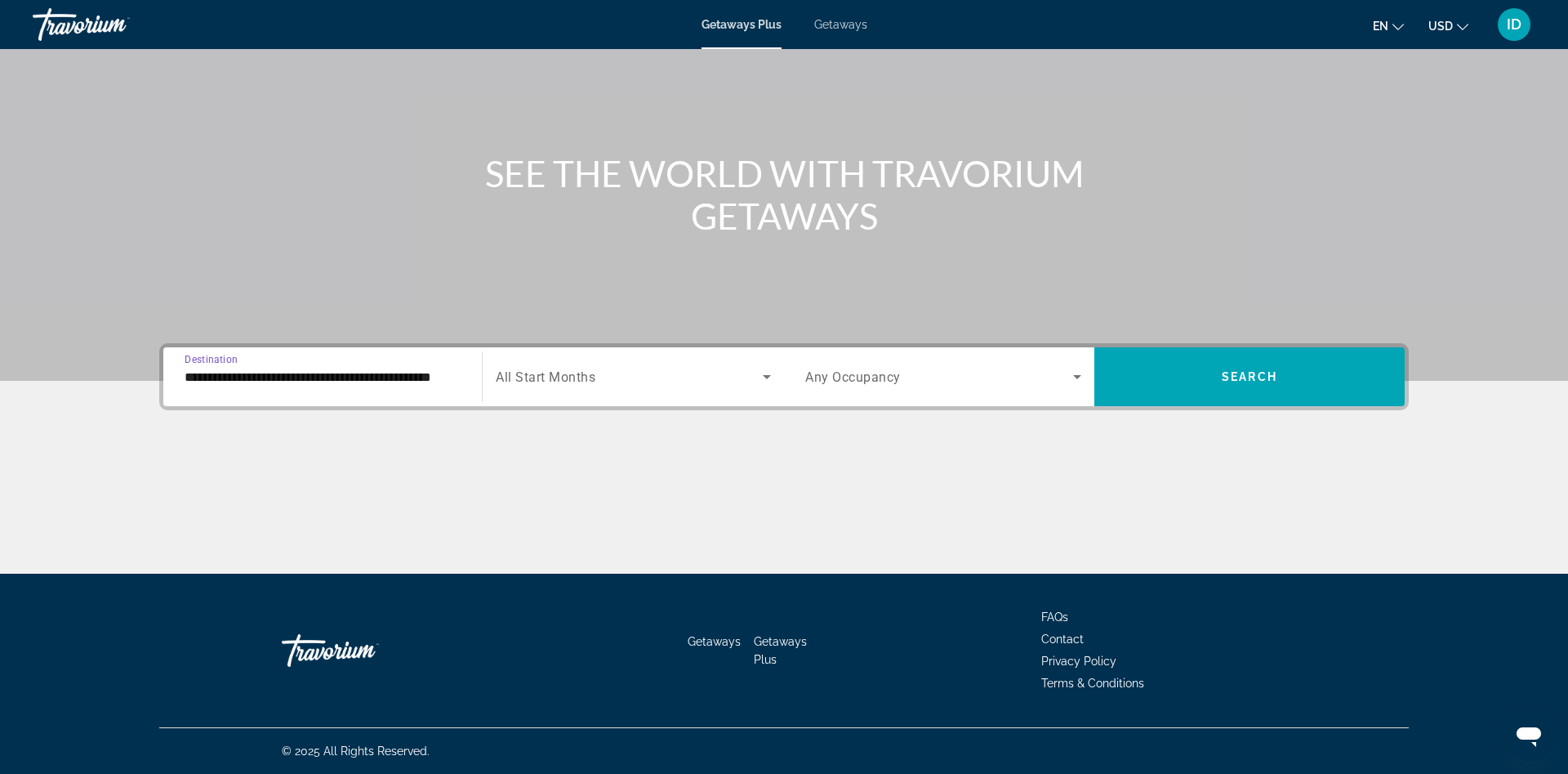
scroll to position [0, 28]
click at [569, 389] on div "Search widget" at bounding box center [633, 377] width 275 height 46
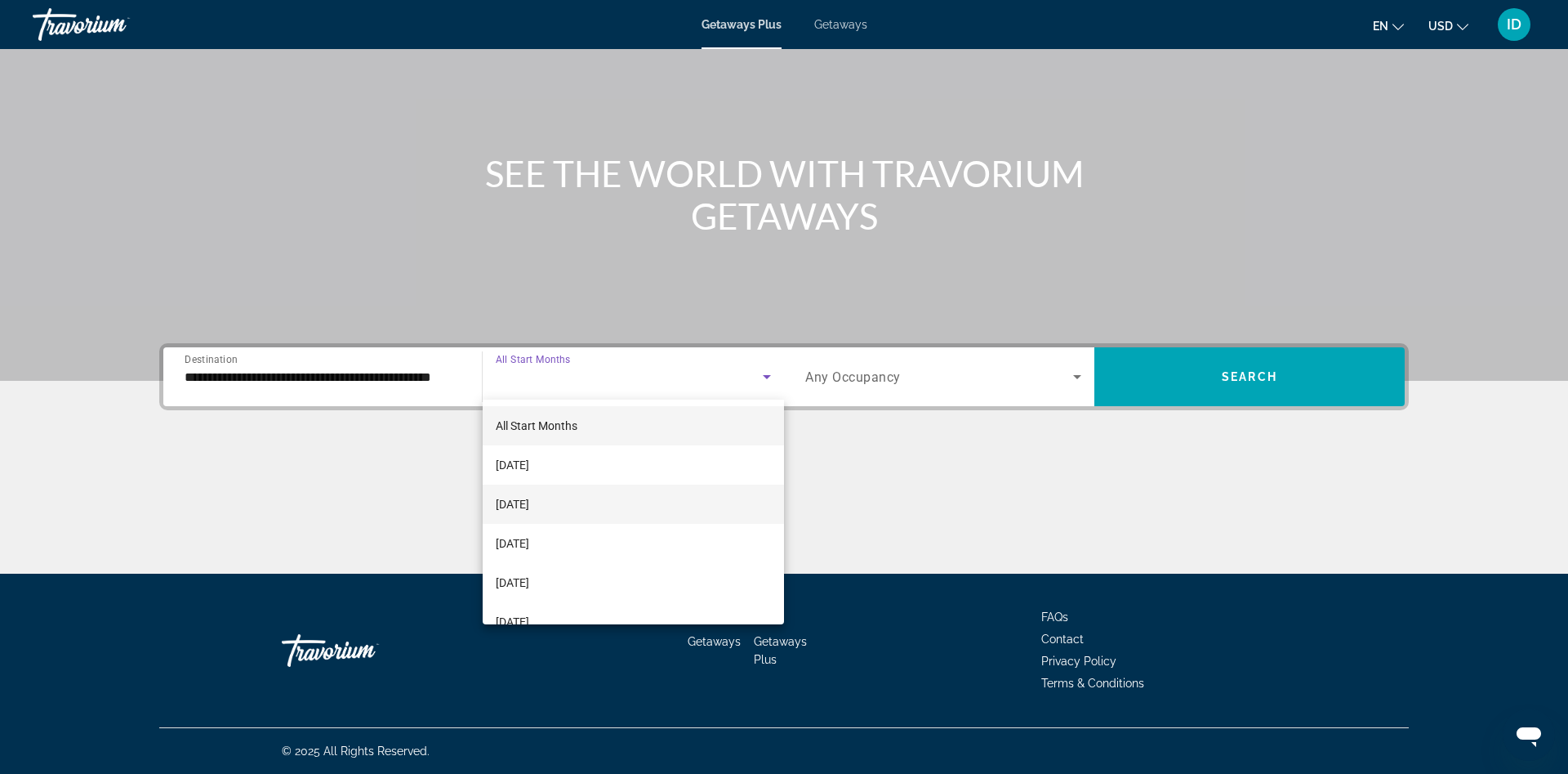
click at [530, 504] on span "[DATE]" at bounding box center [512, 504] width 33 height 20
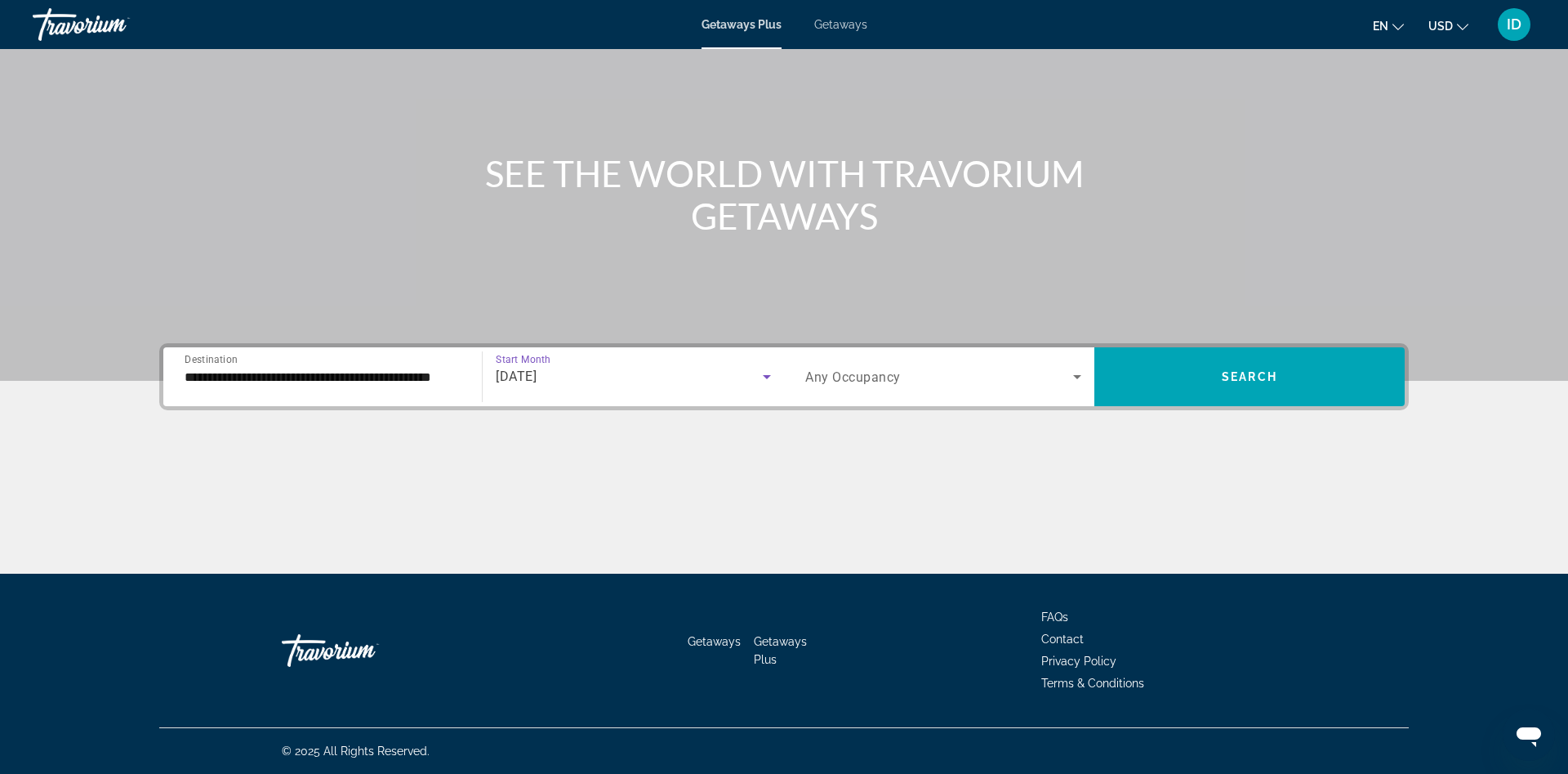
click at [845, 372] on span "Any Occupancy" at bounding box center [852, 377] width 96 height 15
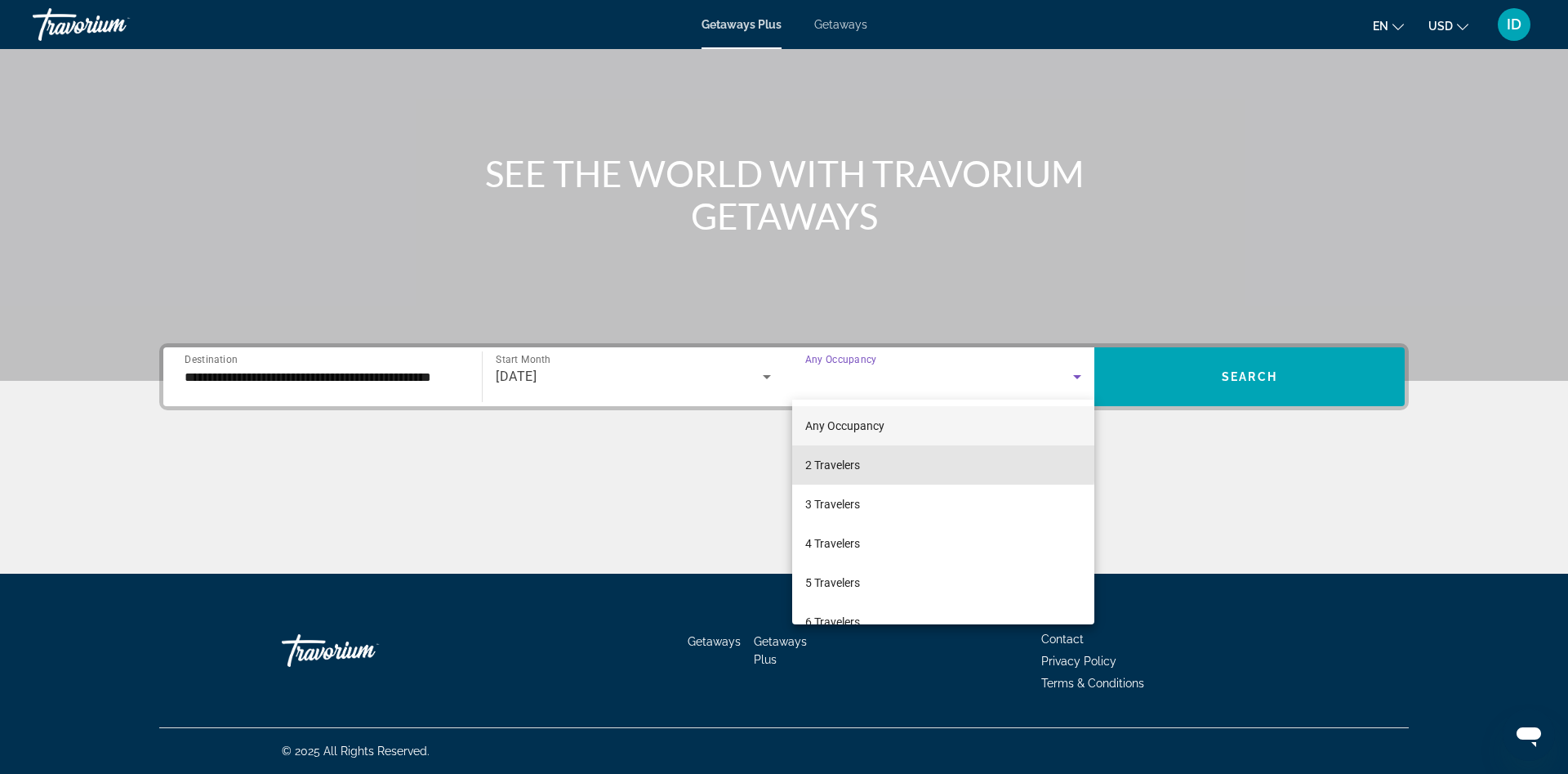
drag, startPoint x: 830, startPoint y: 462, endPoint x: 891, endPoint y: 428, distance: 69.8
click at [823, 460] on span "2 Travelers" at bounding box center [832, 464] width 55 height 20
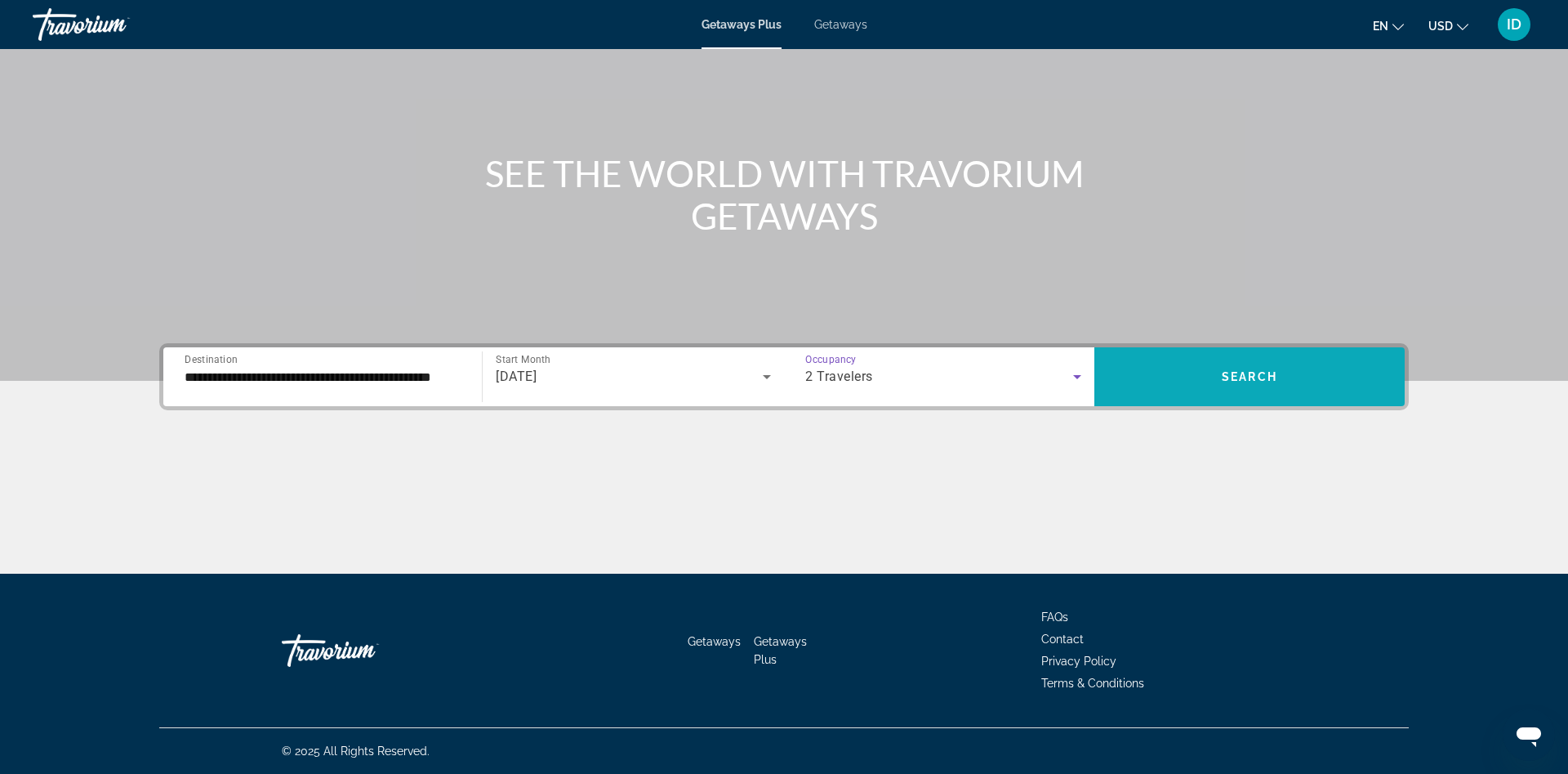
click at [1174, 360] on span "Search widget" at bounding box center [1249, 376] width 310 height 39
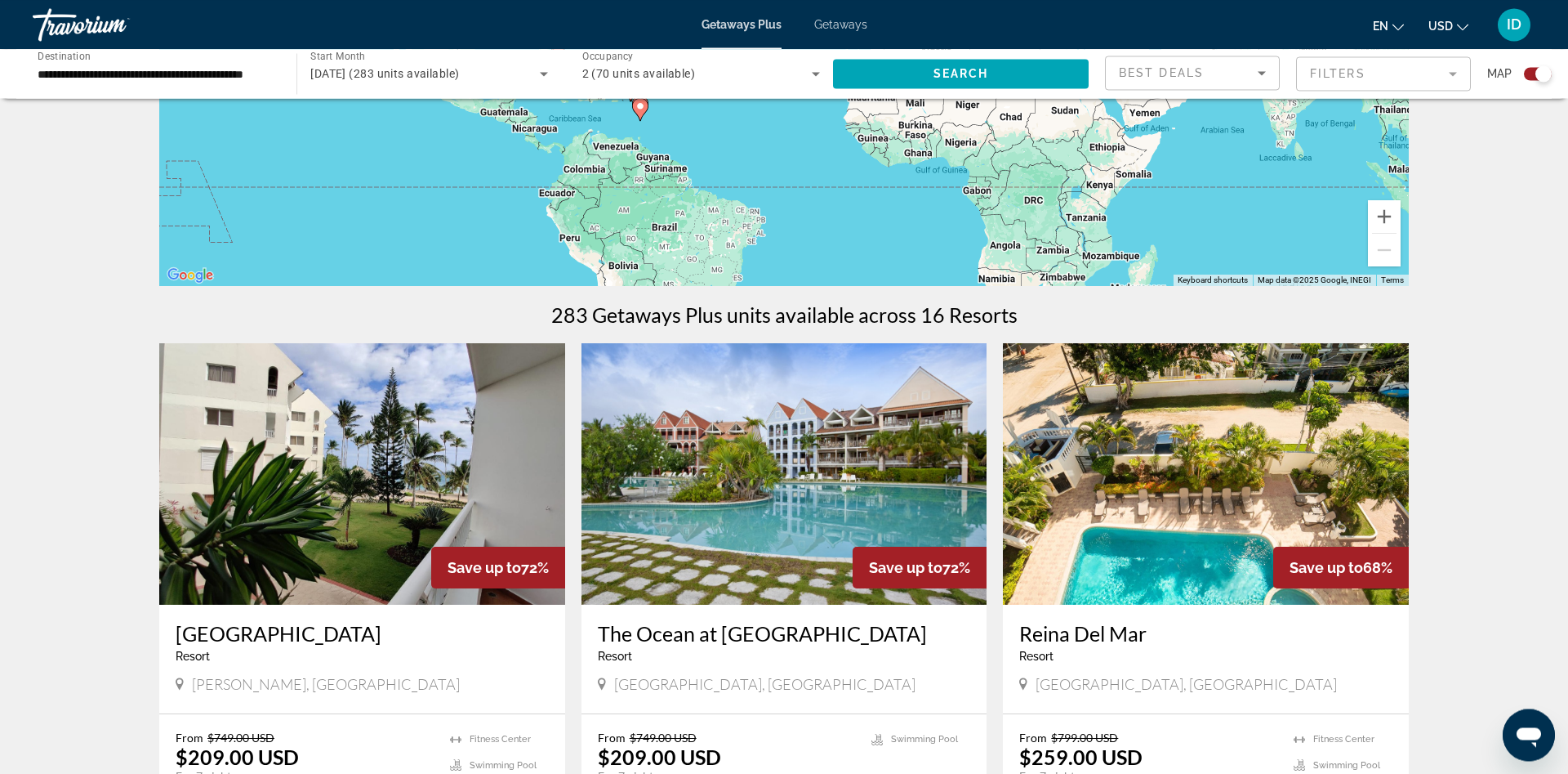
scroll to position [500, 0]
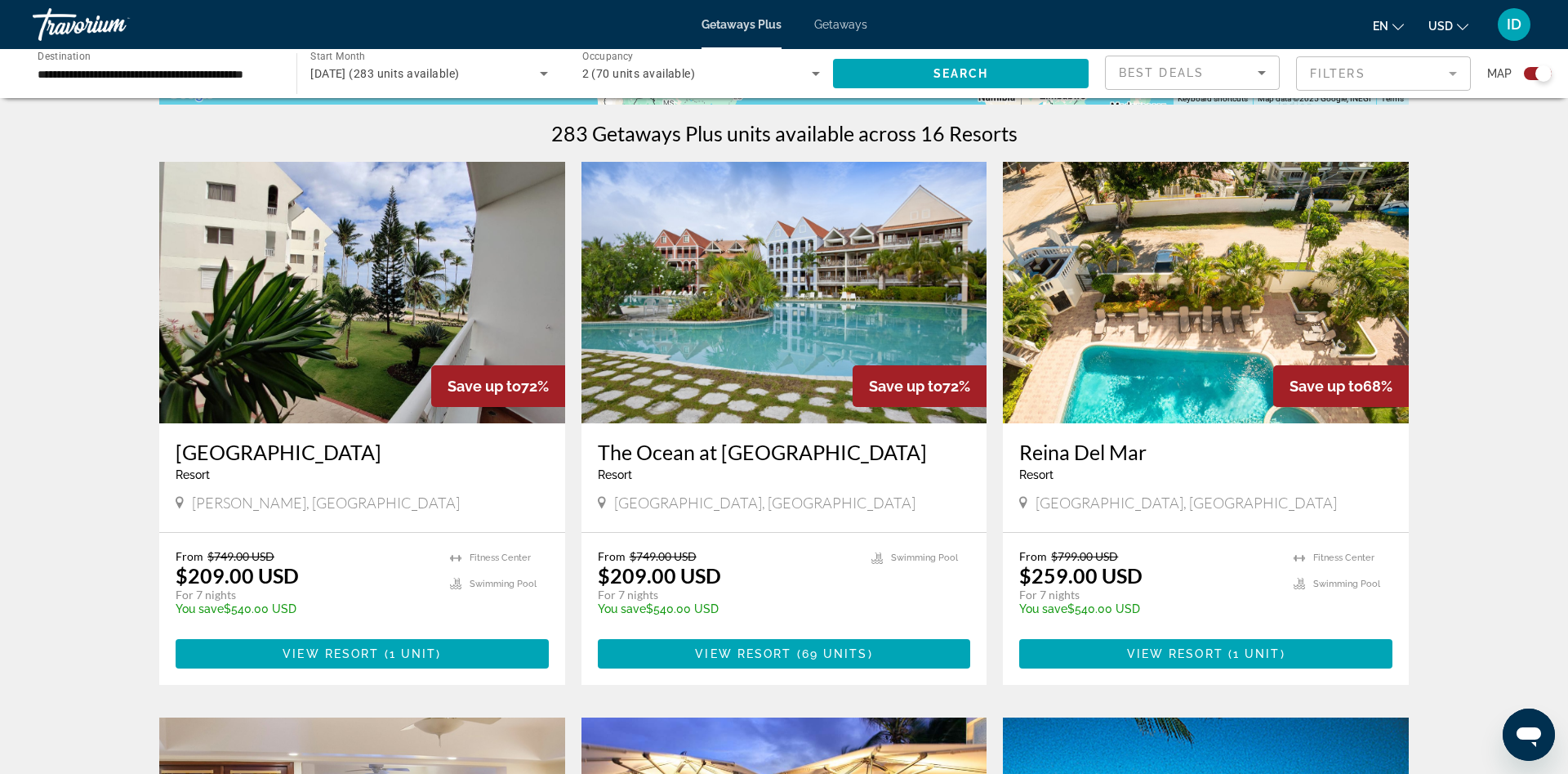
click at [1190, 78] on span "Best Deals" at bounding box center [1161, 73] width 84 height 13
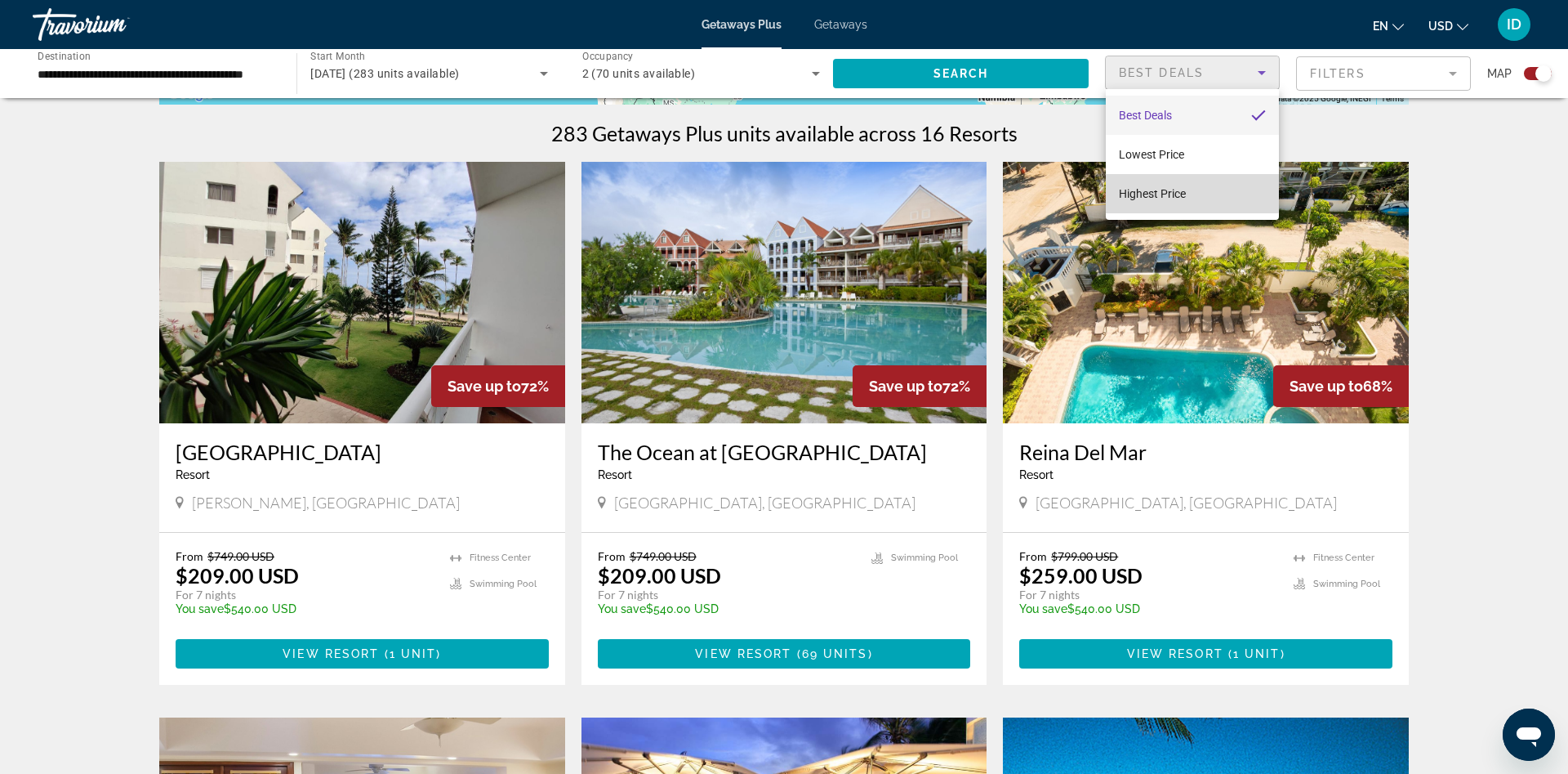
click at [1162, 192] on span "Highest Price" at bounding box center [1152, 194] width 67 height 13
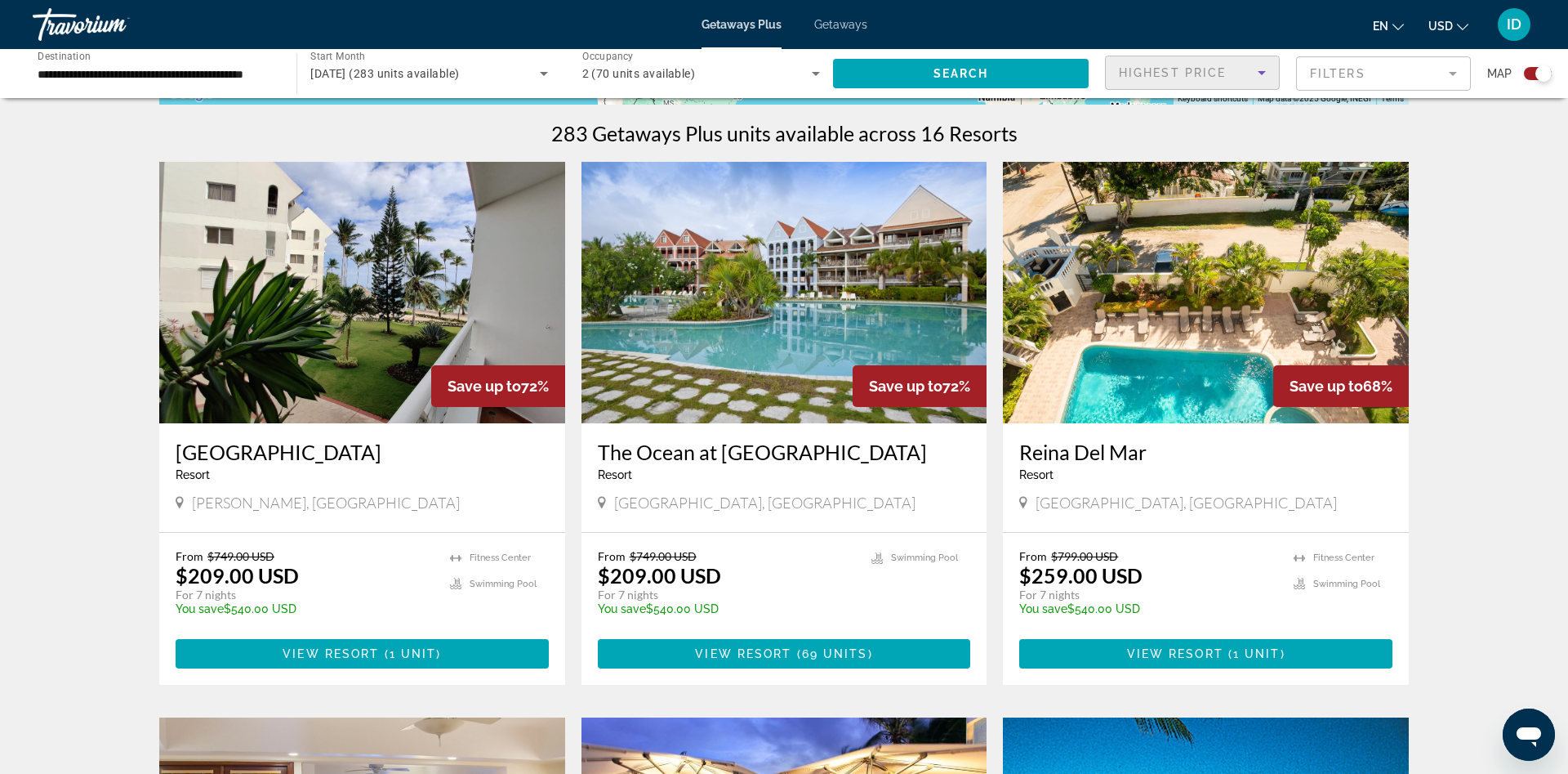
scroll to position [583, 0]
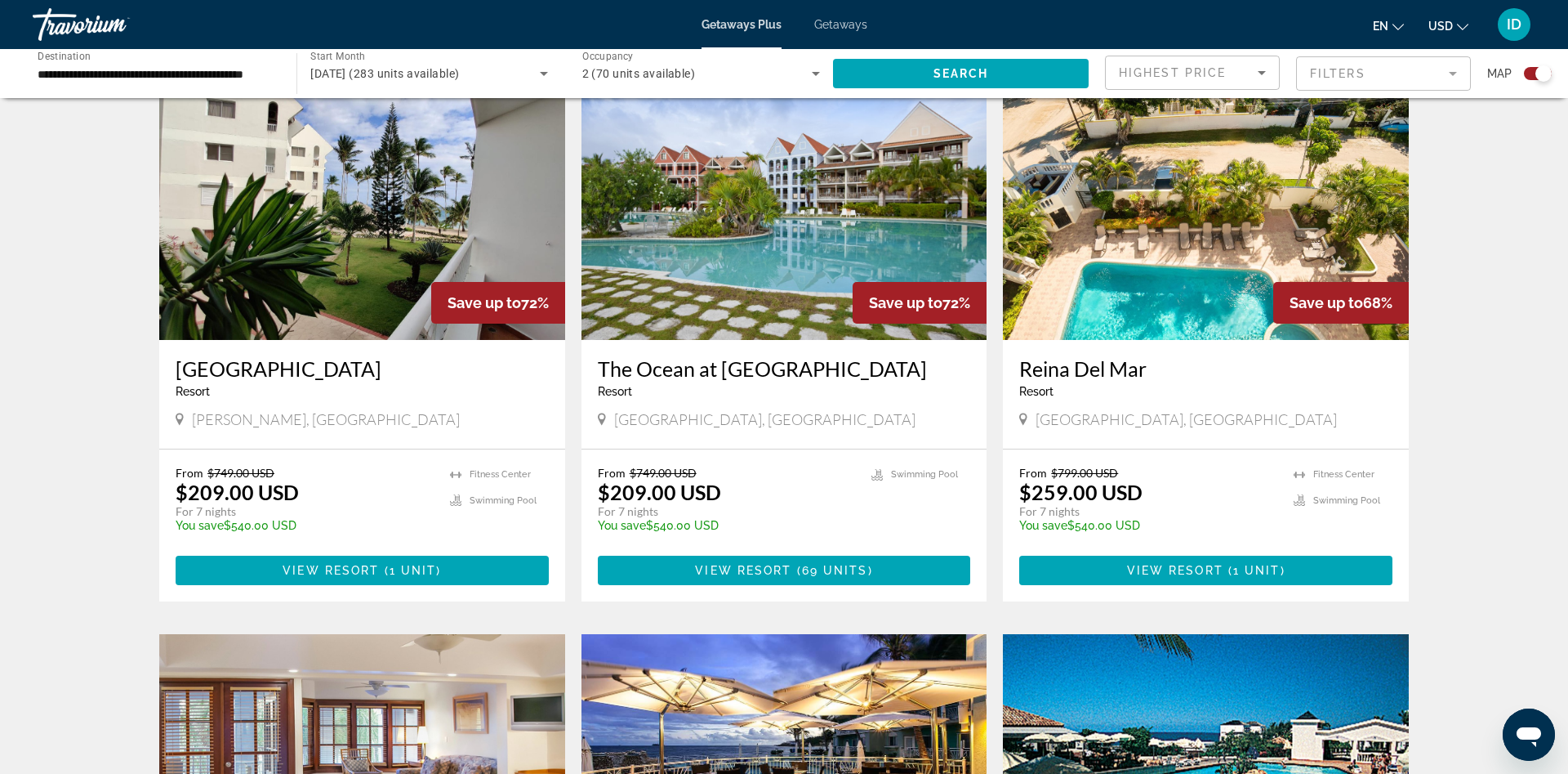
click at [1076, 73] on span "Search widget" at bounding box center [961, 73] width 255 height 39
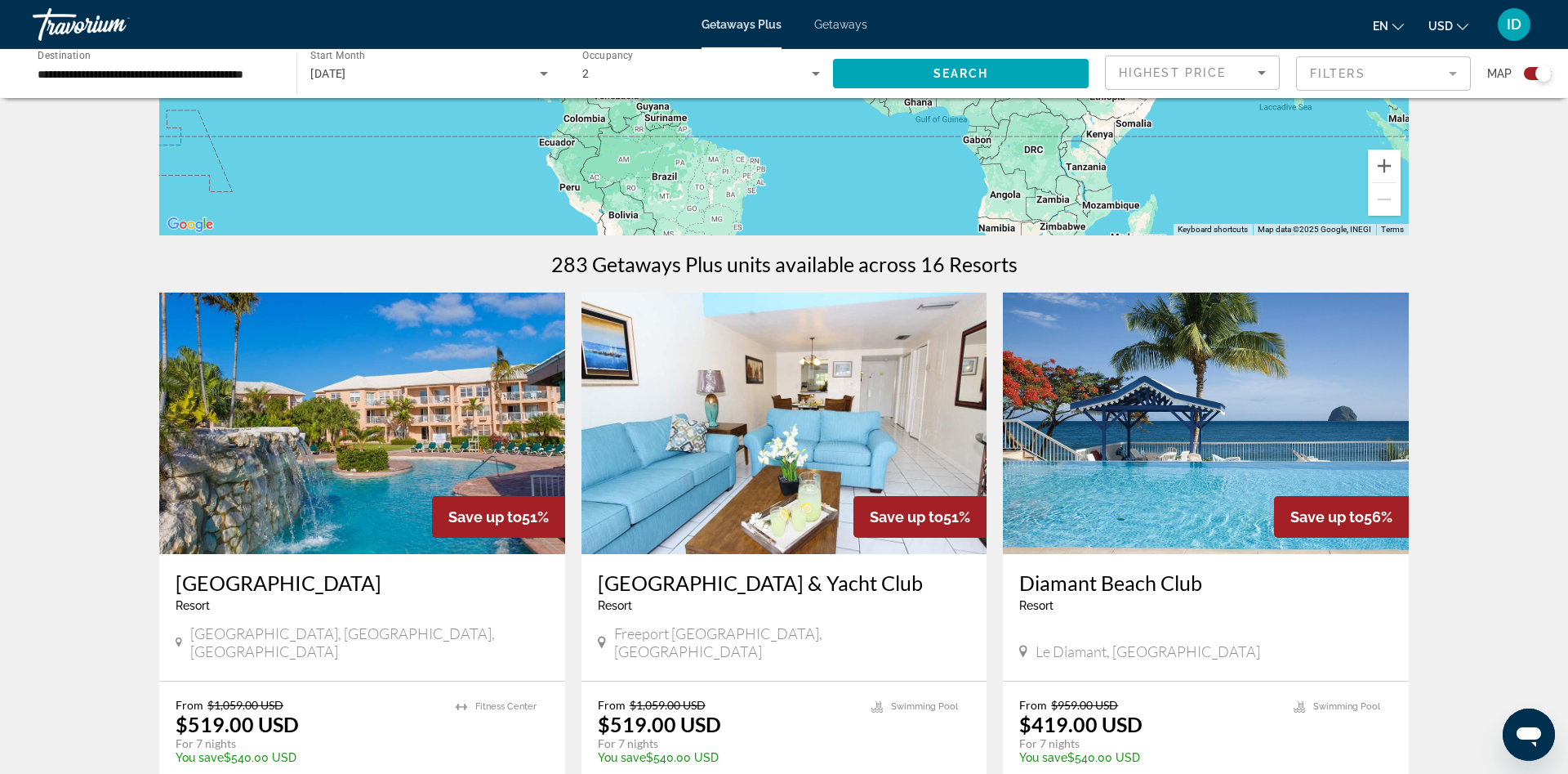
scroll to position [500, 0]
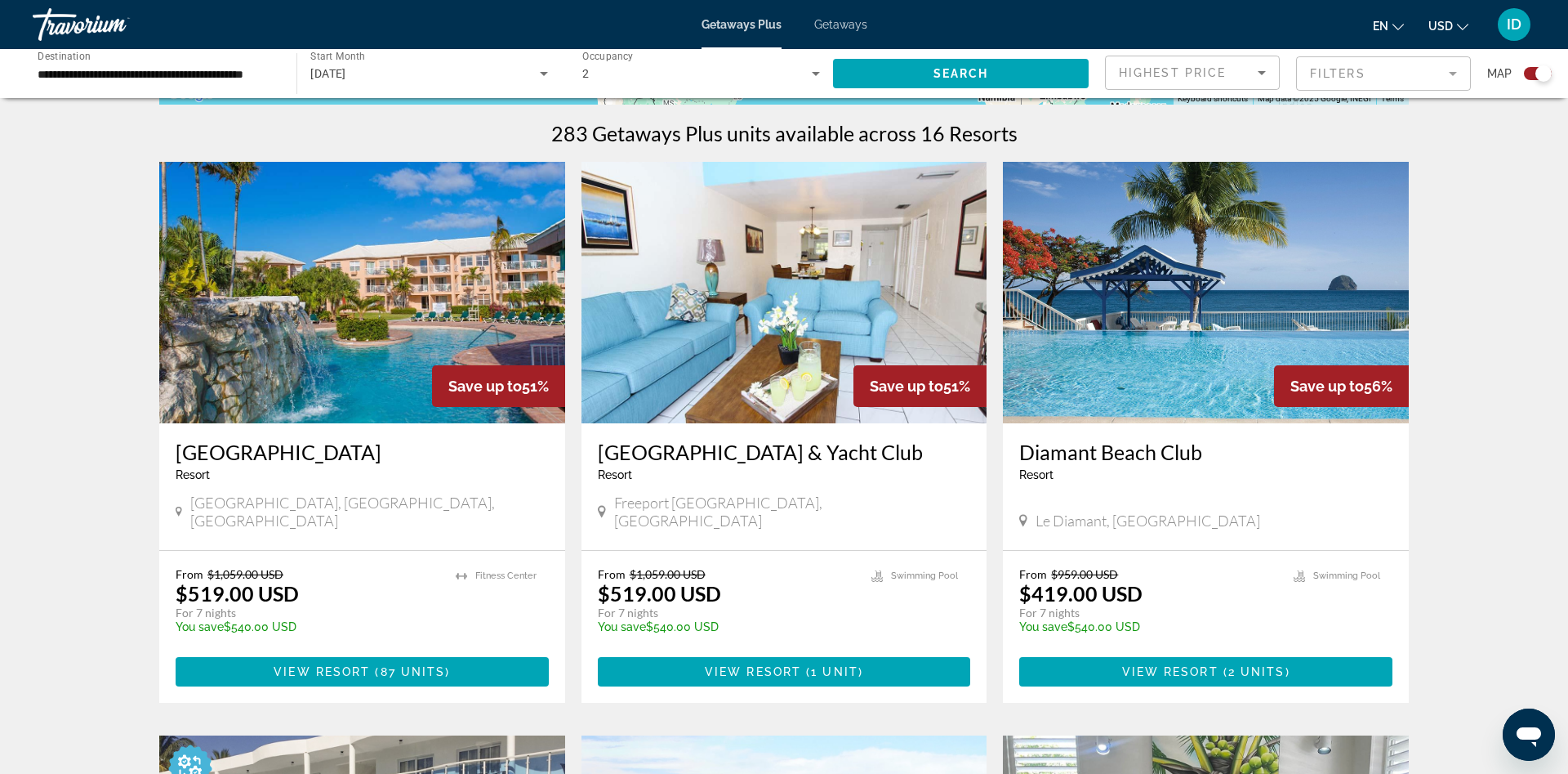
click at [1358, 81] on mat-form-field "Filters" at bounding box center [1384, 73] width 175 height 34
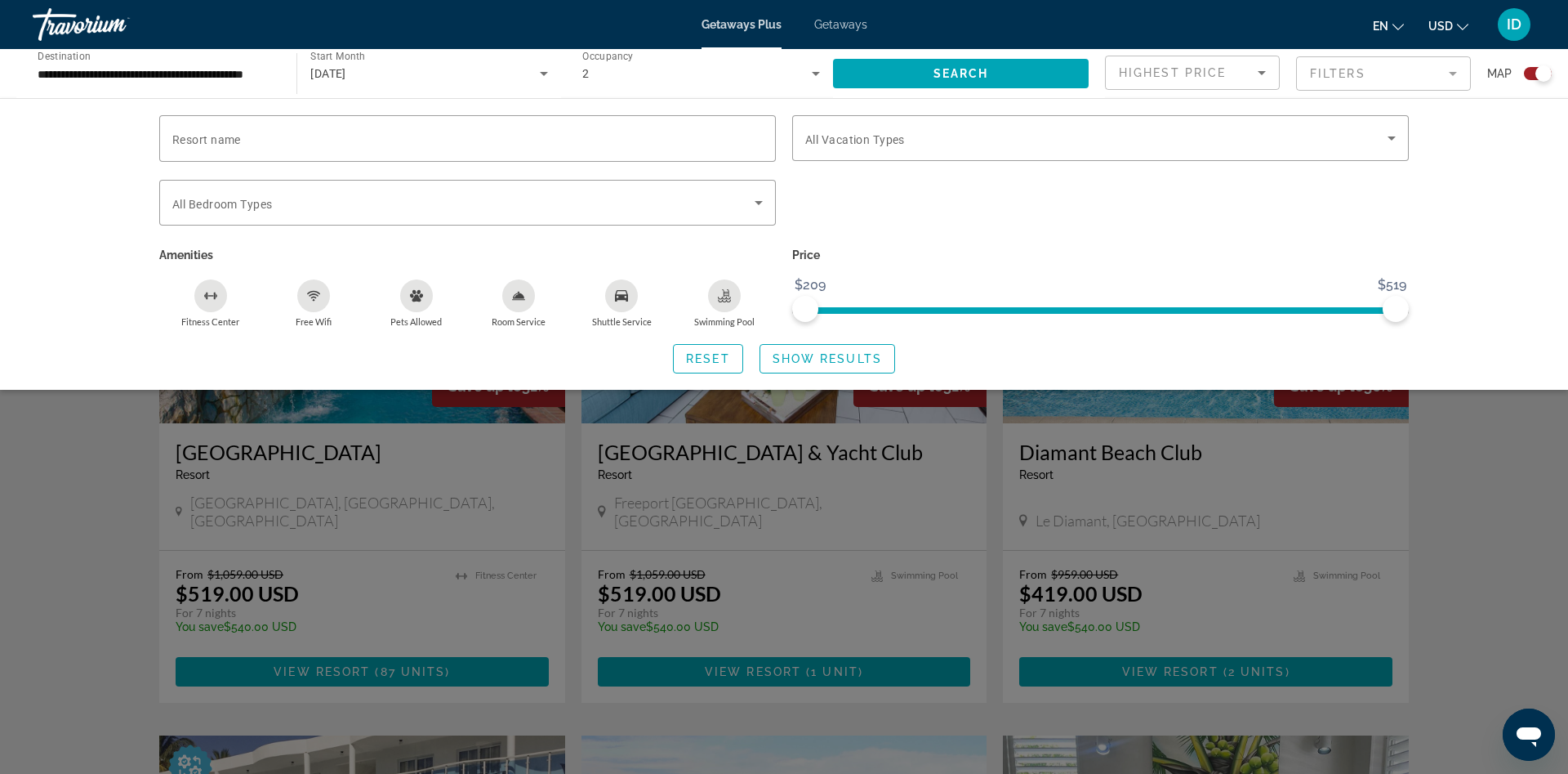
click at [211, 292] on icon "Fitness Center" at bounding box center [211, 296] width 13 height 13
drag, startPoint x: 312, startPoint y: 296, endPoint x: 382, endPoint y: 296, distance: 70.0
click at [313, 296] on icon "Free Wifi" at bounding box center [313, 297] width 6 height 3
click at [529, 307] on div "Room Service" at bounding box center [518, 295] width 32 height 32
drag, startPoint x: 633, startPoint y: 302, endPoint x: 651, endPoint y: 306, distance: 18.4
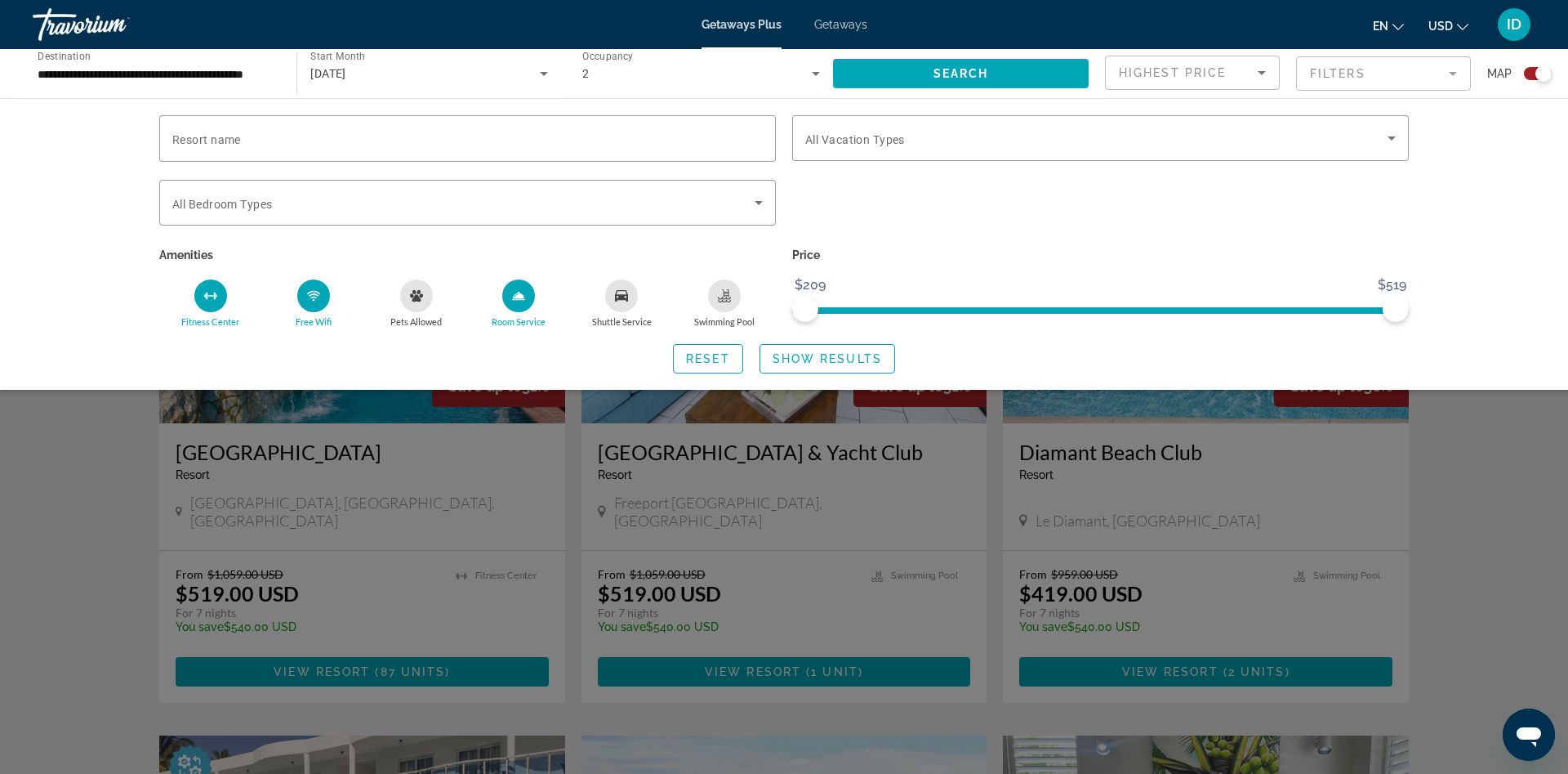
click at [634, 302] on div "Shuttle Service" at bounding box center [622, 295] width 32 height 32
drag, startPoint x: 726, startPoint y: 302, endPoint x: 735, endPoint y: 304, distance: 9.2
click at [735, 304] on div "Swimming Pool" at bounding box center [724, 295] width 32 height 32
drag, startPoint x: 825, startPoint y: 363, endPoint x: 815, endPoint y: 362, distance: 10.0
click at [815, 362] on span "Show Results" at bounding box center [827, 359] width 109 height 13
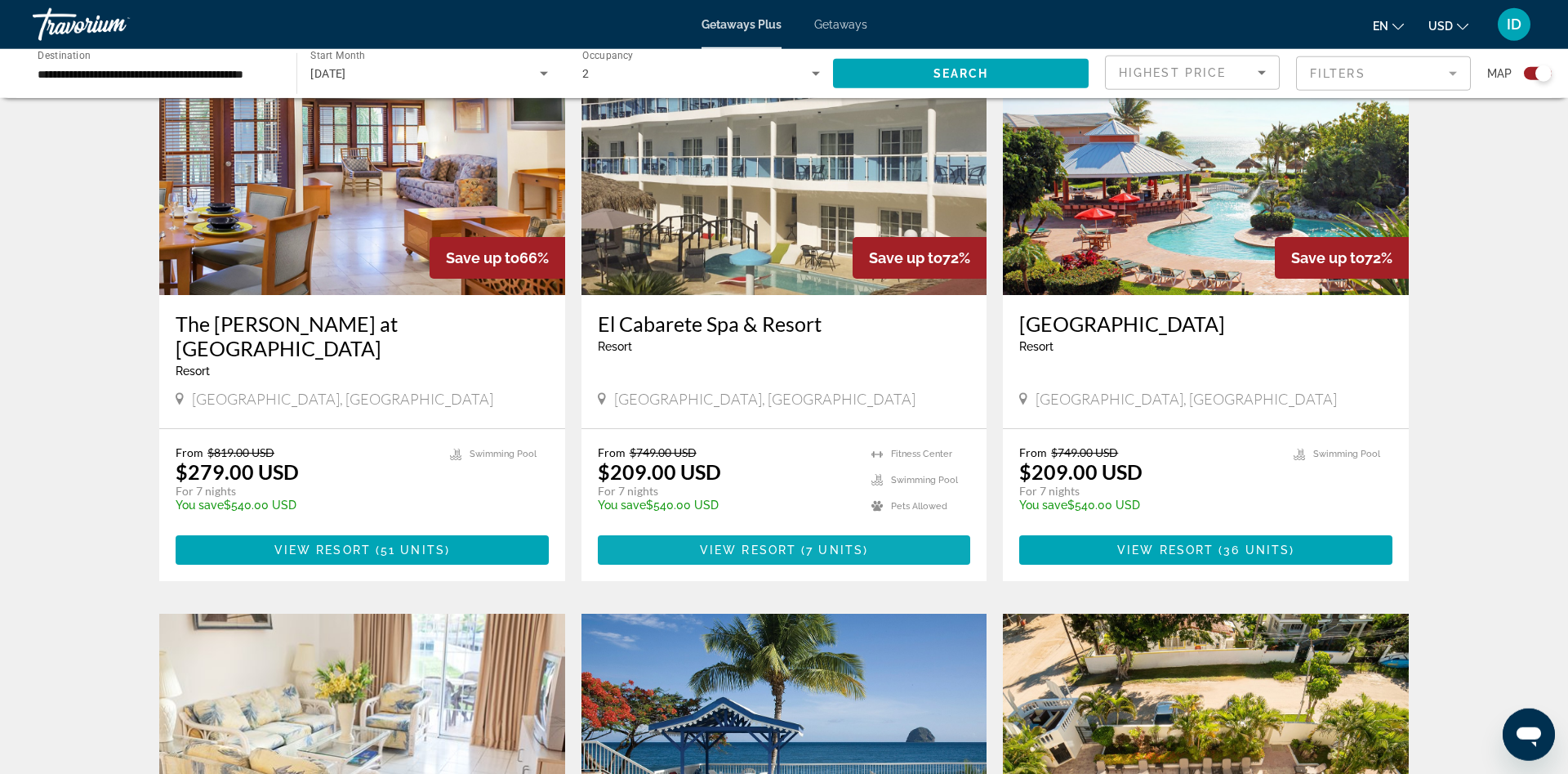
scroll to position [1750, 0]
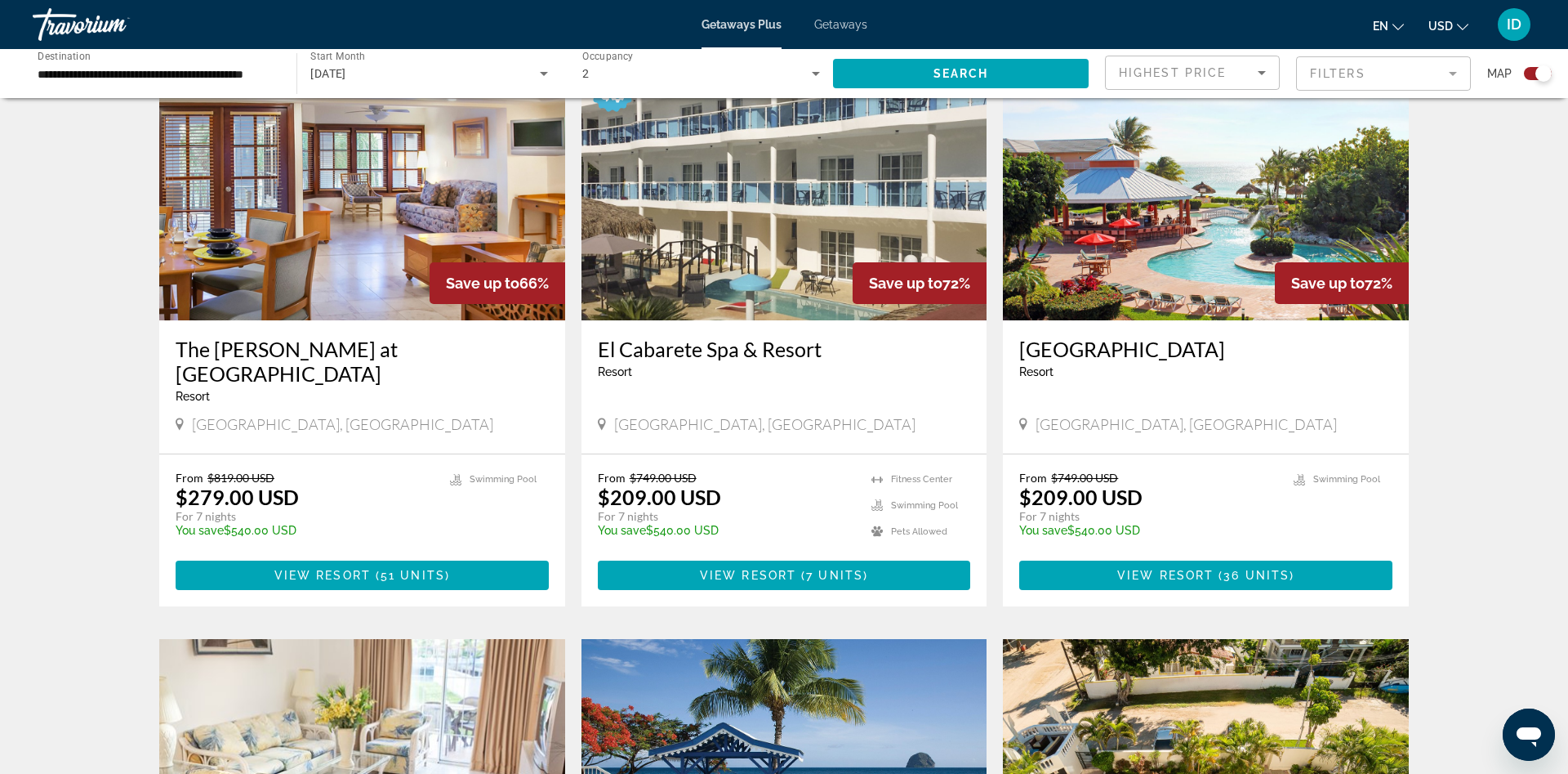
click at [864, 262] on div "Save up to 72%" at bounding box center [919, 283] width 134 height 42
drag, startPoint x: 818, startPoint y: 516, endPoint x: 810, endPoint y: 515, distance: 8.1
click at [814, 569] on span "7 units" at bounding box center [834, 576] width 57 height 13
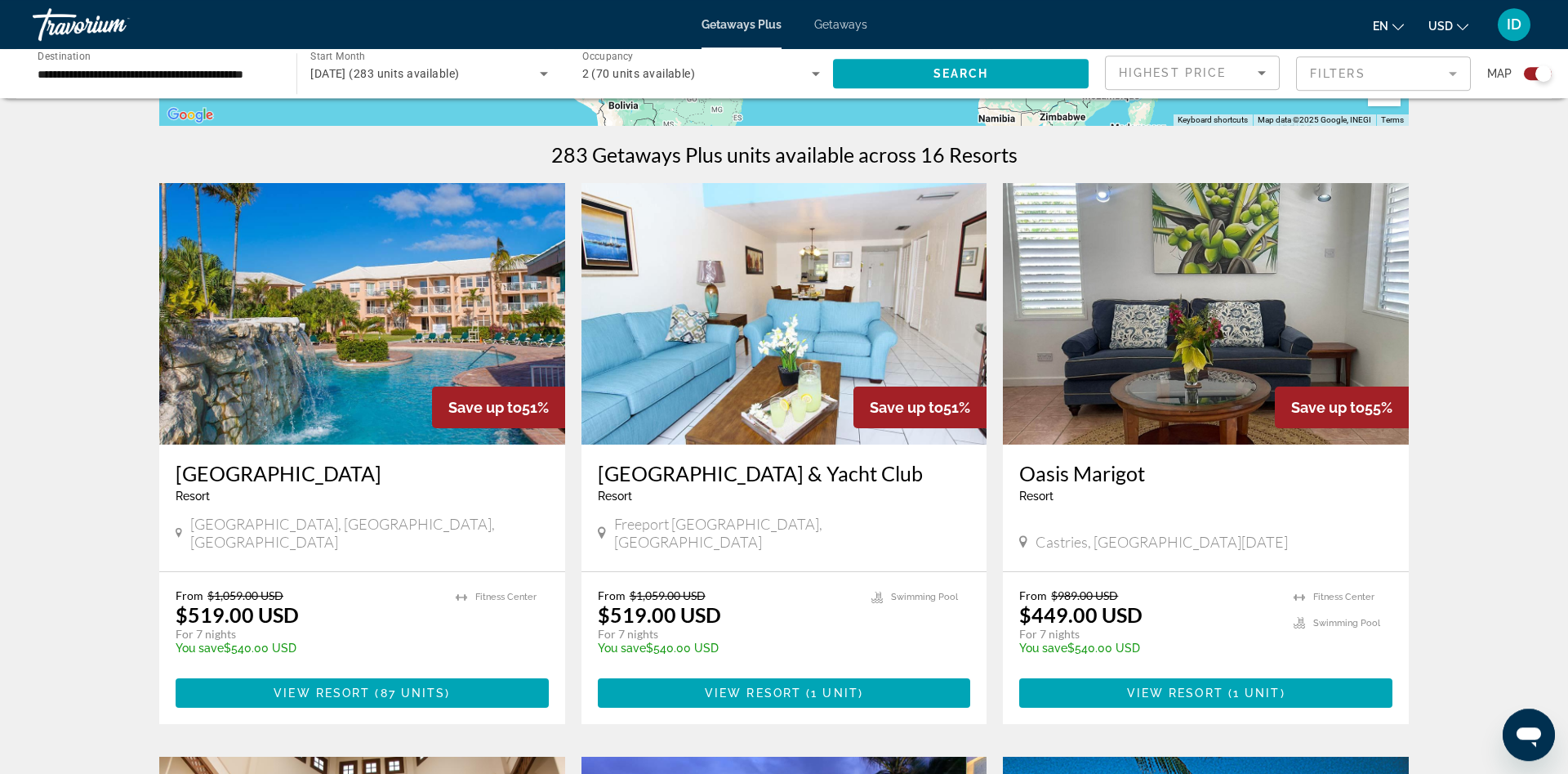
scroll to position [417, 0]
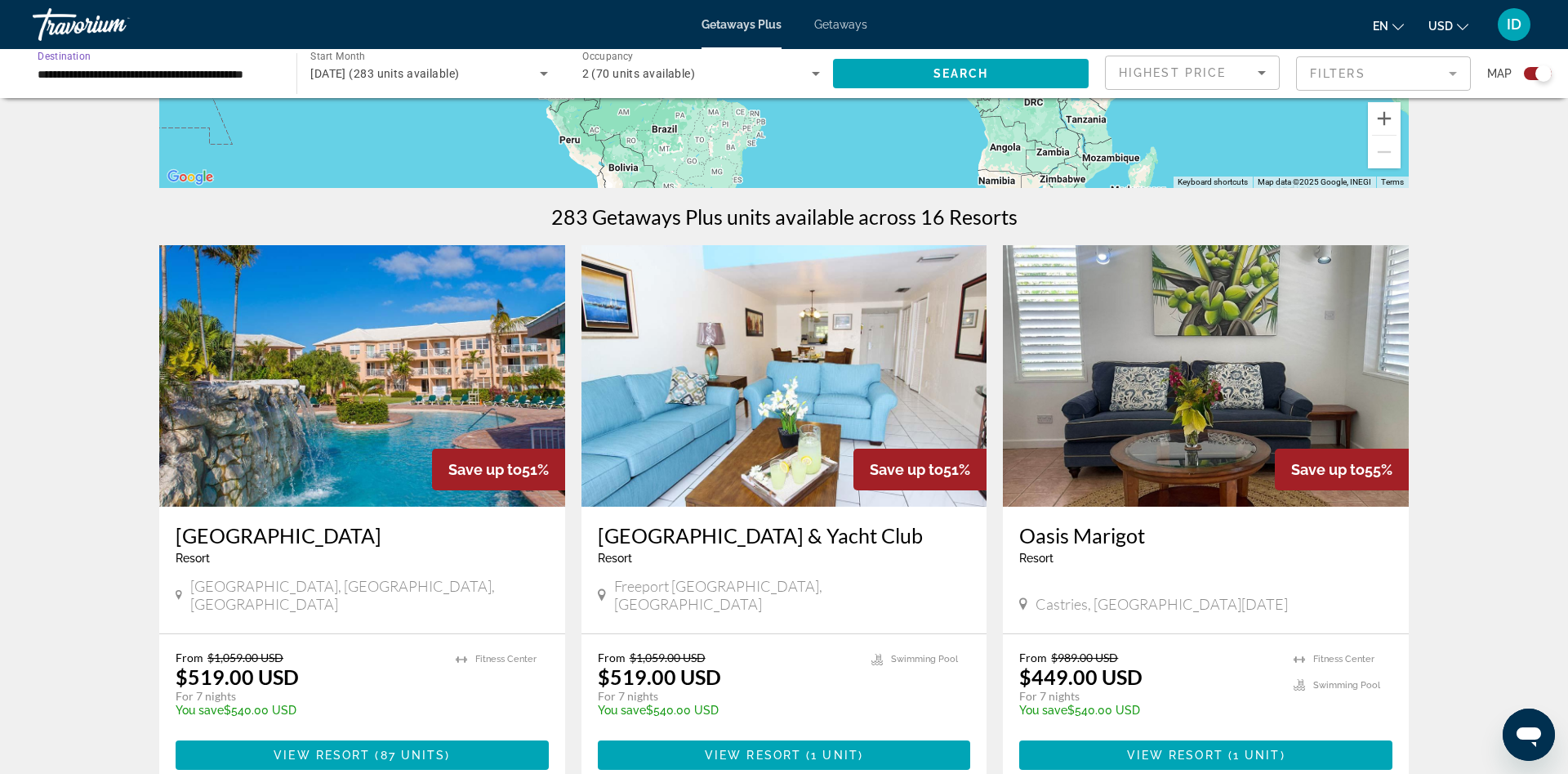
click at [219, 77] on input "**********" at bounding box center [157, 74] width 237 height 20
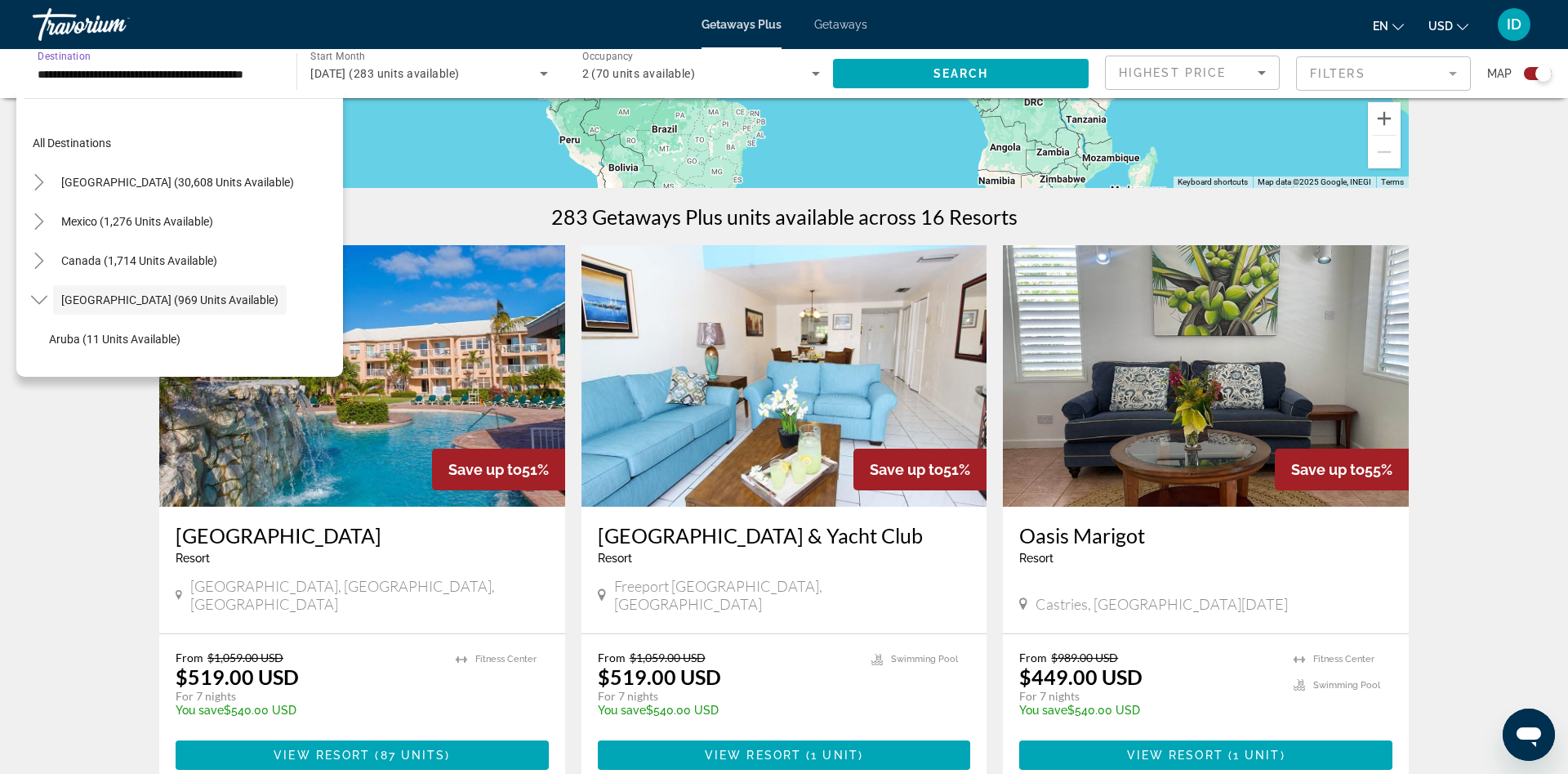
scroll to position [58, 0]
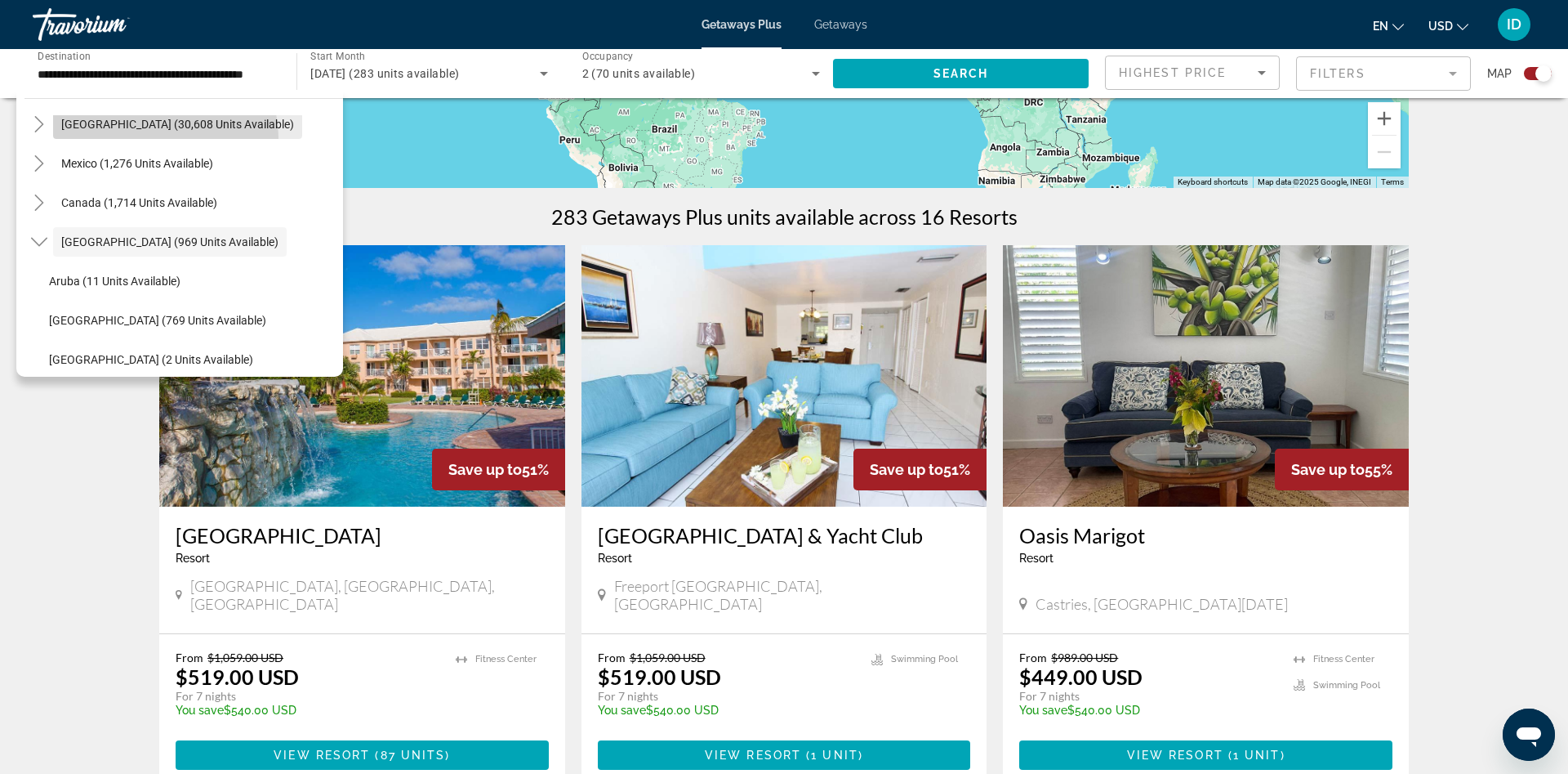
click at [164, 138] on span "Search widget" at bounding box center [177, 123] width 249 height 39
type input "**********"
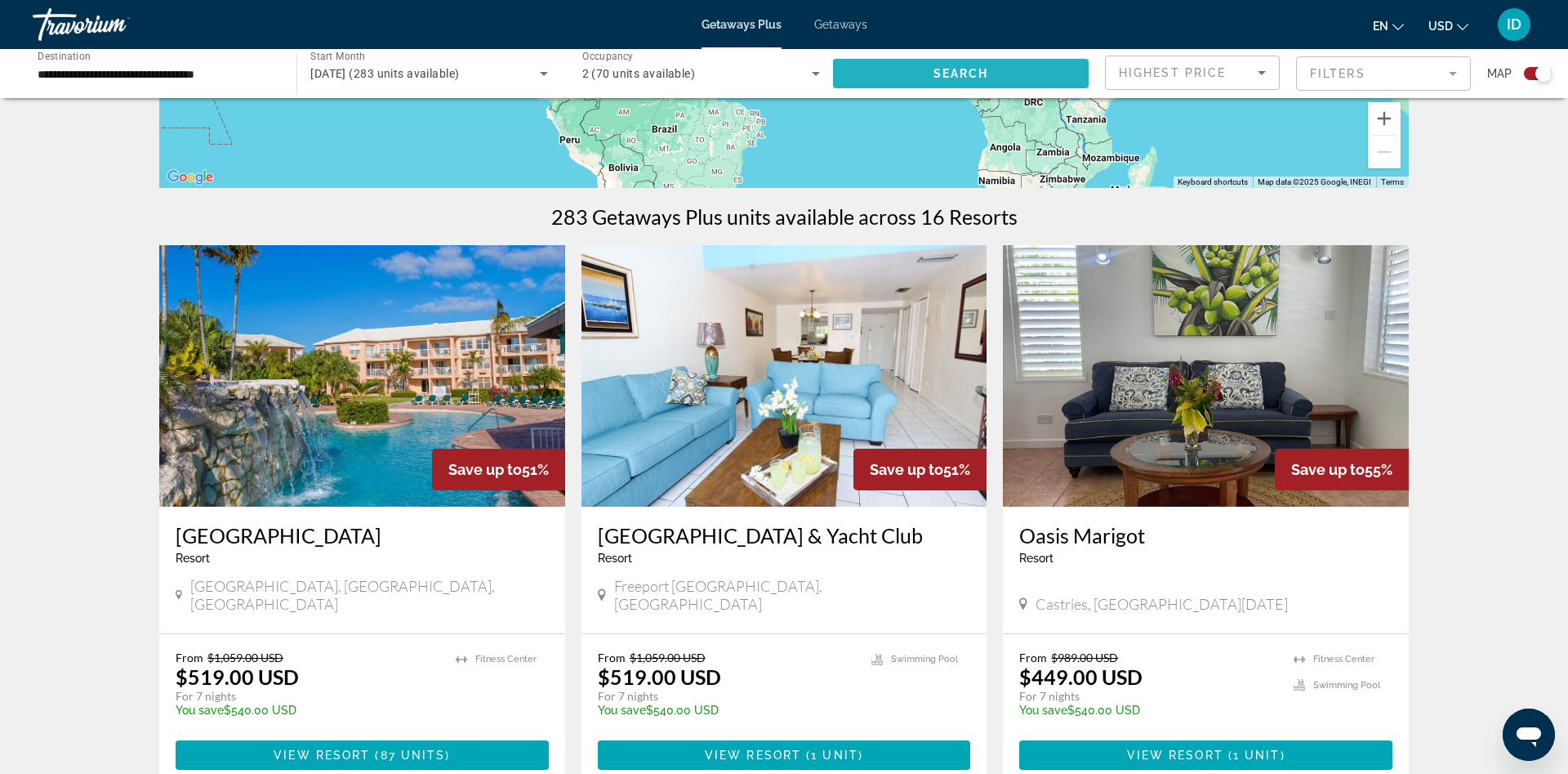
click at [889, 78] on span "Search widget" at bounding box center [961, 73] width 255 height 39
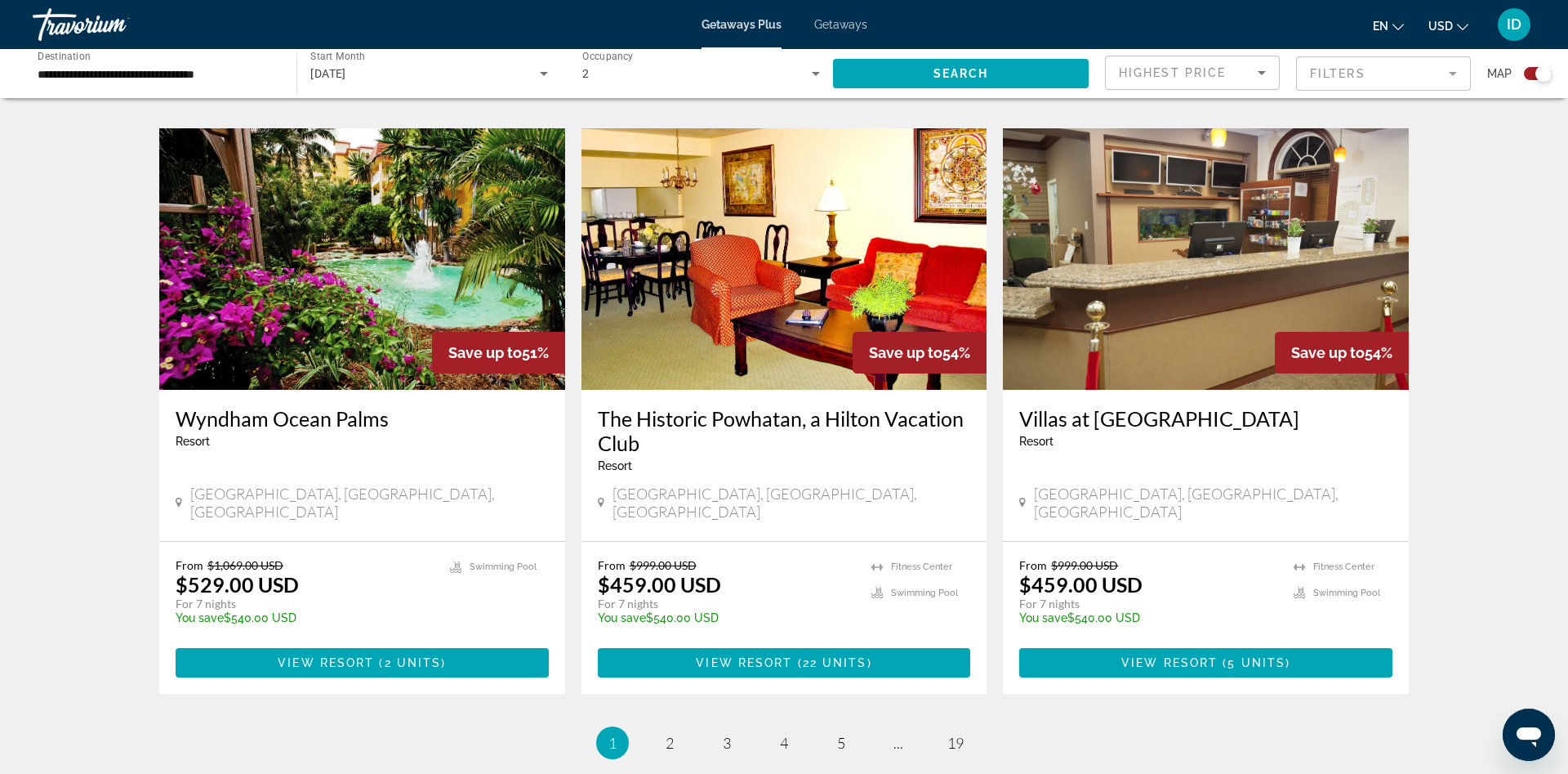
scroll to position [2151, 0]
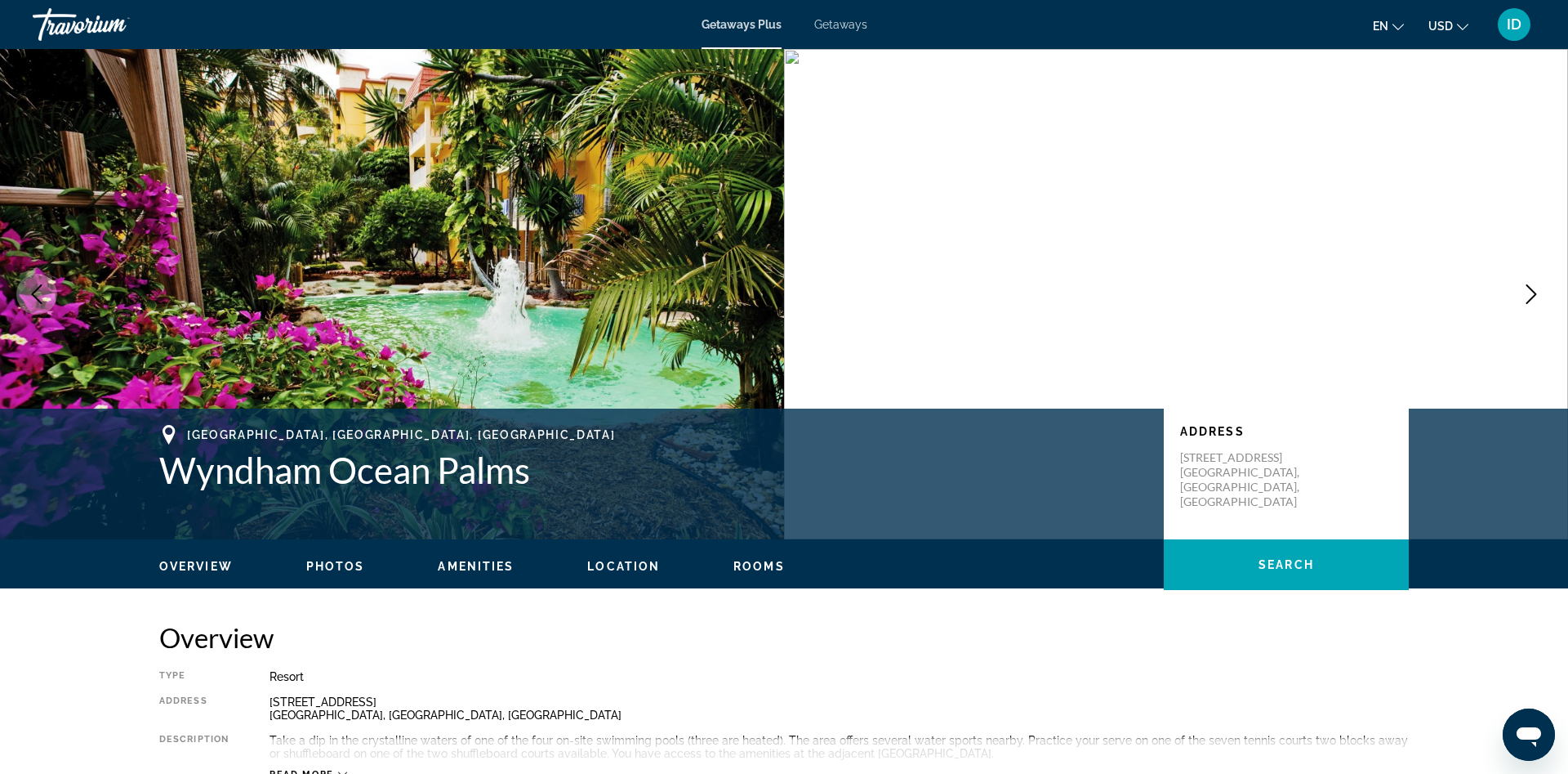
click at [1536, 299] on icon "Next image" at bounding box center [1531, 293] width 20 height 20
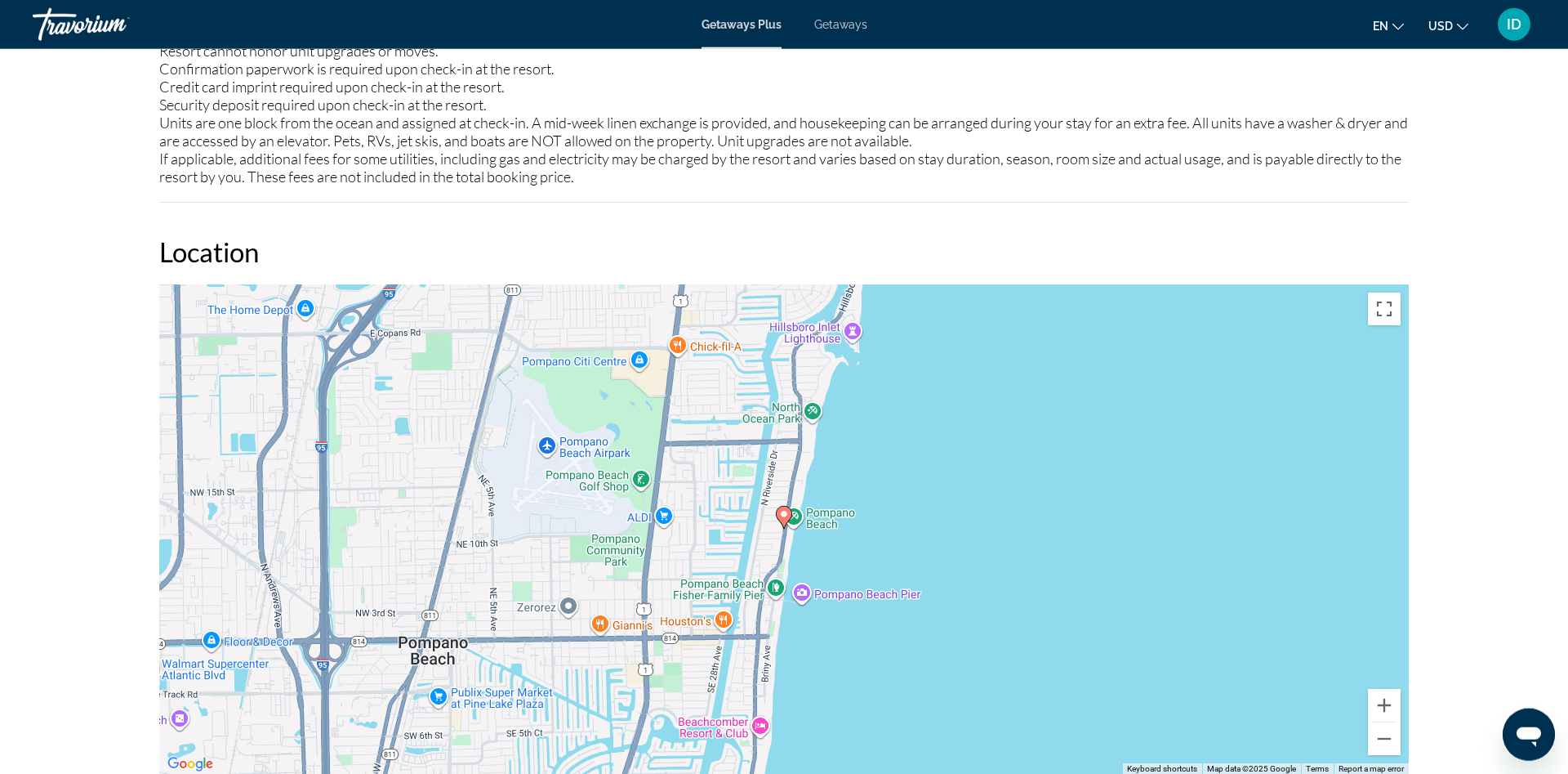
scroll to position [2417, 0]
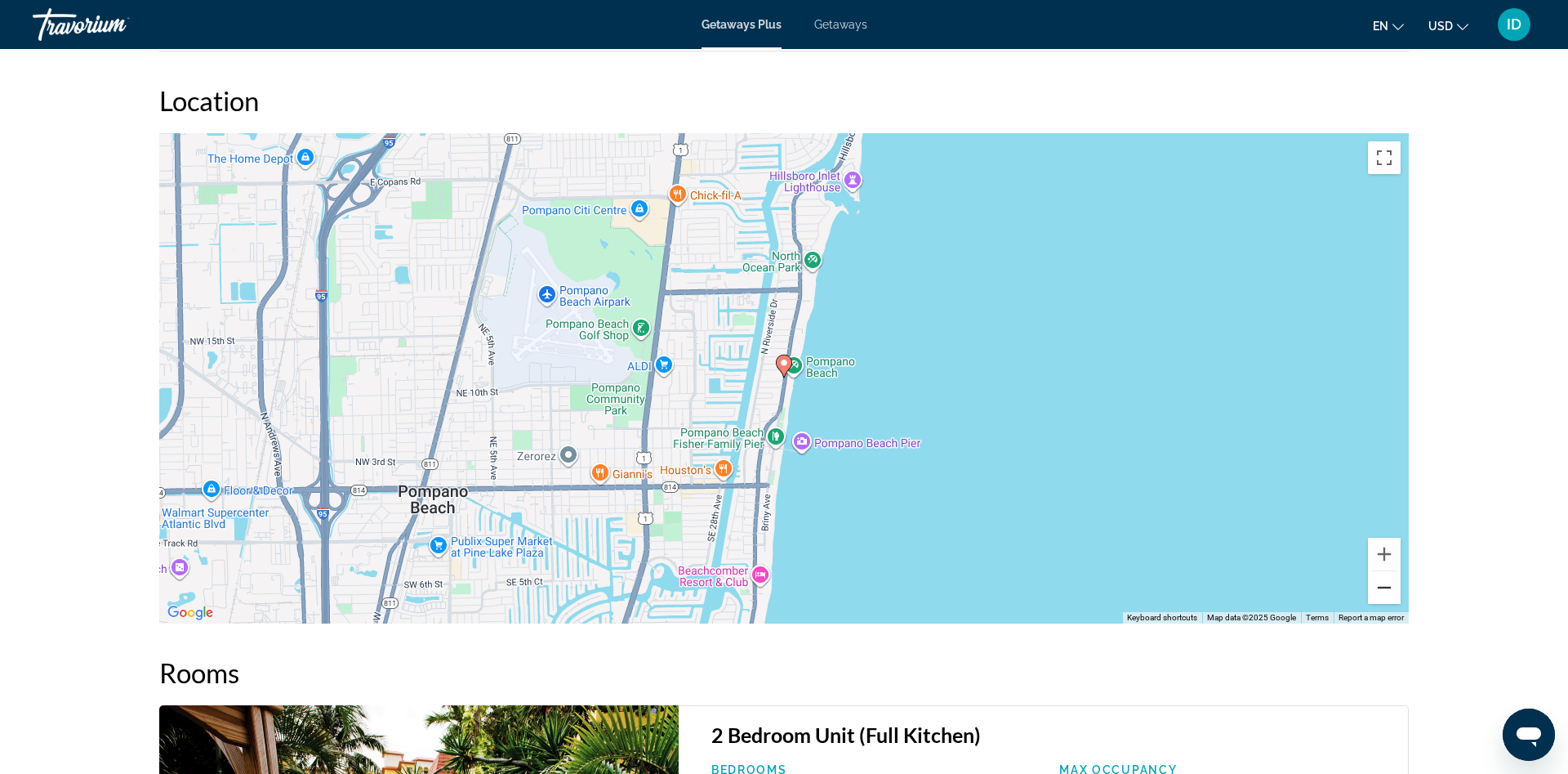
click at [1380, 578] on button "Zoom out" at bounding box center [1384, 587] width 32 height 32
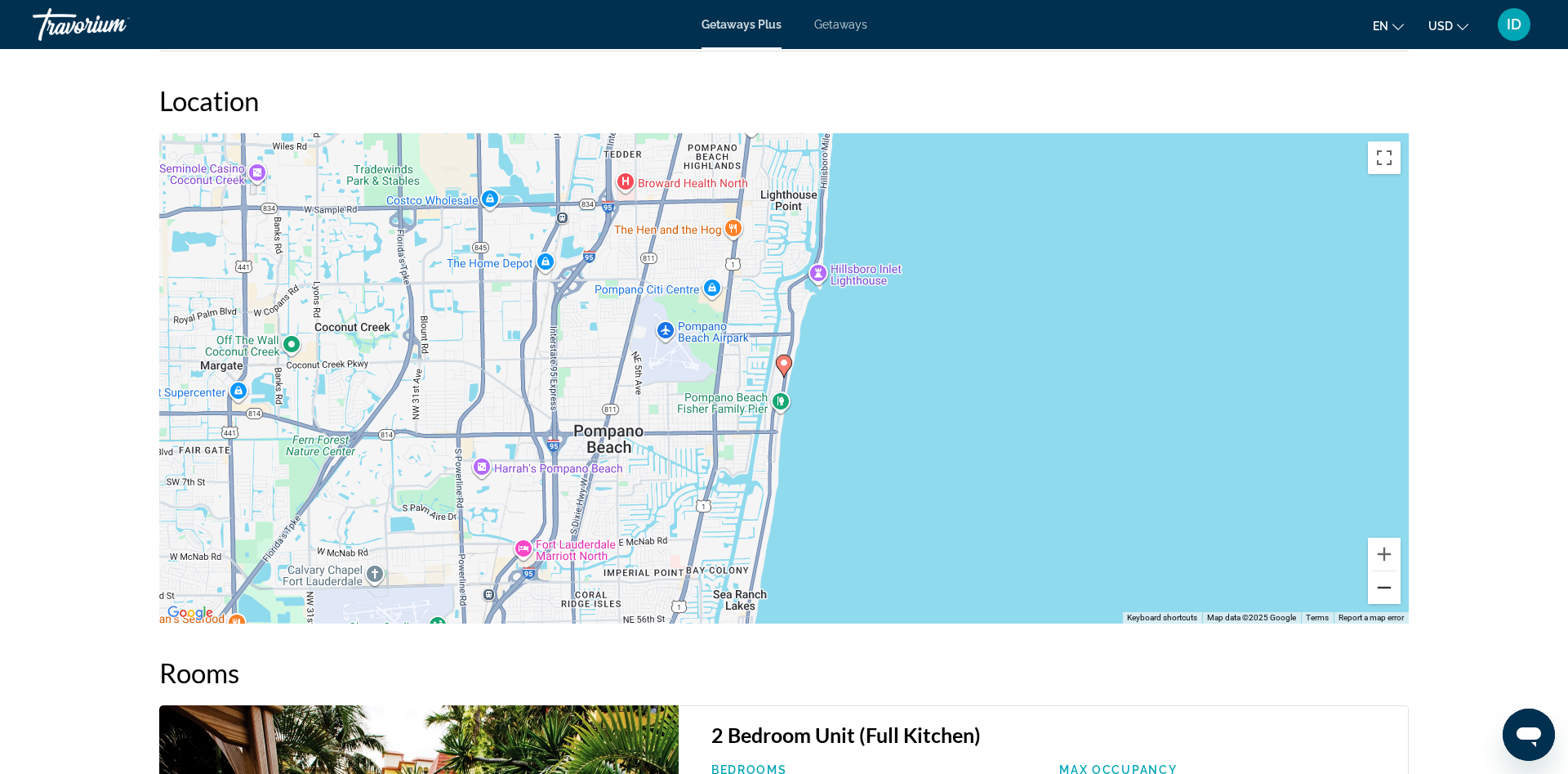
click at [1382, 578] on button "Zoom out" at bounding box center [1384, 587] width 32 height 32
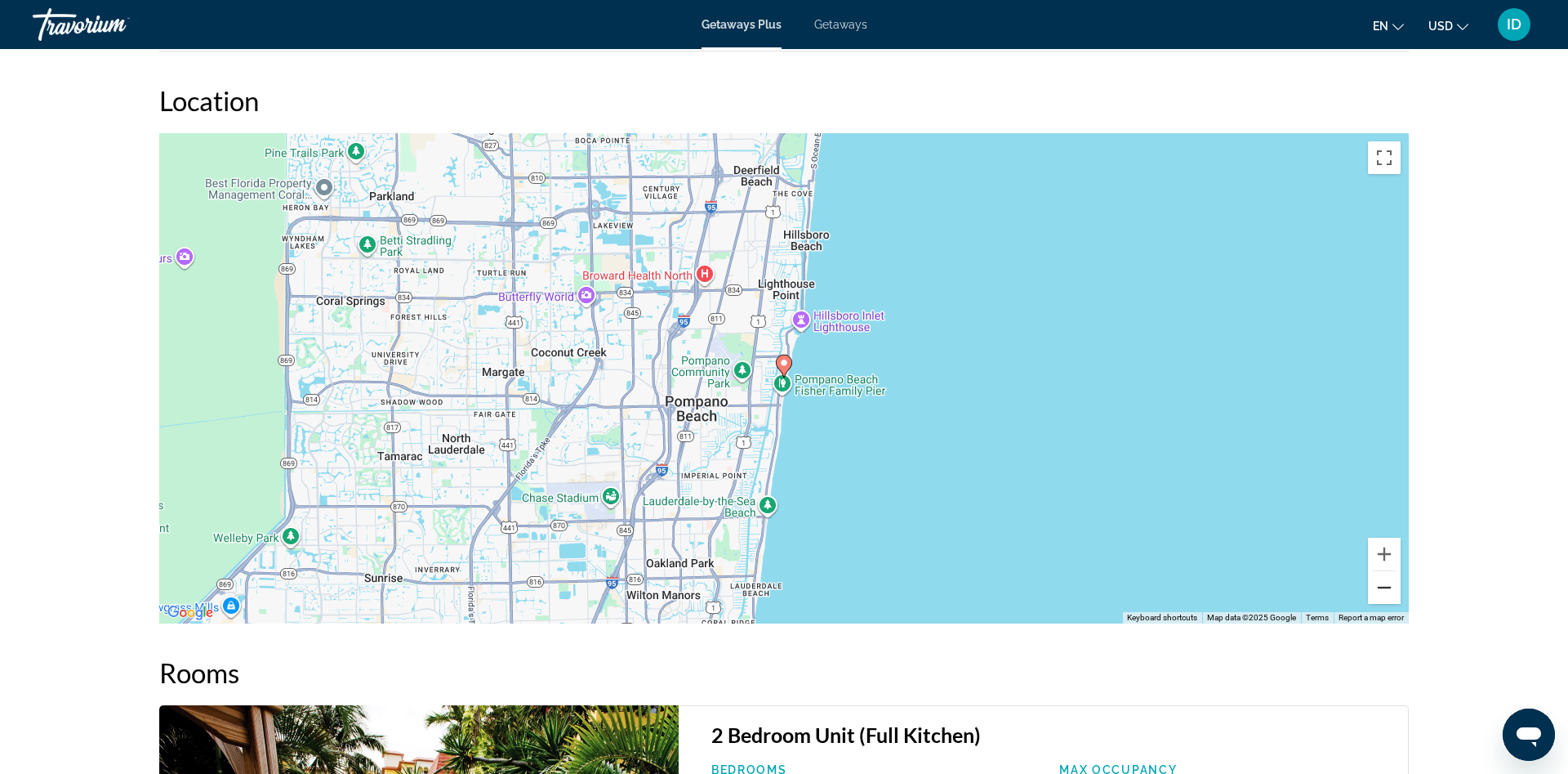
click at [1389, 576] on button "Zoom out" at bounding box center [1384, 587] width 32 height 32
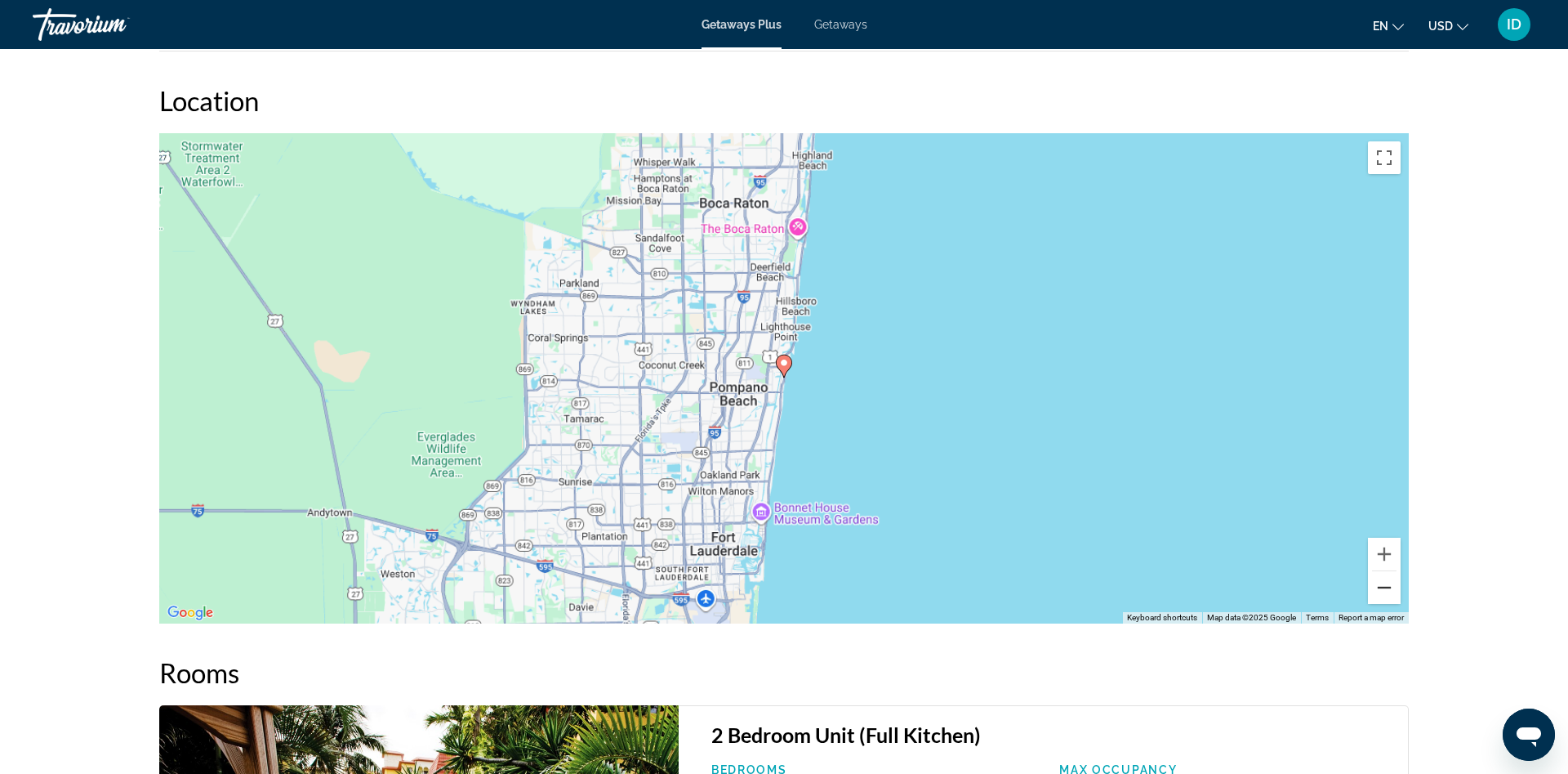
click at [1391, 576] on button "Zoom out" at bounding box center [1384, 587] width 32 height 32
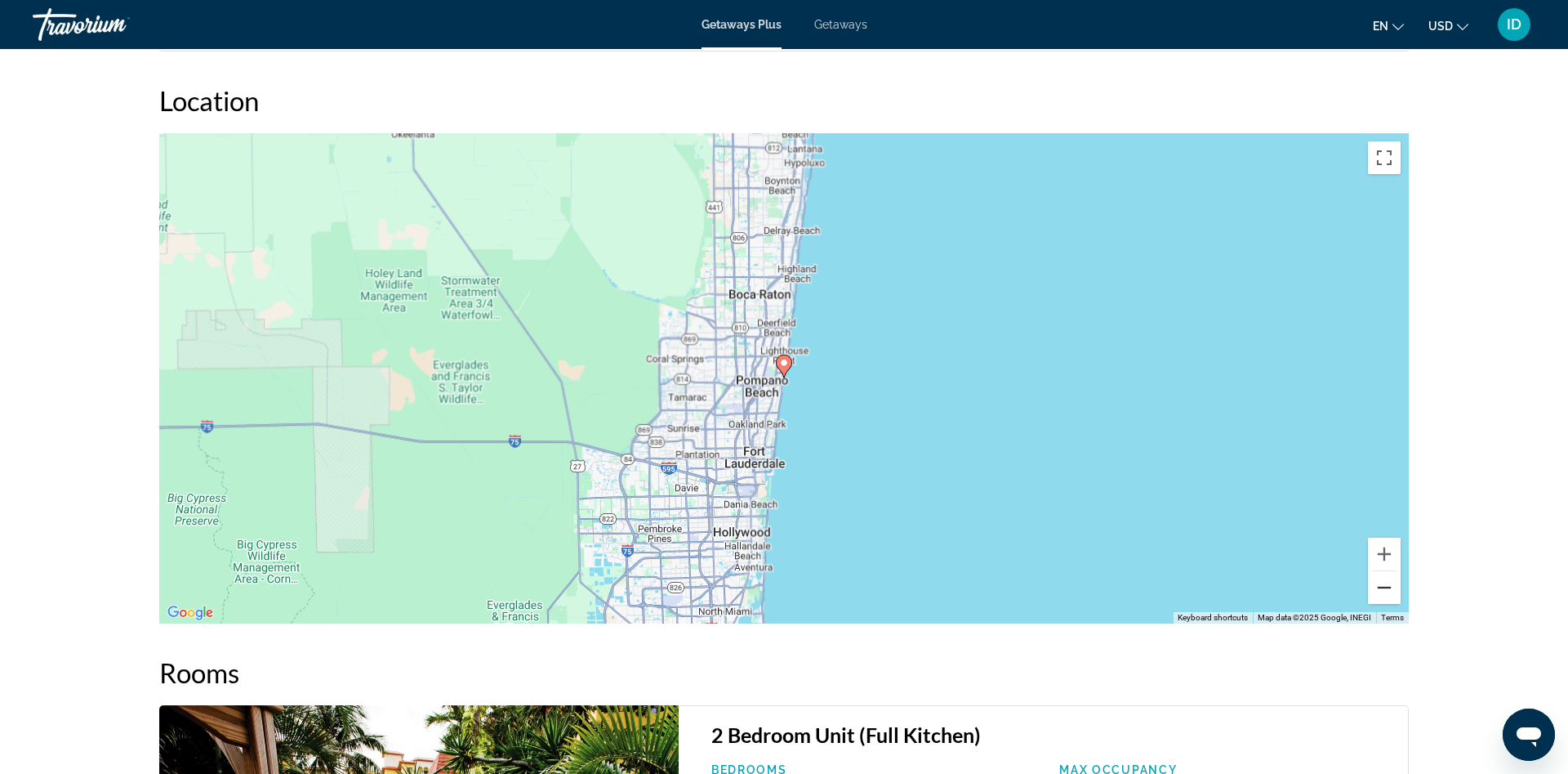
click at [1391, 576] on button "Zoom out" at bounding box center [1384, 587] width 32 height 32
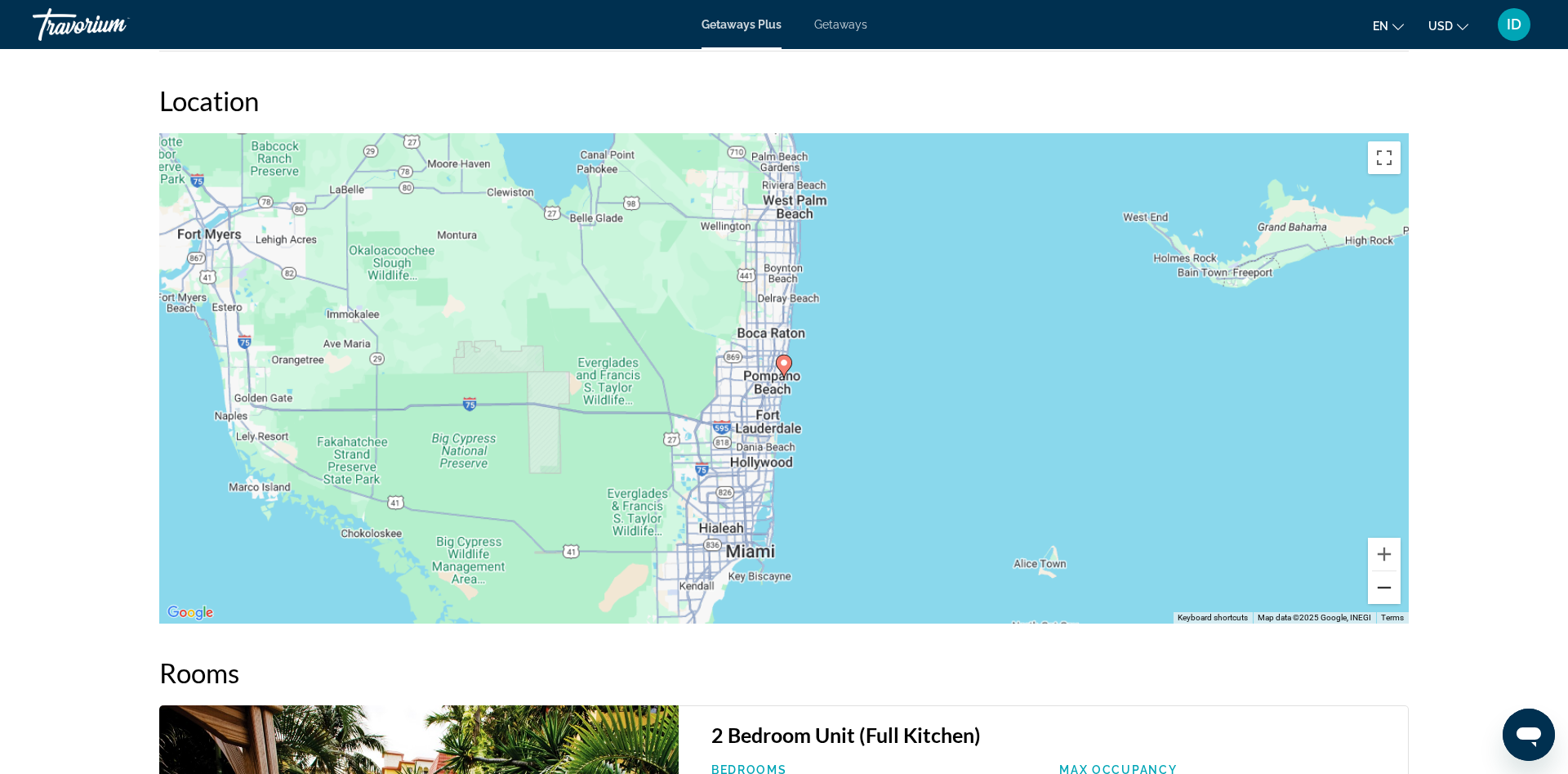
click at [1391, 576] on button "Zoom out" at bounding box center [1384, 587] width 32 height 32
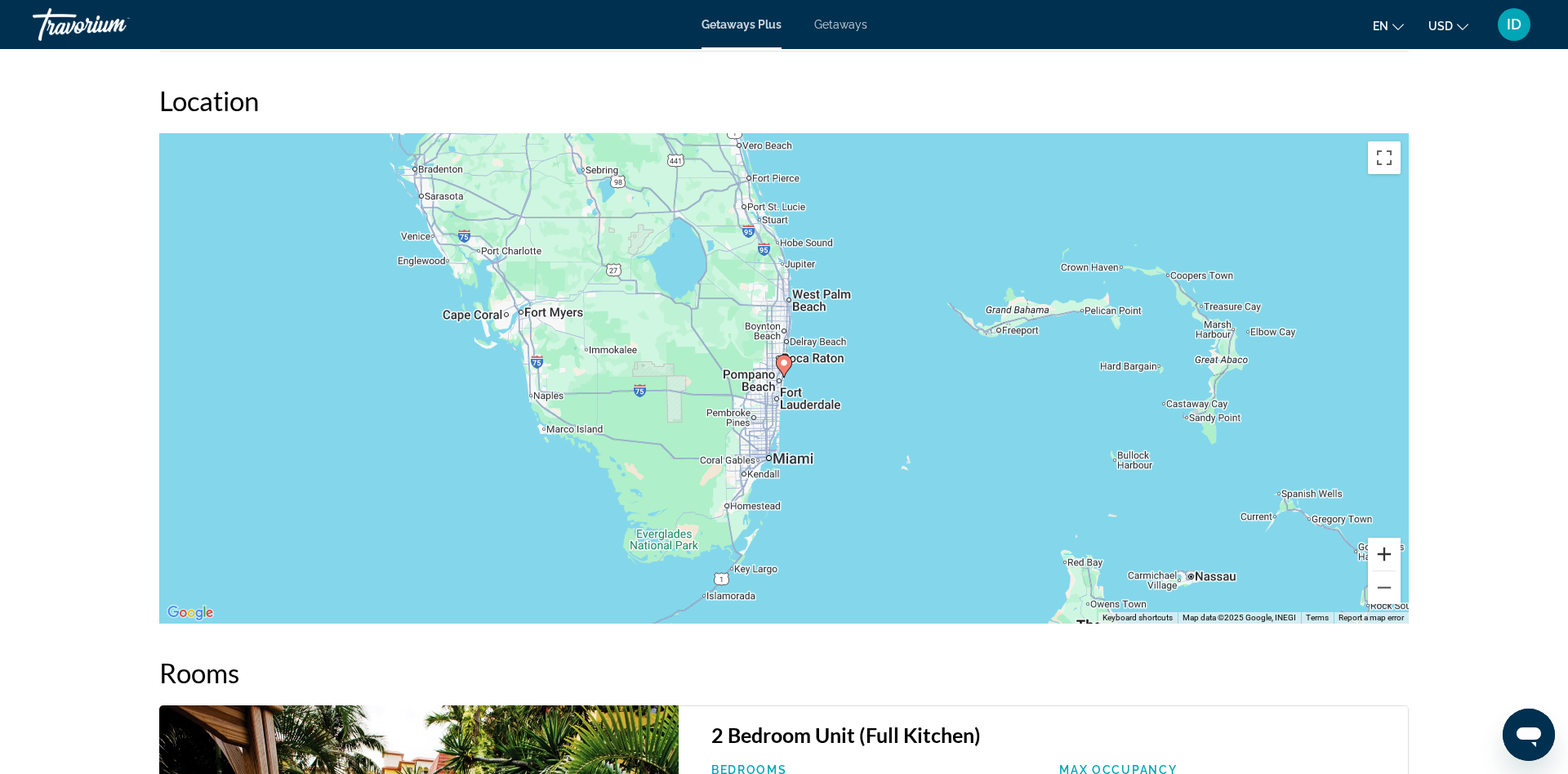
click at [1389, 544] on button "Zoom in" at bounding box center [1384, 554] width 32 height 32
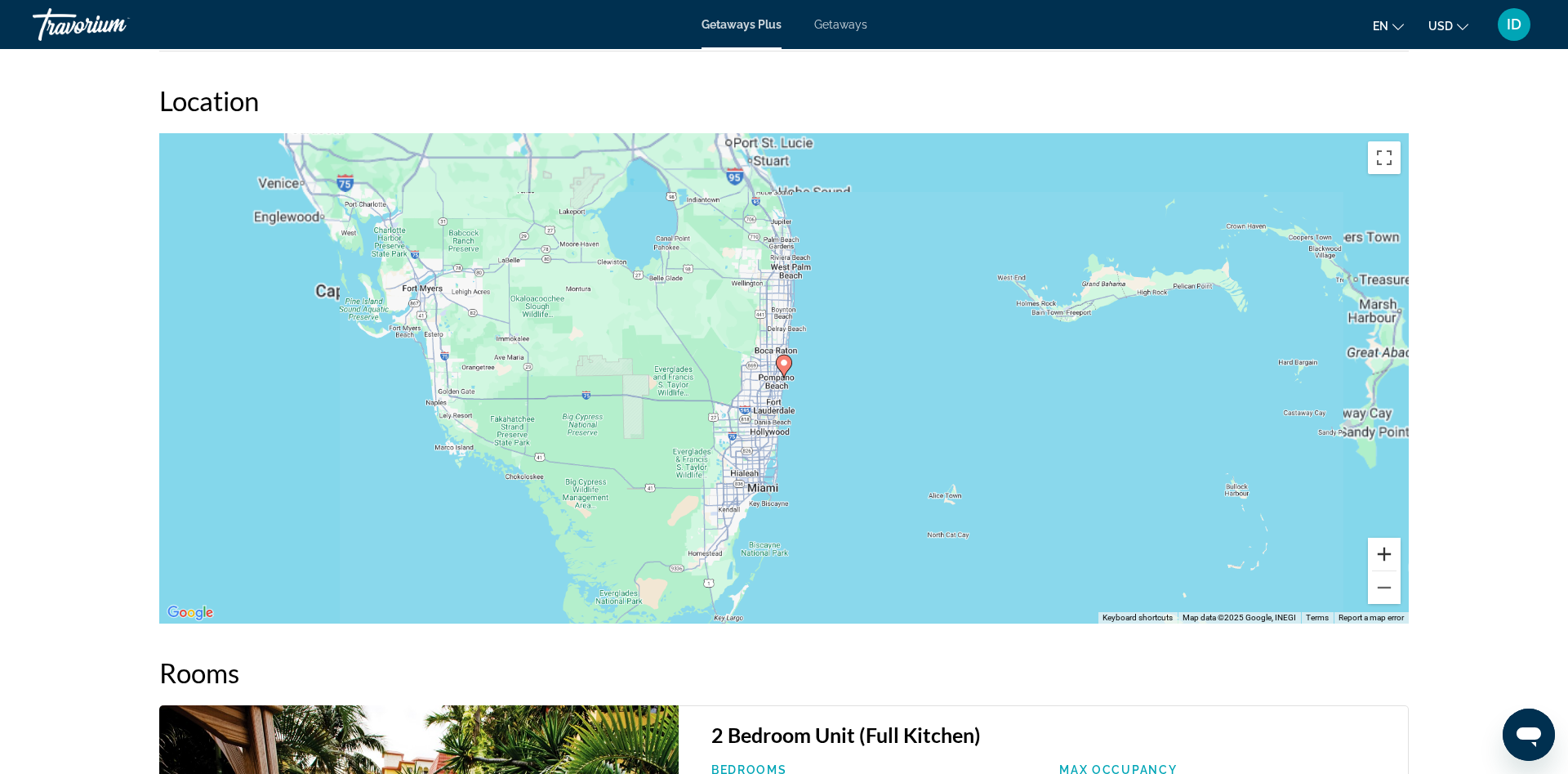
click at [1386, 543] on button "Zoom in" at bounding box center [1384, 554] width 32 height 32
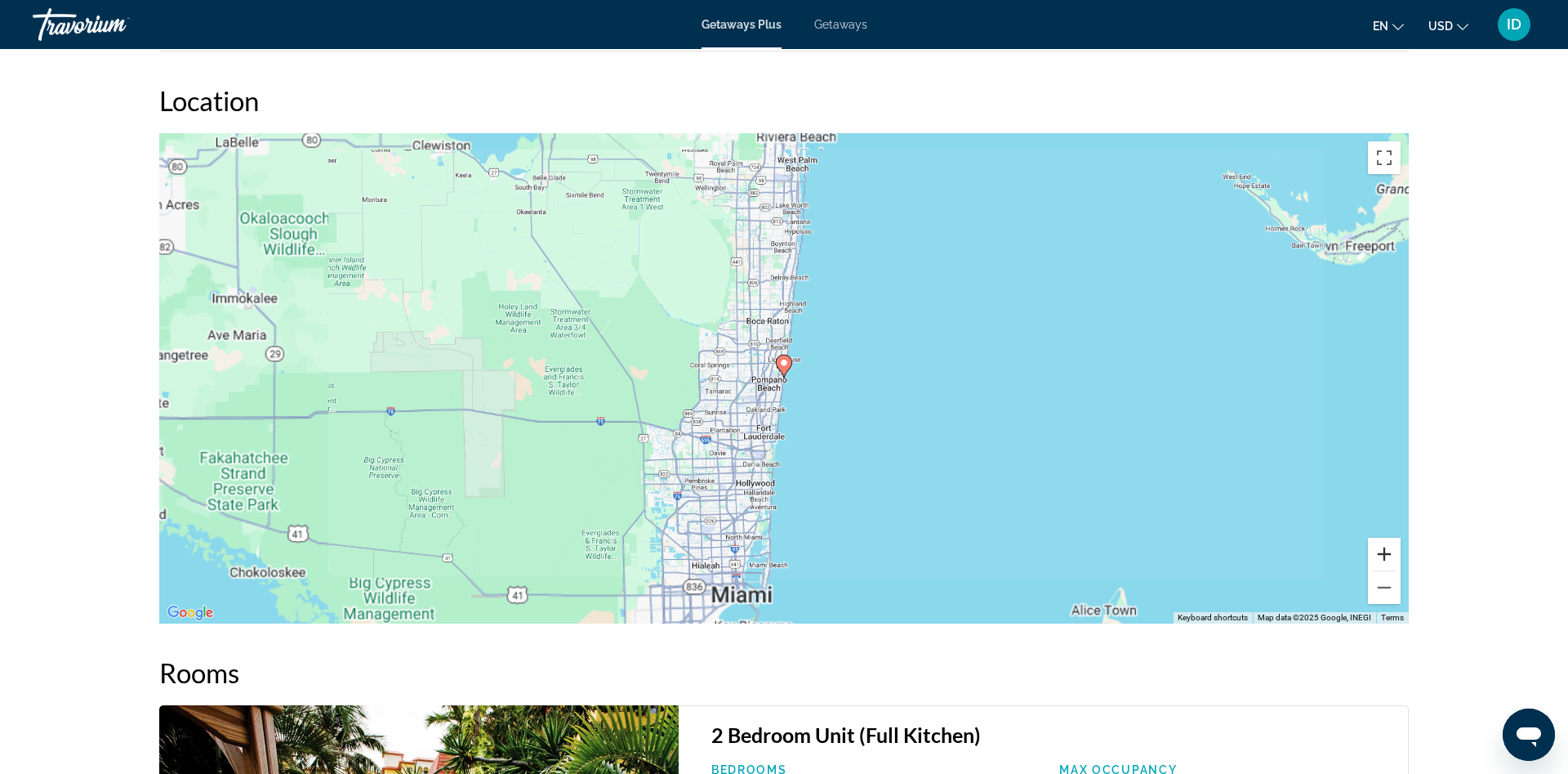
click at [1386, 543] on button "Zoom in" at bounding box center [1384, 554] width 32 height 32
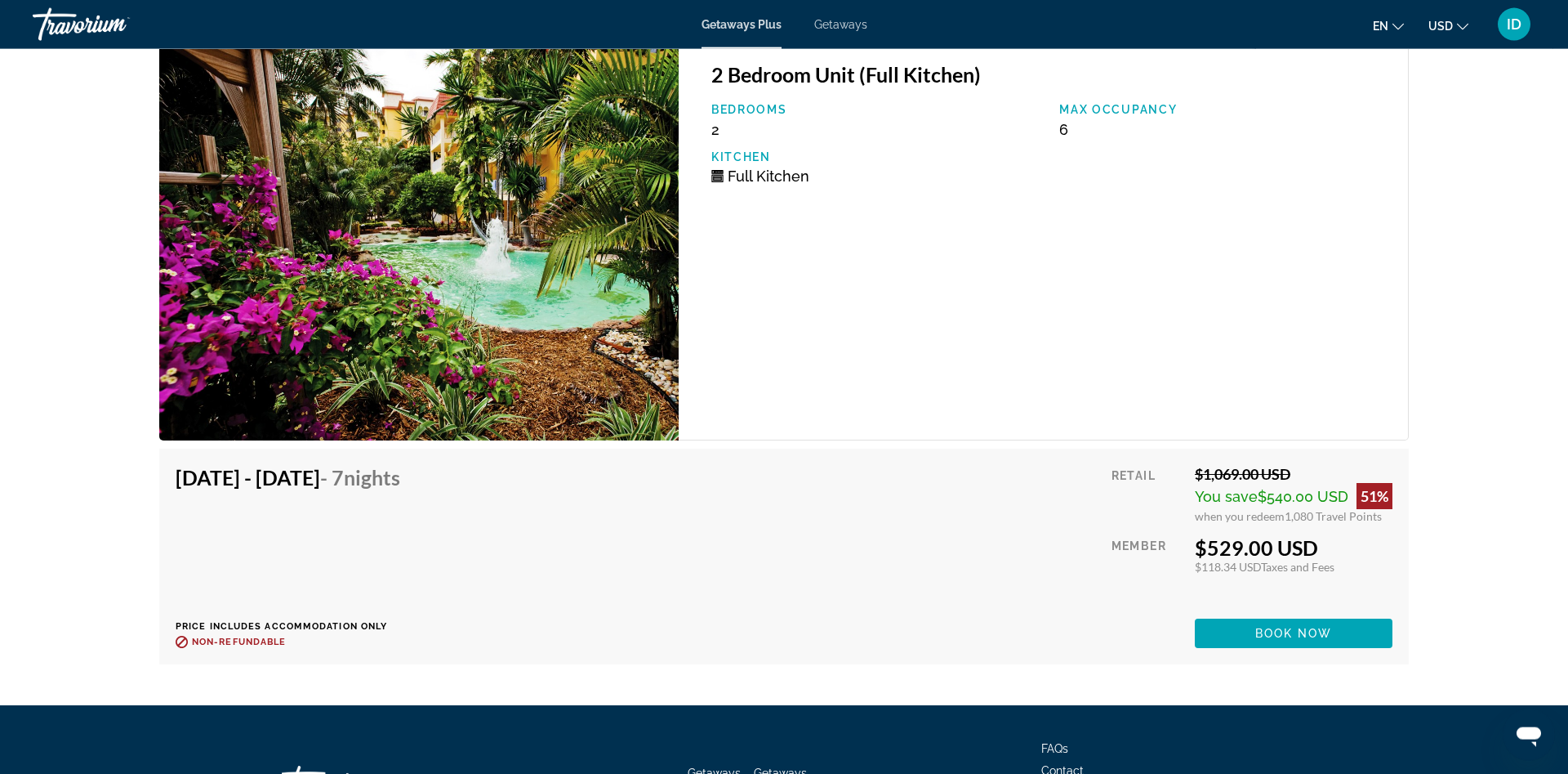
scroll to position [3084, 0]
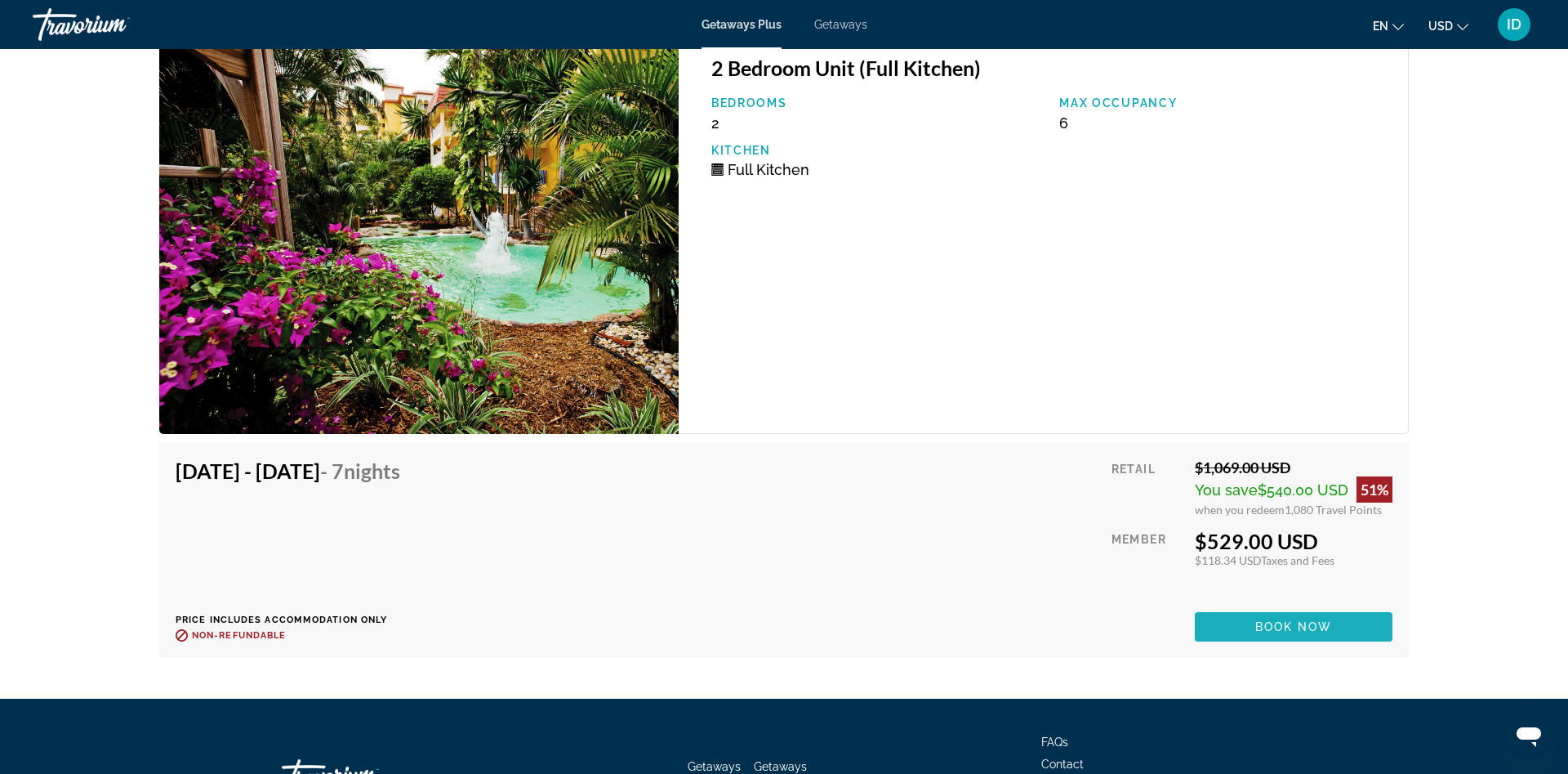
click at [1290, 620] on span "Book now" at bounding box center [1295, 627] width 78 height 13
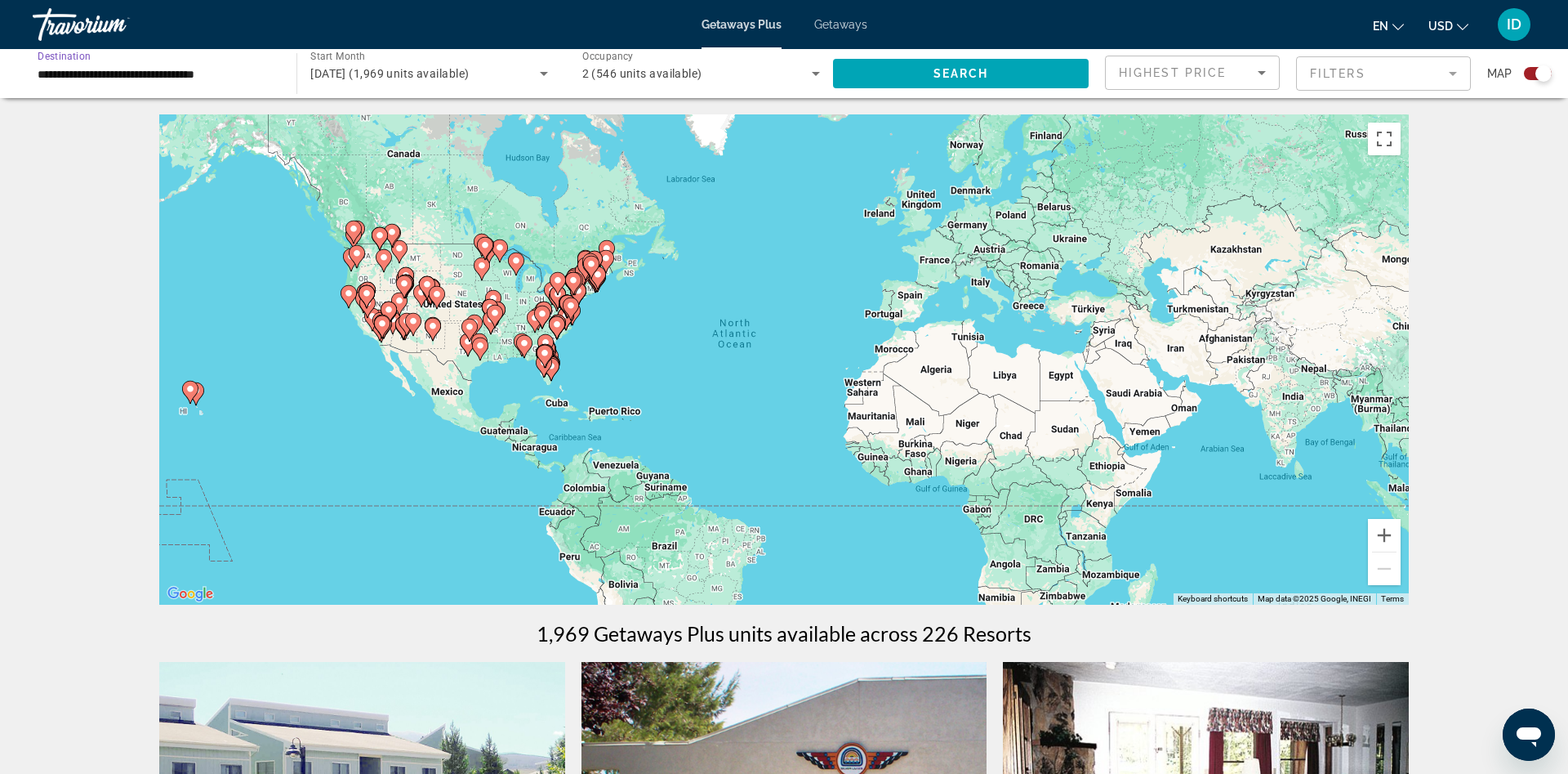
drag, startPoint x: 149, startPoint y: 71, endPoint x: 144, endPoint y: 79, distance: 9.4
click at [149, 72] on input "**********" at bounding box center [157, 74] width 237 height 20
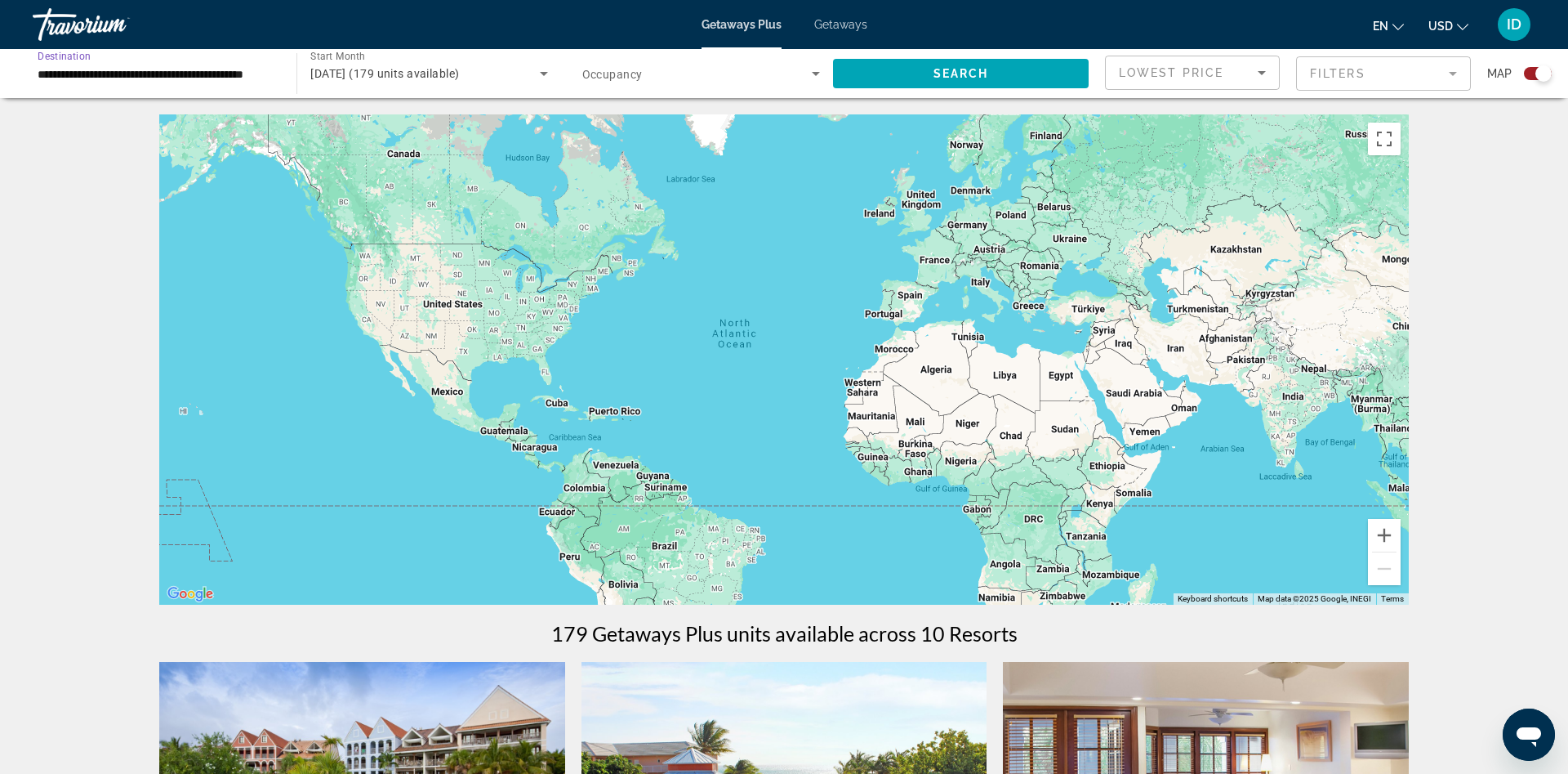
click at [195, 83] on input "**********" at bounding box center [157, 74] width 237 height 20
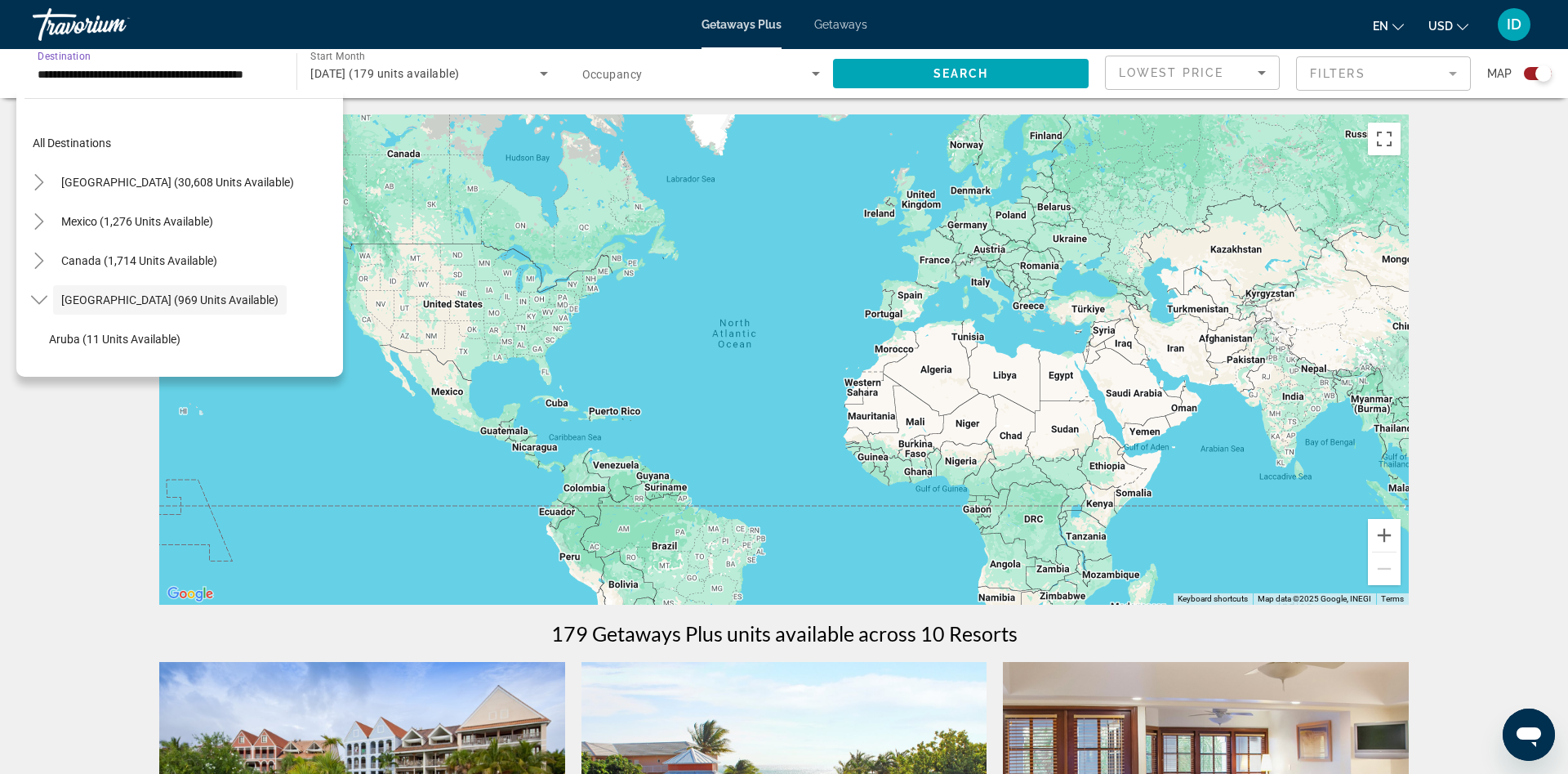
scroll to position [58, 0]
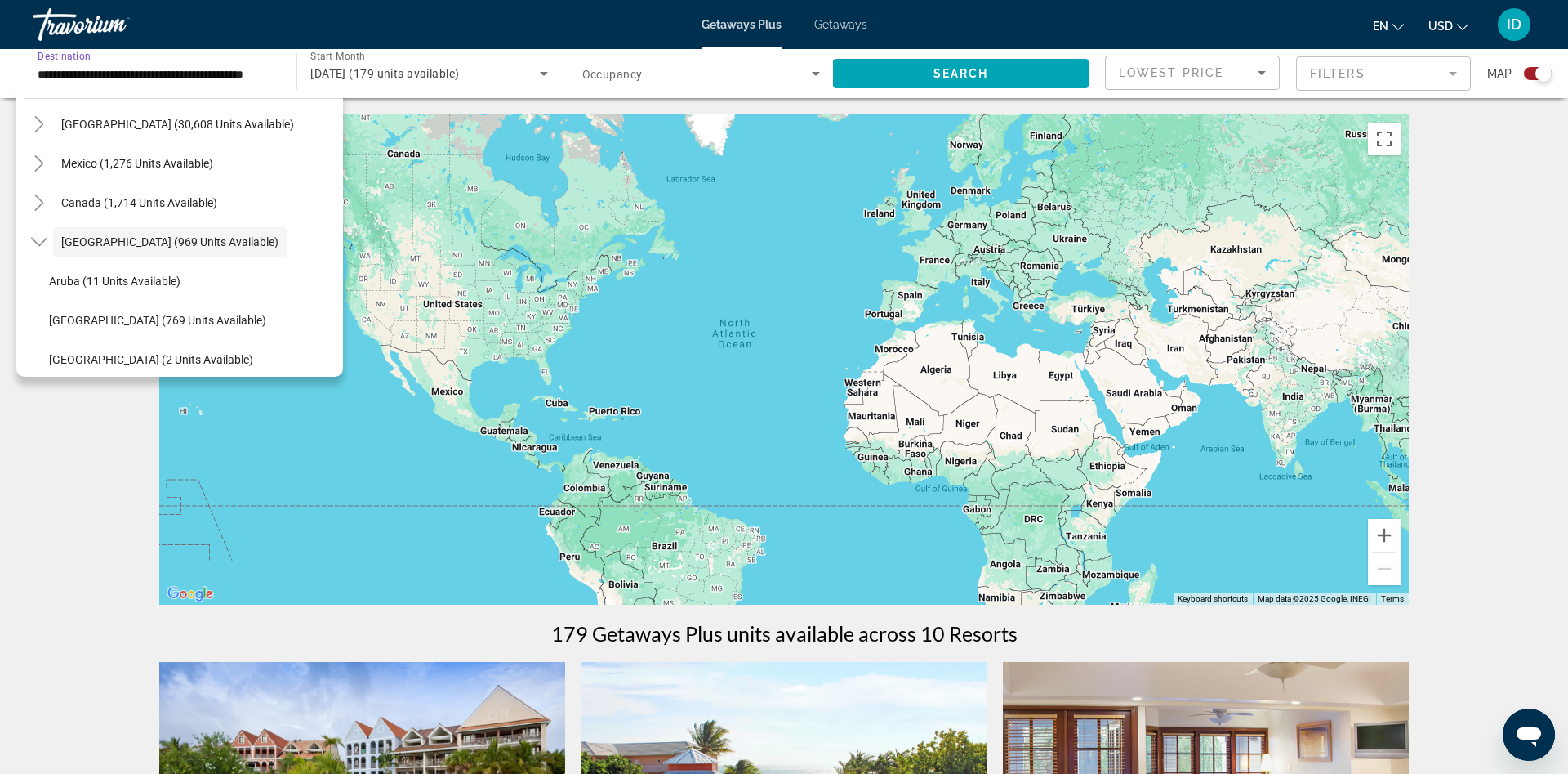
click at [459, 74] on span "October 2025 (179 units available)" at bounding box center [384, 74] width 149 height 13
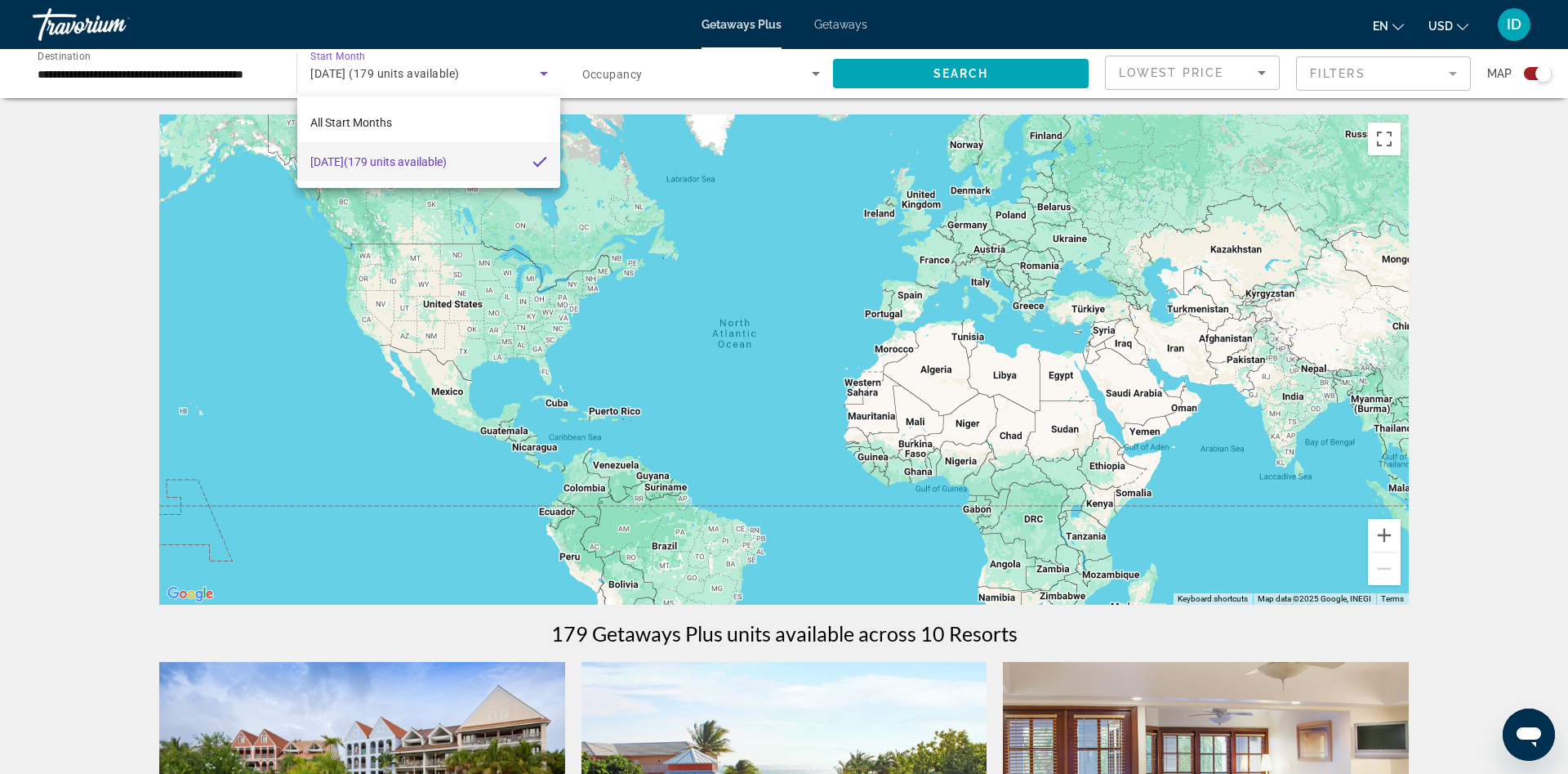
click at [644, 63] on div at bounding box center [784, 387] width 1568 height 774
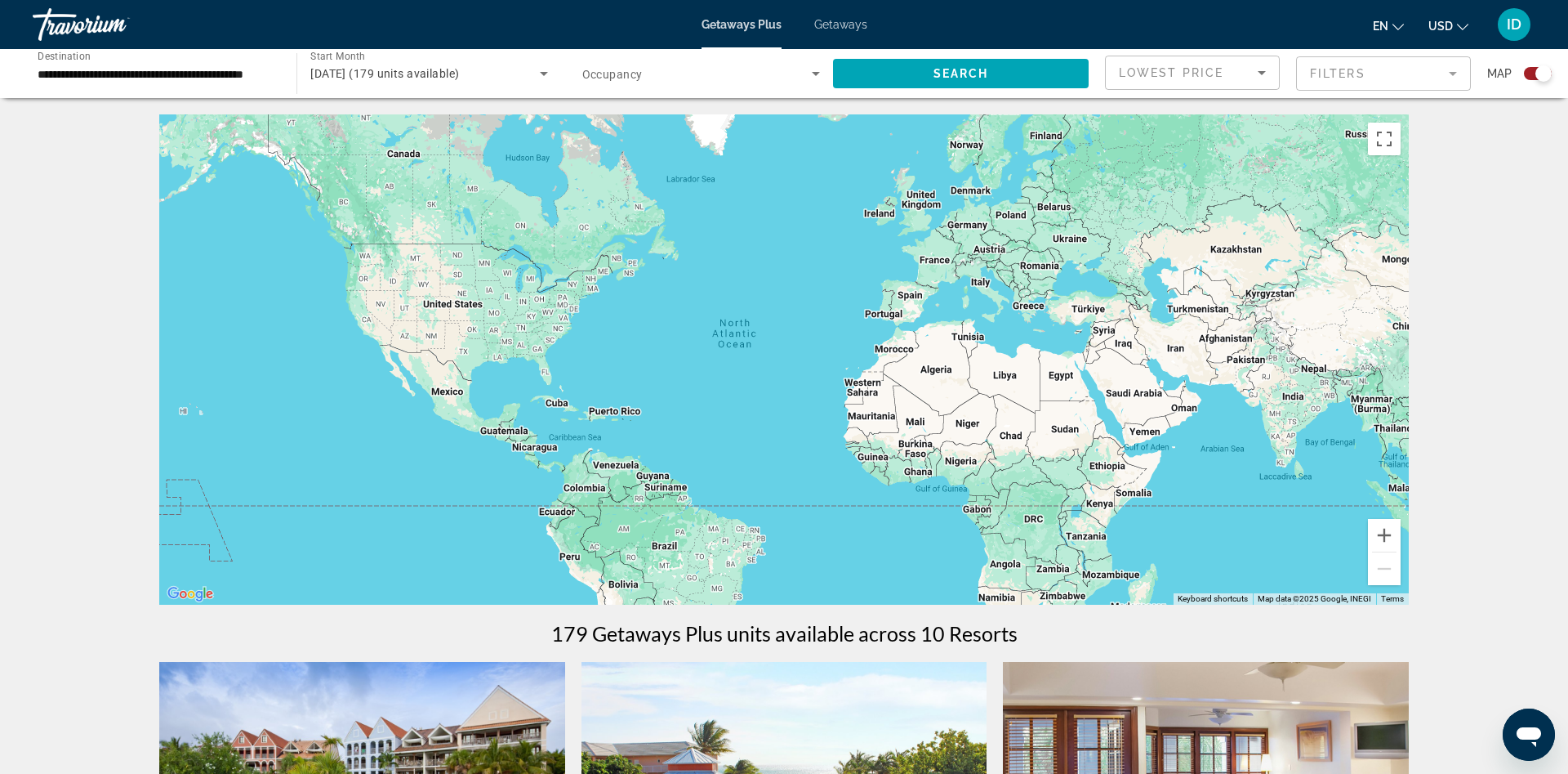
click at [641, 75] on span "Occupancy" at bounding box center [613, 74] width 61 height 13
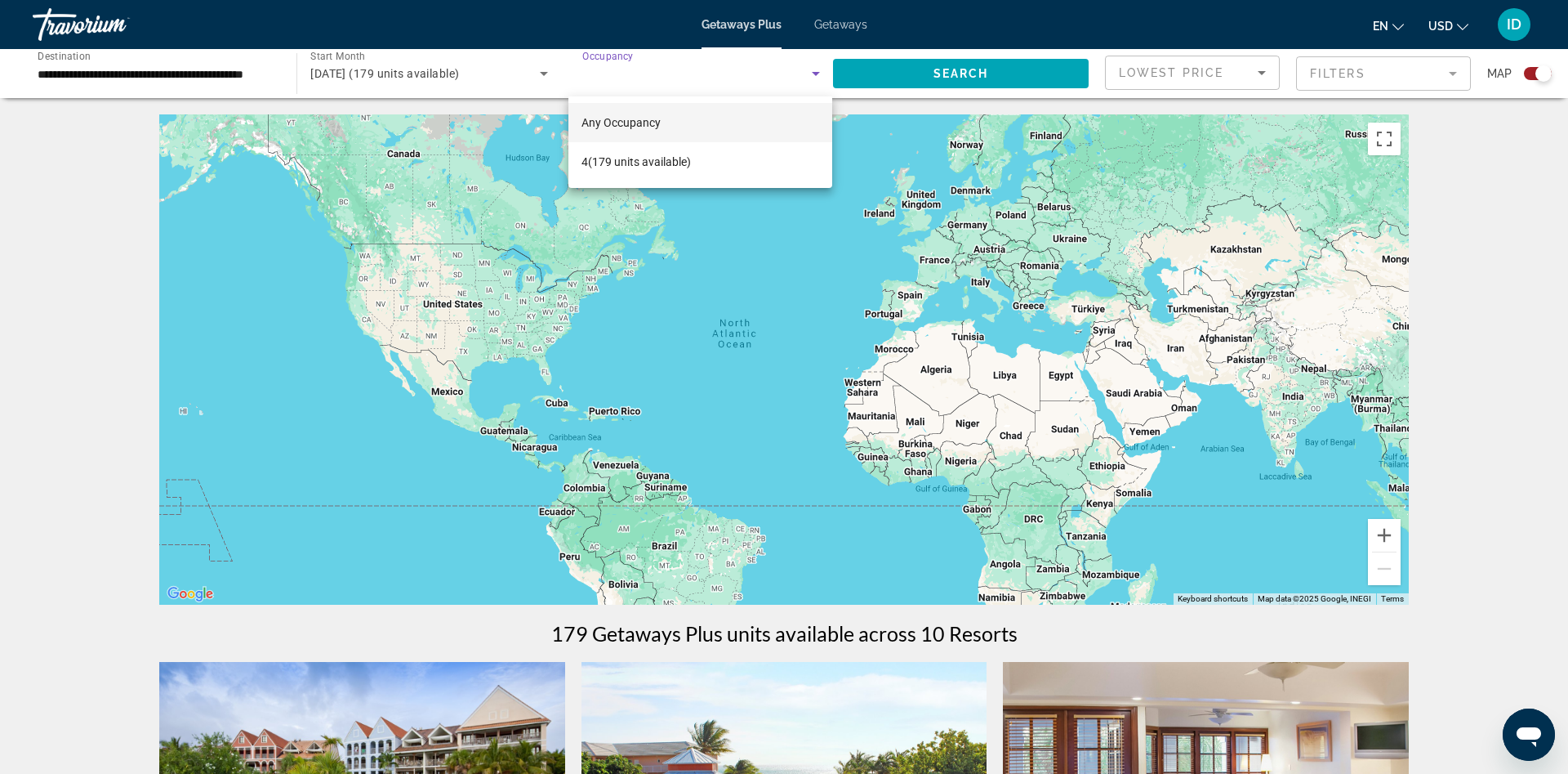
click at [919, 73] on div at bounding box center [784, 387] width 1568 height 774
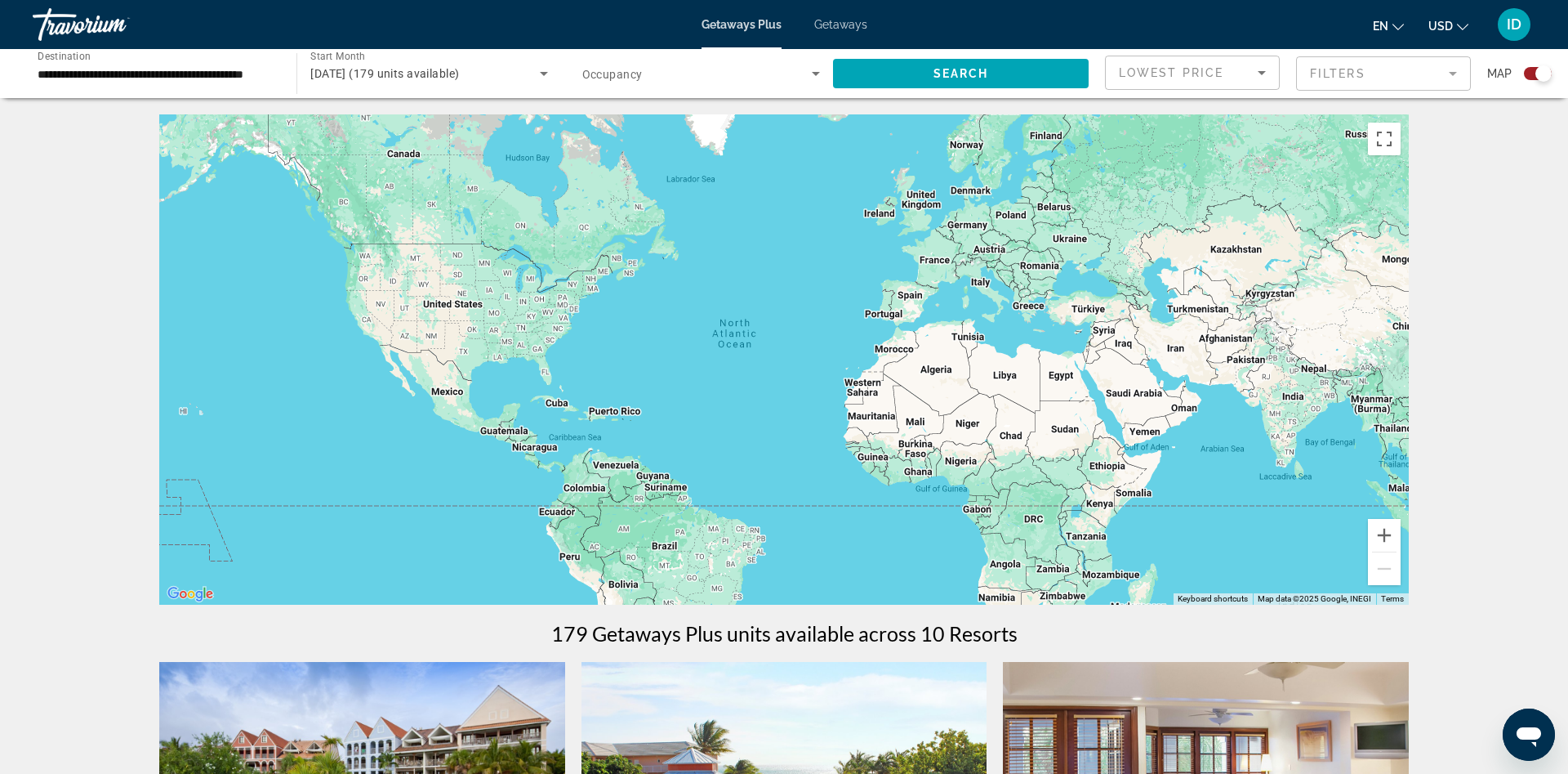
click at [919, 73] on span "Search widget" at bounding box center [961, 73] width 255 height 39
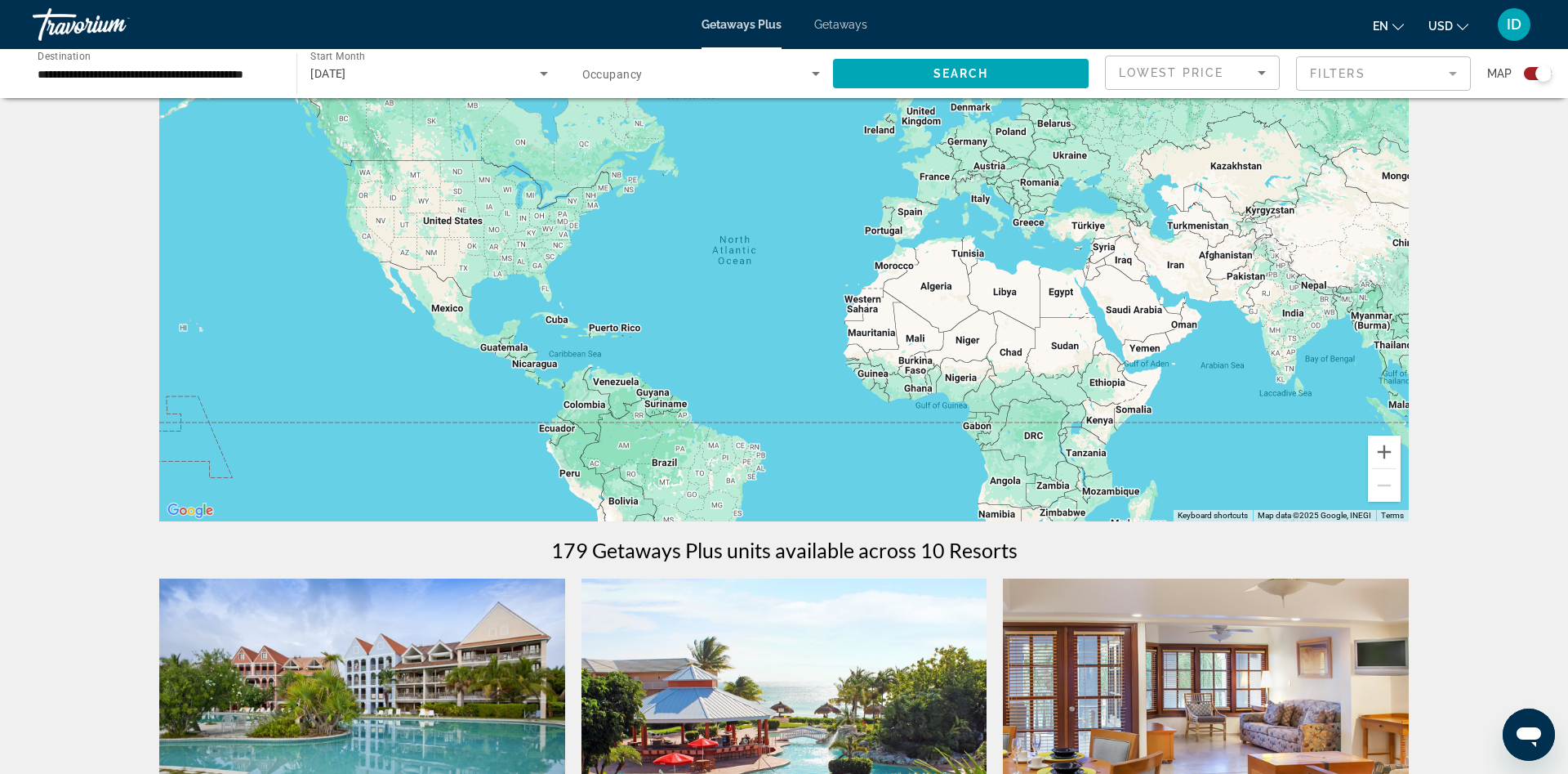
scroll to position [0, 0]
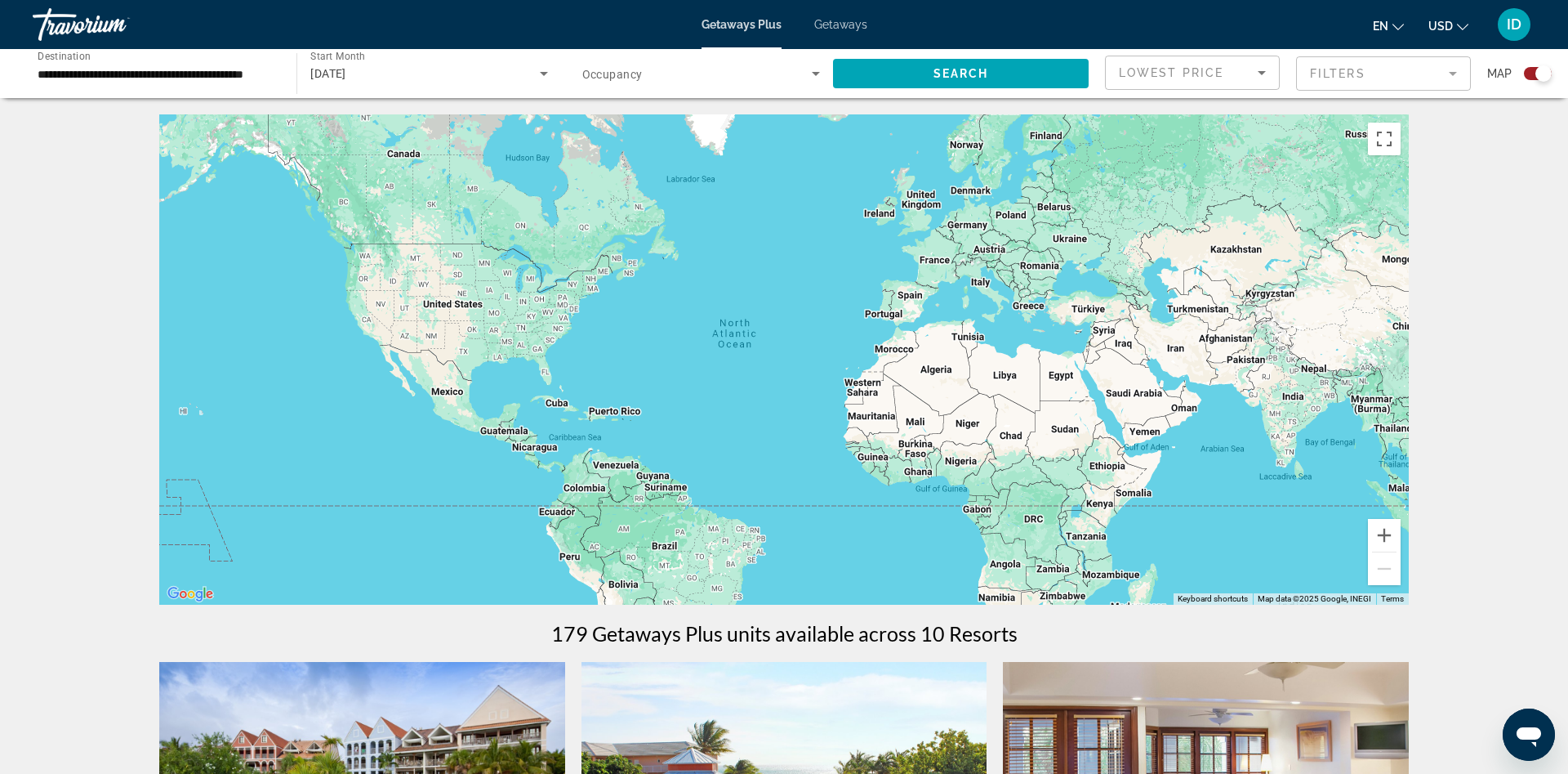
click at [149, 78] on input "**********" at bounding box center [157, 74] width 237 height 20
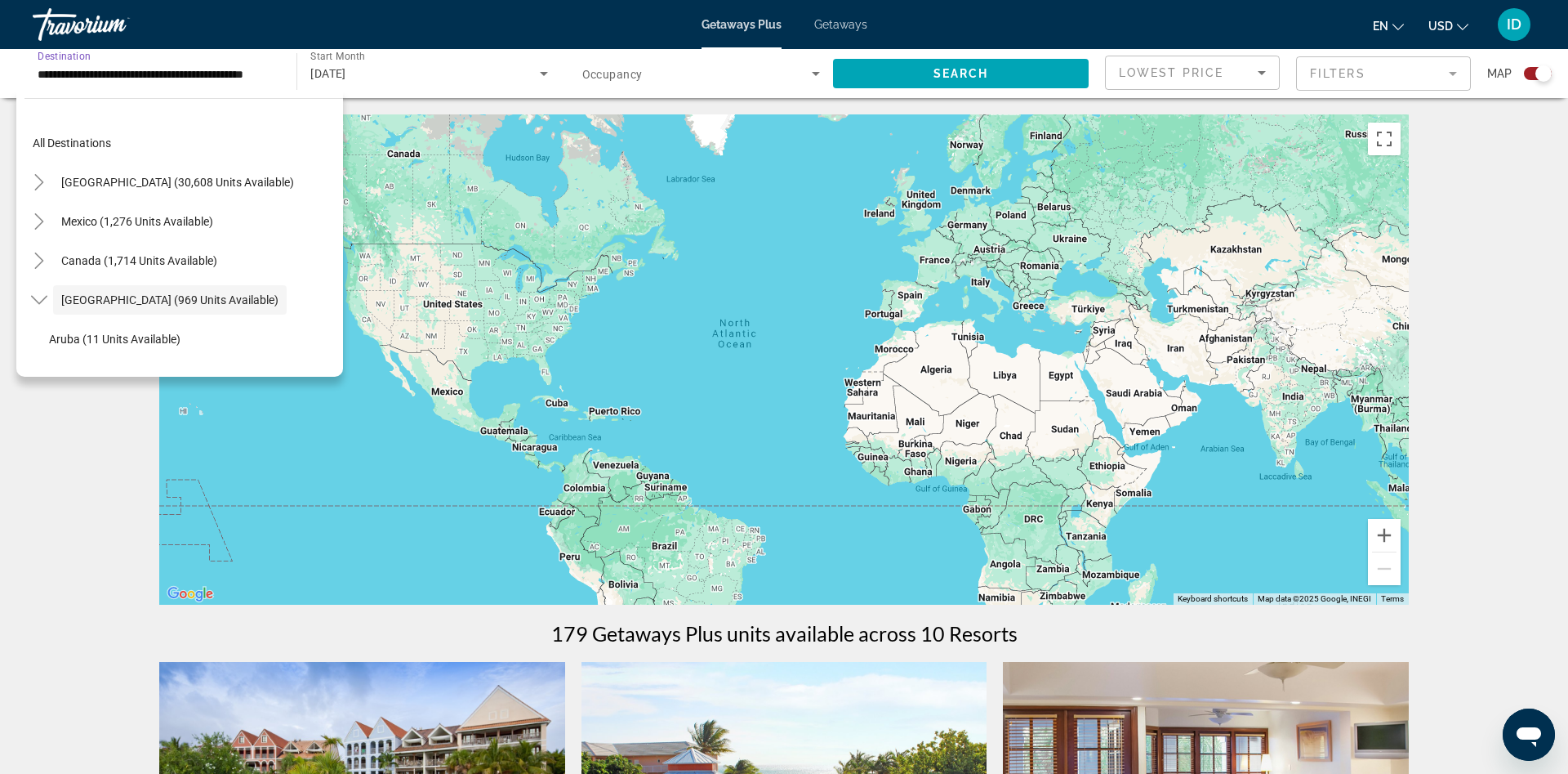
scroll to position [58, 0]
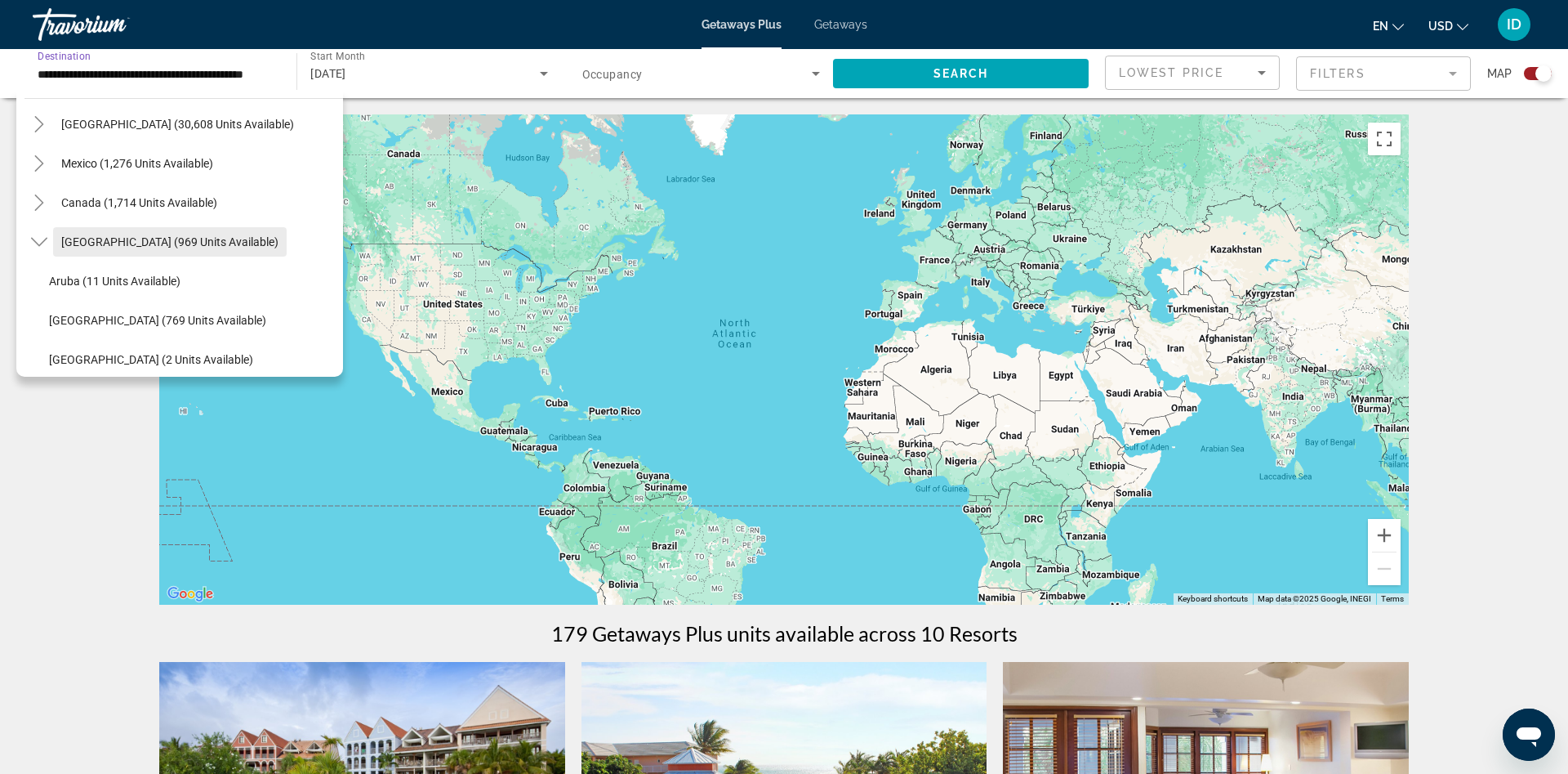
drag, startPoint x: 103, startPoint y: 237, endPoint x: 94, endPoint y: 237, distance: 9.0
click at [98, 237] on span "Caribbean & Atlantic Islands (969 units available)" at bounding box center [170, 242] width 217 height 13
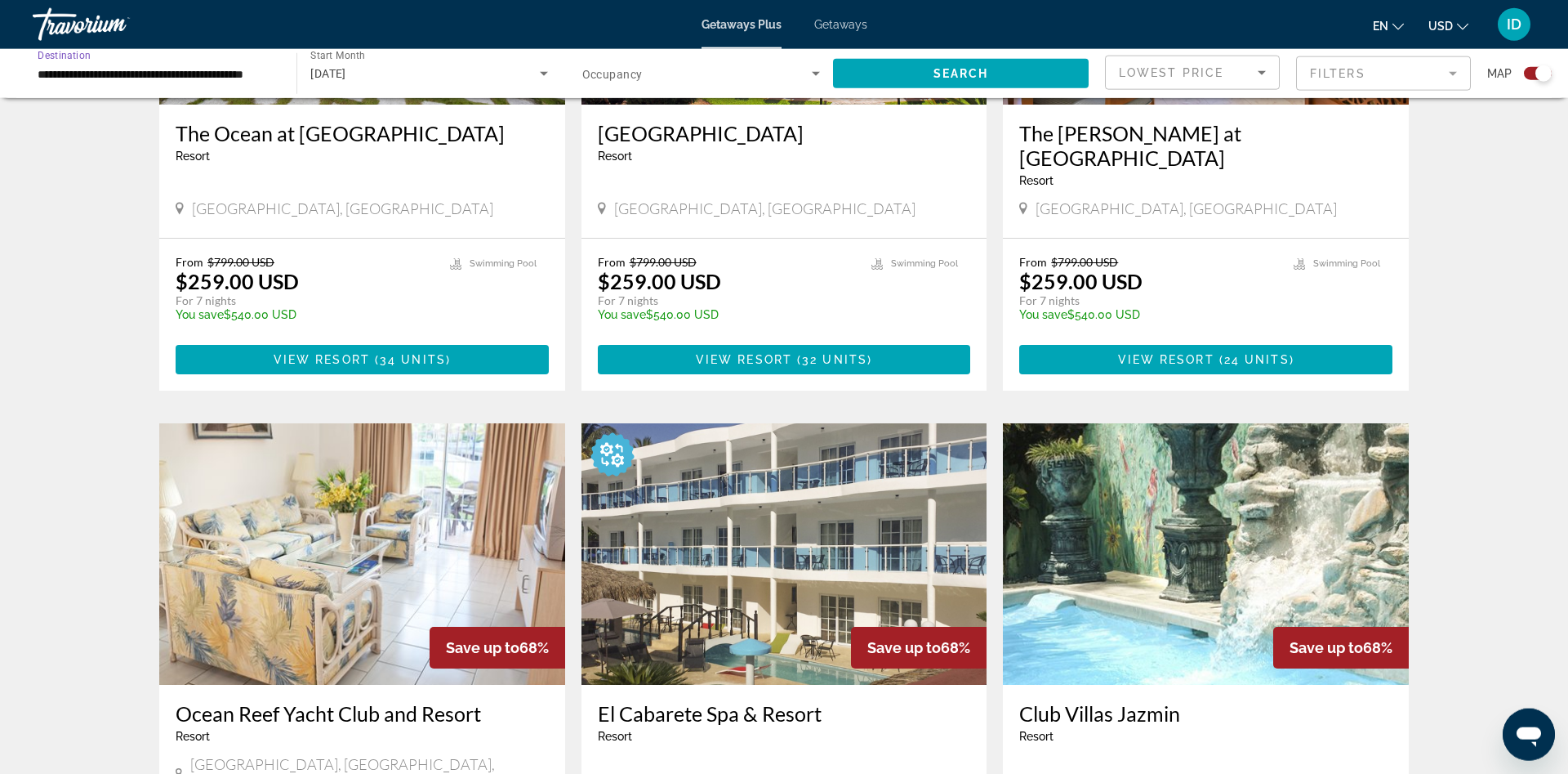
scroll to position [583, 0]
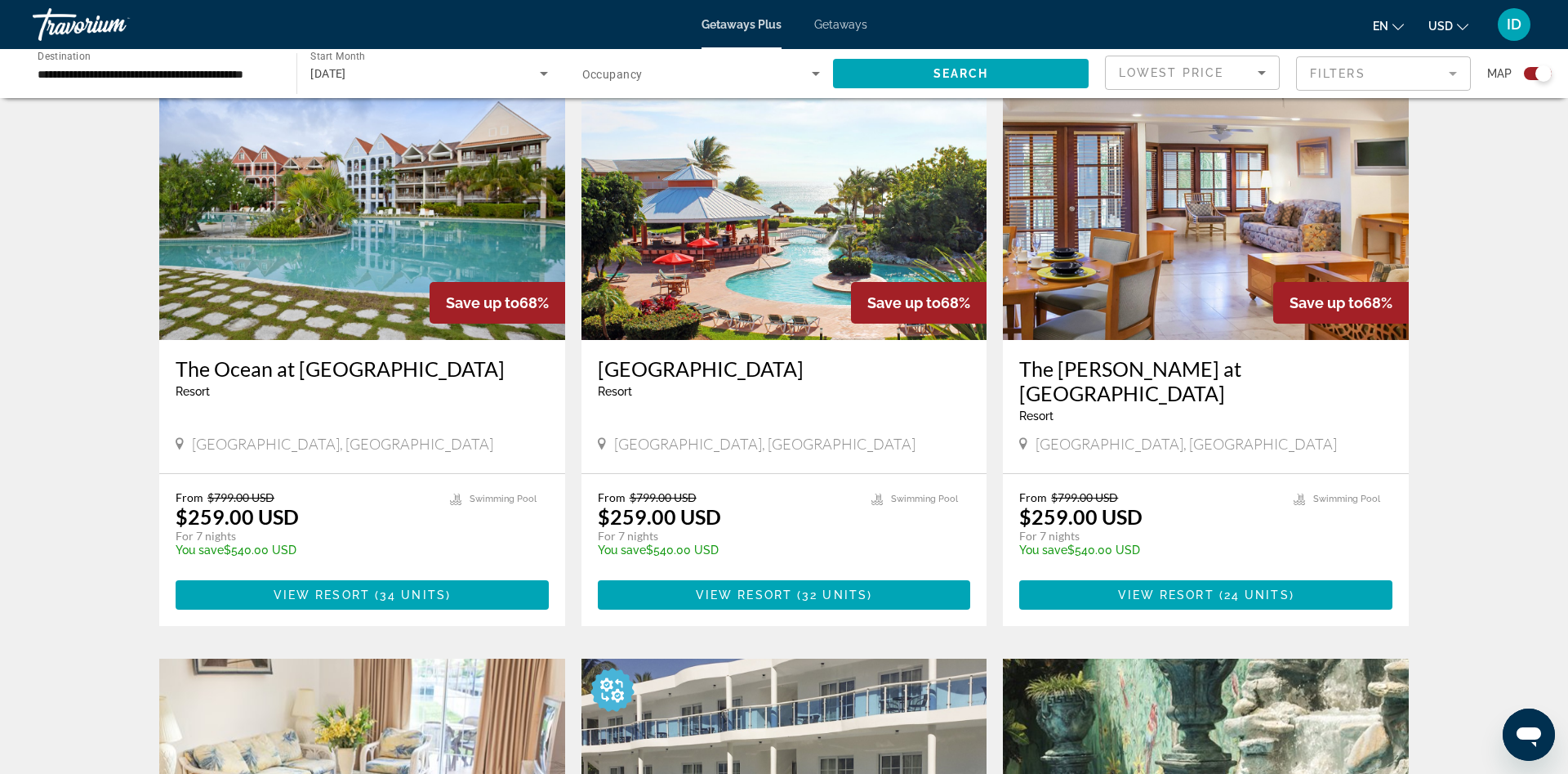
click at [600, 75] on span "Occupancy" at bounding box center [613, 74] width 61 height 13
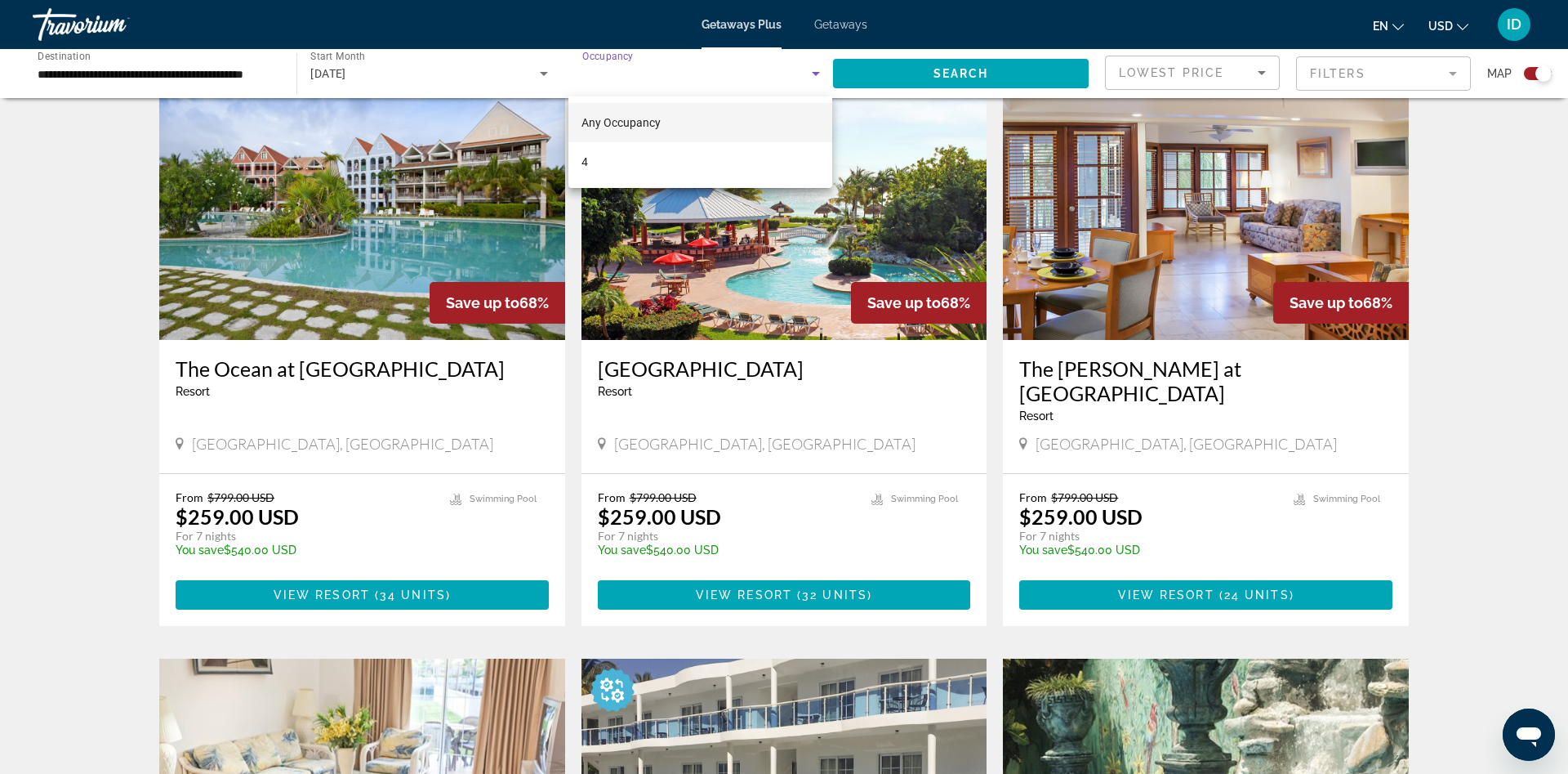
drag, startPoint x: 57, startPoint y: 176, endPoint x: 47, endPoint y: 182, distance: 11.7
click at [56, 178] on div at bounding box center [784, 387] width 1568 height 774
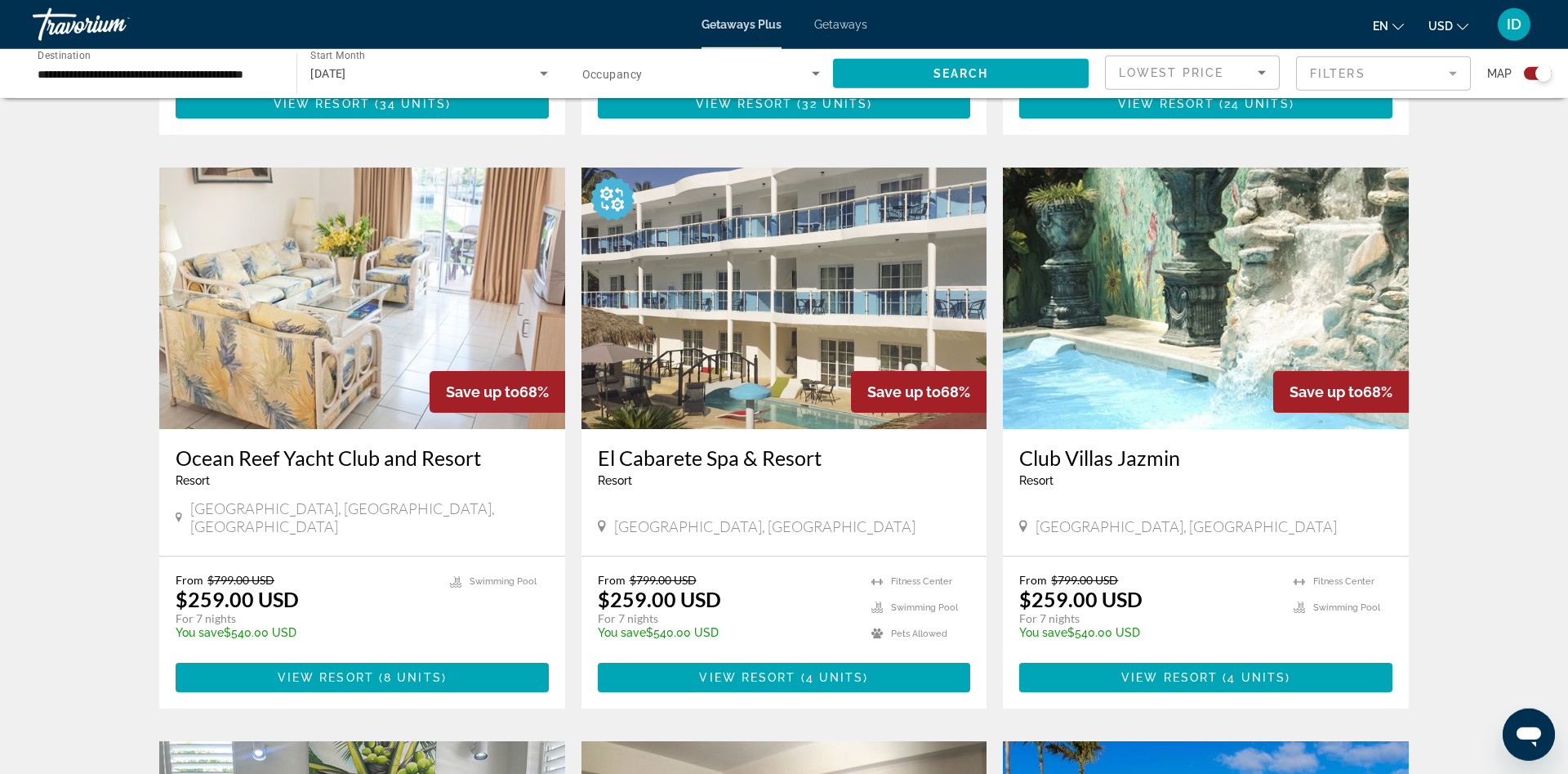
scroll to position [1084, 0]
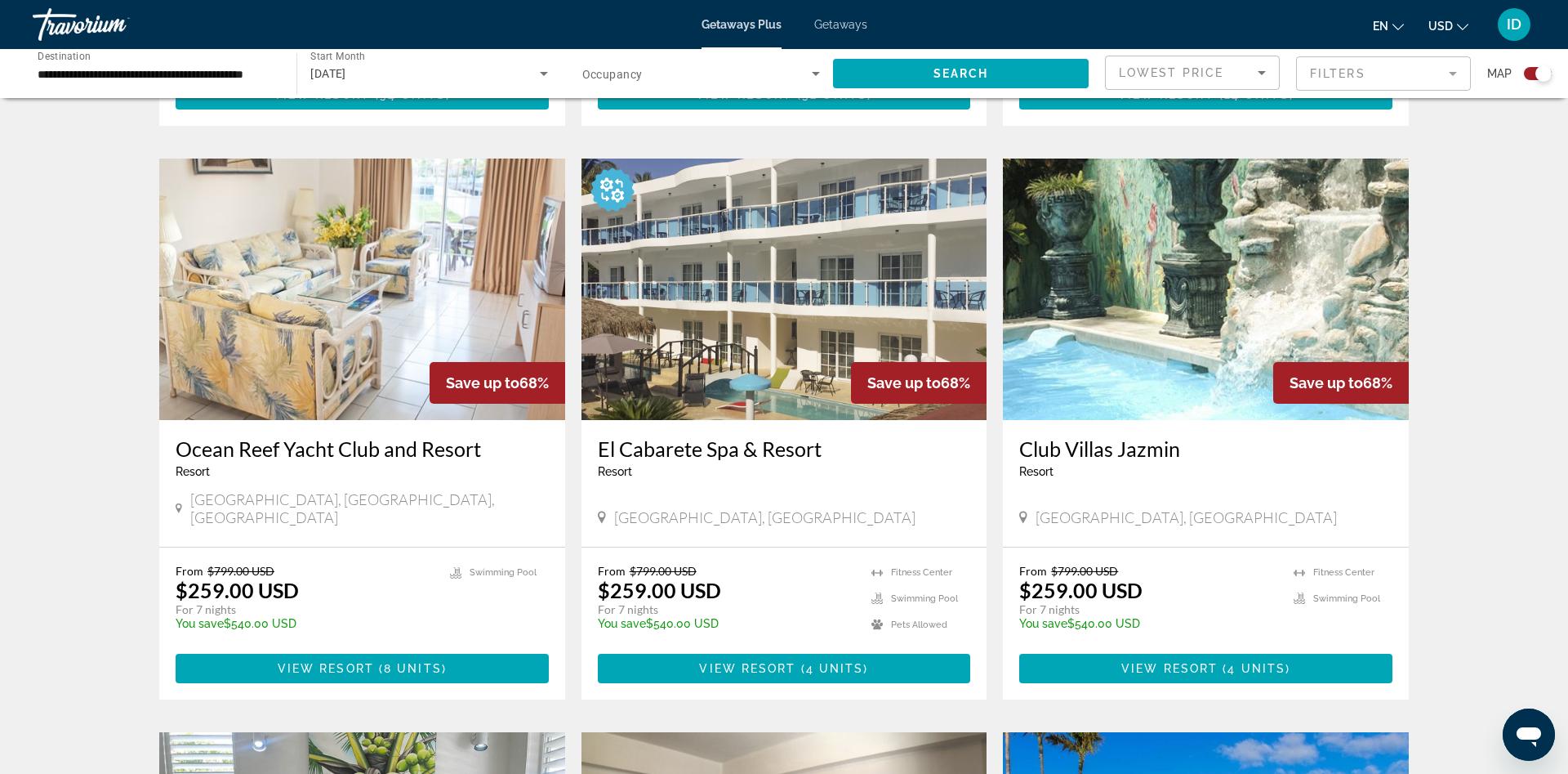
click at [1171, 379] on img "Main content" at bounding box center [1206, 289] width 406 height 261
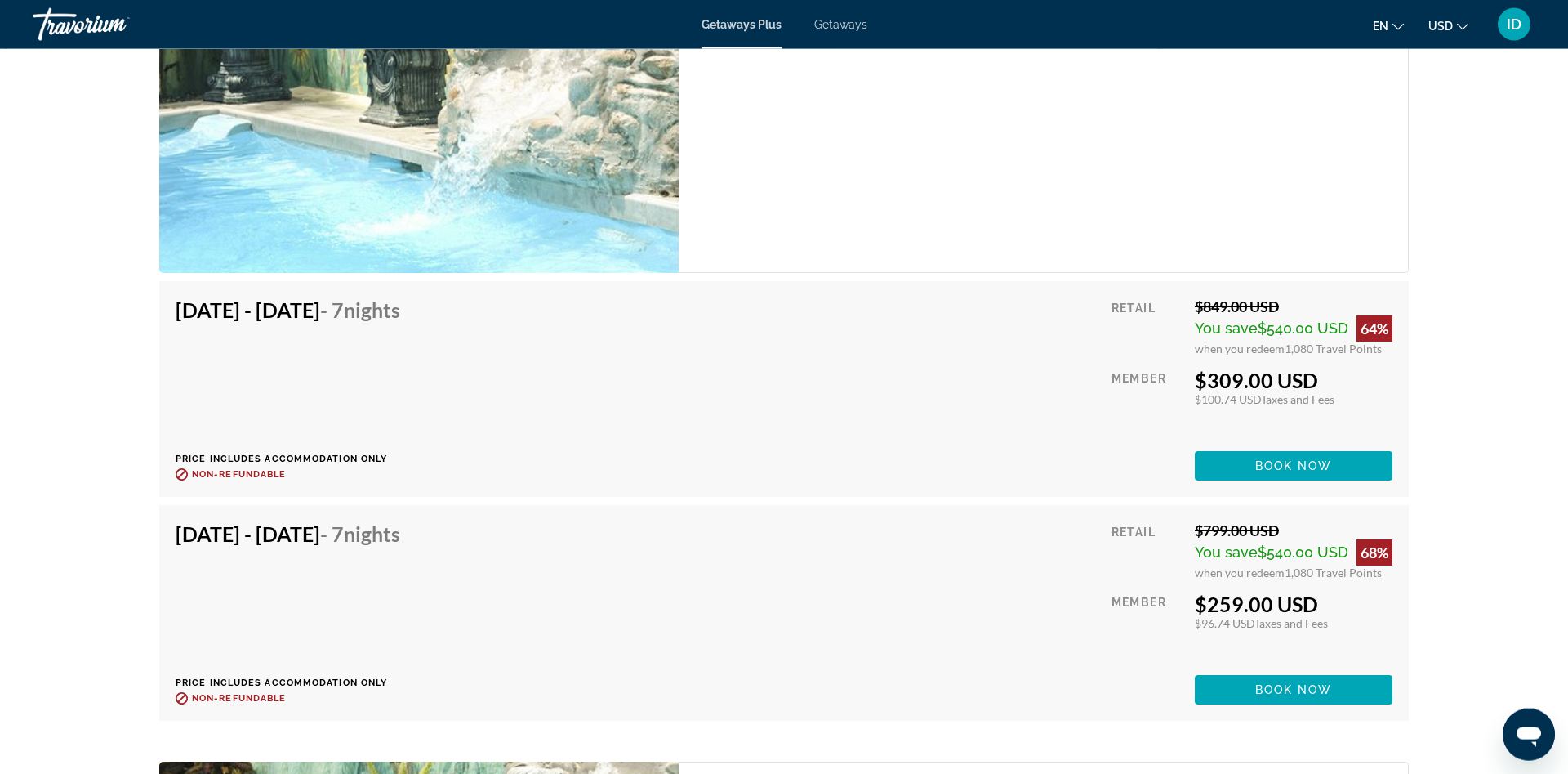
scroll to position [3251, 0]
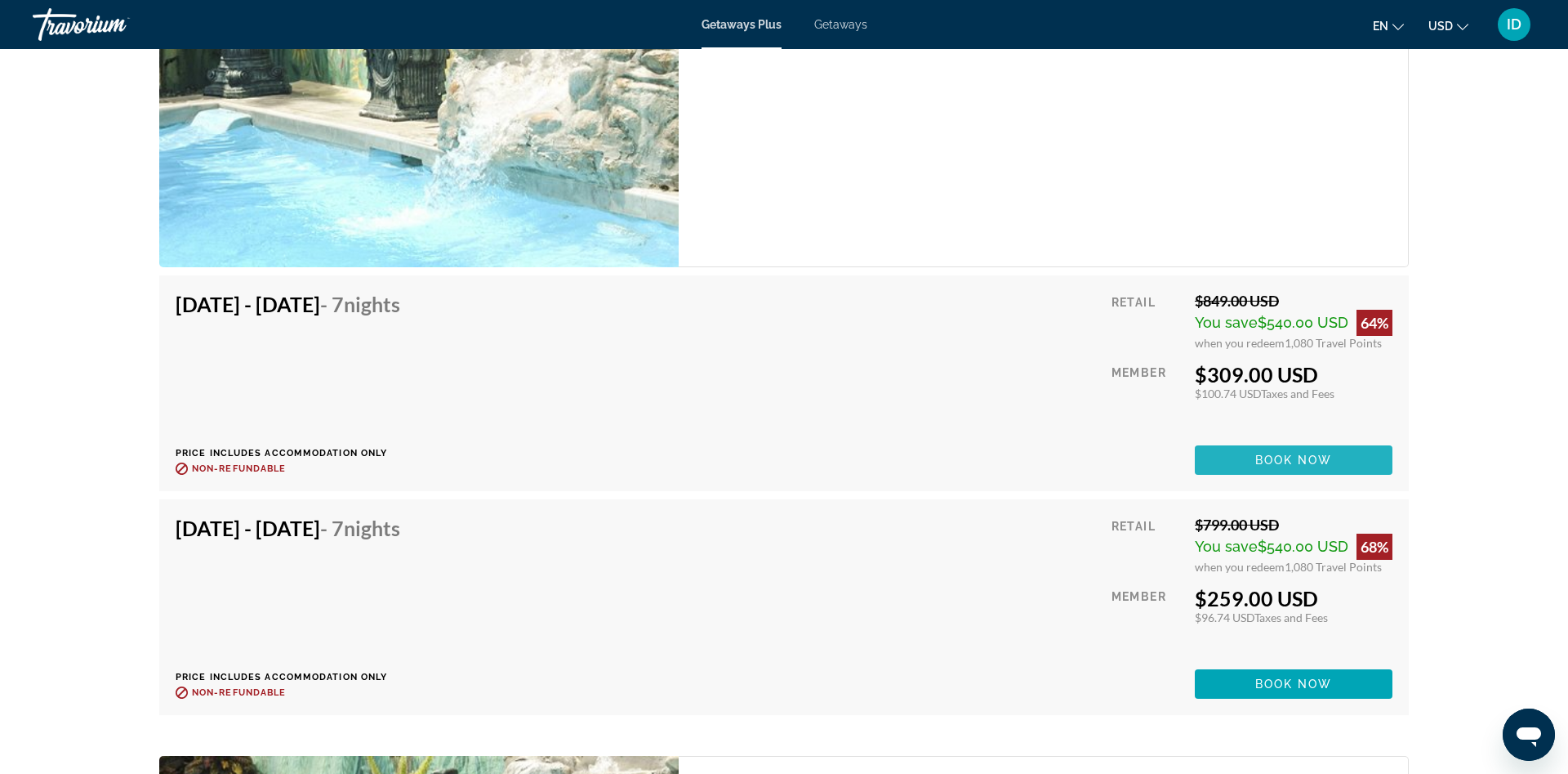
click at [1334, 468] on span "Main content" at bounding box center [1294, 460] width 197 height 39
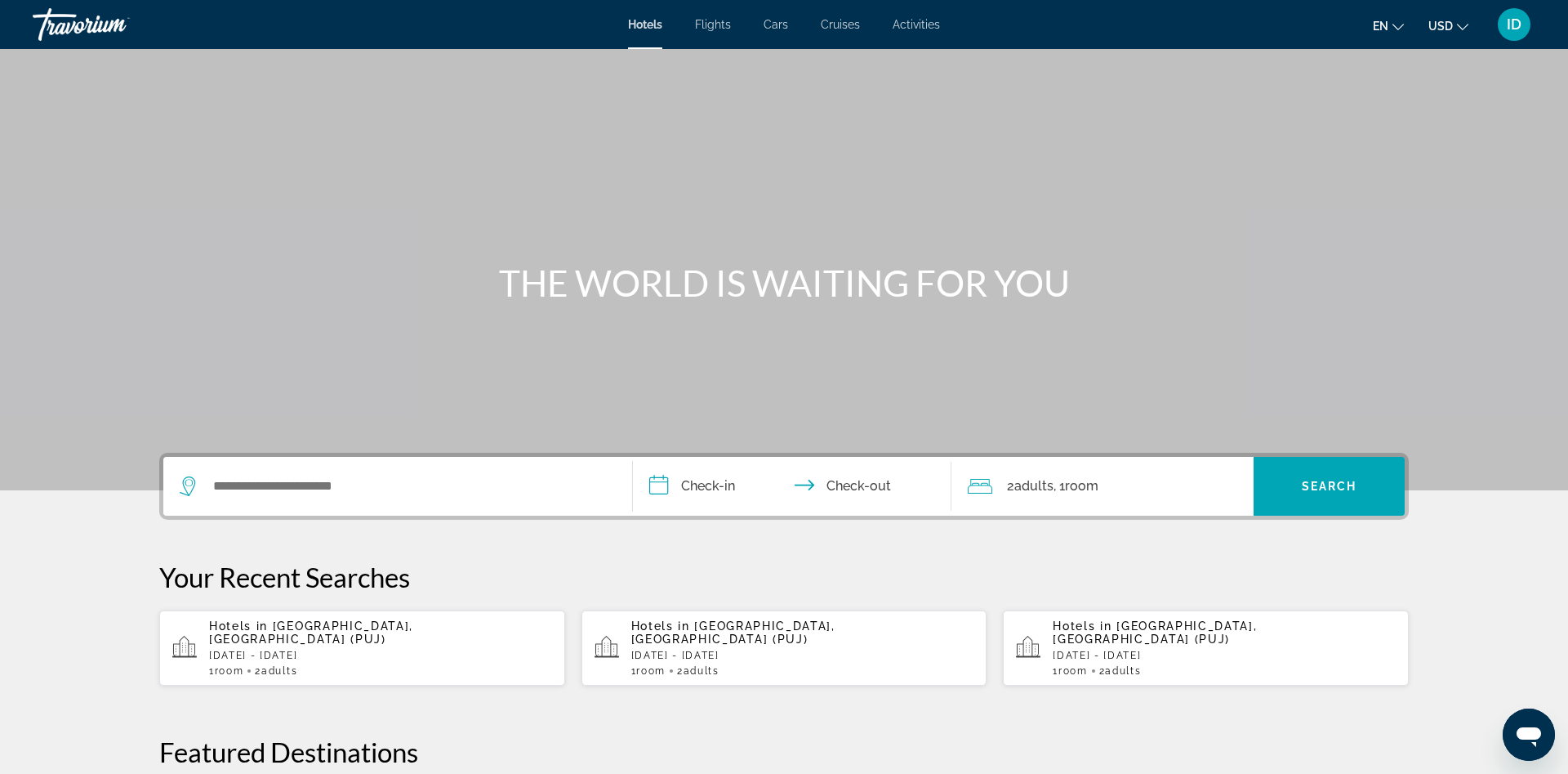
click at [281, 651] on div "Hotels in [GEOGRAPHIC_DATA], [GEOGRAPHIC_DATA] ([GEOGRAPHIC_DATA]) [DATE] - [DA…" at bounding box center [380, 648] width 343 height 57
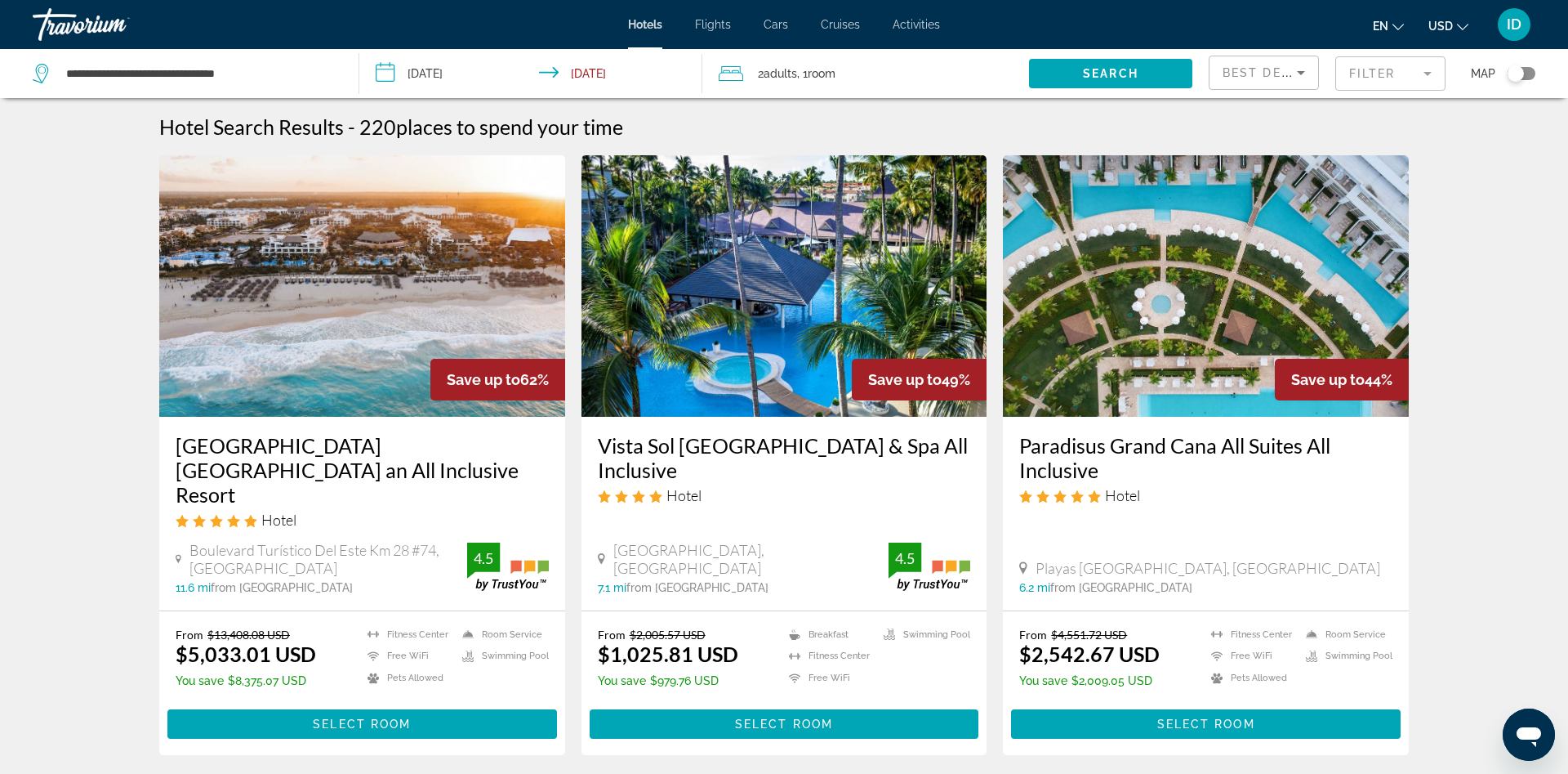
click at [1398, 82] on mat-form-field "Filter" at bounding box center [1391, 73] width 110 height 34
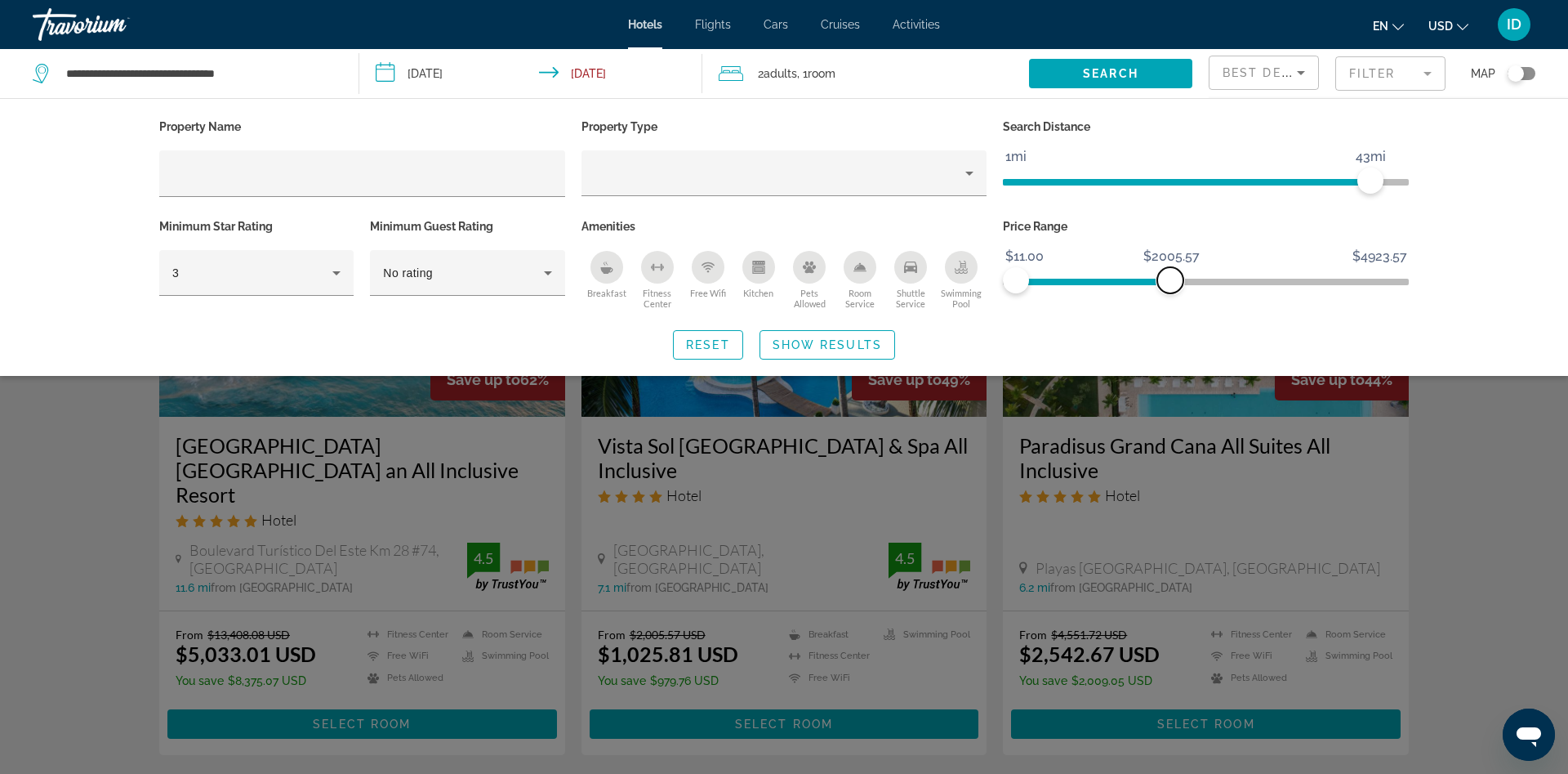
drag, startPoint x: 1392, startPoint y: 281, endPoint x: 1157, endPoint y: 290, distance: 235.2
click at [1163, 291] on span "ngx-slider-max" at bounding box center [1170, 280] width 27 height 27
drag, startPoint x: 1148, startPoint y: 283, endPoint x: 1126, endPoint y: 289, distance: 22.8
click at [1128, 289] on span "ngx-slider-max" at bounding box center [1130, 280] width 27 height 27
click at [1130, 284] on span "ngx-slider-max" at bounding box center [1130, 280] width 27 height 27
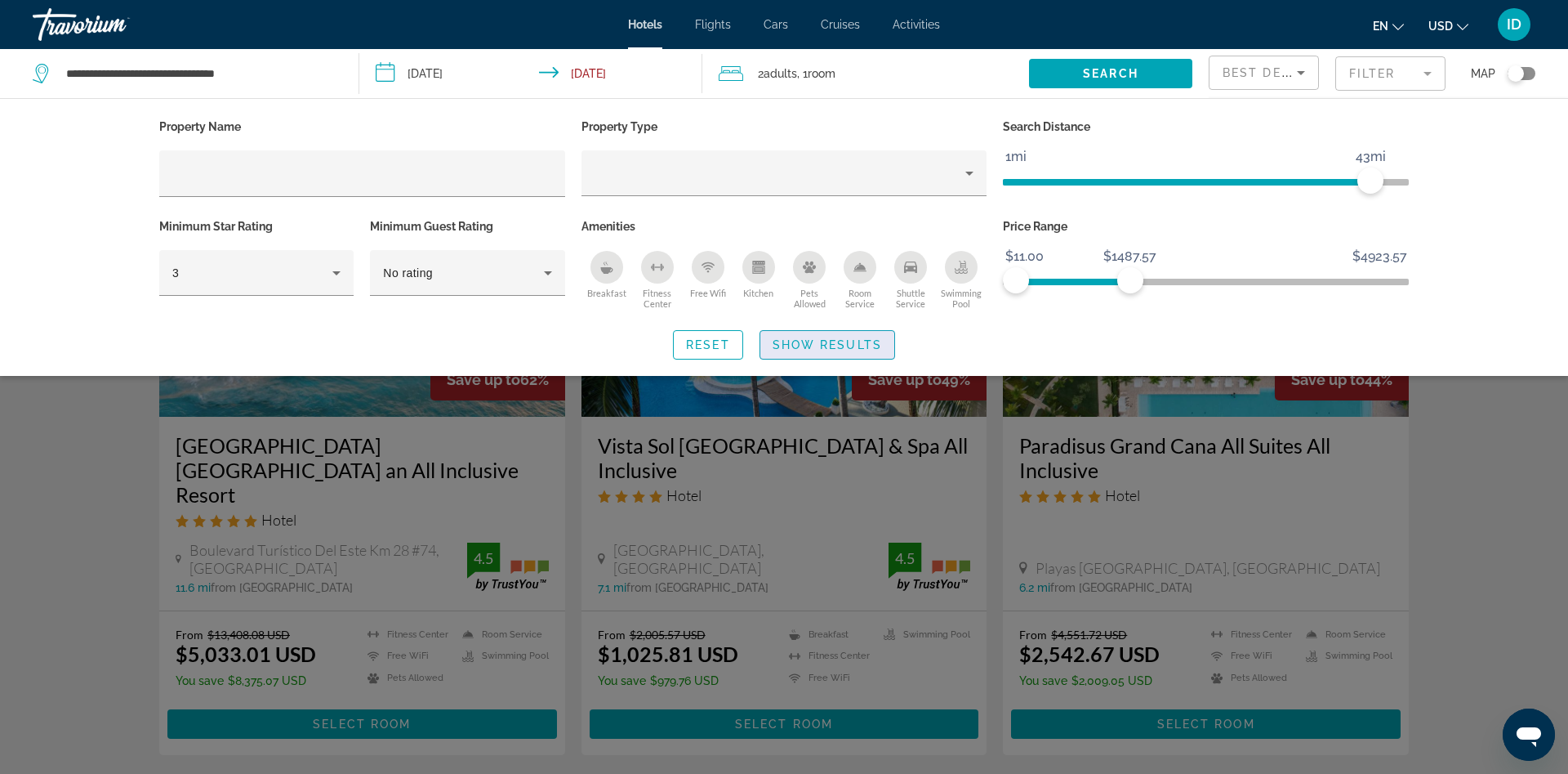
click at [885, 337] on span "Search widget" at bounding box center [827, 344] width 134 height 39
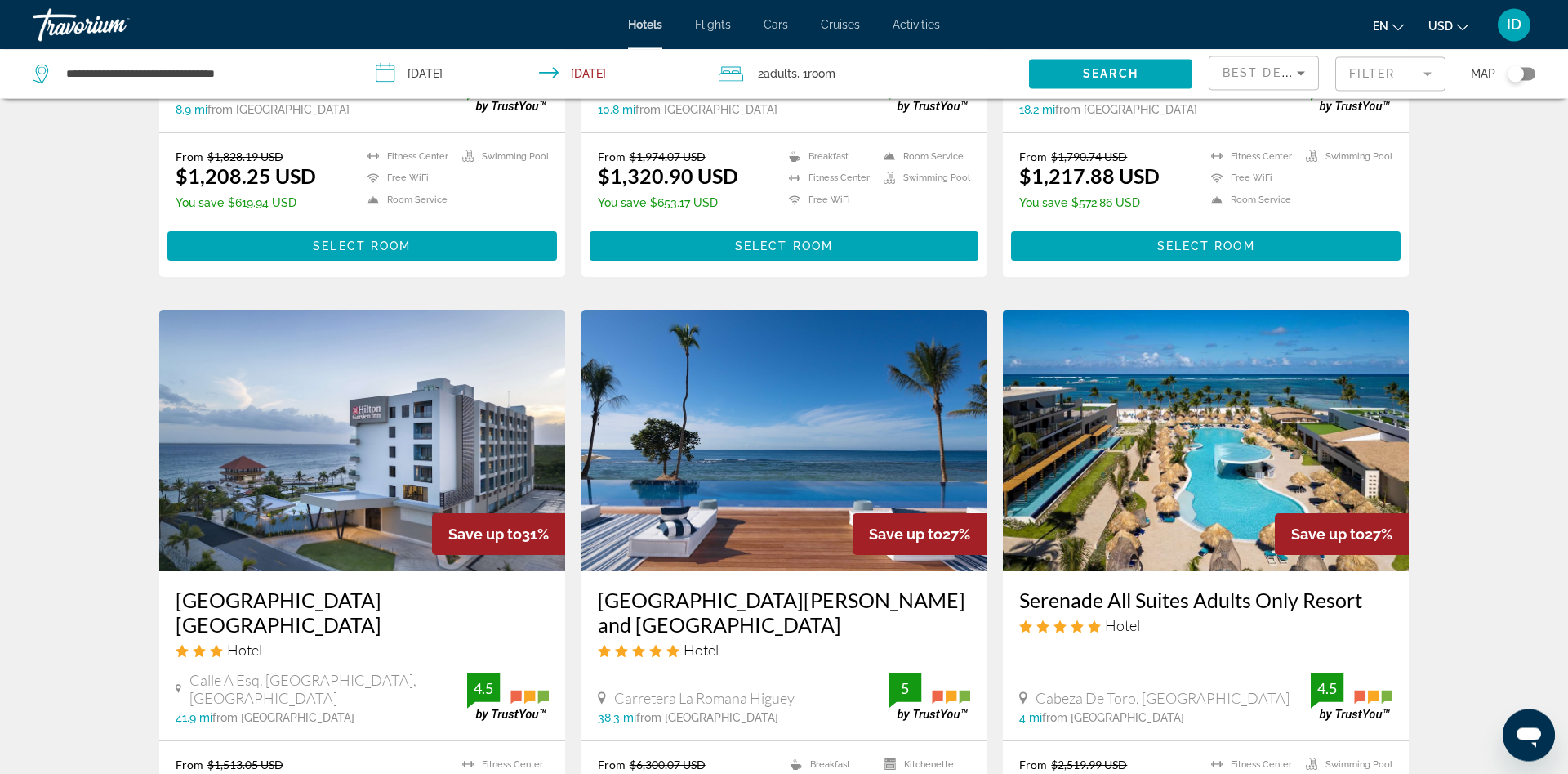
scroll to position [1834, 0]
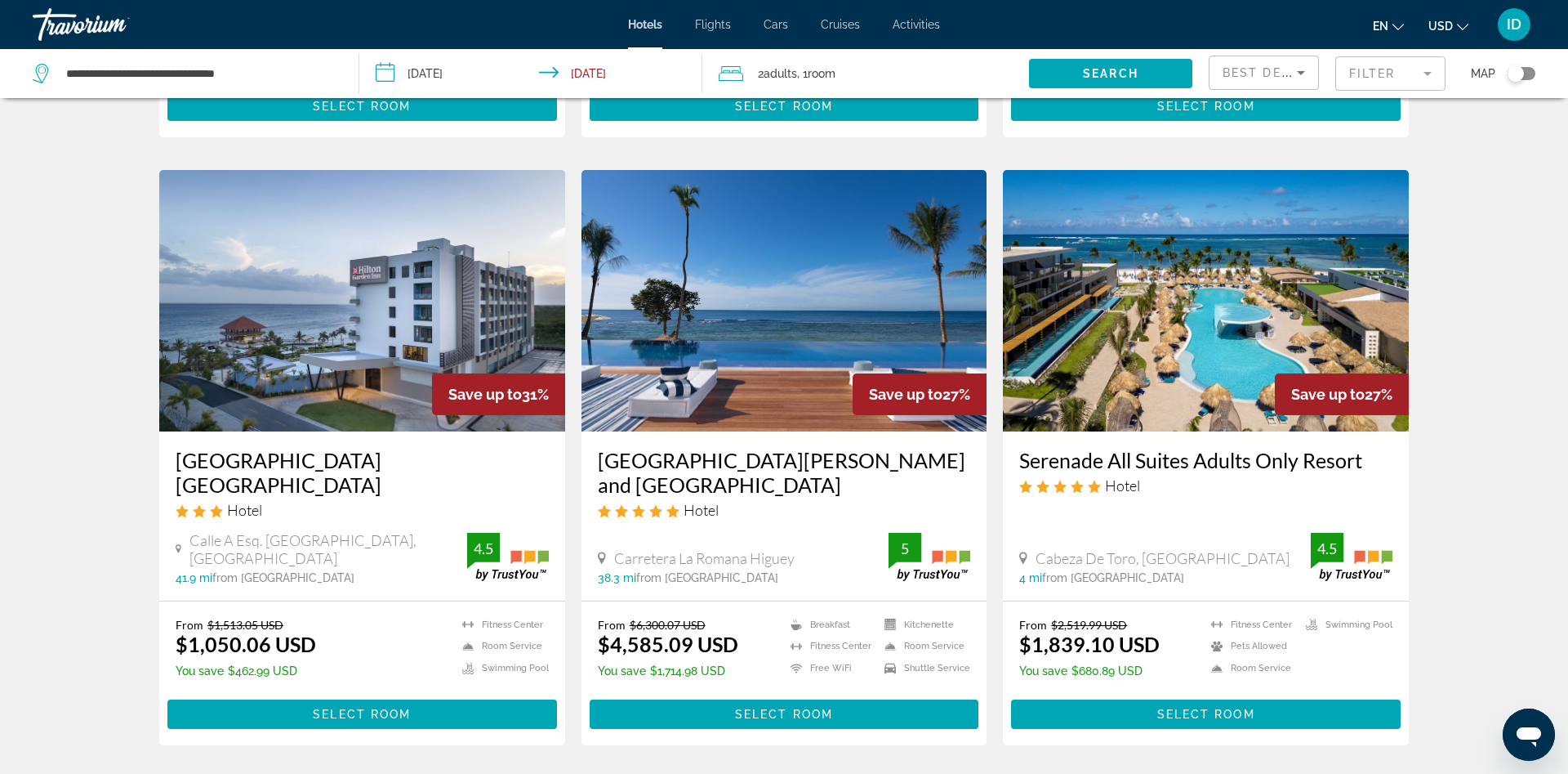
click at [1228, 448] on h3 "Serenade All Suites Adults Only Resort" at bounding box center [1205, 461] width 373 height 25
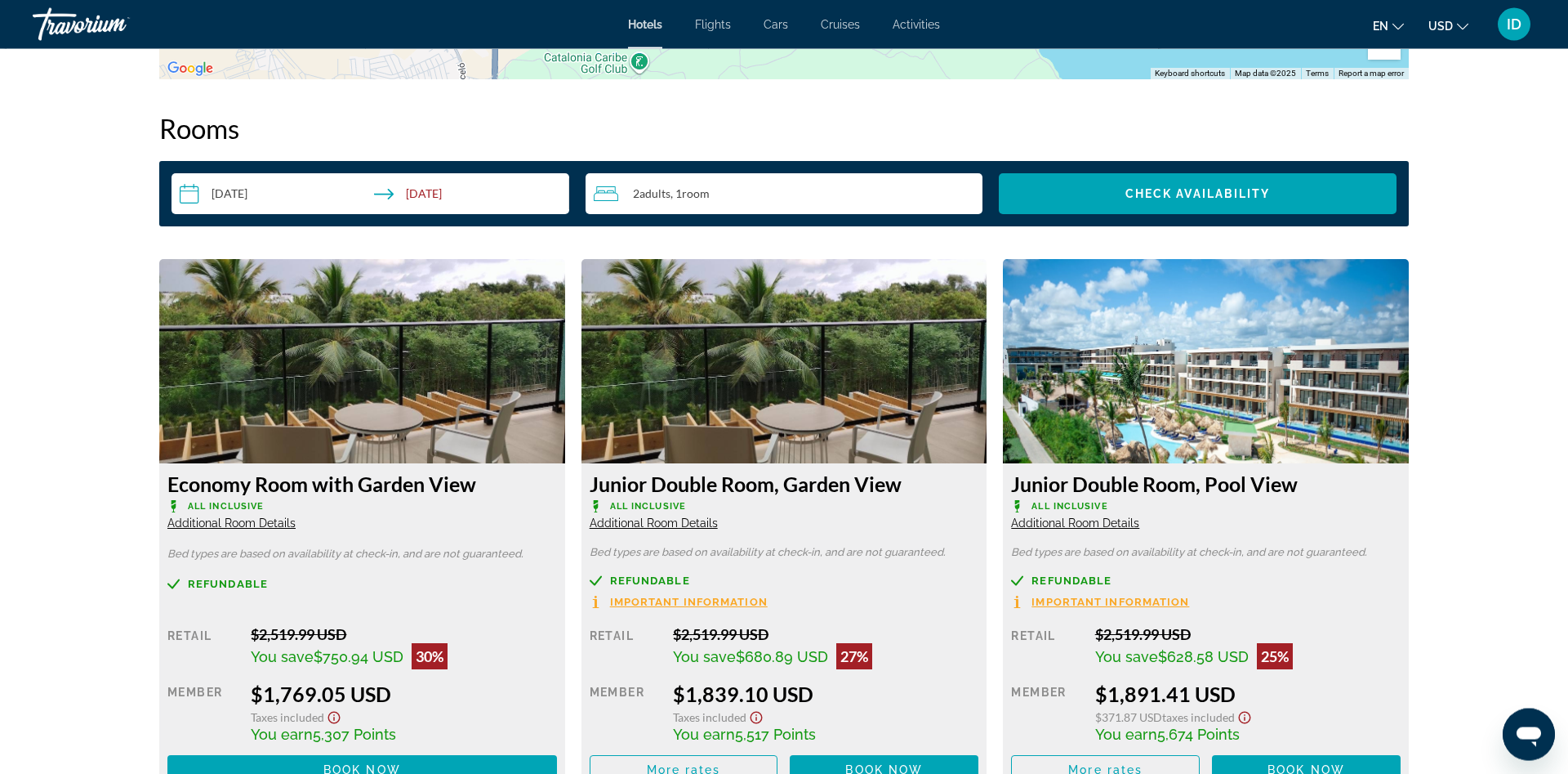
scroll to position [2334, 0]
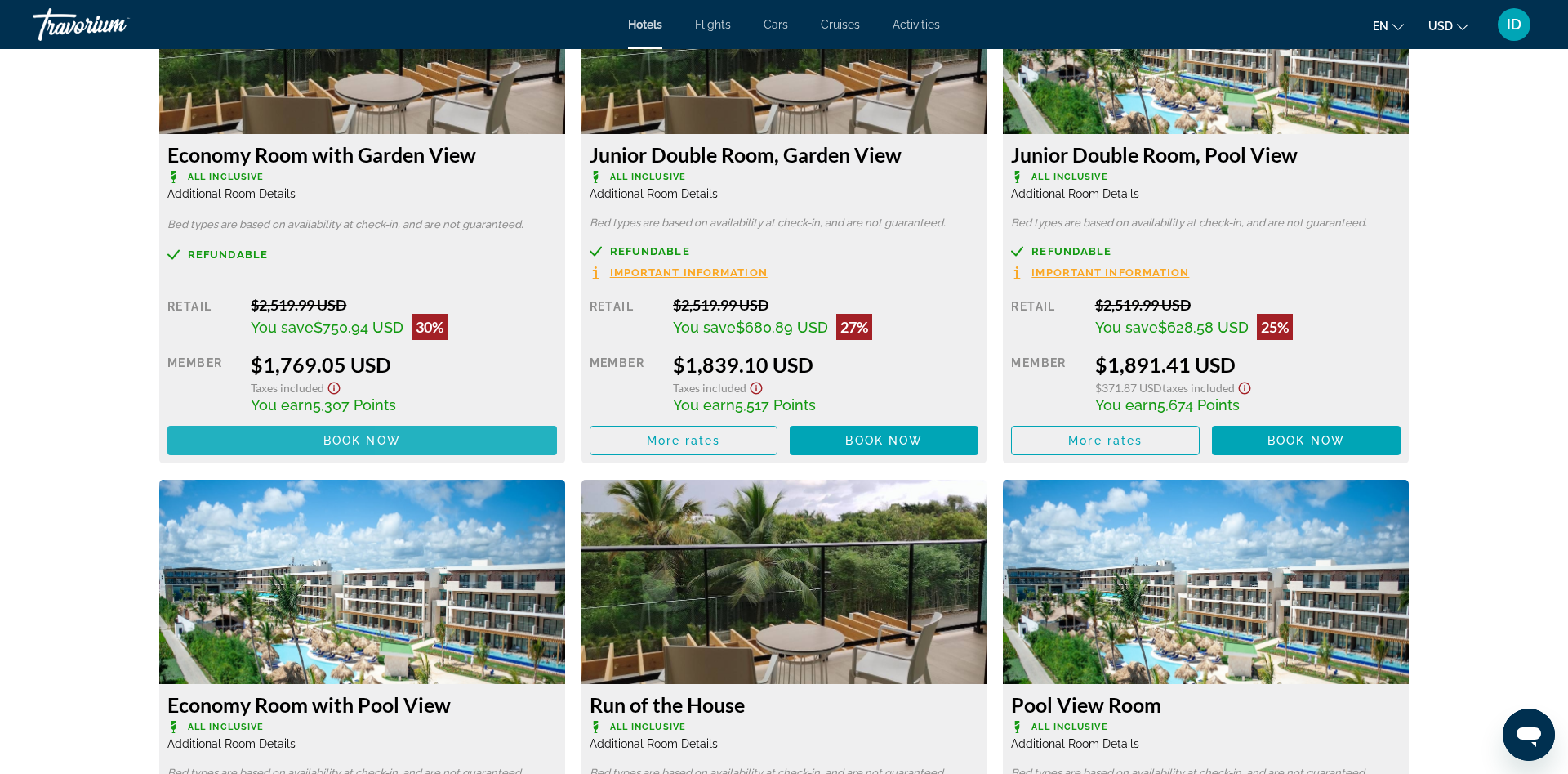
click at [463, 443] on span "Main content" at bounding box center [362, 440] width 389 height 39
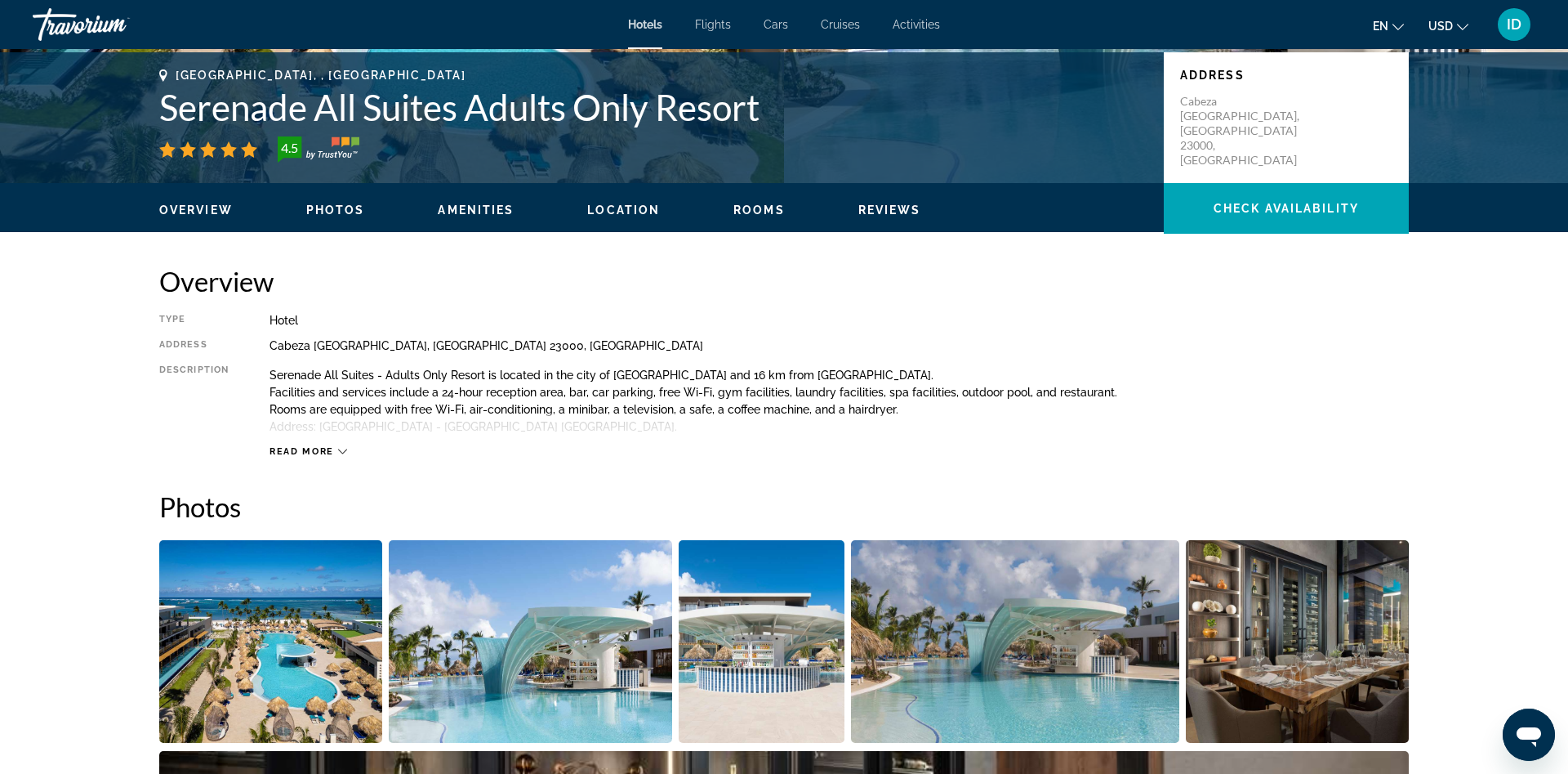
scroll to position [417, 0]
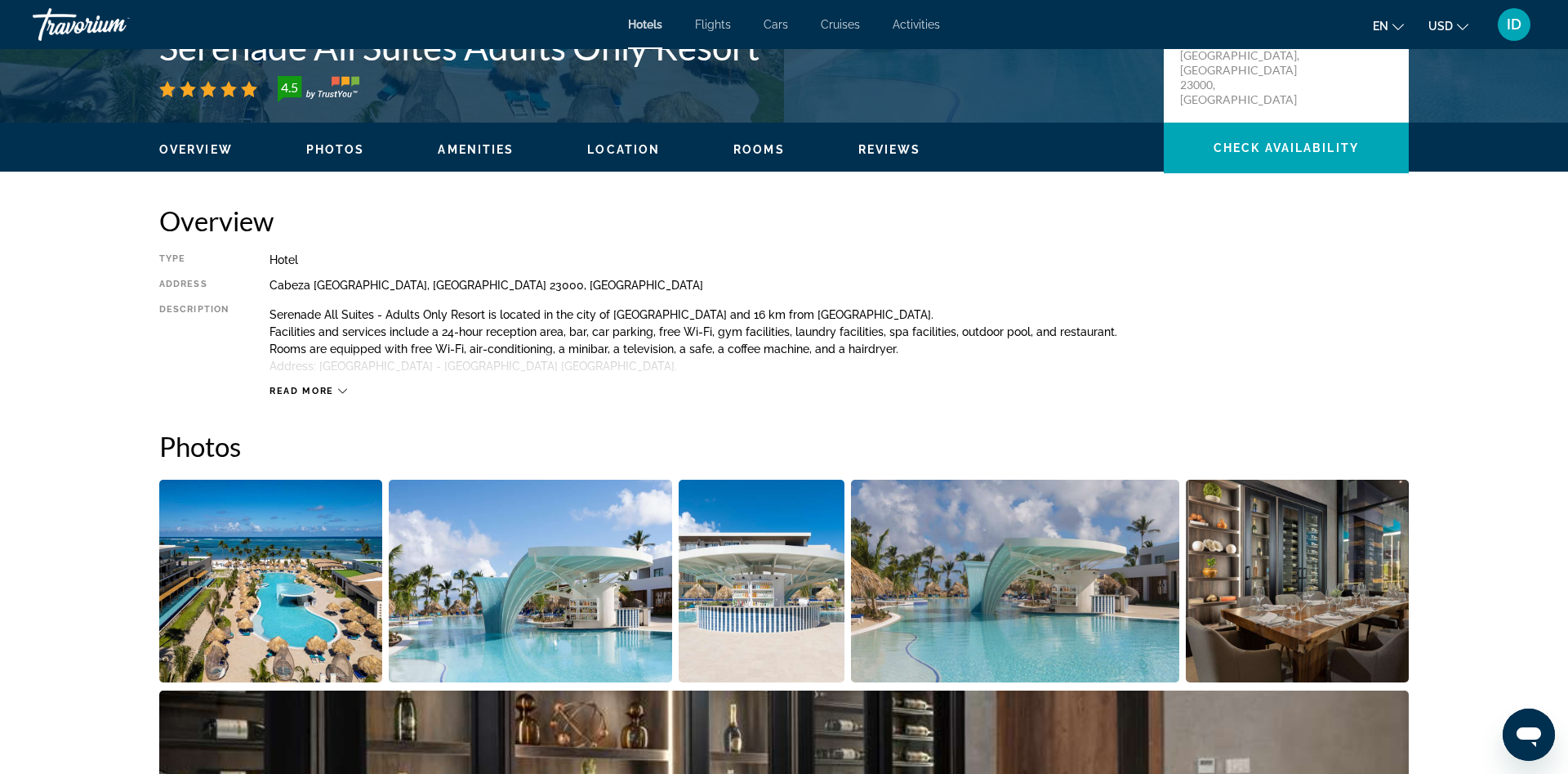
click at [331, 394] on span "Read more" at bounding box center [302, 390] width 65 height 10
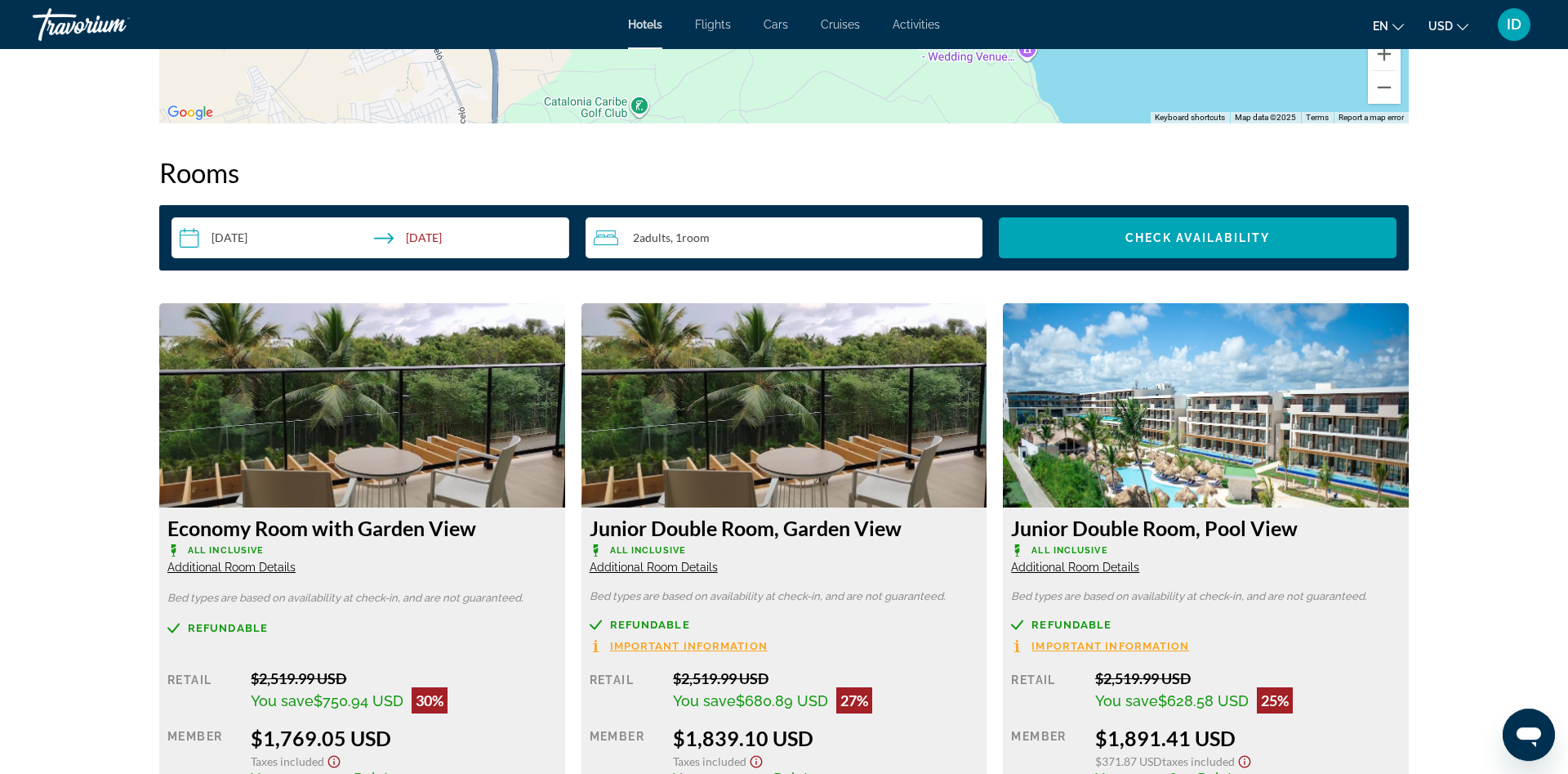
scroll to position [1917, 0]
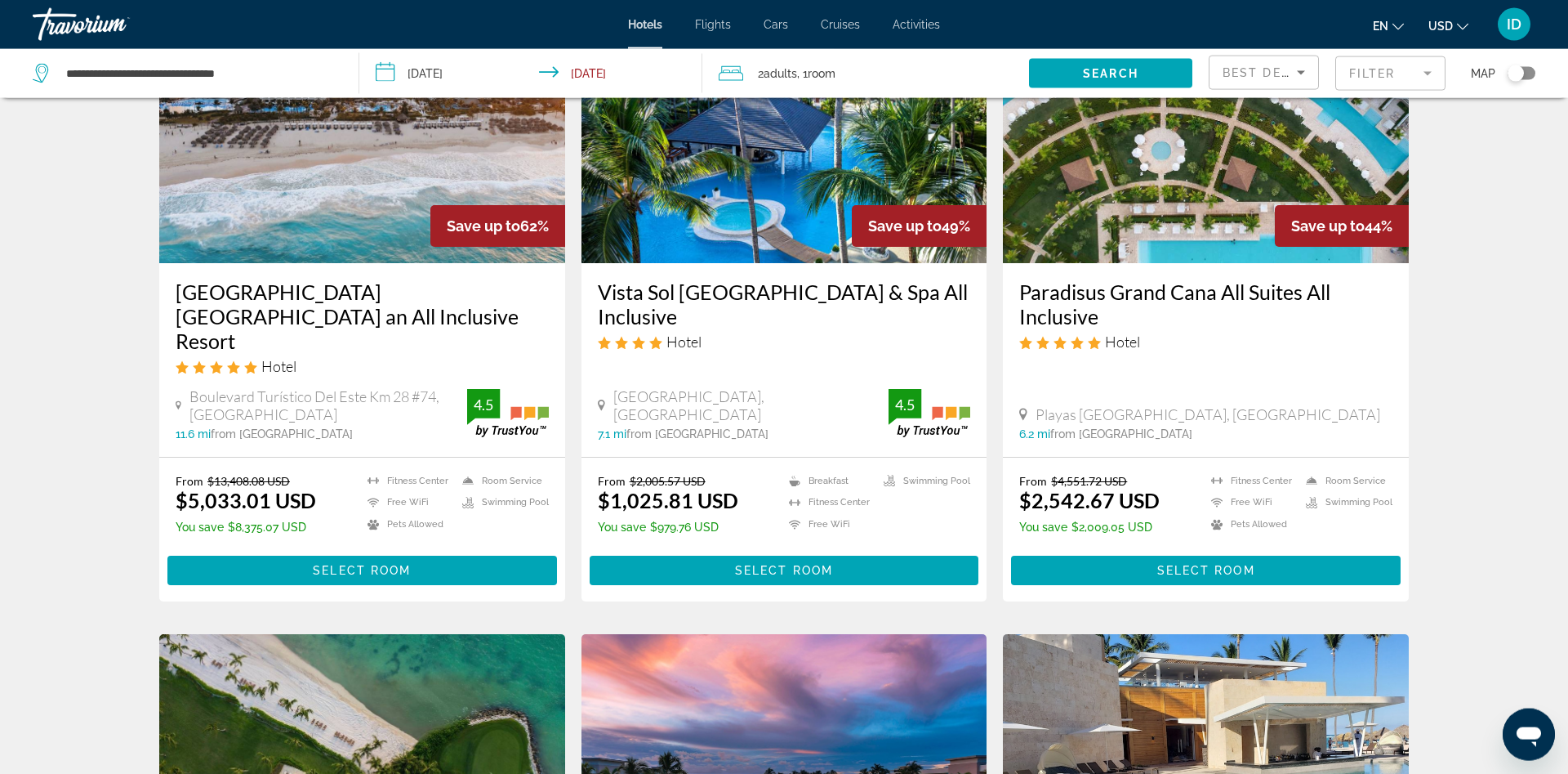
scroll to position [84, 0]
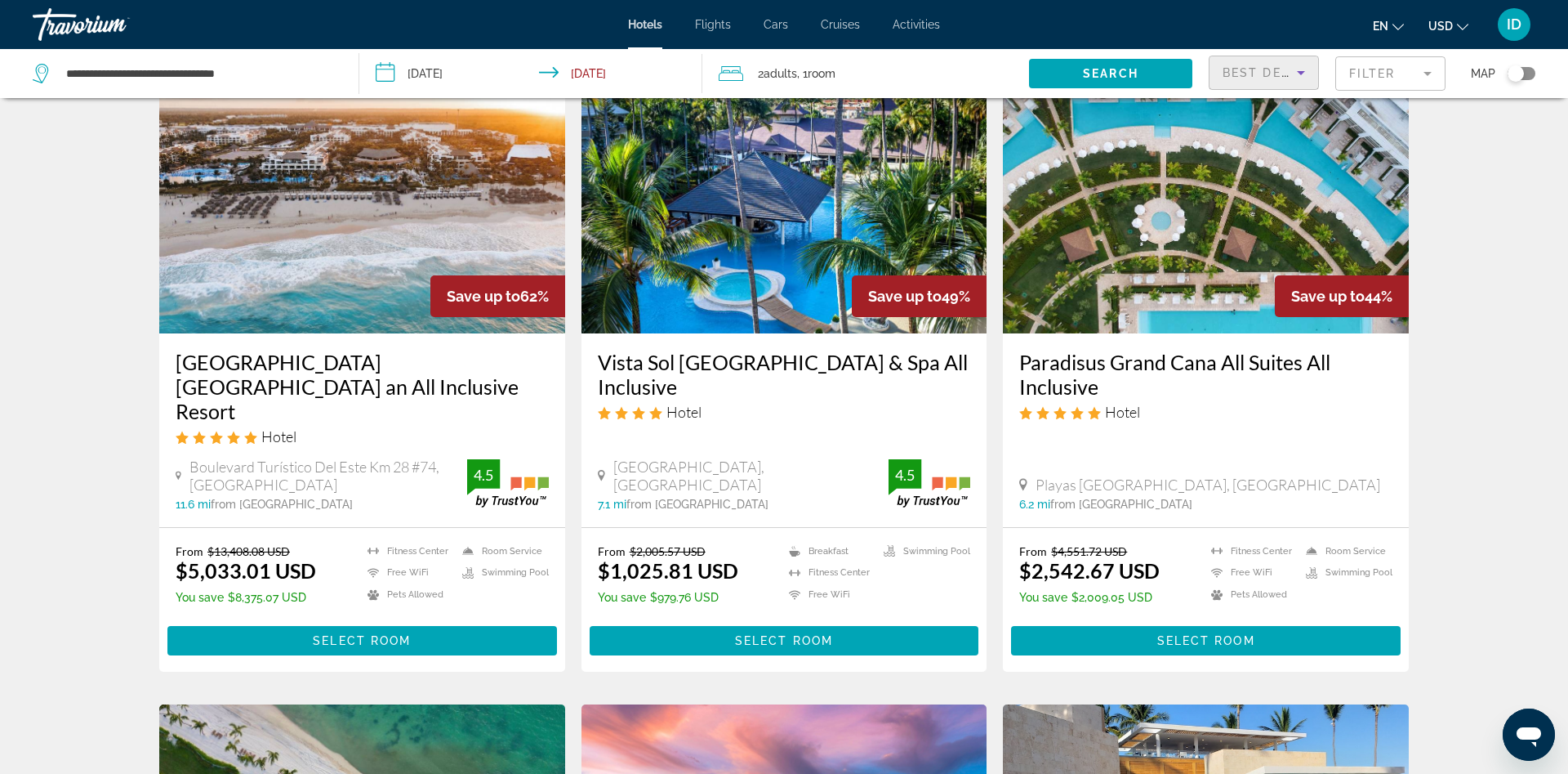
click at [1292, 76] on icon "Sort by" at bounding box center [1300, 72] width 20 height 20
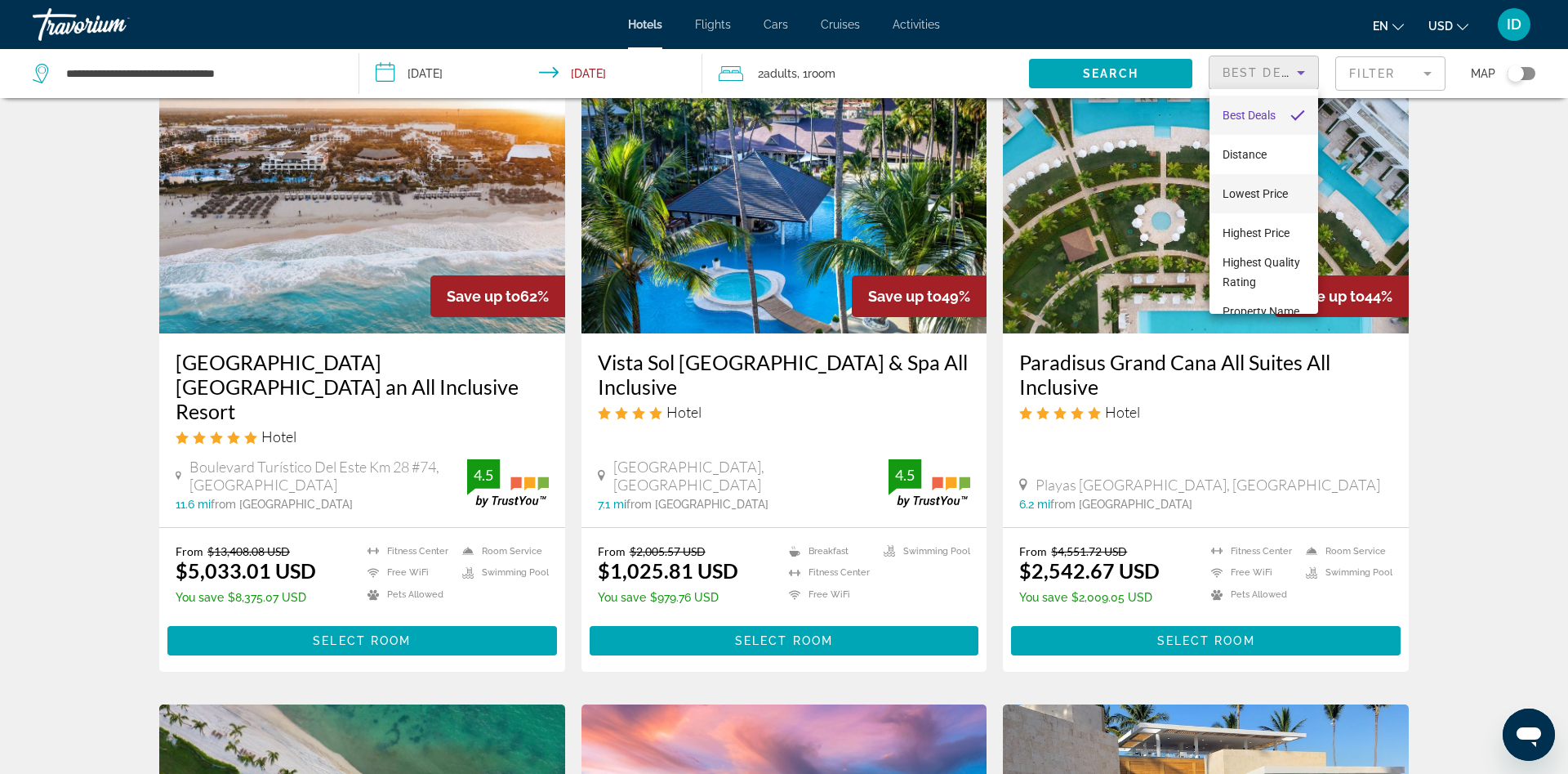
click at [1256, 194] on span "Lowest Price" at bounding box center [1255, 194] width 65 height 13
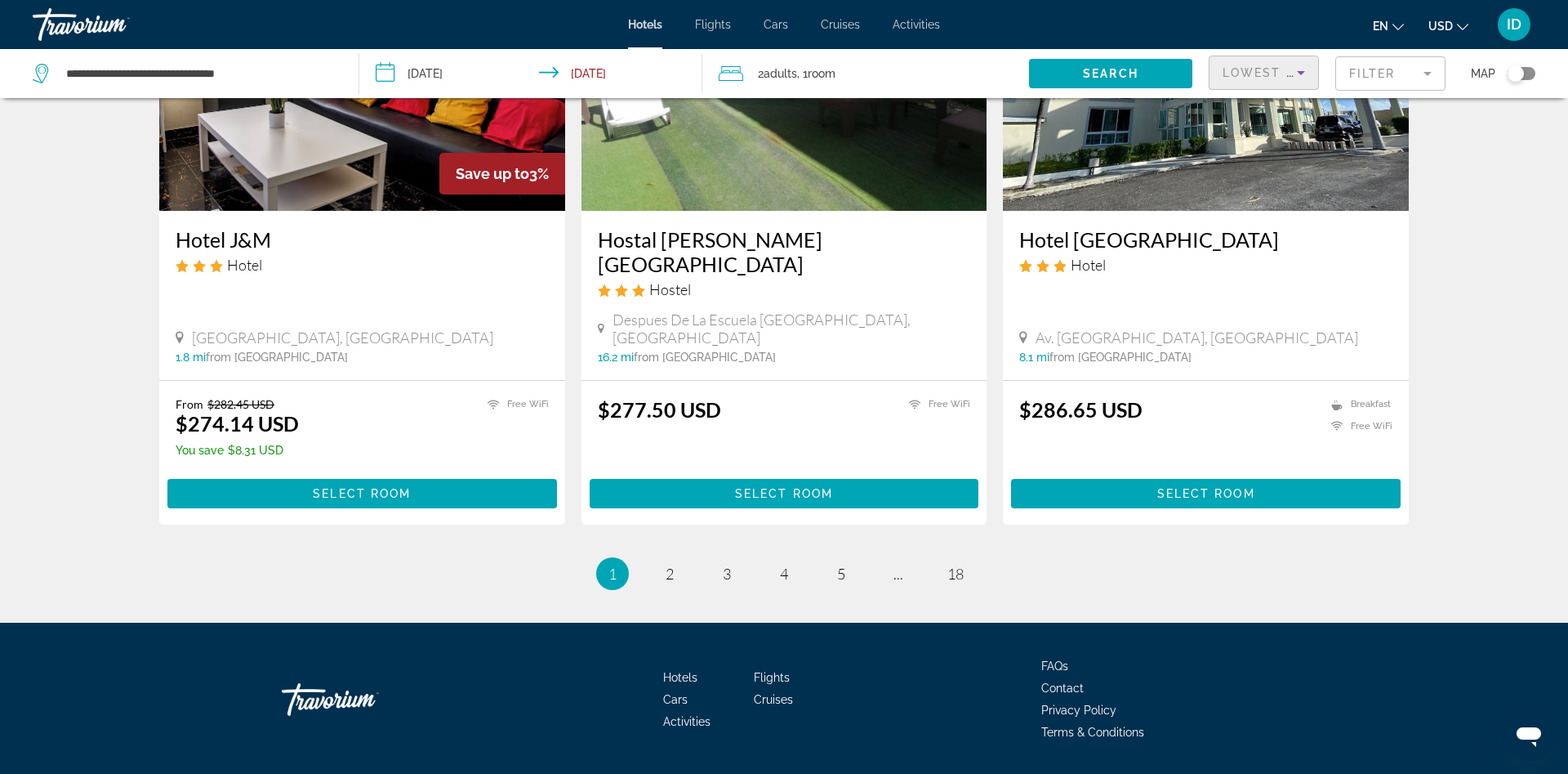
scroll to position [1859, 0]
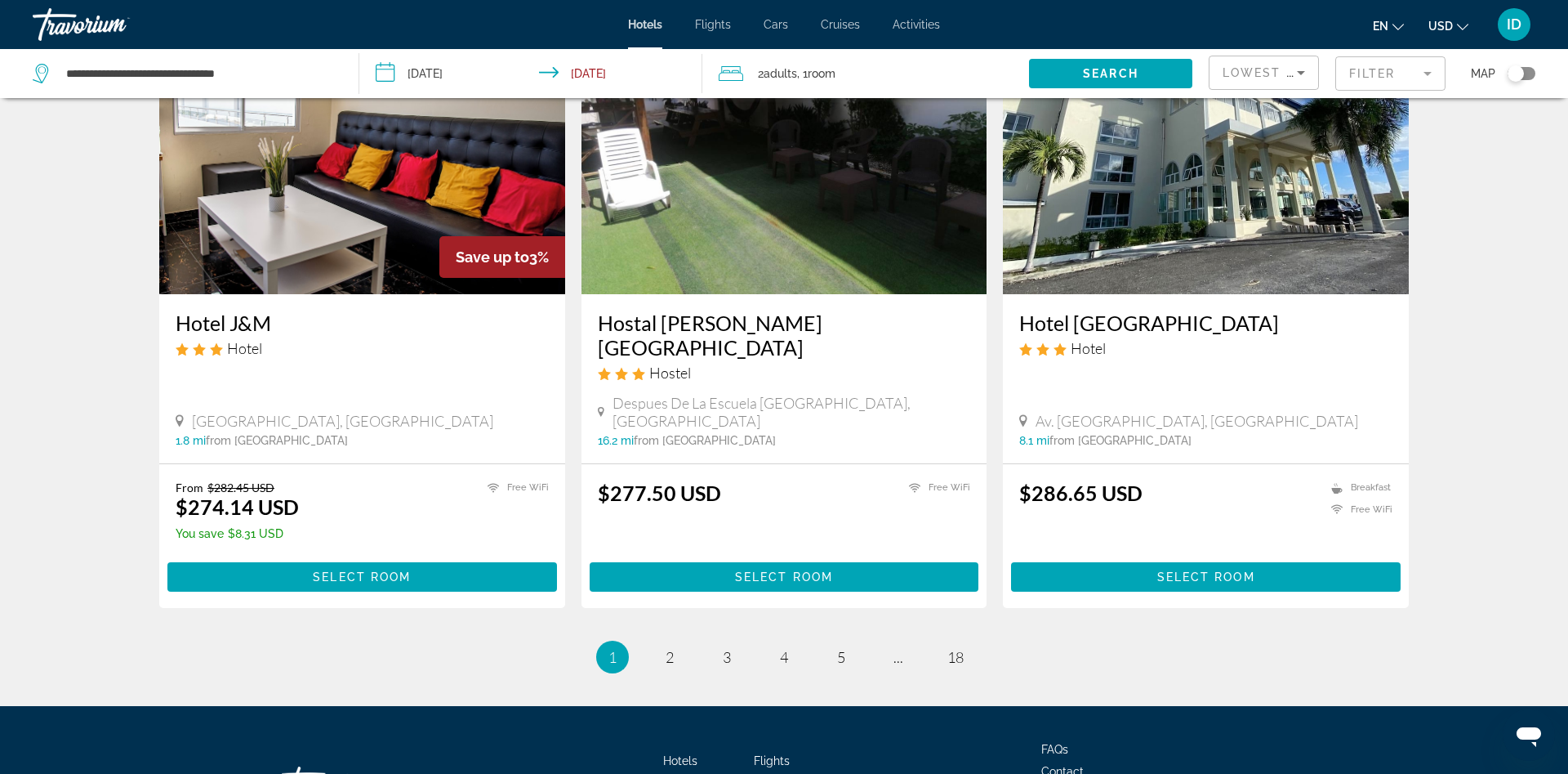
click at [1369, 75] on mat-form-field "Filter" at bounding box center [1391, 73] width 110 height 34
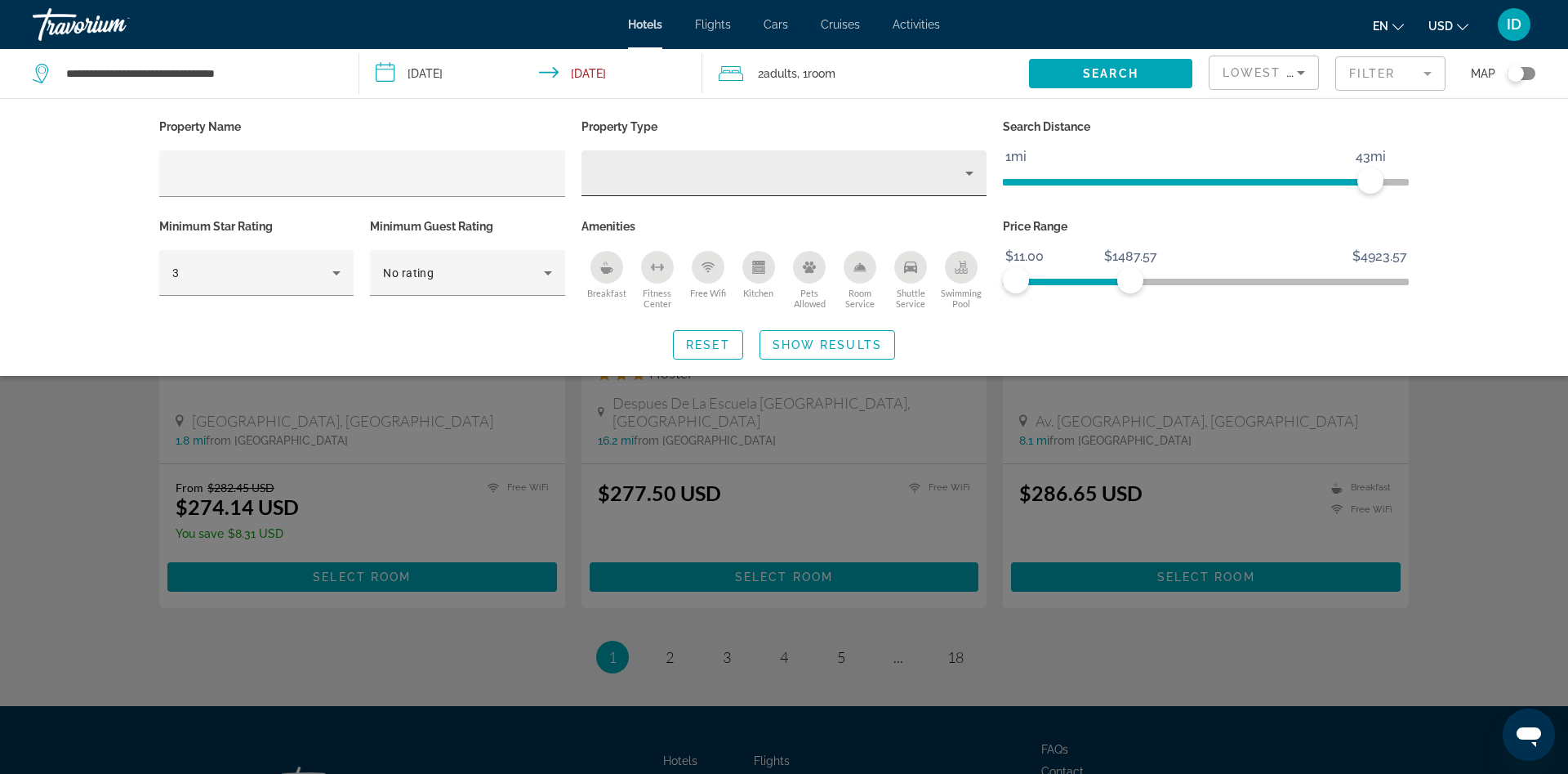
click at [688, 190] on div "Hotel Filters" at bounding box center [784, 173] width 380 height 46
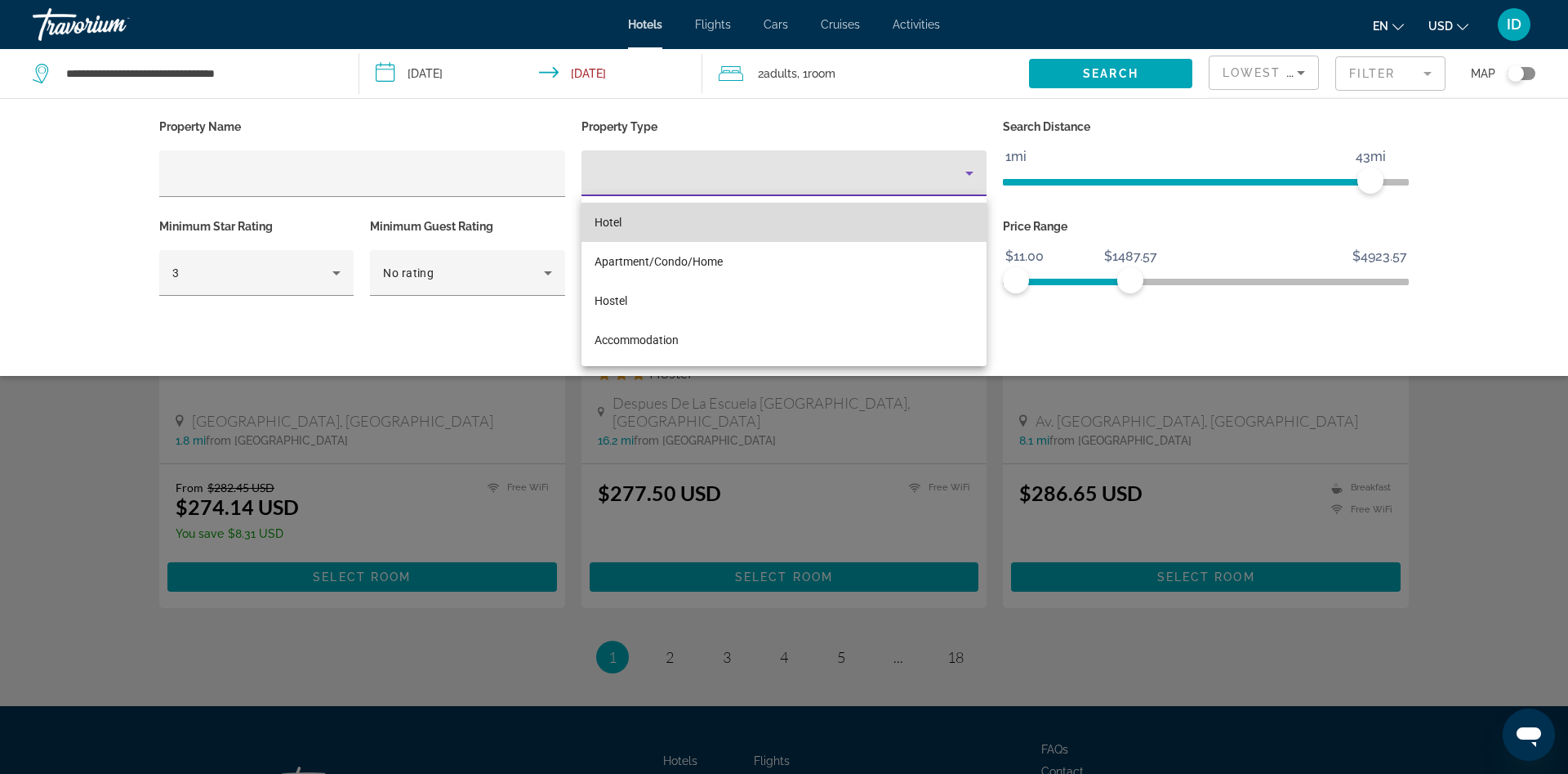
click at [622, 220] on span "Hotel" at bounding box center [607, 222] width 27 height 13
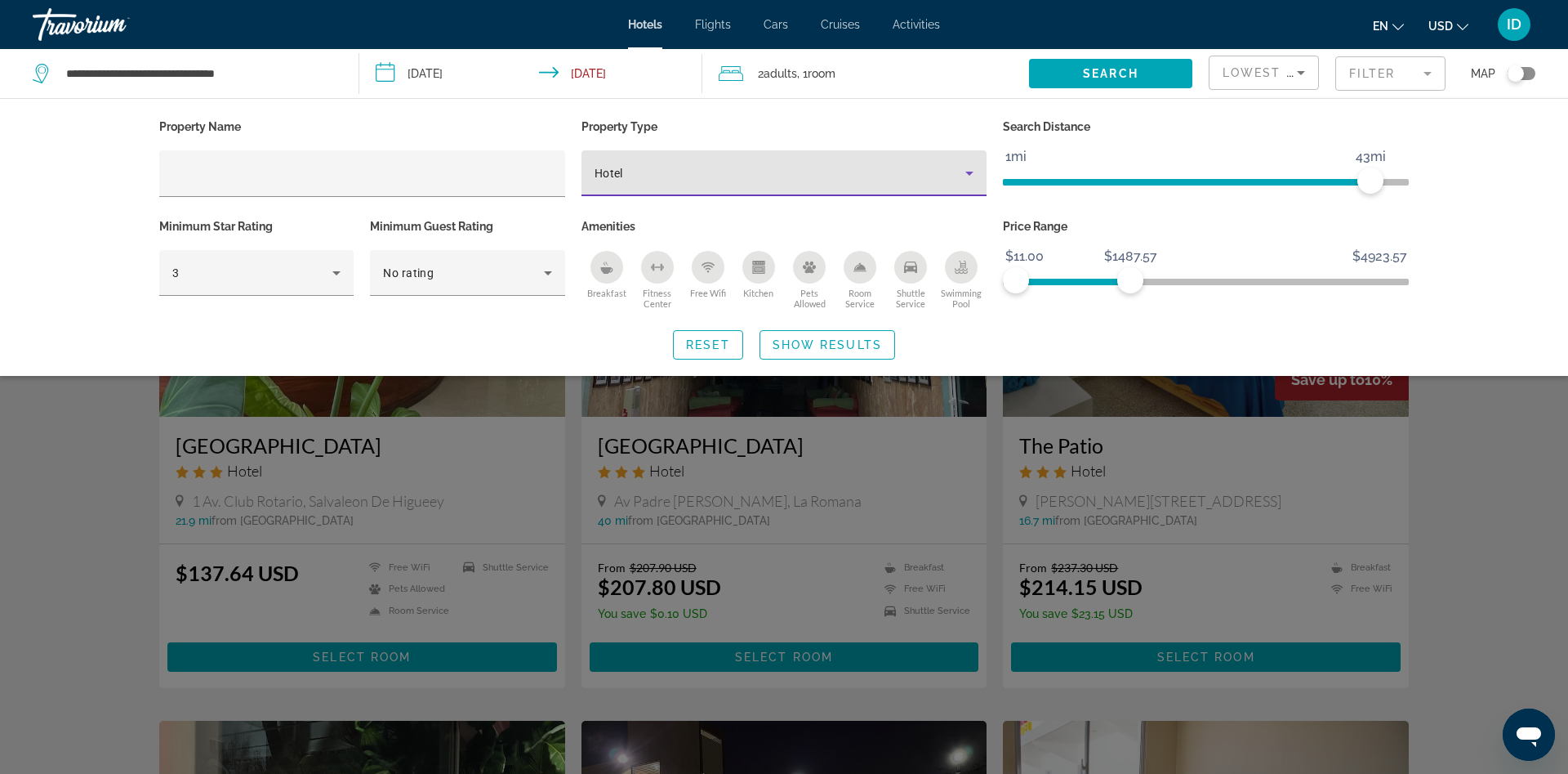
click at [611, 273] on div "Breakfast" at bounding box center [607, 267] width 32 height 32
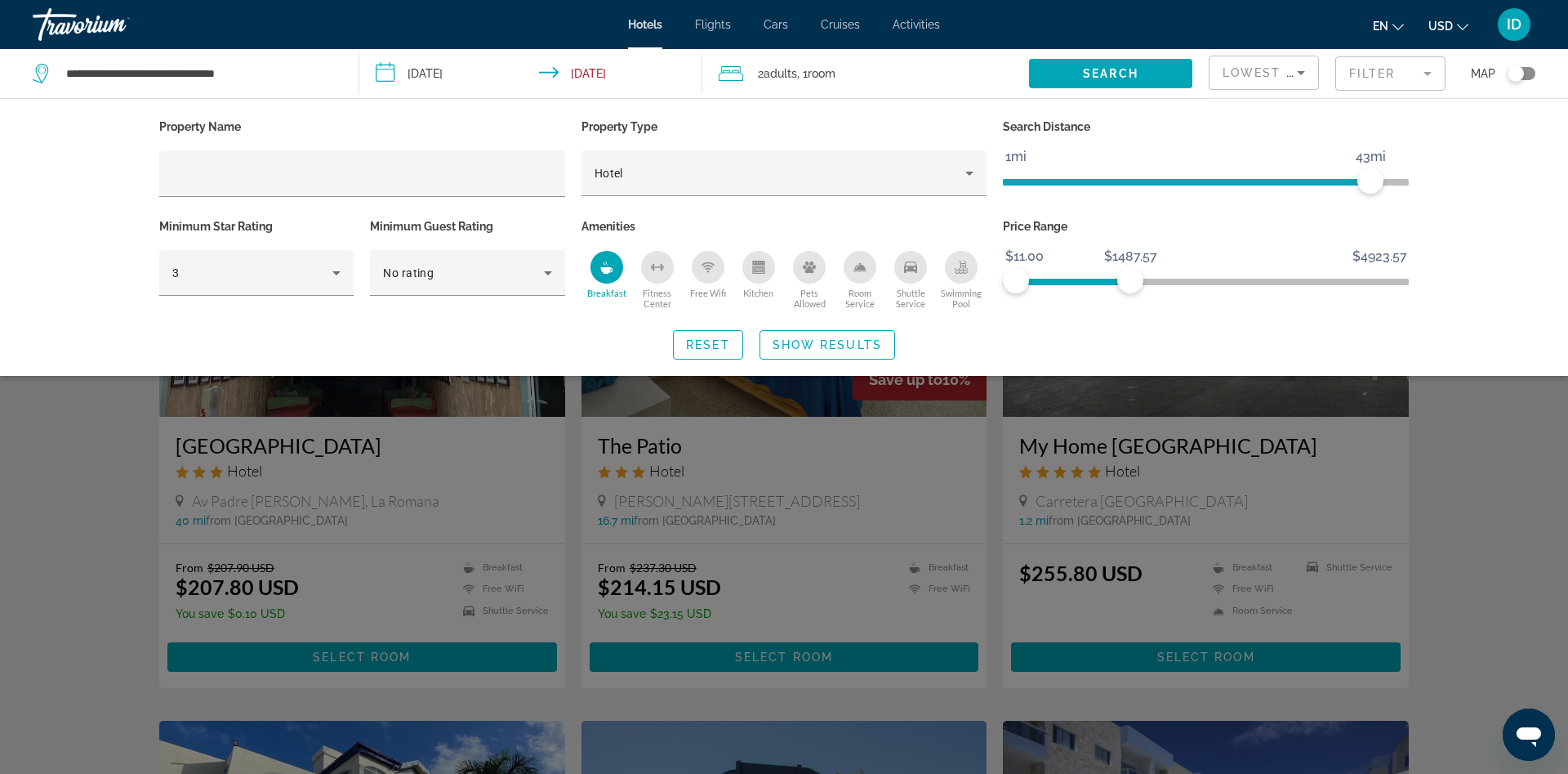
click at [705, 273] on icon "Free Wifi" at bounding box center [708, 267] width 13 height 13
click at [869, 264] on div "Room Service" at bounding box center [860, 267] width 32 height 32
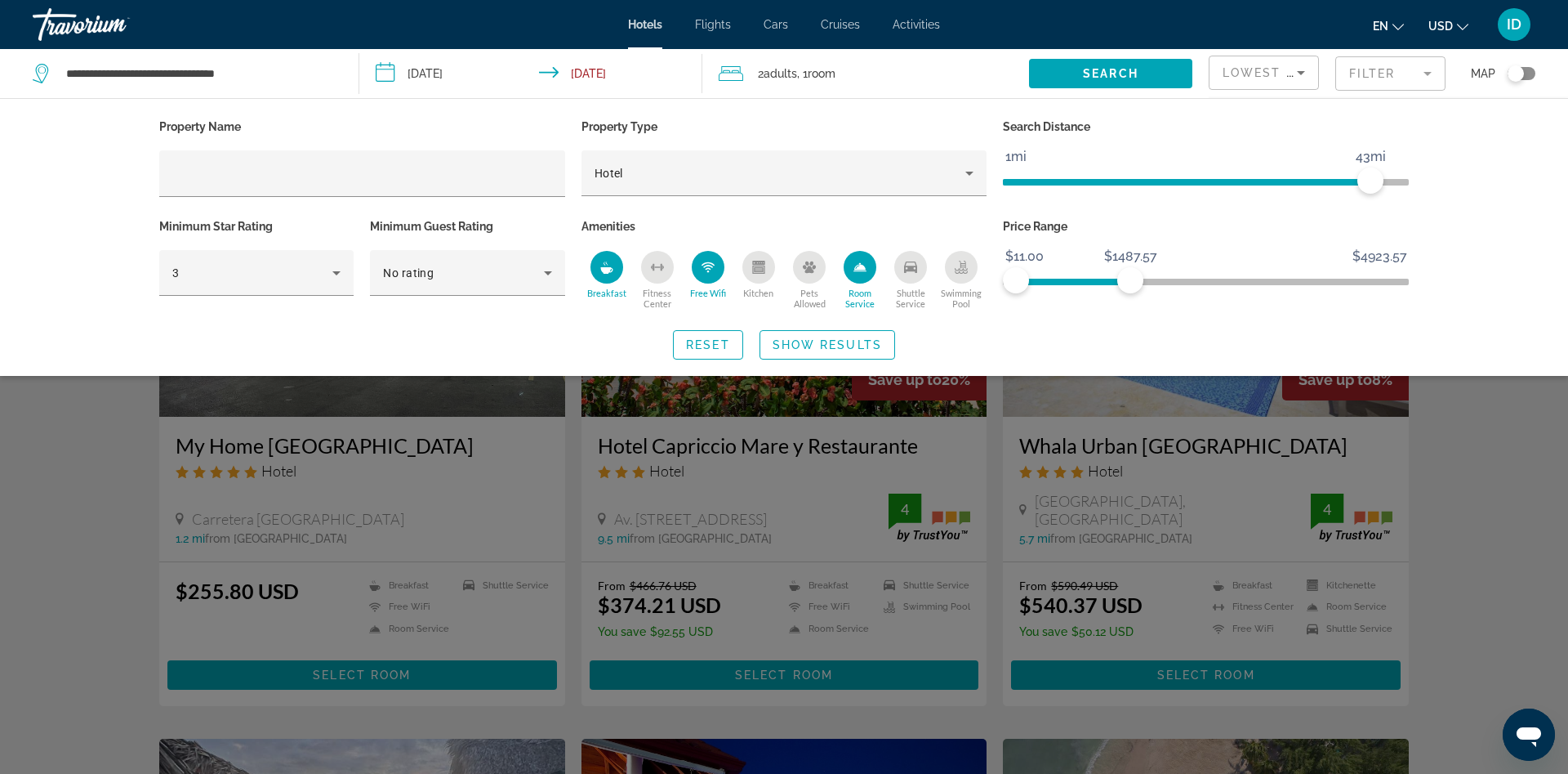
click at [928, 269] on button "Shuttle Service" at bounding box center [910, 279] width 50 height 60
click at [956, 271] on icon "Swimming Pool" at bounding box center [961, 272] width 13 height 3
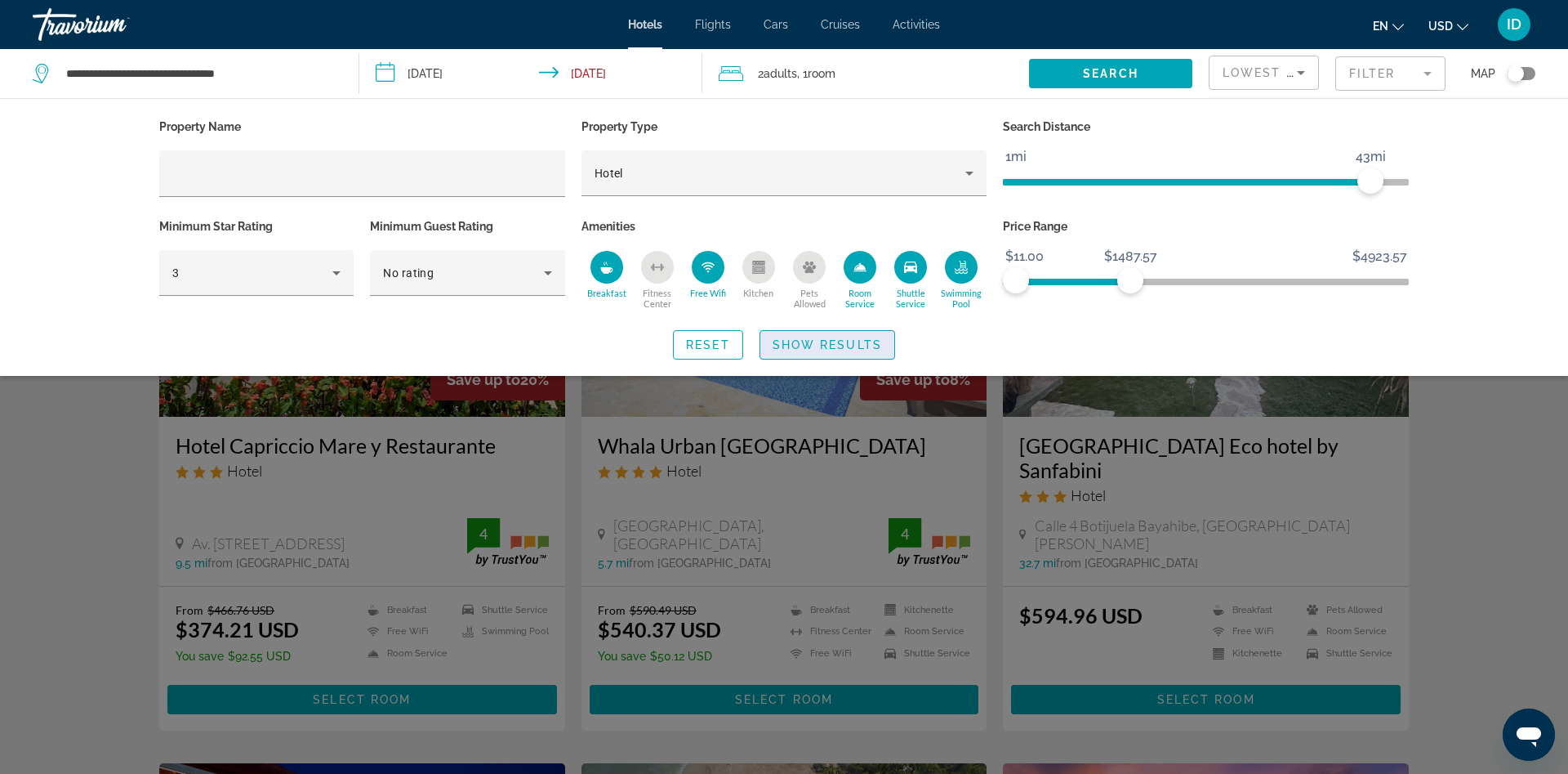
click at [838, 337] on span "Search widget" at bounding box center [827, 344] width 134 height 39
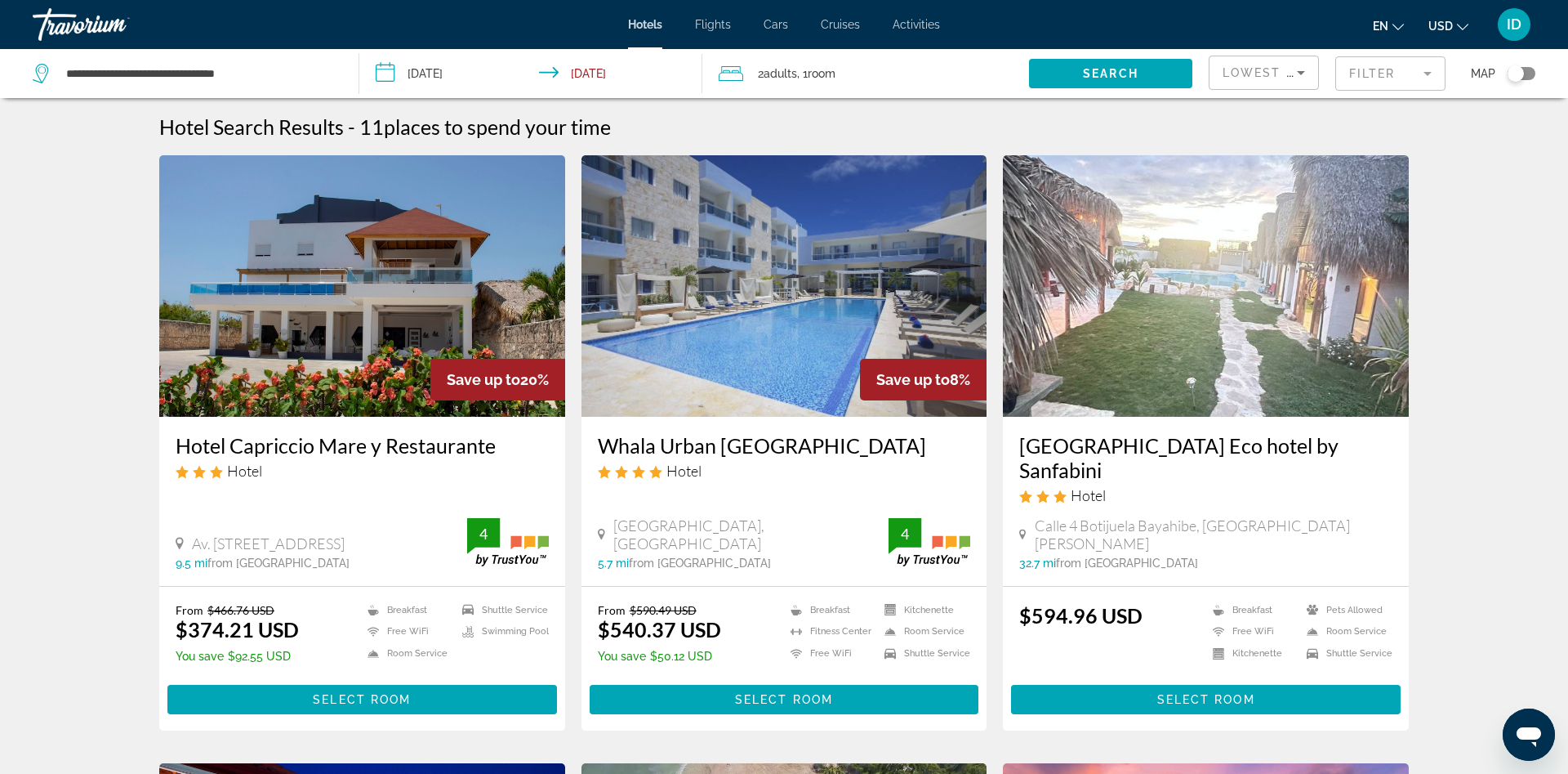
click at [1365, 72] on mat-form-field "Filter" at bounding box center [1391, 73] width 110 height 34
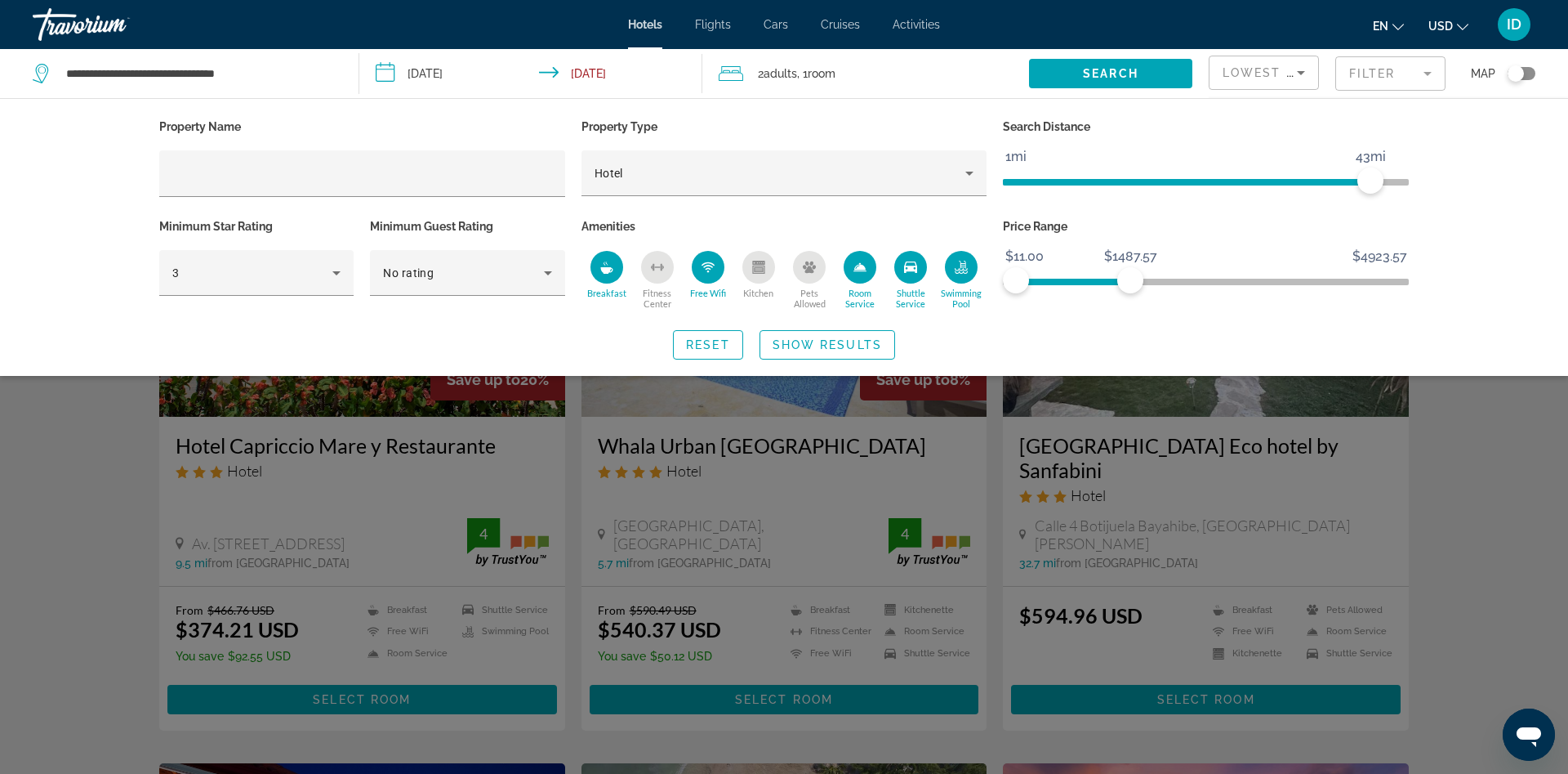
click at [611, 272] on icon "Breakfast" at bounding box center [606, 270] width 12 height 7
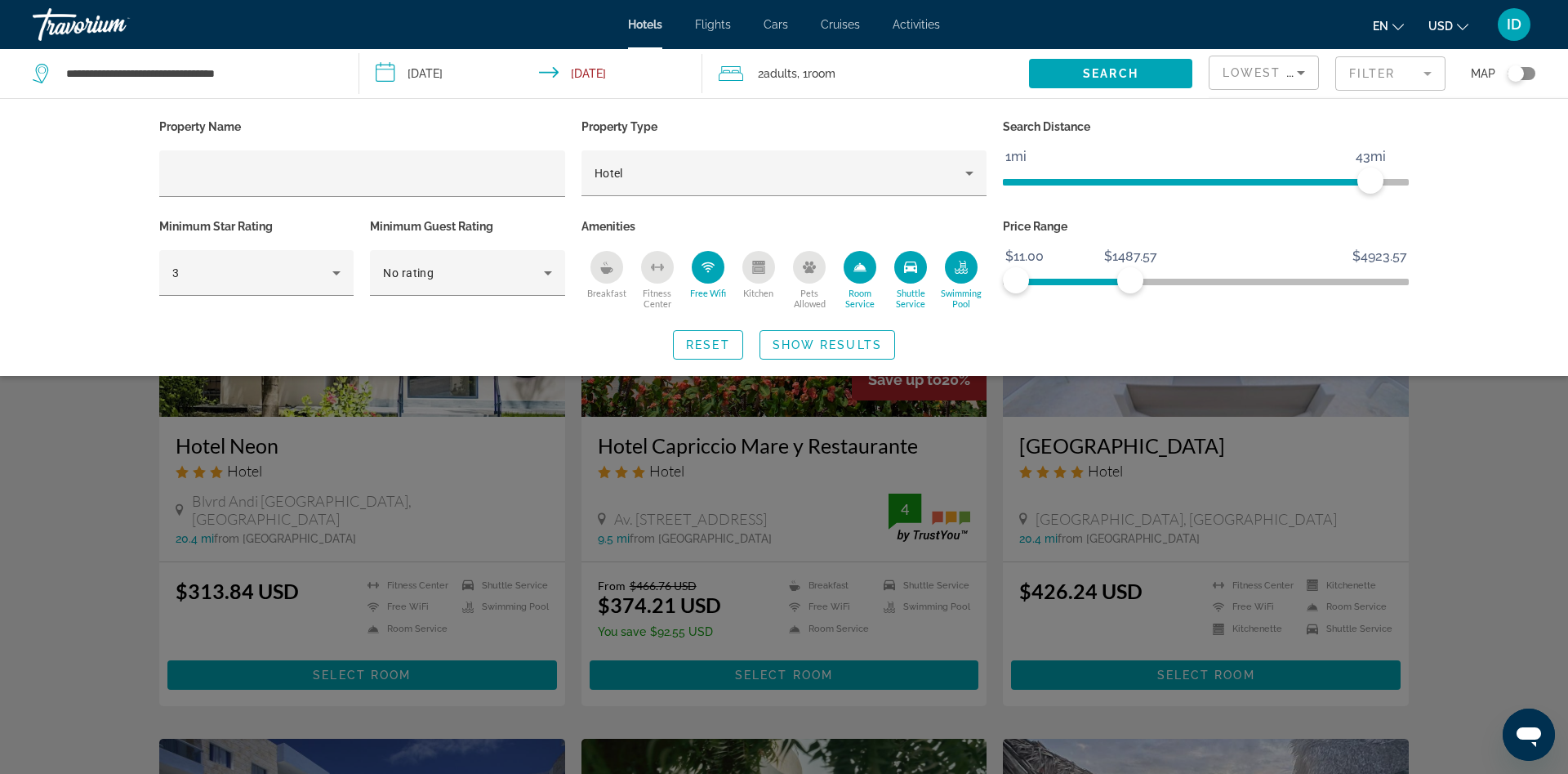
click at [717, 268] on div "Free Wifi" at bounding box center [708, 267] width 32 height 32
click at [864, 269] on icon "Room Service" at bounding box center [860, 267] width 11 height 8
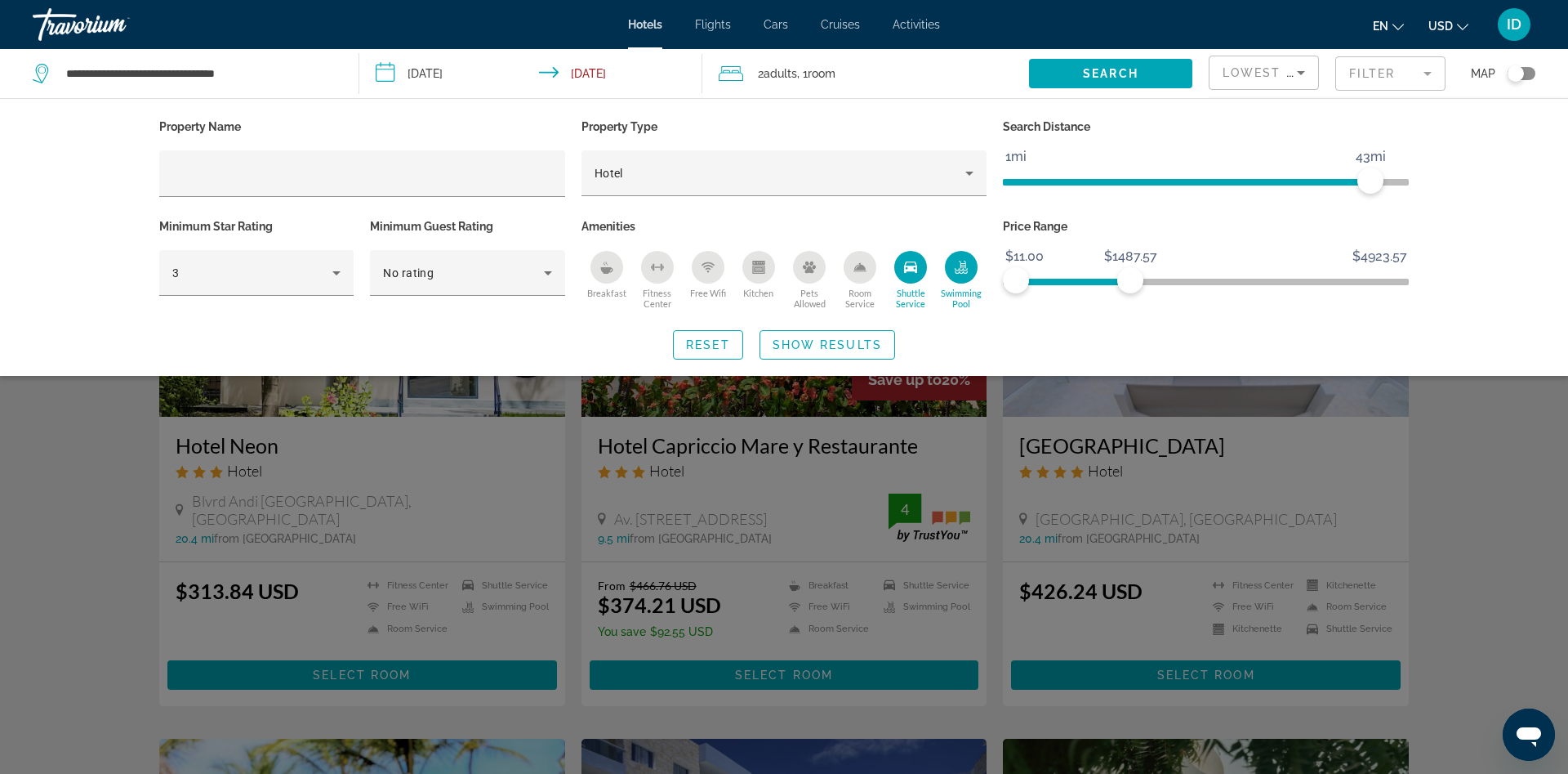
drag, startPoint x: 907, startPoint y: 268, endPoint x: 953, endPoint y: 267, distance: 46.0
click at [908, 268] on icon "Shuttle Service" at bounding box center [911, 267] width 13 height 13
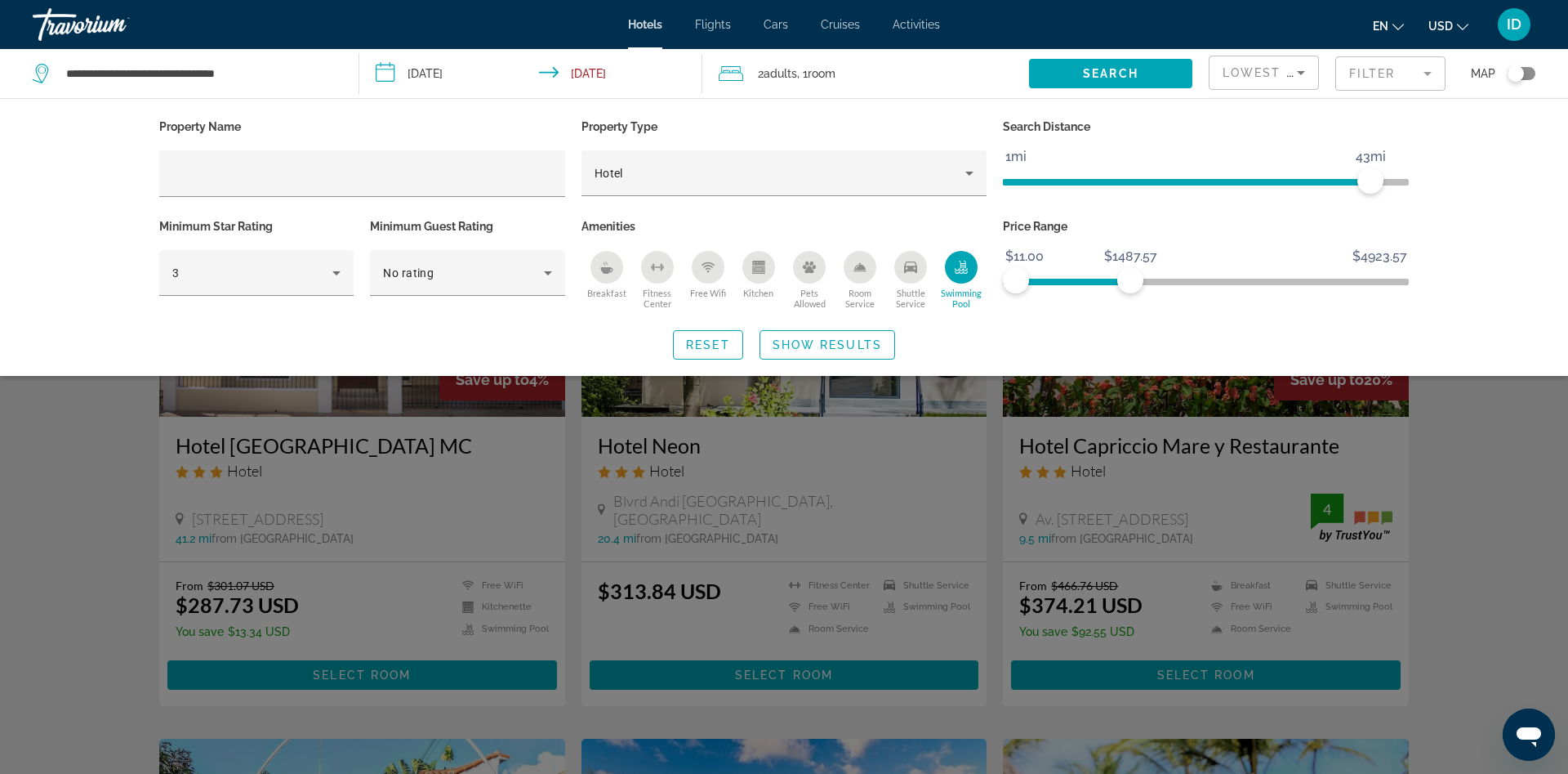
click at [965, 266] on icon "Swimming Pool" at bounding box center [961, 264] width 7 height 9
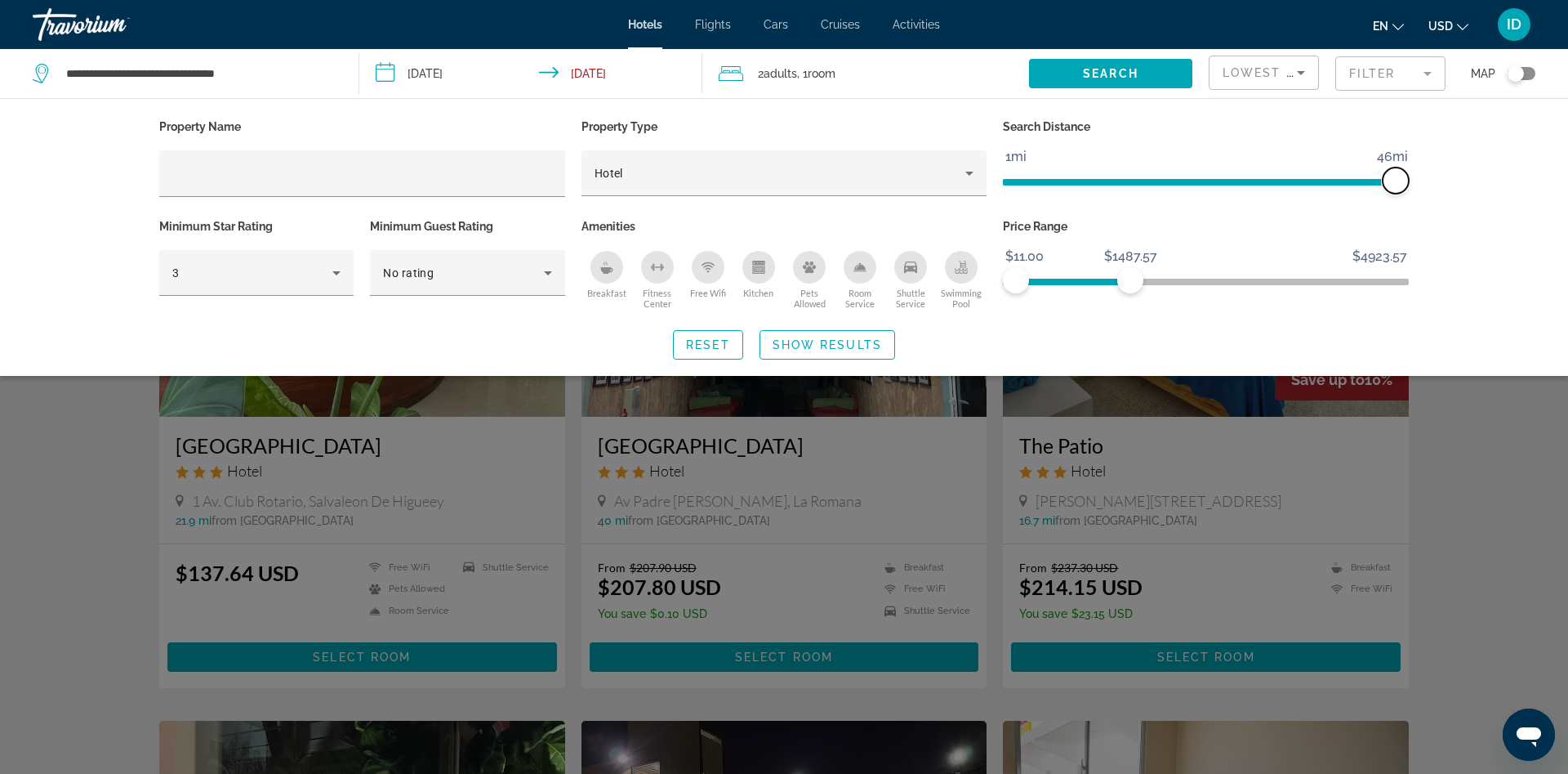
drag, startPoint x: 1370, startPoint y: 184, endPoint x: 1394, endPoint y: 187, distance: 24.2
click at [1402, 184] on span "ngx-slider" at bounding box center [1396, 180] width 27 height 27
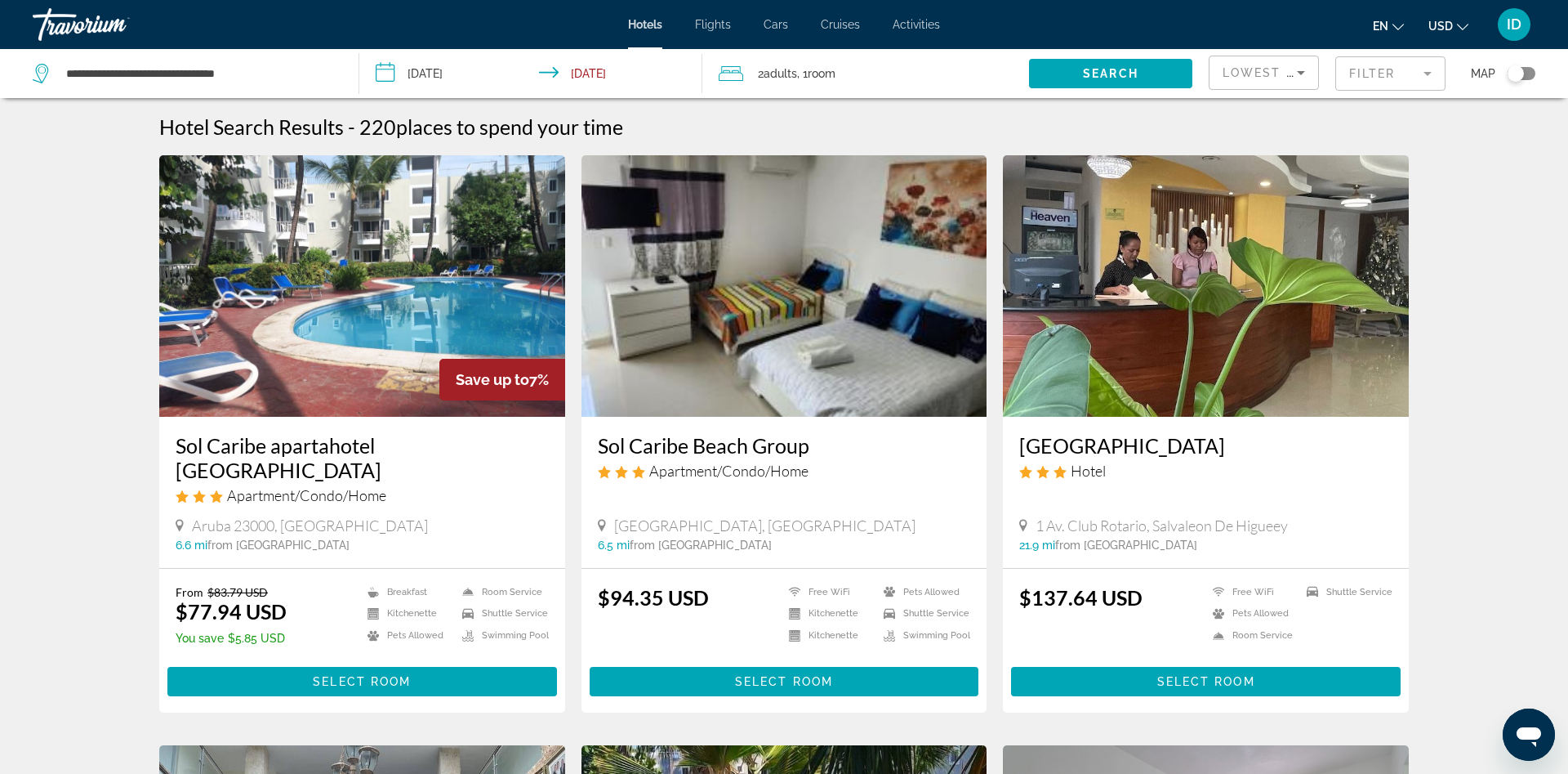
click at [612, 68] on input "**********" at bounding box center [534, 76] width 349 height 54
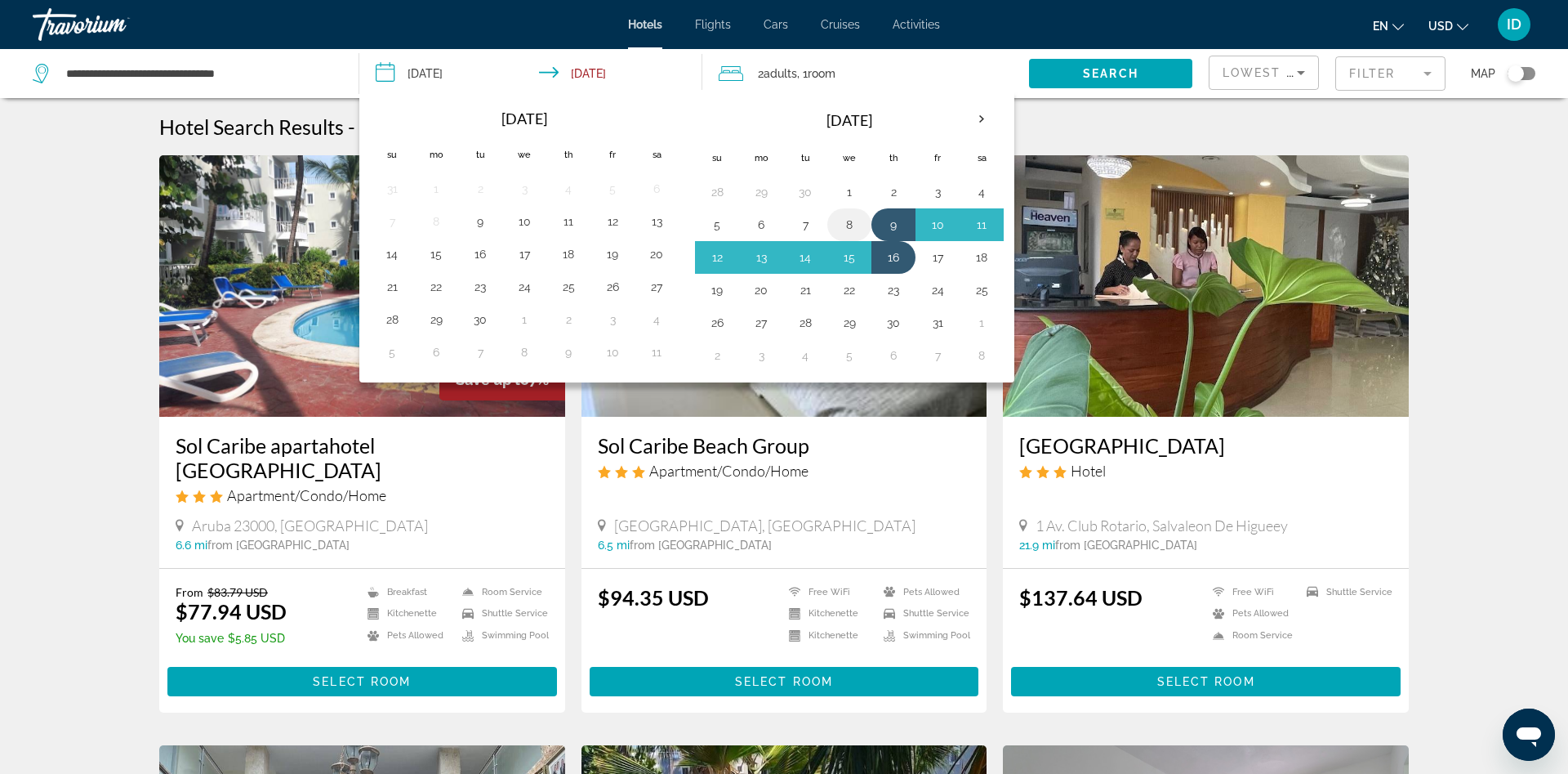
click at [853, 224] on button "8" at bounding box center [849, 225] width 27 height 23
click at [857, 257] on button "15" at bounding box center [849, 257] width 27 height 23
type input "**********"
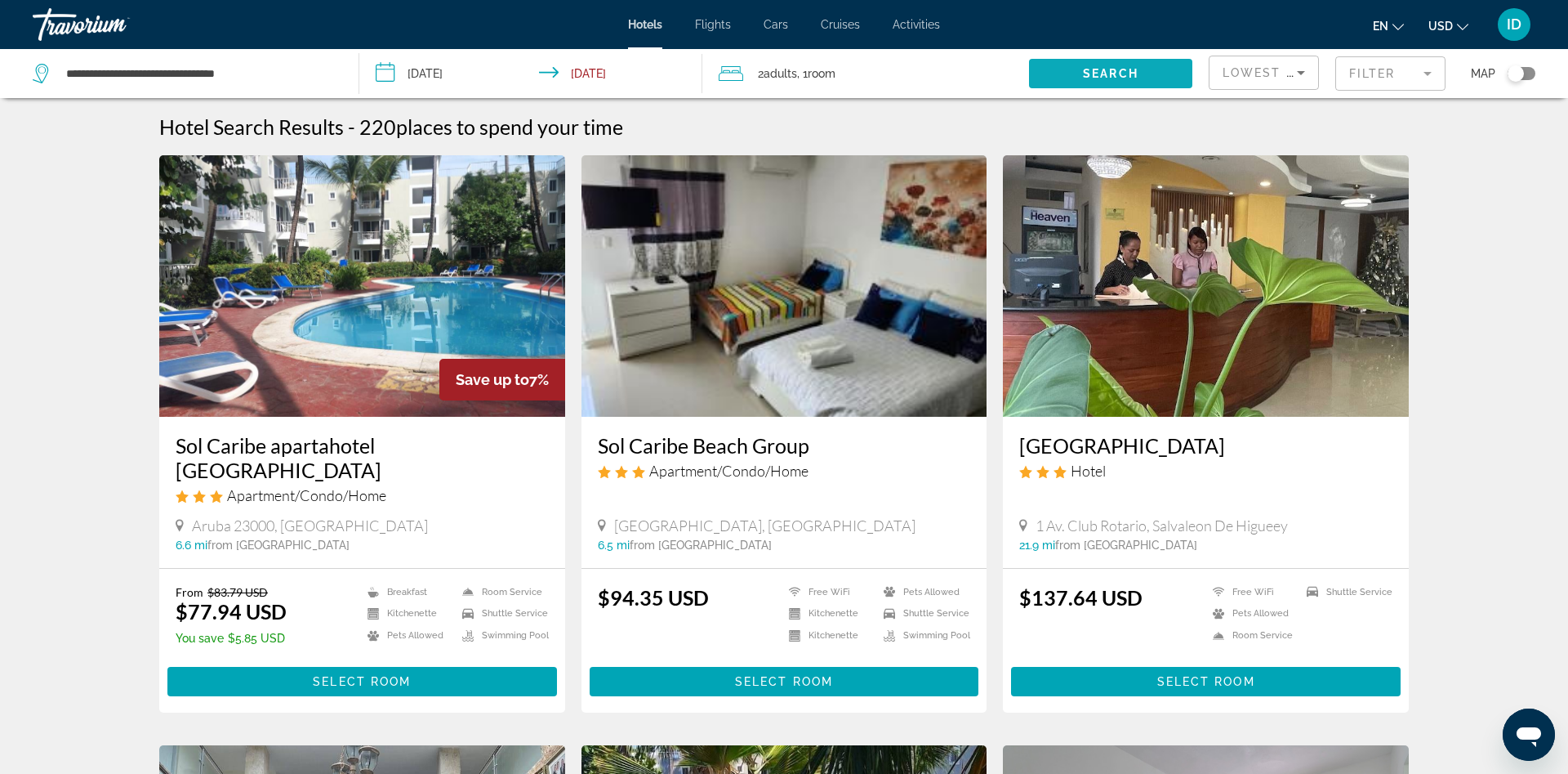
click at [1148, 79] on span "Search widget" at bounding box center [1111, 73] width 163 height 39
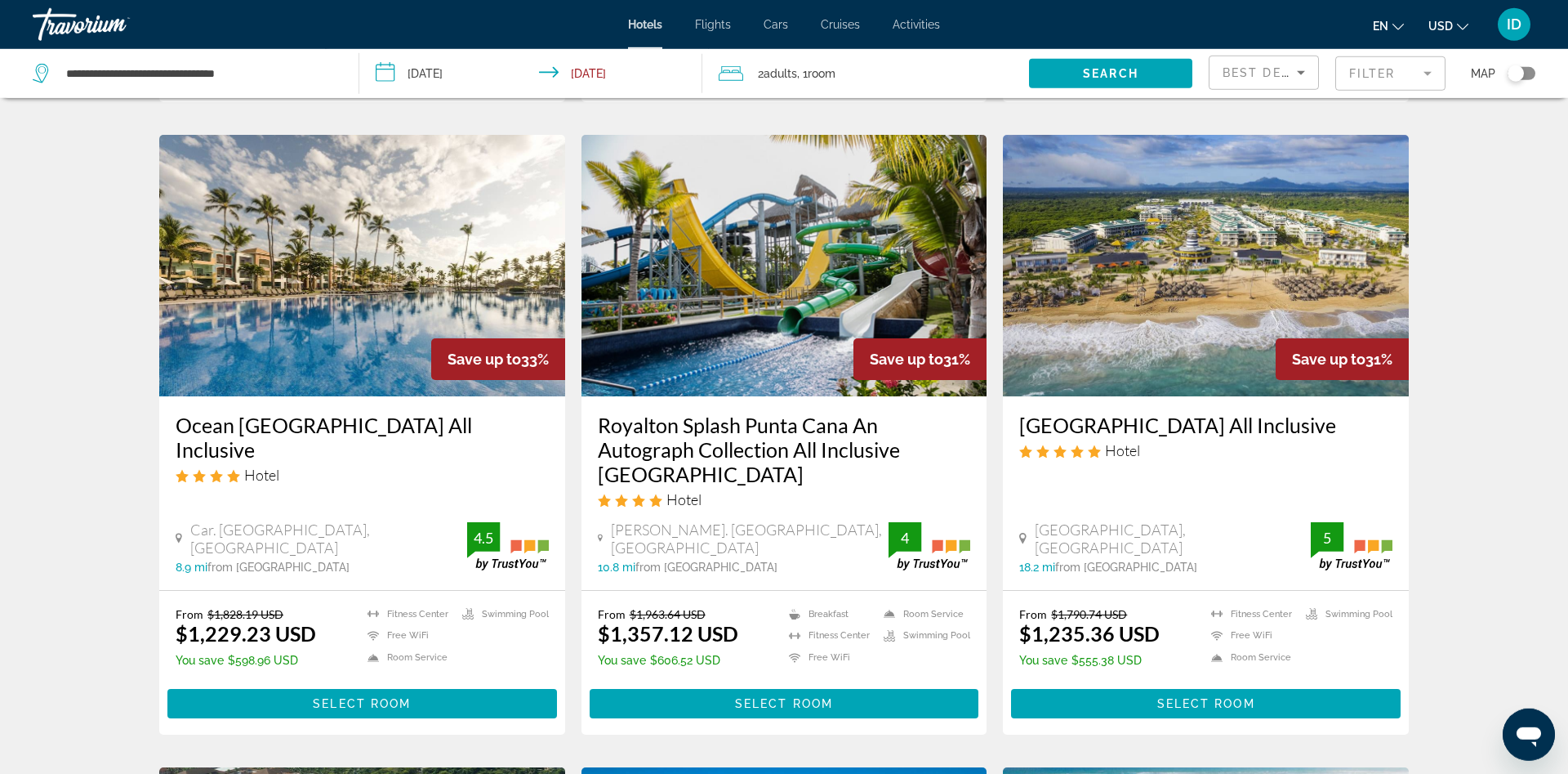
scroll to position [1251, 0]
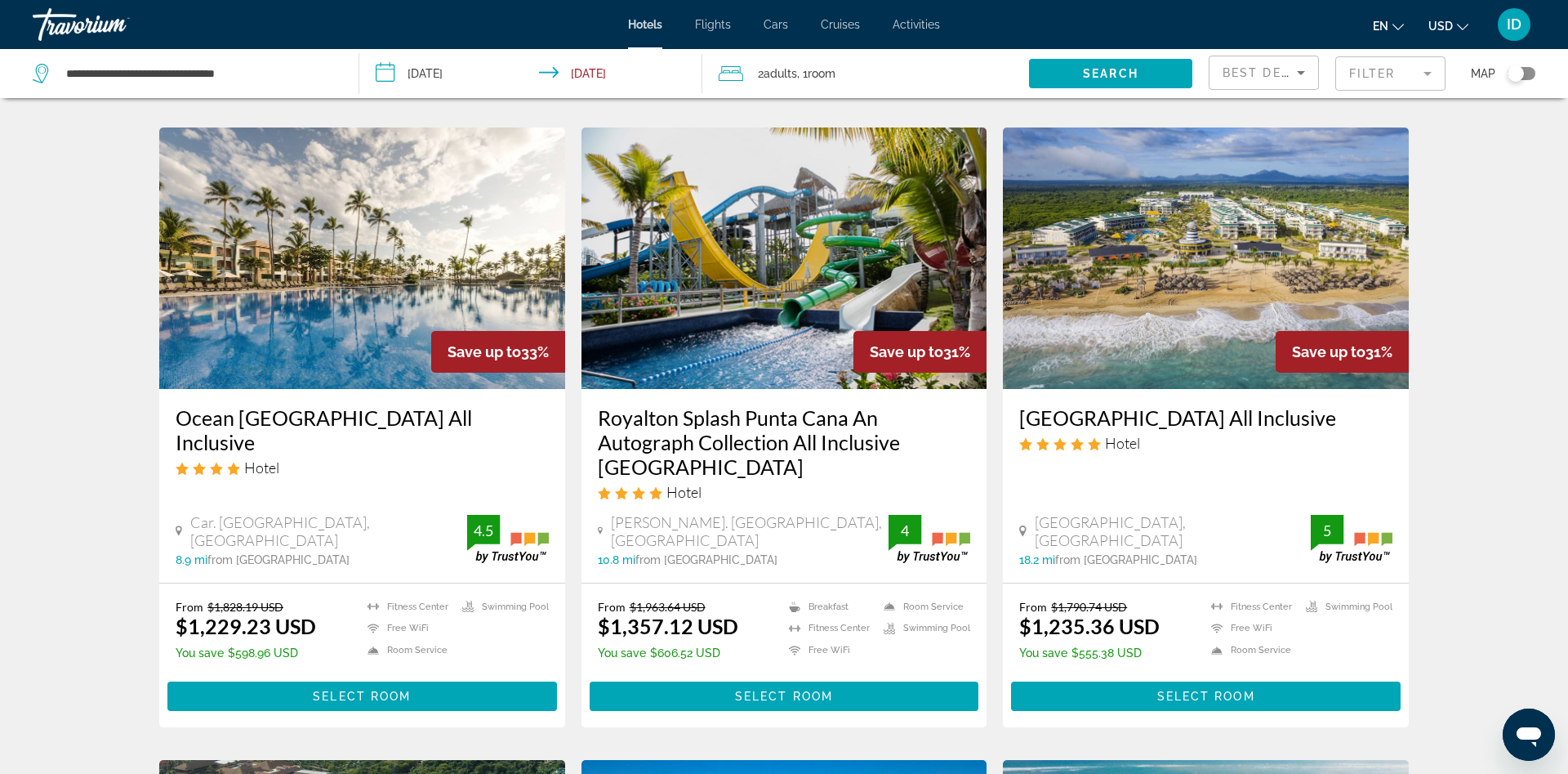
click at [389, 354] on img "Main content" at bounding box center [363, 257] width 406 height 261
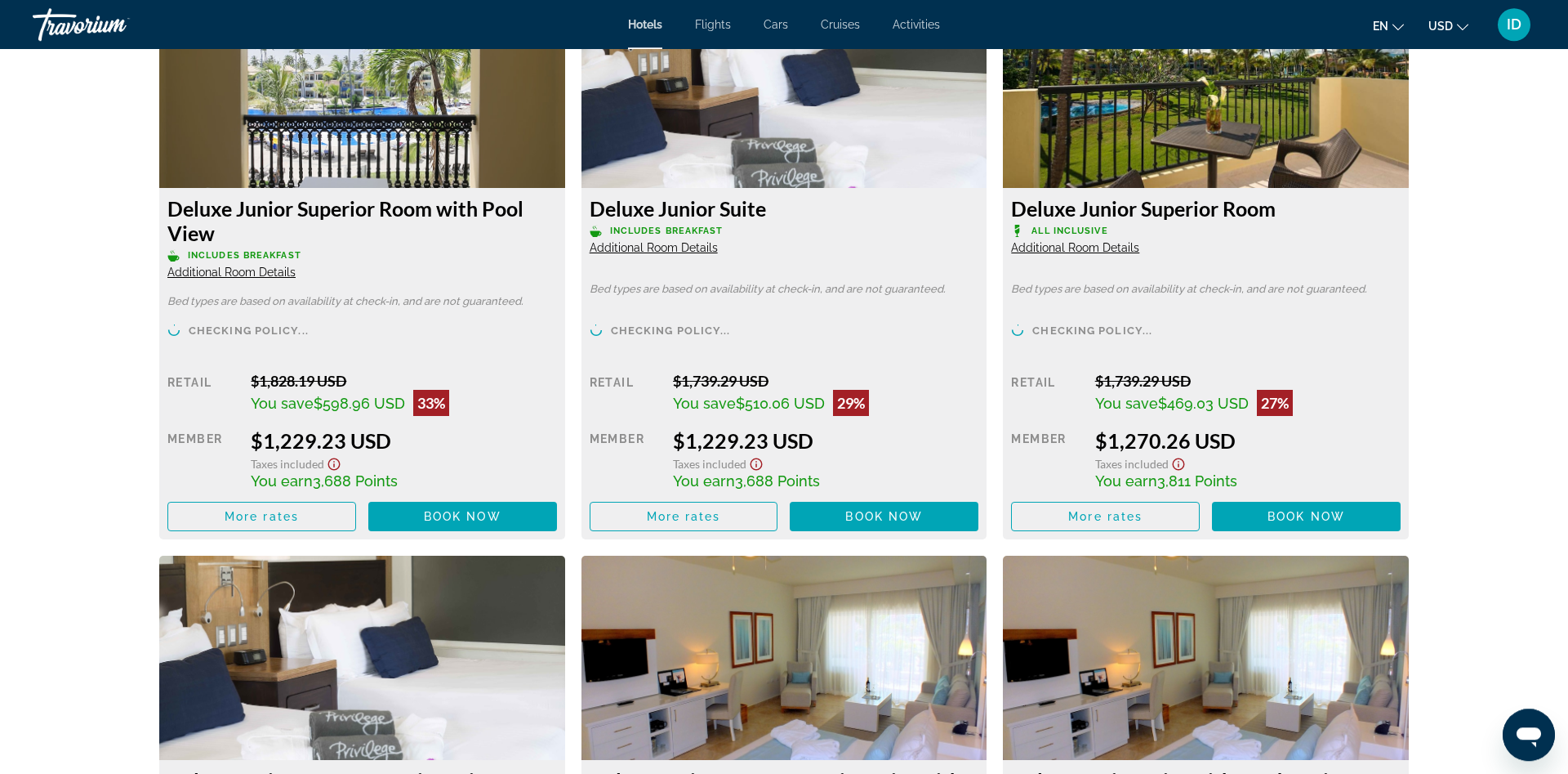
scroll to position [2407, 0]
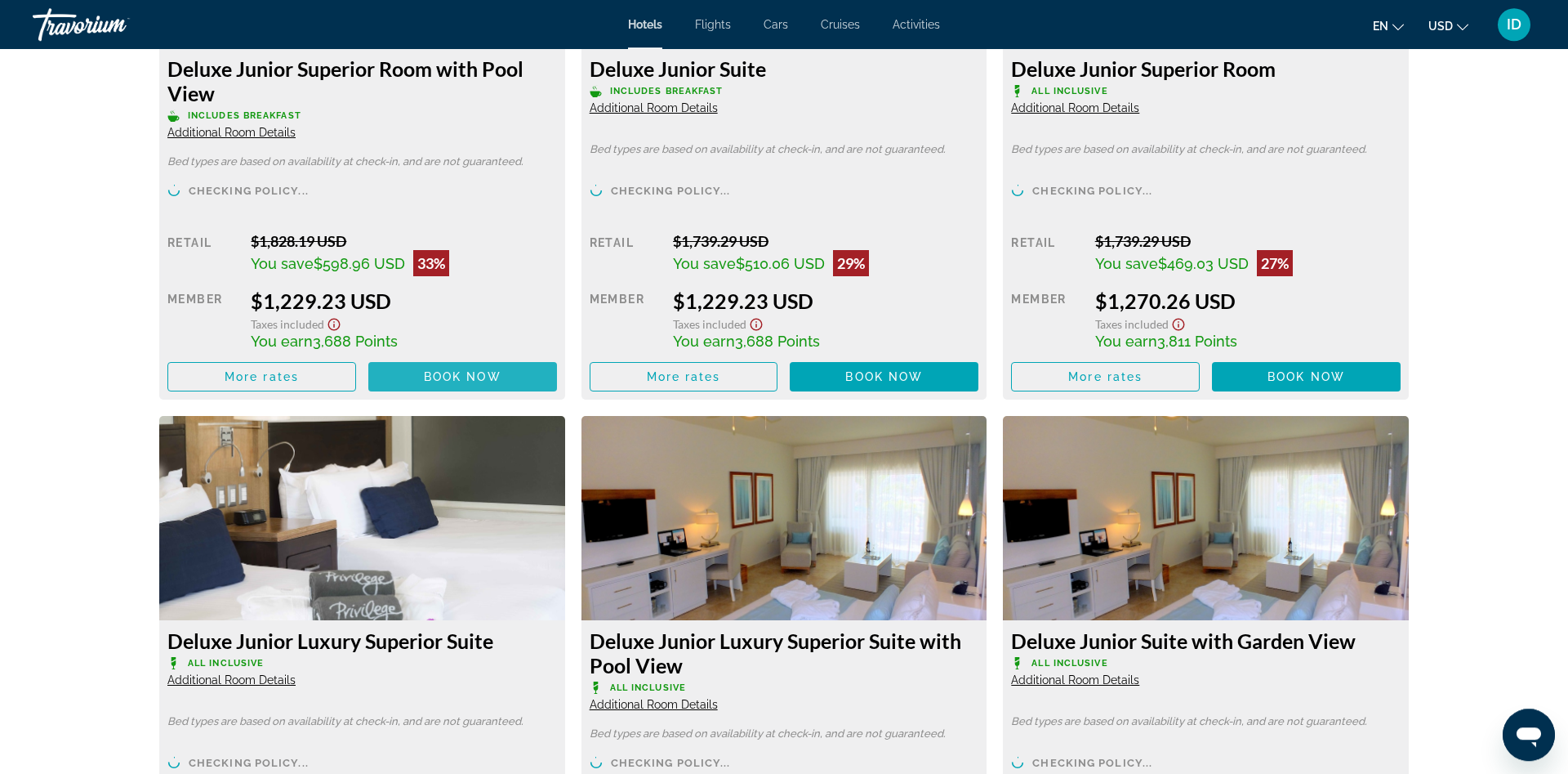
click at [413, 376] on span "Main content" at bounding box center [462, 376] width 189 height 39
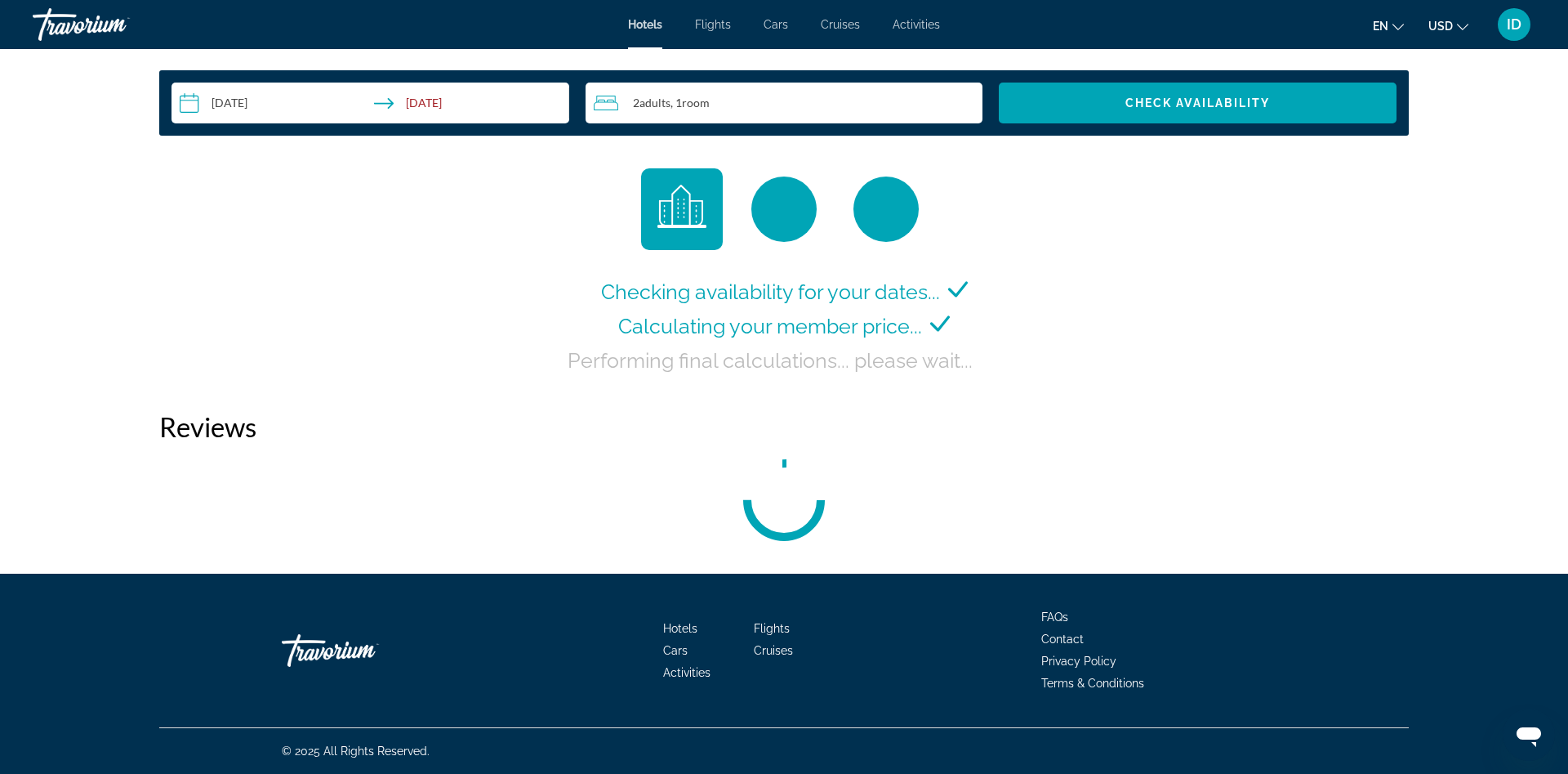
scroll to position [2083, 0]
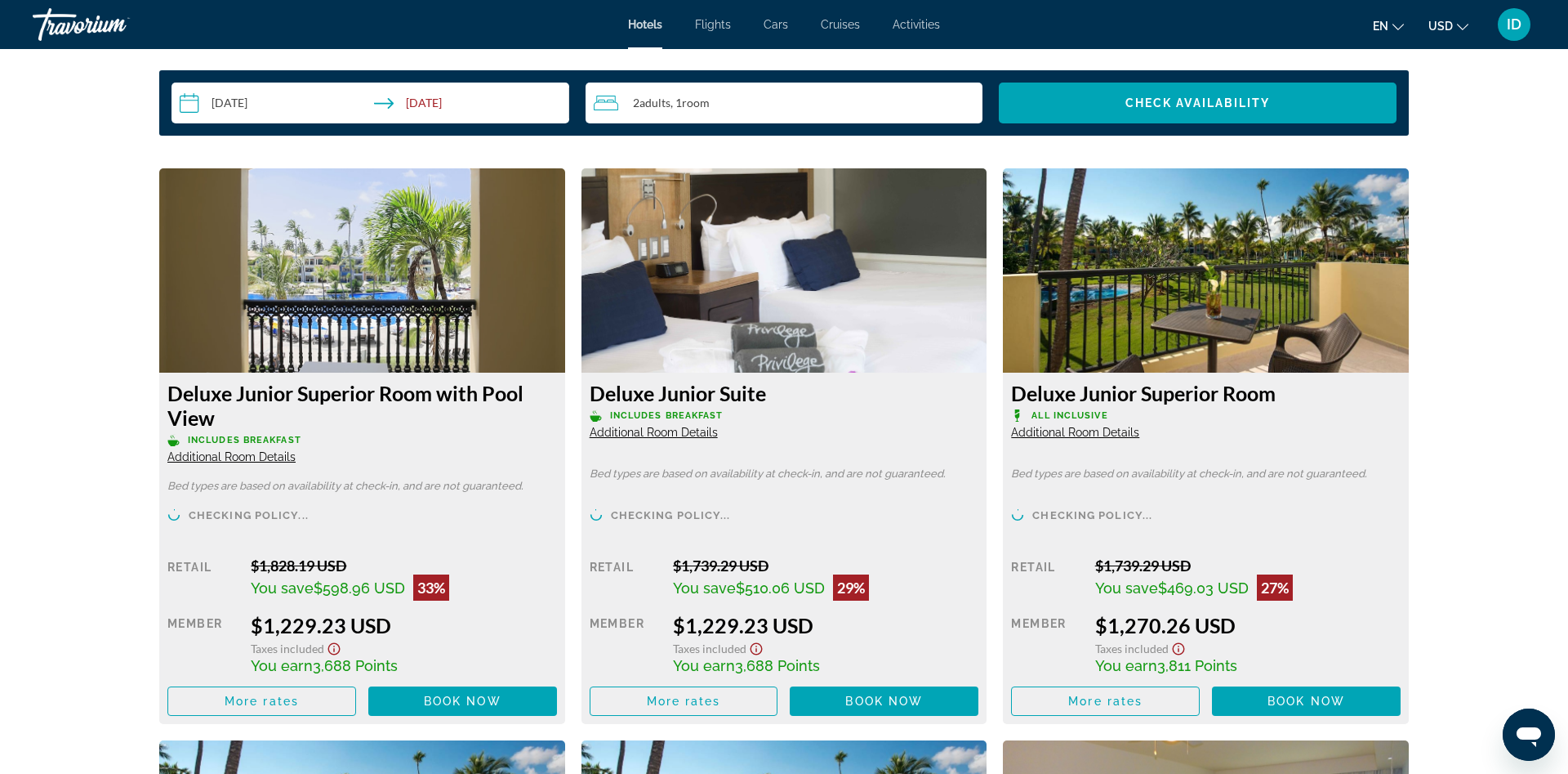
click at [339, 106] on input "**********" at bounding box center [374, 105] width 404 height 46
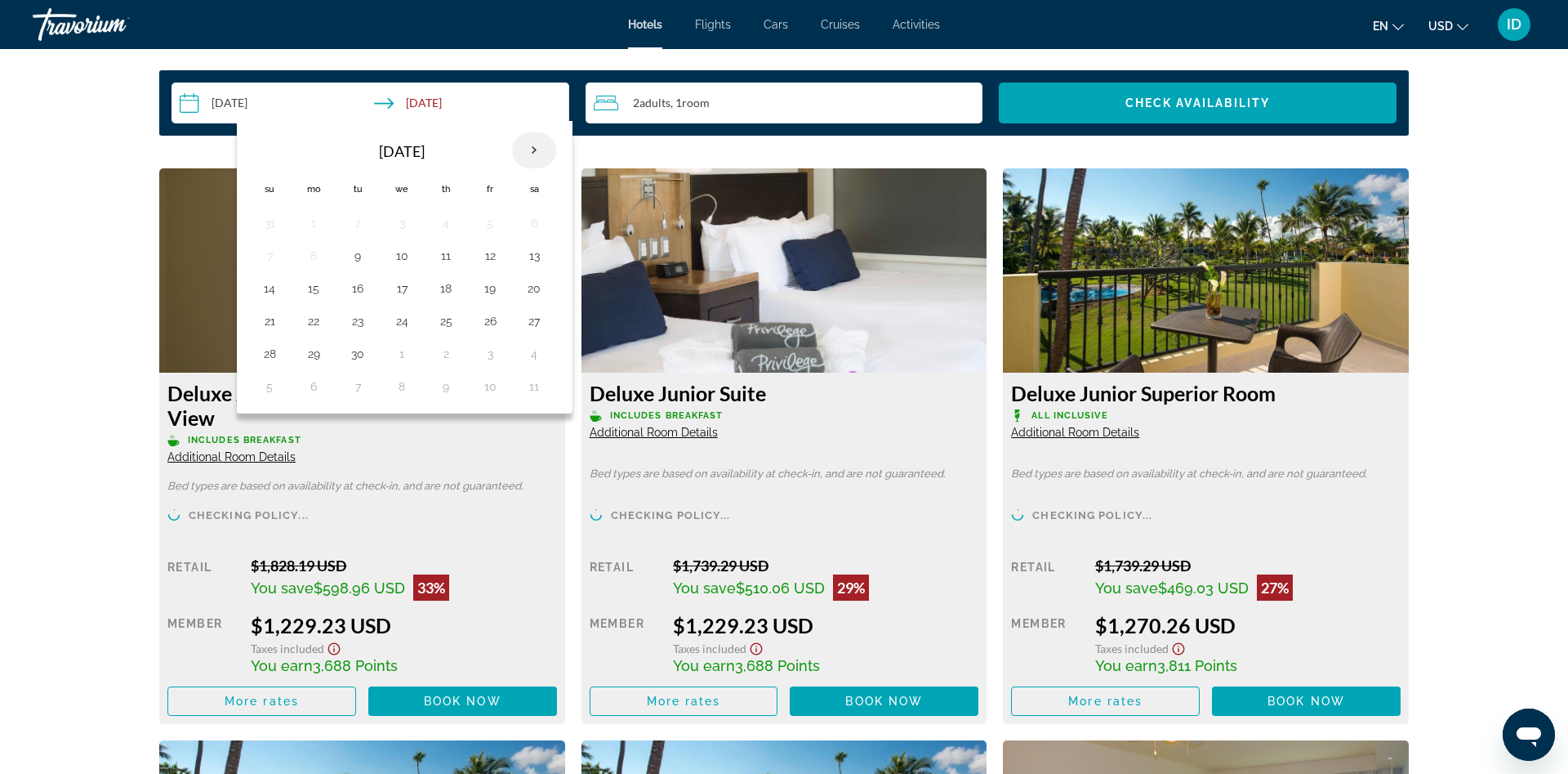
click at [534, 151] on th "Next month" at bounding box center [534, 150] width 44 height 36
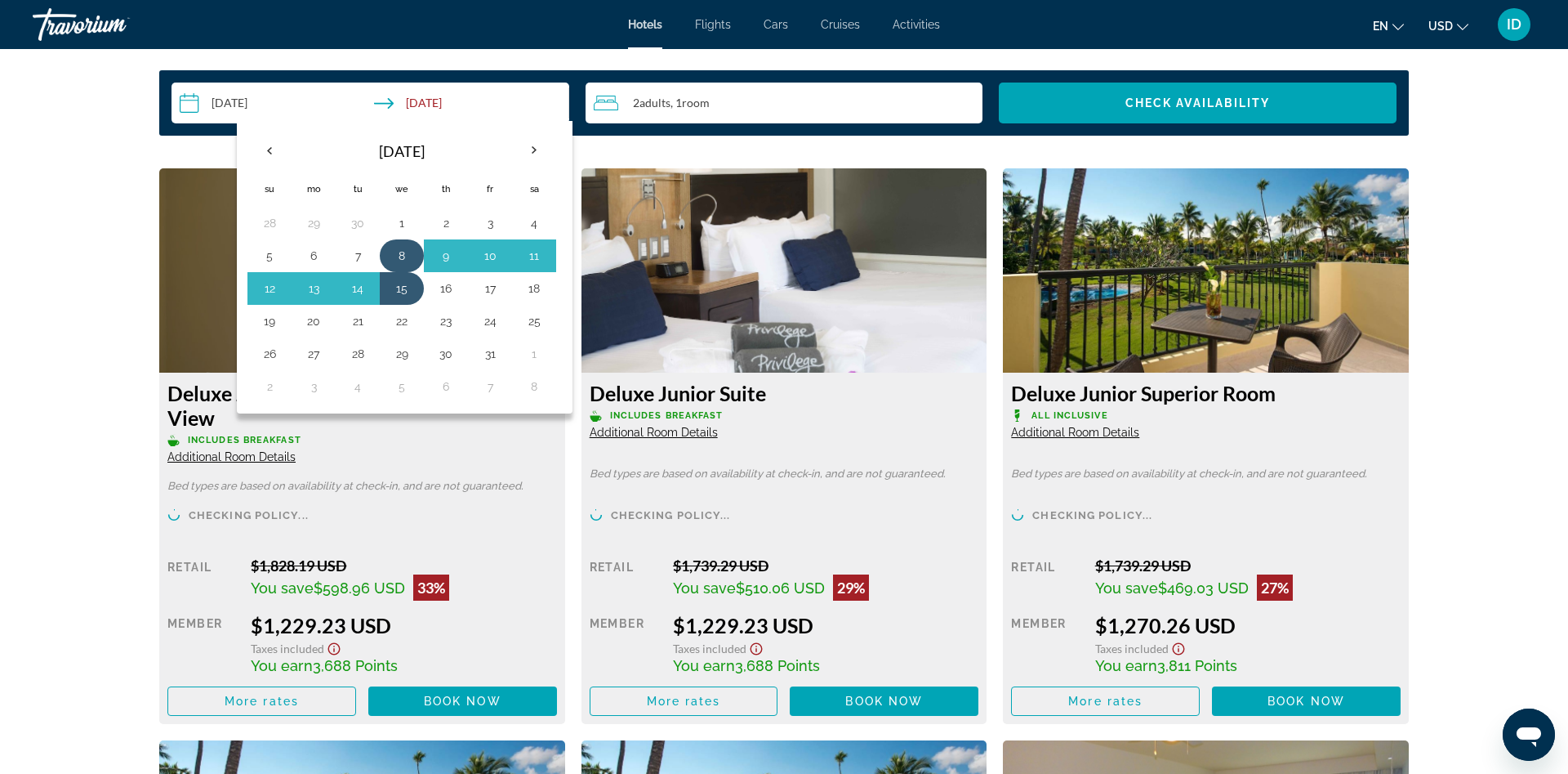
click at [405, 245] on button "8" at bounding box center [402, 255] width 27 height 23
click at [439, 293] on button "16" at bounding box center [446, 289] width 27 height 23
type input "**********"
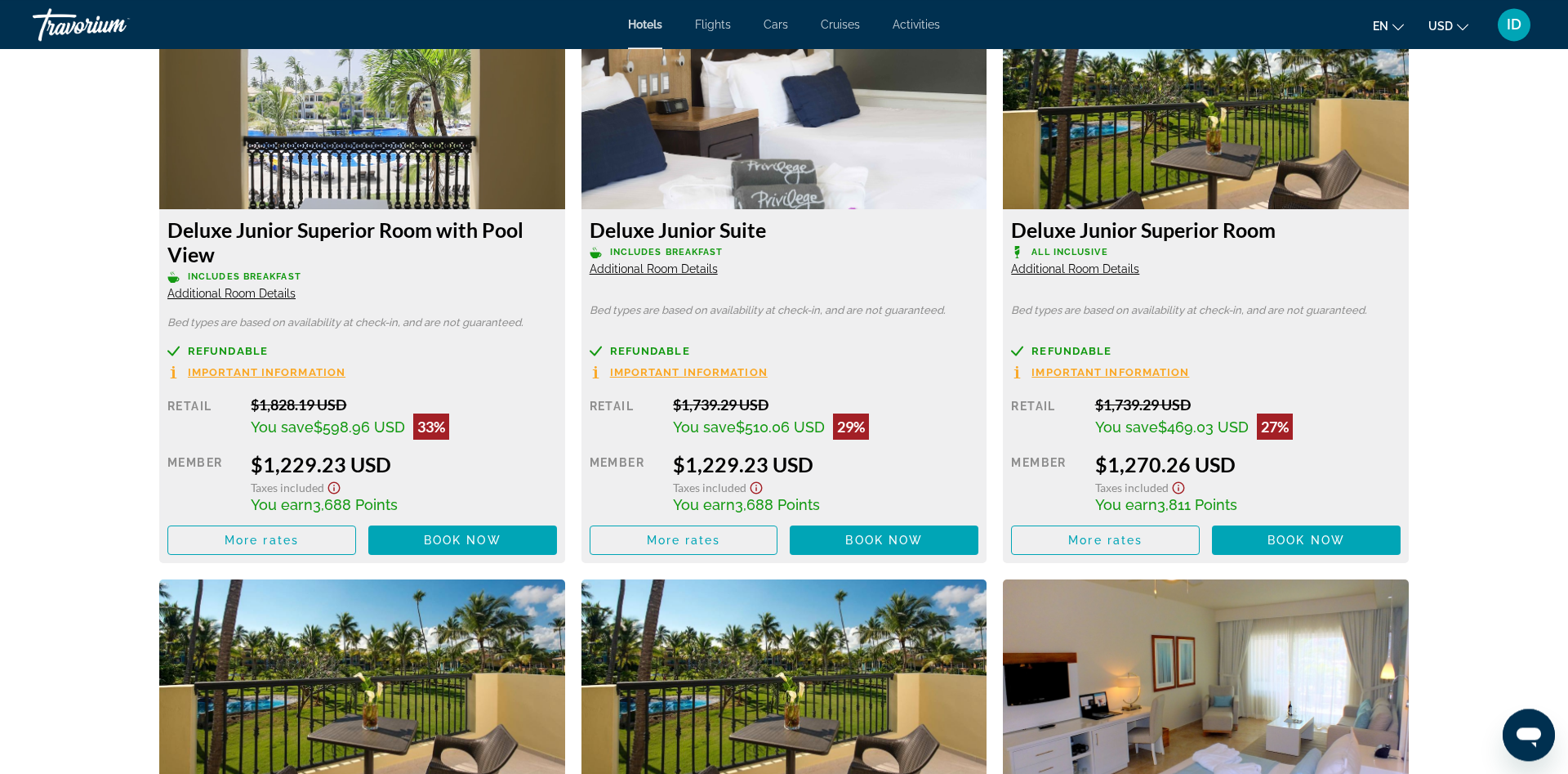
scroll to position [2250, 0]
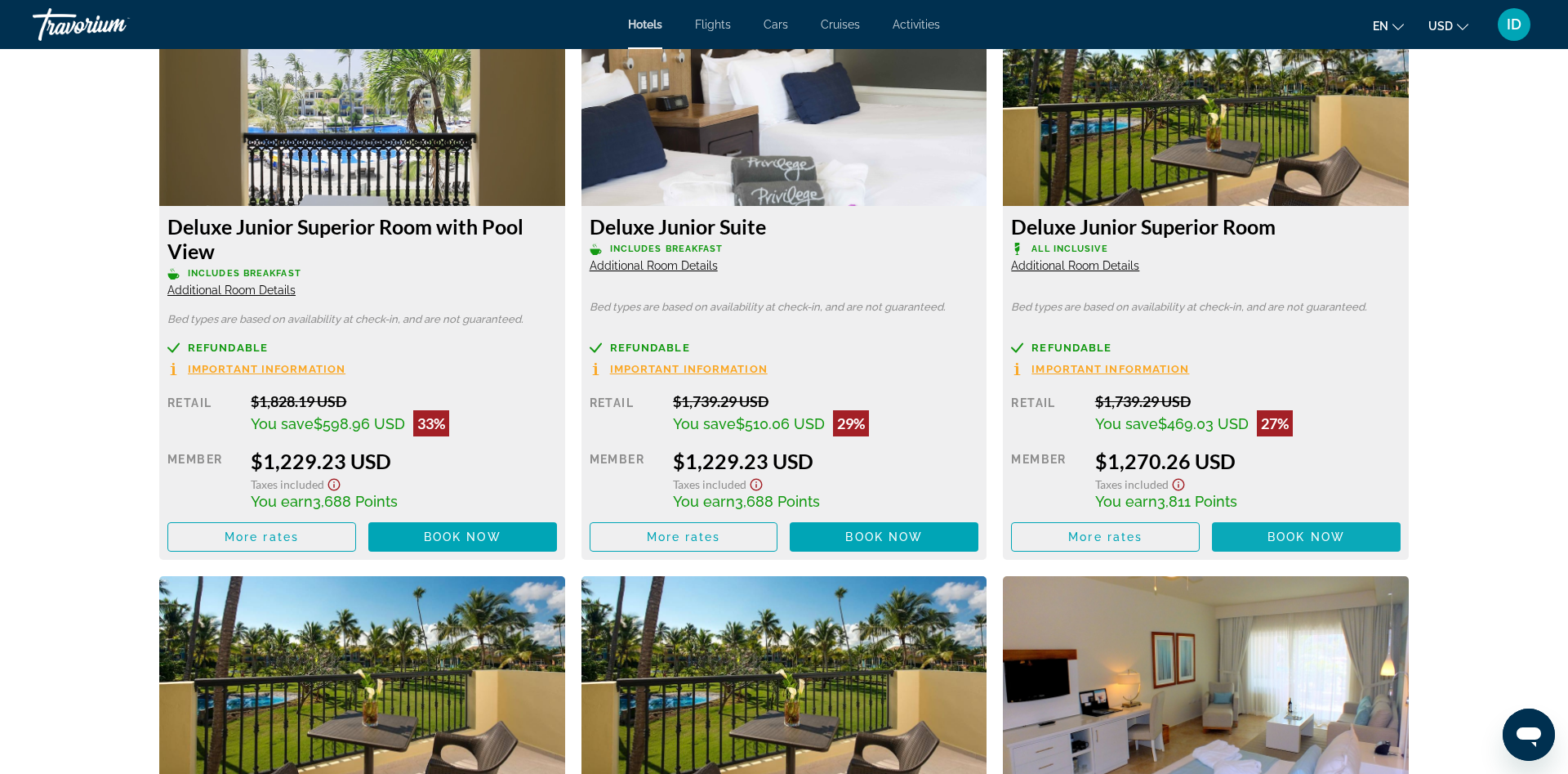
click at [1284, 537] on span "Book now" at bounding box center [1306, 537] width 78 height 13
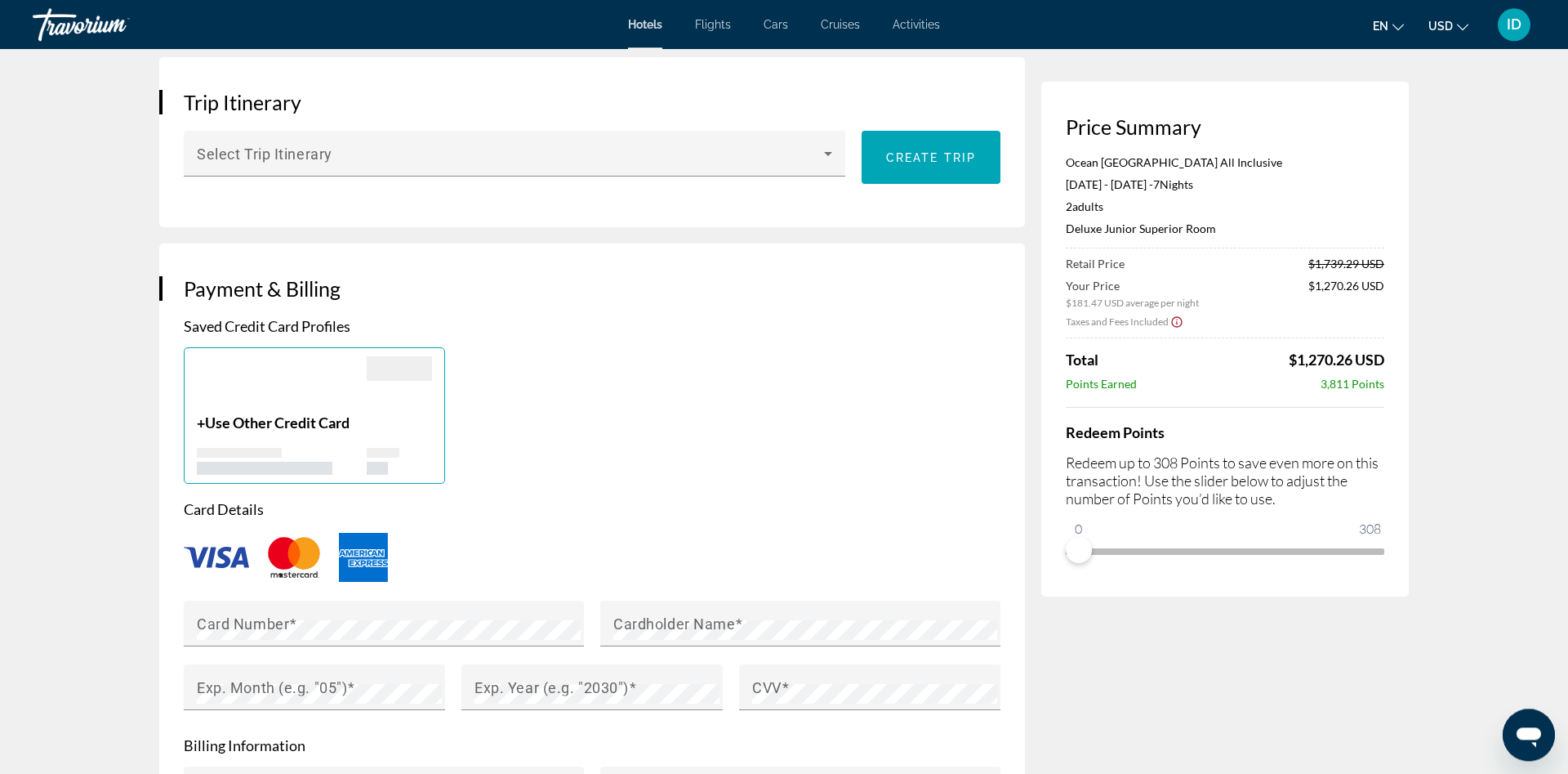
click at [1262, 613] on div "Price Summary Ocean [GEOGRAPHIC_DATA] All Inclusive [DATE] - [DATE] - 7 Night N…" at bounding box center [1224, 400] width 367 height 2450
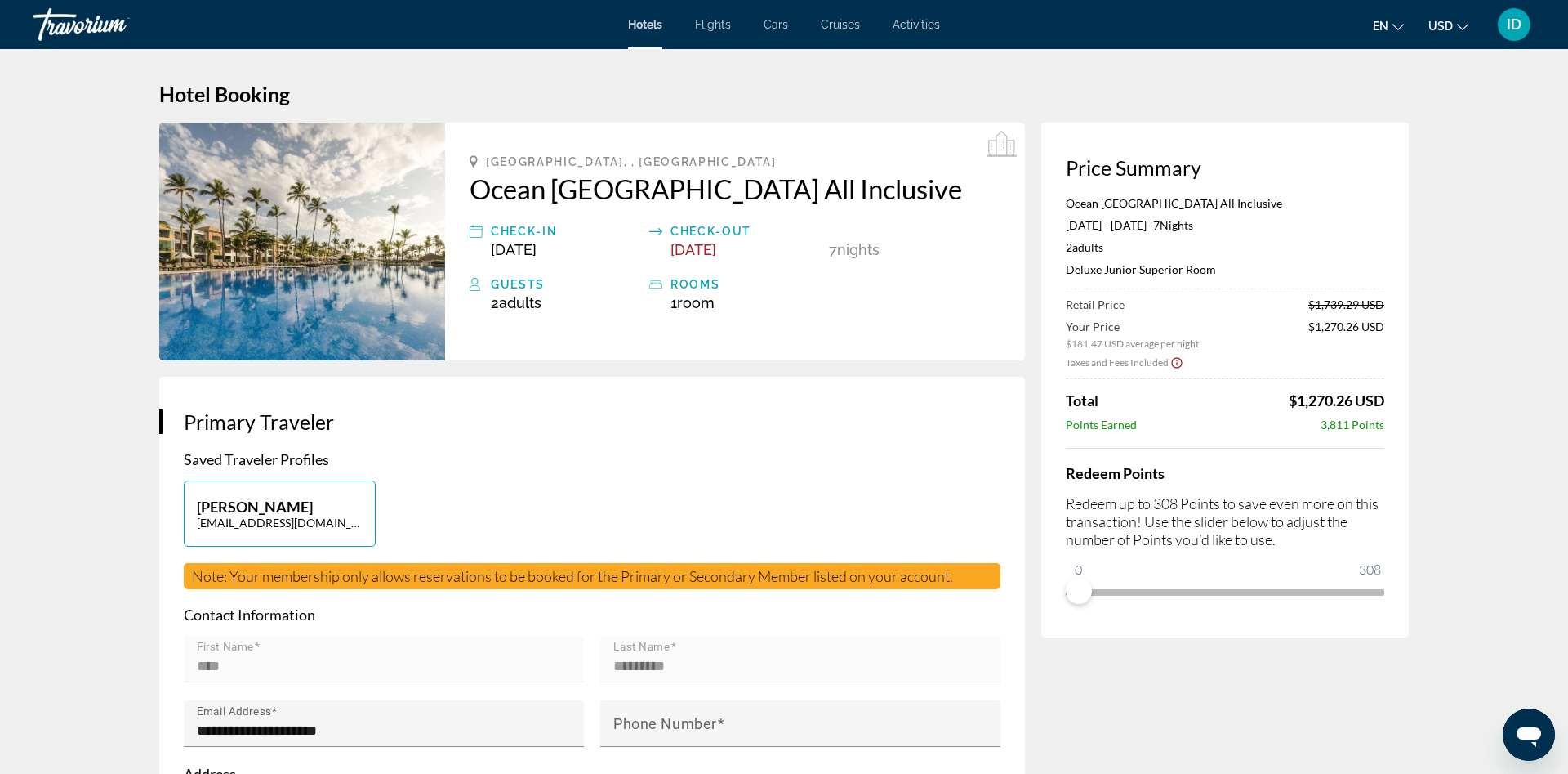
click at [1324, 384] on div "Retail Price $1,739.29 USD Your Price $181.47 USD average per night $1,270.26 U…" at bounding box center [1225, 364] width 319 height 134
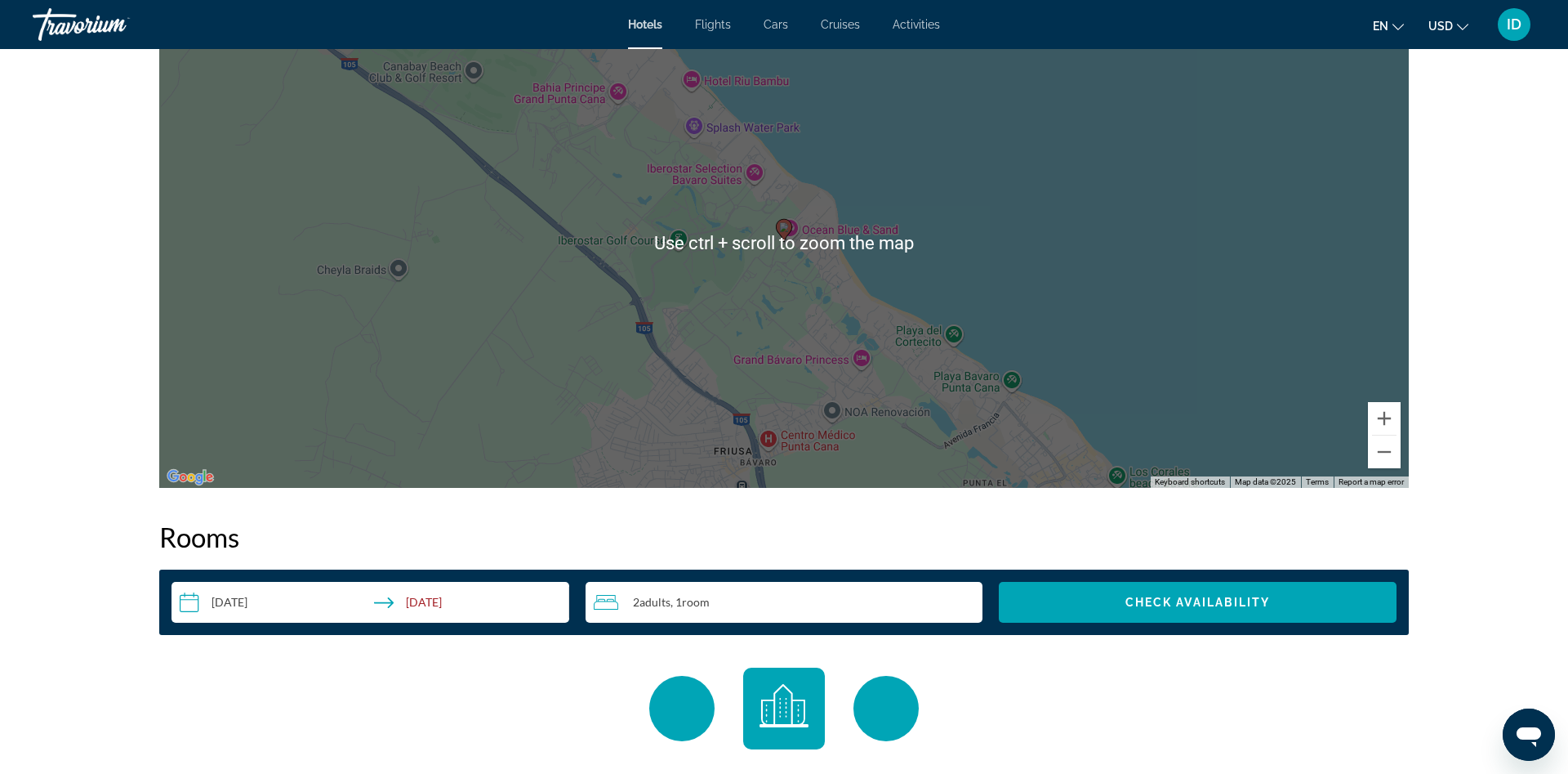
scroll to position [1834, 0]
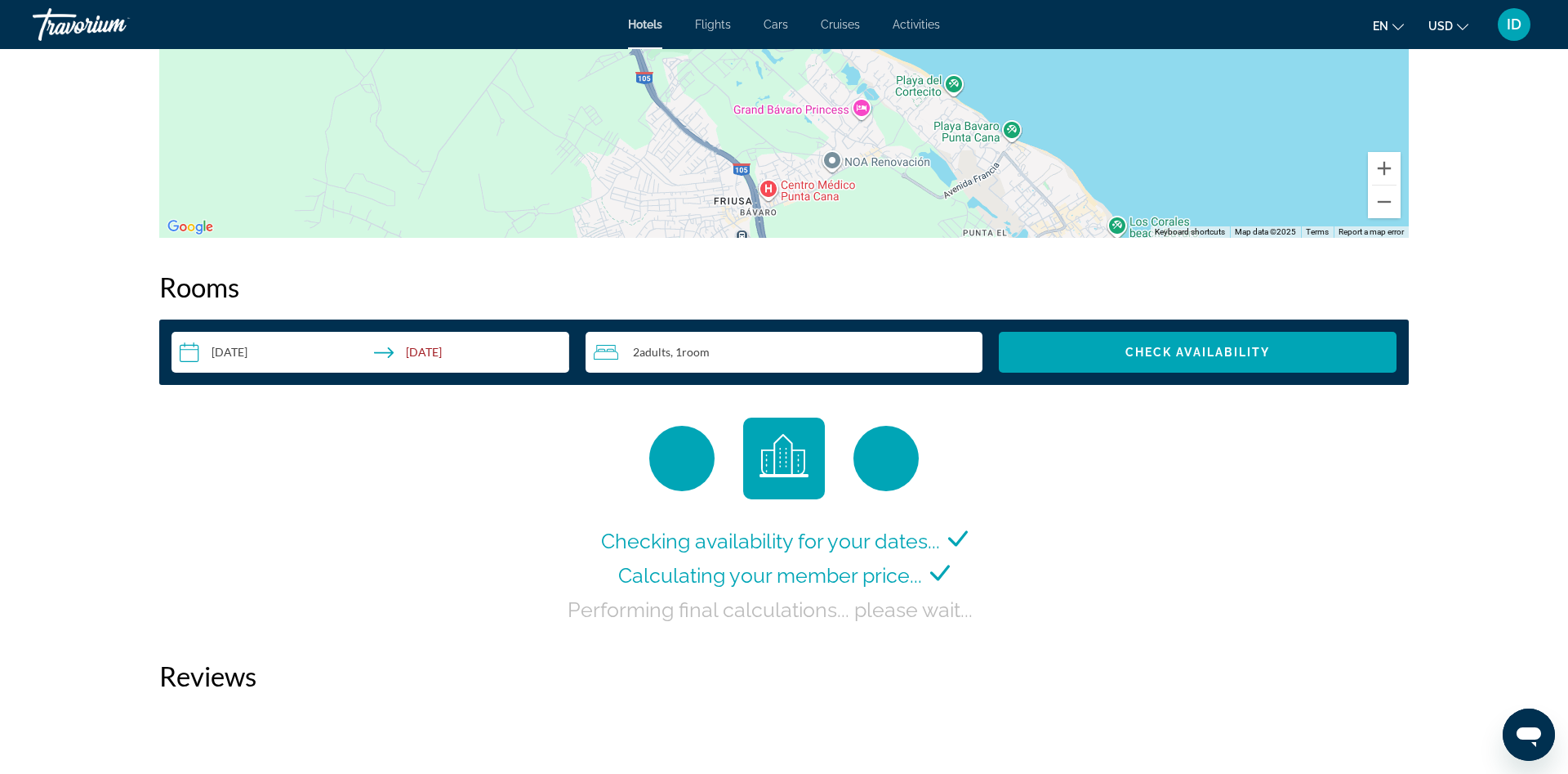
click at [273, 352] on input "**********" at bounding box center [374, 354] width 404 height 46
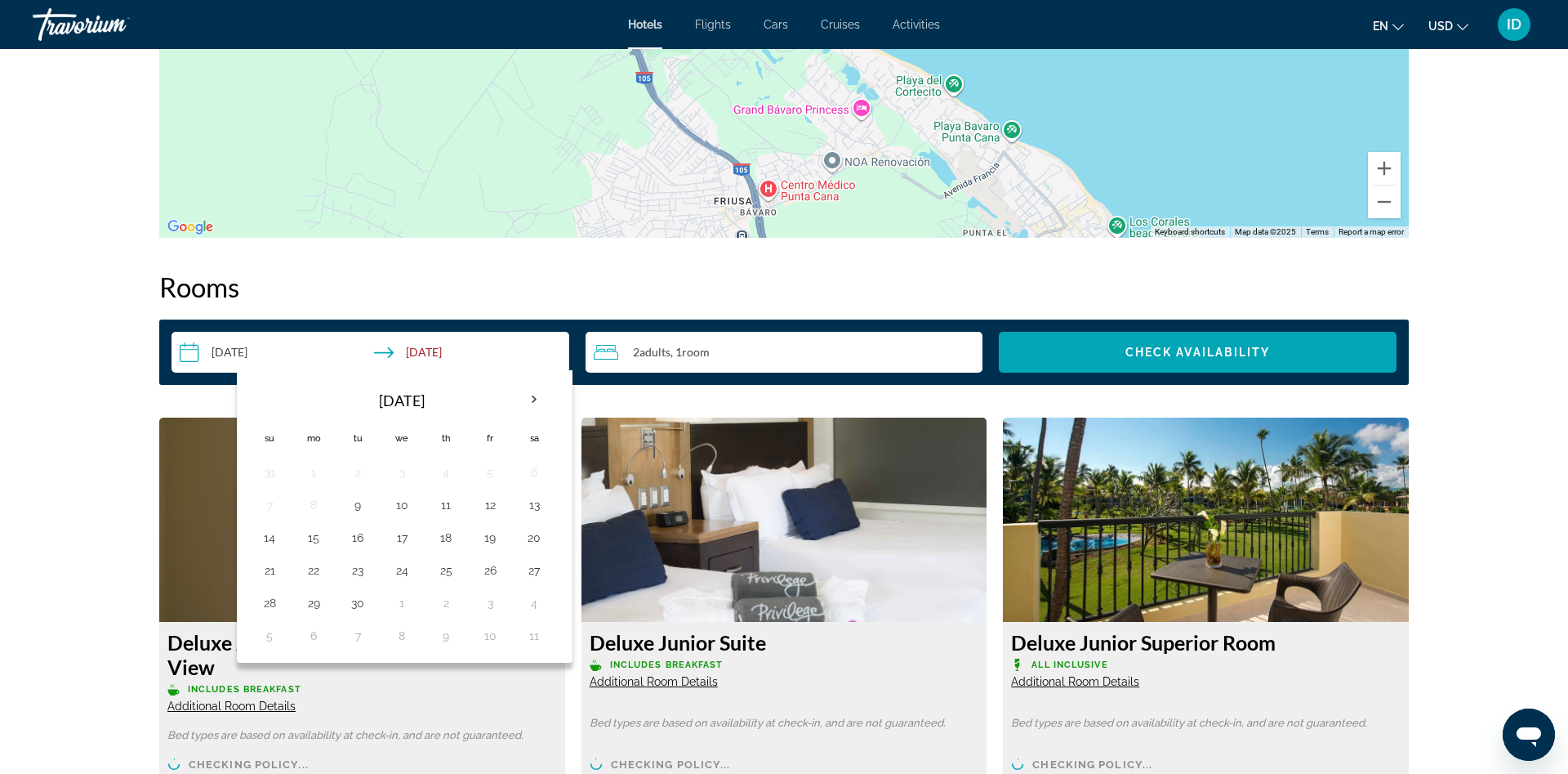
drag, startPoint x: 534, startPoint y: 395, endPoint x: 469, endPoint y: 425, distance: 71.6
click at [532, 397] on th "Next month" at bounding box center [534, 400] width 44 height 36
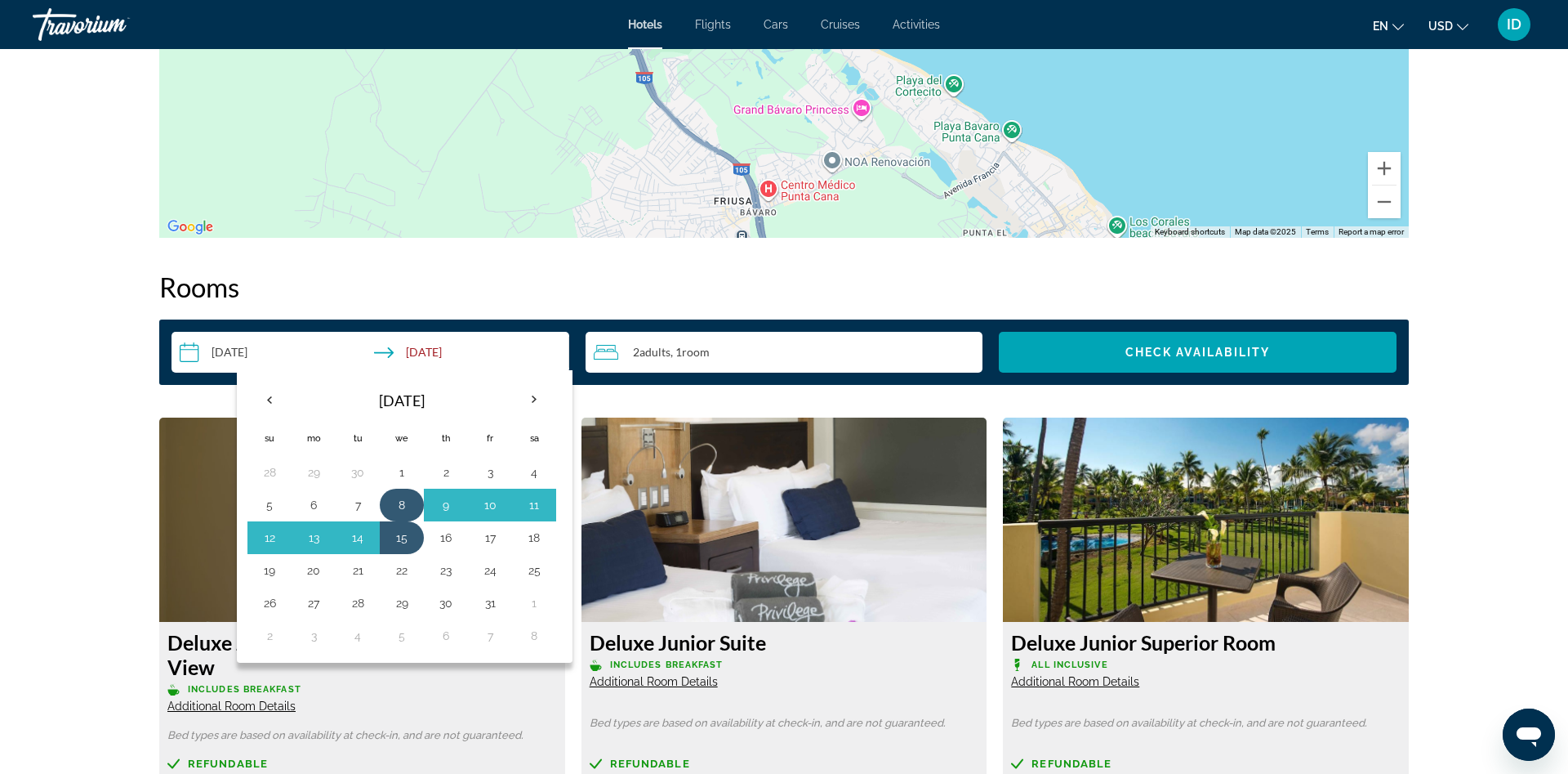
drag, startPoint x: 409, startPoint y: 501, endPoint x: 420, endPoint y: 515, distance: 17.8
click at [410, 505] on button "8" at bounding box center [402, 505] width 27 height 23
click at [455, 542] on button "16" at bounding box center [446, 538] width 27 height 23
type input "**********"
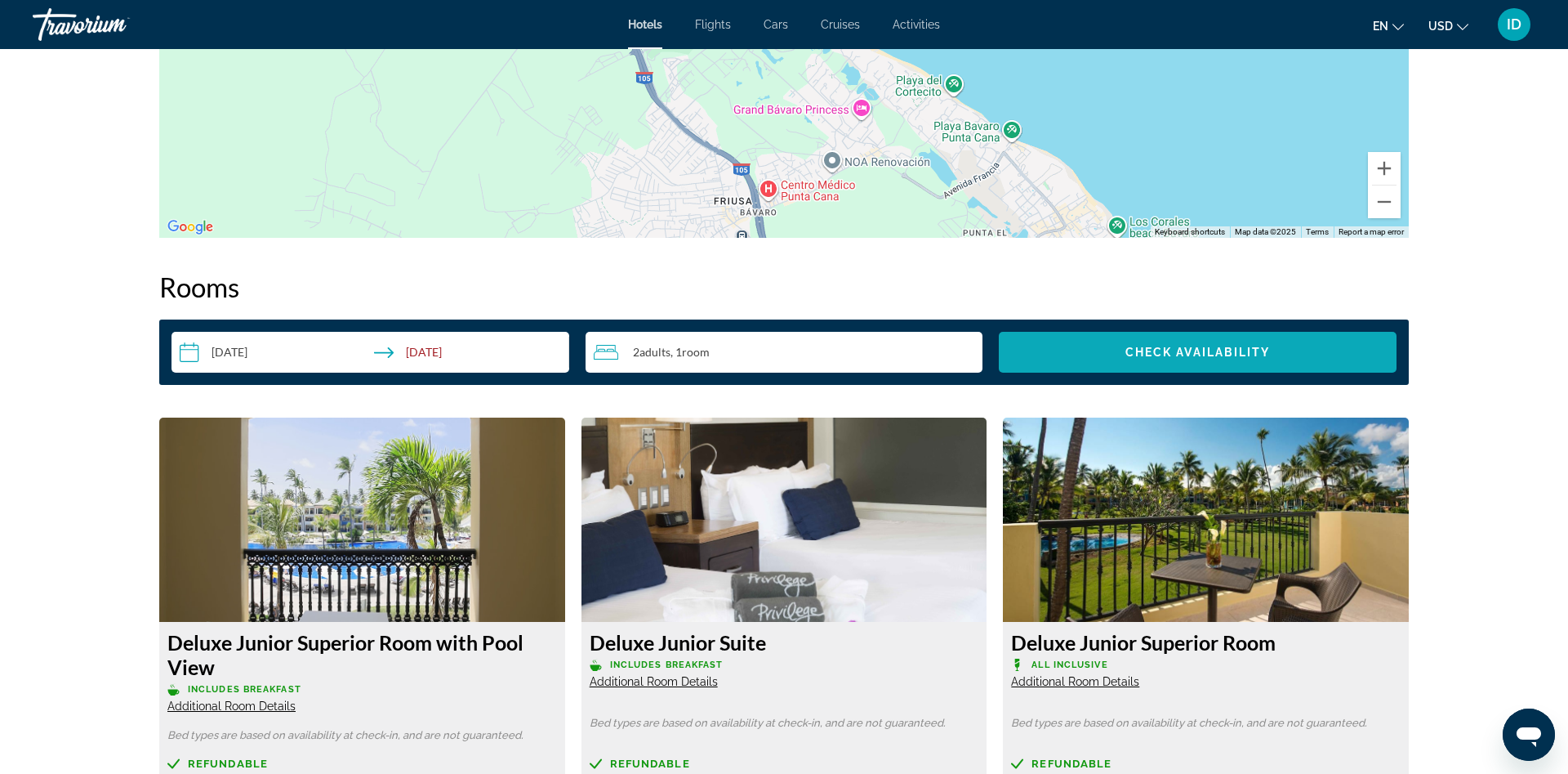
click at [1278, 353] on span "Search widget" at bounding box center [1197, 351] width 398 height 39
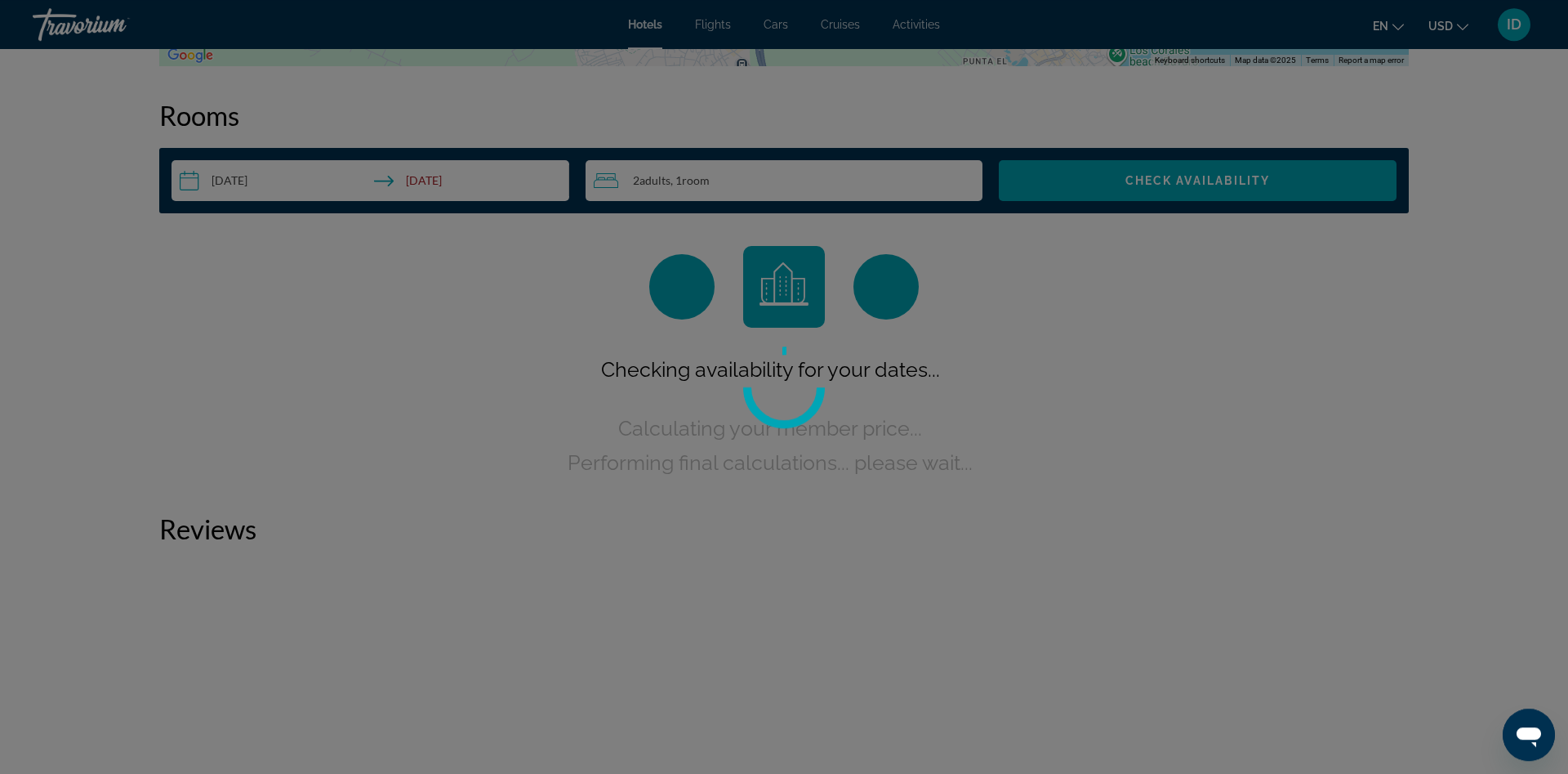
scroll to position [2006, 0]
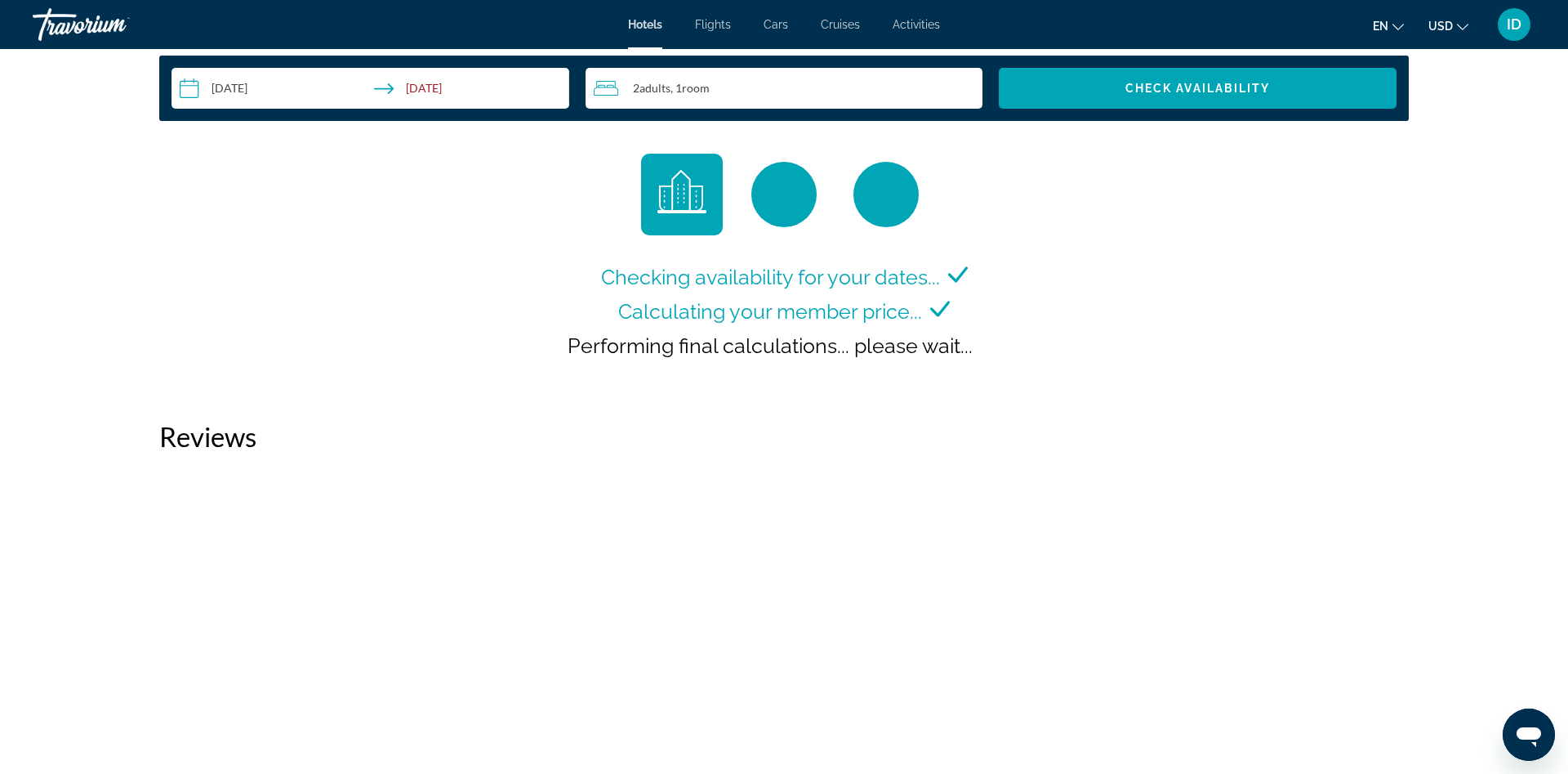
scroll to position [1681, 0]
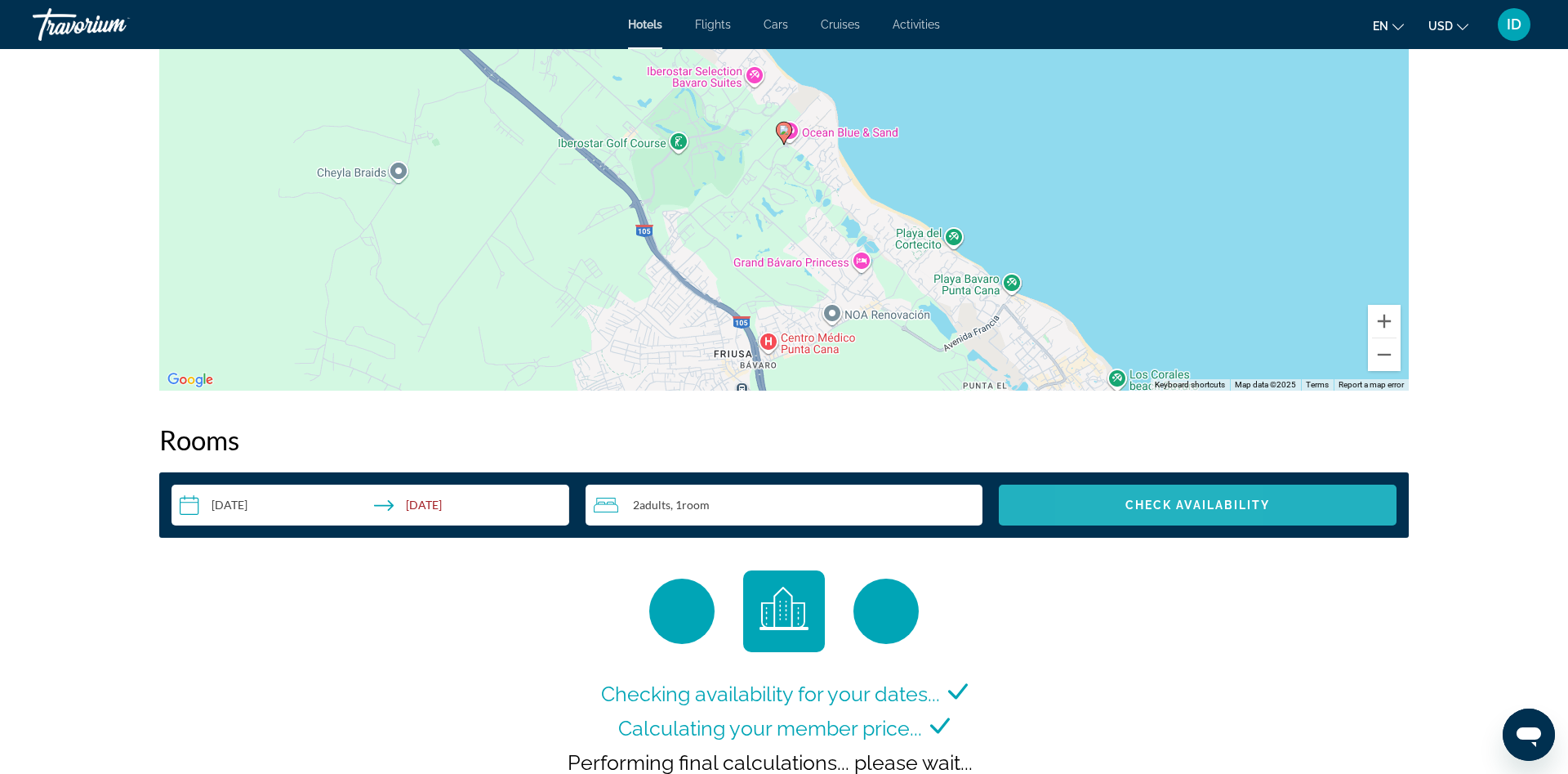
click at [1121, 512] on span "Search widget" at bounding box center [1197, 504] width 398 height 39
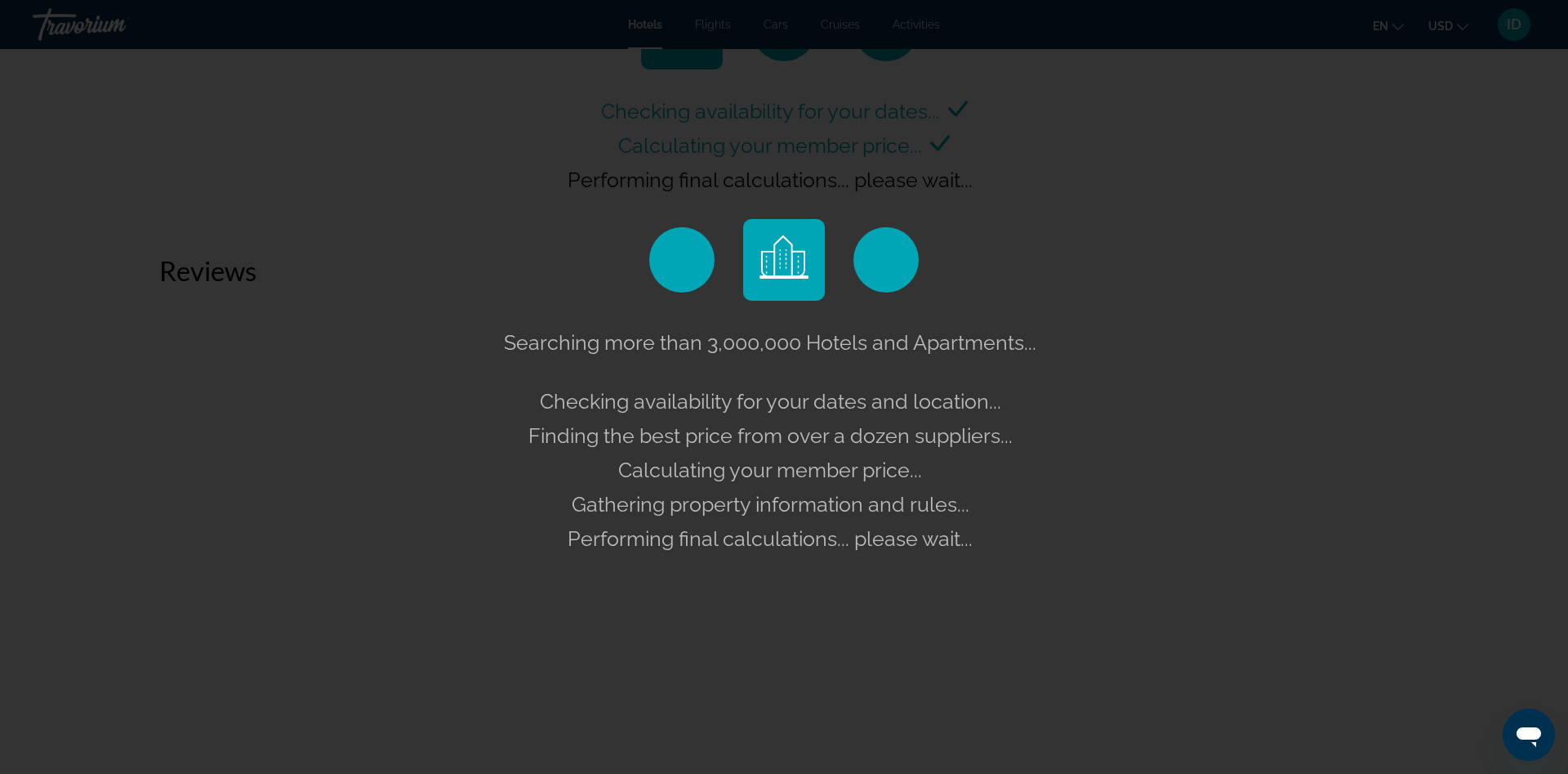
scroll to position [2680, 0]
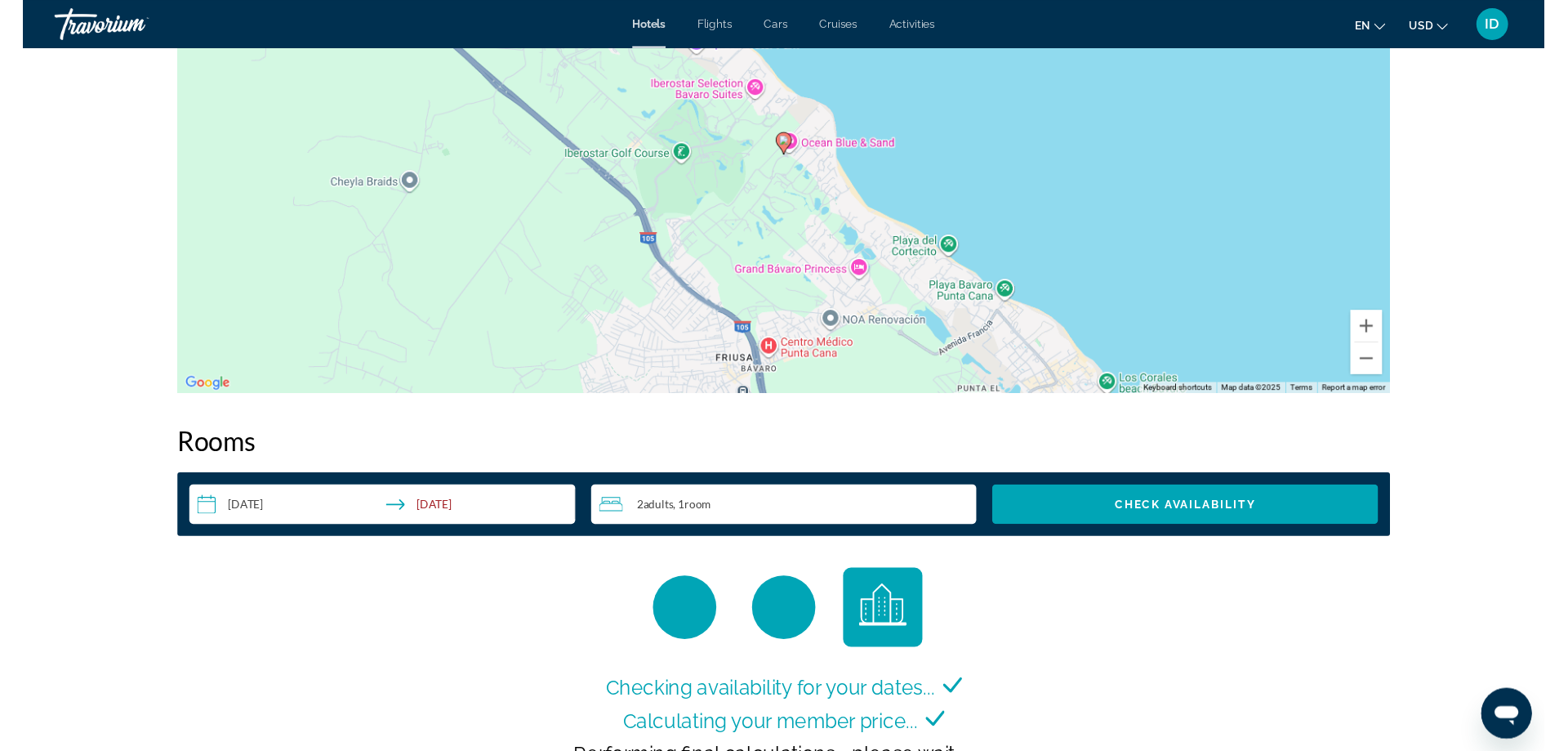
scroll to position [1764, 0]
